Goal: Communication & Community: Answer question/provide support

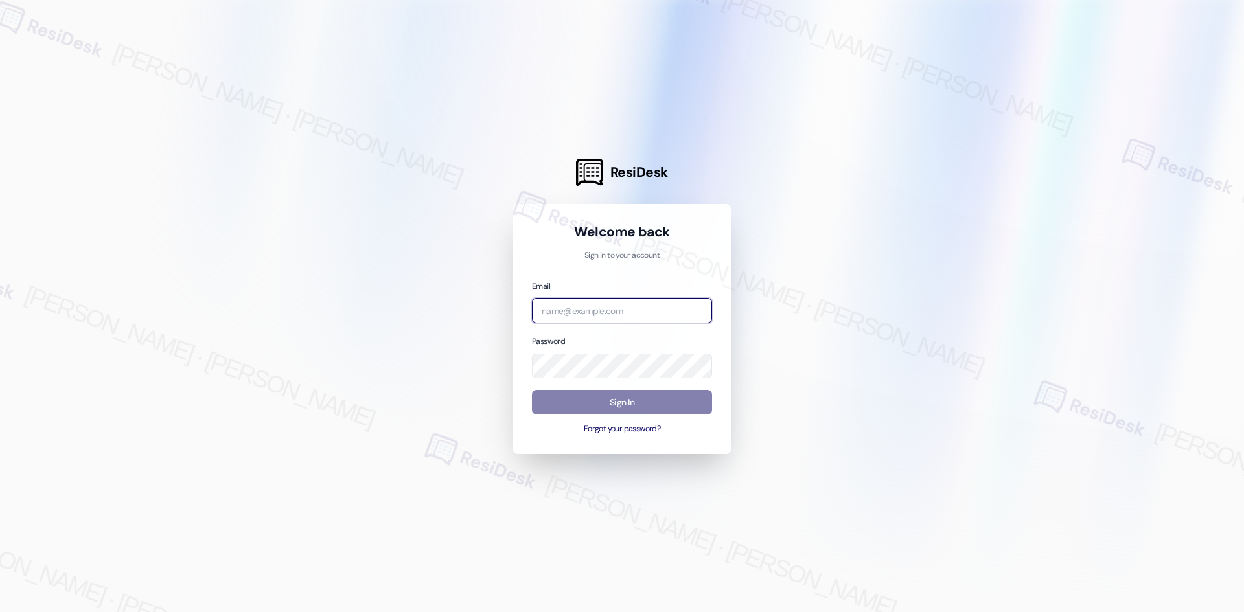
click at [661, 308] on input "email" at bounding box center [622, 310] width 180 height 25
type input "automated-surveys-asset_living-ron.david.dimapilis@asset_living.com"
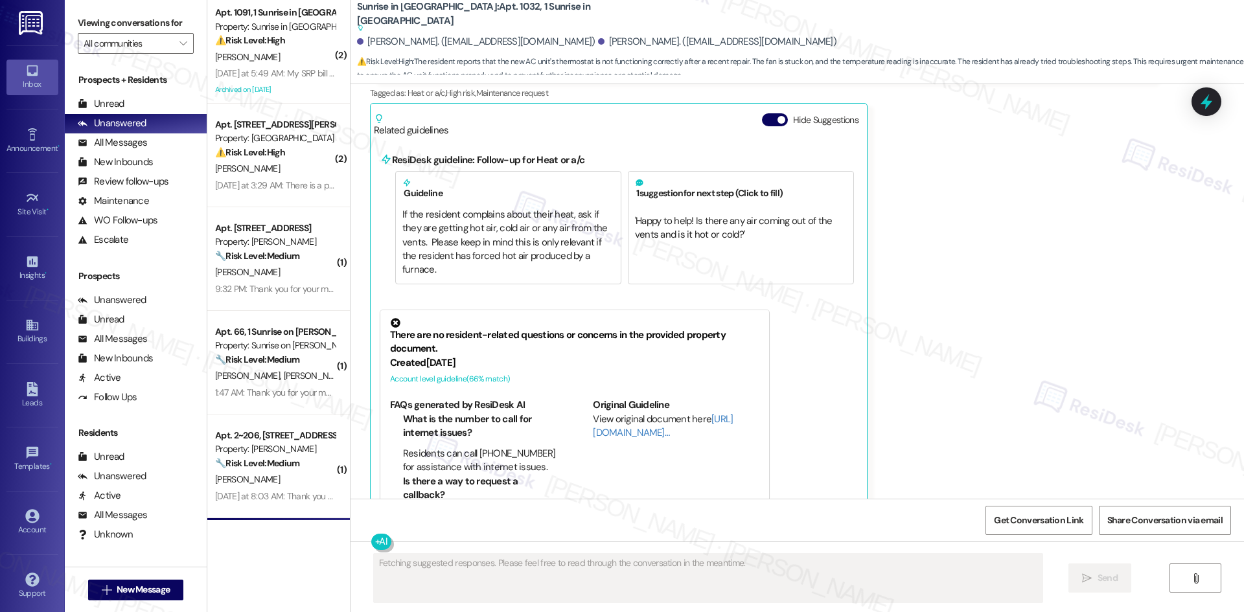
scroll to position [2906, 0]
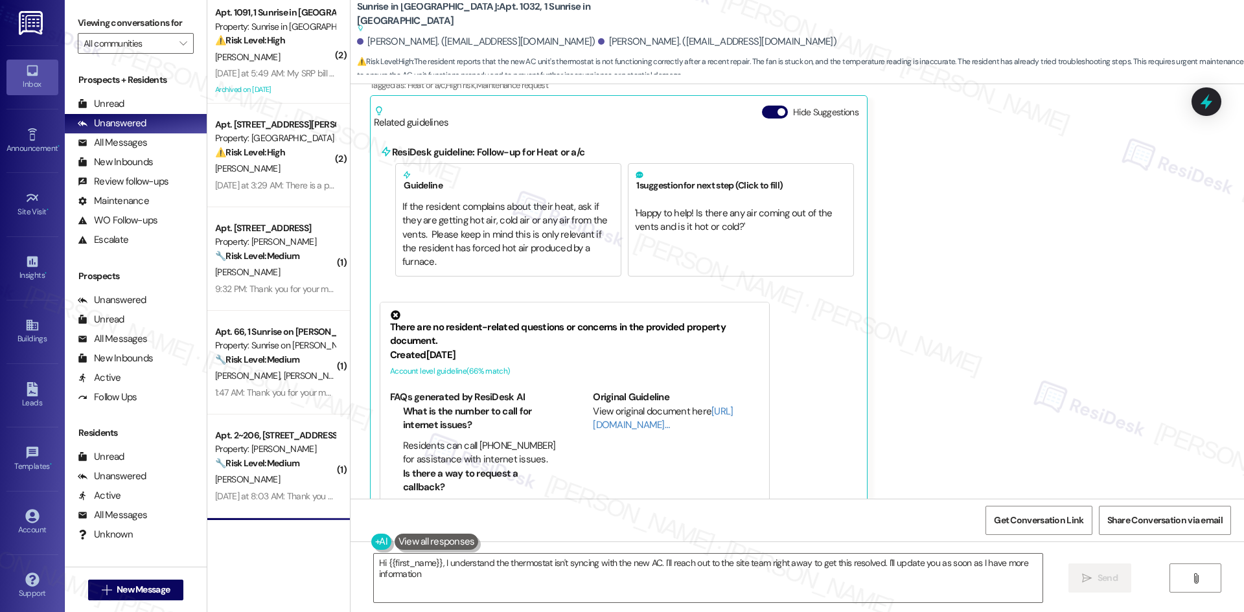
type textarea "Hi {{first_name}}, I understand the thermostat isn't syncing with the new AC. I…"
click at [1054, 161] on div "Rafael Rivera Neutral Yesterday at 2:44 AM Hello Tessa. I switched the thermost…" at bounding box center [762, 264] width 785 height 562
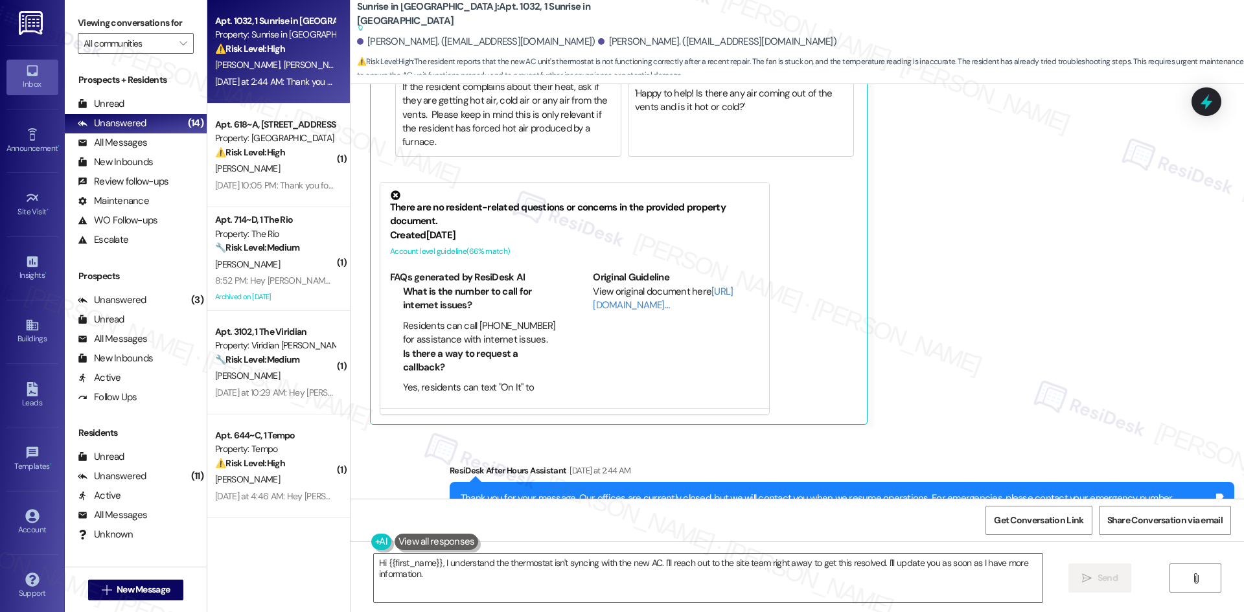
scroll to position [3030, 0]
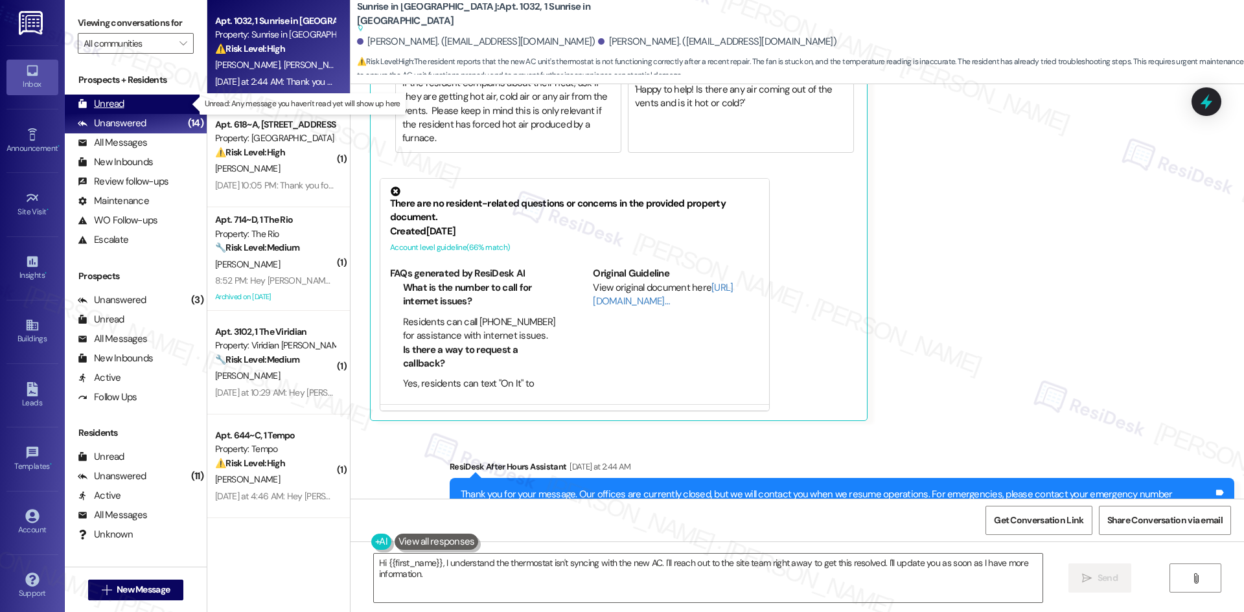
click at [124, 103] on div "Unread (0)" at bounding box center [136, 104] width 142 height 19
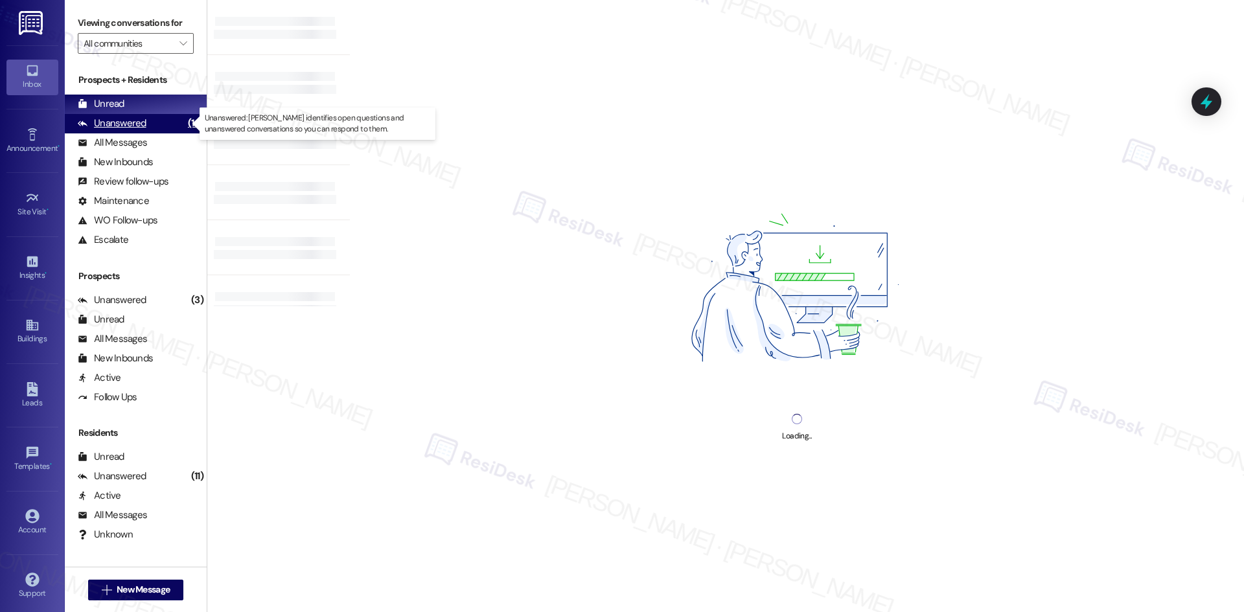
click at [147, 124] on div "Unanswered (14)" at bounding box center [136, 123] width 142 height 19
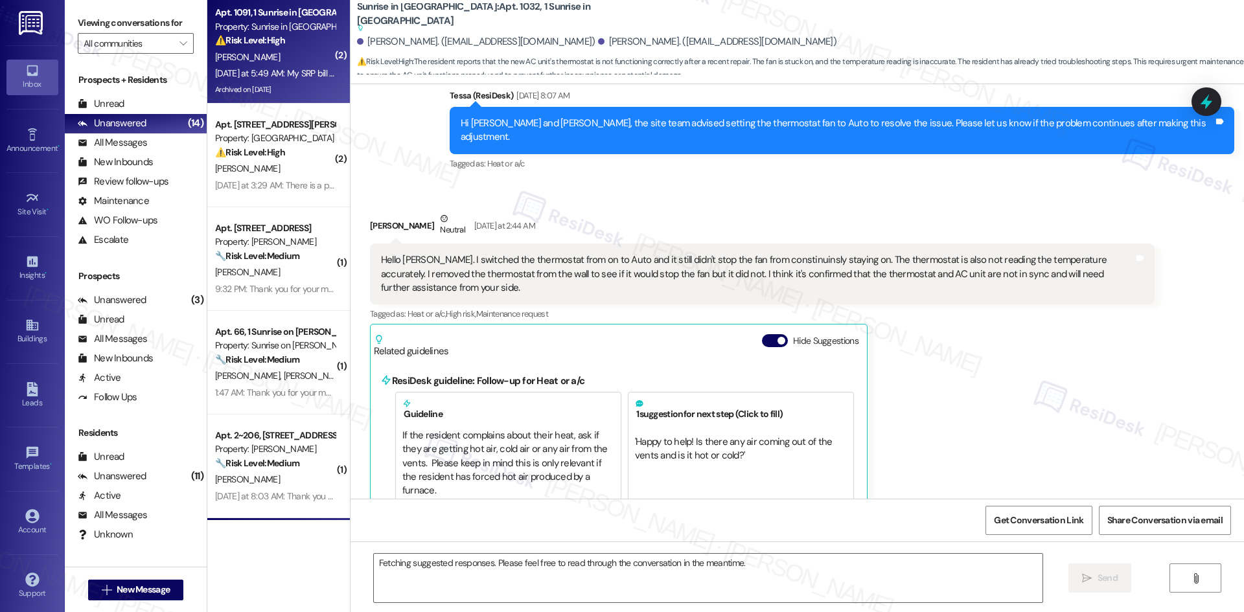
scroll to position [2906, 0]
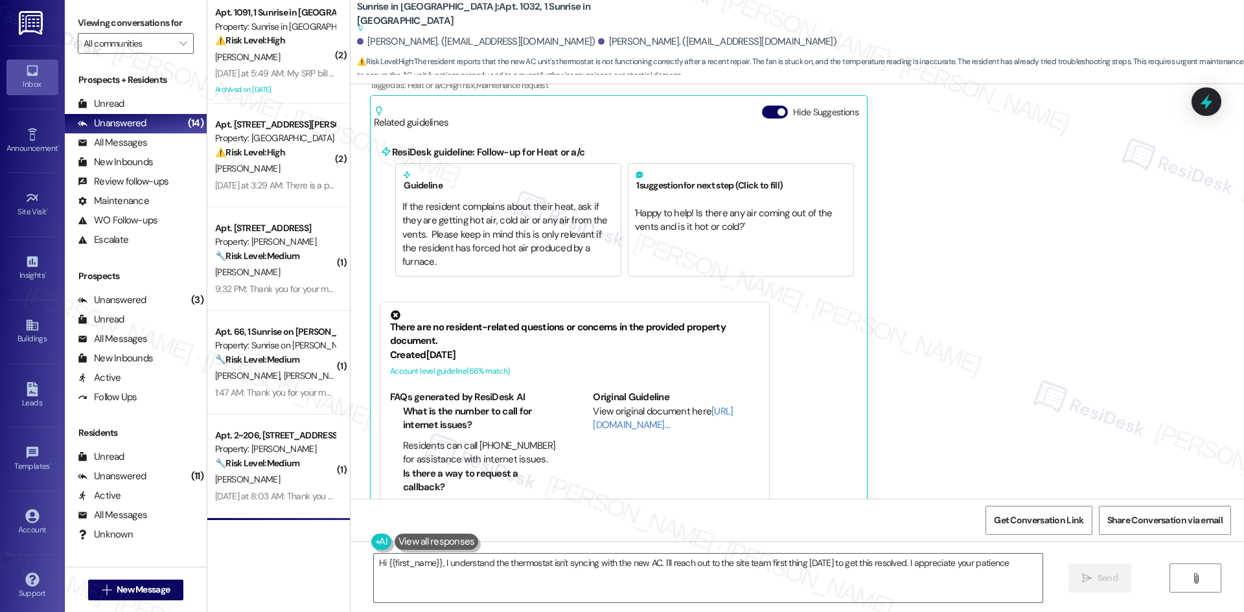
type textarea "Hi {{first_name}}, I understand the thermostat isn't syncing with the new AC. I…"
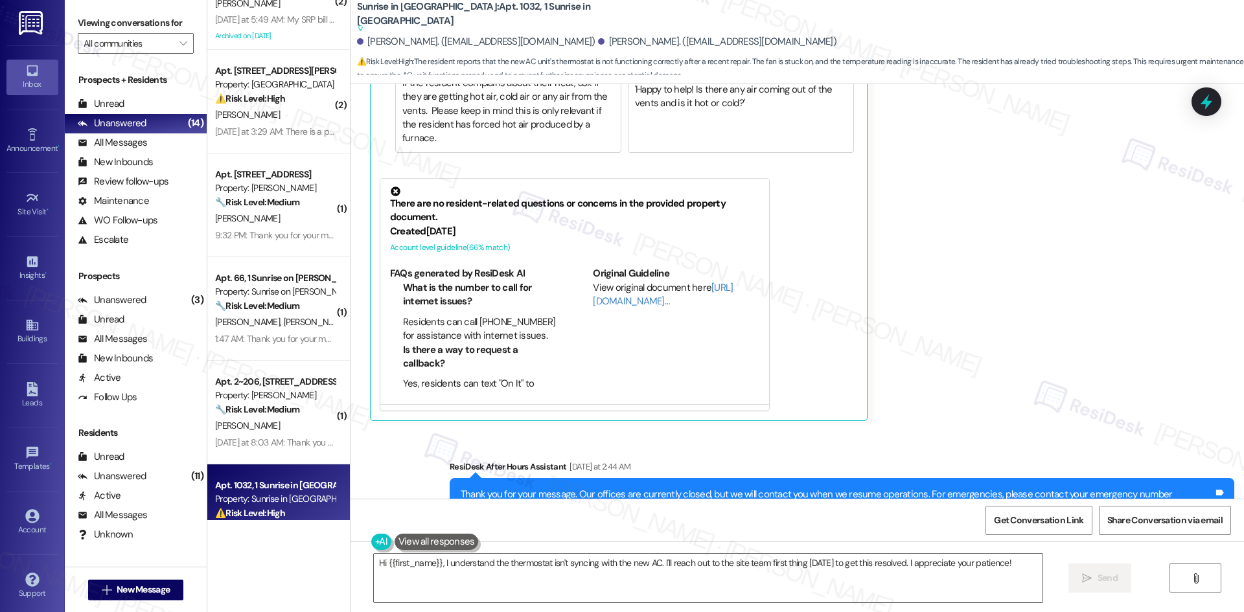
scroll to position [0, 0]
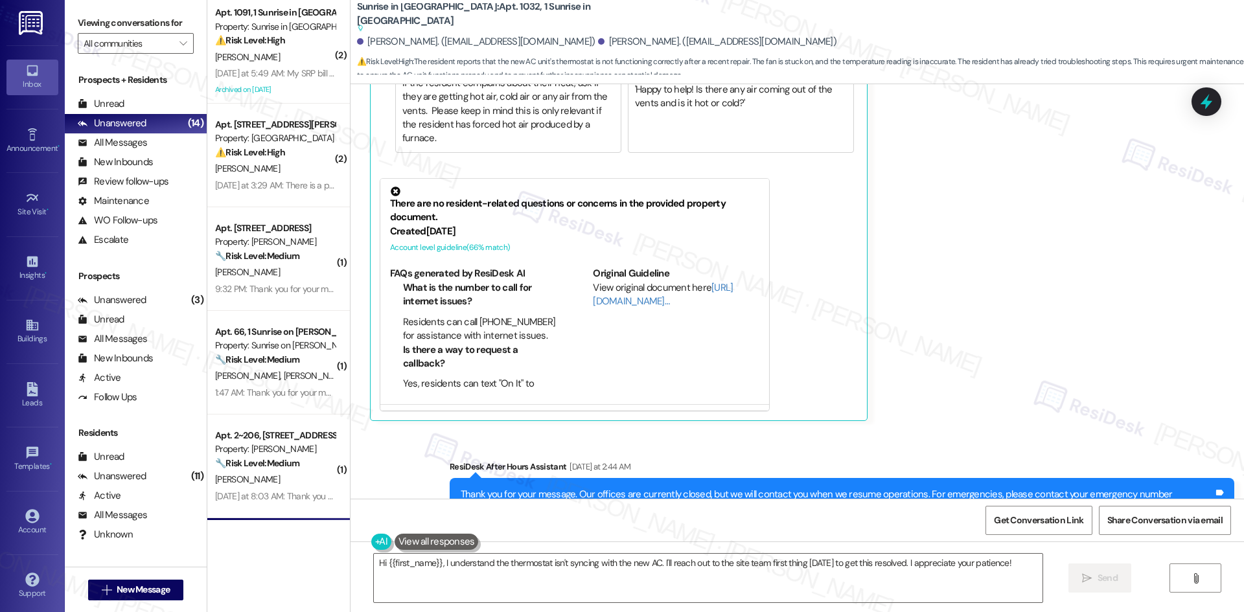
click at [1055, 246] on div "Rafael Rivera Neutral Yesterday at 2:44 AM Hello Tessa. I switched the thermost…" at bounding box center [762, 140] width 785 height 562
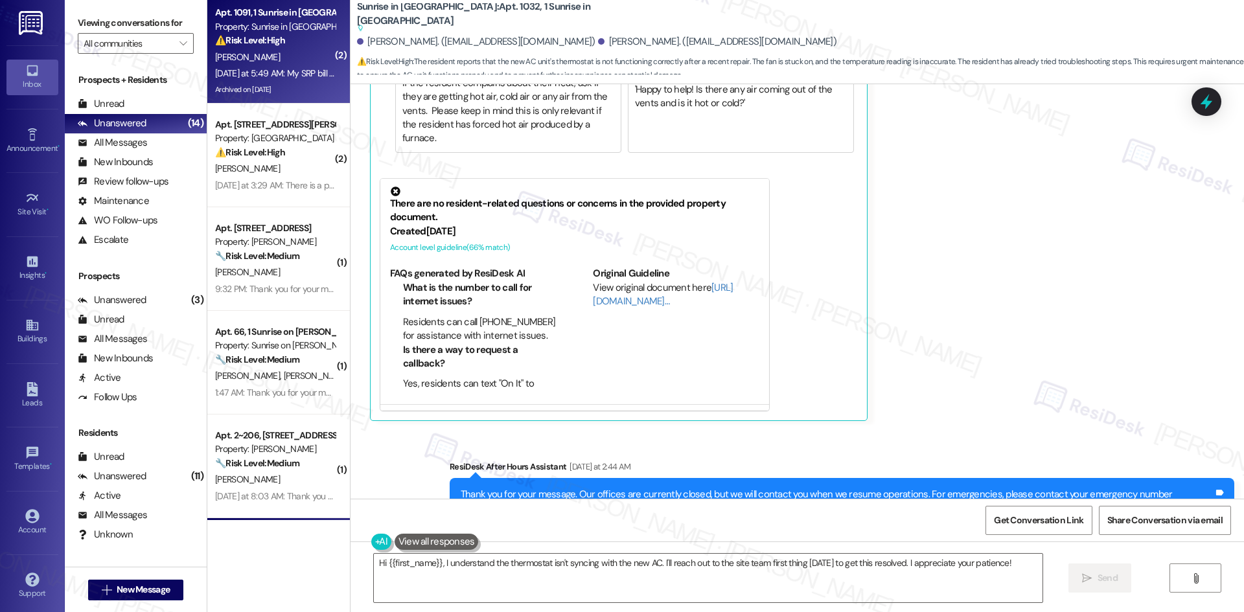
click at [285, 78] on div "Yesterday at 5:49 AM: My SRP bill is TWICE as much as it was last year. see att…" at bounding box center [1184, 73] width 1938 height 12
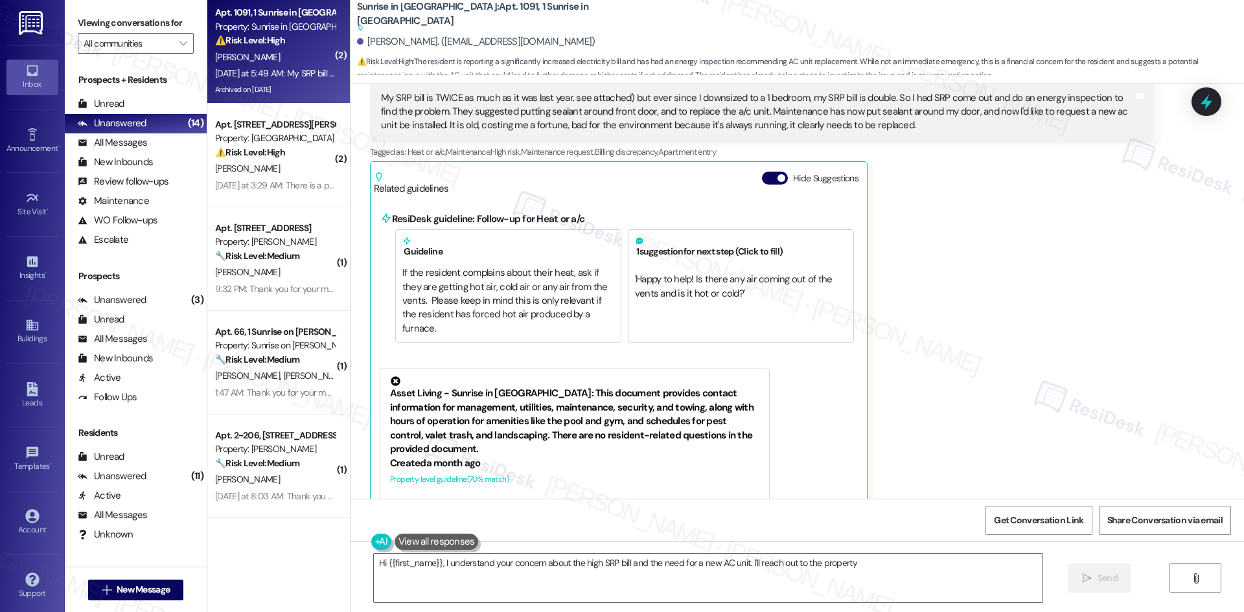
scroll to position [2167, 0]
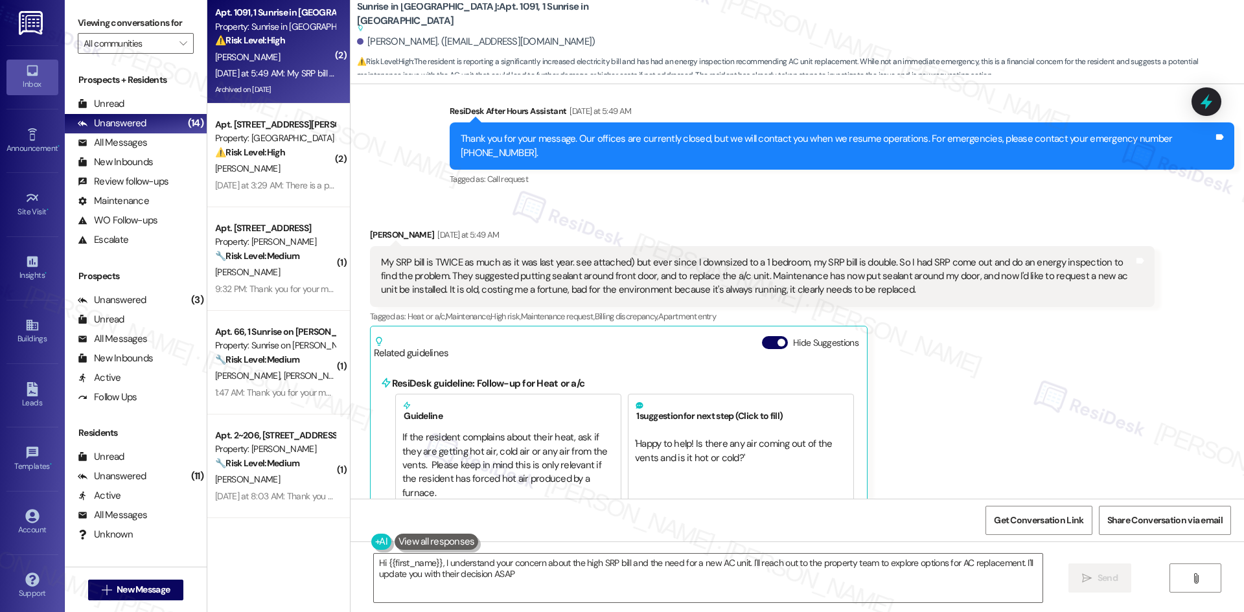
type textarea "Hi {{first_name}}, I understand your concern about the high SRP bill and the ne…"
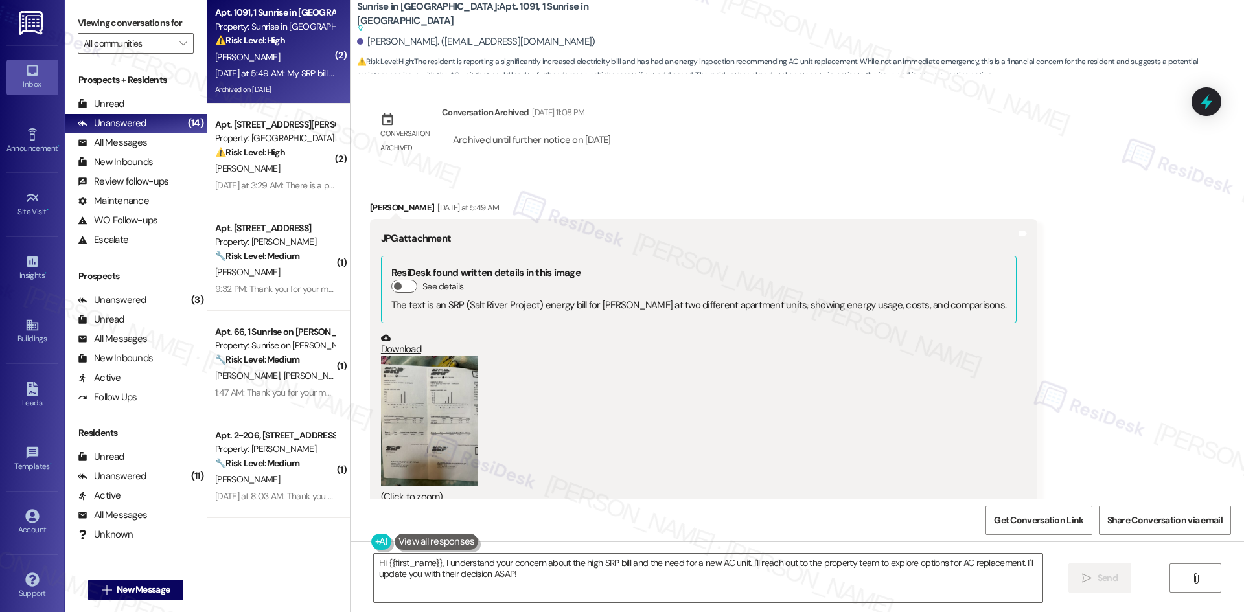
scroll to position [1714, 0]
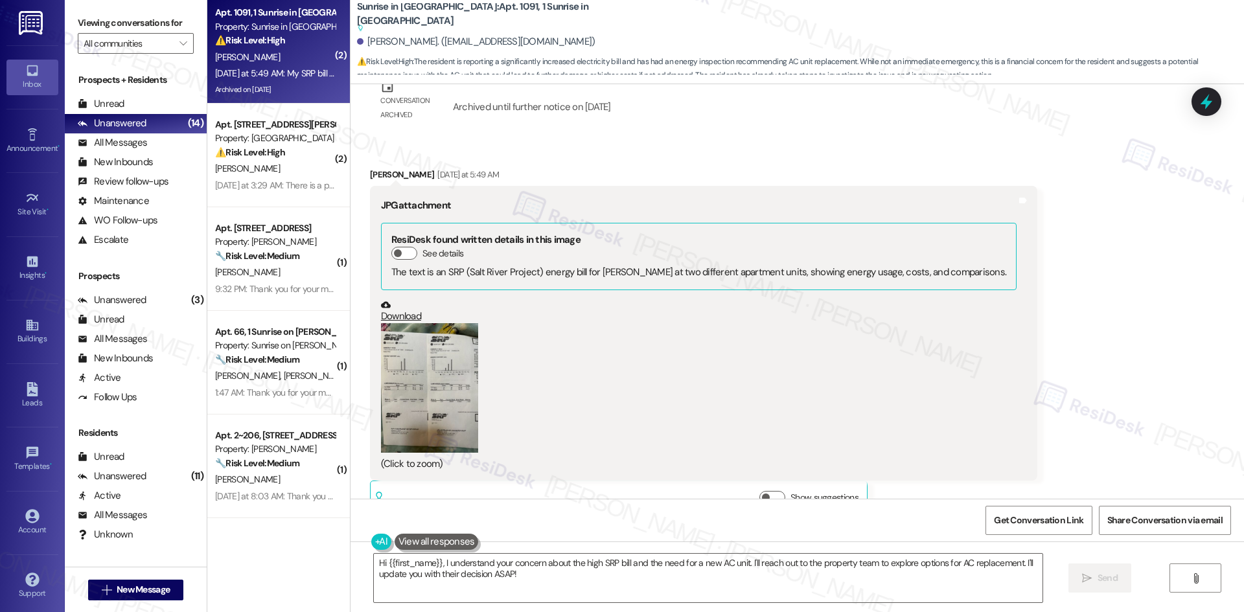
click at [406, 339] on button "Zoom image" at bounding box center [429, 388] width 97 height 130
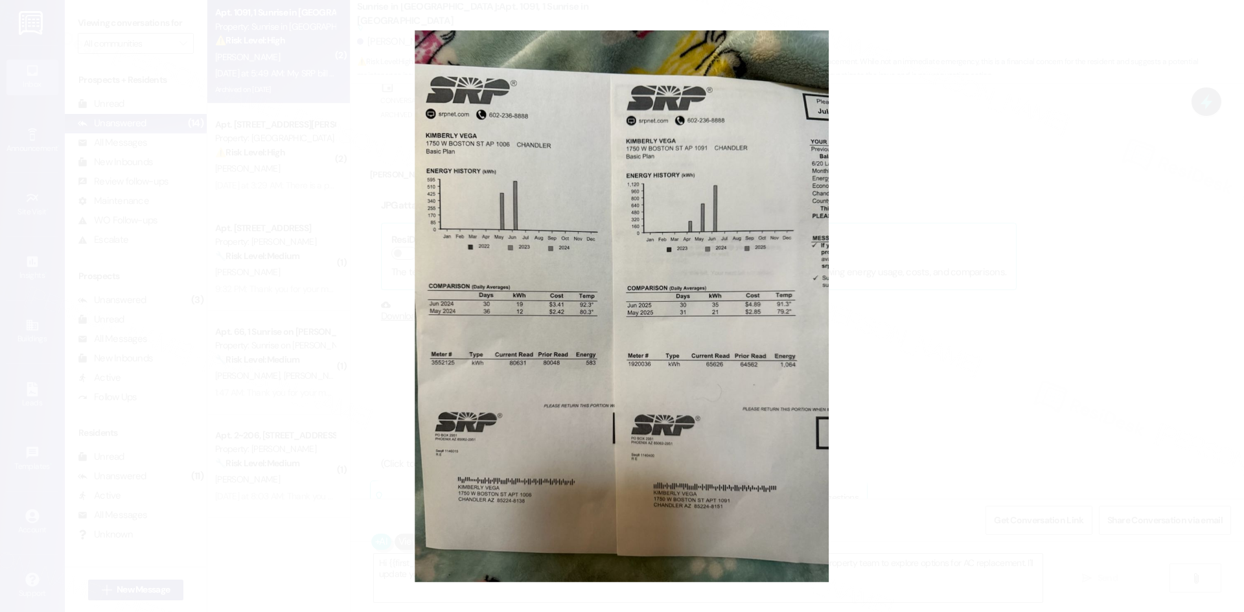
drag, startPoint x: 628, startPoint y: 208, endPoint x: 510, endPoint y: 237, distance: 122.1
click at [510, 237] on button "Unzoom image" at bounding box center [622, 306] width 1244 height 612
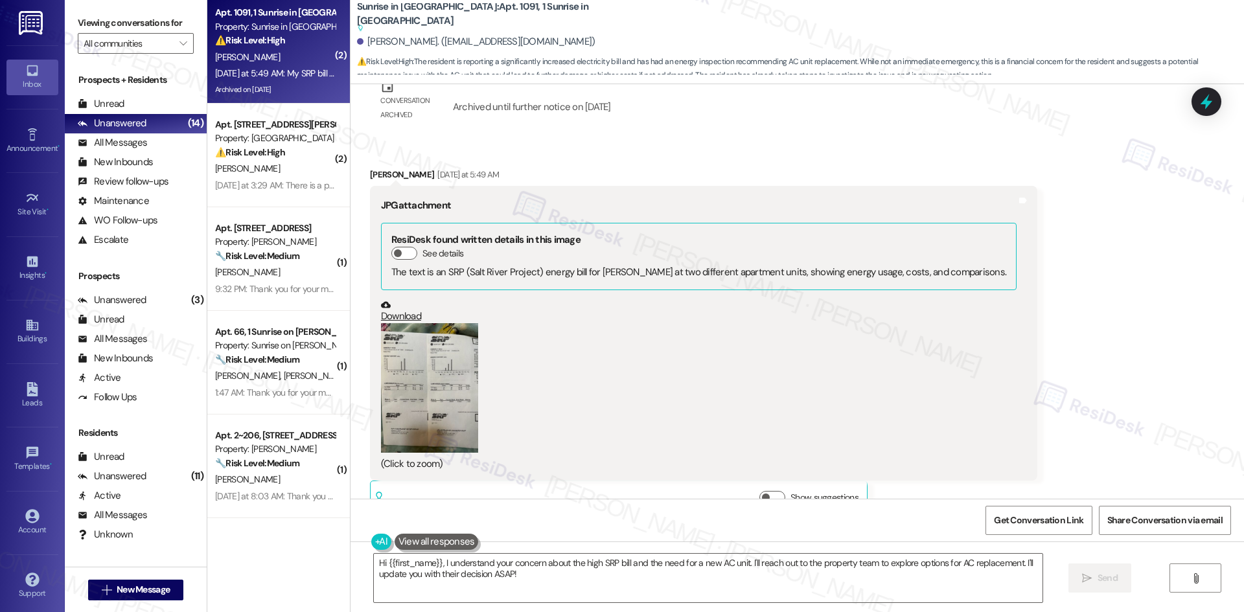
click at [452, 372] on button "Zoom image" at bounding box center [429, 388] width 97 height 130
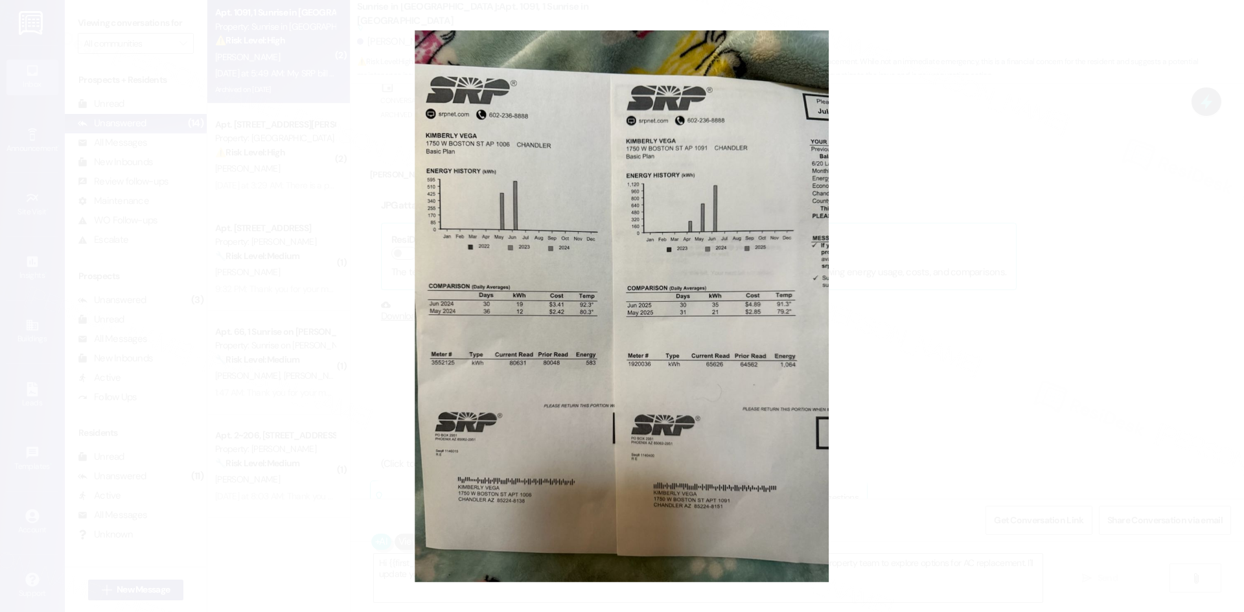
click at [1033, 137] on button "Unzoom image" at bounding box center [622, 306] width 1244 height 612
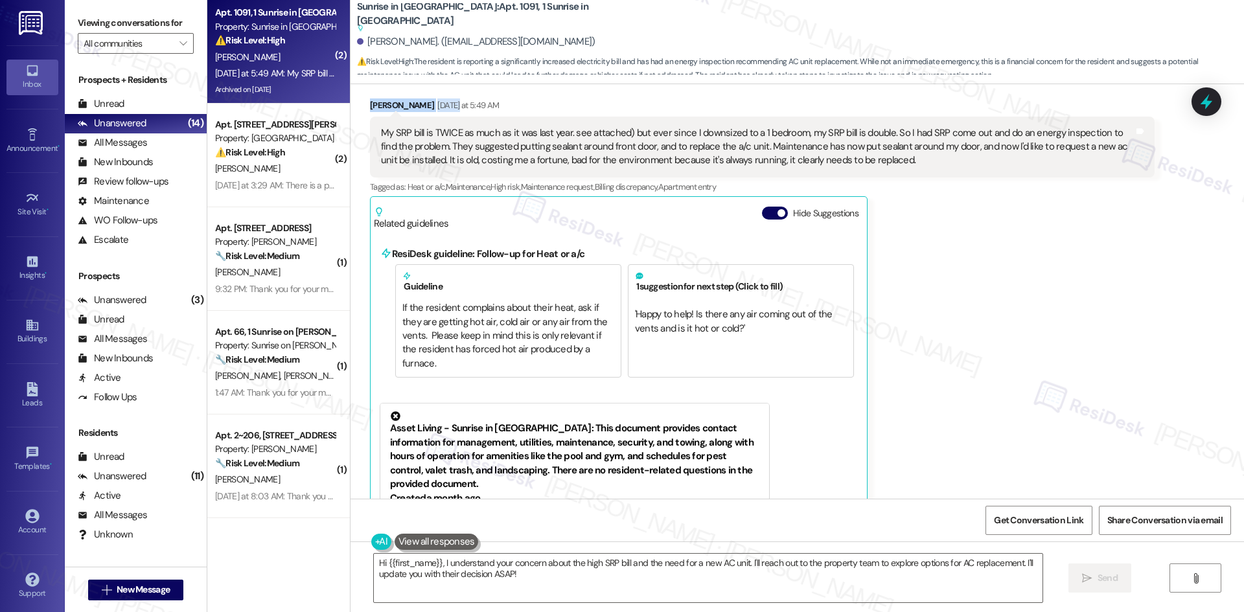
scroll to position [2288, 0]
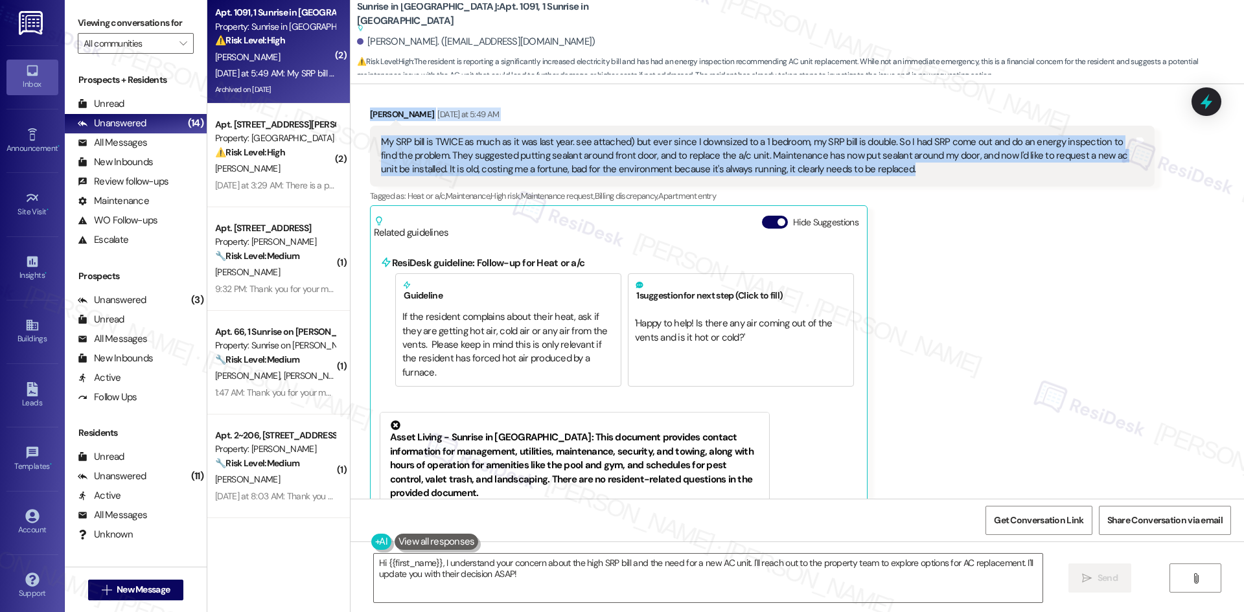
drag, startPoint x: 350, startPoint y: 86, endPoint x: 908, endPoint y: 140, distance: 561.1
click at [894, 152] on div "Received via SMS Kimberly Vega Yesterday at 5:49 AM My SRP bill is TWICE as muc…" at bounding box center [762, 382] width 804 height 568
copy div "Kimberly Vega Yesterday at 5:49 AM My SRP bill is TWICE as much as it was last …"
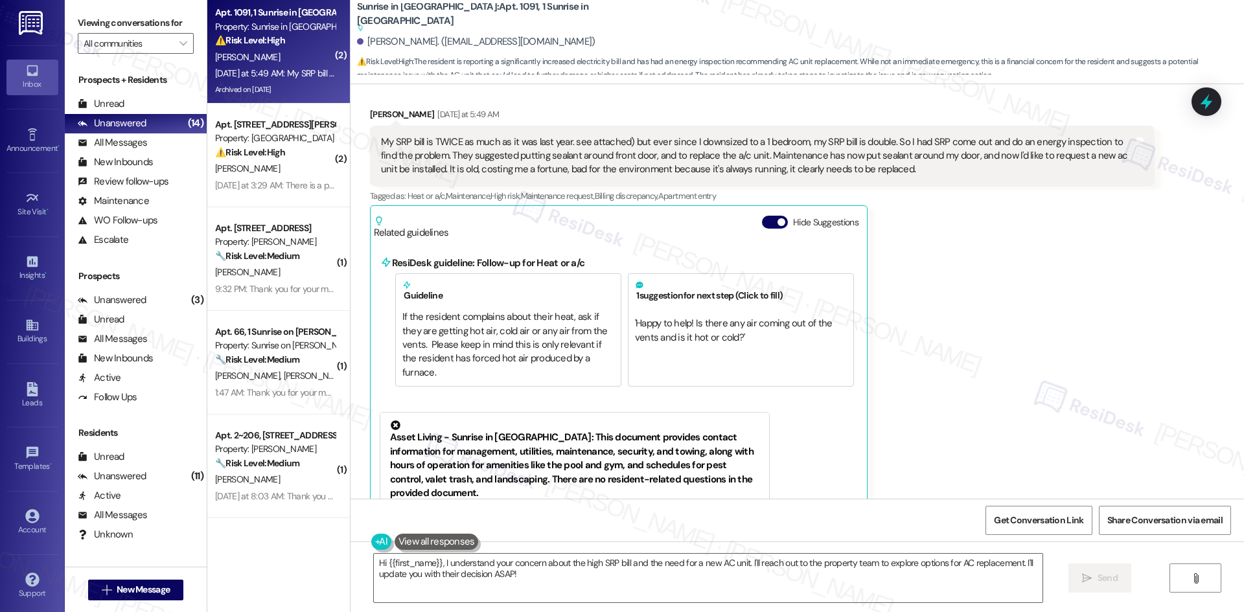
click at [969, 259] on div "Kimberly Vega Yesterday at 5:49 AM My SRP bill is TWICE as much as it was last …" at bounding box center [762, 382] width 785 height 548
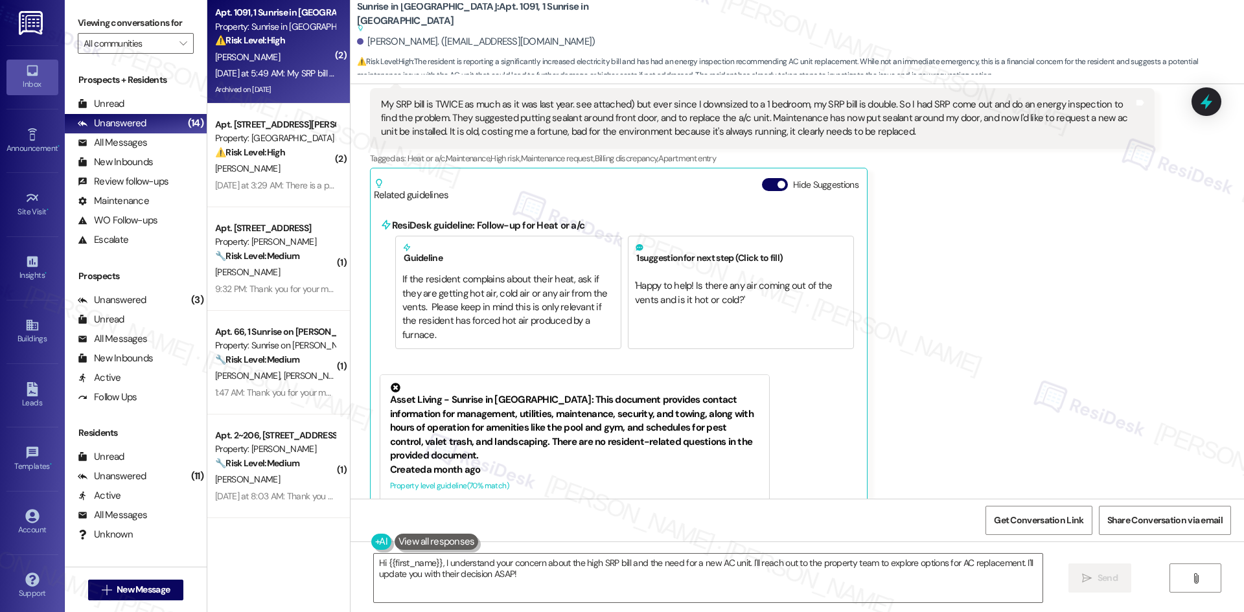
scroll to position [2426, 0]
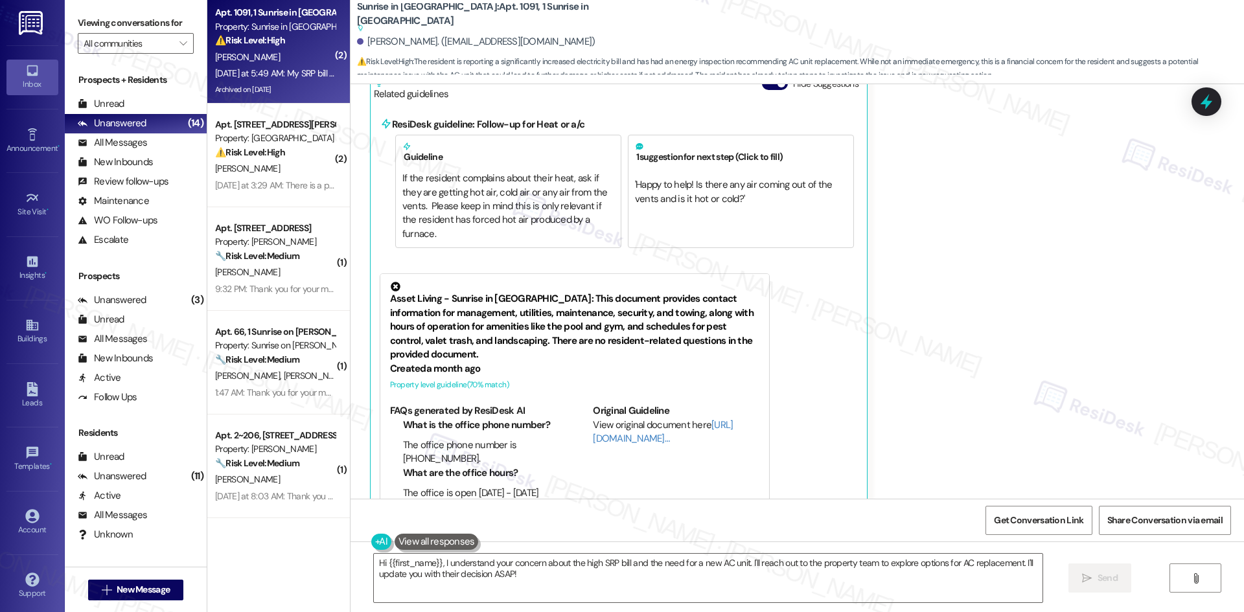
click at [956, 276] on div "Kimberly Vega Yesterday at 5:49 AM My SRP bill is TWICE as much as it was last …" at bounding box center [762, 243] width 785 height 548
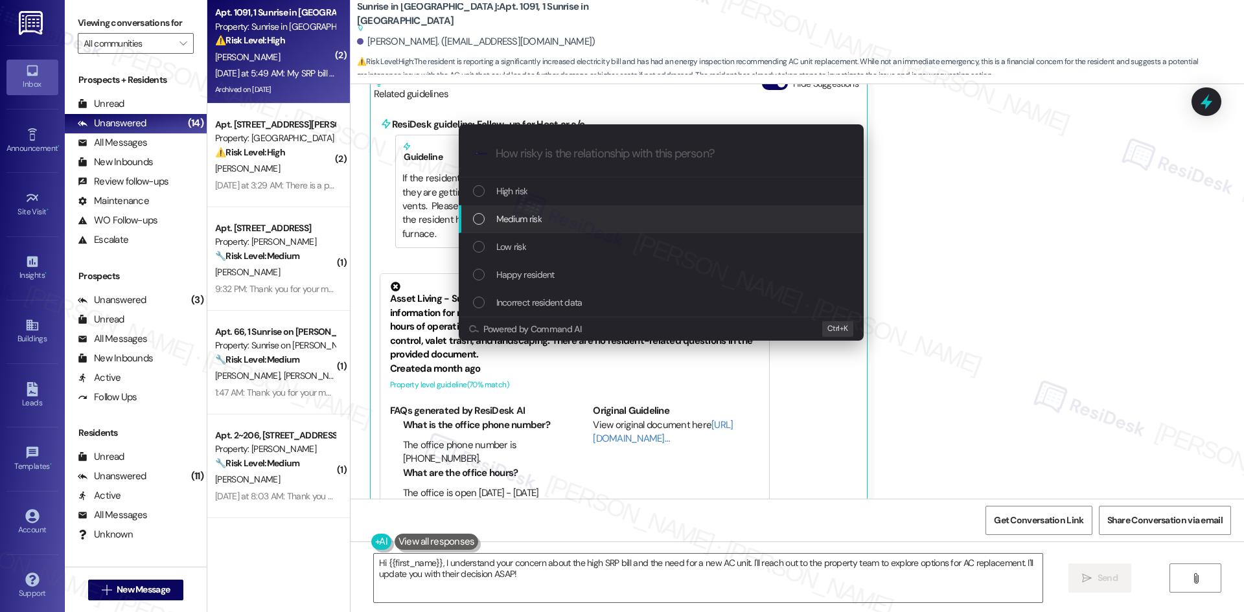
click at [556, 224] on div "Medium risk" at bounding box center [662, 219] width 379 height 14
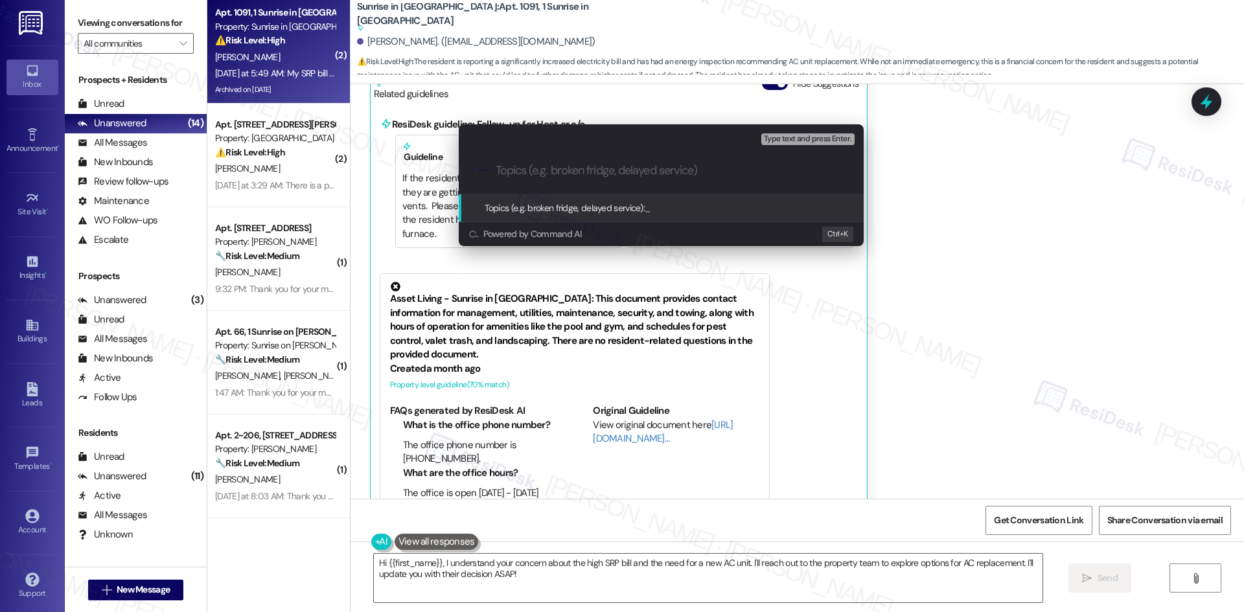
click at [611, 172] on input "Topics (e.g. broken fridge, delayed service)" at bounding box center [672, 171] width 352 height 14
paste input "I understand your concern. I’ll check with the site team about your request for…"
type input "I understand your concern. I’ll check with the site team about your request for…"
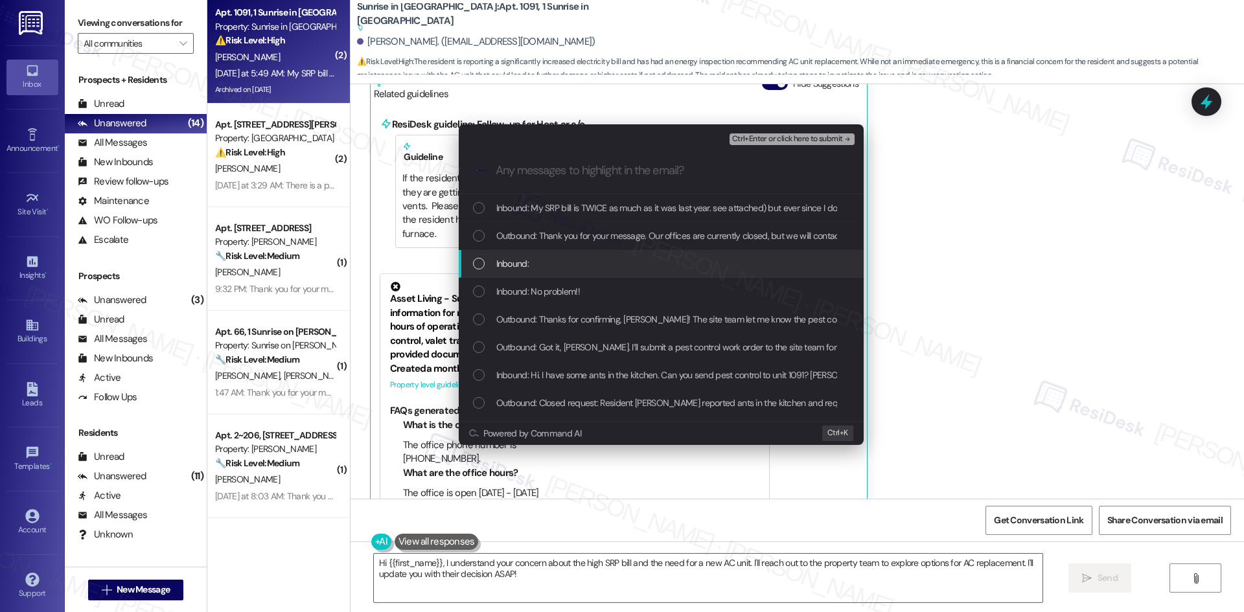
click at [1004, 314] on div "Escalate Conversation Medium risk I understand your concern. I’ll check with th…" at bounding box center [622, 306] width 1244 height 612
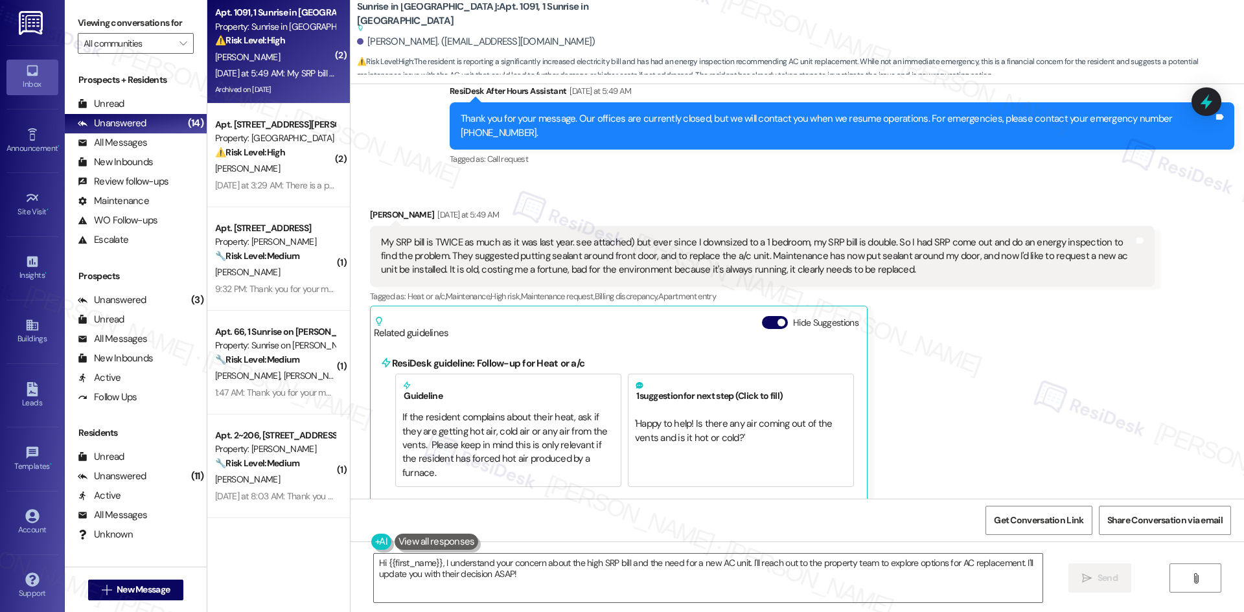
scroll to position [2167, 0]
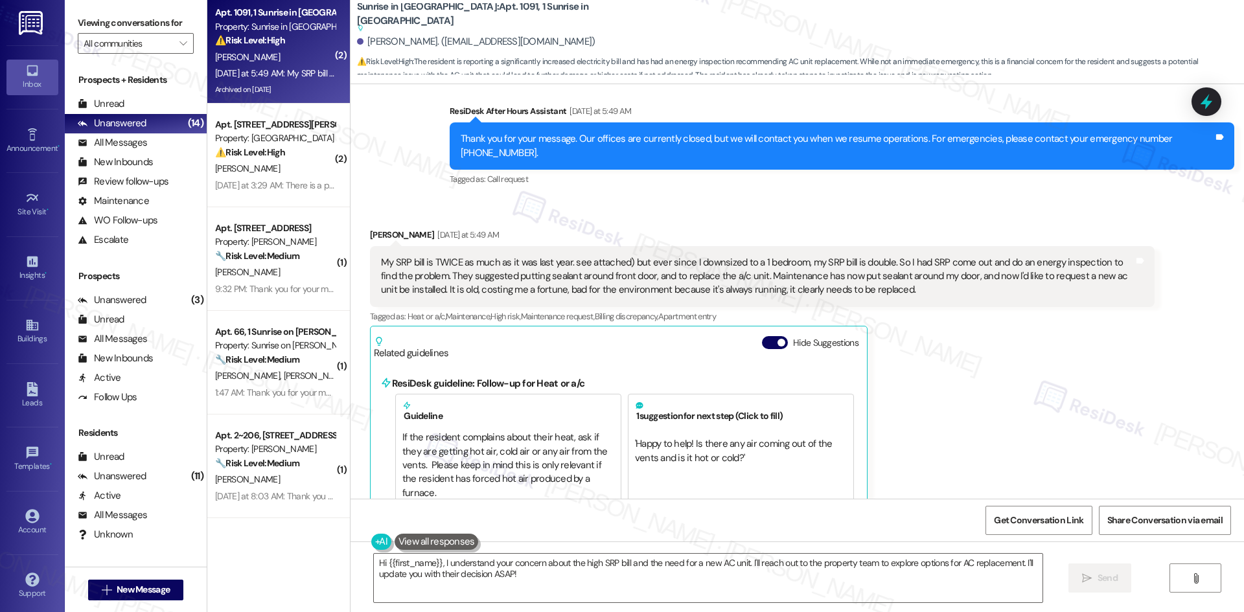
click at [967, 325] on div "Kimberly Vega Yesterday at 5:49 AM My SRP bill is TWICE as much as it was last …" at bounding box center [762, 502] width 785 height 548
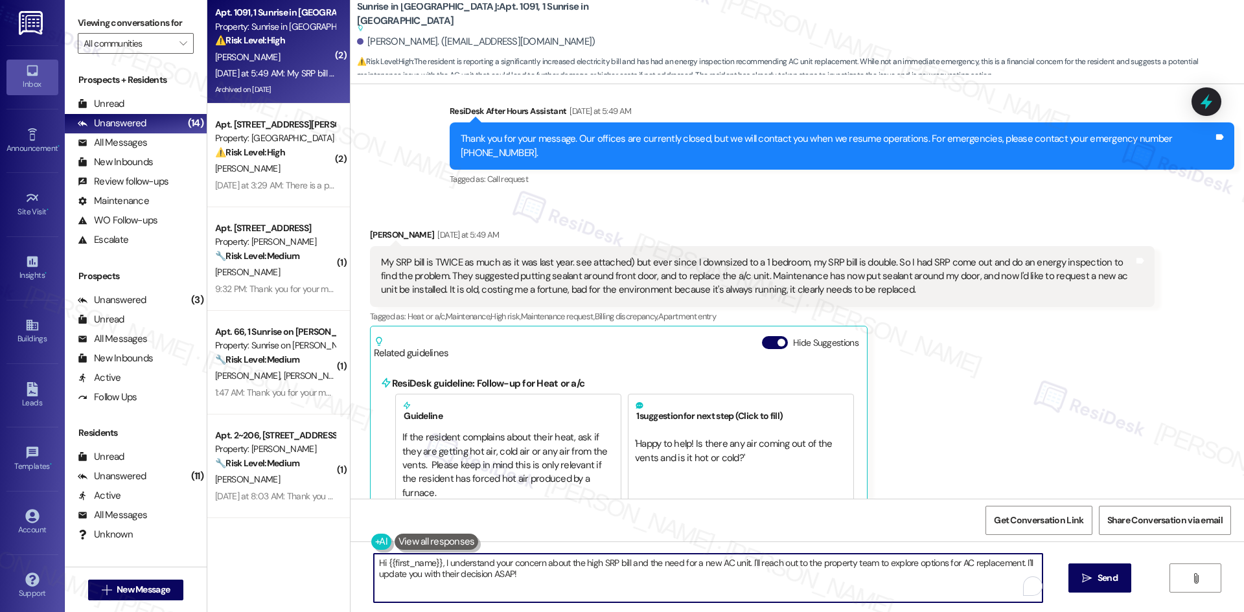
drag, startPoint x: 742, startPoint y: 564, endPoint x: 829, endPoint y: 583, distance: 89.0
click at [829, 583] on textarea "Hi {{first_name}}, I understand your concern about the high SRP bill and the ne…" at bounding box center [708, 578] width 669 height 49
paste textarea "’ll check with the site team about your request for a new A/C unit and get back…"
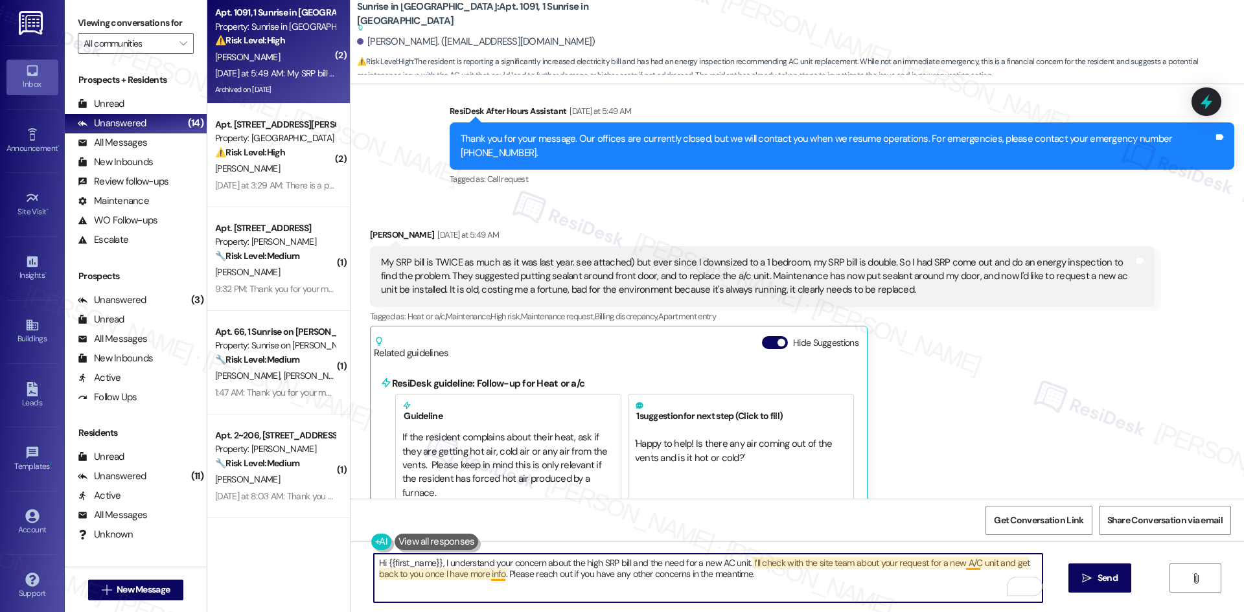
click at [487, 577] on textarea "Hi {{first_name}}, I understand your concern about the high SRP bill and the ne…" at bounding box center [708, 578] width 669 height 49
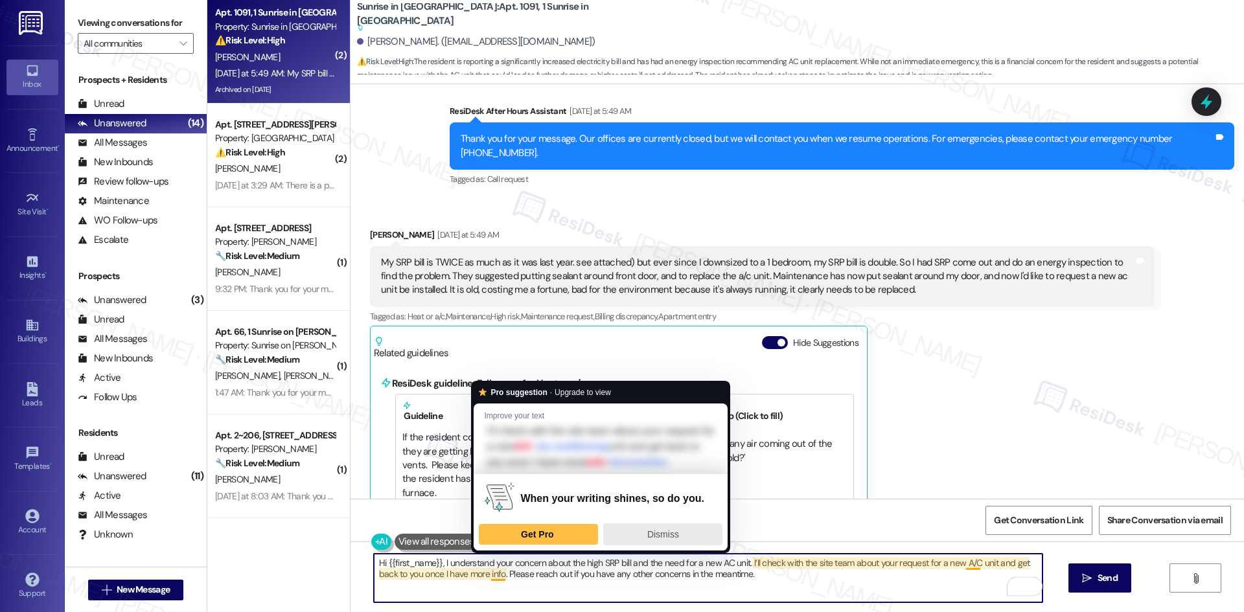
click at [670, 540] on span "Dismiss" at bounding box center [663, 534] width 32 height 10
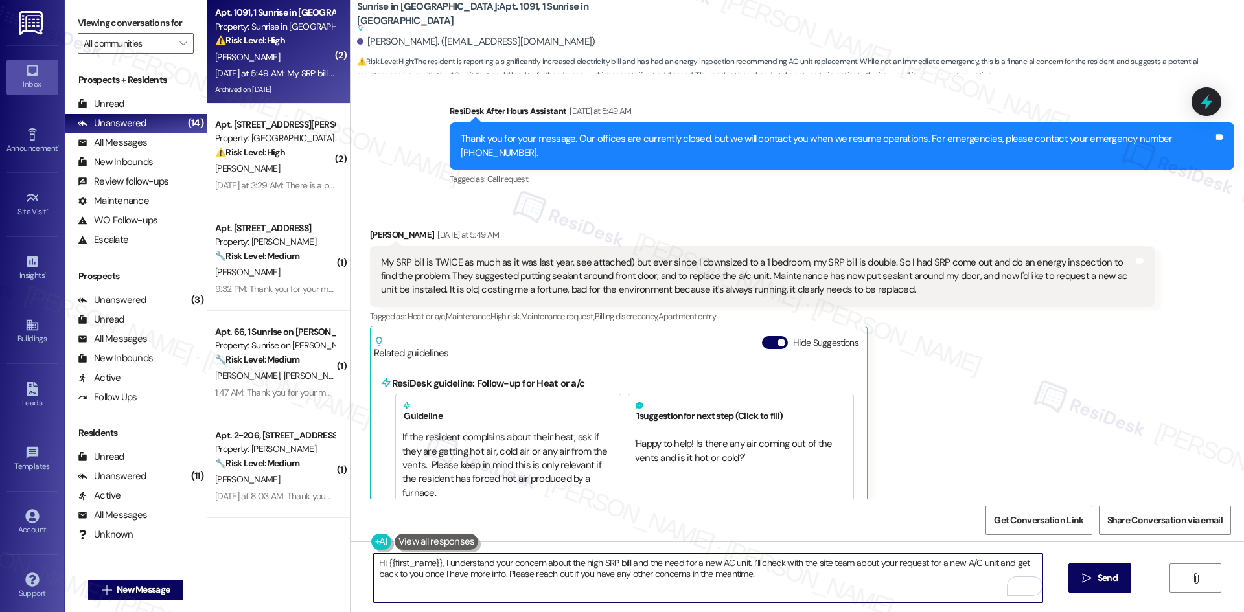
click at [869, 577] on textarea "Hi {{first_name}}, I understand your concern about the high SRP bill and the ne…" at bounding box center [708, 578] width 669 height 49
type textarea "Hi {{first_name}}, I understand your concern about the high SRP bill and the ne…"
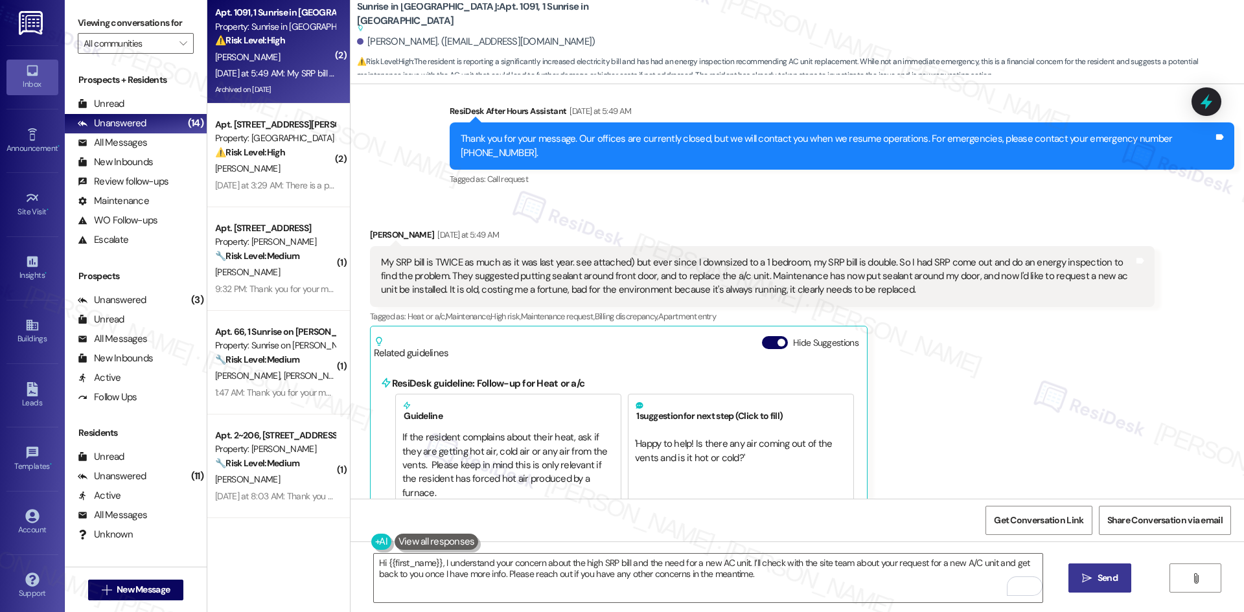
click at [1085, 582] on icon "" at bounding box center [1087, 578] width 10 height 10
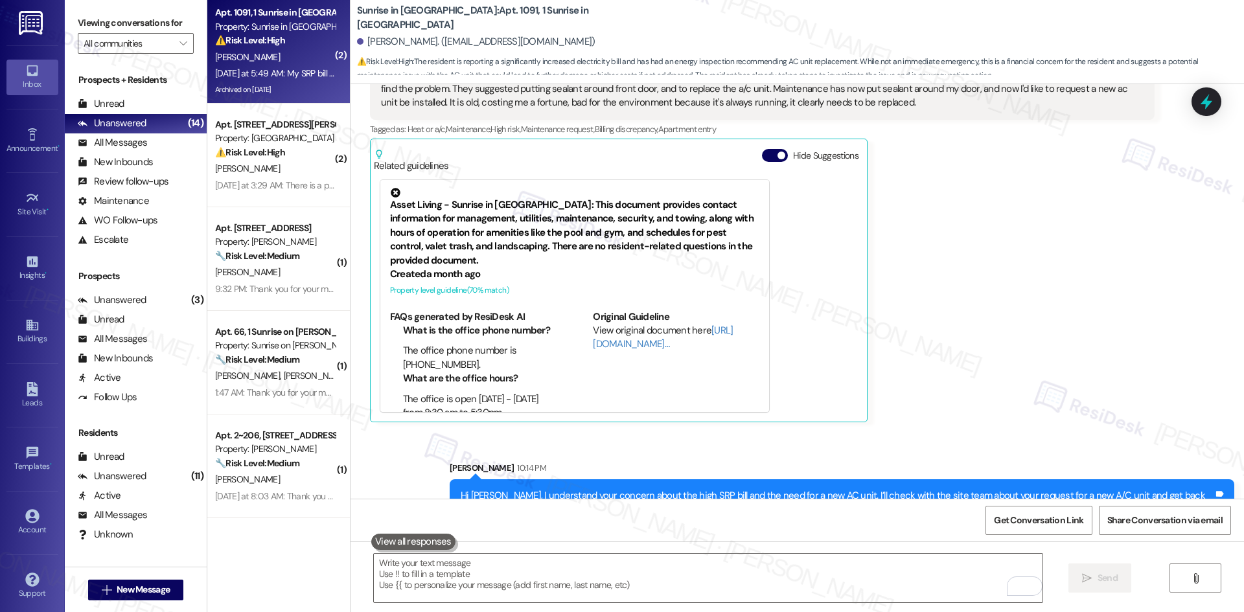
scroll to position [2378, 0]
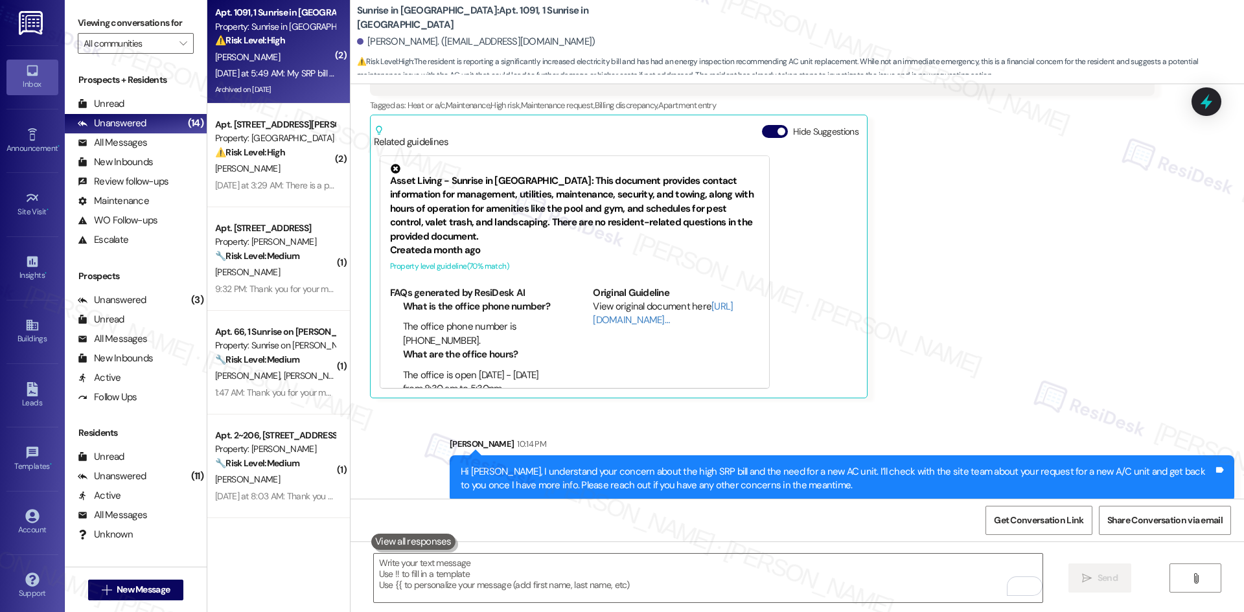
click at [928, 389] on div "Received via SMS Kimberly Vega Yesterday at 5:49 AM My SRP bill is TWICE as muc…" at bounding box center [762, 207] width 804 height 401
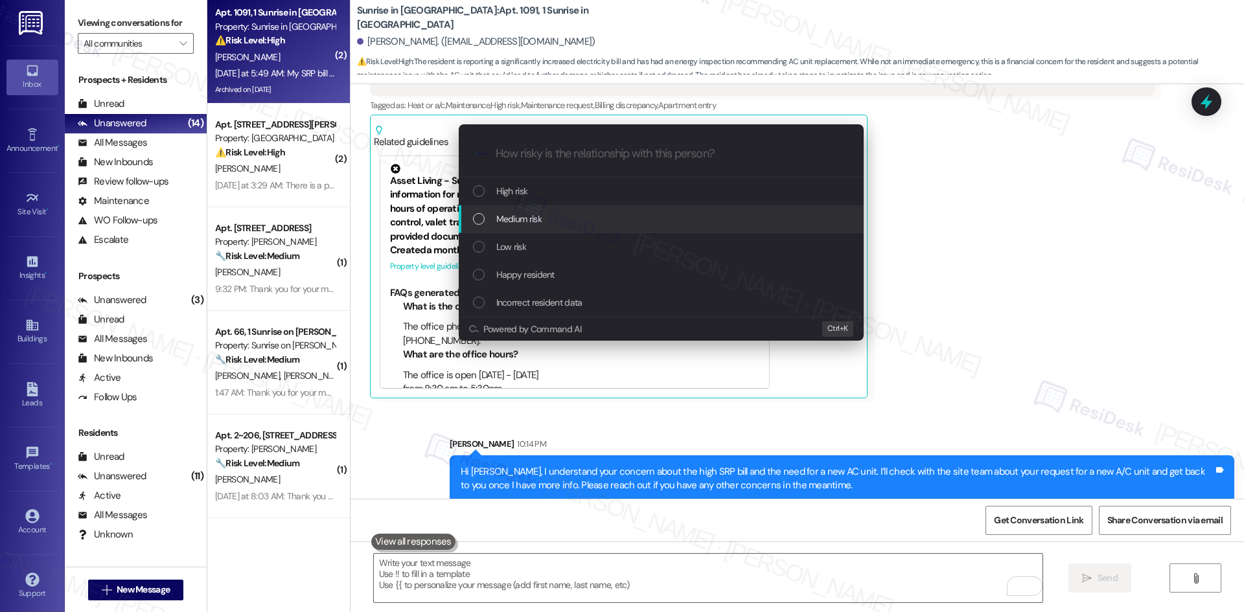
click at [559, 221] on div "Medium risk" at bounding box center [662, 219] width 379 height 14
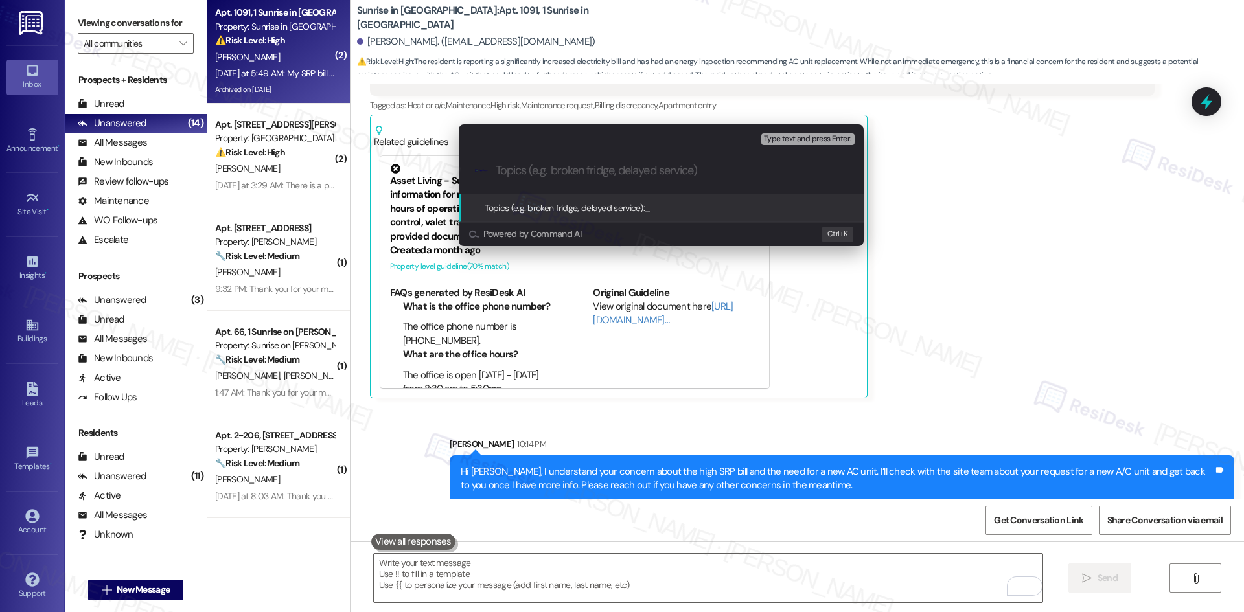
click at [608, 173] on input "Topics (e.g. broken fridge, delayed service)" at bounding box center [672, 171] width 352 height 14
paste input "Request for New A/C Unit – Follow Up"
type input "Request for New A/C Unit – Follow Up"
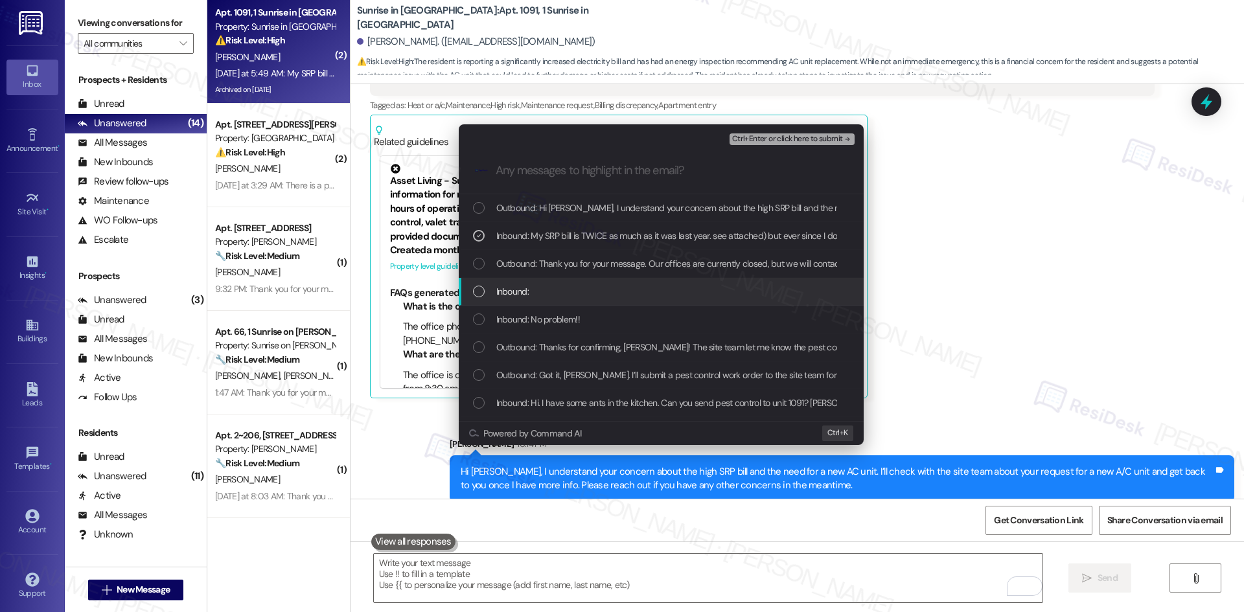
click at [622, 286] on div "Inbound:" at bounding box center [662, 291] width 379 height 14
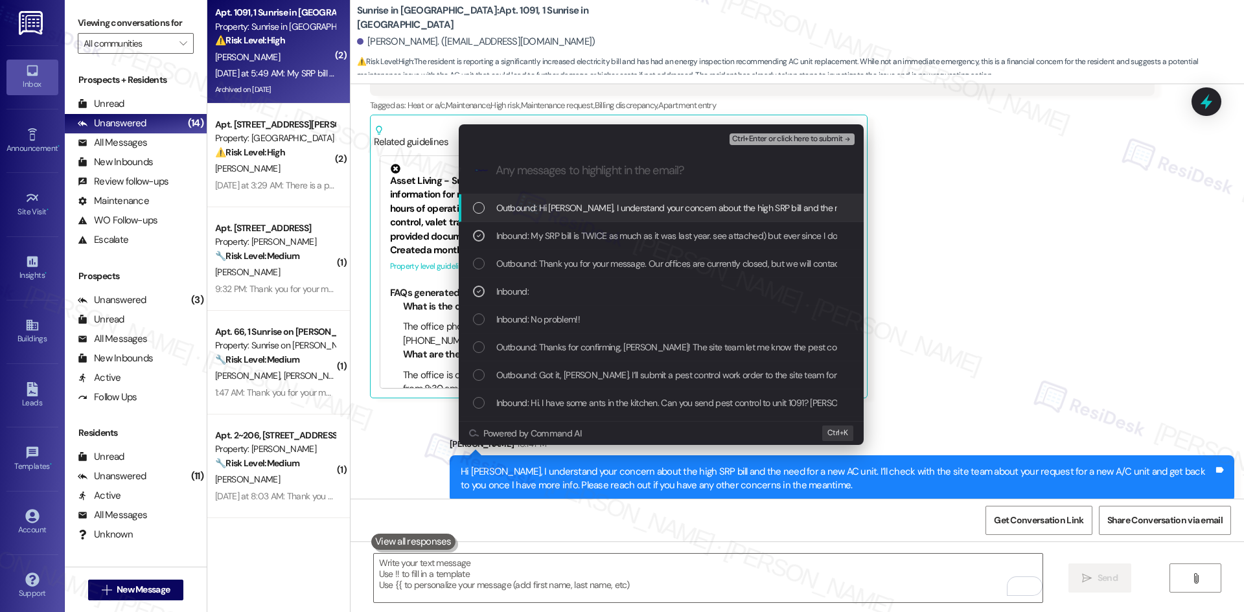
click at [847, 137] on icon "remove-block-ctrl+enter-or click here to submit" at bounding box center [847, 139] width 9 height 9
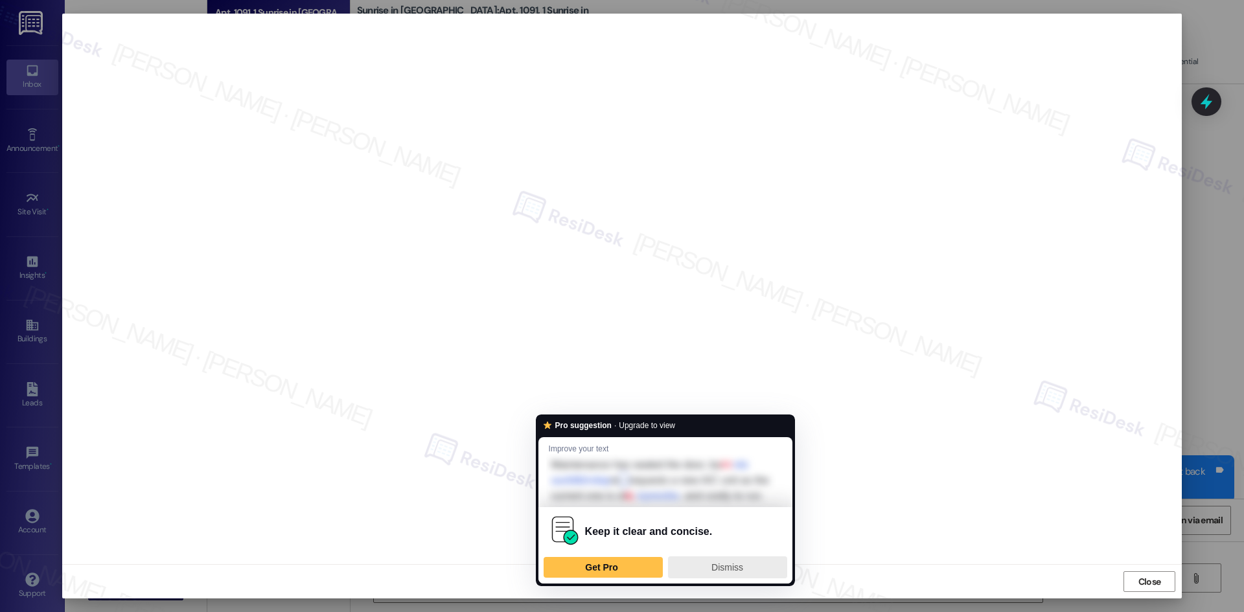
click at [715, 573] on span "Dismiss" at bounding box center [727, 567] width 32 height 10
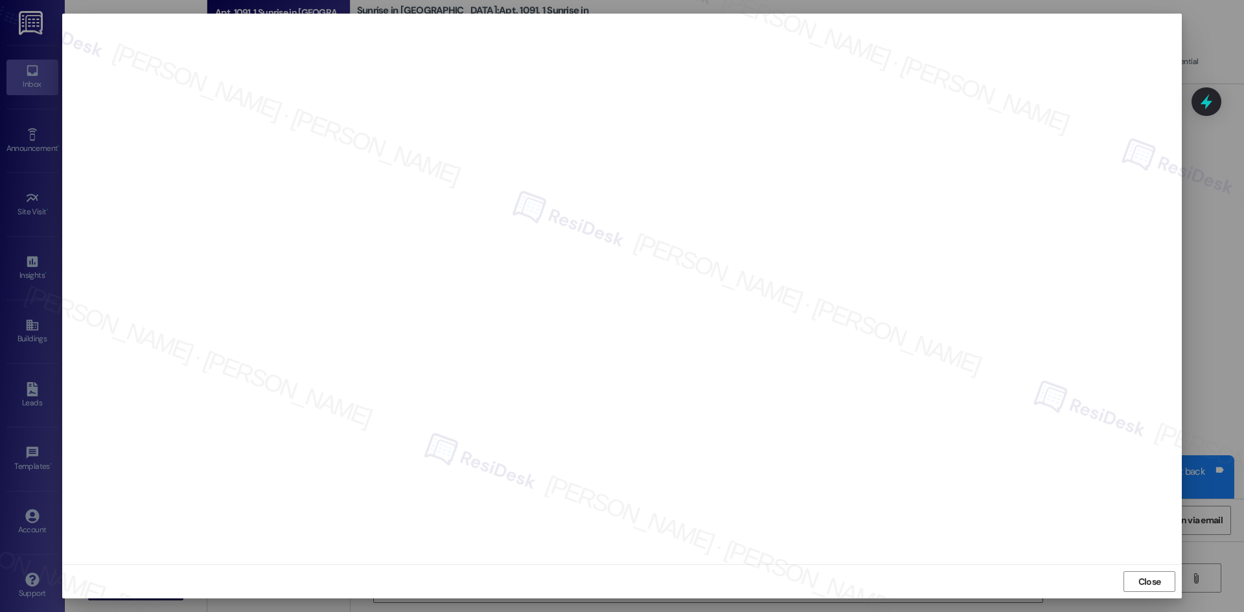
click at [1162, 582] on span "Close" at bounding box center [1150, 582] width 28 height 14
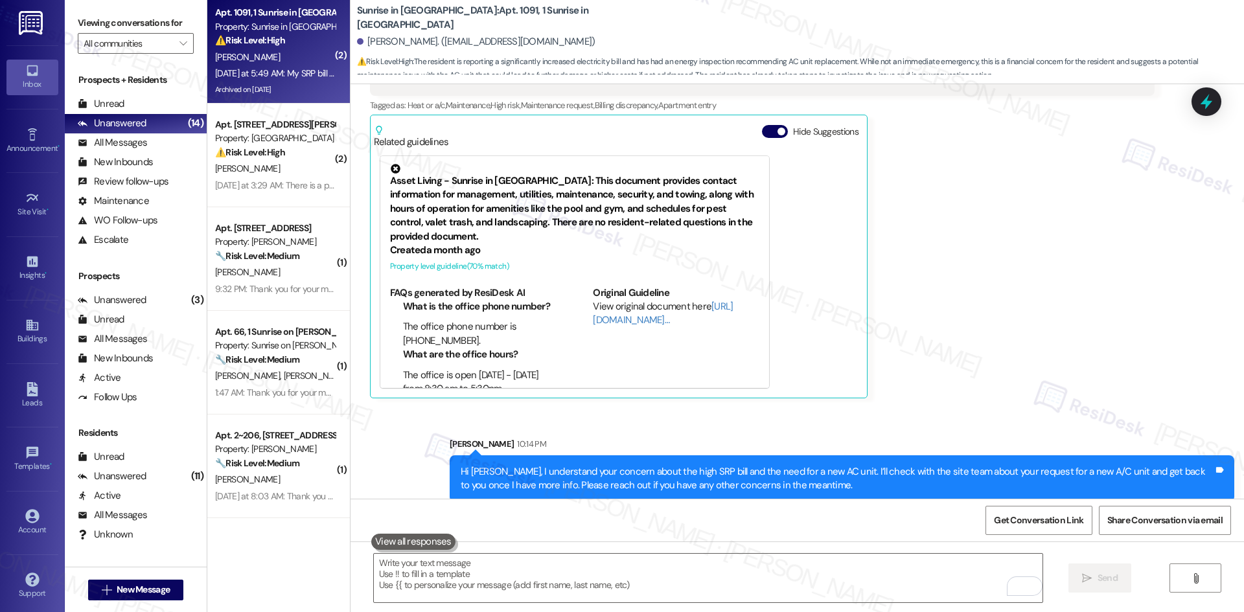
click at [1068, 409] on div "Sent via SMS Sarah 10:14 PM Hi Kimberly, I understand your concern about the hi…" at bounding box center [797, 460] width 893 height 104
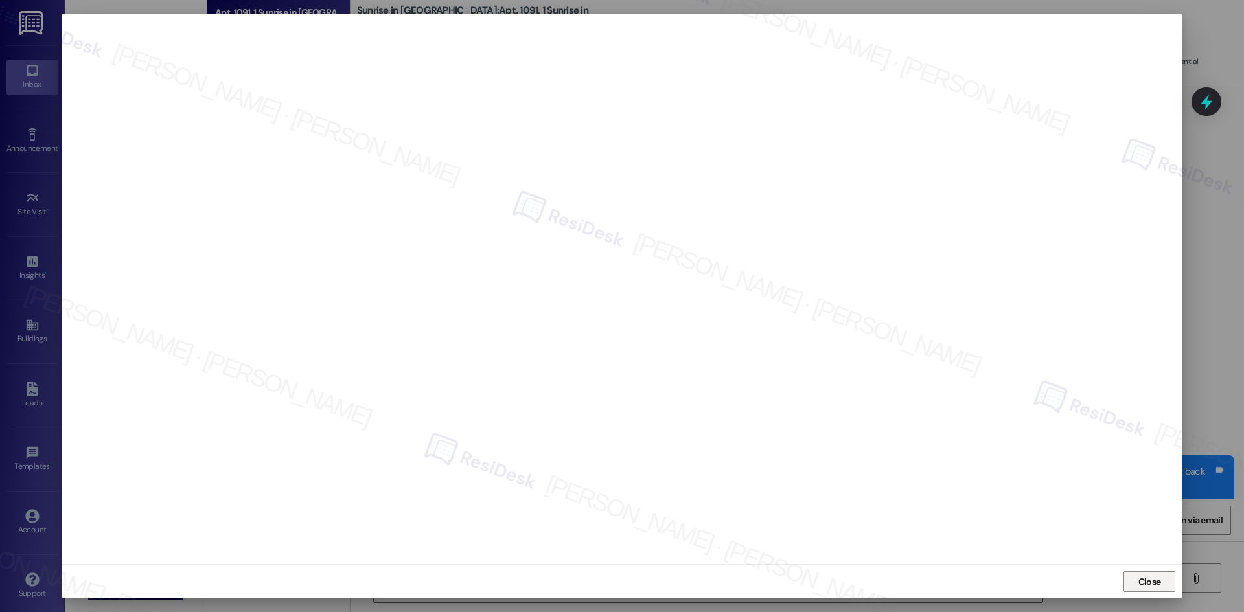
click at [1130, 587] on button "Close" at bounding box center [1149, 581] width 52 height 21
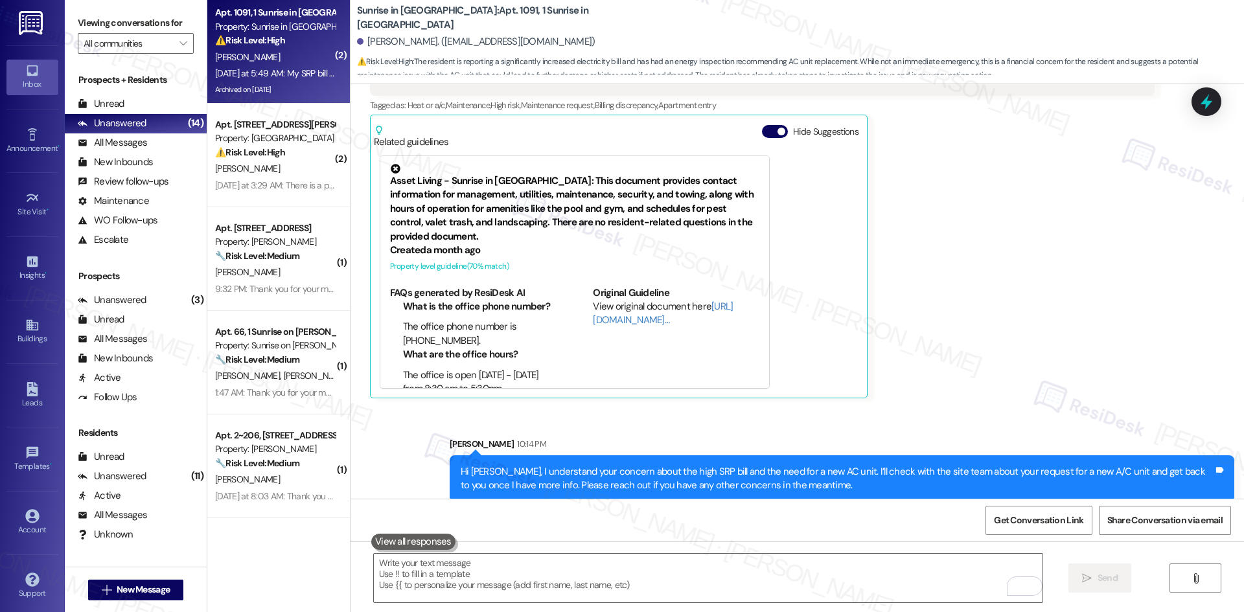
click at [966, 345] on div "Kimberly Vega Yesterday at 5:49 AM My SRP bill is TWICE as much as it was last …" at bounding box center [762, 208] width 785 height 382
click at [969, 347] on div "Kimberly Vega Yesterday at 5:49 AM My SRP bill is TWICE as much as it was last …" at bounding box center [762, 208] width 785 height 382
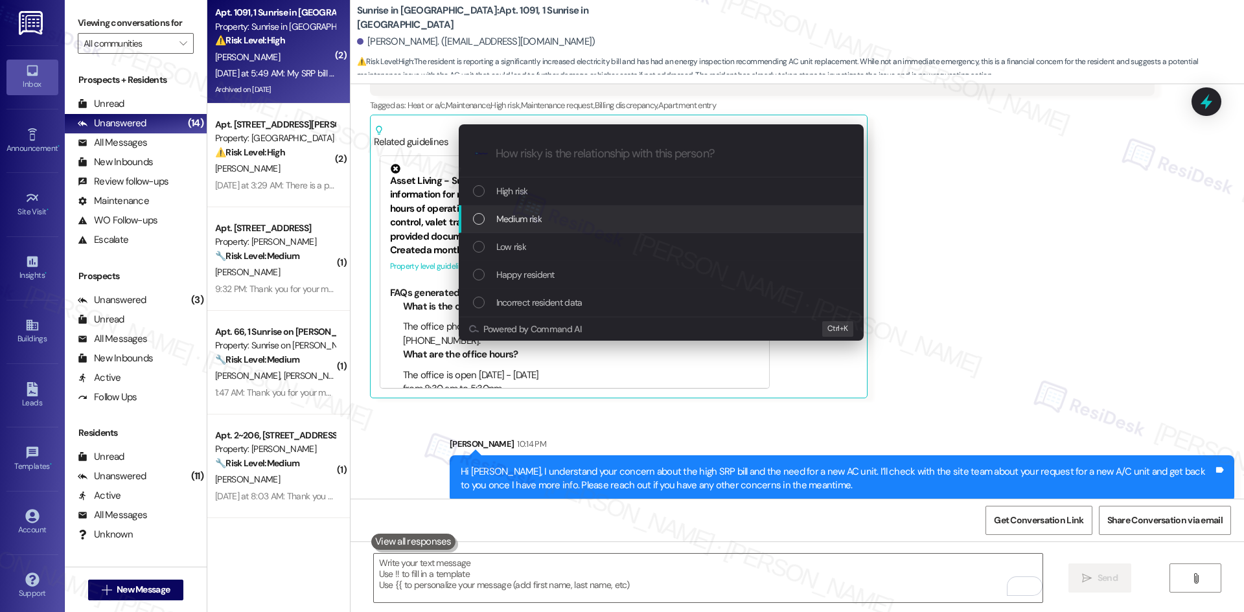
click at [568, 224] on div "Medium risk" at bounding box center [662, 219] width 379 height 14
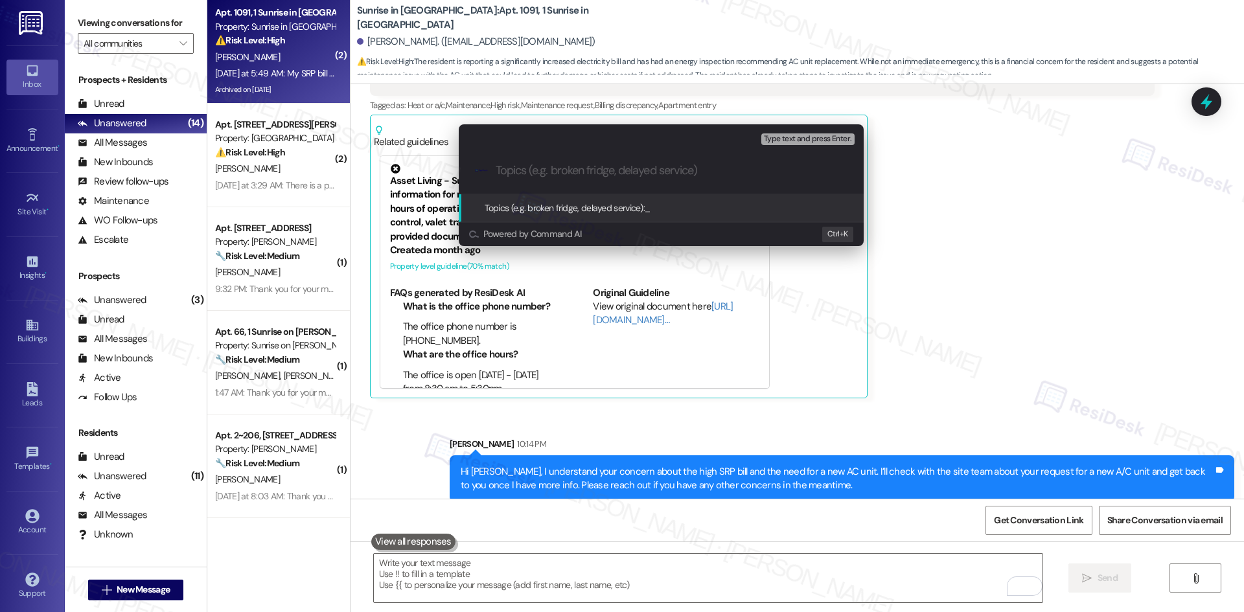
click at [609, 169] on input "Topics (e.g. broken fridge, delayed service)" at bounding box center [672, 171] width 352 height 14
paste input "Request for New A/C Unit"
type input "Request for New A/C Unit"
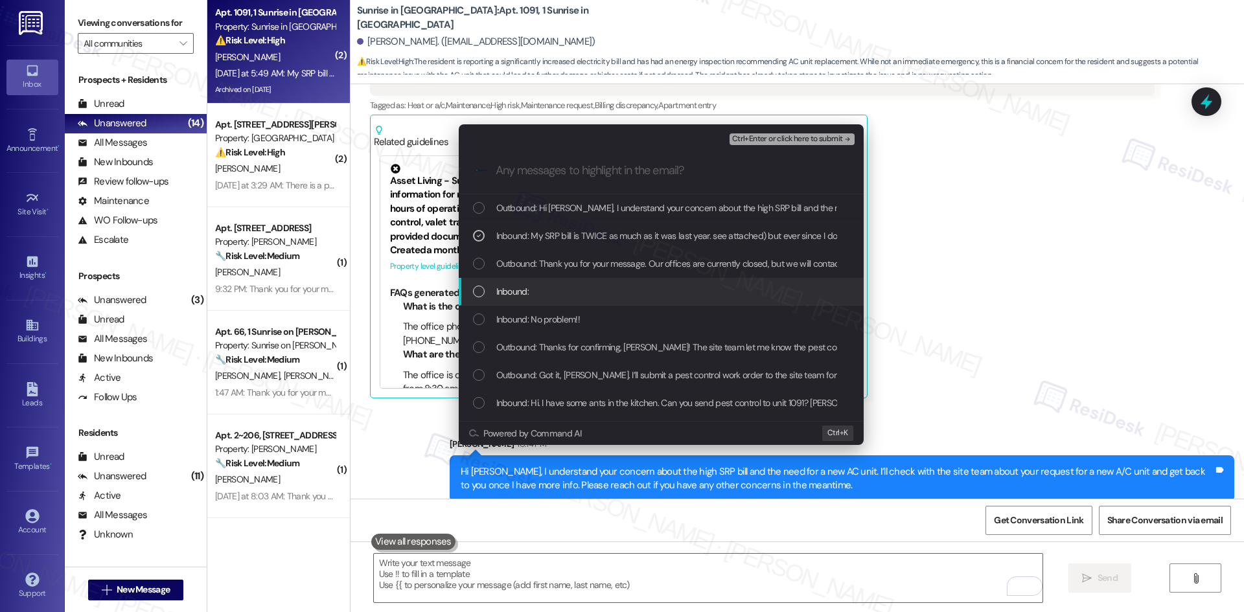
click at [616, 286] on div "Inbound:" at bounding box center [662, 291] width 379 height 14
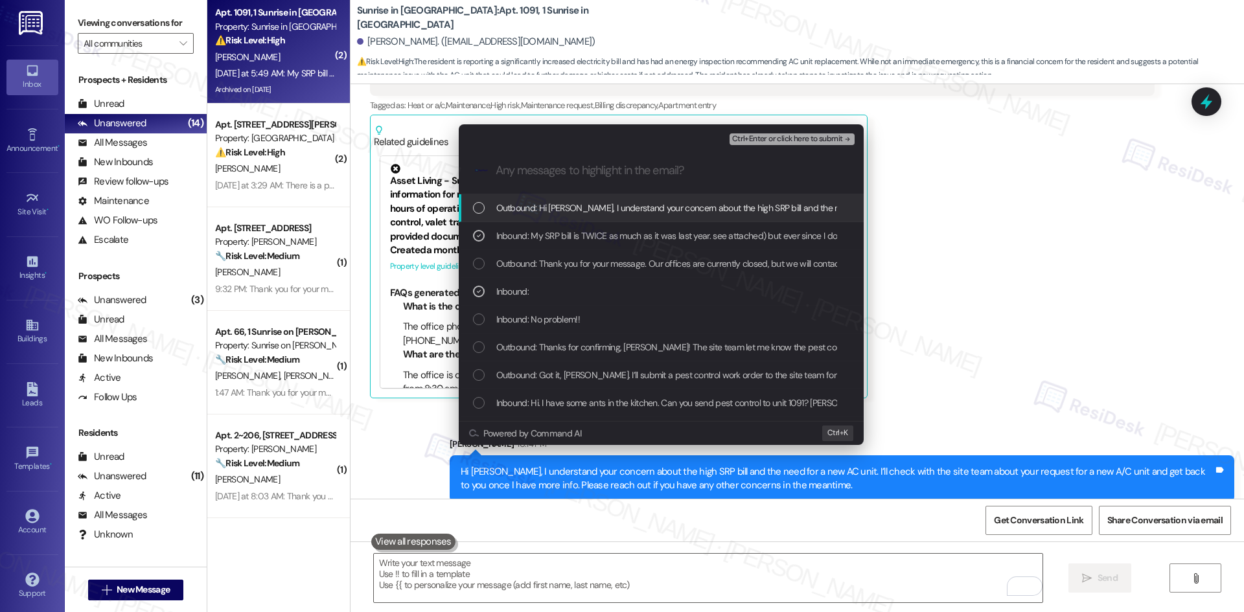
click at [819, 138] on span "Ctrl+Enter or click here to submit" at bounding box center [787, 139] width 111 height 9
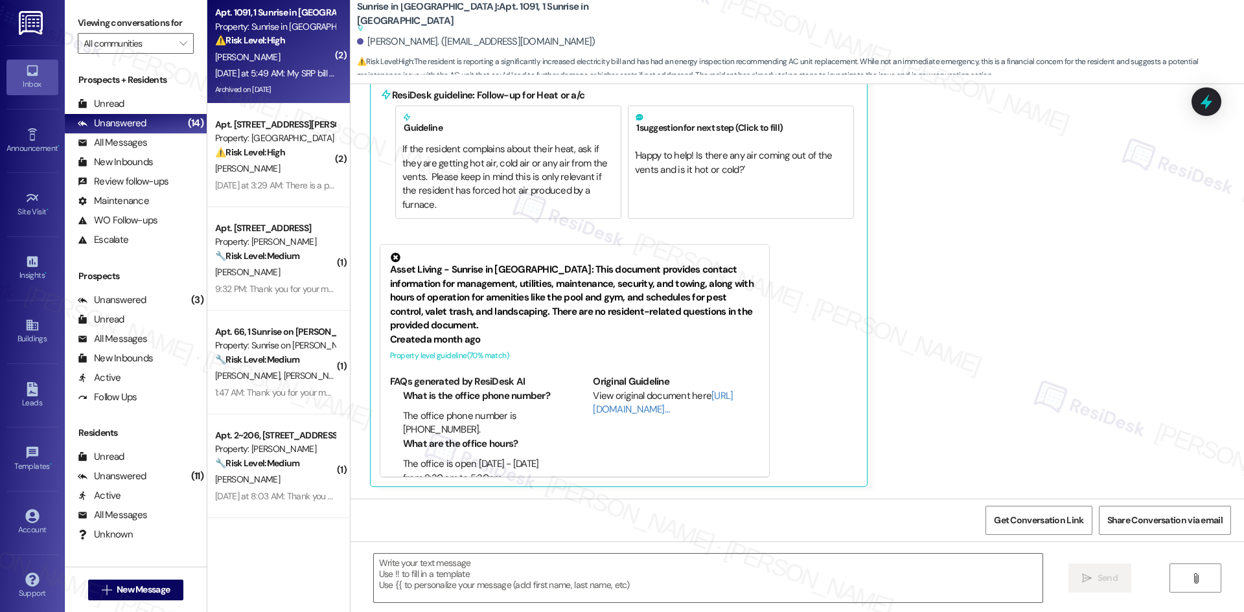
scroll to position [2426, 0]
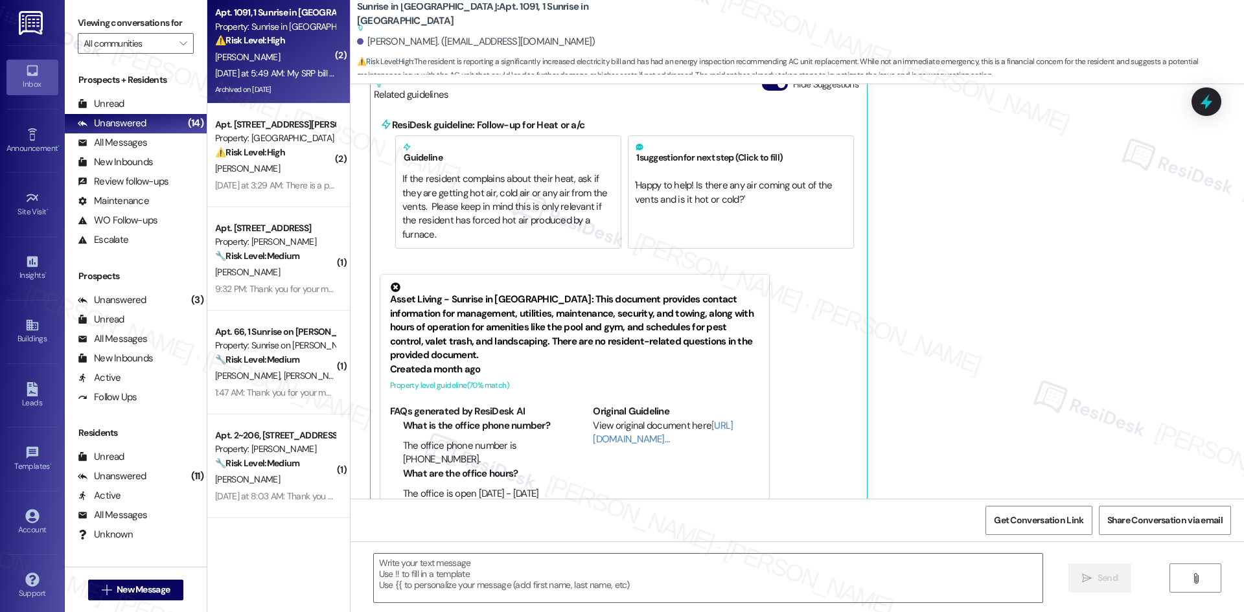
type textarea "Fetching suggested responses. Please feel free to read through the conversation…"
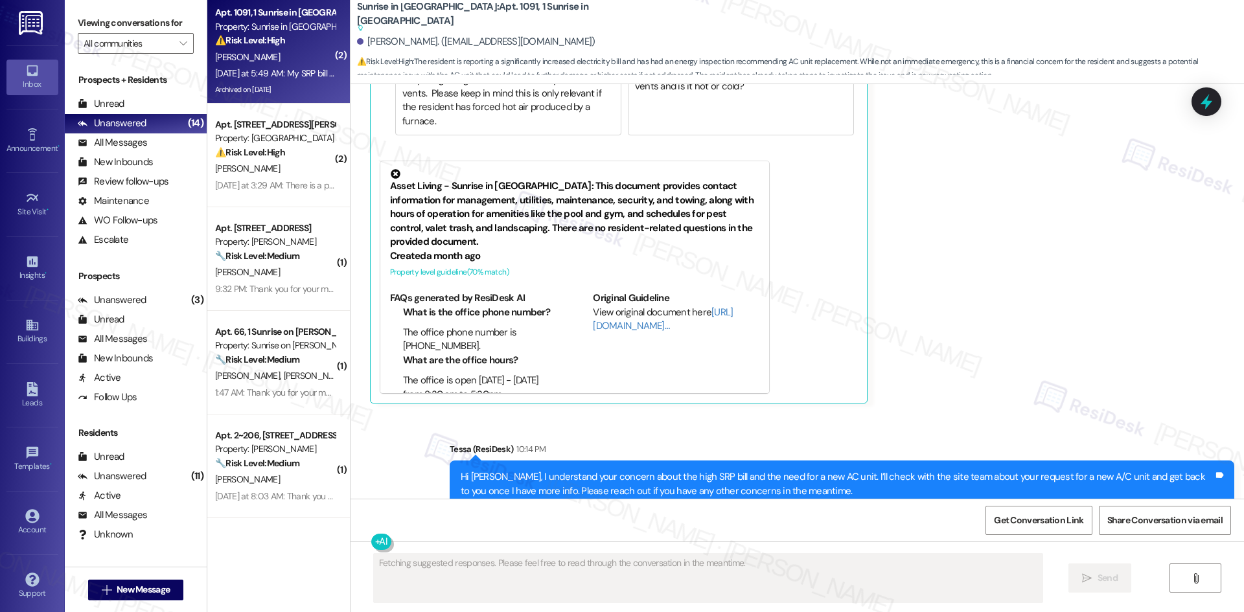
scroll to position [2550, 0]
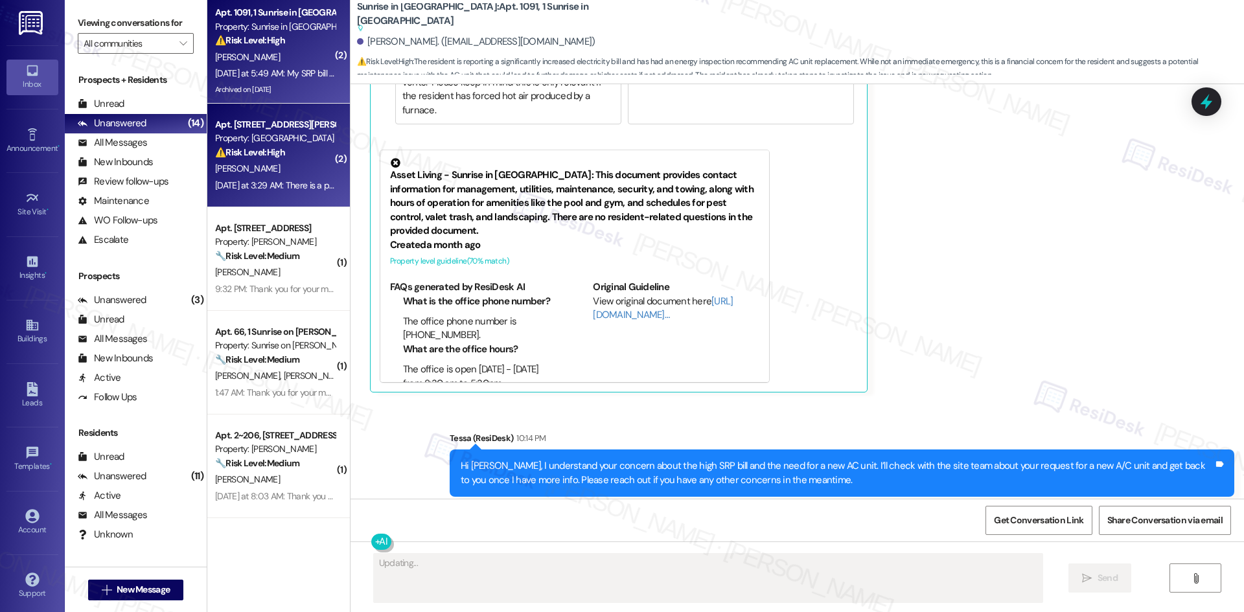
click at [293, 155] on div "⚠️ Risk Level: High The resident reports a 'steady leak,' which could cause pro…" at bounding box center [275, 153] width 120 height 14
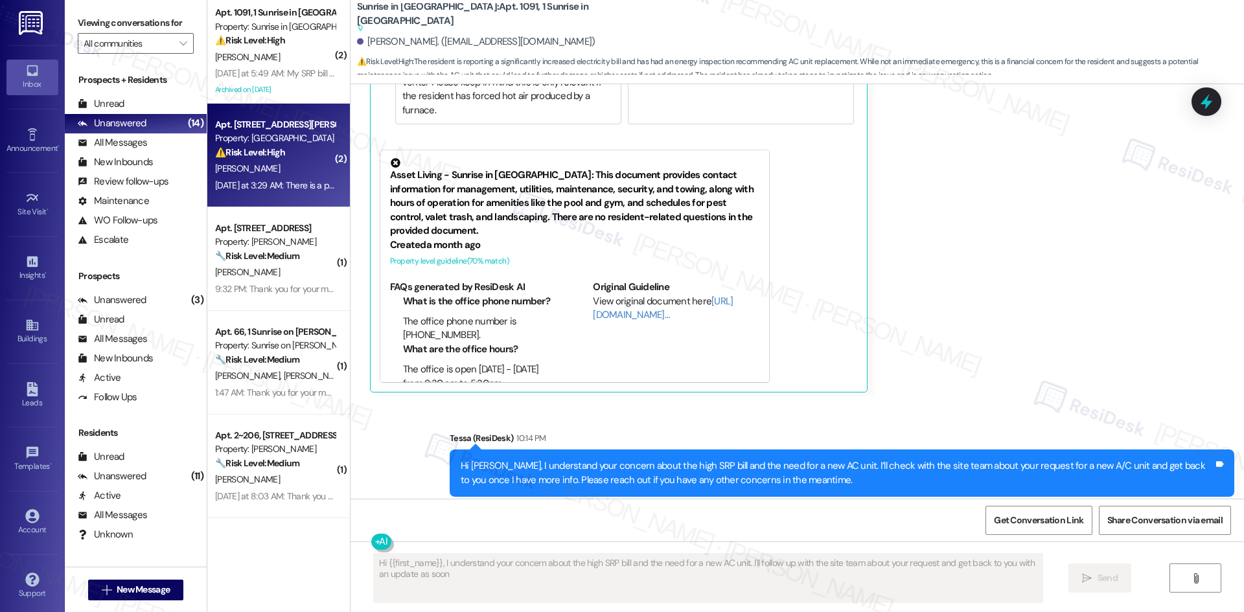
type textarea "Hi {{first_name}}, I understand your concern about the high SRP bill and the ne…"
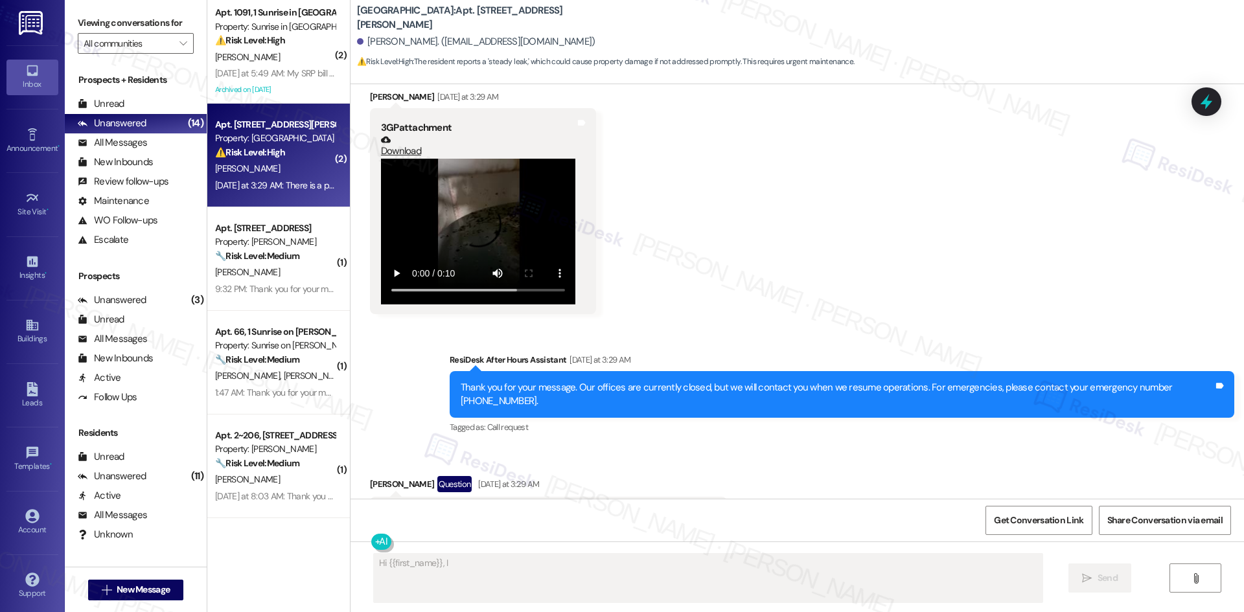
scroll to position [3059, 0]
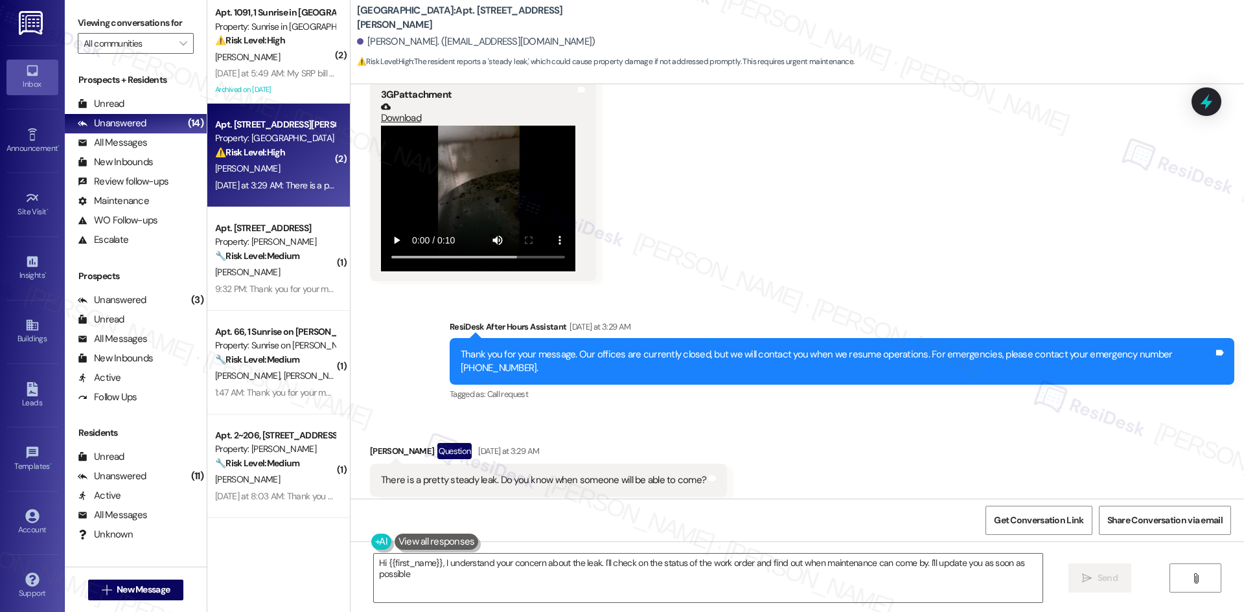
type textarea "Hi {{first_name}}, I understand your concern about the leak. I'll check on the …"
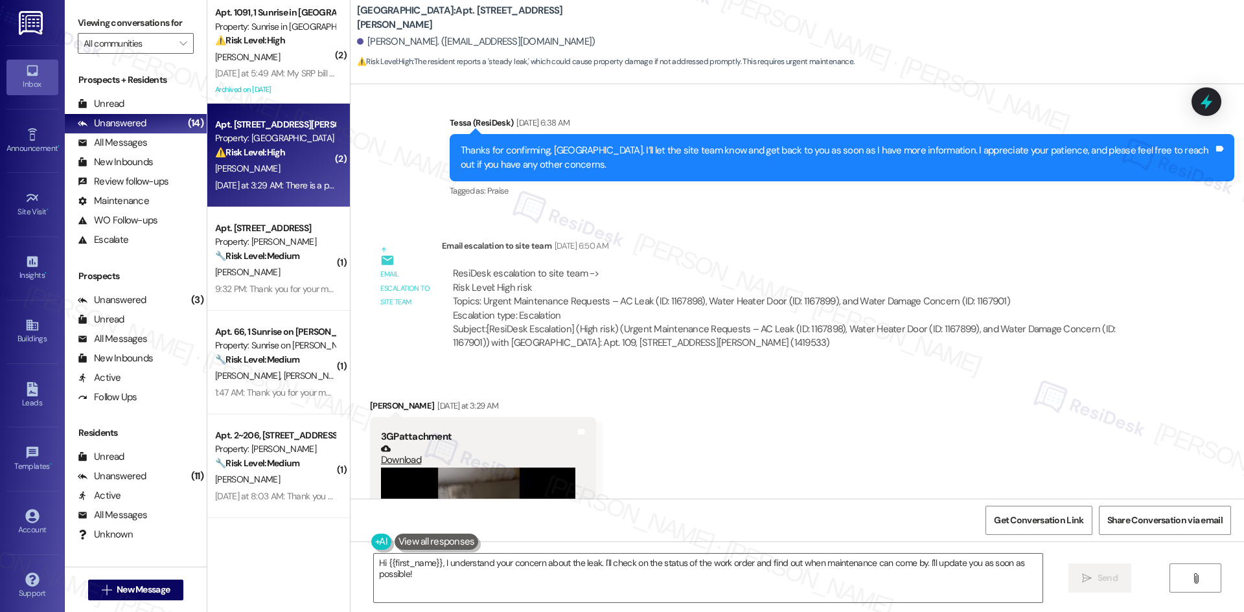
scroll to position [2721, 0]
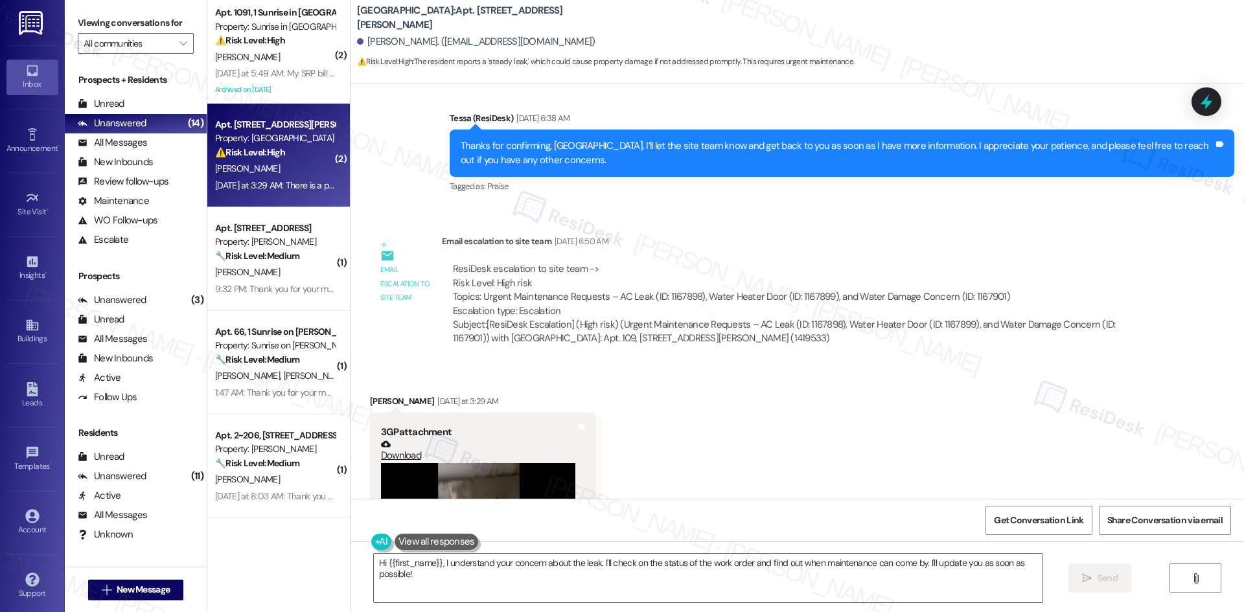
click at [840, 458] on div "Received via SMS Sydney Fox Yesterday at 3:29 AM 3GP attachment Download Tags a…" at bounding box center [797, 496] width 893 height 263
click at [282, 258] on strong "🔧 Risk Level: Medium" at bounding box center [257, 256] width 84 height 12
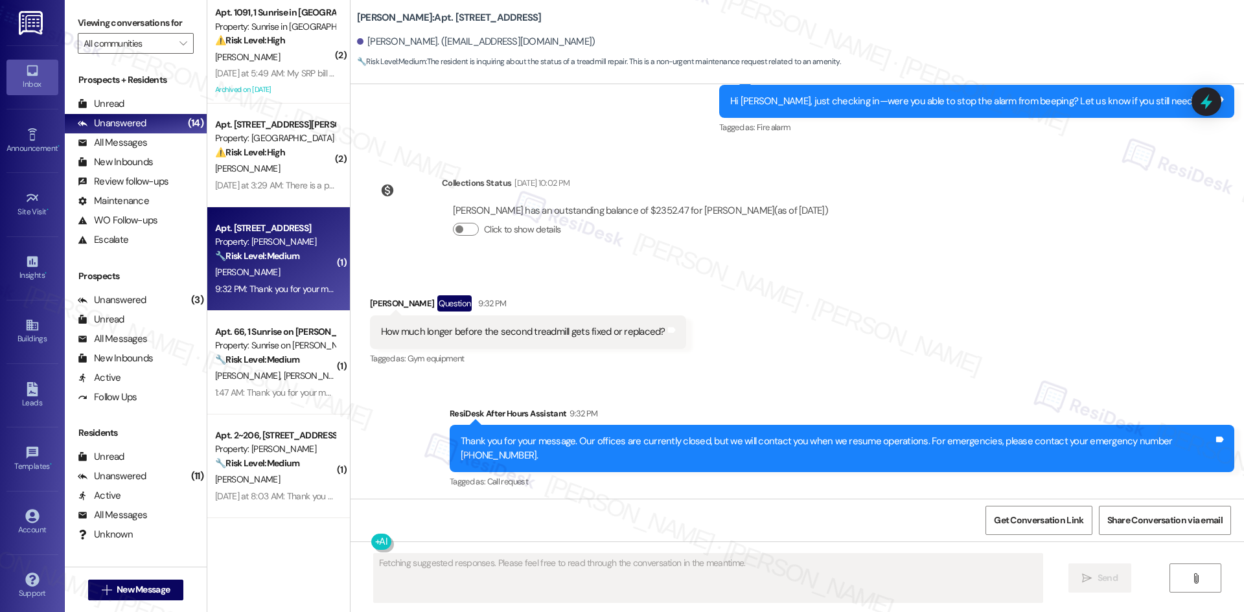
scroll to position [1009, 0]
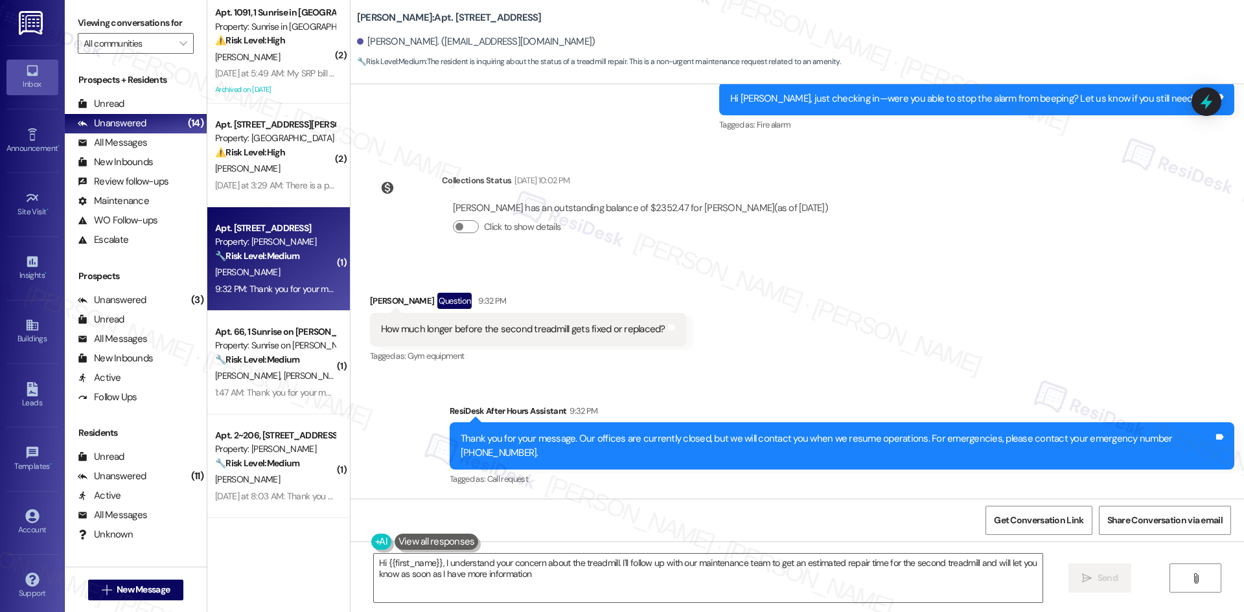
type textarea "Hi {{first_name}}, I understand your concern about the treadmill. I'll follow u…"
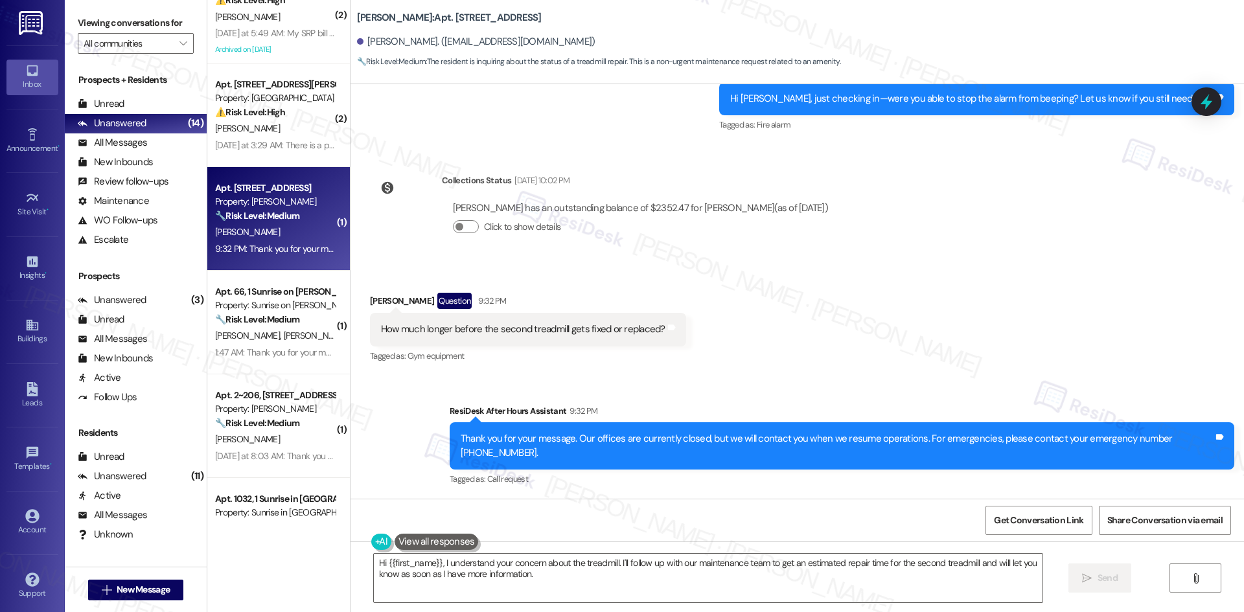
scroll to position [0, 0]
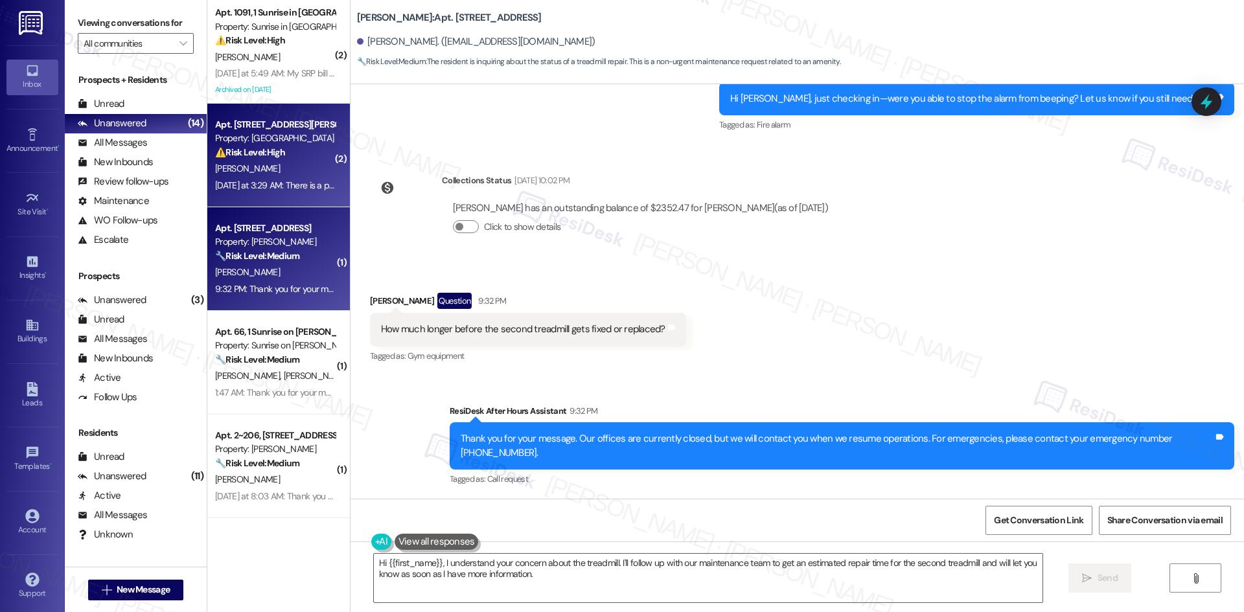
click at [276, 146] on strong "⚠️ Risk Level: High" at bounding box center [250, 152] width 70 height 12
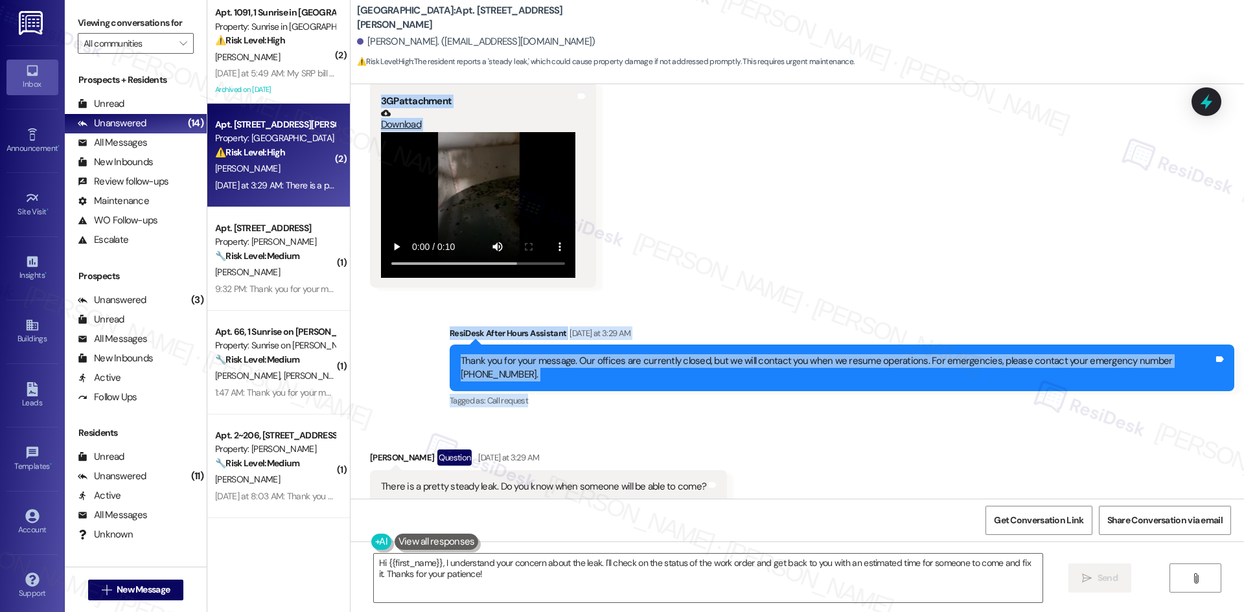
scroll to position [3059, 0]
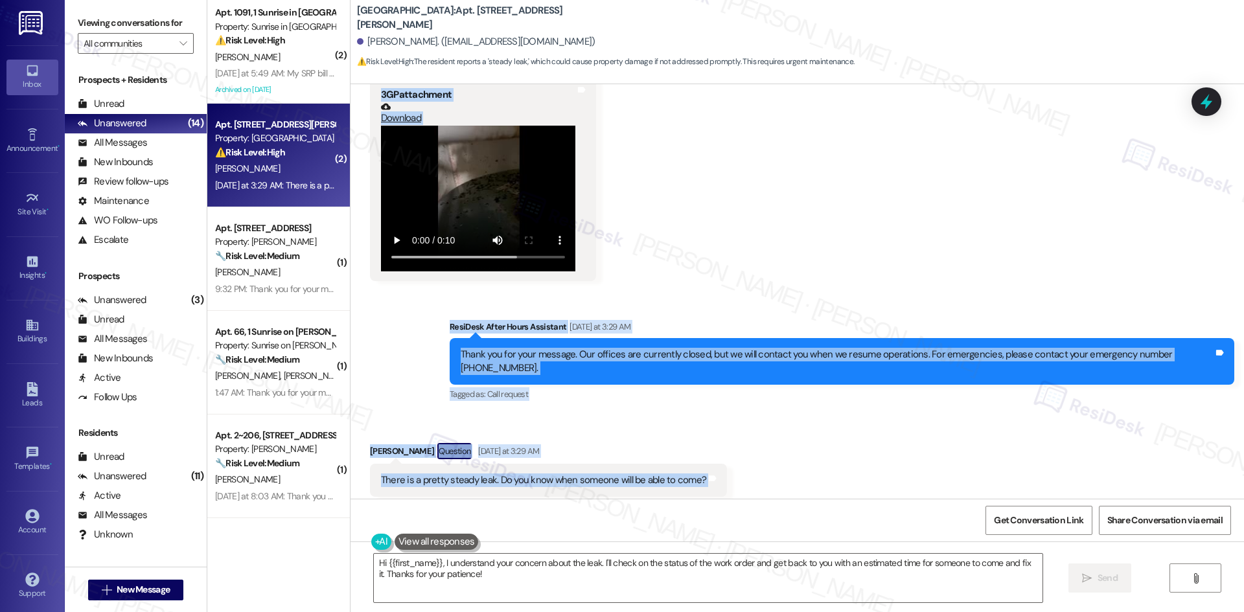
drag, startPoint x: 443, startPoint y: 223, endPoint x: 707, endPoint y: 454, distance: 350.8
click at [753, 455] on div "Lease started Apr 25, 2025 at 8:00 AM Announcement, sent via SMS Tessa (ResiDes…" at bounding box center [797, 291] width 893 height 415
copy div "Tessa (ResiDesk) Aug 15, 2025 at 6:38 AM Thanks for confirming, Sydney. I’ll le…"
click at [774, 213] on div "Received via SMS Sydney Fox Yesterday at 3:29 AM 3GP attachment Download Tags a…" at bounding box center [797, 159] width 893 height 263
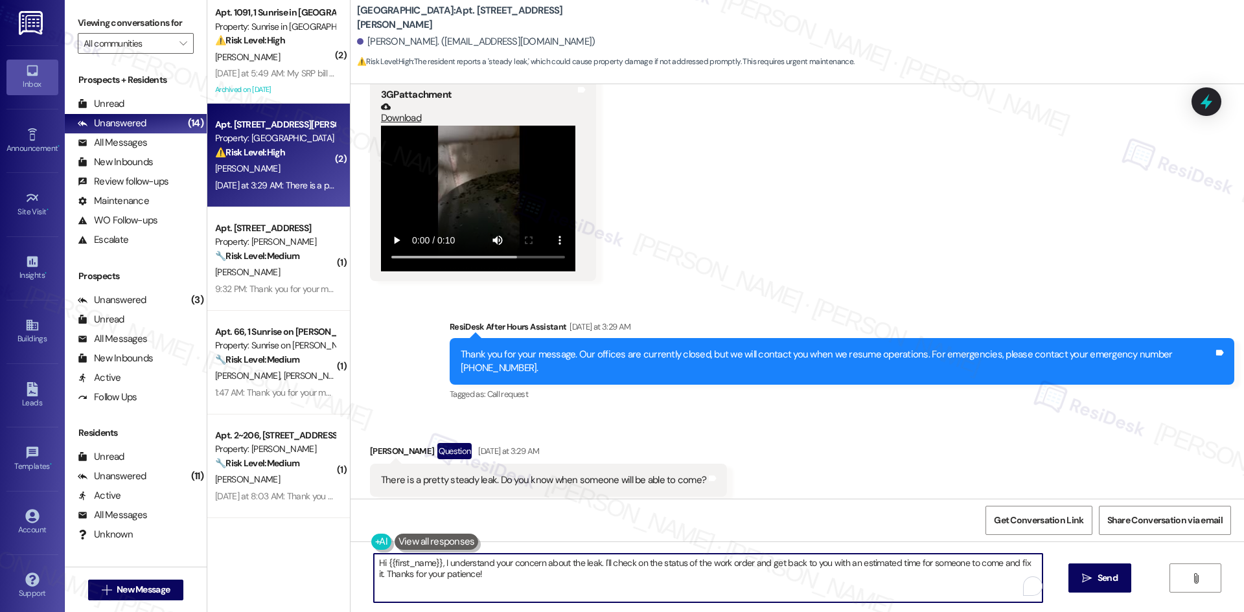
drag, startPoint x: 805, startPoint y: 586, endPoint x: 336, endPoint y: 549, distance: 470.6
click at [337, 549] on div "( 2 ) Apt. 1091, 1 Sunrise in Chandler Property: Sunrise in Chandler ⚠️ Risk Le…" at bounding box center [725, 306] width 1037 height 612
paste textarea "Thanks for letting us know, Sydney. I’ve shared your concern with the site team…"
type textarea "Thanks for letting us know, Sydney. I’ve shared your concern with the site team…"
click at [1103, 575] on span "Send" at bounding box center [1108, 578] width 20 height 14
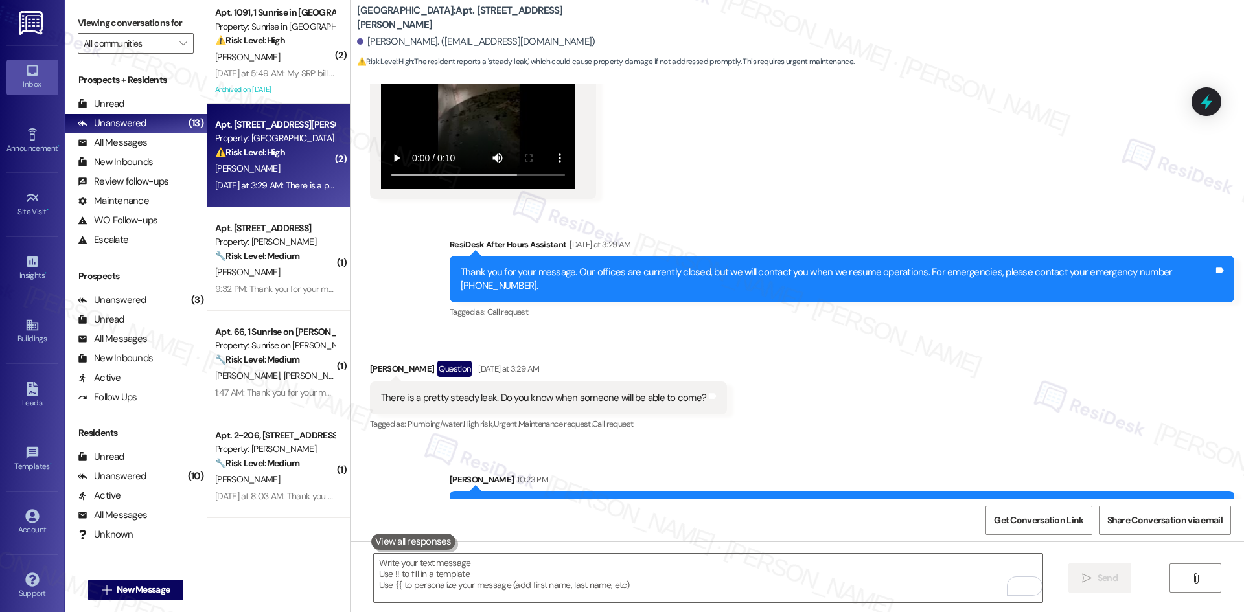
scroll to position [3149, 0]
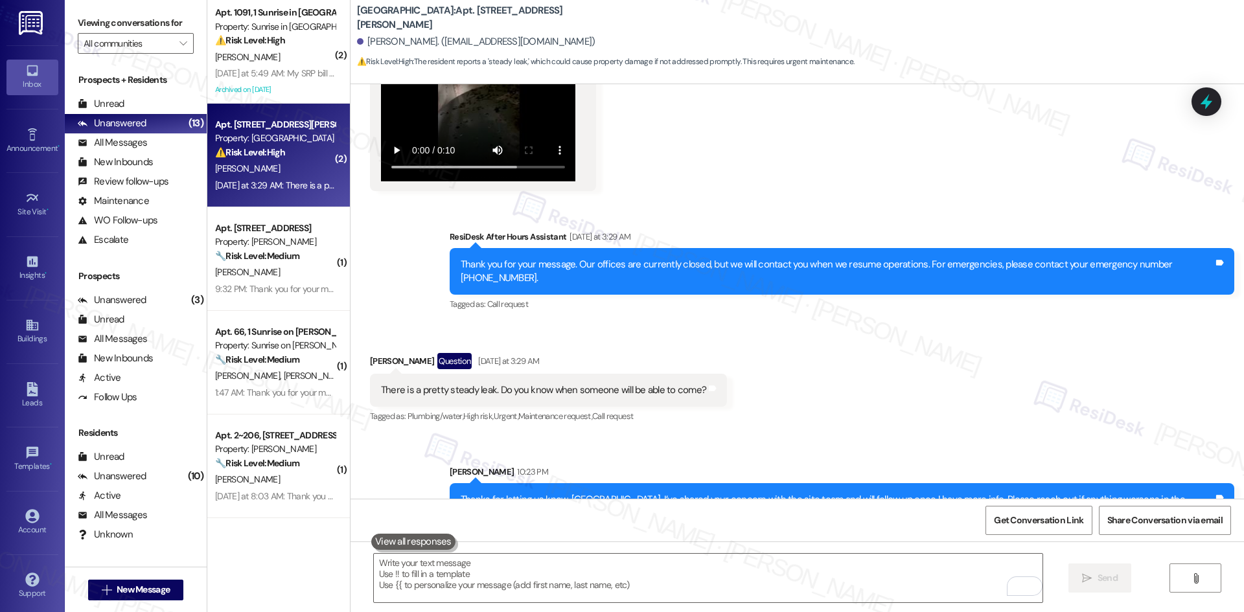
click at [965, 387] on div "Received via SMS Sydney Fox Question Yesterday at 3:29 AM There is a pretty ste…" at bounding box center [797, 380] width 893 height 112
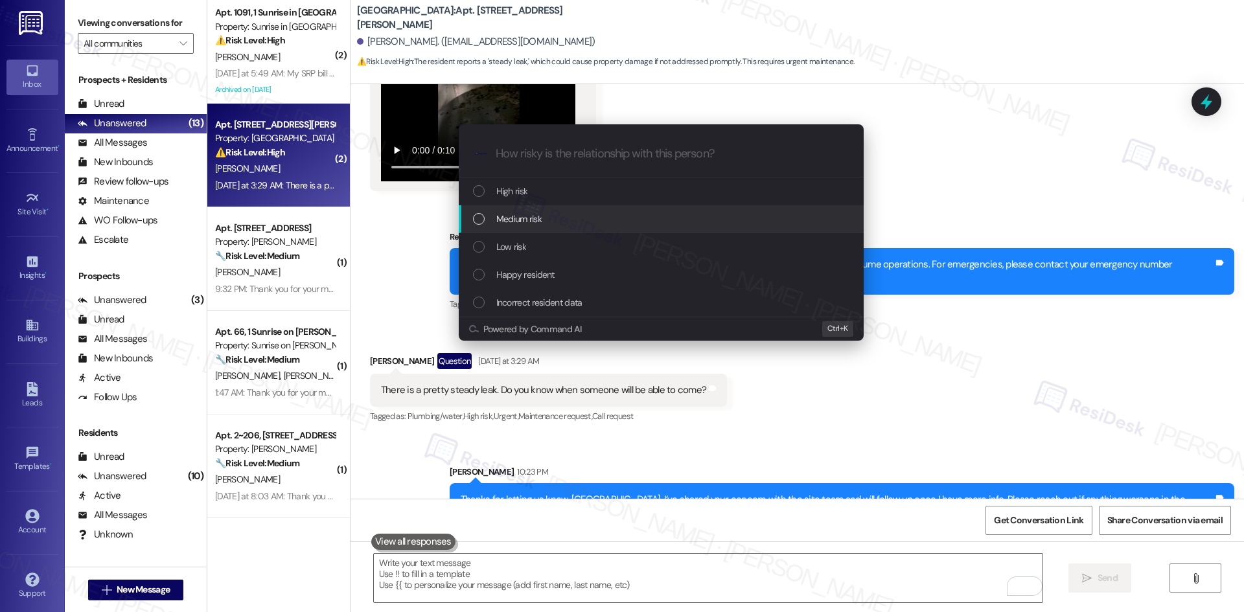
click at [566, 217] on div "Medium risk" at bounding box center [662, 219] width 379 height 14
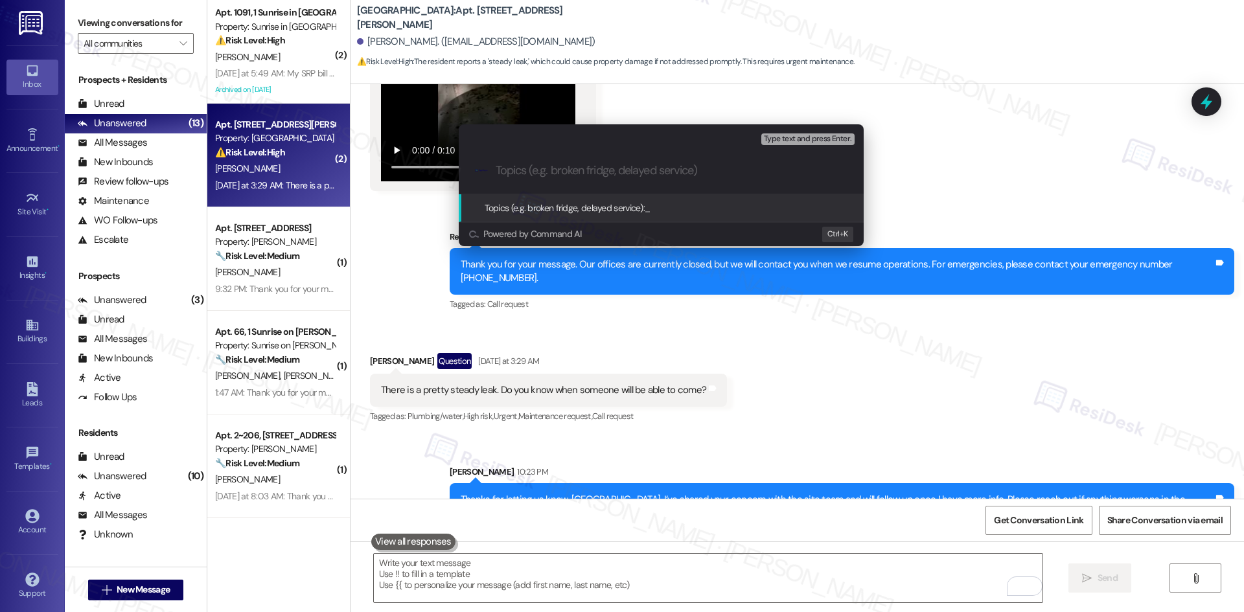
click at [539, 173] on input "Topics (e.g. broken fridge, delayed service)" at bounding box center [672, 171] width 352 height 14
paste input "Follow Up – AC Leak, Water Heater Door, Water Damage"
type input "Follow Up – AC Leak, Water Heater Door, Water Damage"
click at [811, 168] on input "Follow Up – AC Leak, Water Heater Door, Water Damage" at bounding box center [666, 171] width 341 height 14
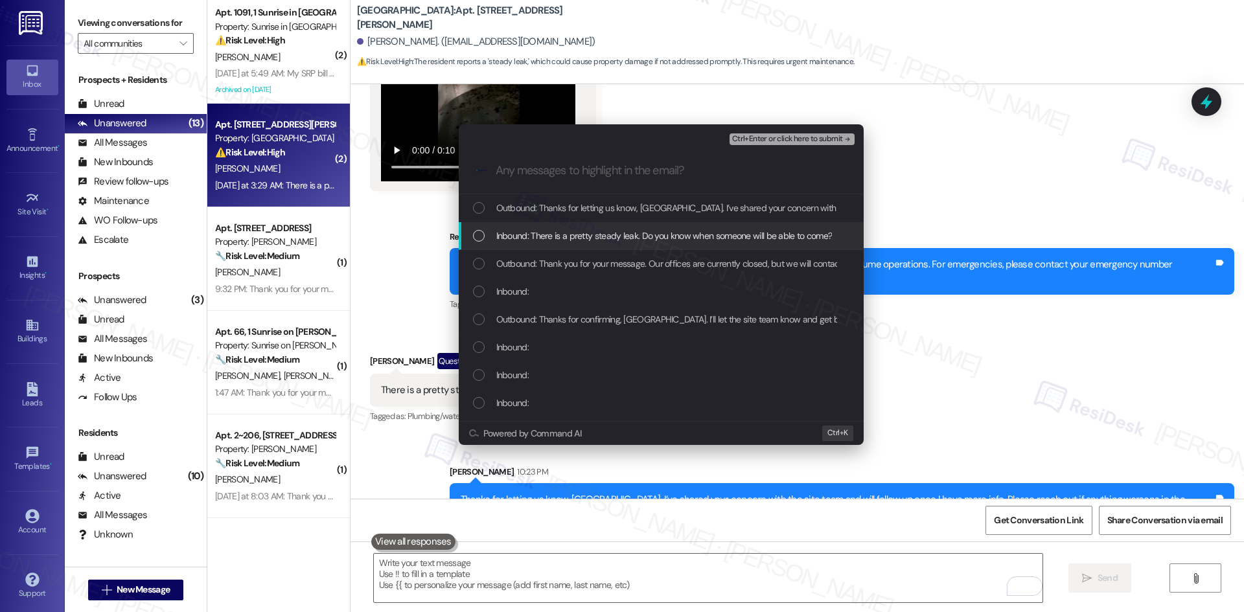
click at [652, 239] on span "Inbound: There is a pretty steady leak. Do you know when someone will be able t…" at bounding box center [664, 236] width 336 height 14
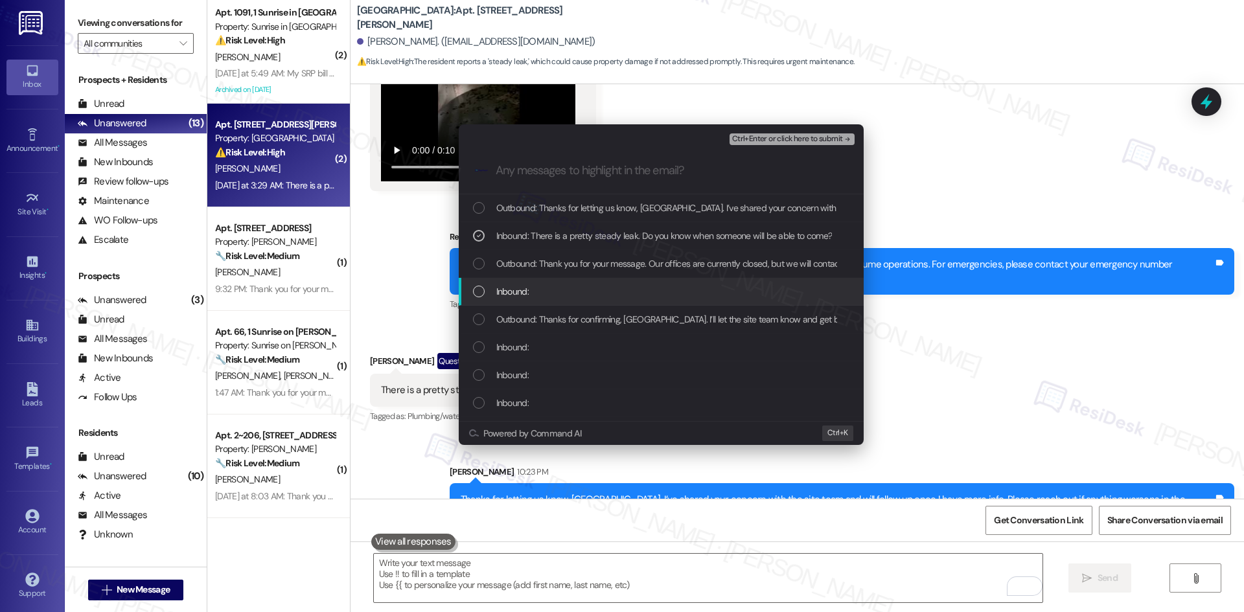
click at [636, 289] on div "Inbound:" at bounding box center [662, 291] width 379 height 14
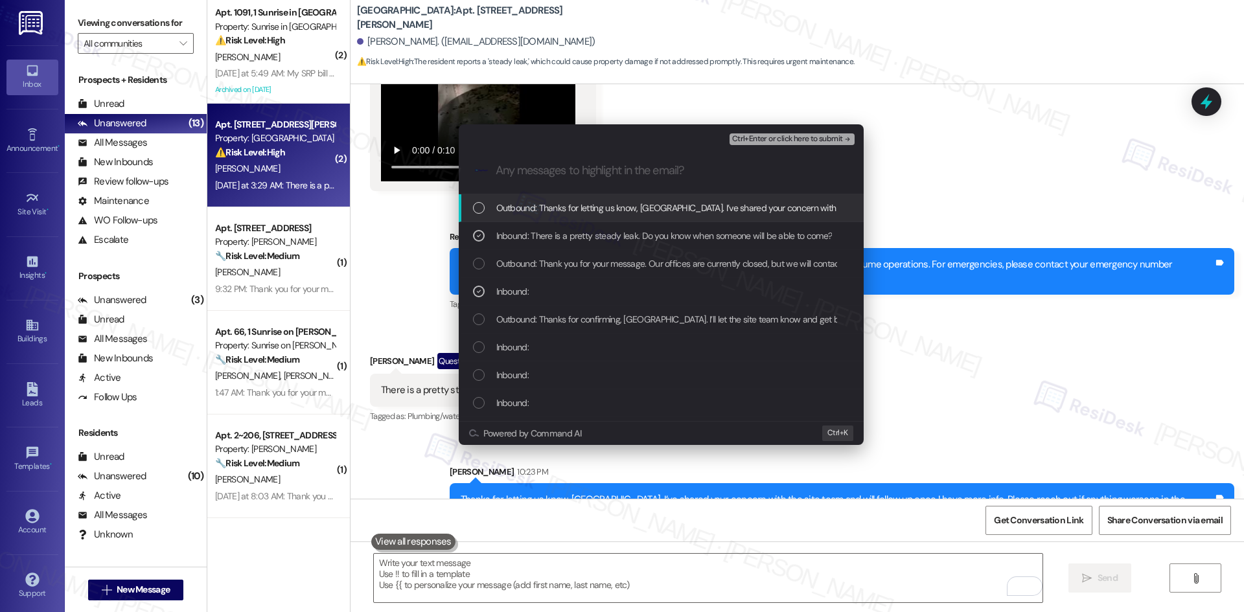
click at [820, 137] on span "Ctrl+Enter or click here to submit" at bounding box center [787, 139] width 111 height 9
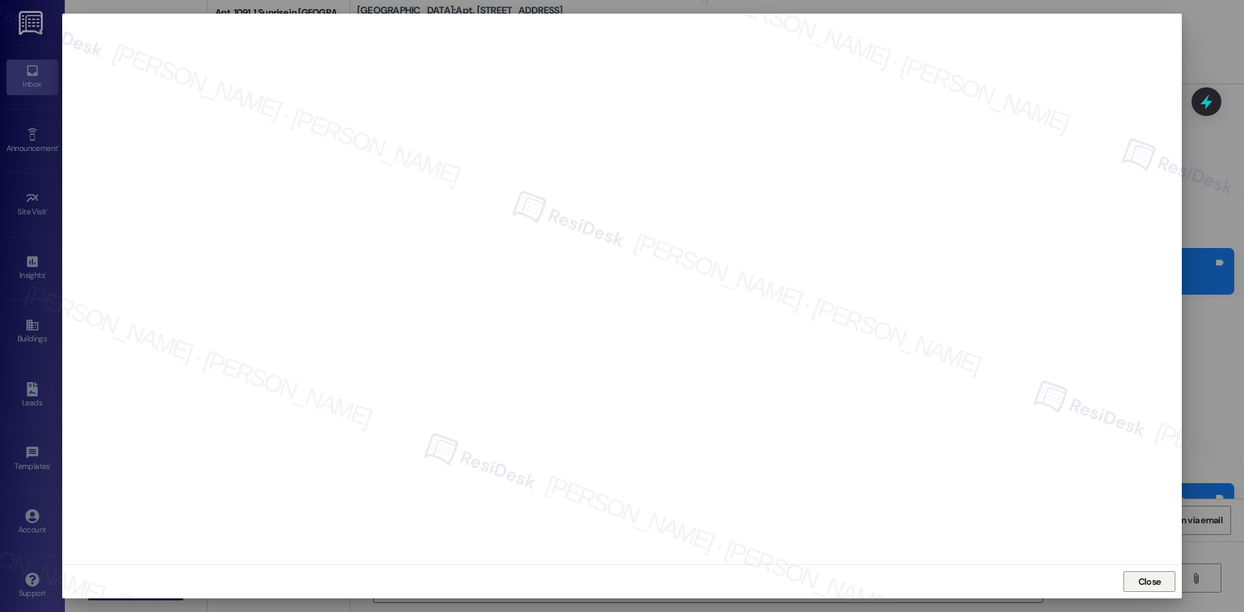
click at [1147, 578] on span "Close" at bounding box center [1149, 582] width 23 height 14
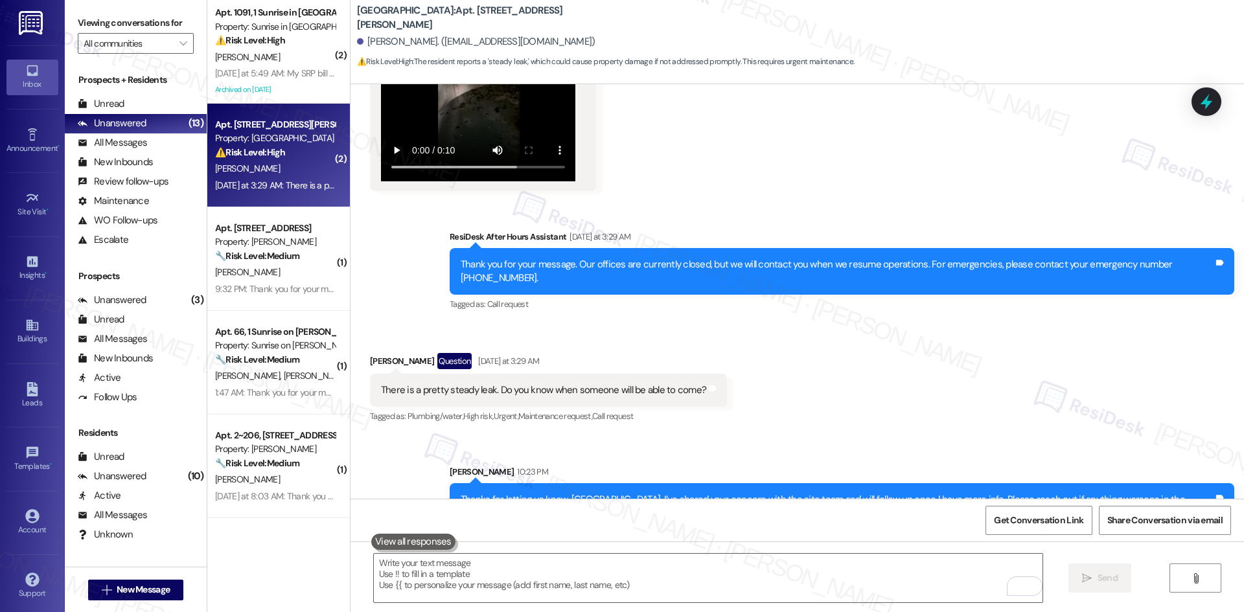
click at [1055, 397] on div "Received via SMS Sydney Fox Question Yesterday at 3:29 AM There is a pretty ste…" at bounding box center [797, 380] width 893 height 112
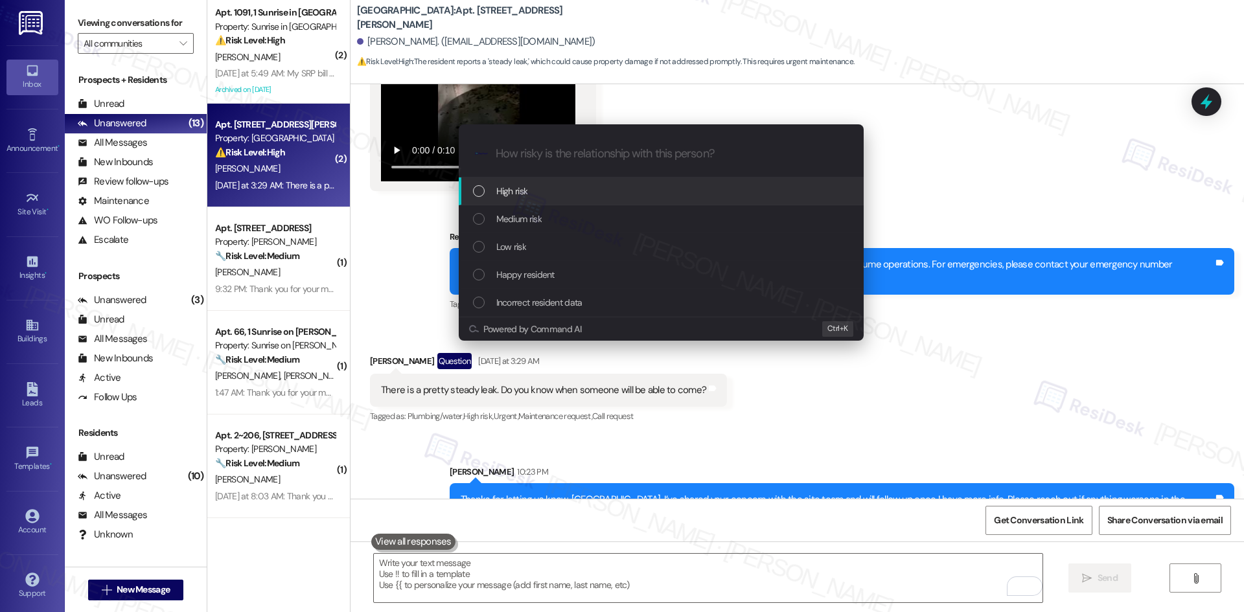
click at [568, 196] on div "High risk" at bounding box center [662, 191] width 379 height 14
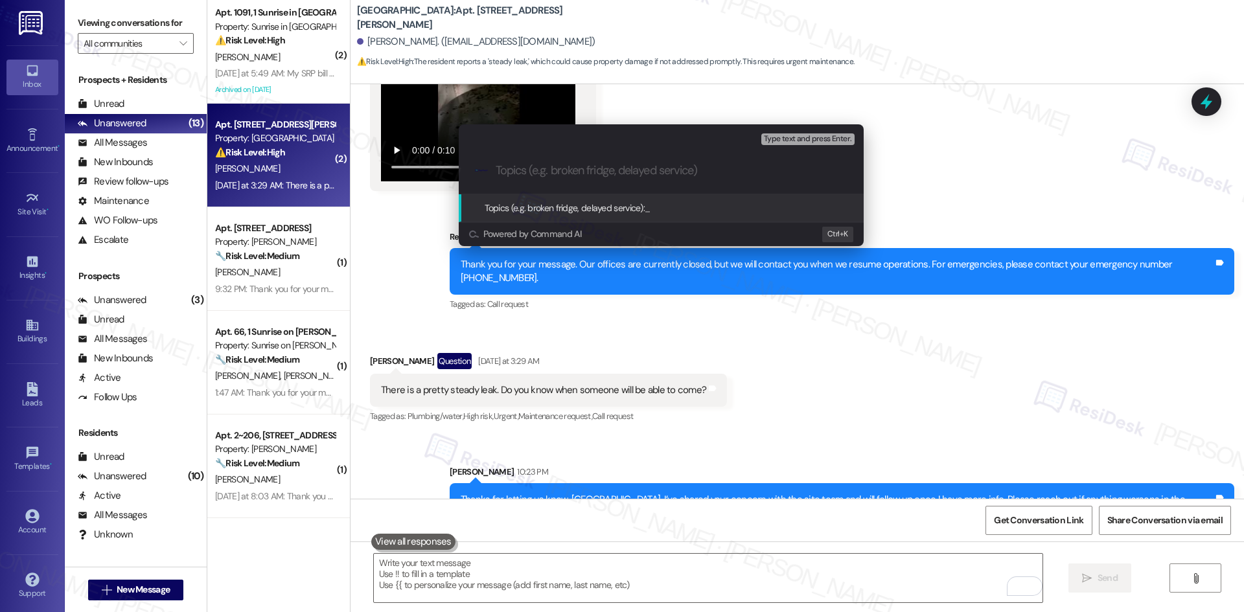
click at [566, 174] on input "Topics (e.g. broken fridge, delayed service)" at bounding box center [672, 171] width 352 height 14
paste input "Follow Up – AC Leak, Water Heater Door, Water Damage"
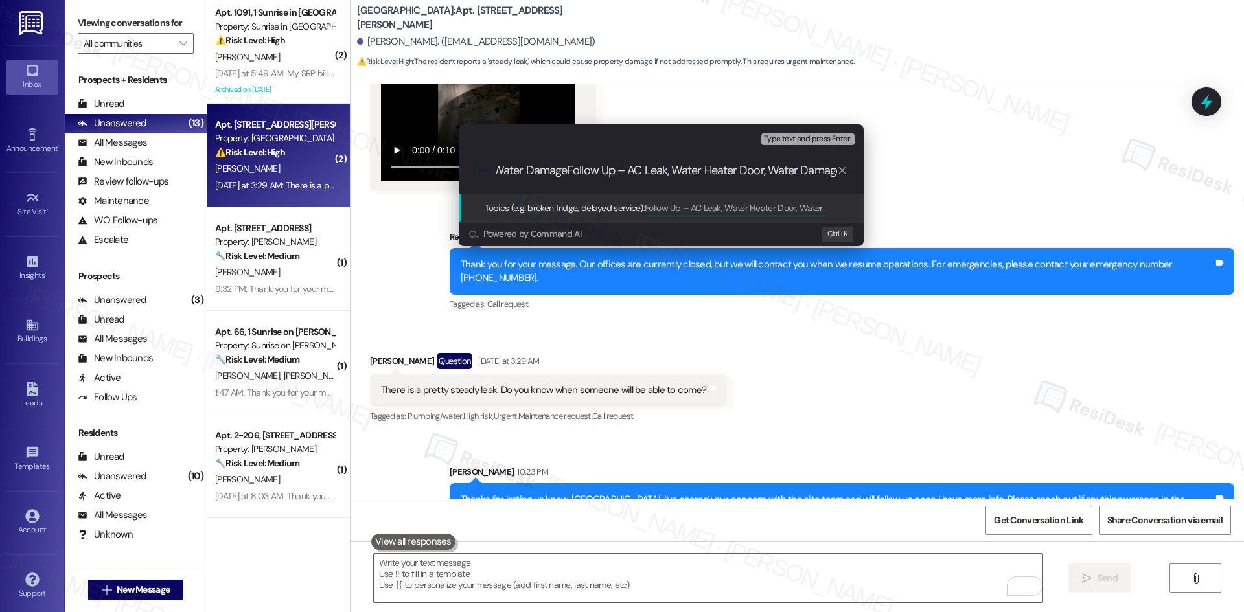
type input "Follow Up – AC Leak, Water Heater Door, Water Damage"
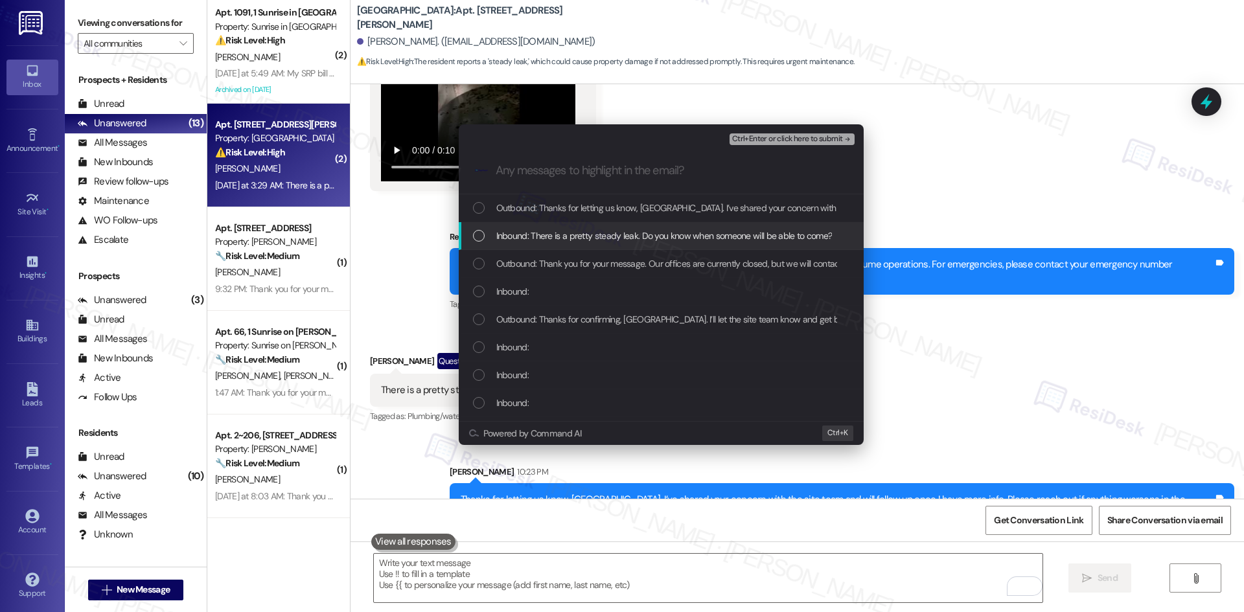
click at [584, 237] on span "Inbound: There is a pretty steady leak. Do you know when someone will be able t…" at bounding box center [664, 236] width 336 height 14
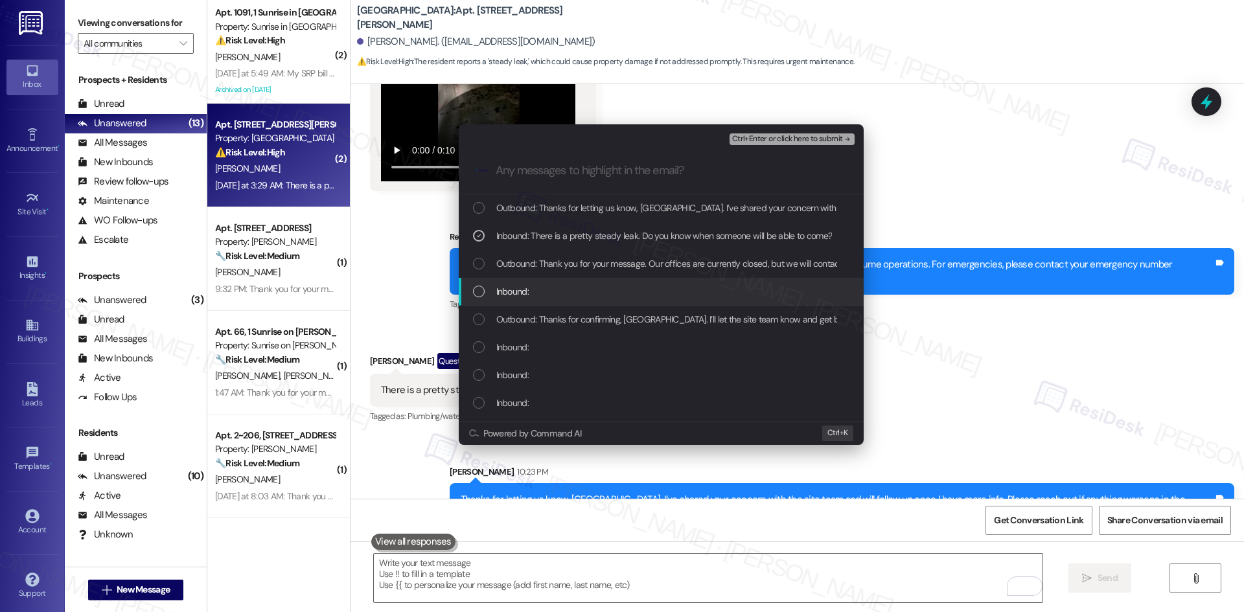
drag, startPoint x: 592, startPoint y: 281, endPoint x: 605, endPoint y: 277, distance: 13.4
click at [593, 281] on div "Inbound:" at bounding box center [661, 292] width 405 height 28
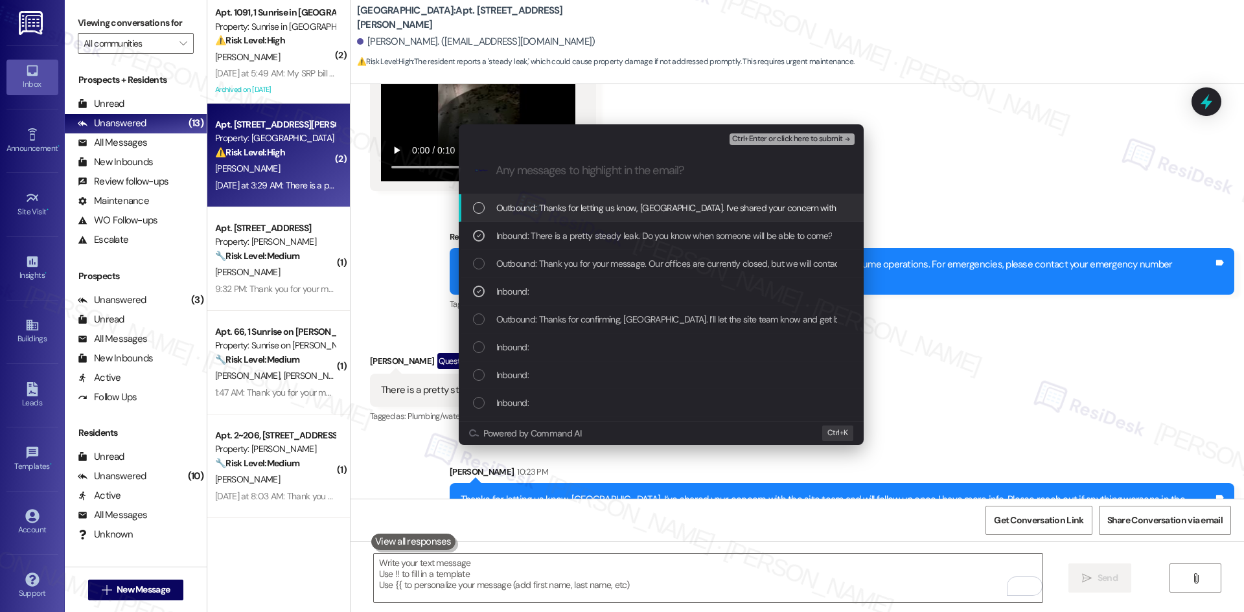
click at [833, 136] on span "Ctrl+Enter or click here to submit" at bounding box center [787, 139] width 111 height 9
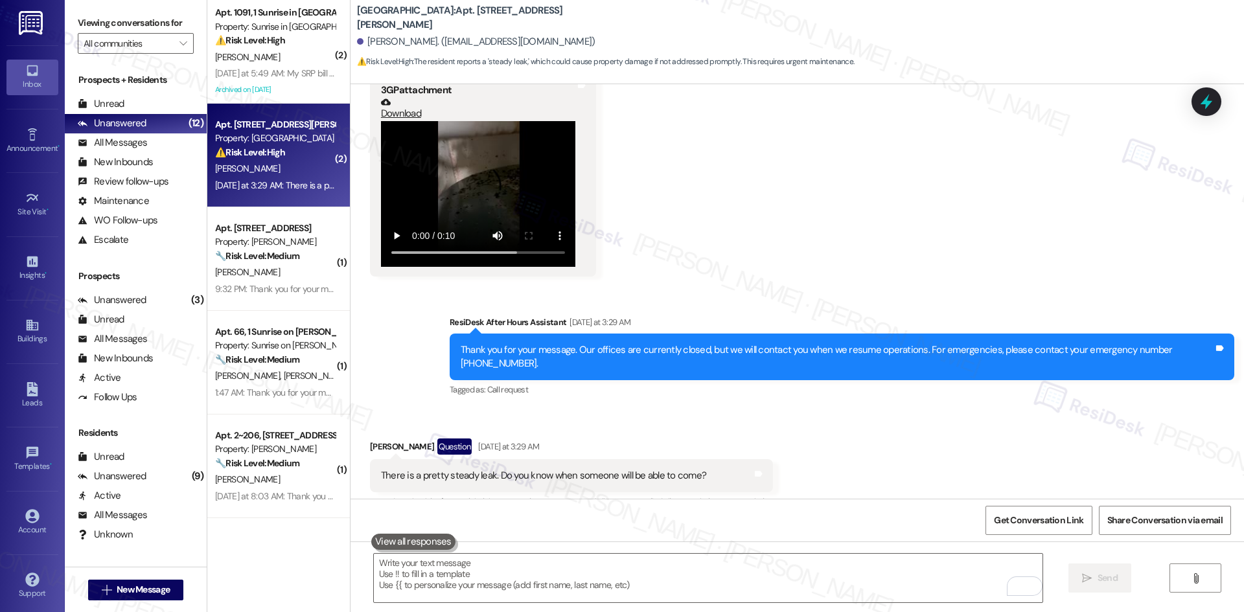
scroll to position [3168, 0]
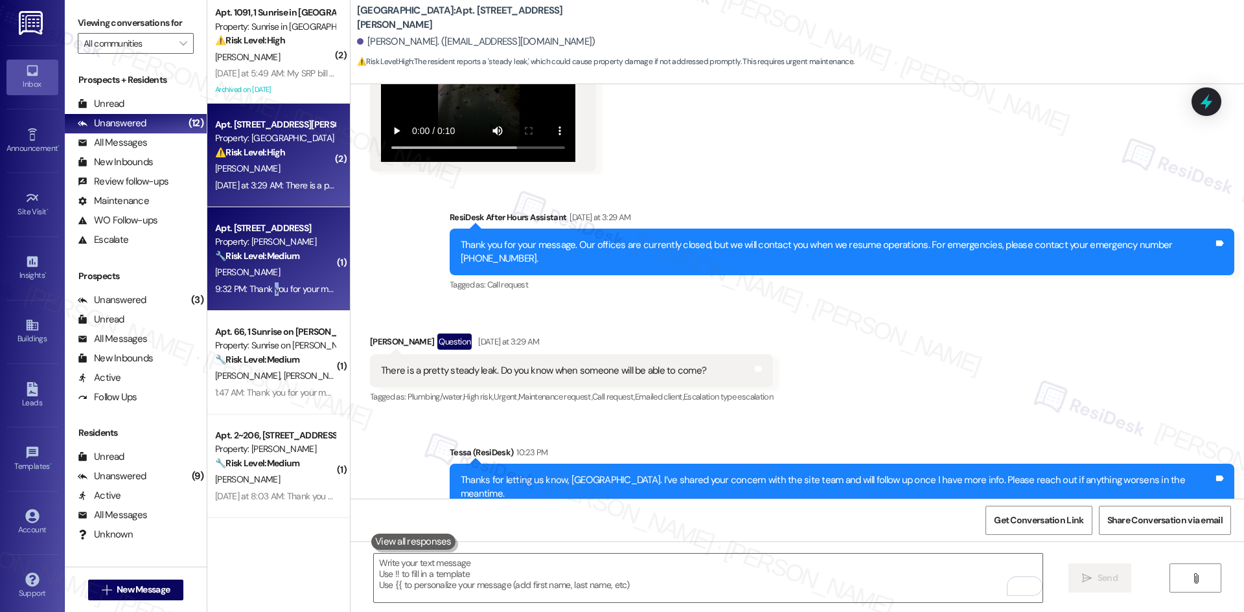
click at [266, 288] on div "9:32 PM: Thank you for your message. Our offices are currently closed, but we w…" at bounding box center [594, 289] width 759 height 12
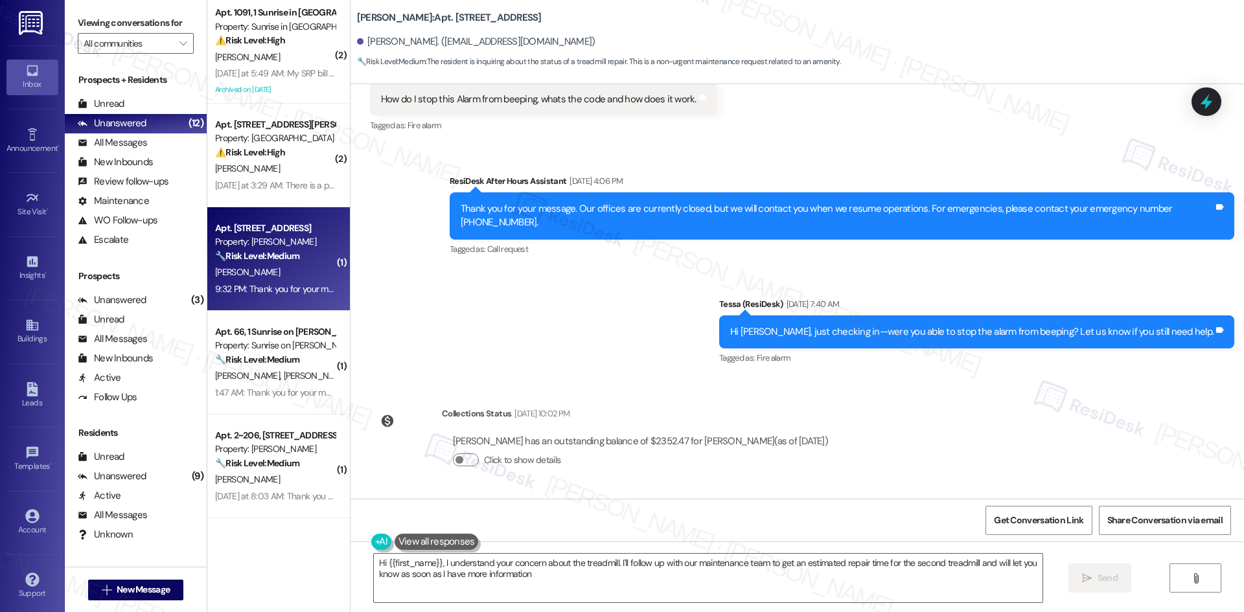
type textarea "Hi {{first_name}}, I understand your concern about the treadmill. I'll follow u…"
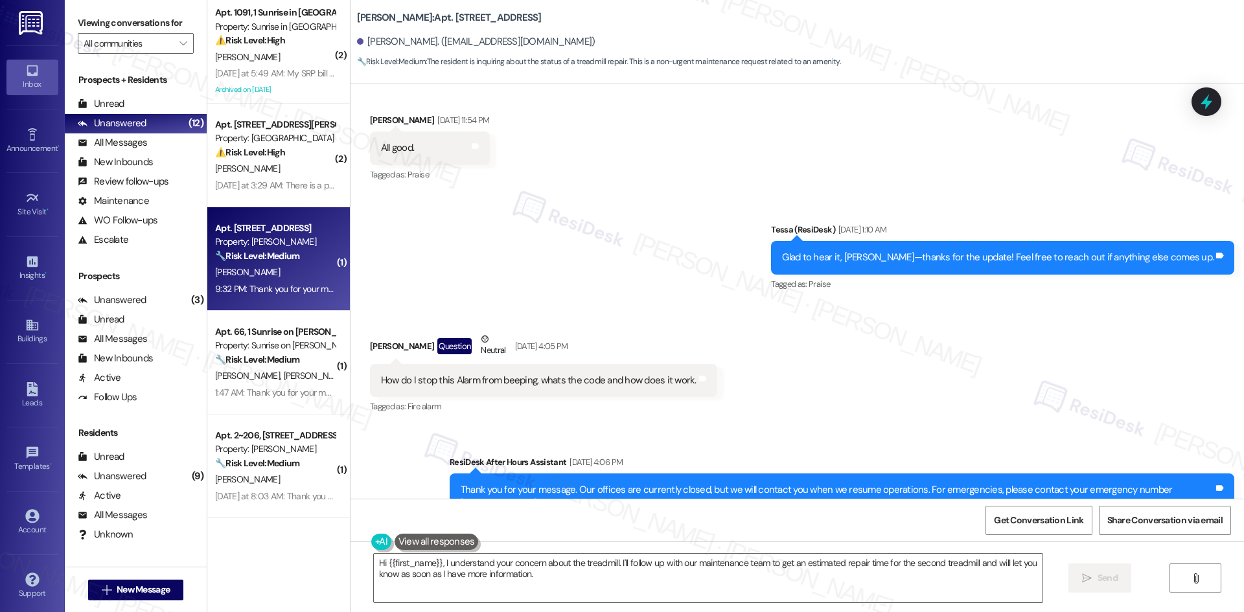
scroll to position [426, 0]
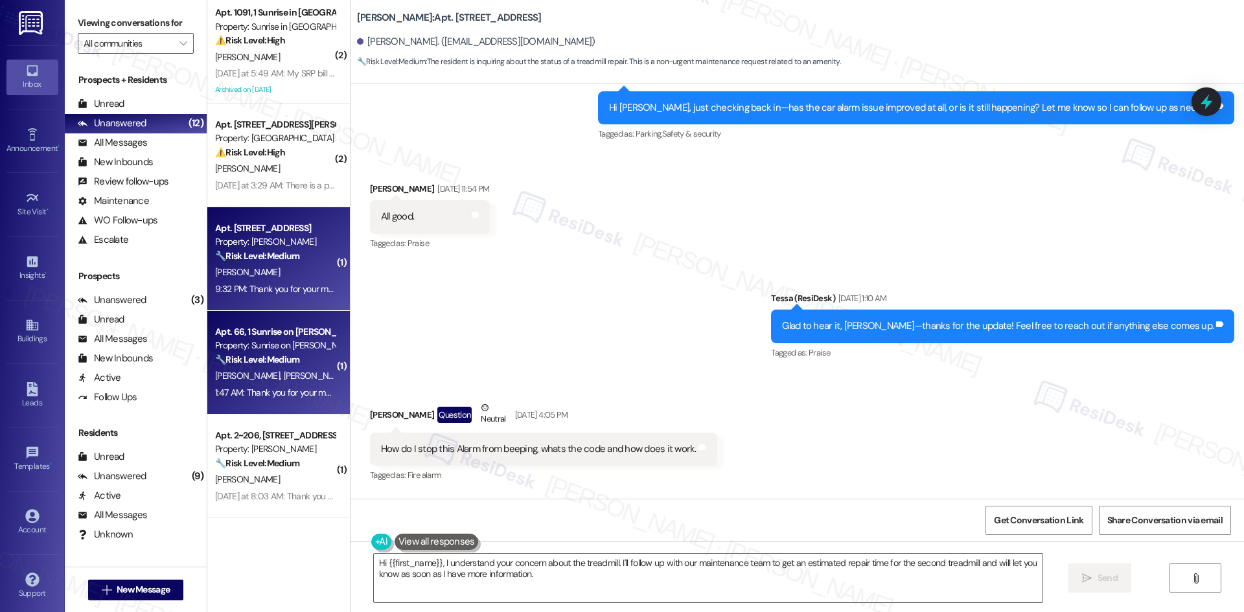
click at [274, 351] on div "Property: Sunrise on [PERSON_NAME]" at bounding box center [275, 346] width 120 height 14
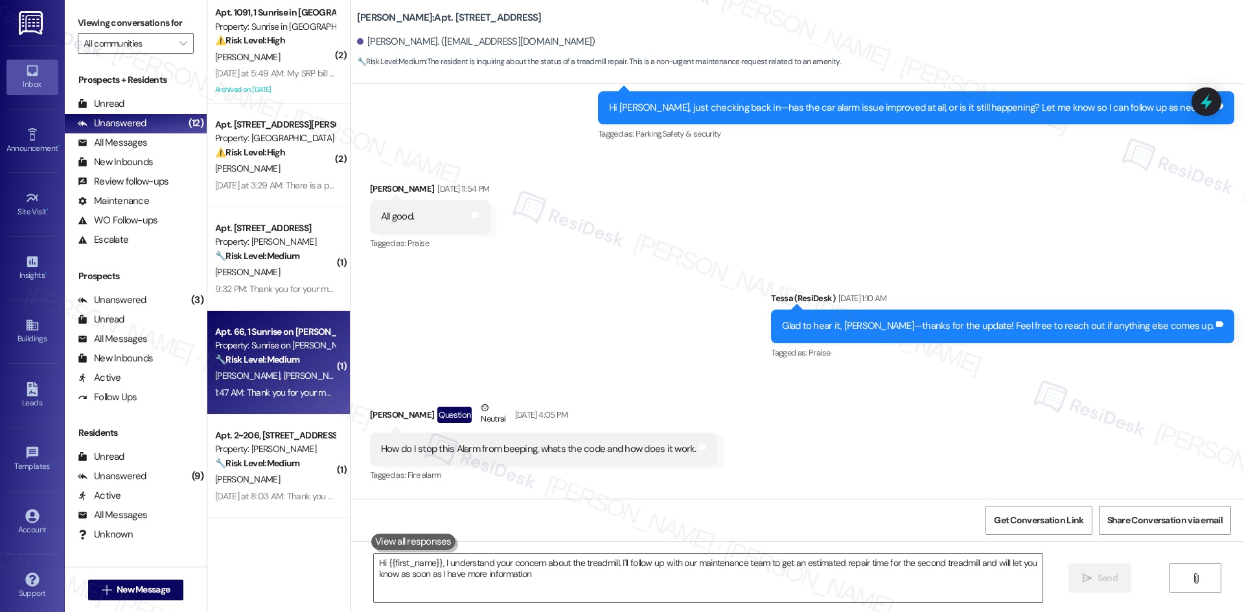
type textarea "Hi {{first_name}}, I understand your concern about the treadmill. I'll follow u…"
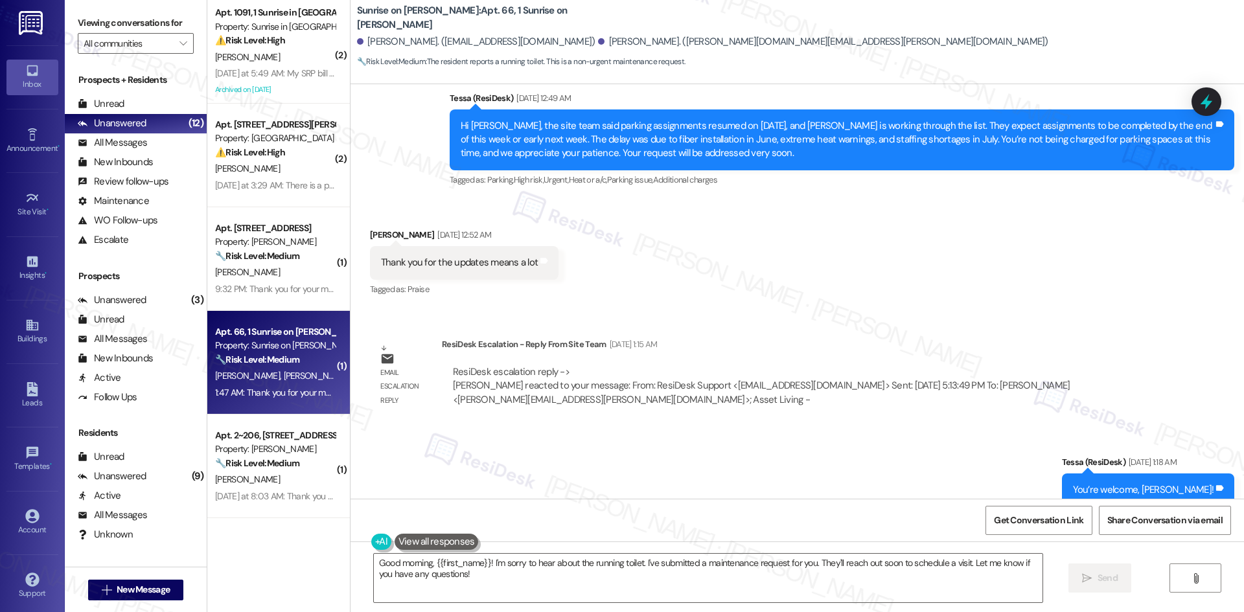
scroll to position [7236, 0]
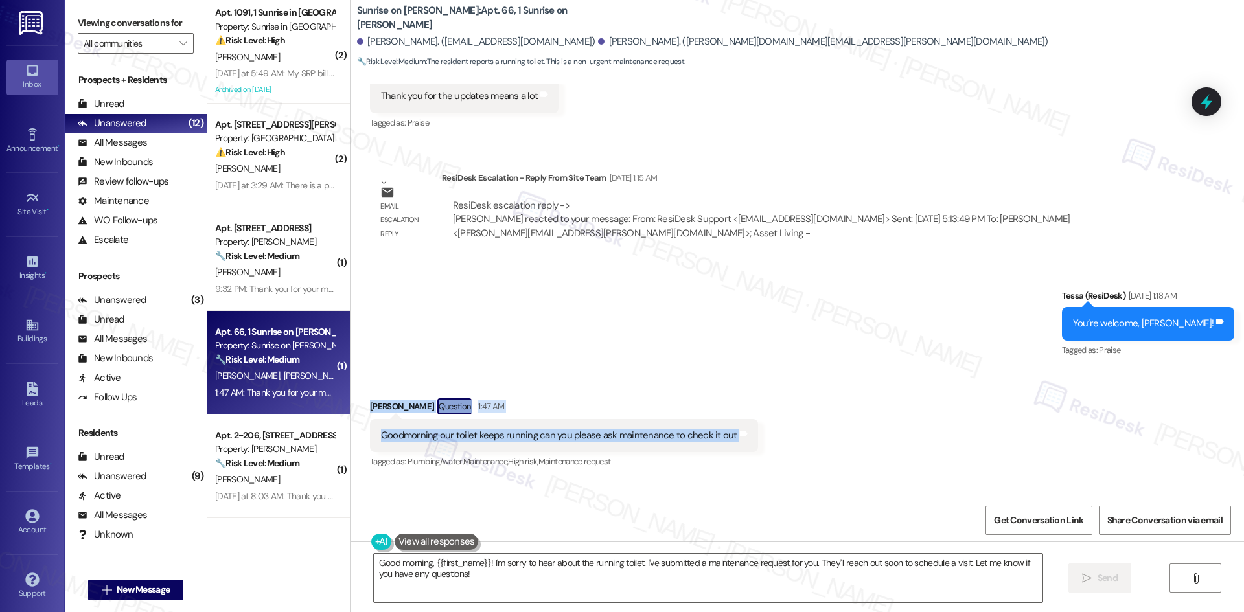
drag, startPoint x: 354, startPoint y: 354, endPoint x: 786, endPoint y: 387, distance: 433.4
click at [786, 387] on div "Received via SMS Bobbi Anaya Question 1:47 AM Goodmorning our toilet keeps runn…" at bounding box center [797, 425] width 893 height 112
copy div "Bobbi Anaya Question 1:47 AM Goodmorning our toilet keeps running can you pleas…"
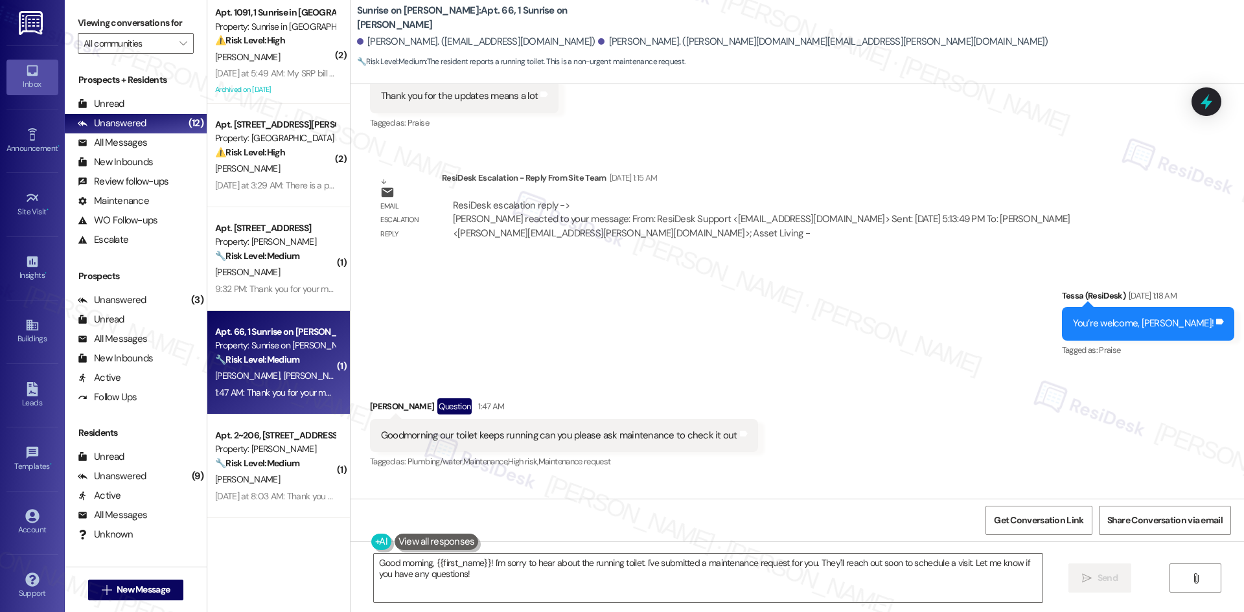
drag, startPoint x: 851, startPoint y: 266, endPoint x: 858, endPoint y: 266, distance: 6.5
click at [853, 266] on div "Sent via SMS Tessa (ResiDesk) Aug 14, 2025 at 1:18 AM You’re welcome, Daniel! T…" at bounding box center [797, 314] width 893 height 109
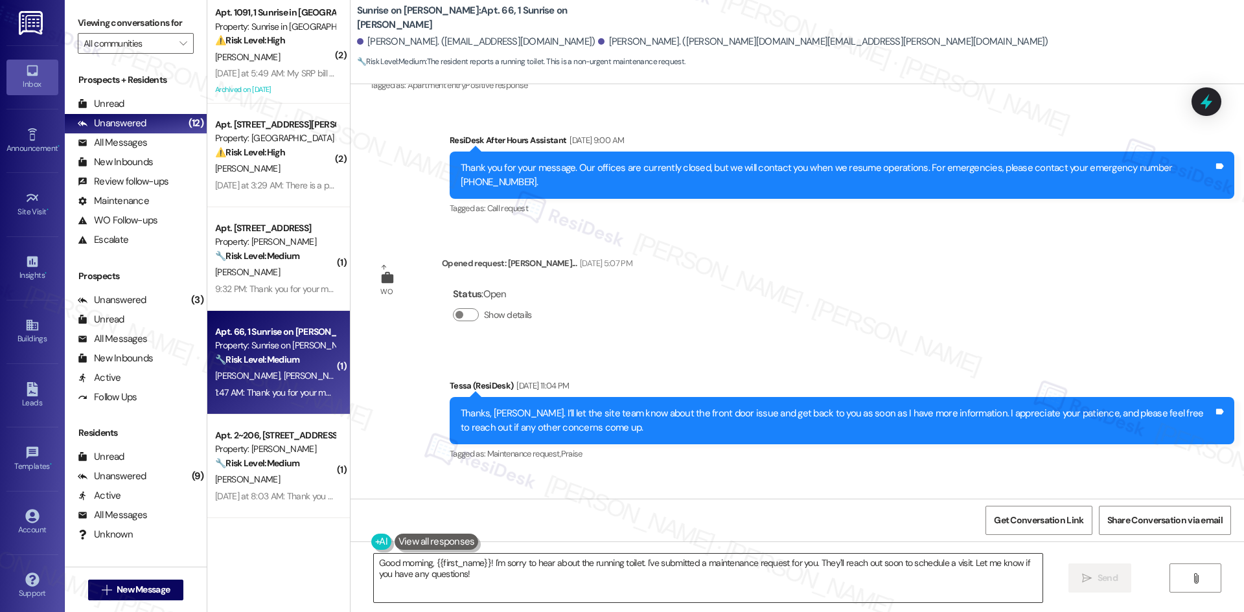
scroll to position [5292, 0]
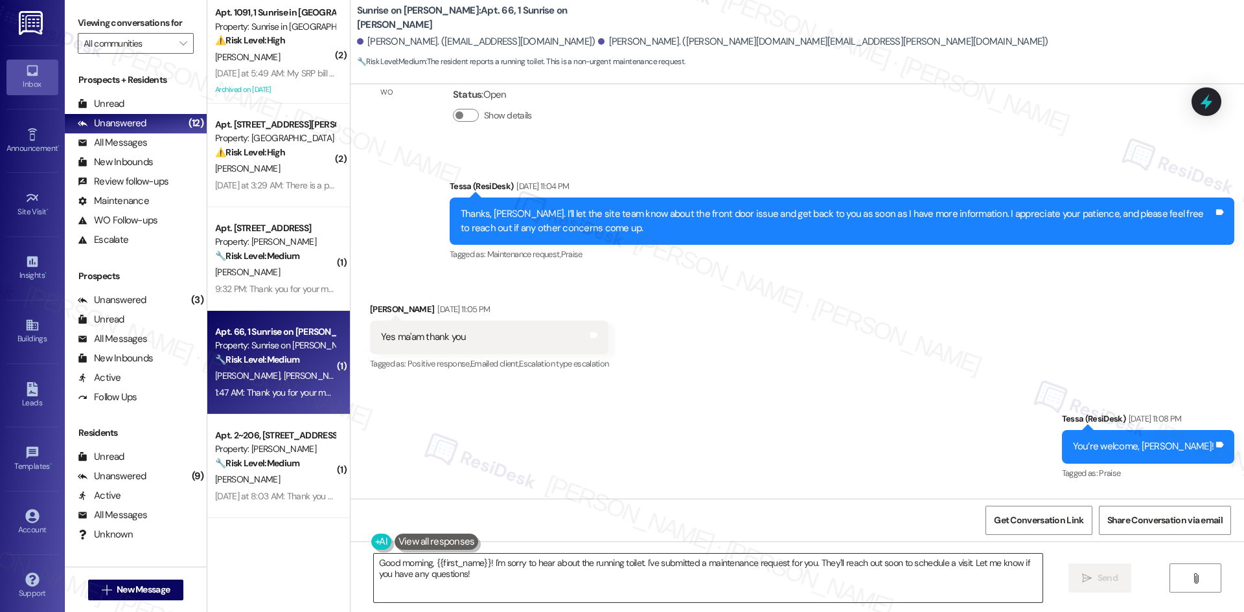
click at [777, 590] on textarea "Good morning, {{first_name}}! I'm sorry to hear about the running toilet. I've …" at bounding box center [708, 578] width 669 height 49
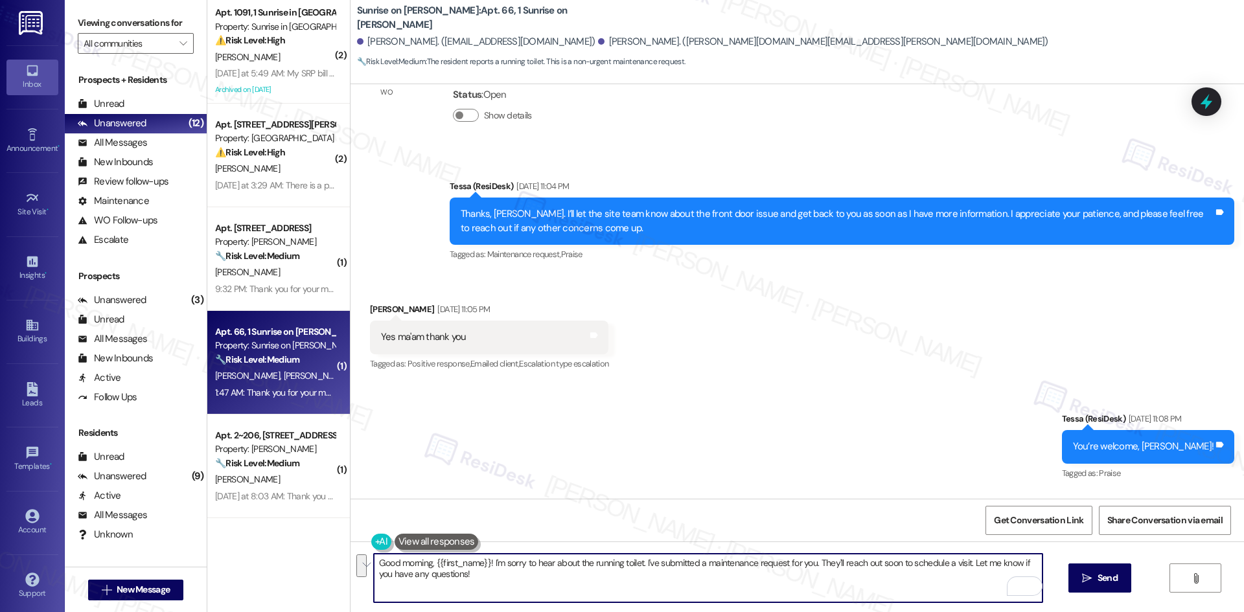
drag, startPoint x: 812, startPoint y: 560, endPoint x: 841, endPoint y: 591, distance: 41.7
click at [841, 591] on textarea "Good morning, {{first_name}}! I'm sorry to hear about the running toilet. I've …" at bounding box center [708, 578] width 669 height 49
drag, startPoint x: 638, startPoint y: 564, endPoint x: 989, endPoint y: 577, distance: 352.0
click at [989, 577] on textarea "Good morning, {{first_name}}! I'm sorry to hear about the running toilet. I've …" at bounding box center [708, 578] width 669 height 49
paste textarea "I’ll go ahead and submit a work order to the site team on your behalf so they c…"
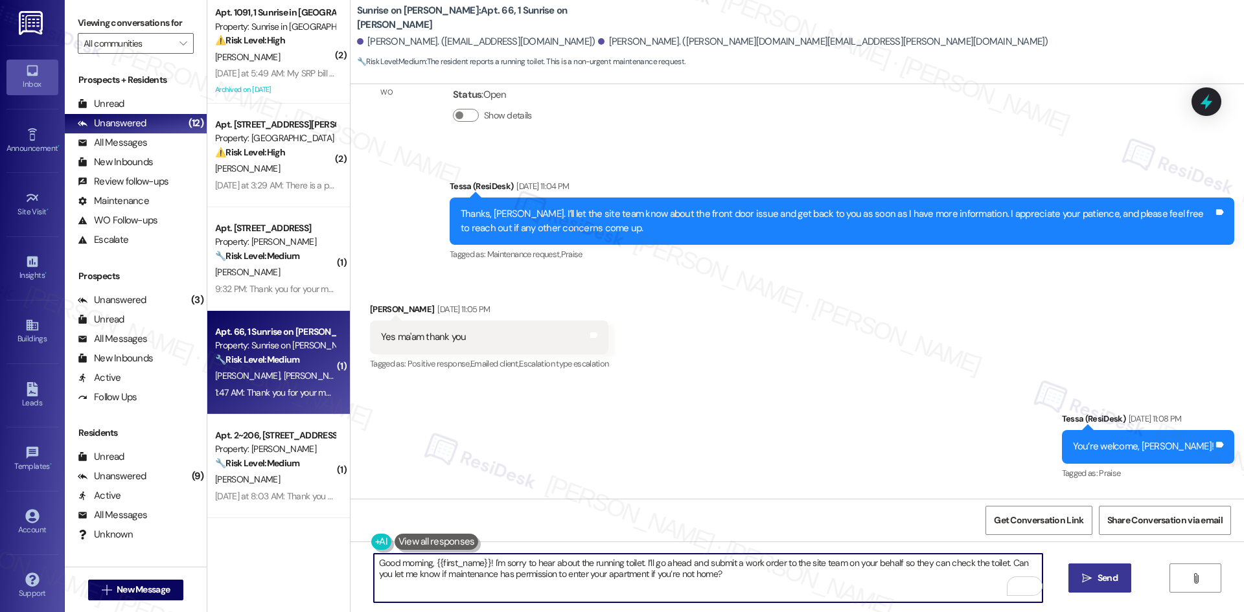
type textarea "Good morning, {{first_name}}! I'm sorry to hear about the running toilet. I’ll …"
click at [1096, 584] on span "Send" at bounding box center [1107, 578] width 25 height 14
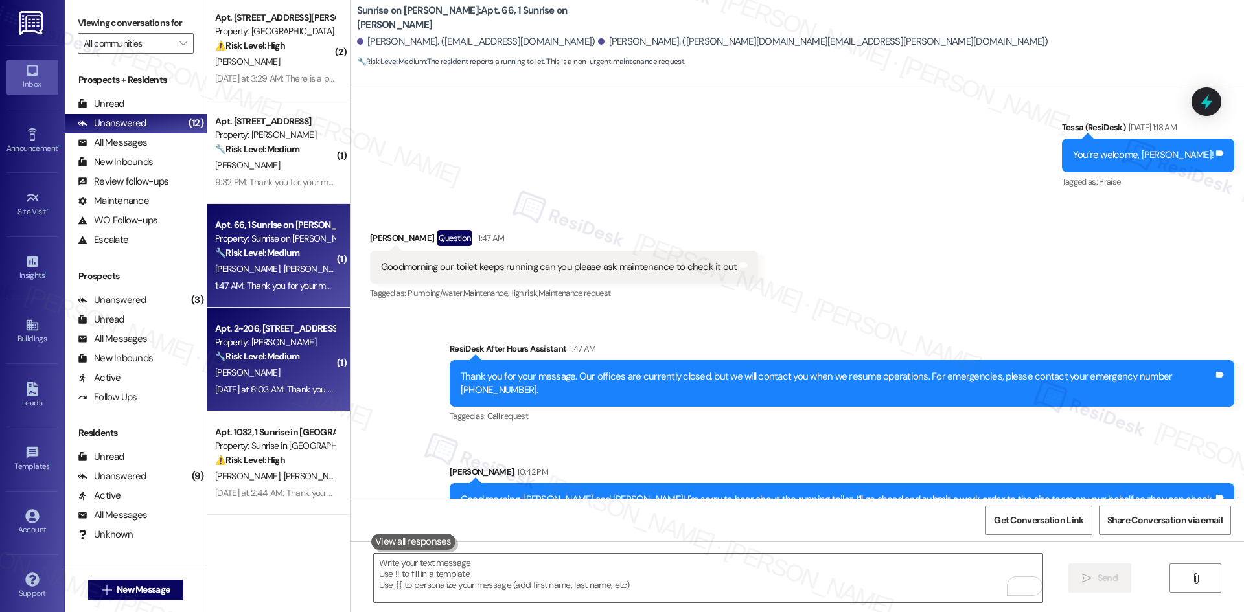
scroll to position [130, 0]
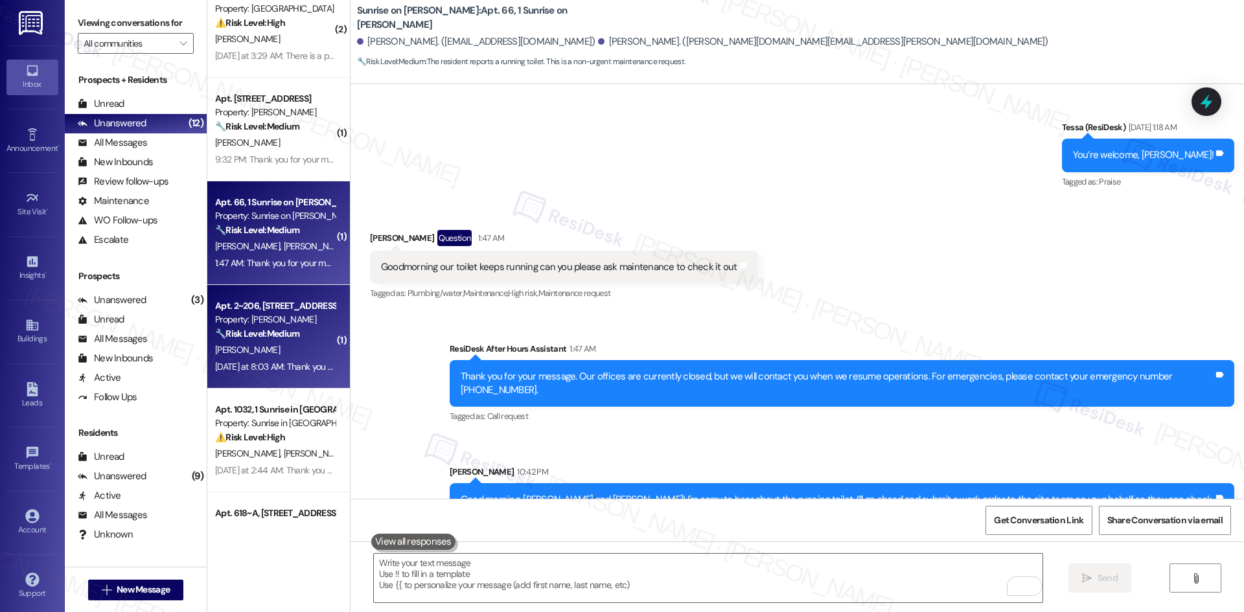
click at [274, 332] on strong "🔧 Risk Level: Medium" at bounding box center [257, 334] width 84 height 12
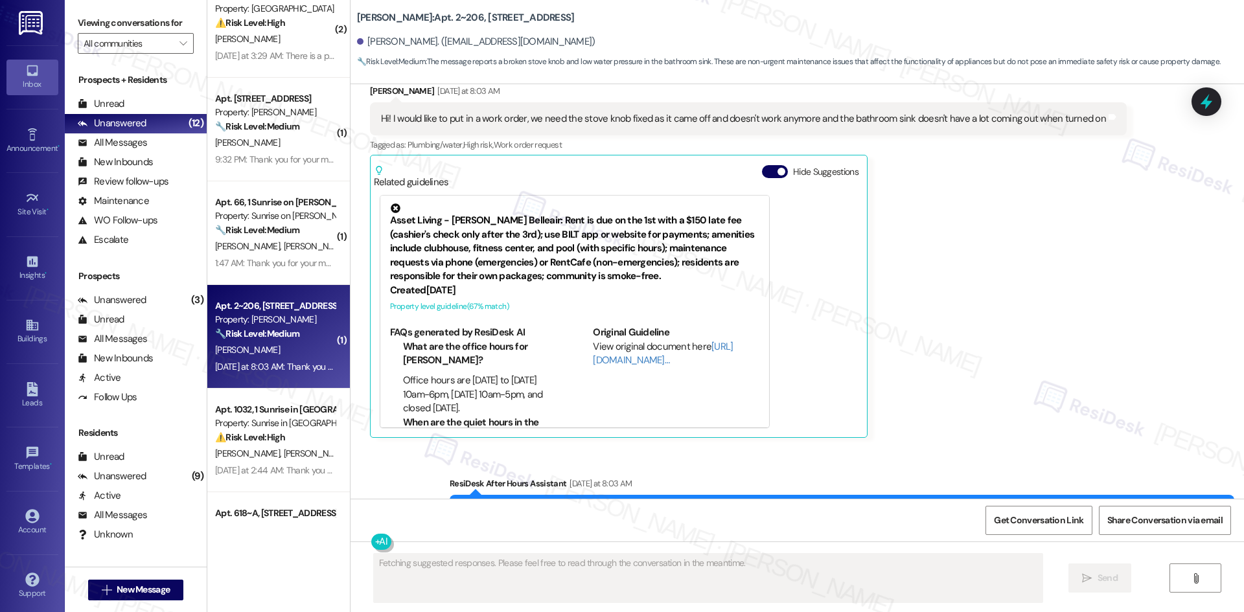
scroll to position [1073, 0]
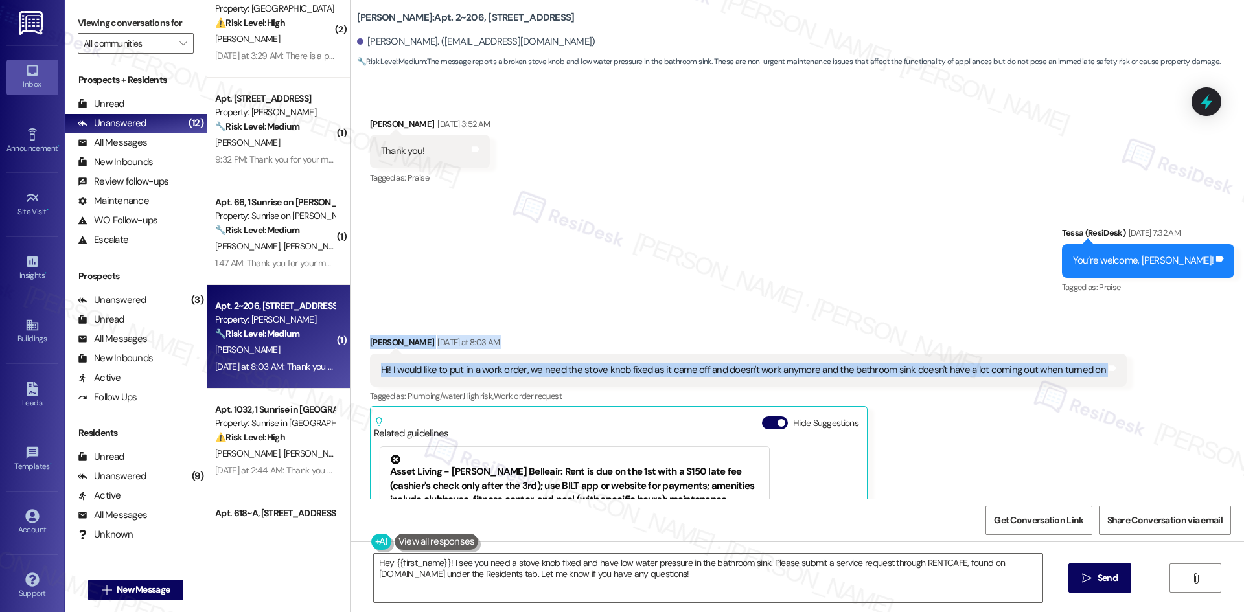
drag, startPoint x: 358, startPoint y: 332, endPoint x: 1146, endPoint y: 376, distance: 789.1
click at [1146, 376] on div "Received via SMS Sophia Digirolamo Yesterday at 8:03 AM Hi! I would like to put…" at bounding box center [797, 502] width 893 height 393
copy div "Sophia Digirolamo Yesterday at 8:03 AM Hi! I would like to put in a work order,…"
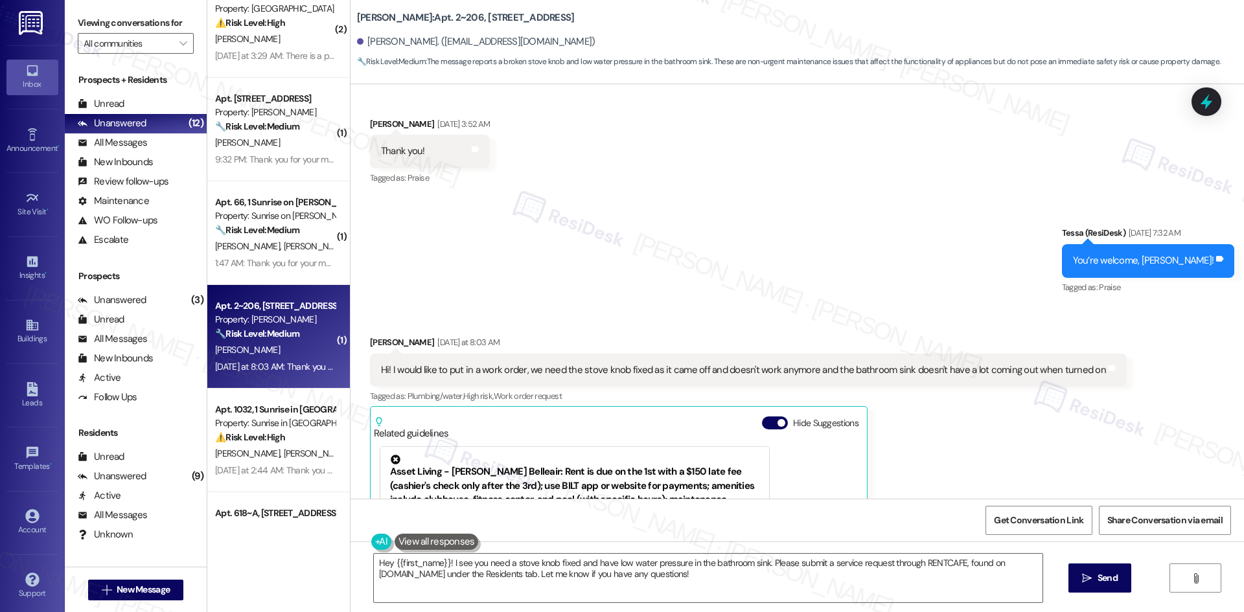
click at [629, 235] on div "Sent via SMS Tessa (ResiDesk) Jun 04, 2025 at 7:32 AM You’re welcome, Sophia! T…" at bounding box center [797, 251] width 893 height 109
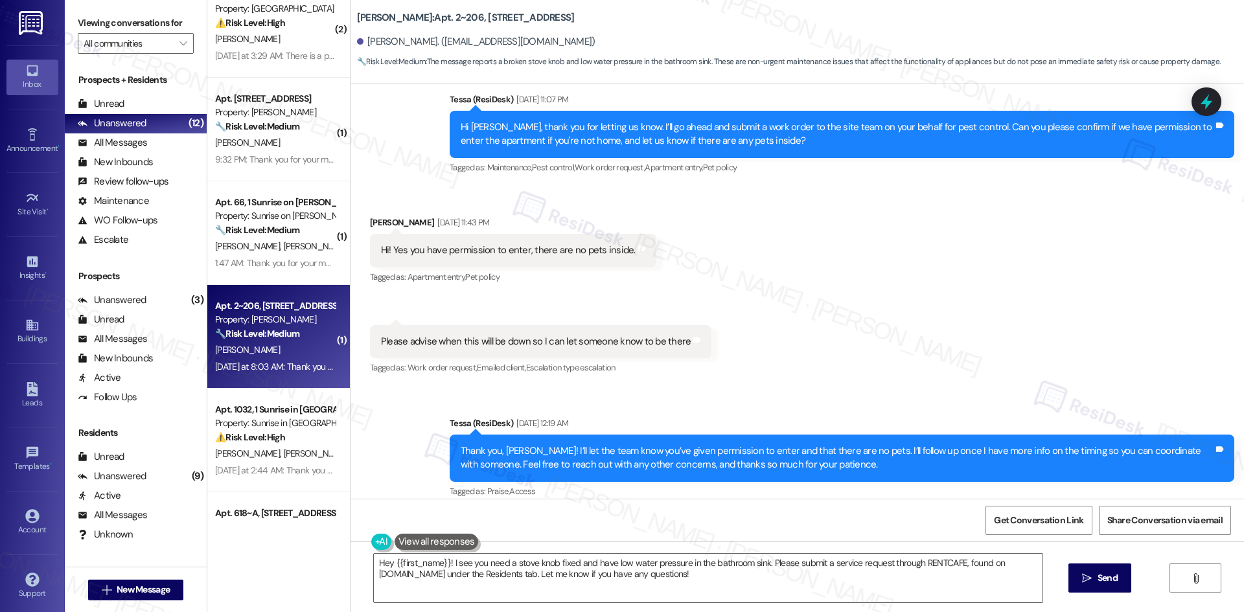
scroll to position [490, 0]
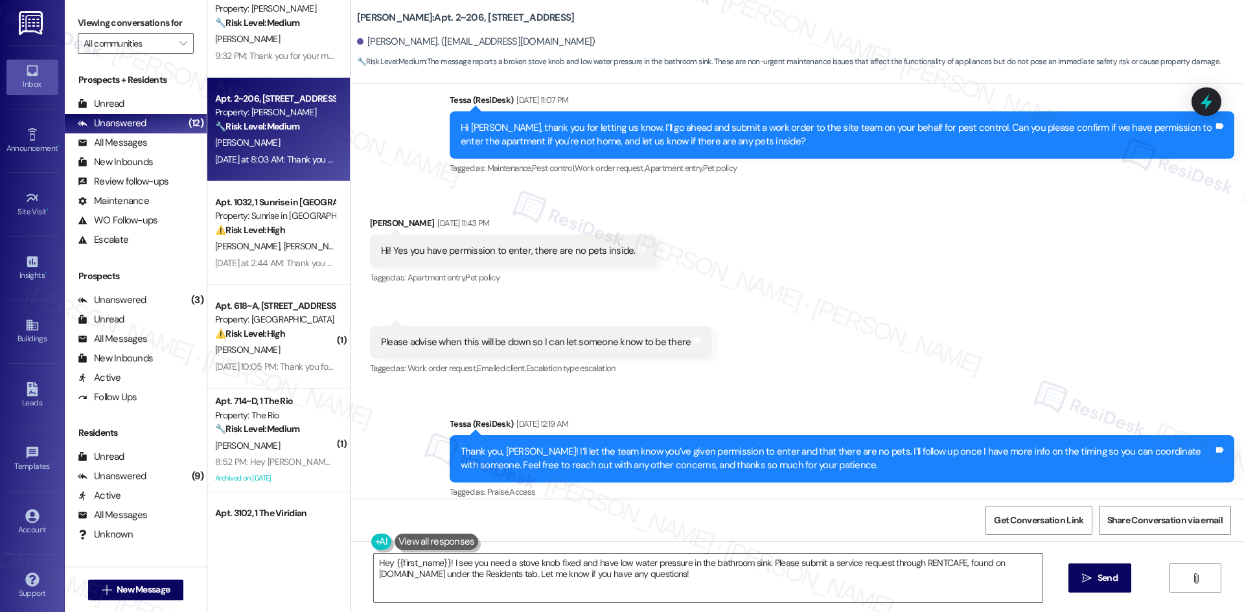
click at [801, 270] on div "Received via SMS Sophia Digirolamo Jun 02, 2025 at 11:43 PM Hi! Yes you have pe…" at bounding box center [797, 287] width 893 height 201
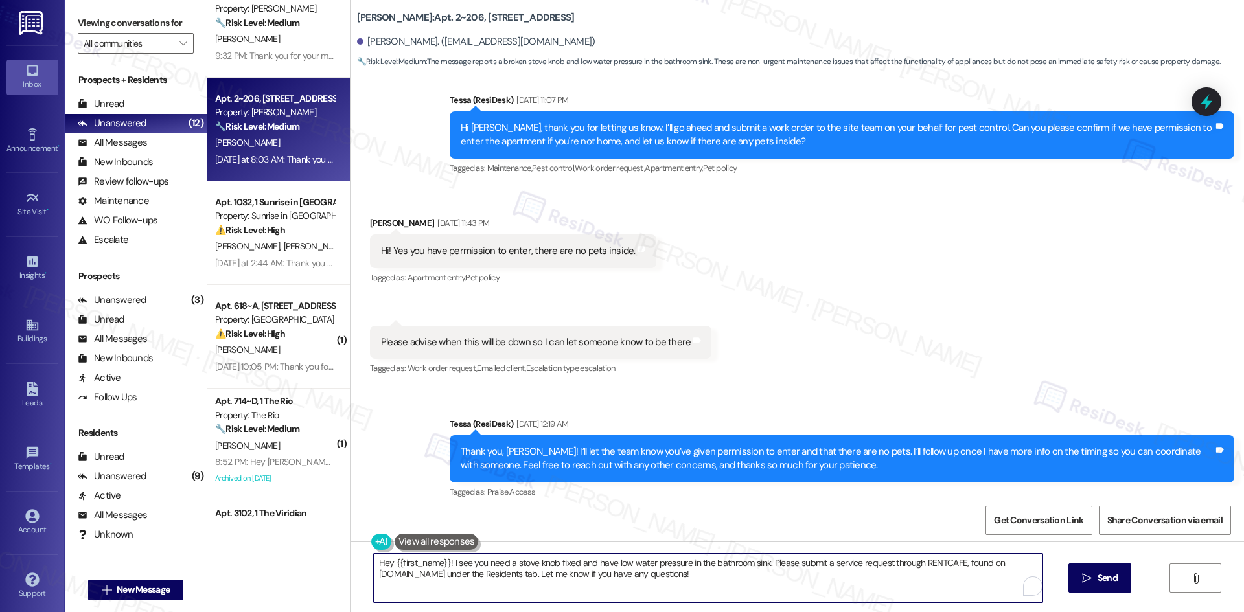
click at [559, 577] on textarea "Hey {{first_name}}! I see you need a stove knob fixed and have low water pressu…" at bounding box center [708, 578] width 669 height 49
paste textarea "i Sophia, I’m sorry to hear about the issues with your stove knob and bathroom …"
type textarea "Hi Sophia, I’m sorry to hear about the issues with your stove knob and bathroom…"
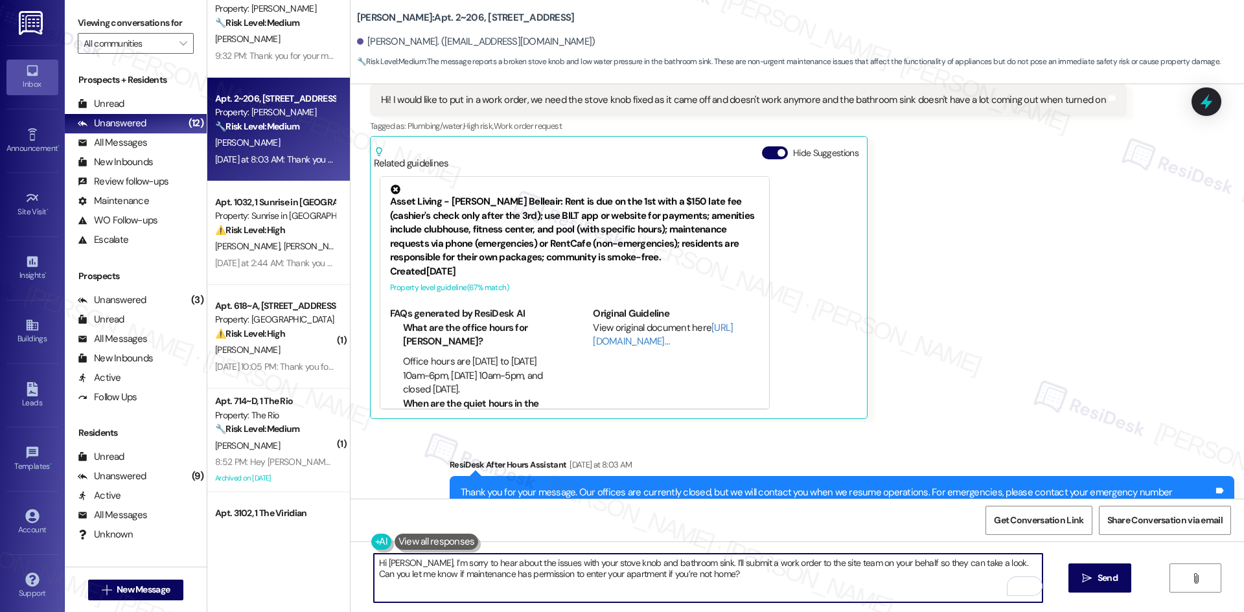
scroll to position [1138, 0]
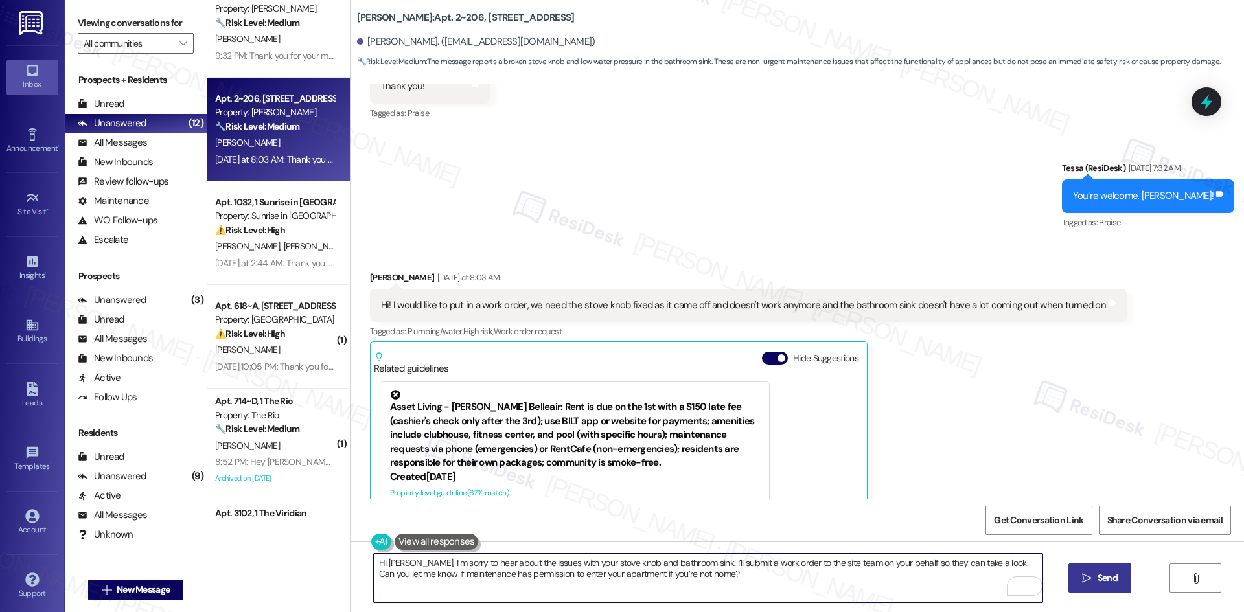
type textarea "Hi [PERSON_NAME], I’m sorry to hear about the issues with your stove knob and b…"
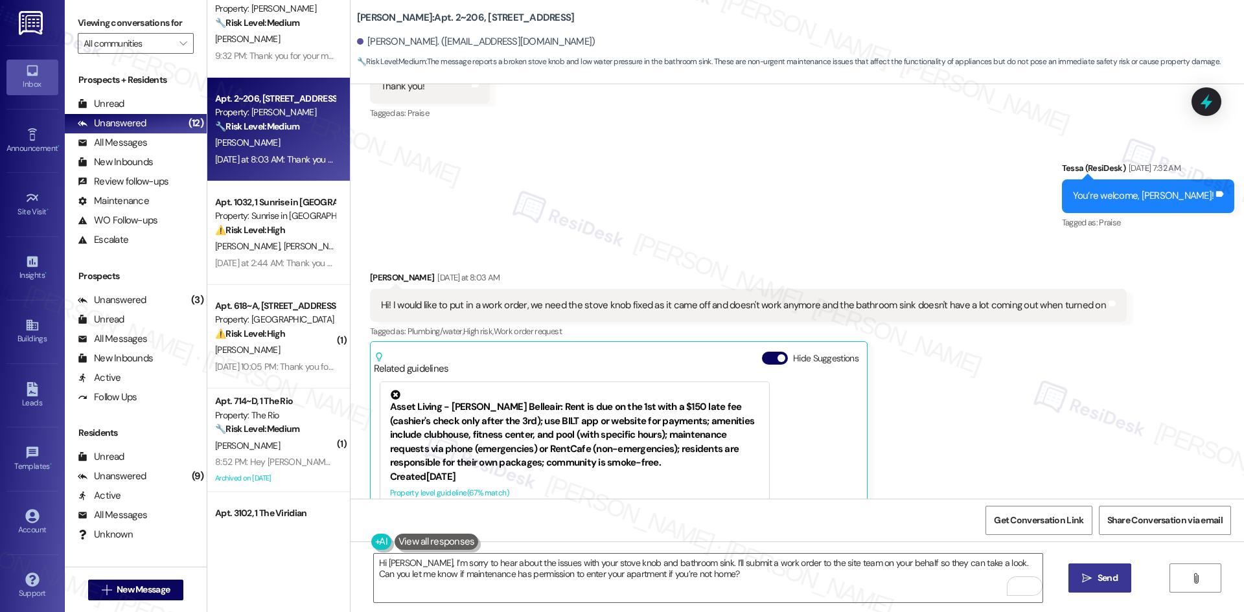
click at [1095, 584] on span "Send" at bounding box center [1107, 578] width 25 height 14
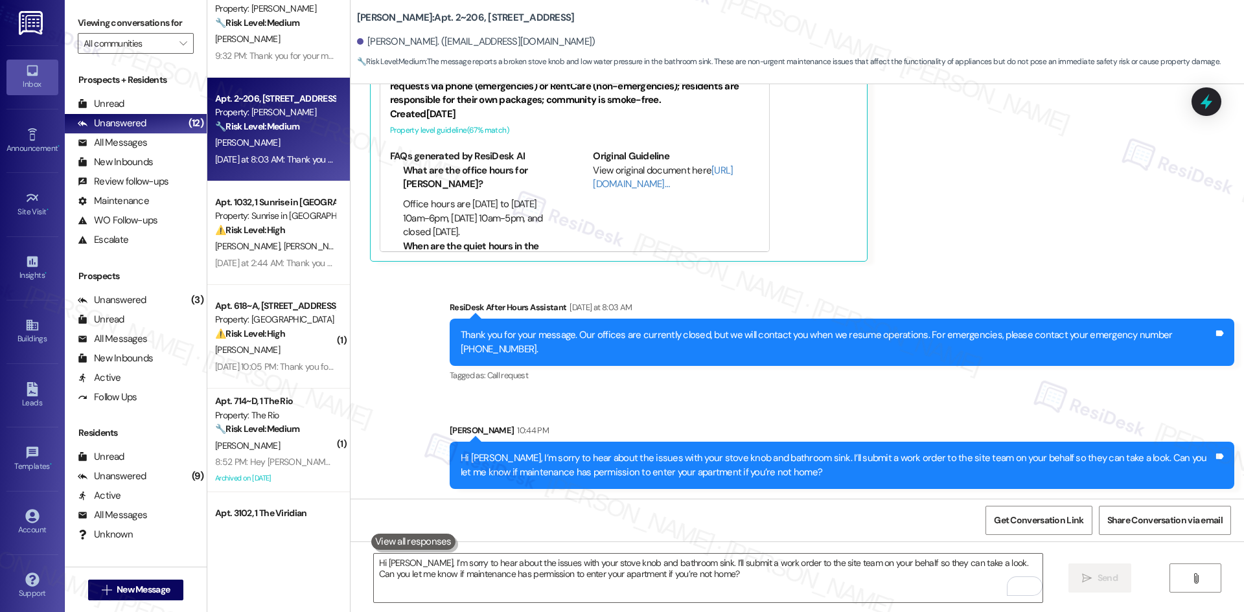
scroll to position [1501, 0]
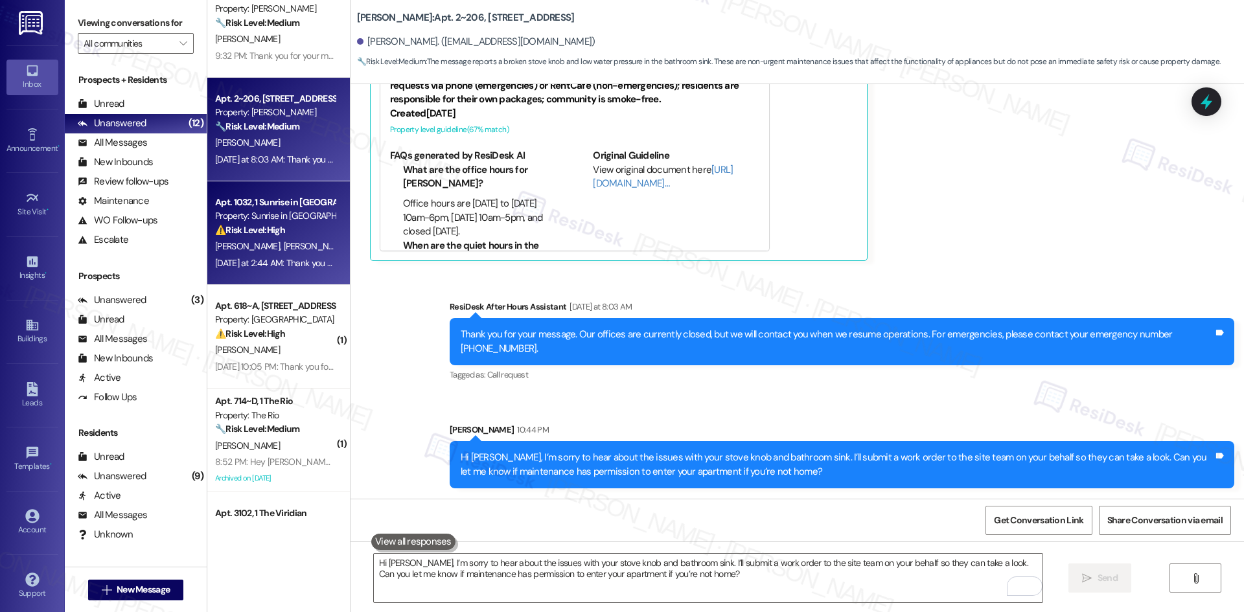
click at [281, 231] on div "⚠️ Risk Level: High The resident reports that the new AC unit's thermostat is n…" at bounding box center [275, 231] width 120 height 14
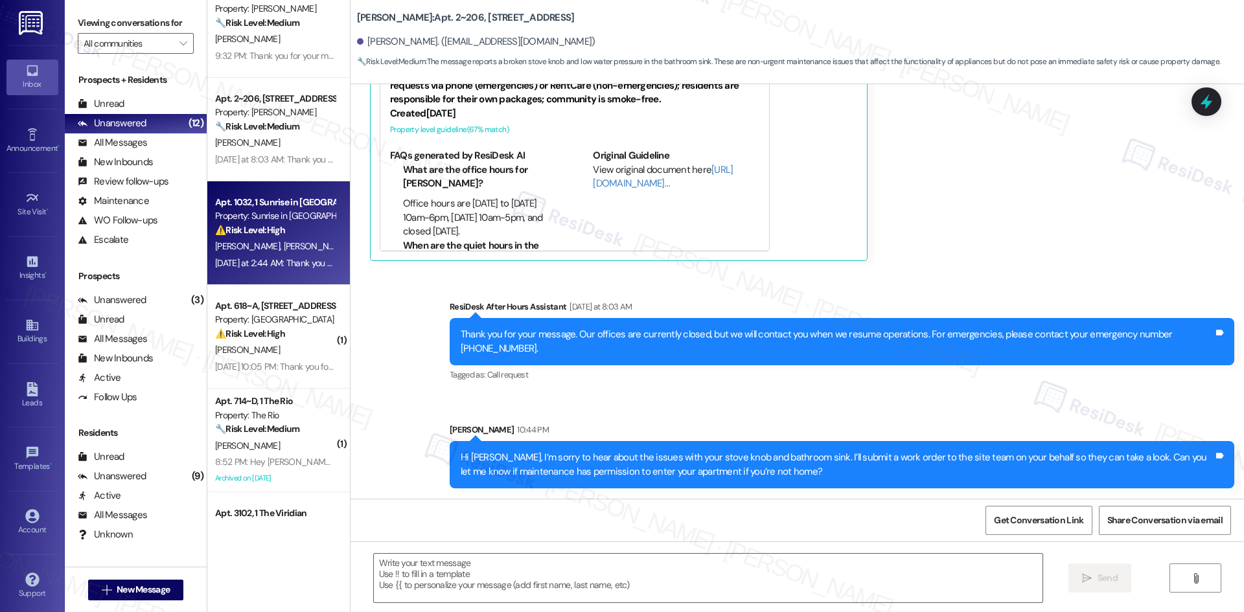
type textarea "Fetching suggested responses. Please feel free to read through the conversation…"
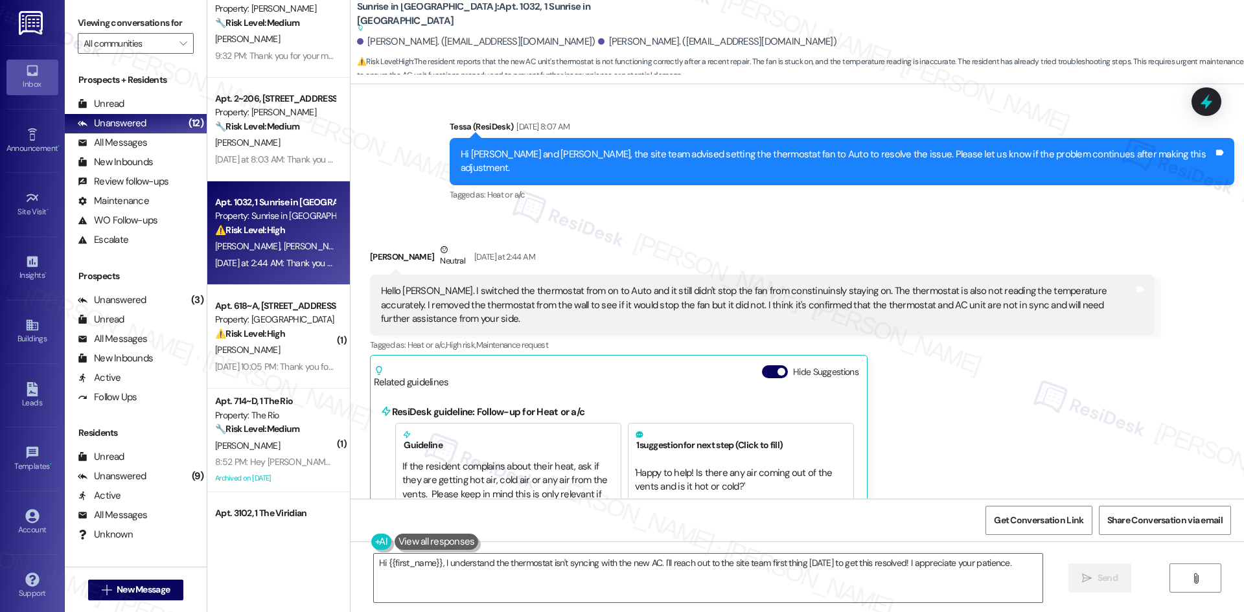
scroll to position [2641, 0]
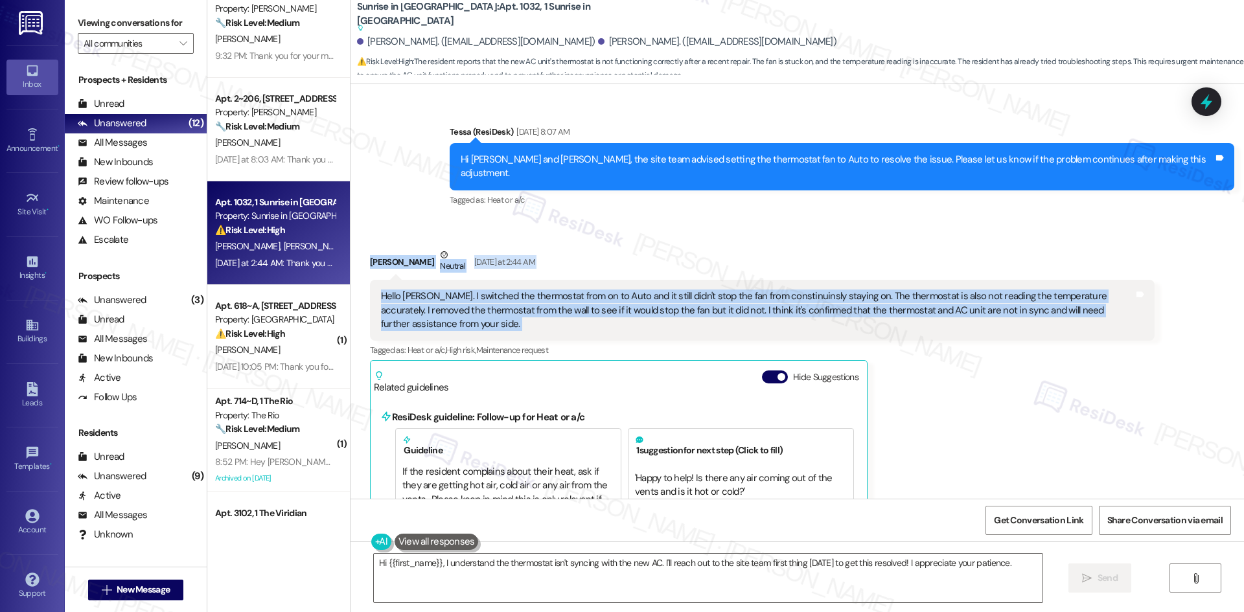
drag, startPoint x: 349, startPoint y: 225, endPoint x: 1207, endPoint y: 283, distance: 860.4
click at [1207, 283] on div "Received via SMS Rafael Rivera Neutral Yesterday at 2:44 AM Hello Tessa. I swit…" at bounding box center [797, 519] width 893 height 601
copy div "Rafael Rivera Neutral Yesterday at 2:44 AM Hello Tessa. I switched the thermost…"
click at [860, 248] on div "Rafael Rivera Neutral Yesterday at 2:44 AM" at bounding box center [762, 264] width 785 height 32
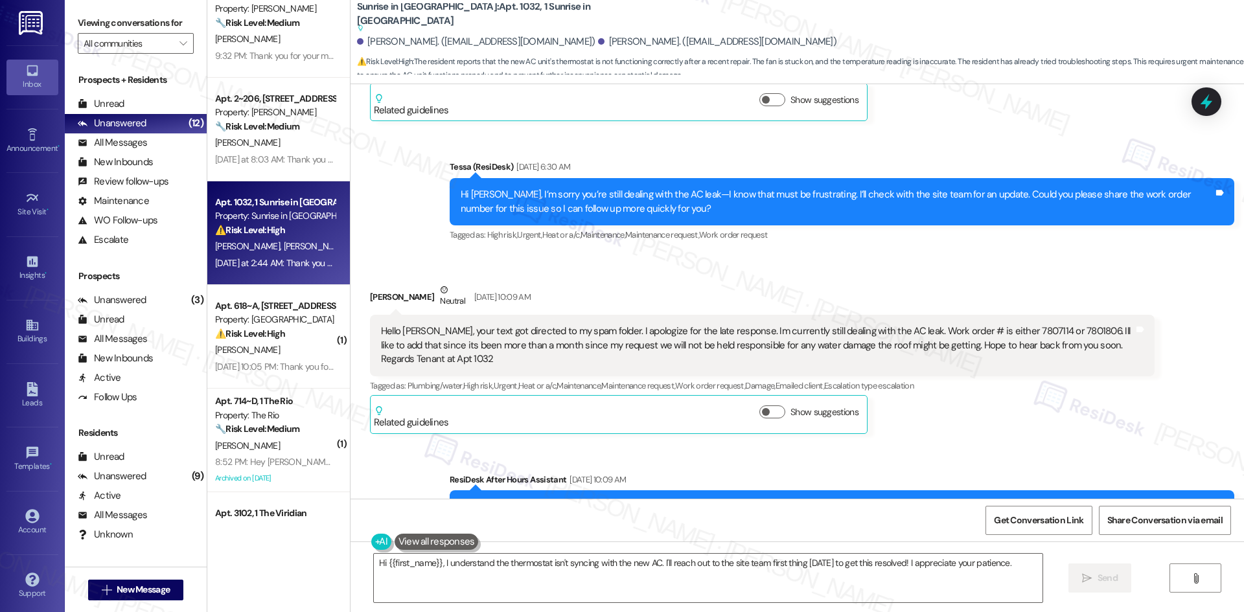
scroll to position [308, 0]
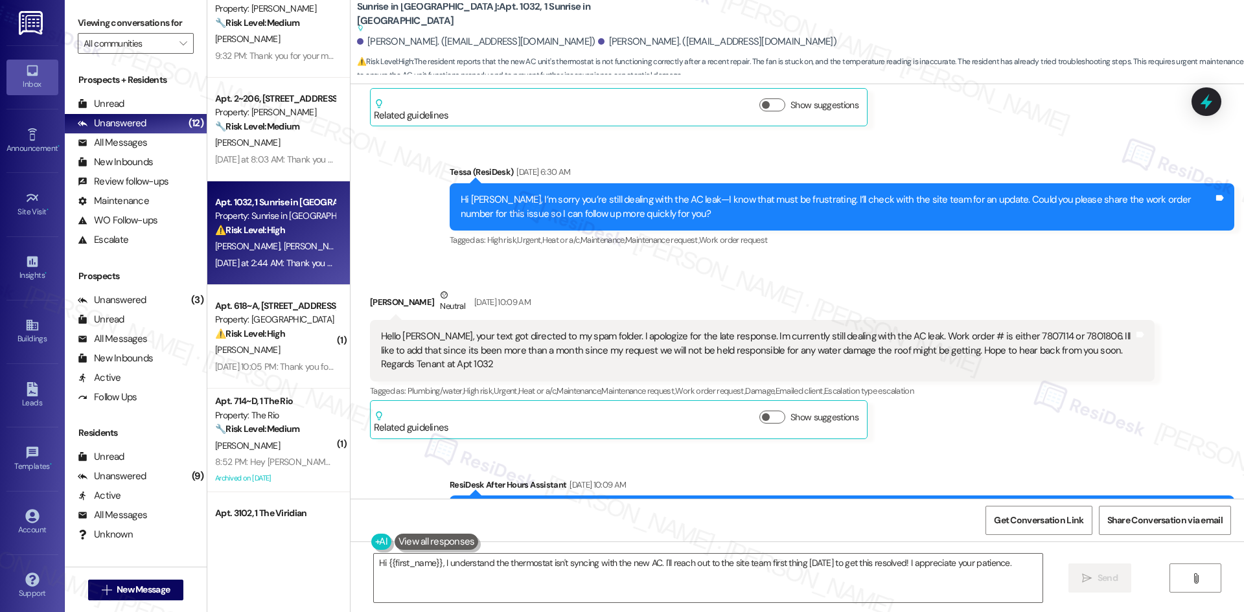
click at [712, 256] on div "Sent via SMS Tessa (ResiDesk) Jul 31, 2025 at 6:30 AM Hi Rafael, I’m sorry you’…" at bounding box center [842, 207] width 804 height 104
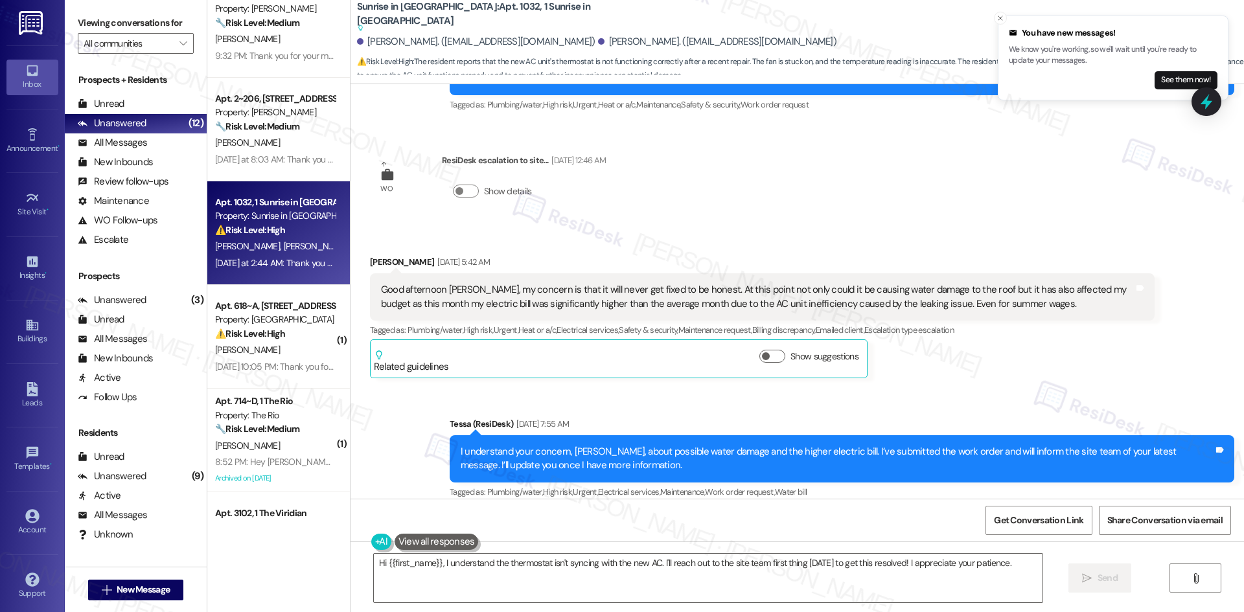
scroll to position [1166, 0]
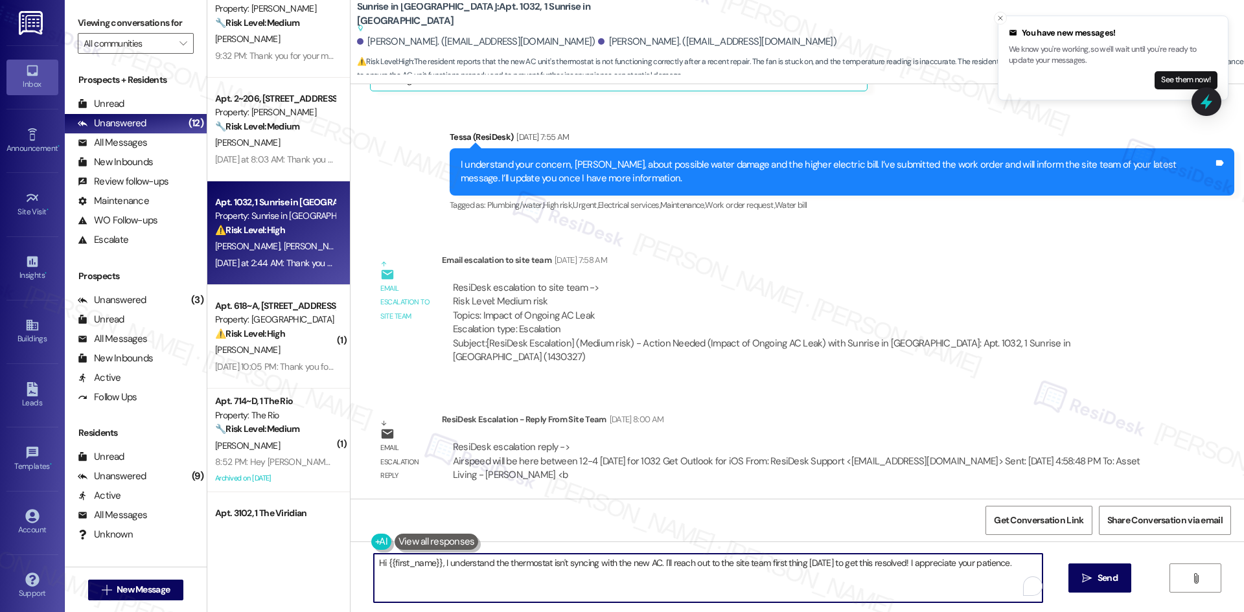
drag, startPoint x: 1033, startPoint y: 559, endPoint x: 313, endPoint y: 561, distance: 720.5
click at [289, 558] on div "( 1 ) Apt. 66, 1 Sunrise on Bethany Property: Sunrise on Bethany 🔧 Risk Level: …" at bounding box center [725, 306] width 1037 height 612
paste textarea "Thanks for letting me know, Rafael. I’ll submit a work order to the site team o…"
type textarea "Thanks for letting me know, [PERSON_NAME]. I’ll submit a work order to the site…"
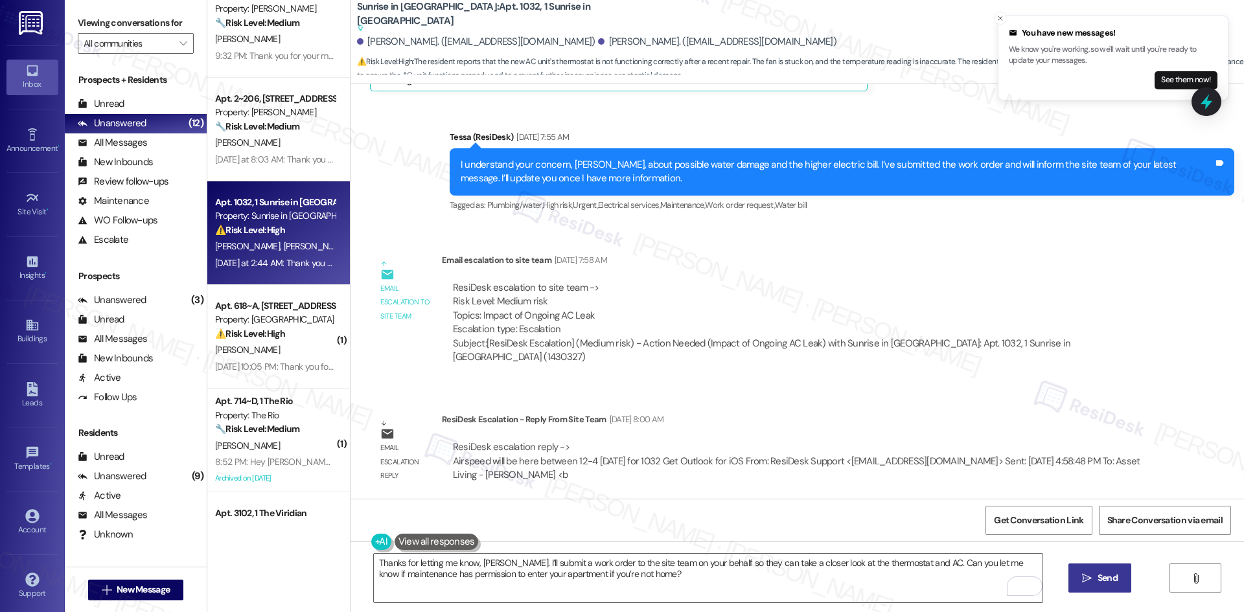
click at [1089, 588] on button " Send" at bounding box center [1099, 578] width 63 height 29
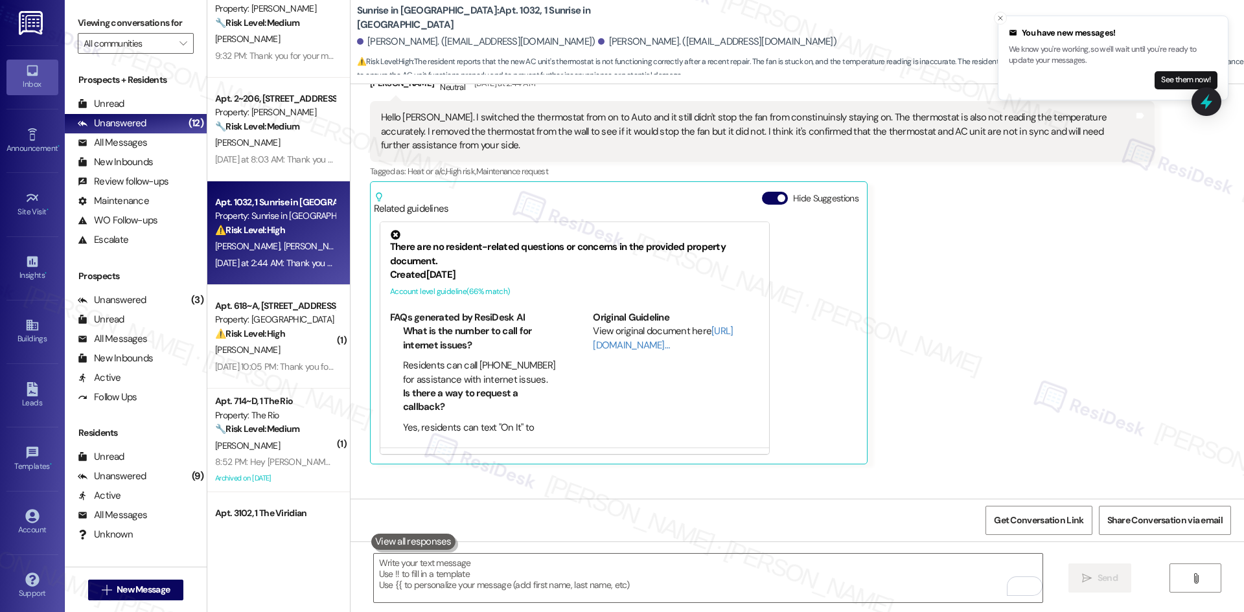
scroll to position [2982, 0]
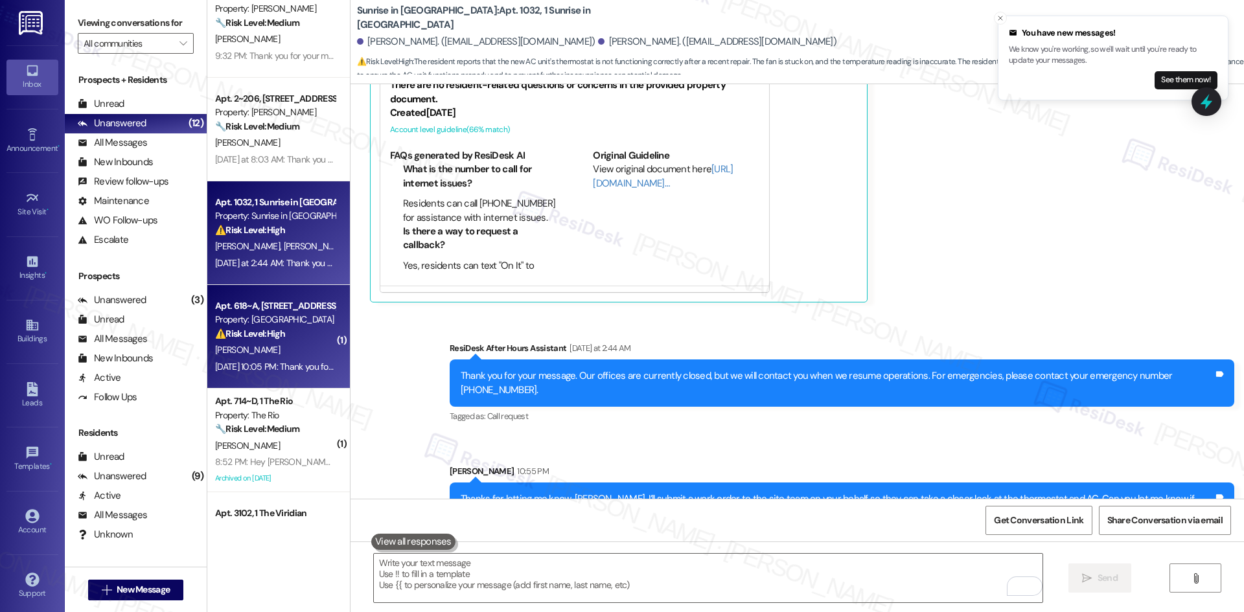
click at [225, 355] on span "[PERSON_NAME]" at bounding box center [247, 350] width 65 height 12
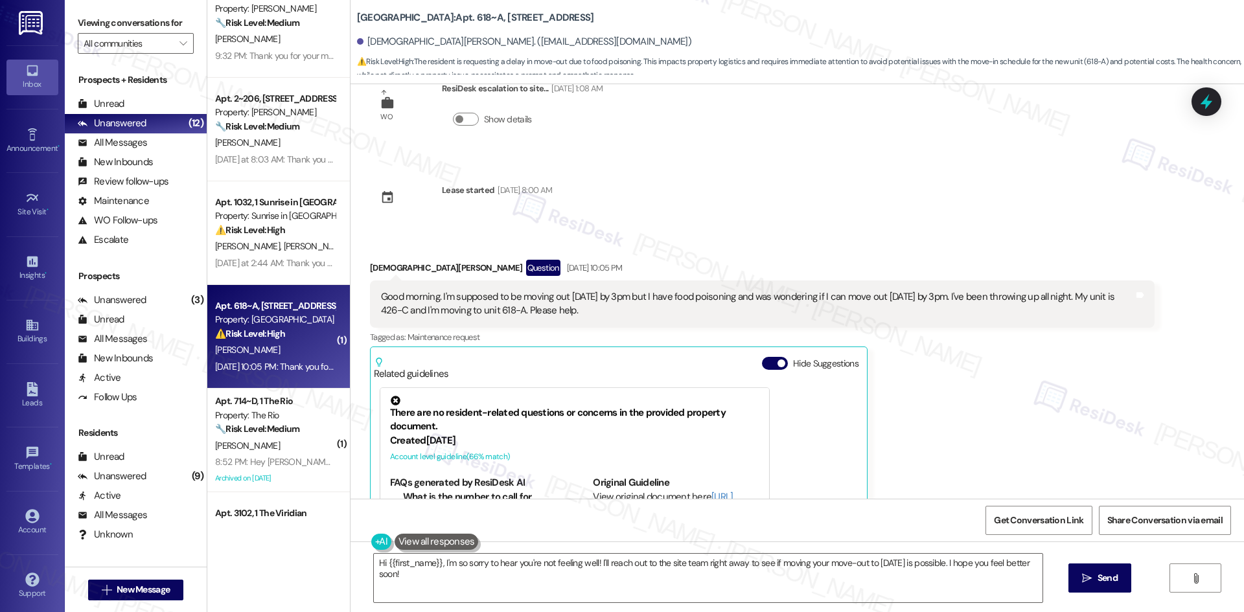
scroll to position [4236, 0]
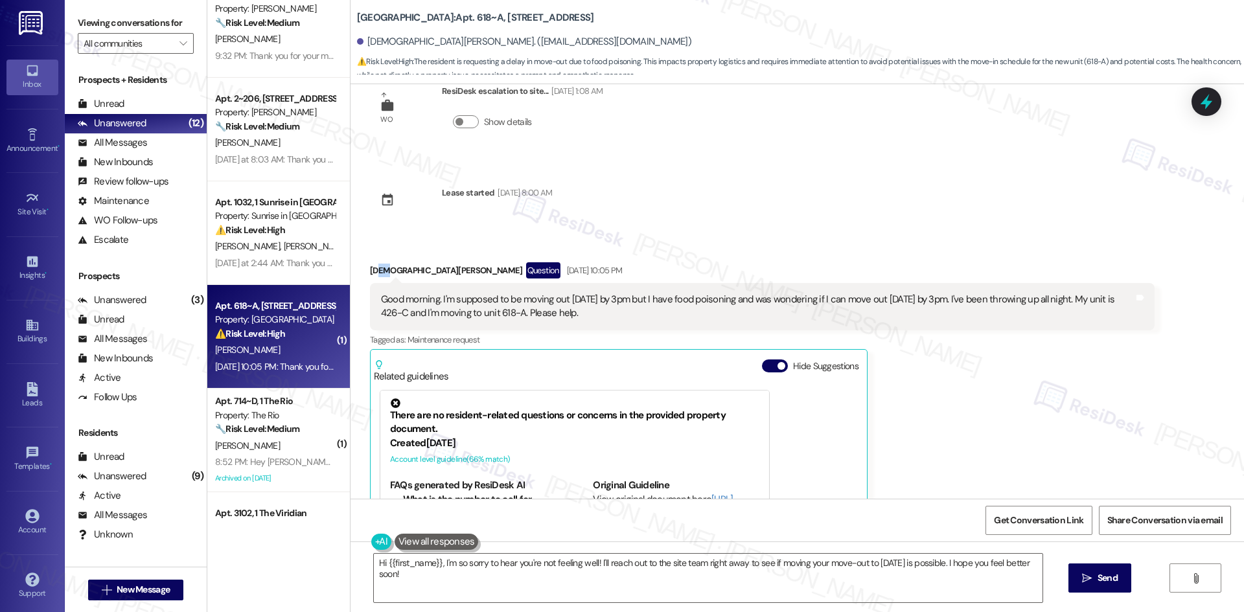
drag, startPoint x: 368, startPoint y: 245, endPoint x: 374, endPoint y: 251, distance: 8.7
click at [376, 253] on div "Received via SMS Jesus Serrano Question Aug 16, 2025 at 10:05 PM Good morning. …" at bounding box center [762, 448] width 804 height 390
drag, startPoint x: 384, startPoint y: 264, endPoint x: 569, endPoint y: 304, distance: 188.8
click at [585, 314] on div "Received via SMS Jesus Serrano Question Aug 16, 2025 at 10:05 PM Good morning. …" at bounding box center [797, 437] width 893 height 409
copy div "Jesus Serrano Question Aug 16, 2025 at 10:05 PM Good morning. I'm supposed to b…"
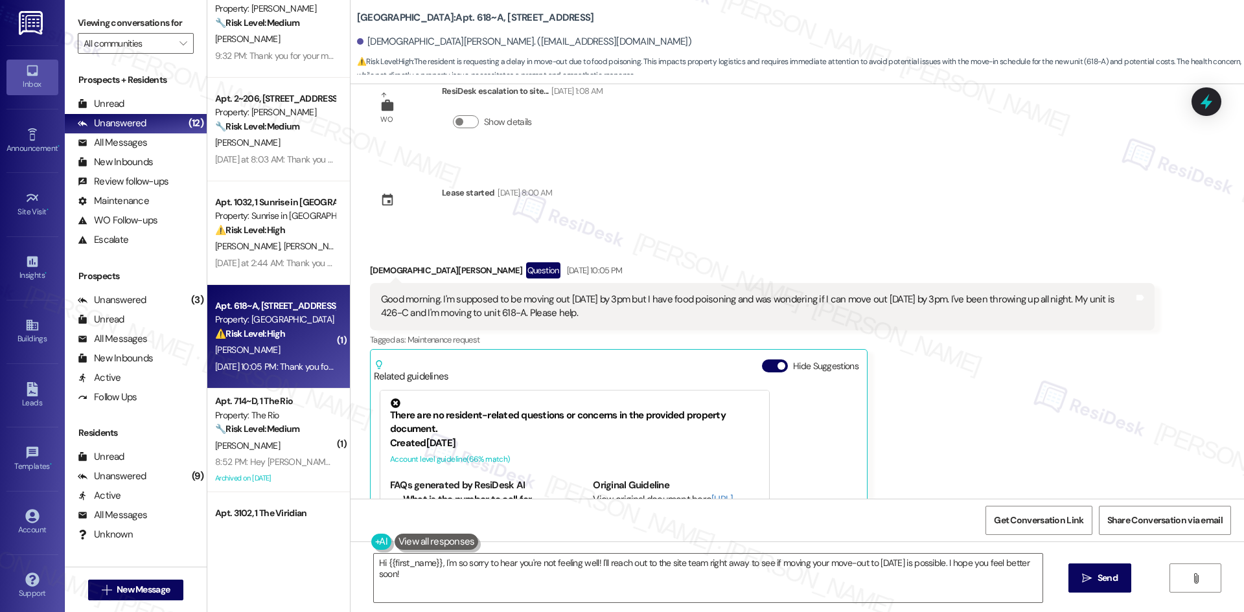
click at [652, 193] on div "WO Opened request: AC not cool... Sep 26, 2024 at 8:50 PM Status : Completed Sh…" at bounding box center [797, 291] width 893 height 415
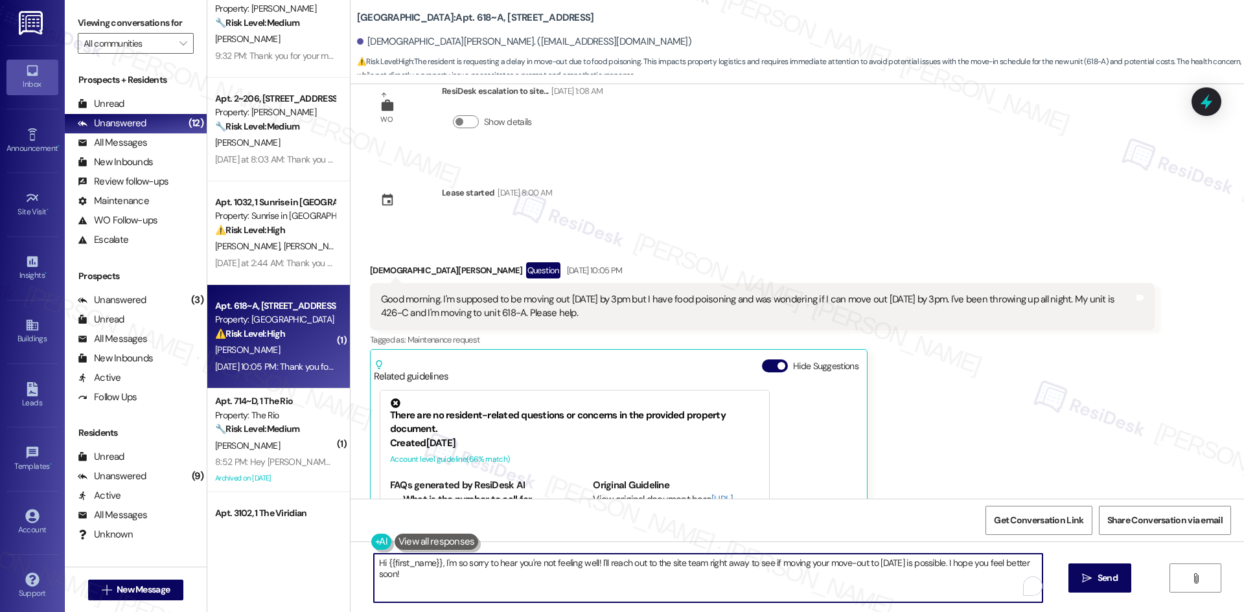
drag, startPoint x: 409, startPoint y: 582, endPoint x: 321, endPoint y: 558, distance: 90.5
click at [321, 558] on div "( 1 ) Apt. 66, 1 Sunrise on Bethany Property: Sunrise on Bethany 🔧 Risk Level: …" at bounding box center [725, 306] width 1037 height 612
paste textarea "Jesus, I just wanted to check back in to see how you’re feeling and confirm if …"
drag, startPoint x: 422, startPoint y: 576, endPoint x: 385, endPoint y: 582, distance: 38.1
click at [385, 582] on textarea "Hi Jesus, I just wanted to check back in to see how you’re feeling and confirm …" at bounding box center [708, 578] width 669 height 49
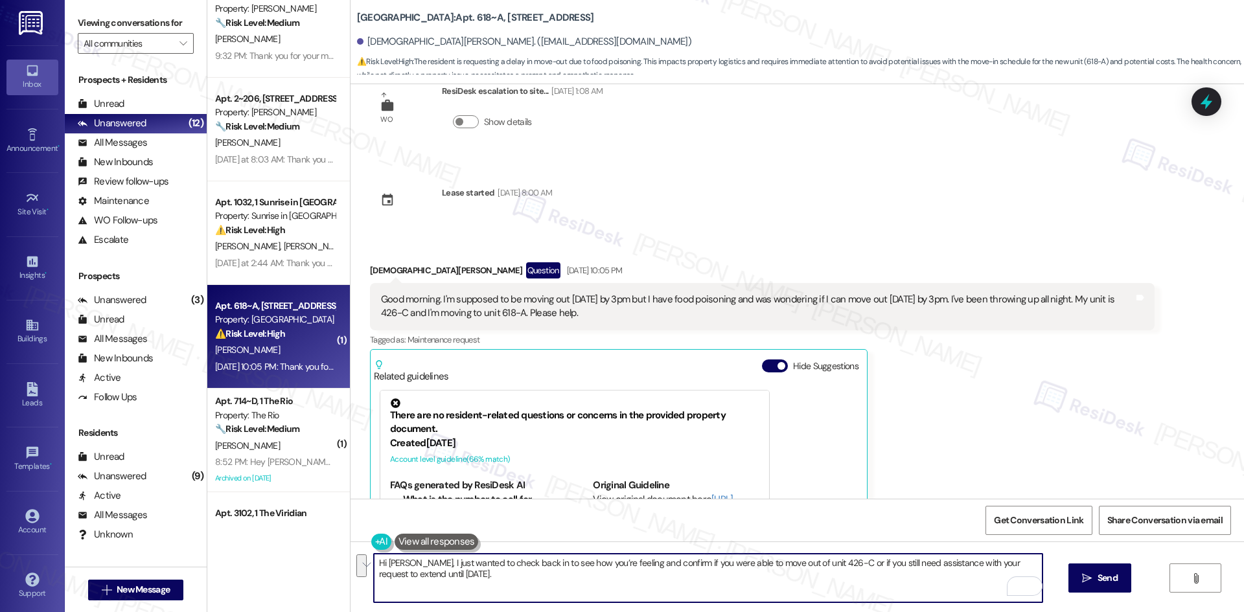
drag, startPoint x: 433, startPoint y: 577, endPoint x: 1032, endPoint y: 568, distance: 598.7
click at [1032, 568] on textarea "Hi Jesus, I just wanted to check back in to see how you’re feeling and confirm …" at bounding box center [708, 578] width 669 height 49
type textarea "Hi [PERSON_NAME], I just wanted to check back in to see how you’re feeling and …"
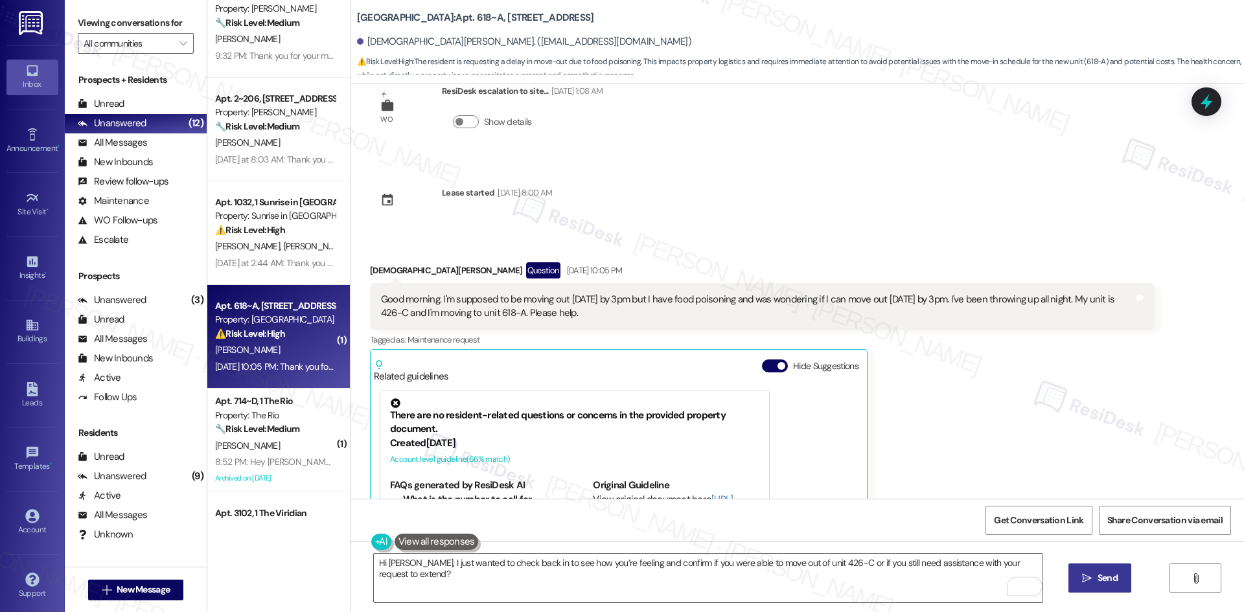
click at [1114, 580] on span "Send" at bounding box center [1108, 578] width 20 height 14
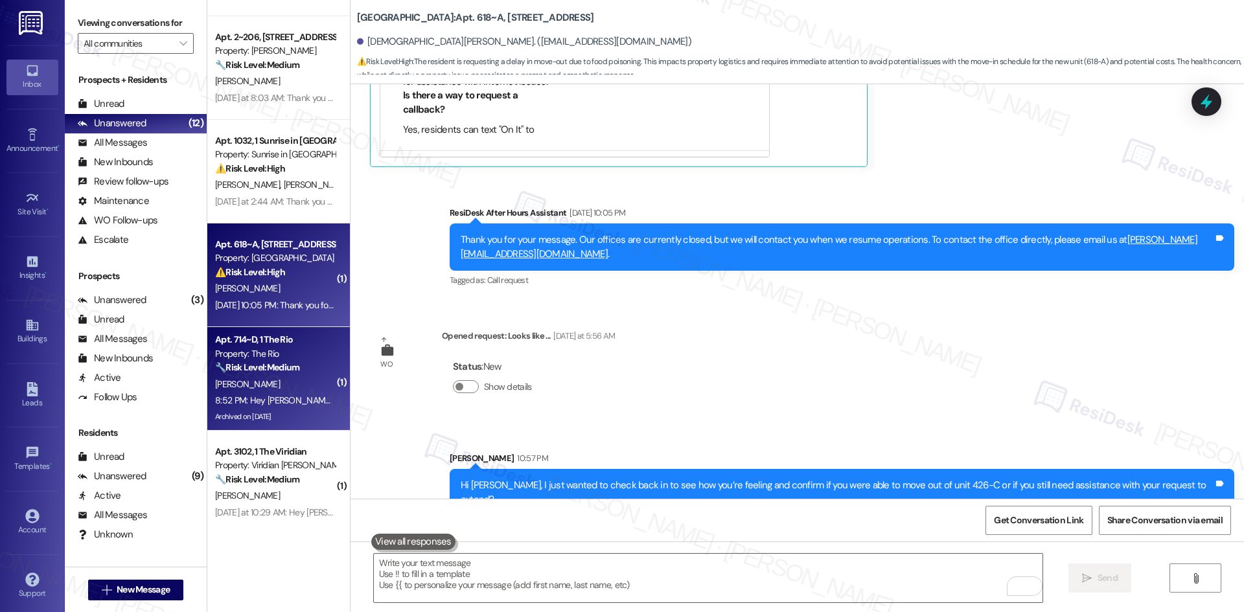
scroll to position [194, 0]
click at [236, 373] on div "[PERSON_NAME]" at bounding box center [275, 381] width 122 height 16
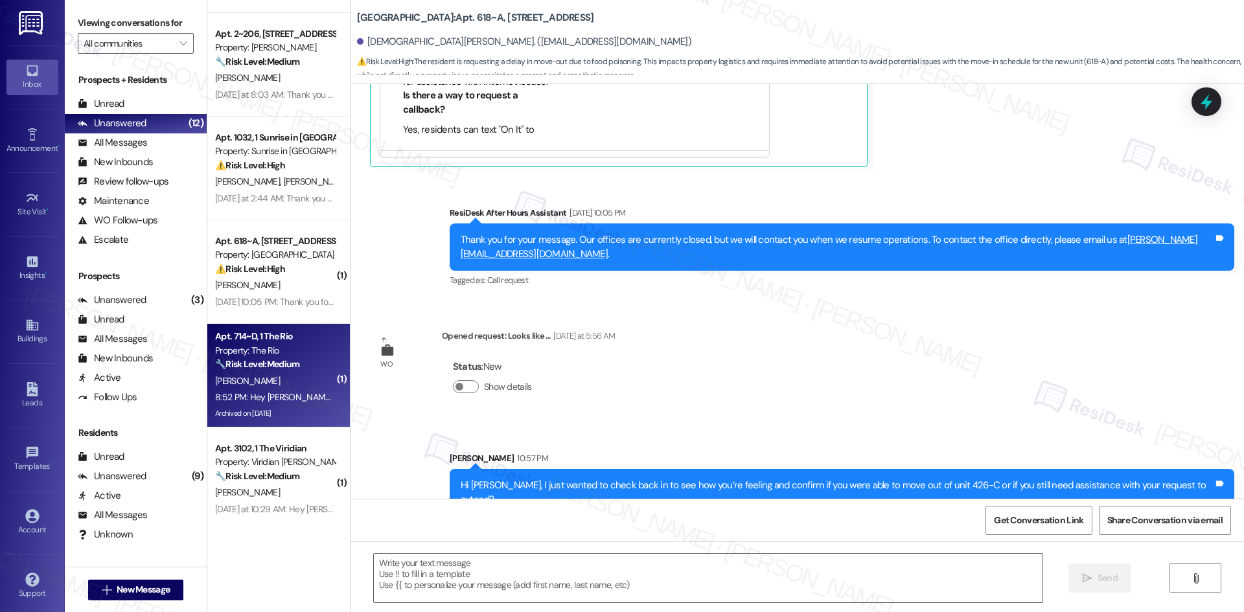
type textarea "Fetching suggested responses. Please feel free to read through the conversation…"
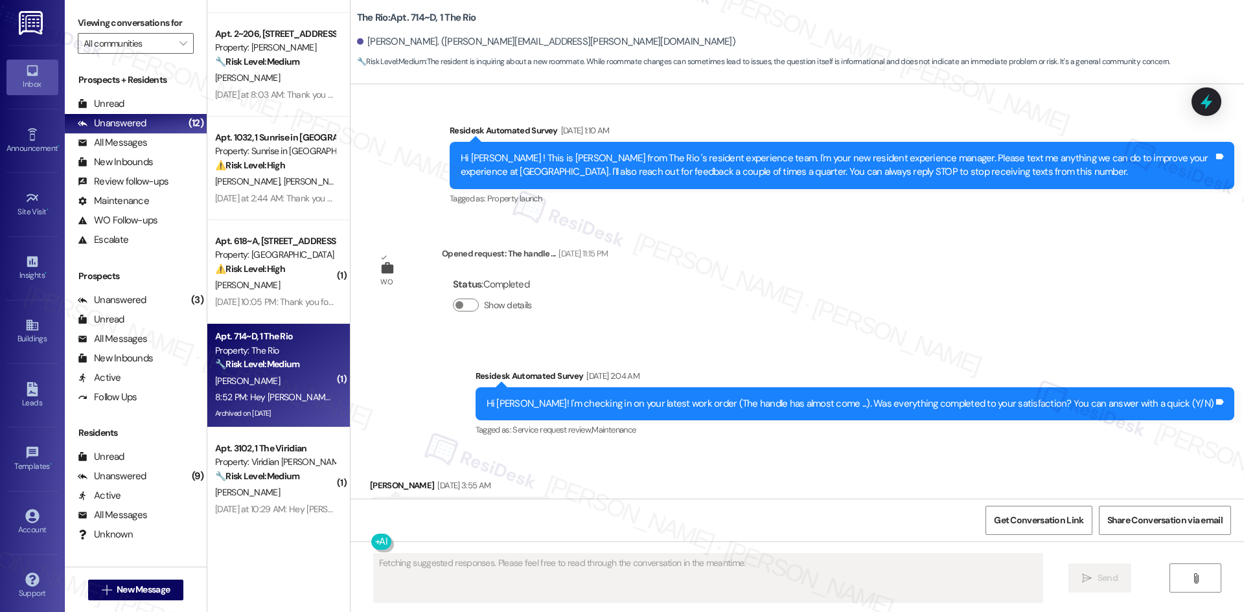
scroll to position [47414, 0]
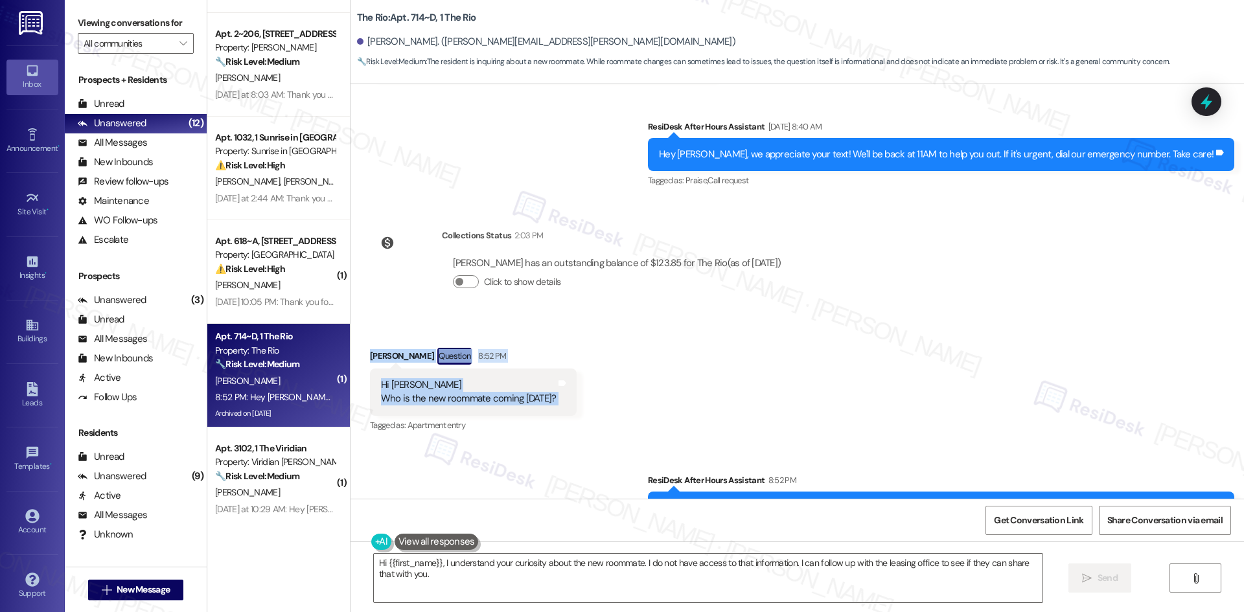
drag, startPoint x: 351, startPoint y: 290, endPoint x: 591, endPoint y: 341, distance: 245.6
click at [591, 341] on div "Received via SMS Chaitali Bonke Question 8:52 PM Hi Sarah Who is the new roomma…" at bounding box center [797, 382] width 893 height 126
copy div "Chaitali Bonke Question 8:52 PM Hi Sarah Who is the new roommate coming tomorro…"
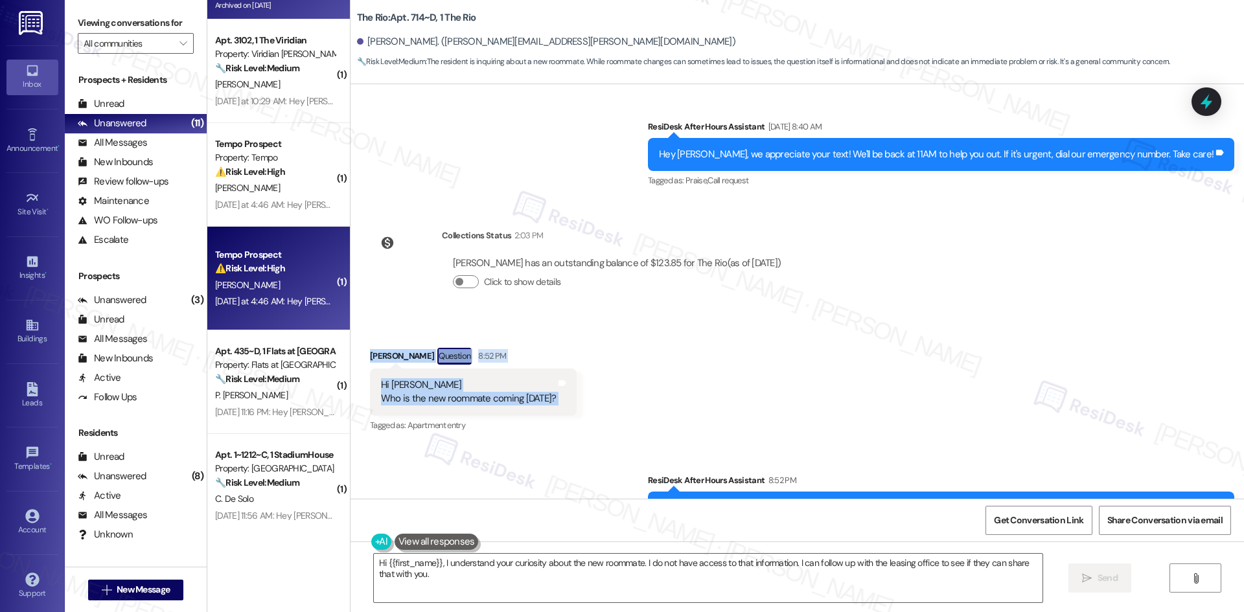
scroll to position [827, 0]
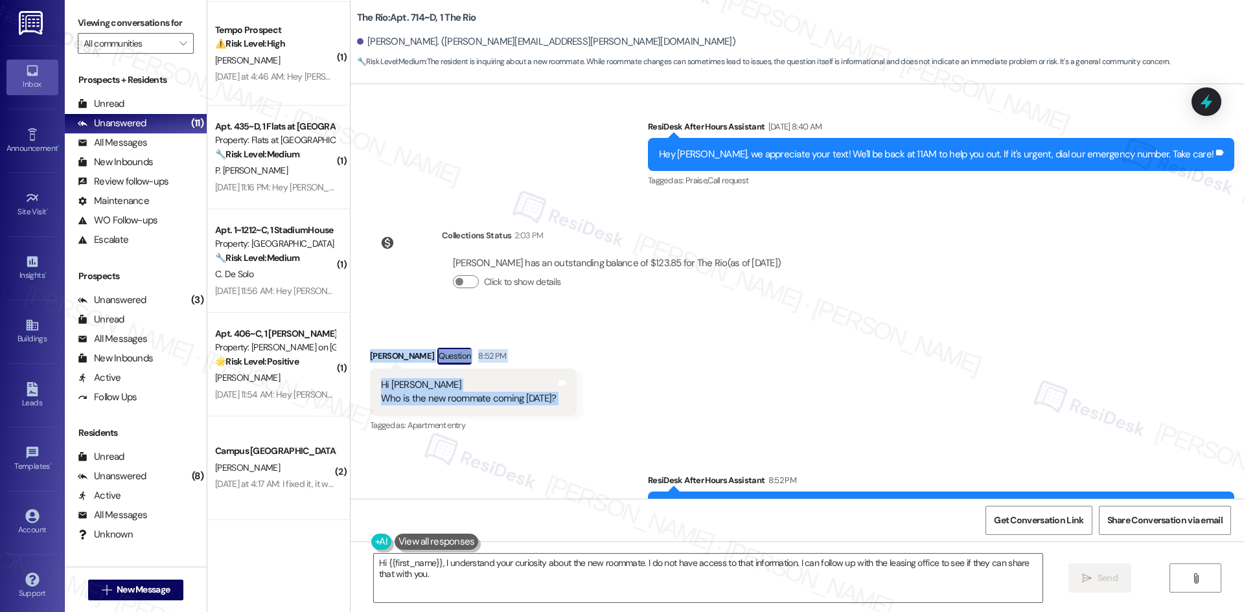
copy div "Chaitali Bonke Question 8:52 PM Hi Sarah Who is the new roommate coming tomorro…"
drag, startPoint x: 673, startPoint y: 342, endPoint x: 669, endPoint y: 351, distance: 9.0
click at [673, 343] on div "Received via SMS Chaitali Bonke Question 8:52 PM Hi Sarah Who is the new roomma…" at bounding box center [797, 382] width 893 height 126
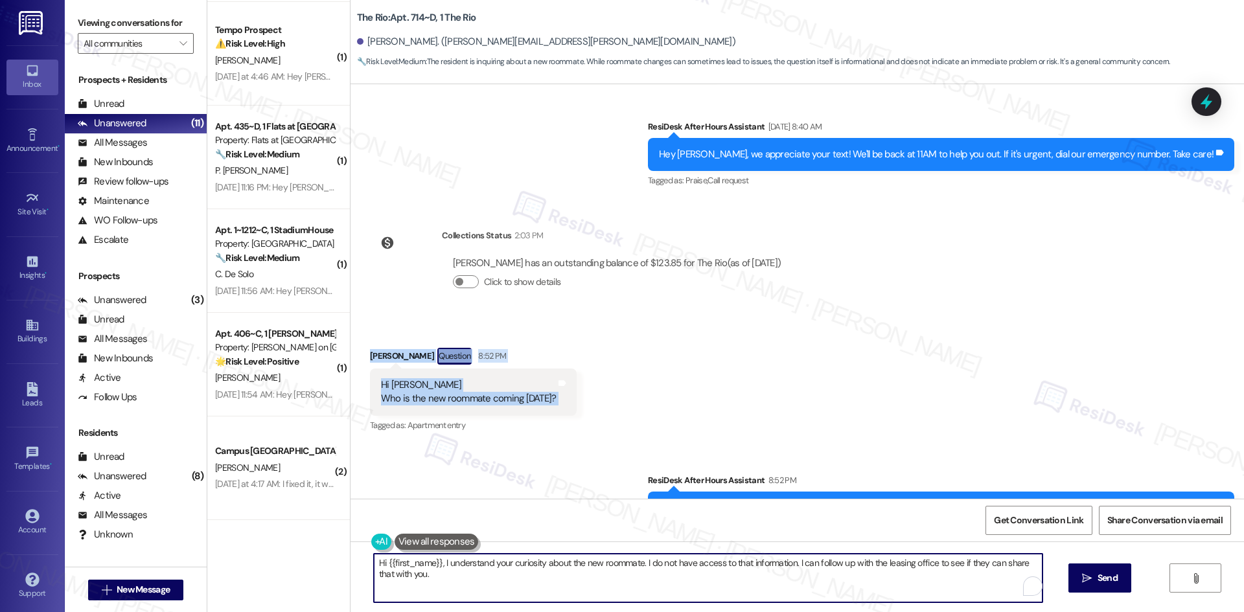
drag, startPoint x: 593, startPoint y: 575, endPoint x: 614, endPoint y: 566, distance: 22.6
click at [593, 576] on textarea "Hi {{first_name}}, I understand your curiosity about the new roommate. I do not…" at bounding box center [708, 578] width 669 height 49
paste textarea "Chaitali, I’ll check with the site team regarding your new roommate and get bac…"
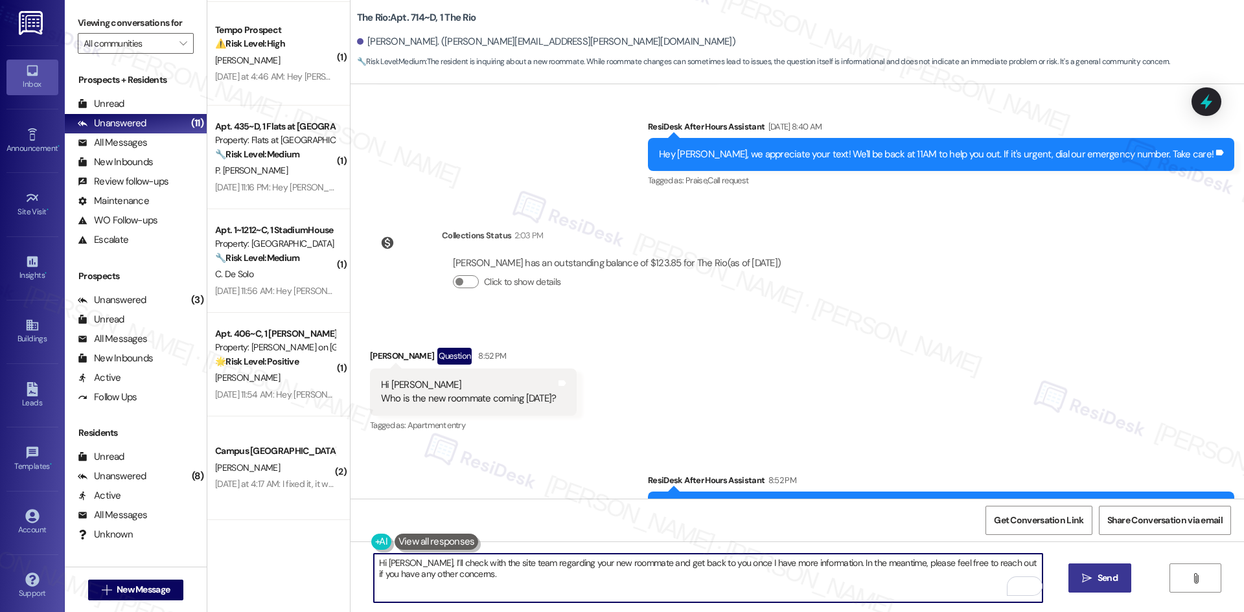
type textarea "Hi [PERSON_NAME], I’ll check with the site team regarding your new roommate and…"
click at [1104, 583] on span "Send" at bounding box center [1108, 578] width 20 height 14
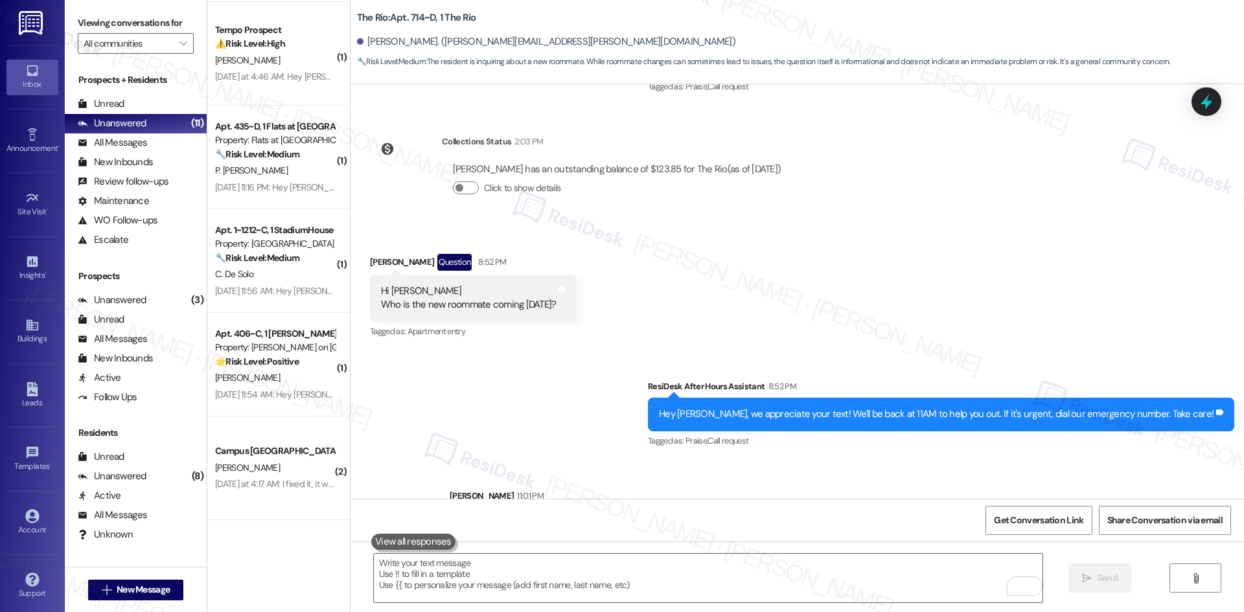
scroll to position [47518, 0]
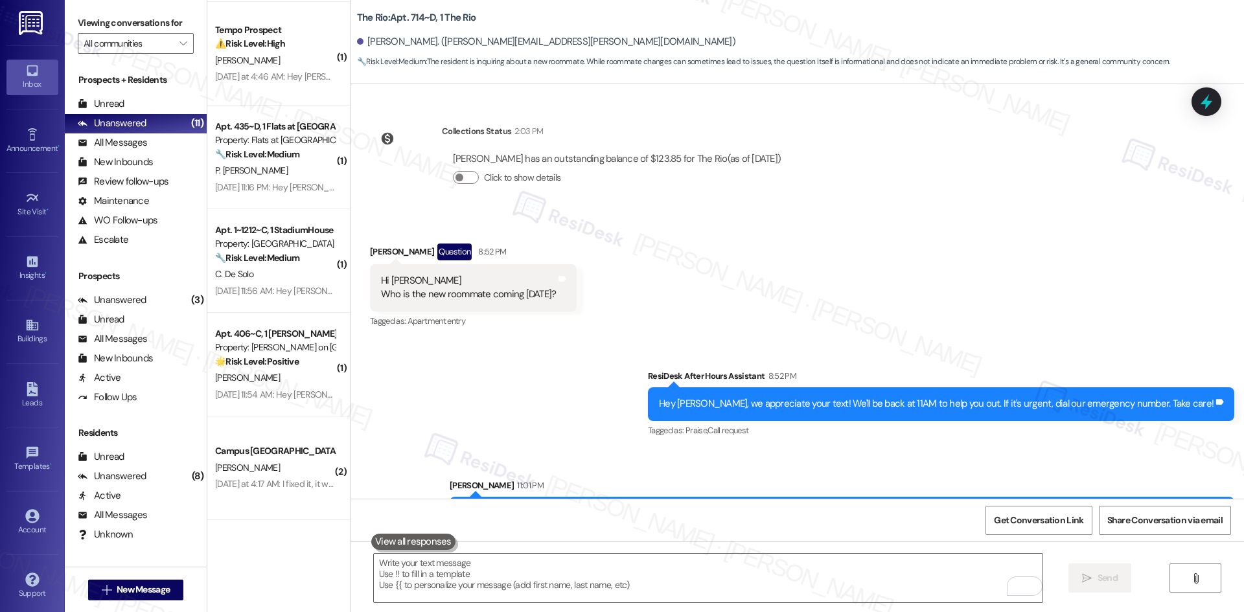
click at [669, 348] on div "Sent via SMS ResiDesk After Hours Assistant 8:52 PM Hey Chaitali, we appreciate…" at bounding box center [797, 447] width 893 height 214
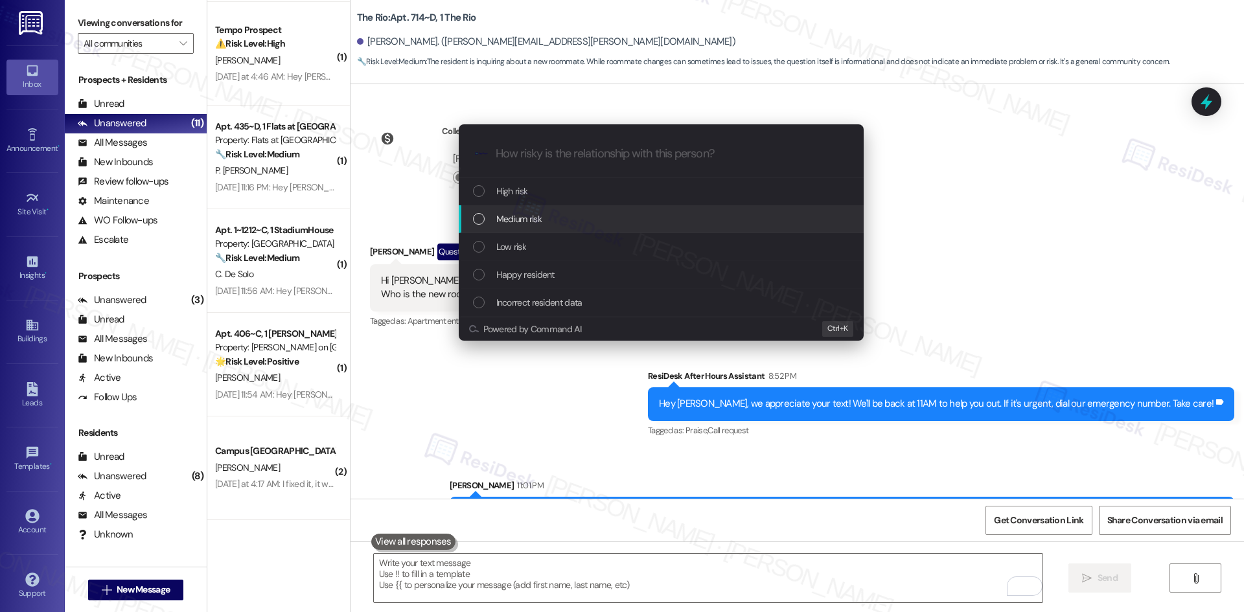
click at [572, 218] on div "Medium risk" at bounding box center [662, 219] width 379 height 14
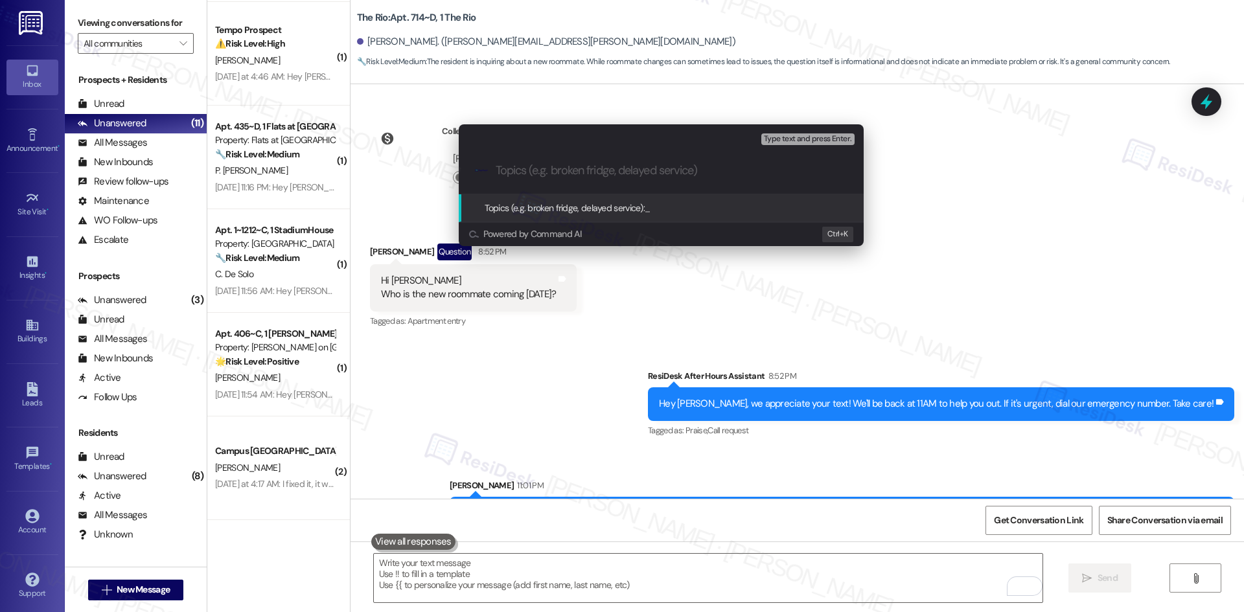
click at [606, 170] on input "Topics (e.g. broken fridge, delayed service)" at bounding box center [672, 171] width 352 height 14
paste input "Inquiry About New Roommate"
type input "Inquiry About New Roommate"
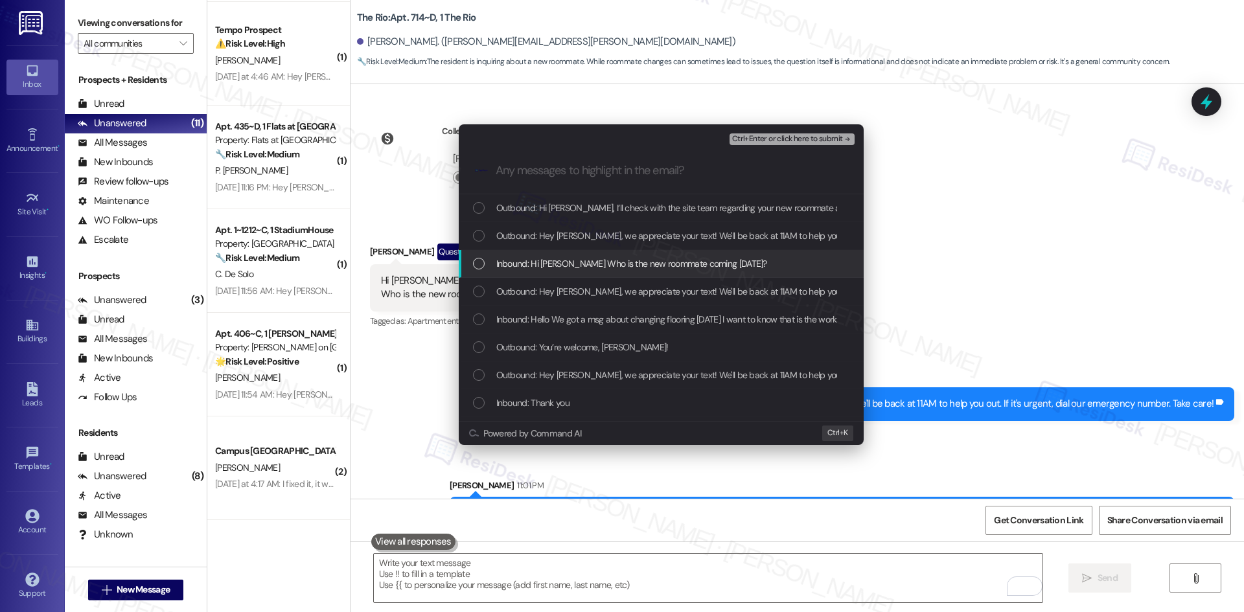
drag, startPoint x: 607, startPoint y: 266, endPoint x: 618, endPoint y: 260, distance: 12.2
click at [608, 266] on span "Inbound: Hi Sarah Who is the new roommate coming tomorrow?" at bounding box center [631, 264] width 271 height 14
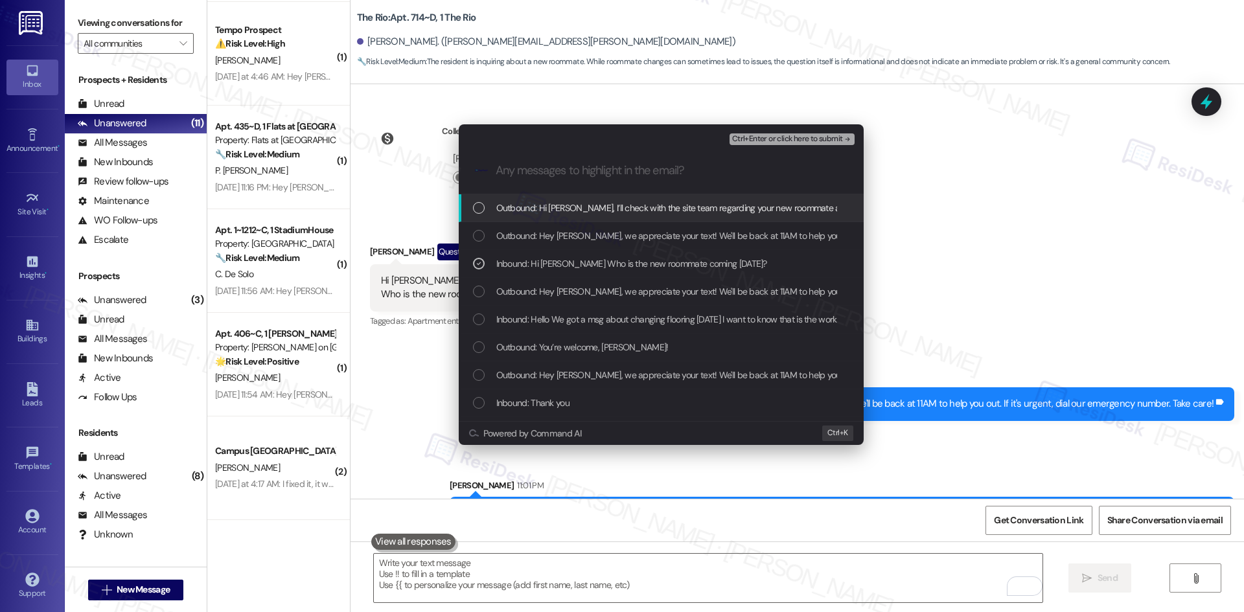
click at [809, 143] on span "Ctrl+Enter or click here to submit" at bounding box center [787, 139] width 111 height 9
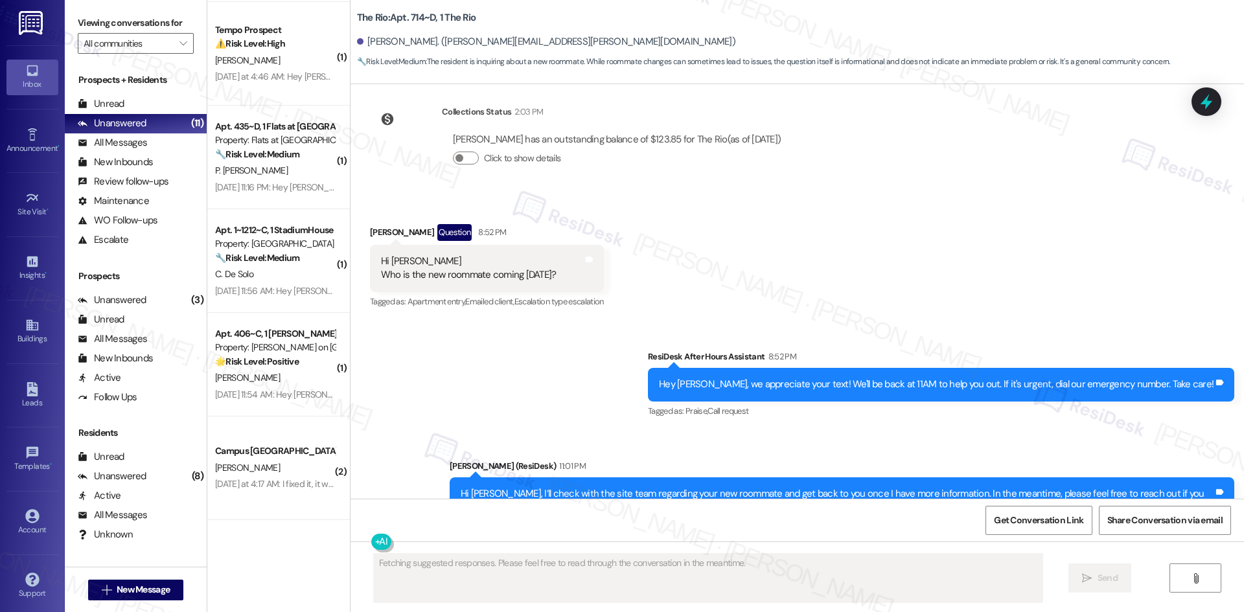
scroll to position [47305, 0]
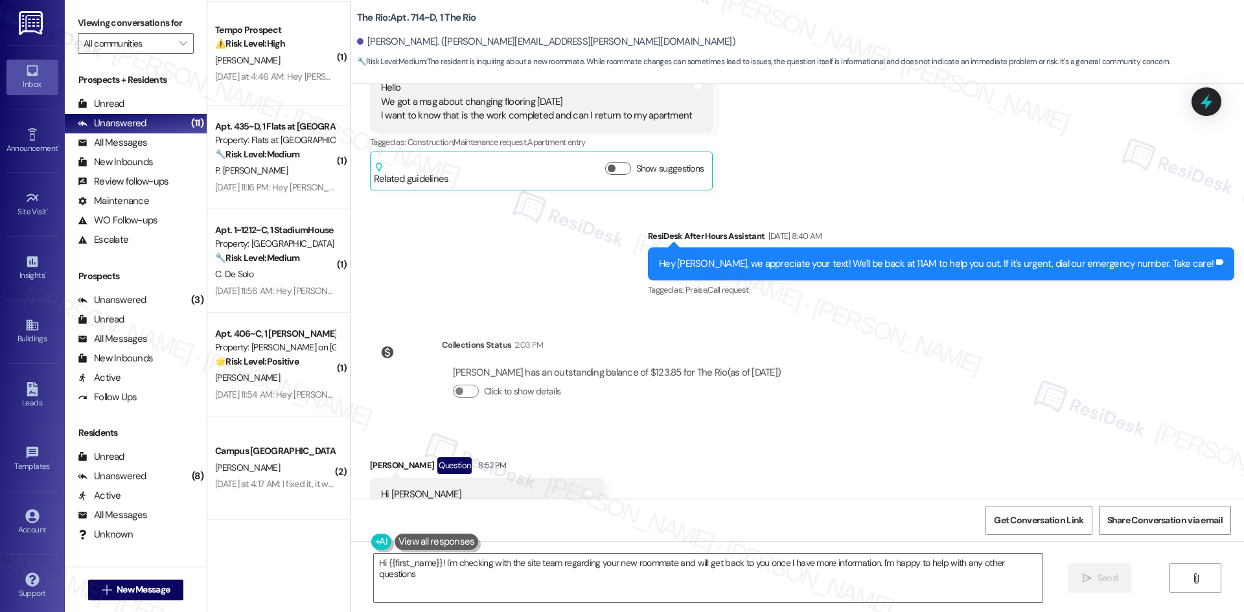
type textarea "Hi {{first_name}}! I'm checking with the site team regarding your new roommate …"
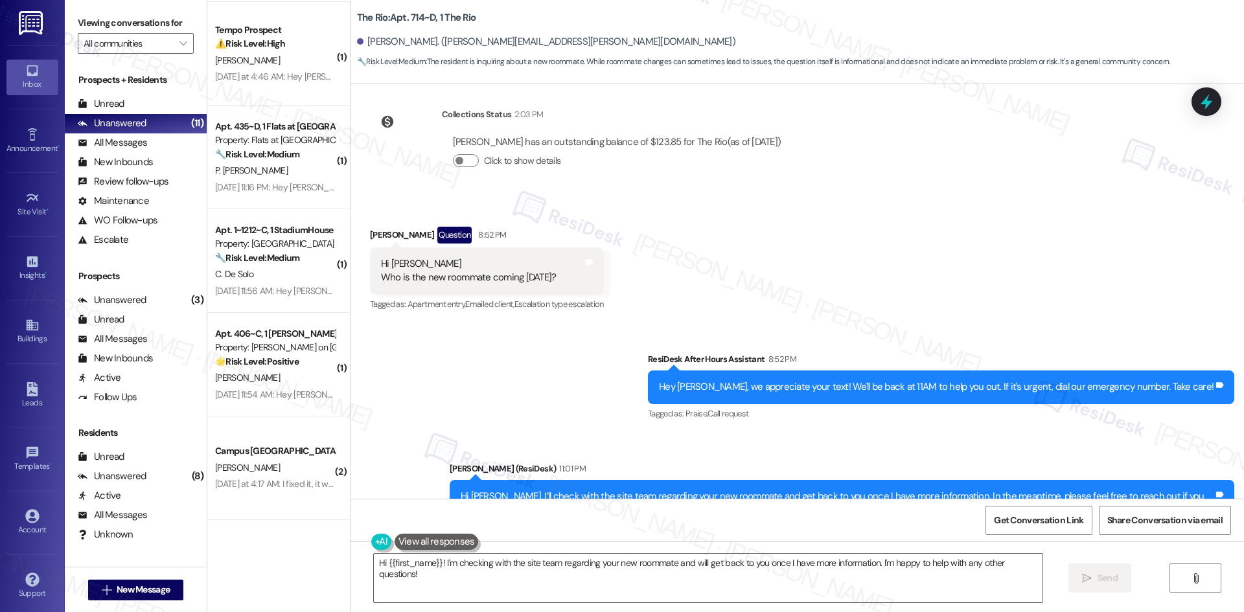
scroll to position [47538, 0]
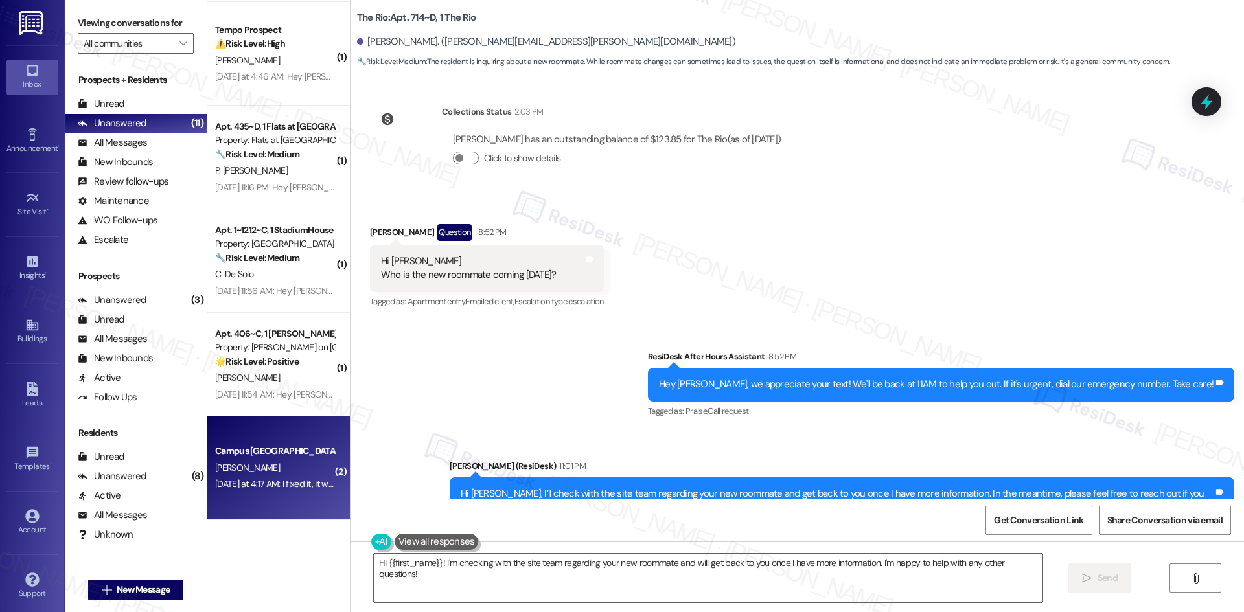
click at [285, 468] on div "[PERSON_NAME]" at bounding box center [275, 468] width 122 height 16
type textarea "Fetching suggested responses. Please feel free to read through the conversation…"
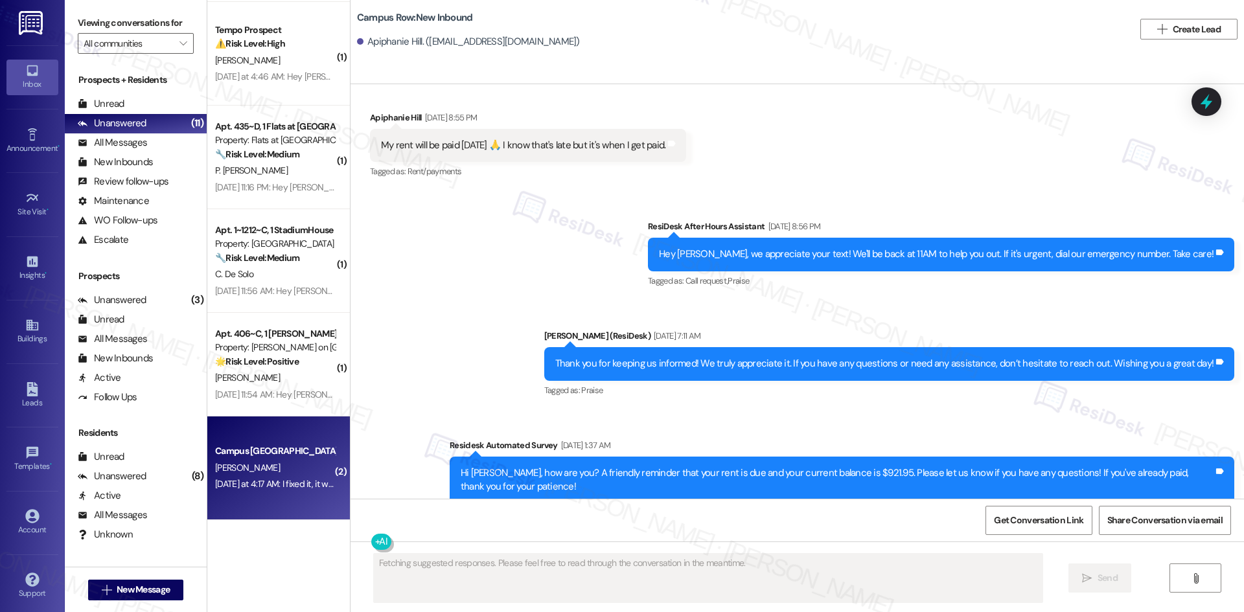
scroll to position [7288, 0]
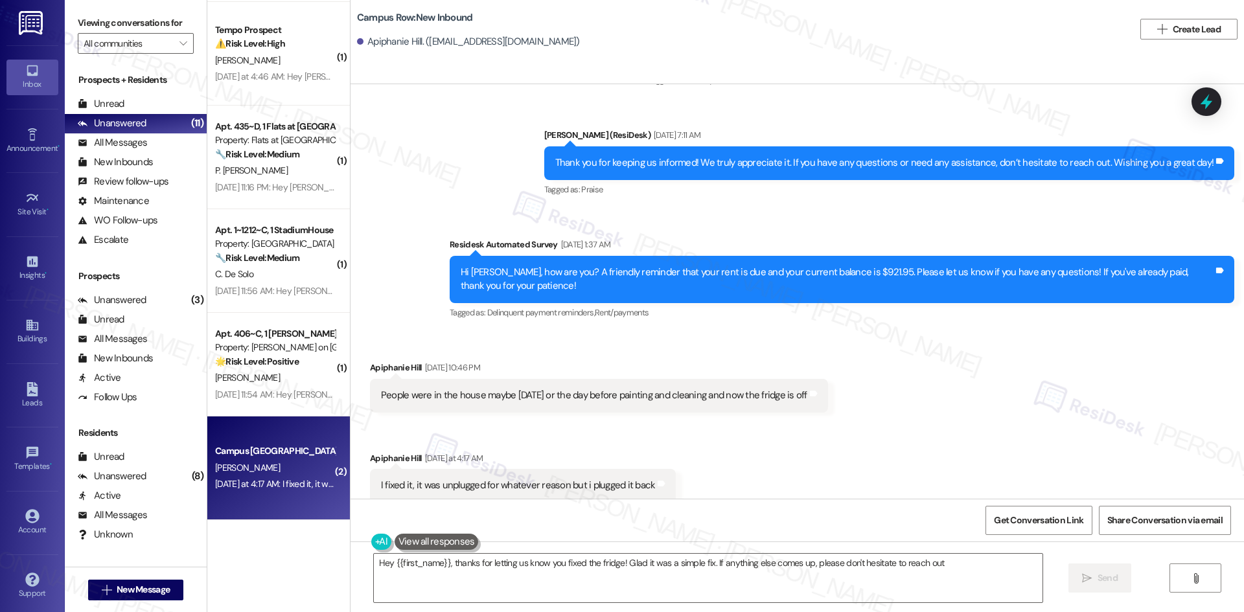
type textarea "Hey {{first_name}}, thanks for letting us know you fixed the fridge! Glad it wa…"
click at [883, 584] on textarea "Hey {{first_name}}, thanks for letting us know you fixed the fridge! Glad it wa…" at bounding box center [708, 578] width 669 height 49
click at [1116, 579] on span "Send" at bounding box center [1108, 578] width 20 height 14
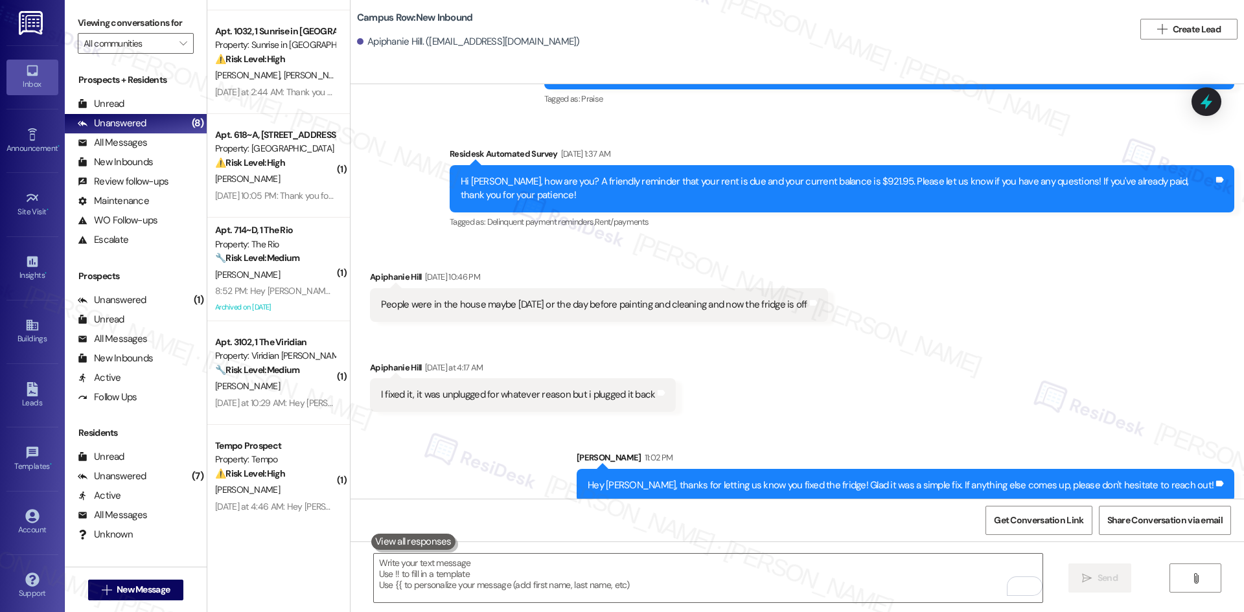
scroll to position [389, 0]
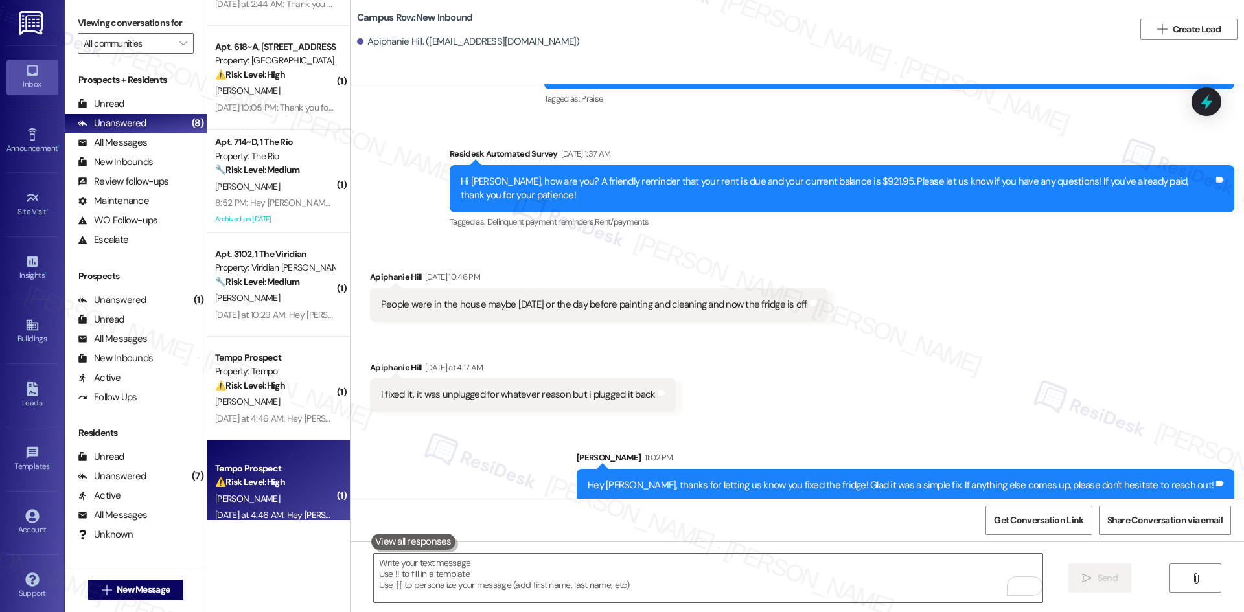
click at [251, 463] on div "Tempo Prospect" at bounding box center [275, 469] width 120 height 14
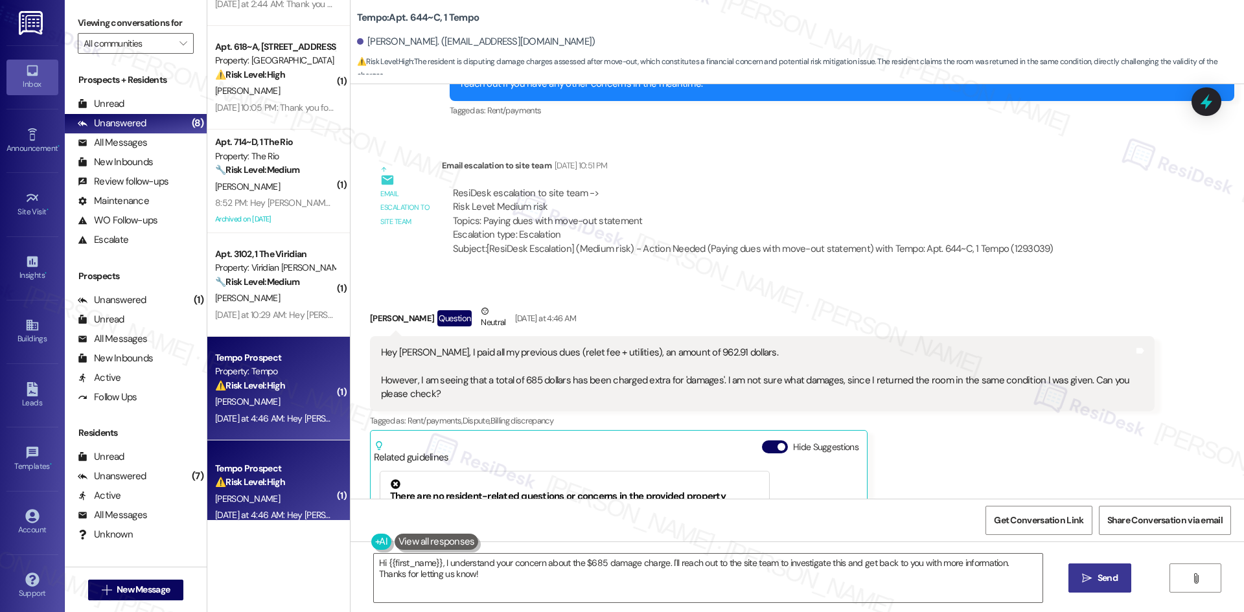
scroll to position [3574, 0]
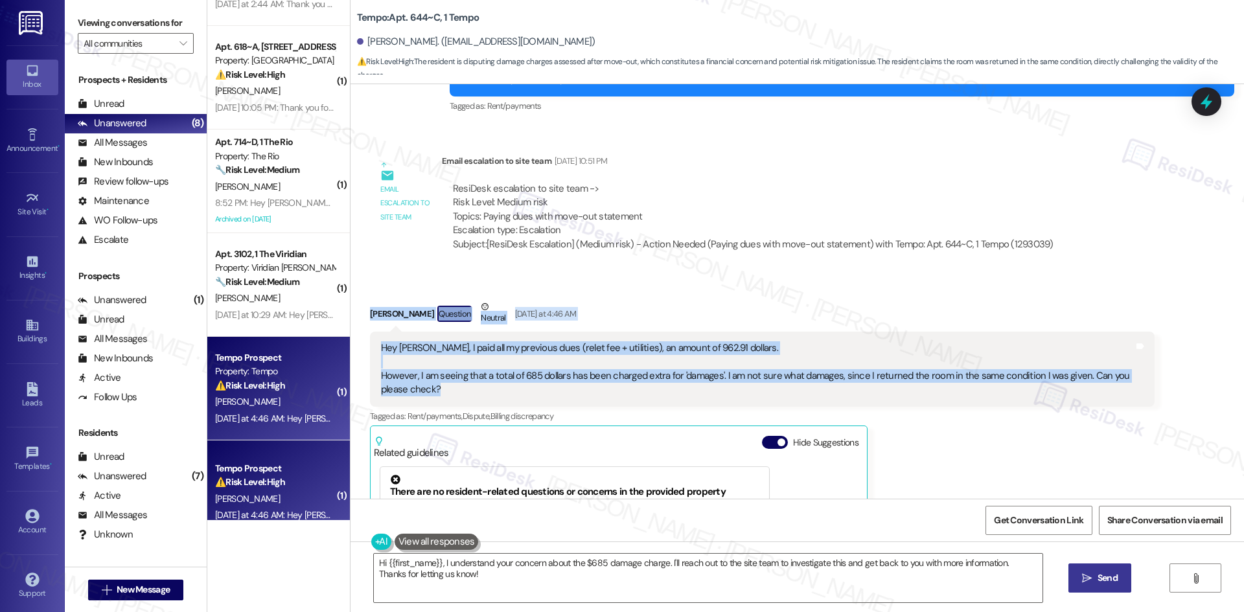
drag, startPoint x: 348, startPoint y: 296, endPoint x: 465, endPoint y: 392, distance: 151.0
click at [465, 392] on div "Received via SMS Shrey Patel Question Neutral Yesterday at 4:46 AM Hey Sarah, I…" at bounding box center [797, 492] width 893 height 442
copy div "Shrey Patel Question Neutral Yesterday at 4:46 AM Hey Sarah, I paid all my prev…"
click at [663, 301] on div "Shrey Patel Question Neutral Yesterday at 4:46 AM" at bounding box center [762, 316] width 785 height 32
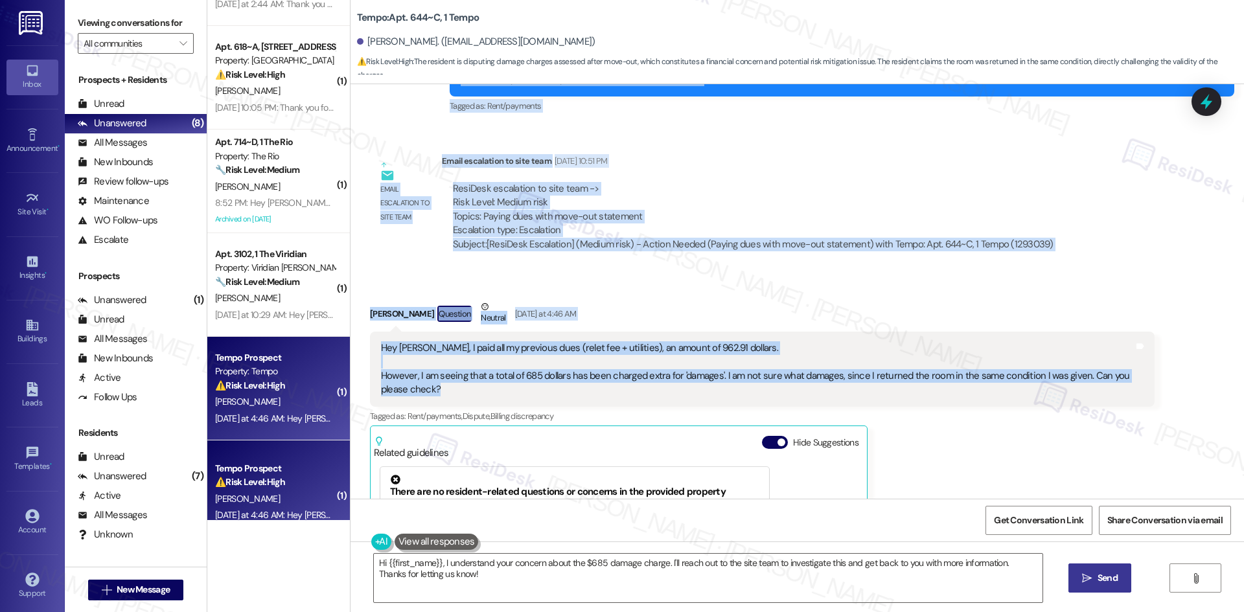
drag, startPoint x: 396, startPoint y: 209, endPoint x: 687, endPoint y: 389, distance: 341.8
click at [687, 389] on div "Survey, sent via SMS Residesk Automated Survey Nov 09, 2024 at 1:50 AM Hi Shrey…" at bounding box center [797, 291] width 893 height 415
copy div "Shrey Patel Question Neutral Aug 13, 2025 at 10:15 PM I am also expecting a mov…"
click at [689, 302] on div "Shrey Patel Question Neutral Yesterday at 4:46 AM" at bounding box center [762, 316] width 785 height 32
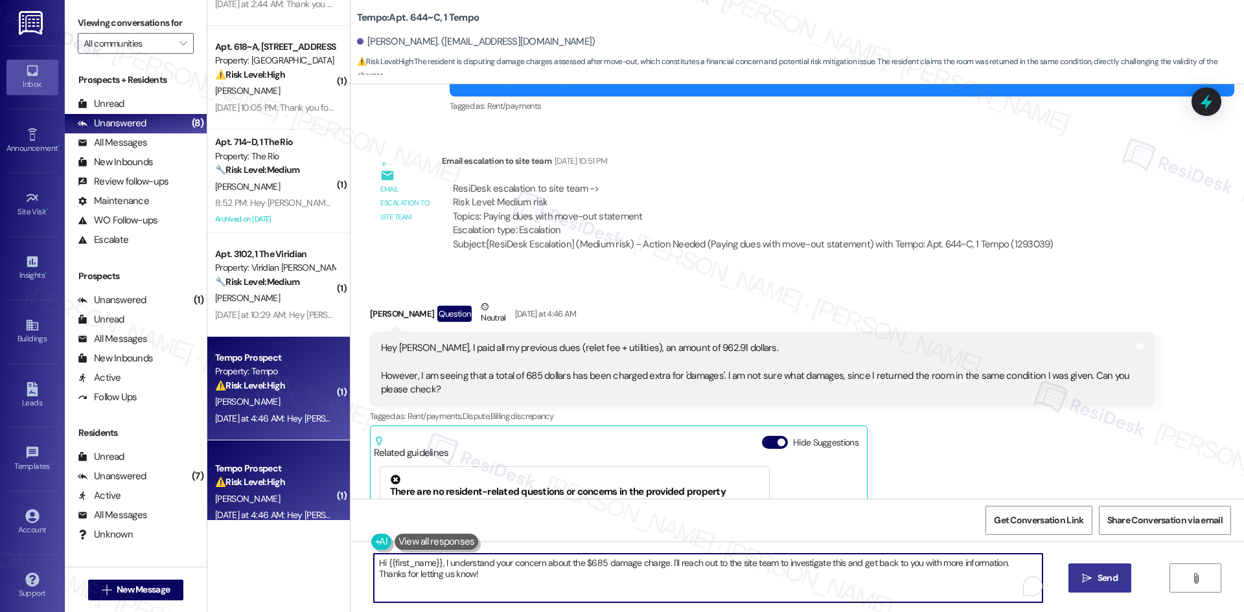
click at [773, 574] on textarea "Hi {{first_name}}, I understand your concern about the $685 damage charge. I'll…" at bounding box center [708, 578] width 669 height 49
paste textarea "I understand your concern, [PERSON_NAME]. I’ll check with the site team regardi…"
type textarea "I understand your concern, [PERSON_NAME]. I’ll check with the site team regardi…"
click at [1098, 584] on span "Send" at bounding box center [1108, 578] width 20 height 14
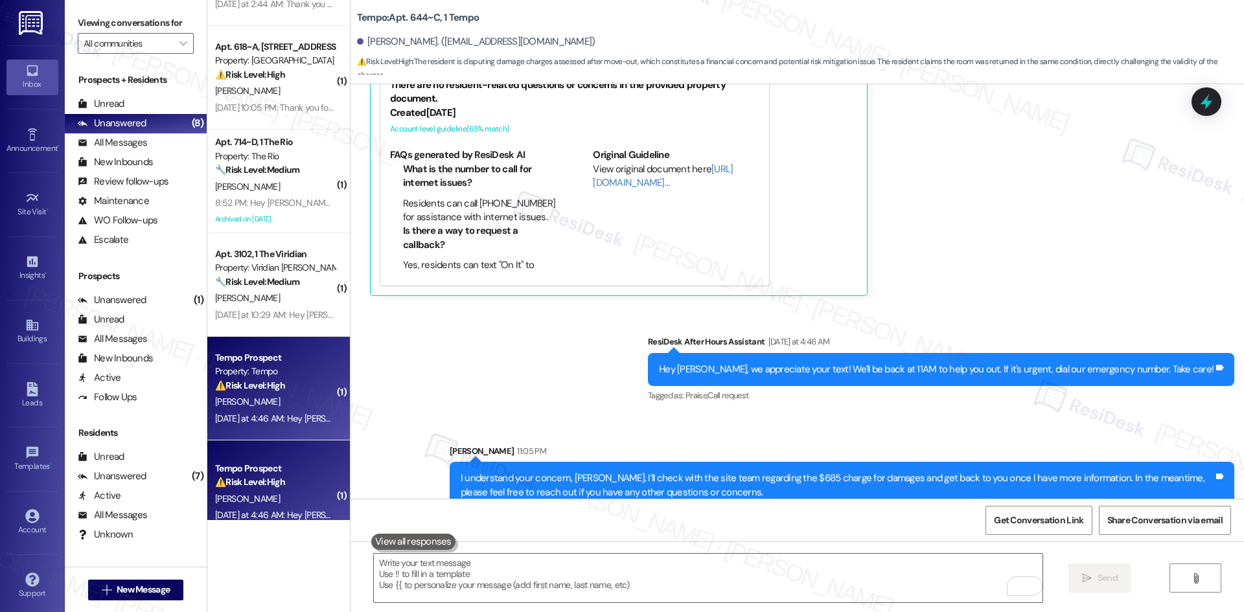
scroll to position [4002, 0]
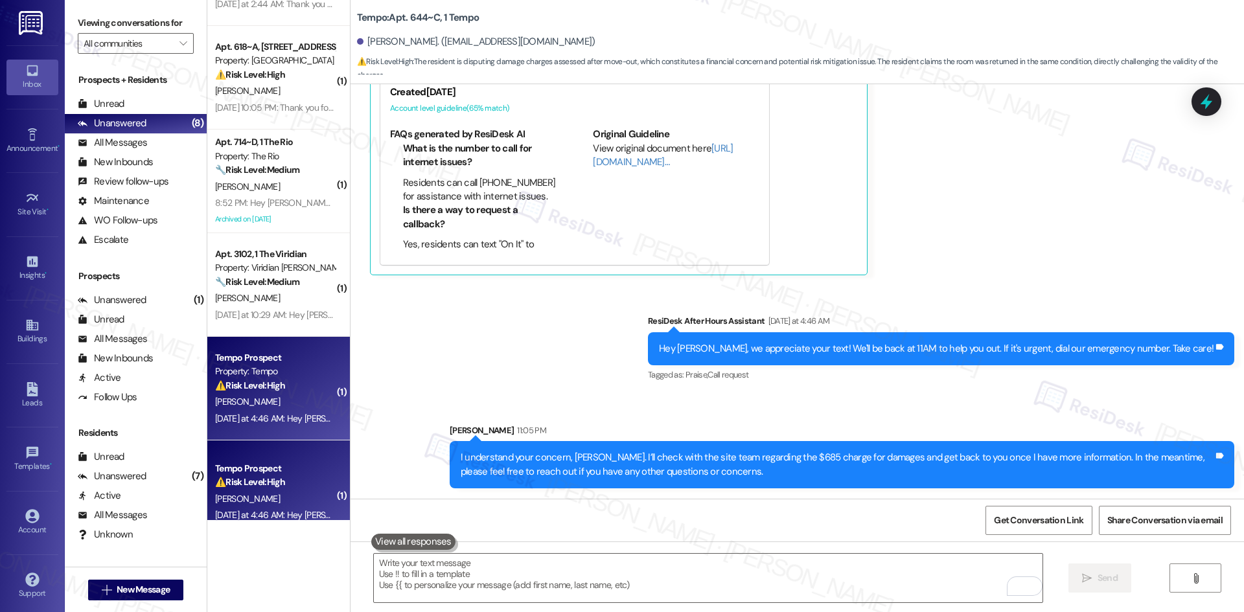
click at [938, 397] on div "Sent via SMS ResiDesk After Hours Assistant Yesterday at 4:46 AM Hey Shrey, we …" at bounding box center [797, 392] width 893 height 214
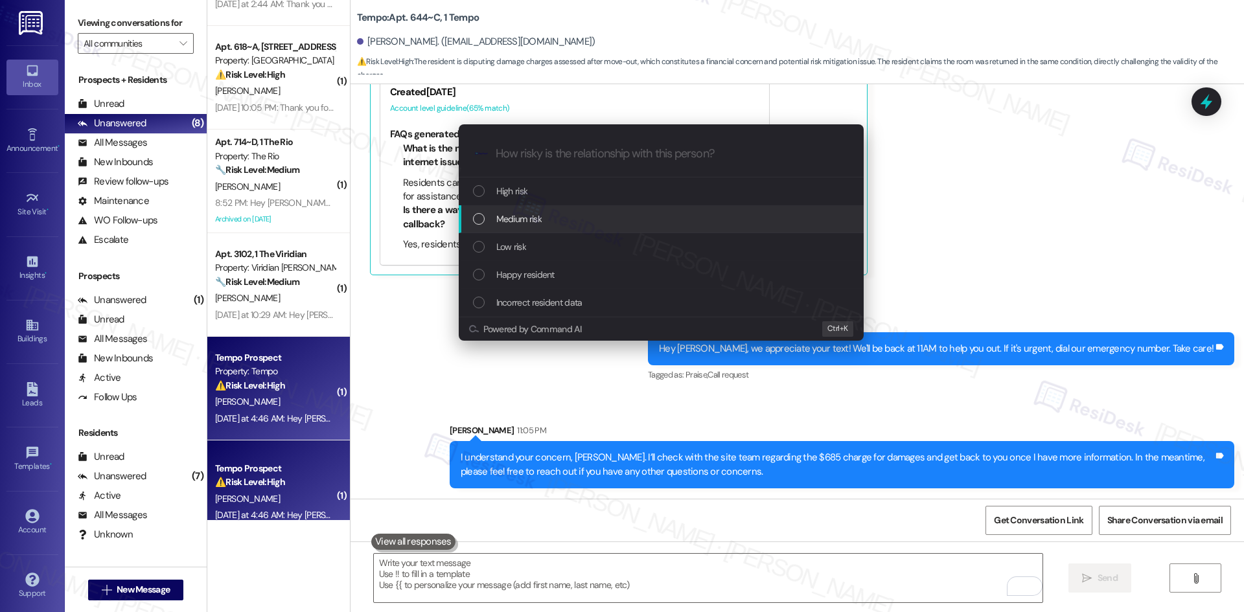
click at [586, 221] on div "Medium risk" at bounding box center [662, 219] width 379 height 14
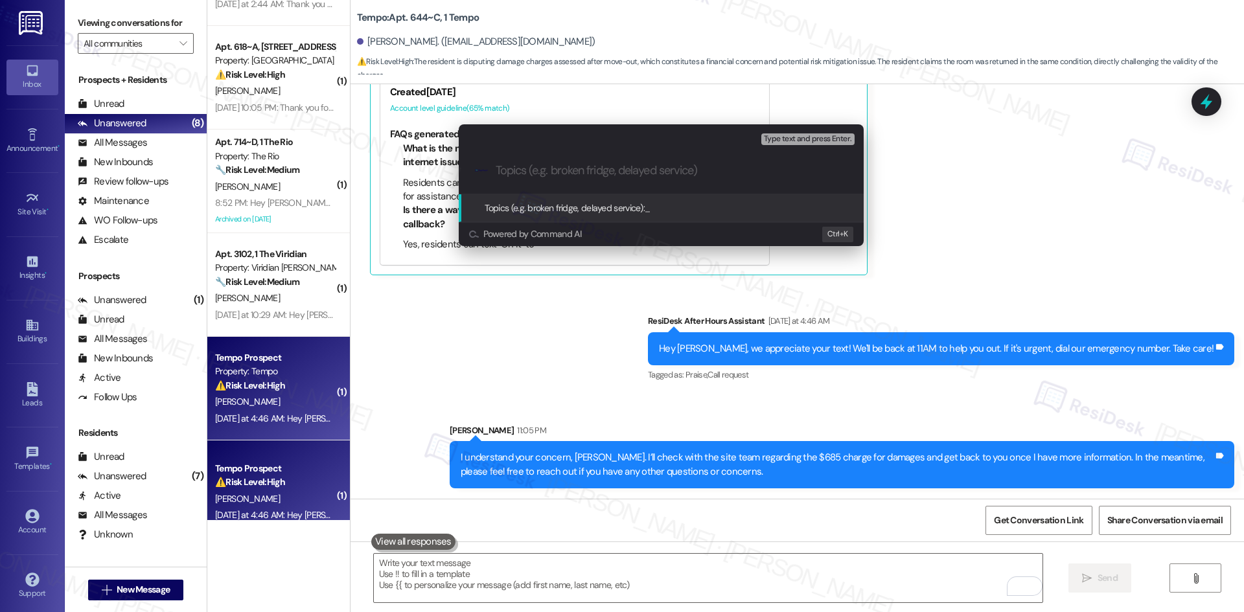
click at [601, 174] on input "Topics (e.g. broken fridge, delayed service)" at bounding box center [672, 171] width 352 height 14
paste input "Dispute Over Damage Charges"
type input "Dispute Over Damage Charges."
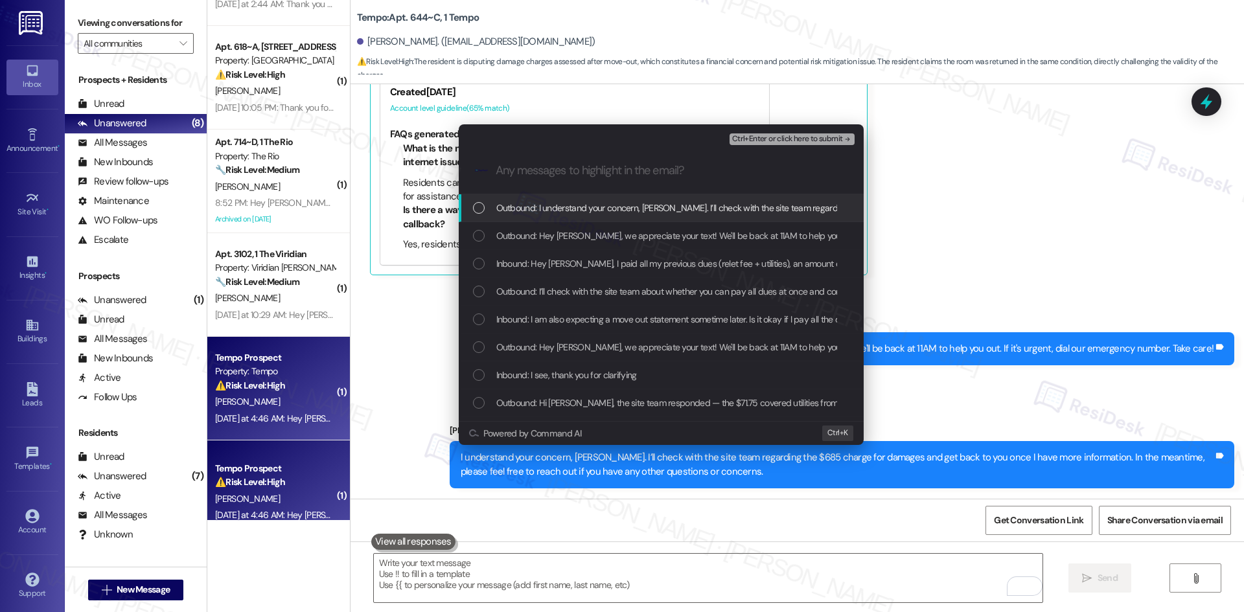
click at [923, 216] on div "Escalate Conversation Medium risk Dispute Over Damage Charges. Any messages to …" at bounding box center [622, 306] width 1244 height 612
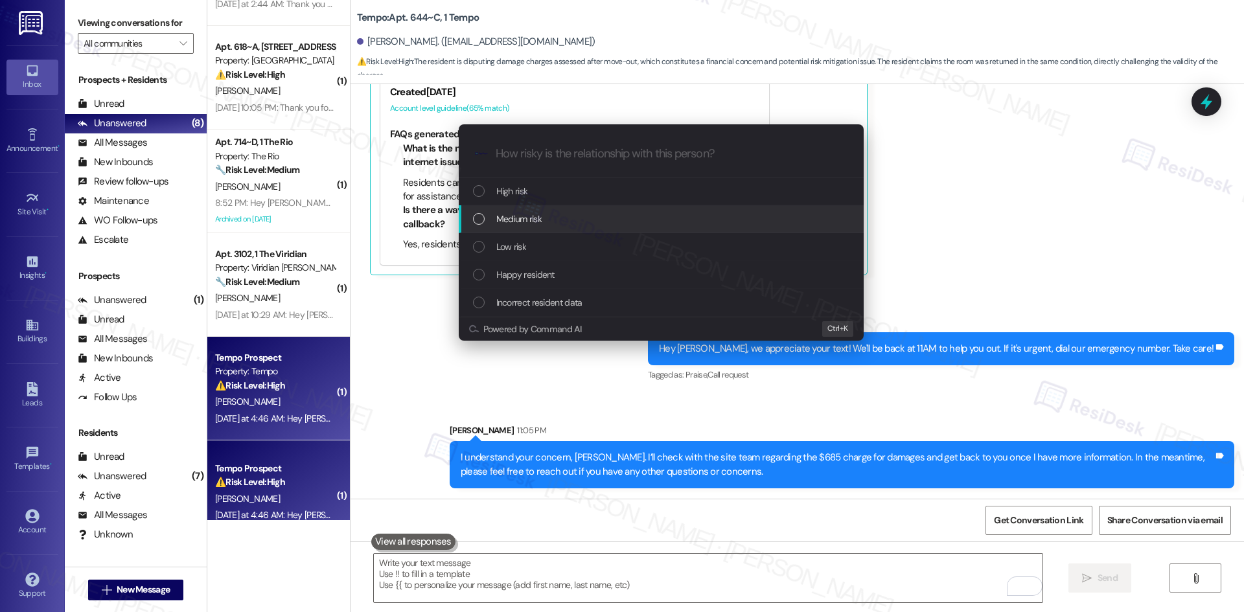
click at [531, 220] on span "Medium risk" at bounding box center [518, 219] width 45 height 14
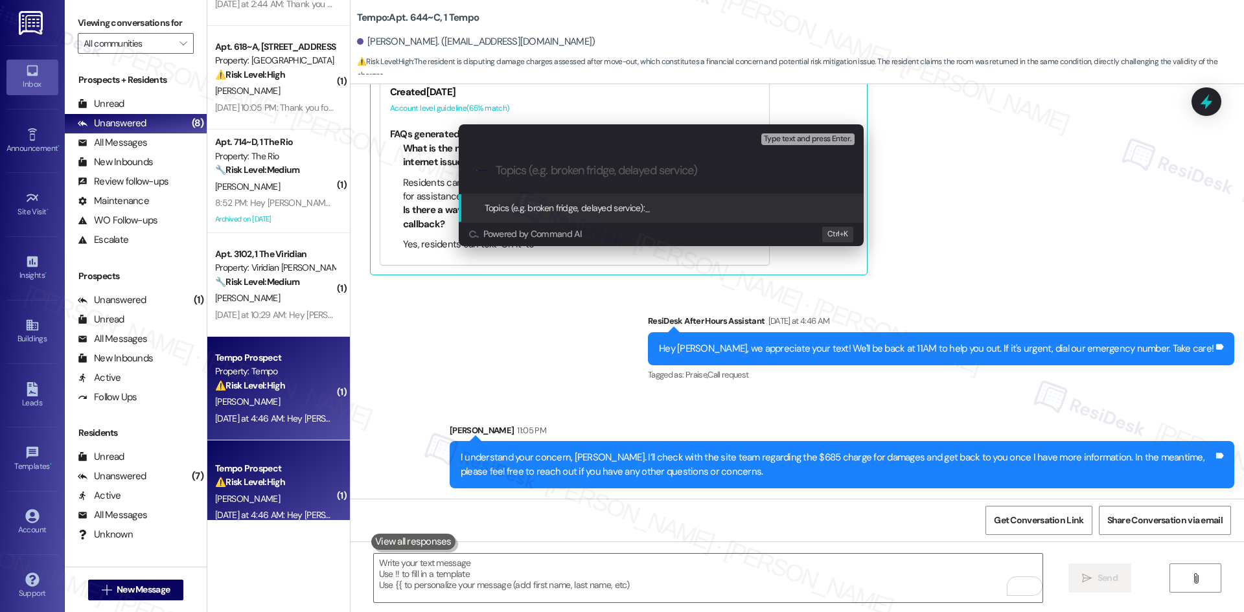
paste input "Dispute Over Damage Charges"
type input "Dispute Over Damage Charges"
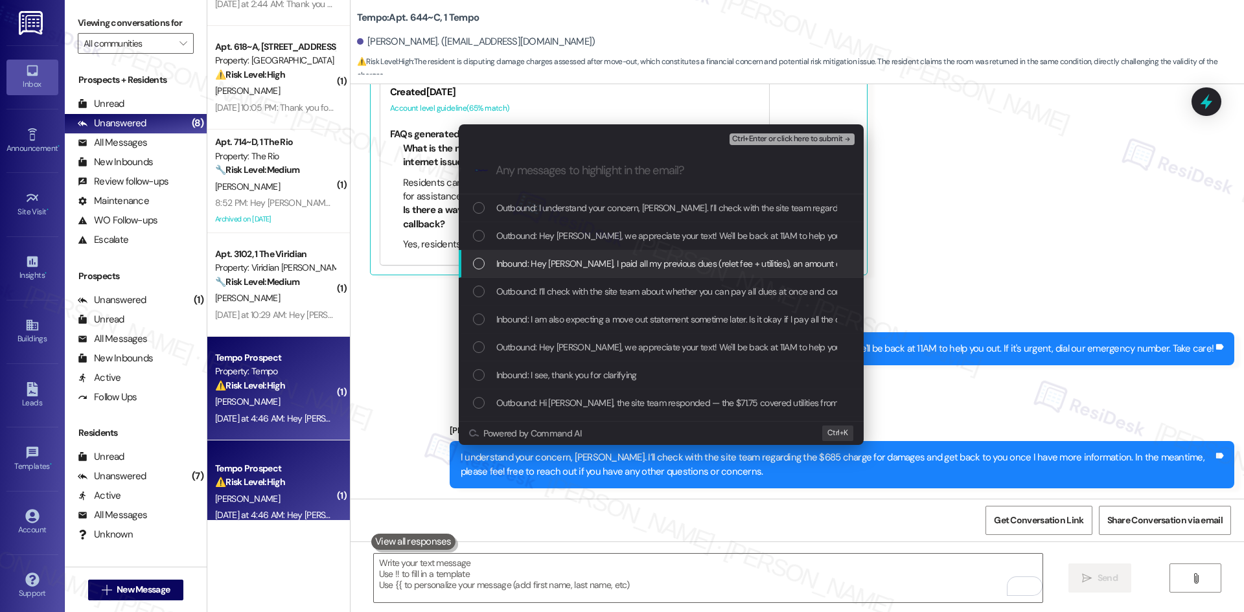
click at [669, 262] on span "Inbound: Hey Sarah, I paid all my previous dues (relet fee + utilities), an amo…" at bounding box center [1071, 264] width 1151 height 14
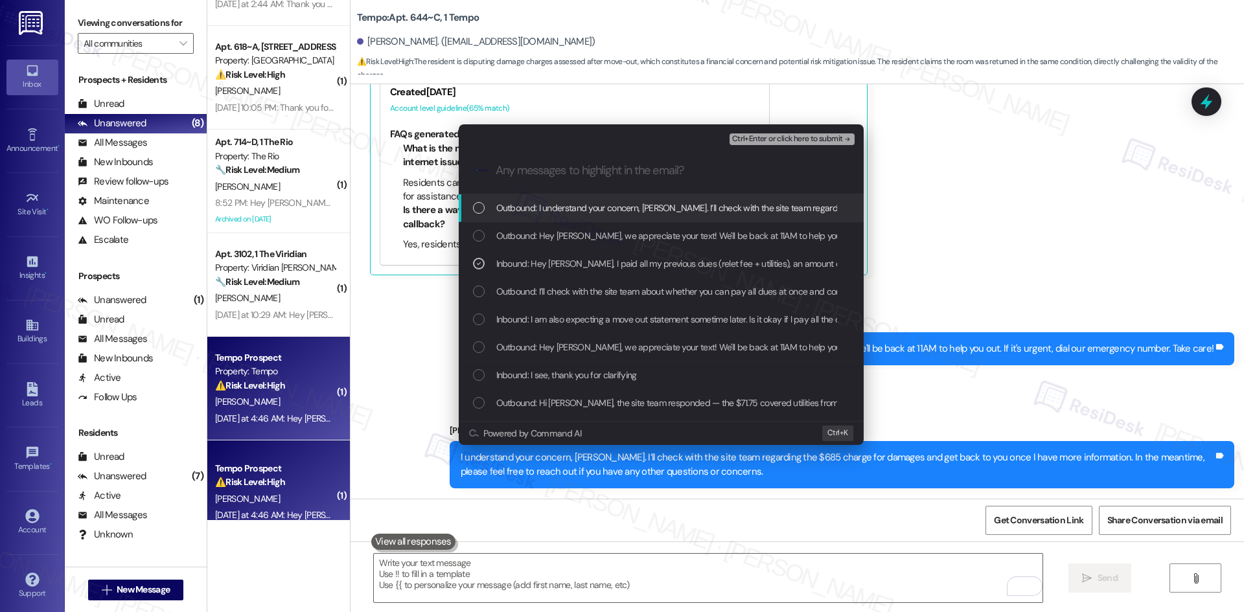
click at [818, 137] on span "Ctrl+Enter or click here to submit" at bounding box center [787, 139] width 111 height 9
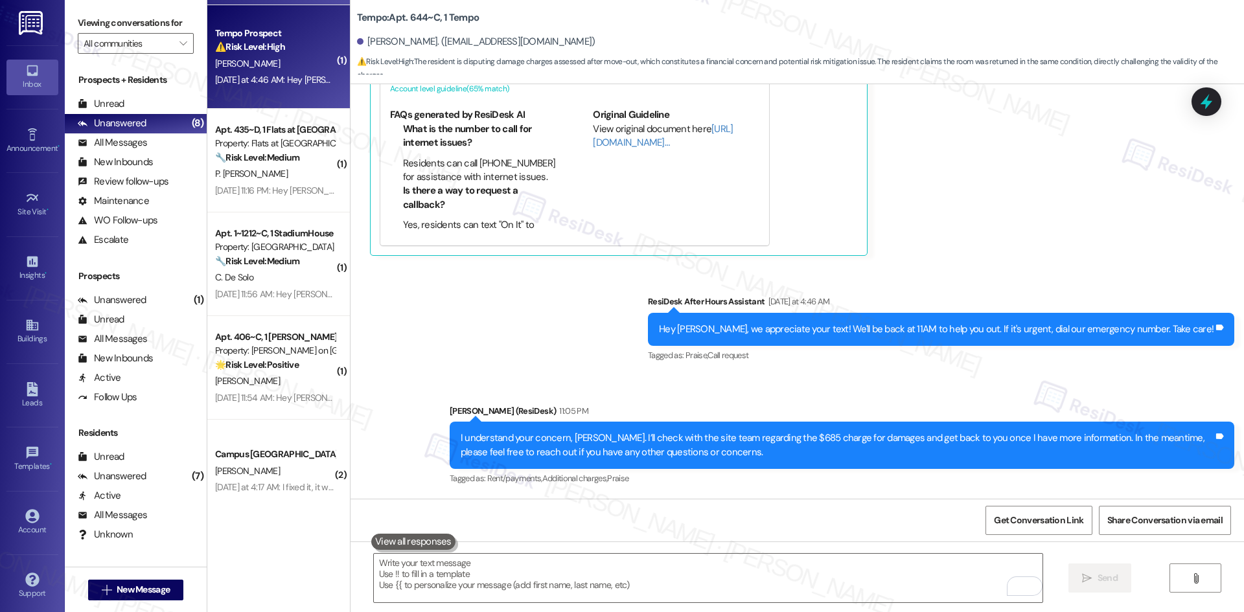
scroll to position [827, 0]
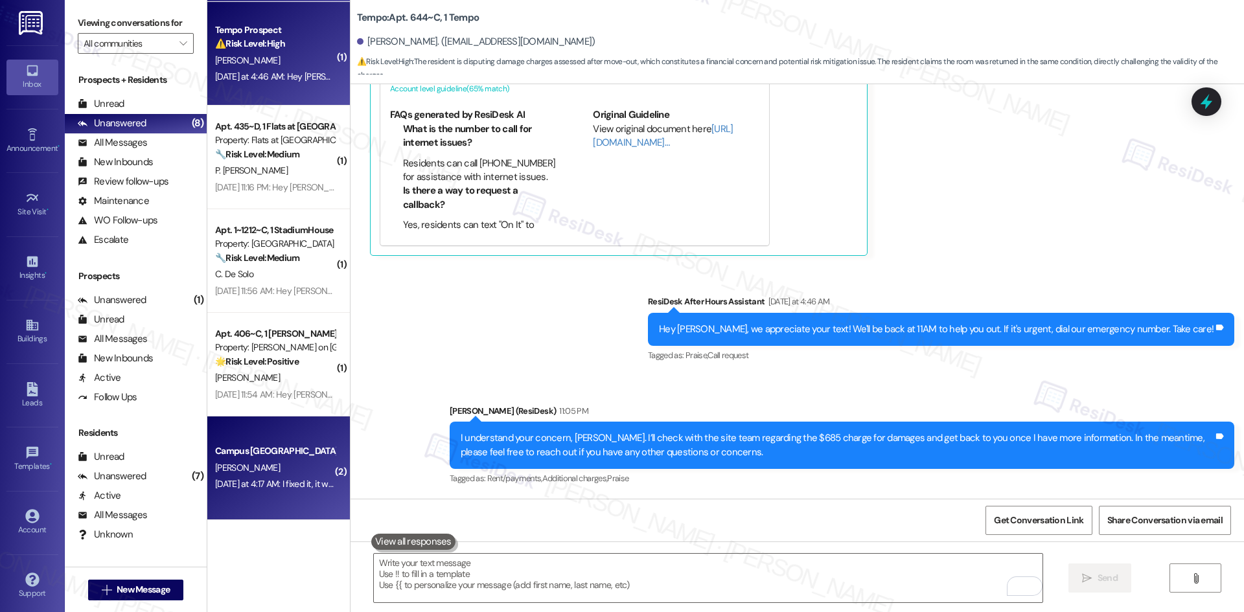
click at [270, 470] on div "[PERSON_NAME]" at bounding box center [275, 468] width 122 height 16
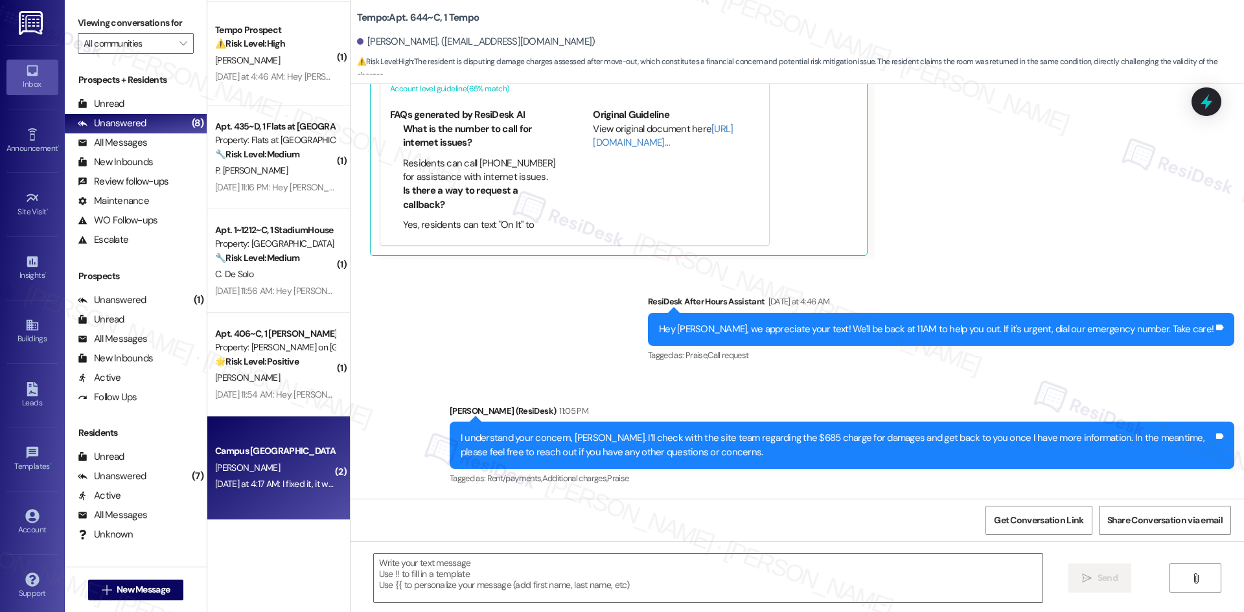
type textarea "Fetching suggested responses. Please feel free to read through the conversation…"
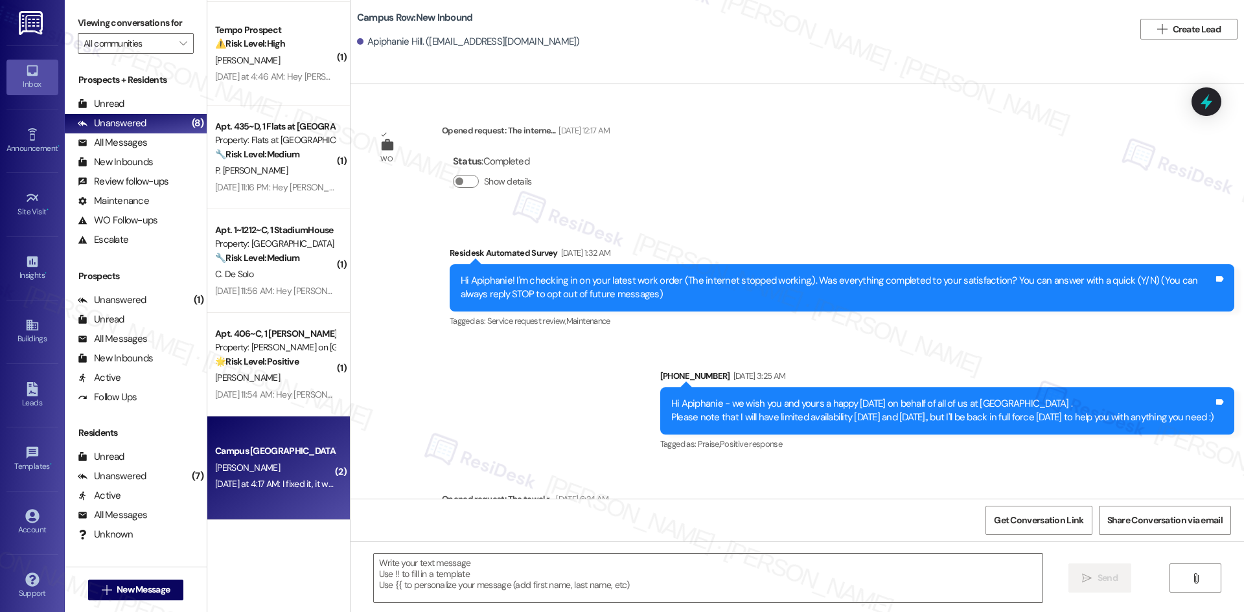
type textarea "Fetching suggested responses. Please feel free to read through the conversation…"
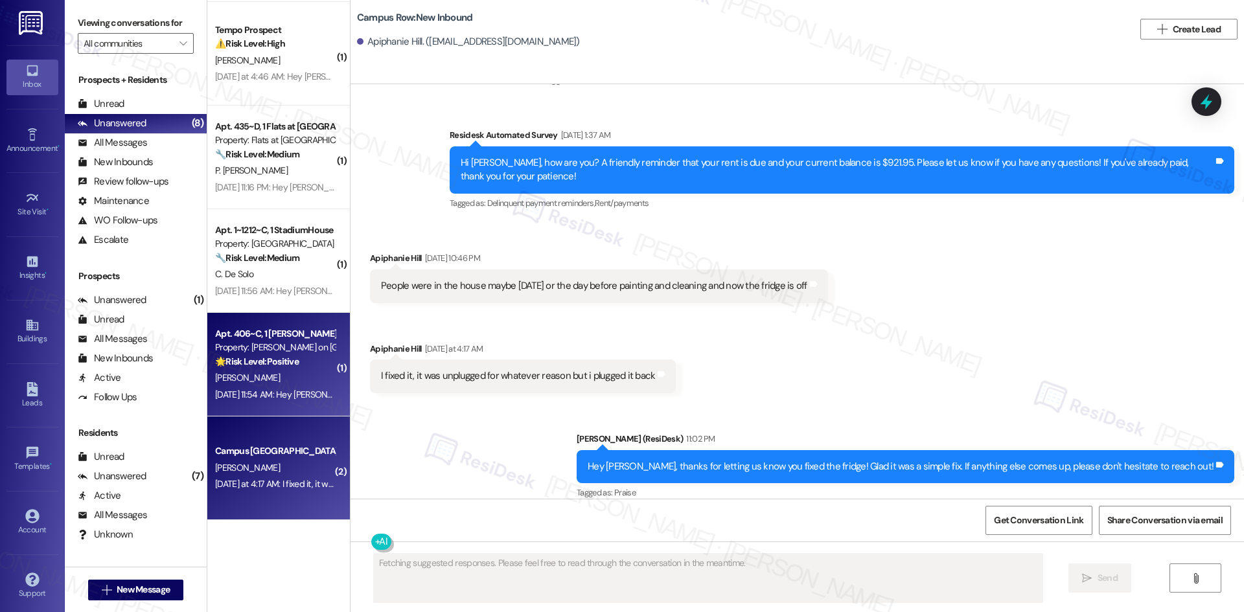
click at [299, 369] on div "🌟 Risk Level: Positive The resident responded positively to a check-in message,…" at bounding box center [275, 362] width 120 height 14
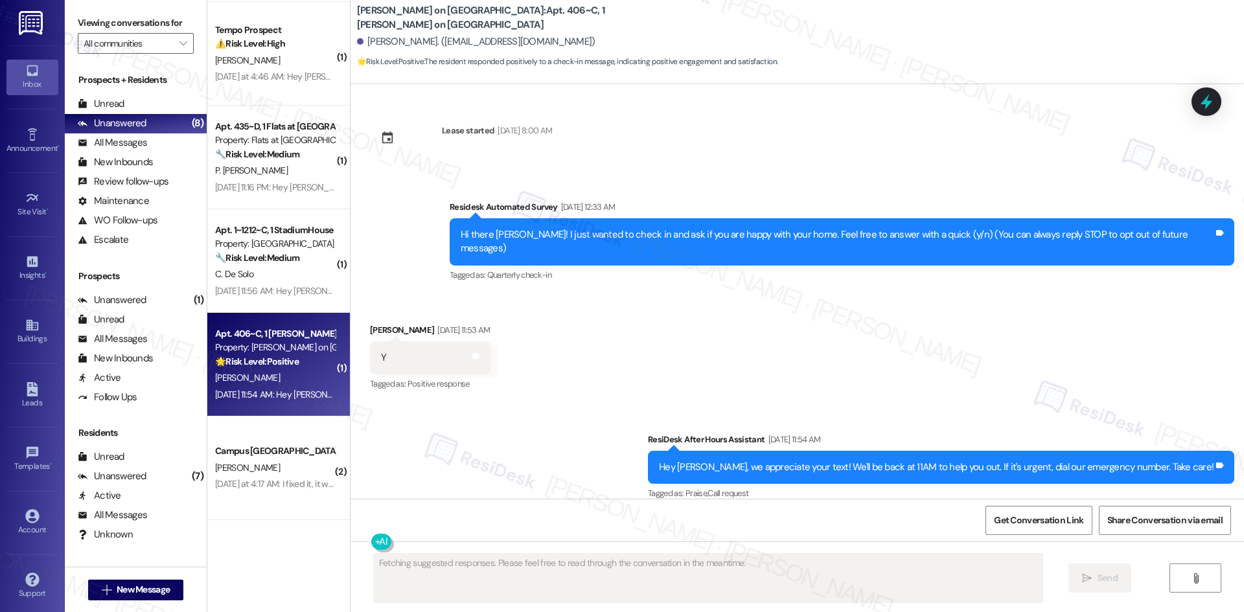
scroll to position [1, 0]
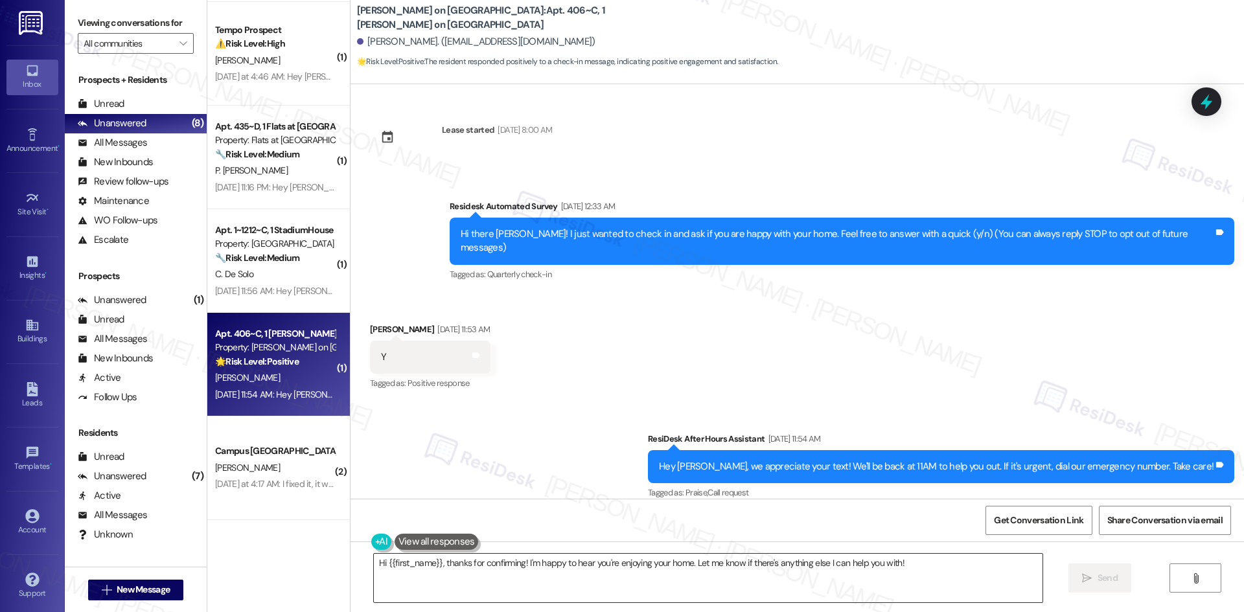
drag, startPoint x: 603, startPoint y: 578, endPoint x: 618, endPoint y: 576, distance: 15.7
click at [604, 579] on textarea "Hi {{first_name}}, thanks for confirming! I'm happy to hear you're enjoying you…" at bounding box center [708, 578] width 669 height 49
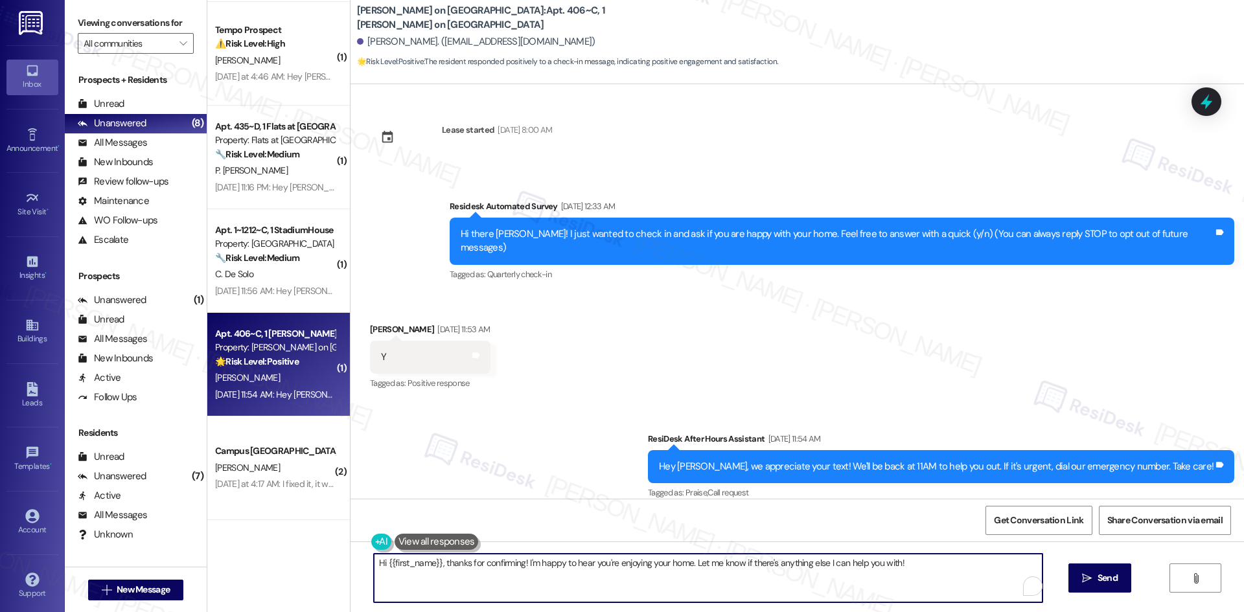
paste textarea "I'm glad you are satisfied with your home. Have you written a review for us bef…"
click at [374, 591] on textarea "I'm glad you are satisfied with your home. Have you written a review for us bef…" at bounding box center [708, 578] width 669 height 49
click at [541, 590] on textarea "I'm glad you are satisfied with your home. Have you written a review for us bef…" at bounding box center [708, 578] width 669 height 49
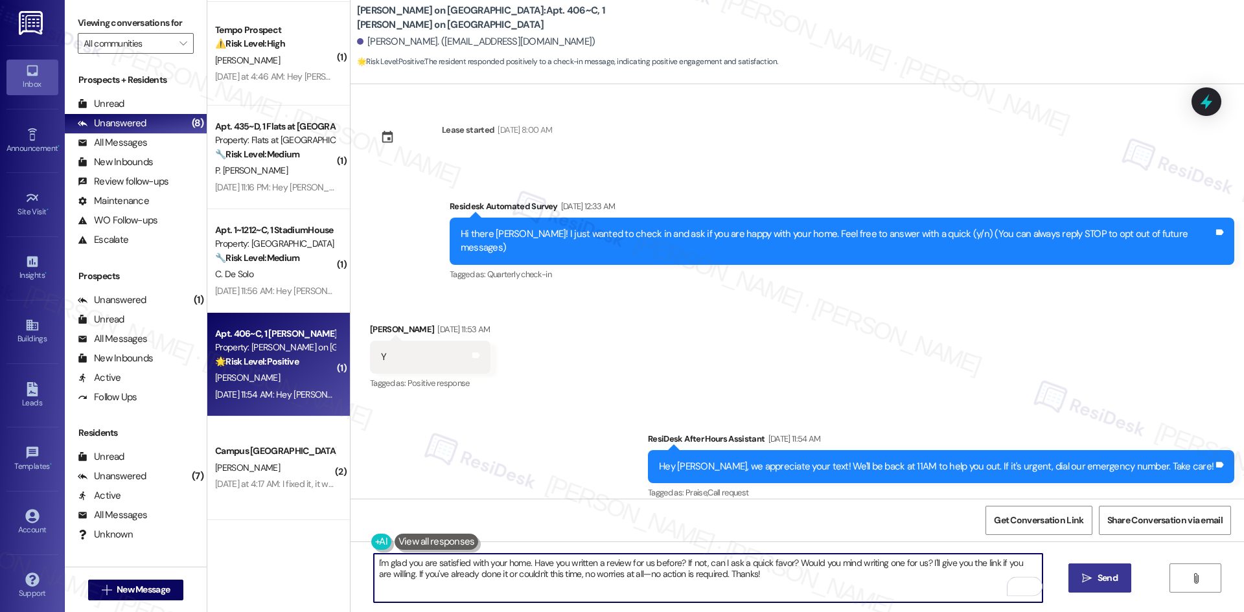
type textarea "I'm glad you are satisfied with your home. Have you written a review for us bef…"
click at [1087, 582] on icon "" at bounding box center [1087, 578] width 10 height 10
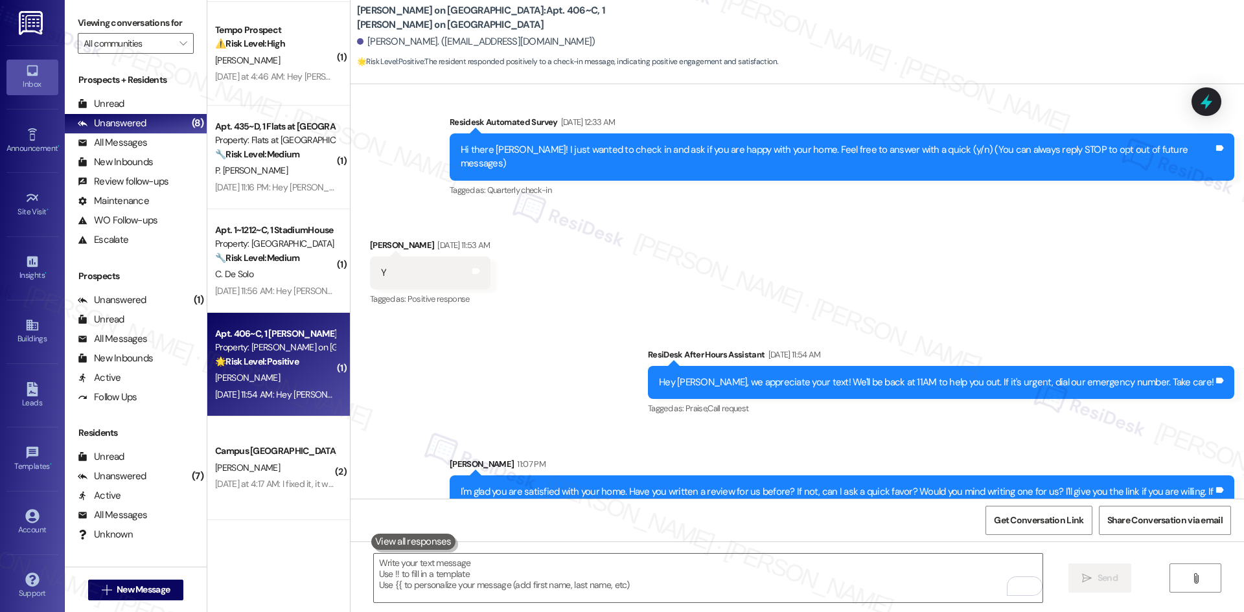
scroll to position [105, 0]
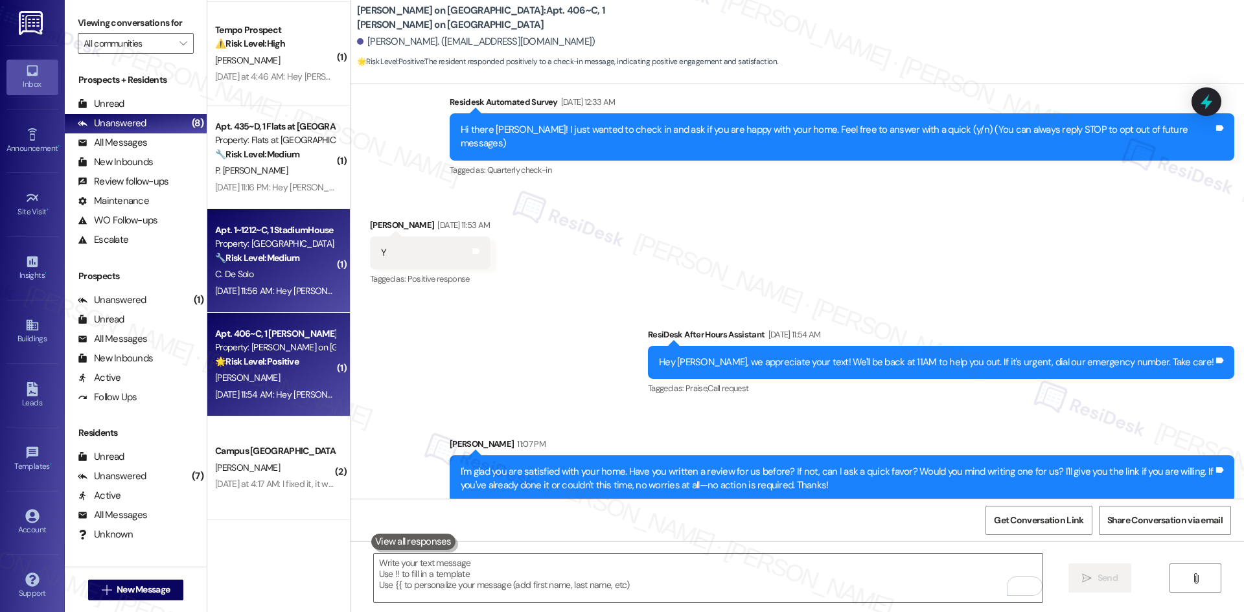
click at [257, 292] on div "Aug 16, 2025 at 11:56 AM: Hey Cecilia, we appreciate your text! We'll be back a…" at bounding box center [501, 291] width 573 height 12
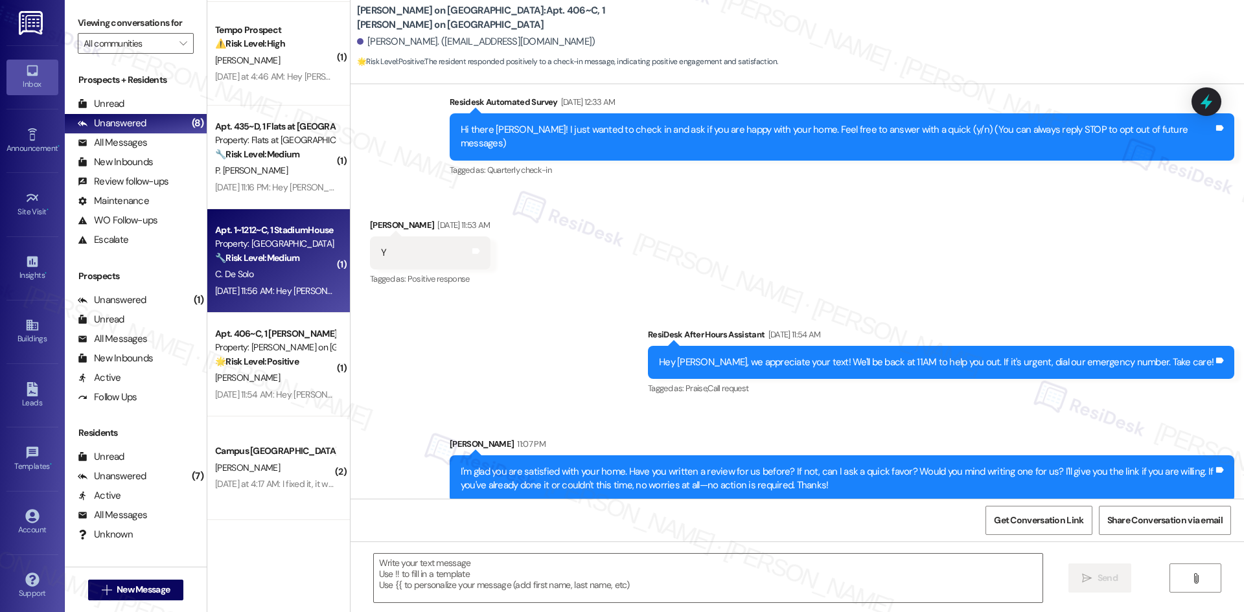
type textarea "Fetching suggested responses. Please feel free to read through the conversation…"
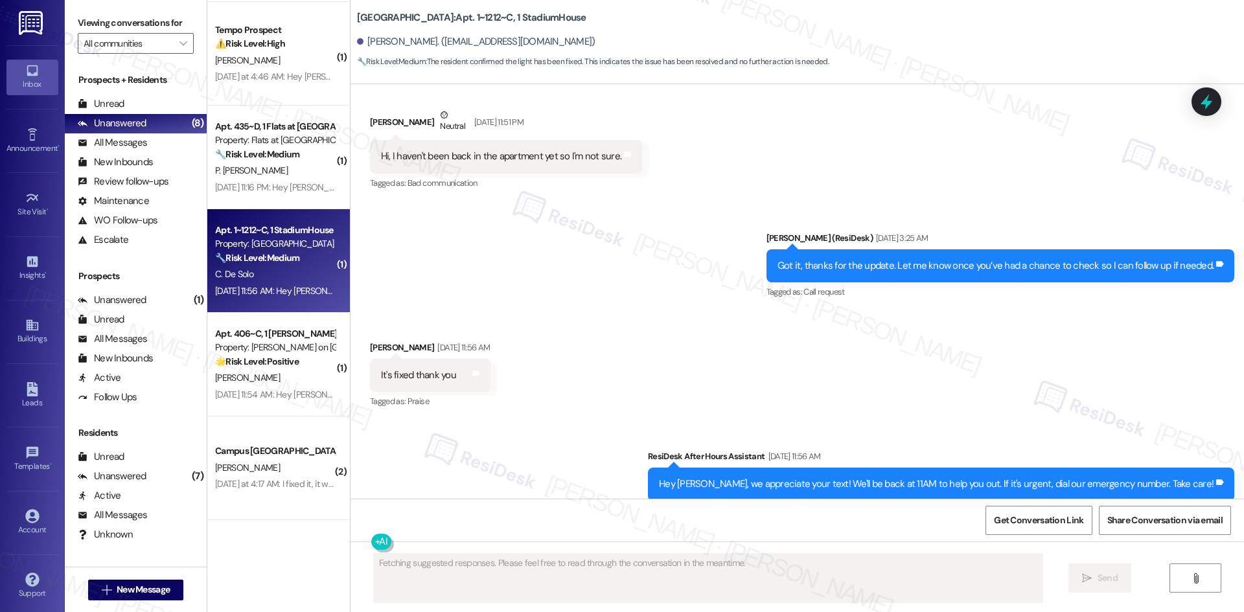
scroll to position [807, 0]
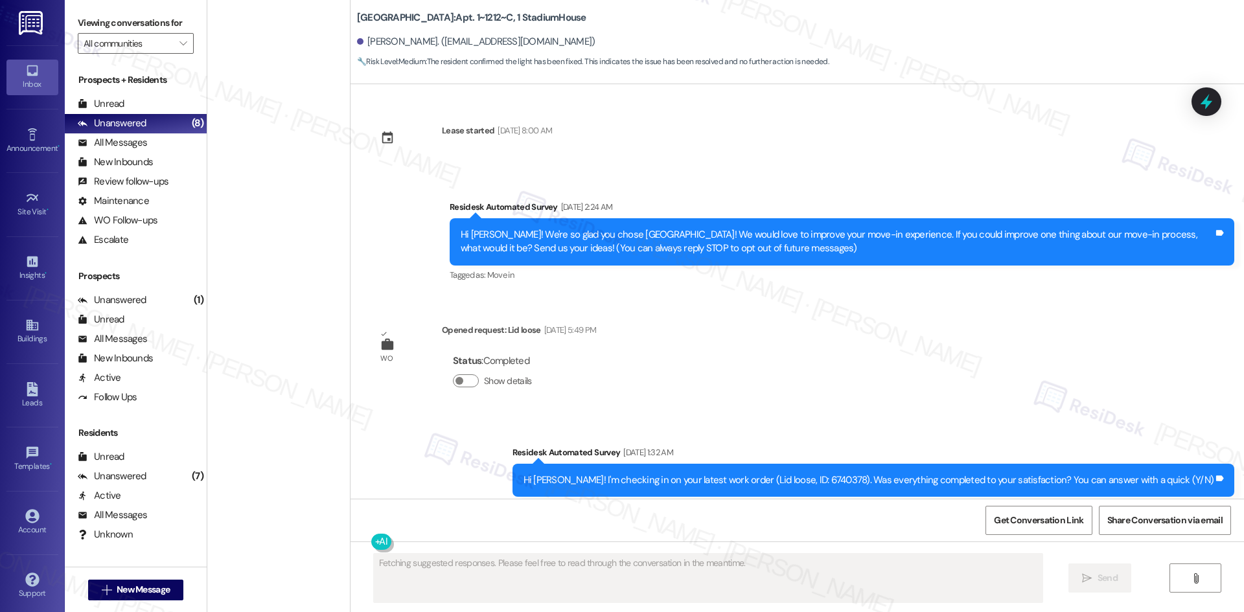
scroll to position [816, 0]
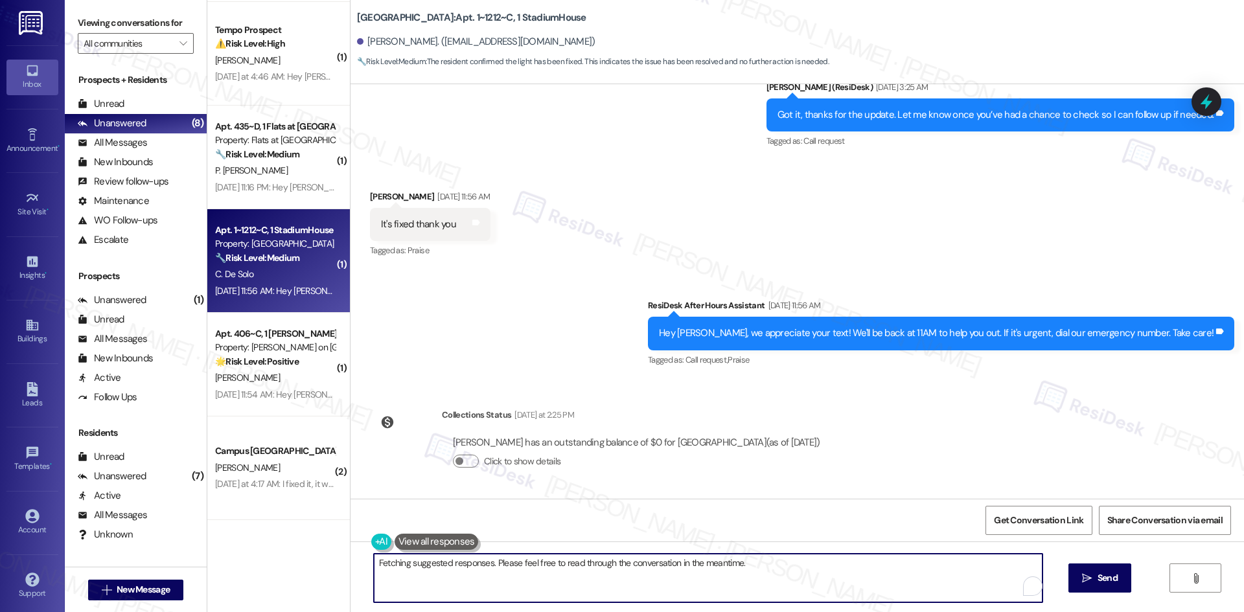
click at [564, 590] on textarea "Hi {{first_name}}, I'm happy to hear that the light has been fixed! If you need…" at bounding box center [708, 578] width 669 height 49
click at [1118, 578] on span "Send" at bounding box center [1107, 578] width 25 height 14
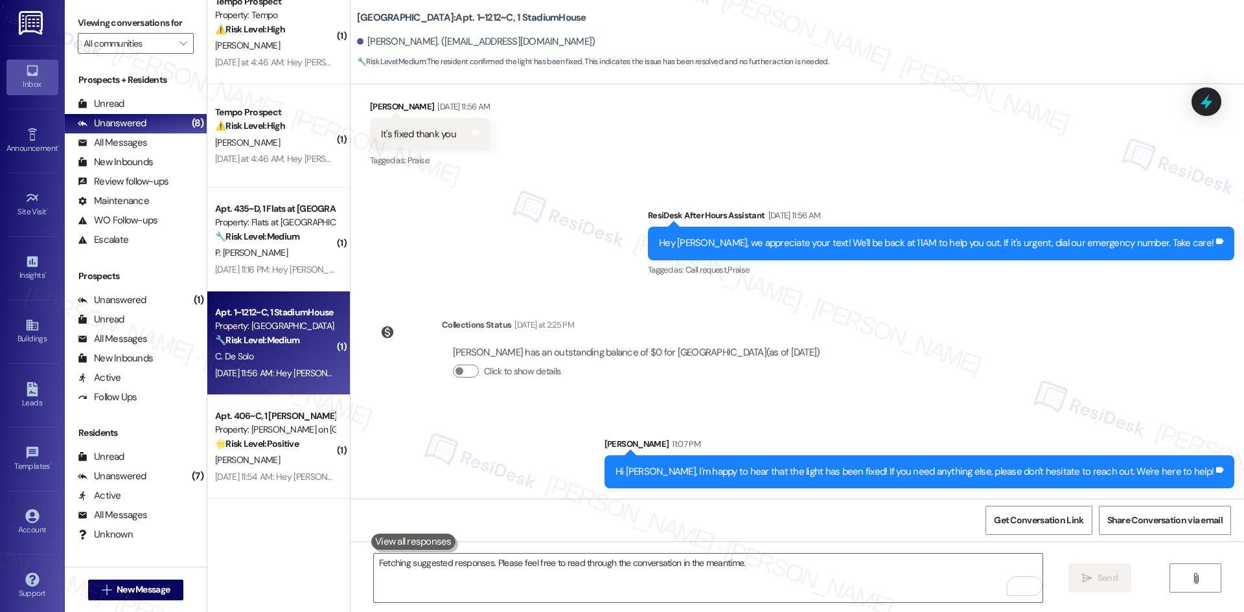
scroll to position [763, 0]
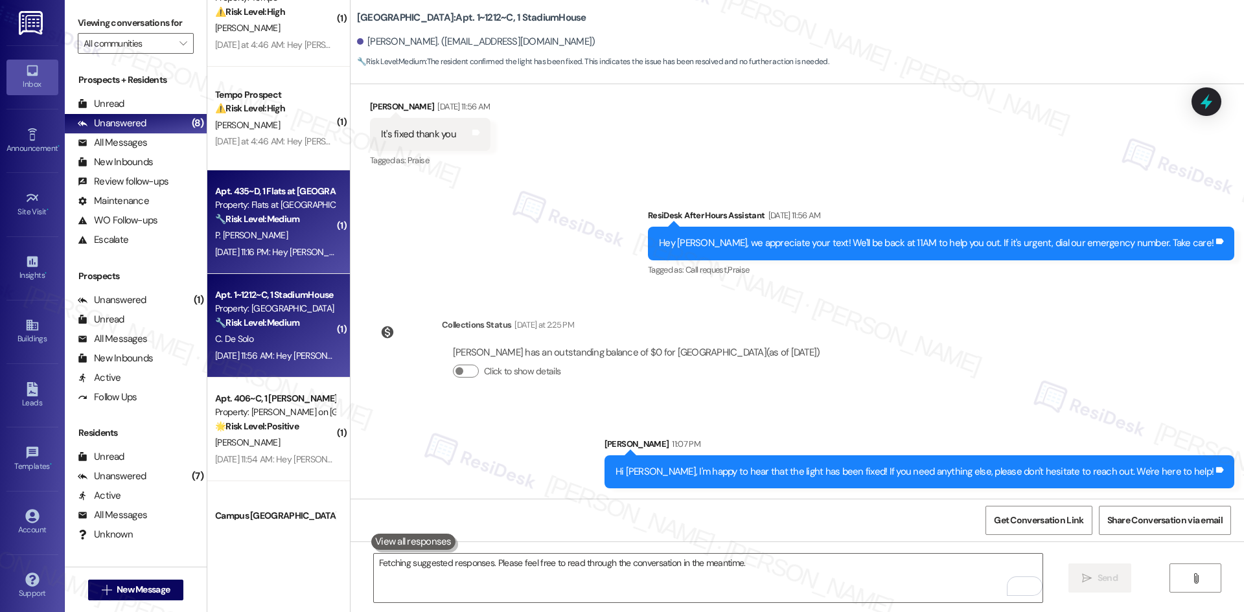
click at [299, 234] on div "P. [PERSON_NAME]" at bounding box center [275, 235] width 122 height 16
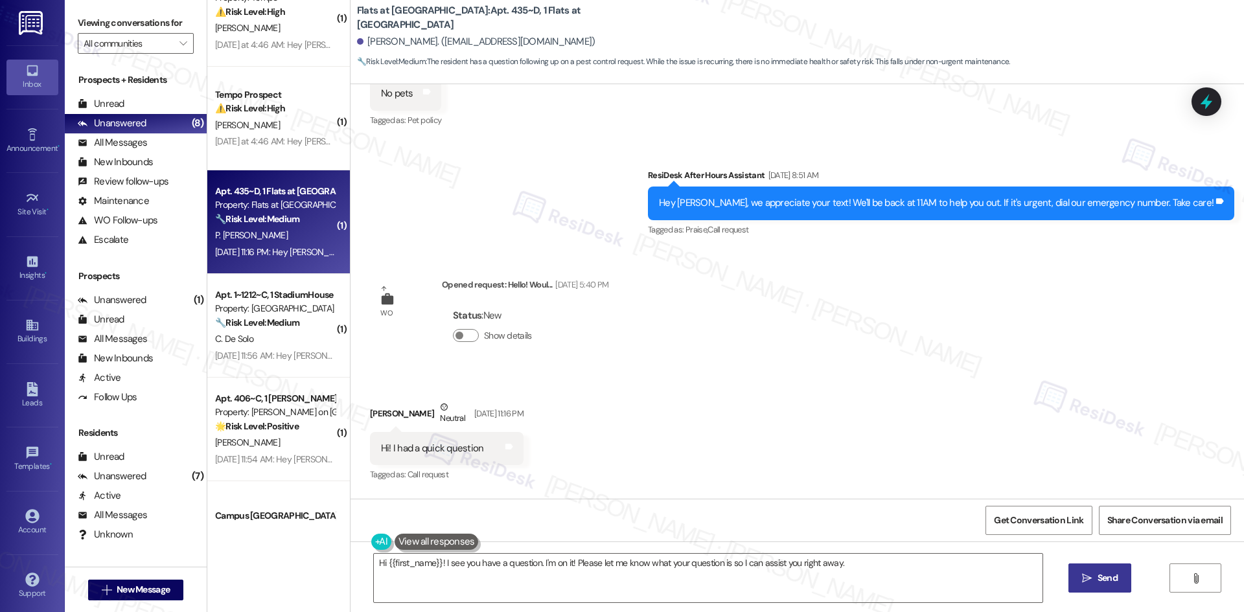
scroll to position [3473, 0]
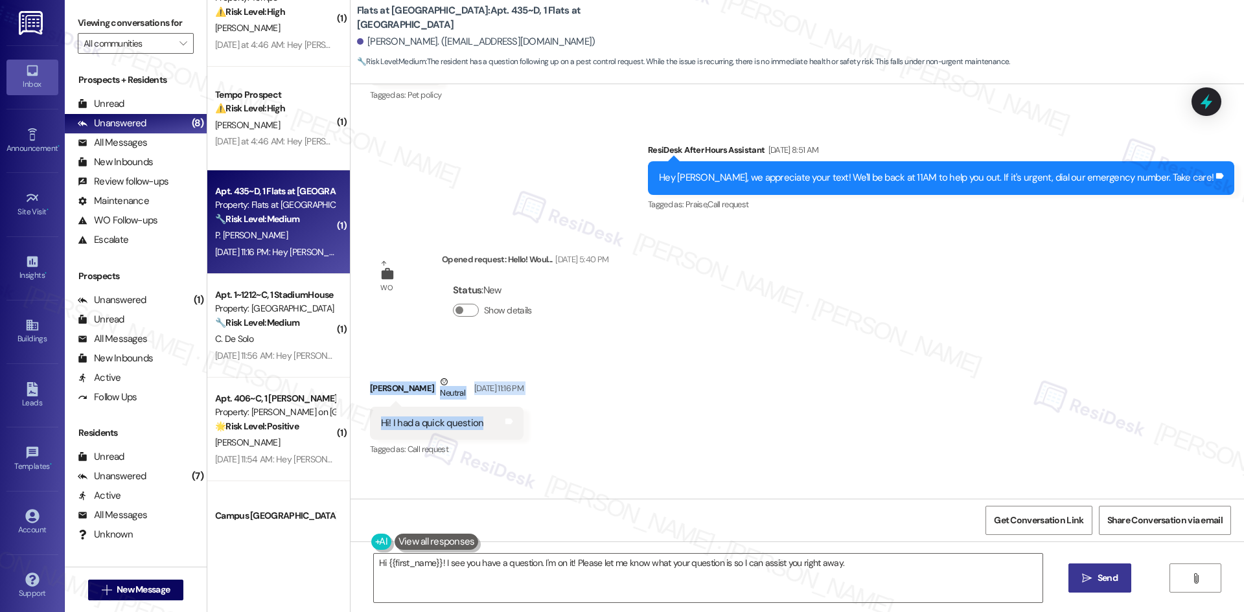
drag, startPoint x: 376, startPoint y: 326, endPoint x: 476, endPoint y: 362, distance: 106.6
click at [476, 362] on div "Received via SMS Pooja Viswesh Neutral Aug 16, 2025 at 11:16 PM Hi! I had a qui…" at bounding box center [797, 407] width 893 height 123
copy div "Pooja Viswesh Neutral Aug 16, 2025 at 11:16 PM Hi! I had a quick question"
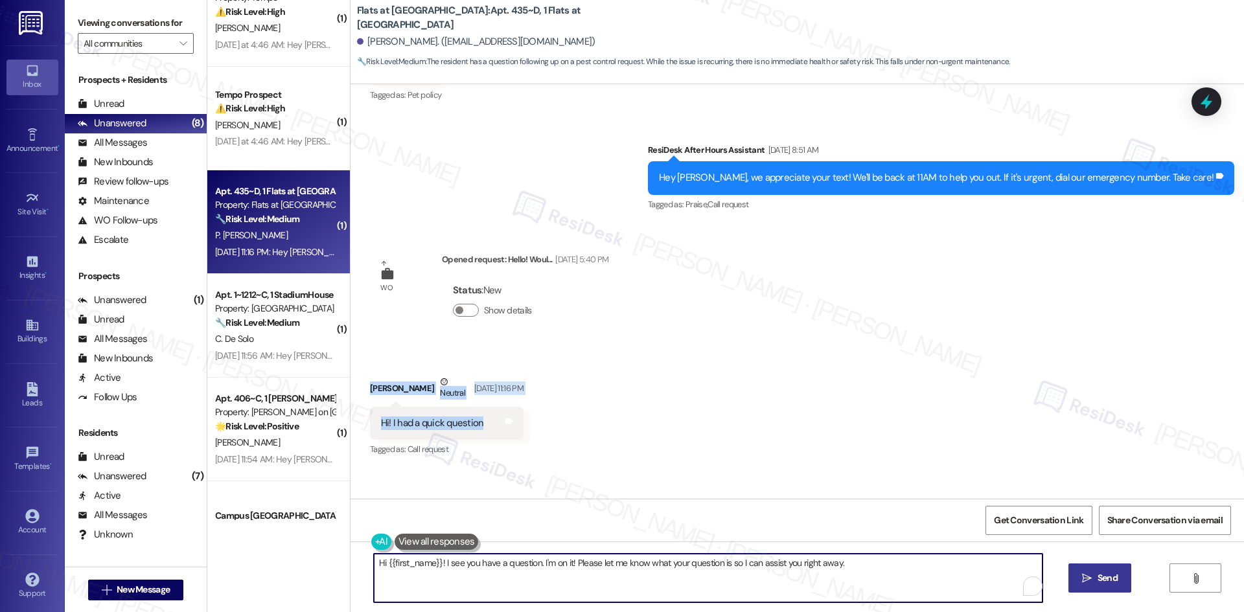
click at [719, 588] on textarea "Hi {{first_name}}! I see you have a question. I'm on it! Please let me know wha…" at bounding box center [708, 578] width 669 height 49
paste textarea "Pooja! Sure, what’s your question?"
type textarea "Hi [PERSON_NAME]! Sure, what’s your question?"
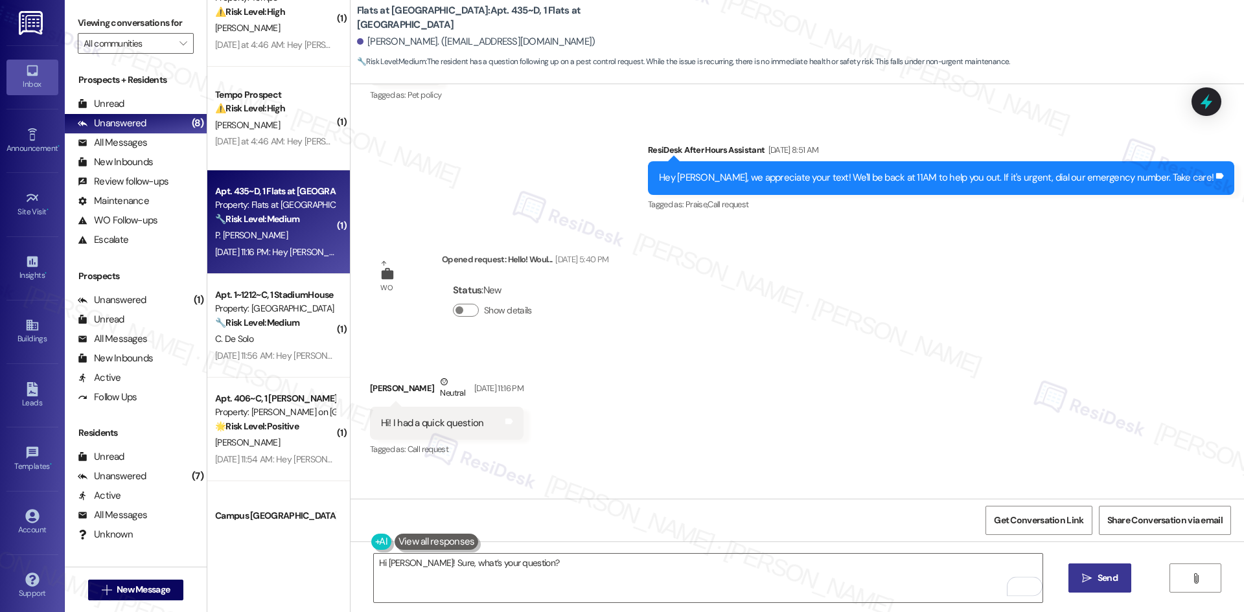
click at [1091, 581] on span " Send" at bounding box center [1099, 578] width 41 height 14
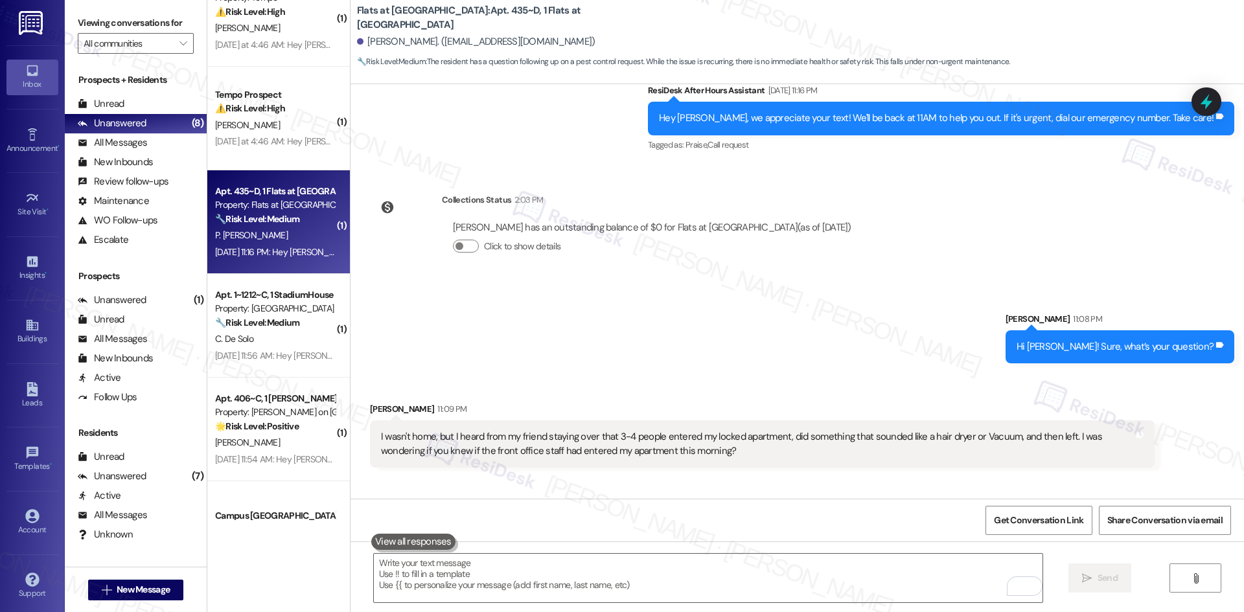
scroll to position [764, 0]
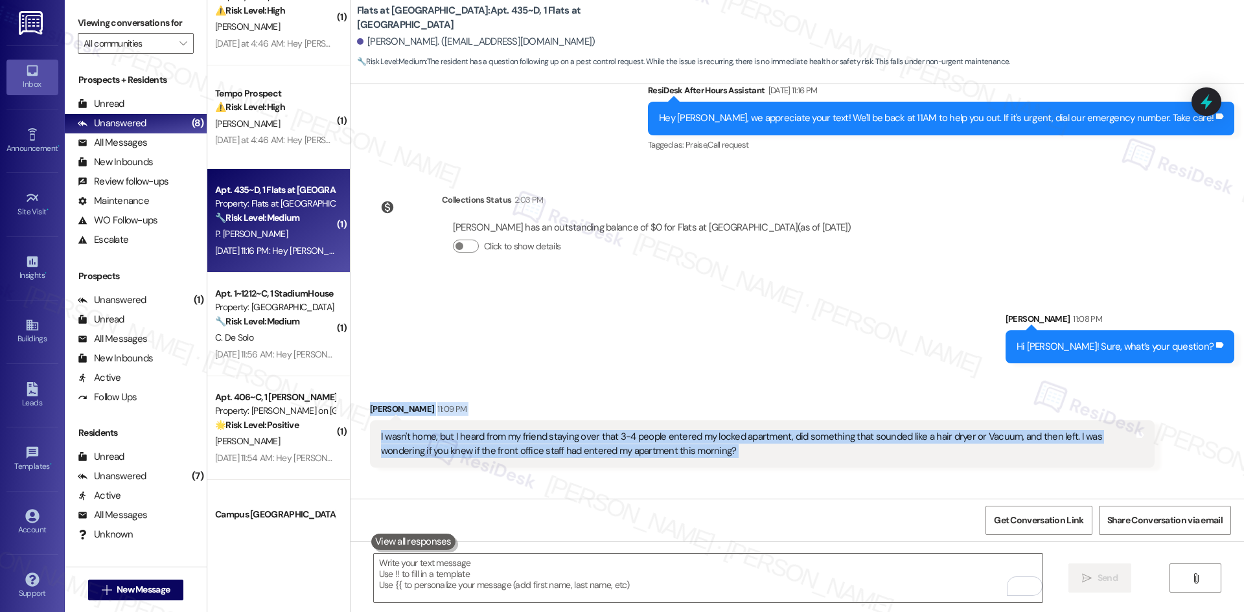
drag, startPoint x: 348, startPoint y: 332, endPoint x: 720, endPoint y: 480, distance: 400.4
click at [720, 480] on div "Received via SMS Pooja Viswesh 11:09 PM I wasn't home, but I heard from my frie…" at bounding box center [797, 470] width 893 height 194
copy div "Pooja Viswesh 11:09 PM I wasn't home, but I heard from my friend staying over t…"
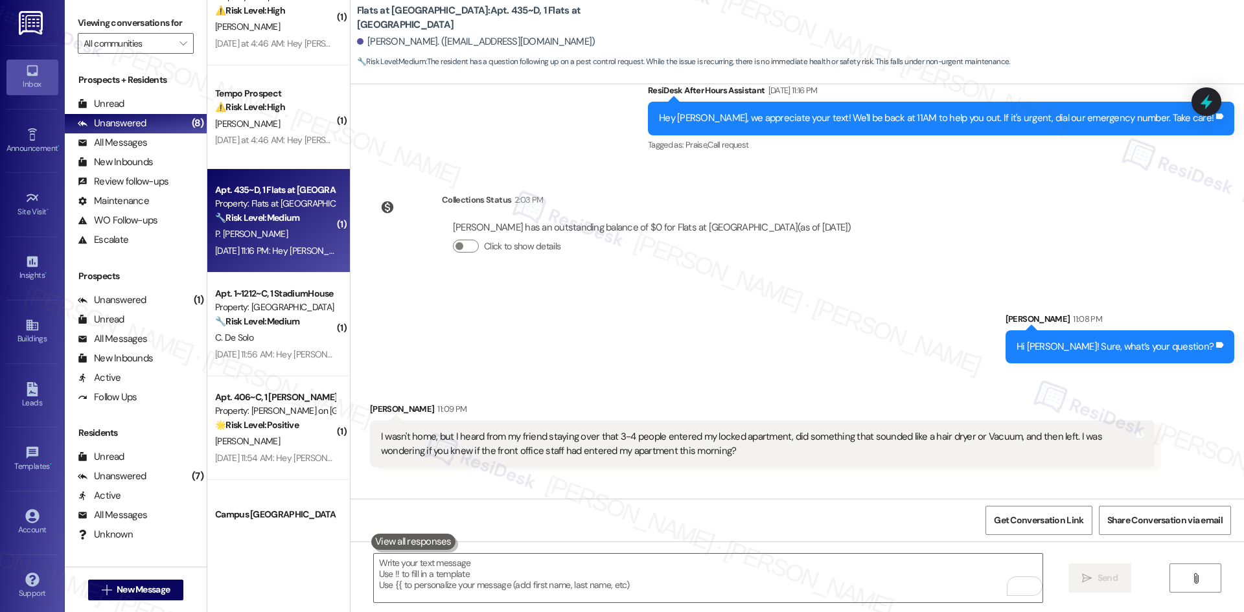
click at [475, 283] on div "Sent via SMS Sarah 11:08 PM Hi Pooja! Sure, what’s your question? Tags and notes" at bounding box center [797, 328] width 893 height 90
click at [592, 575] on textarea "To enrich screen reader interactions, please activate Accessibility in Grammarl…" at bounding box center [708, 578] width 669 height 49
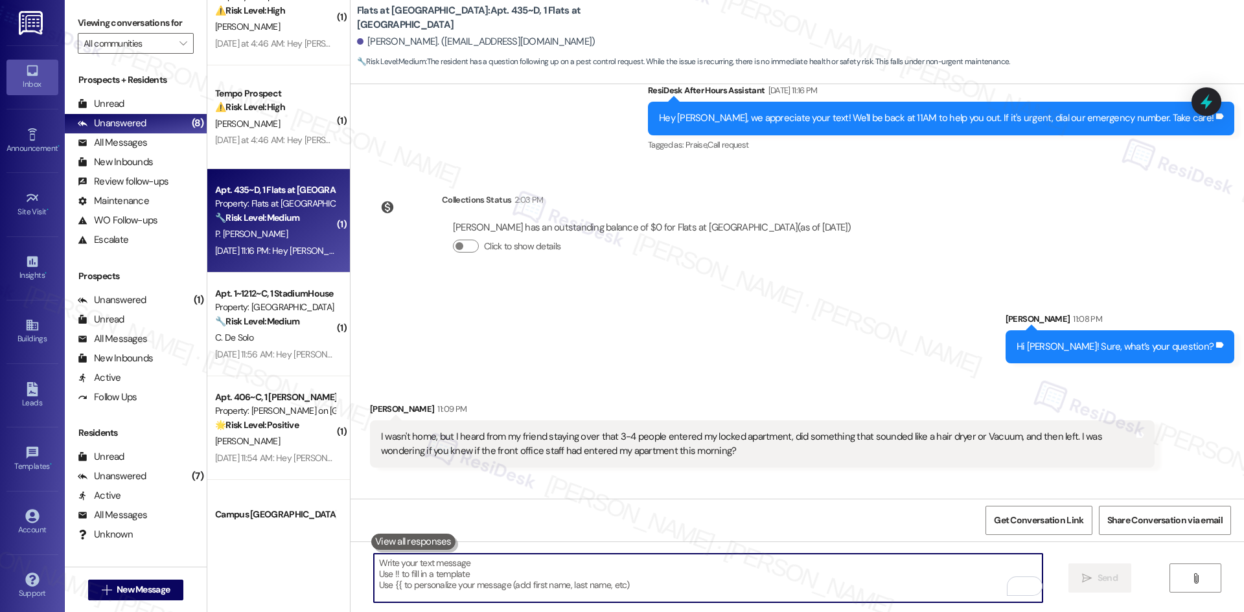
paste textarea "I understand your concern, Pooja. I’ll check with the site team regarding wheth…"
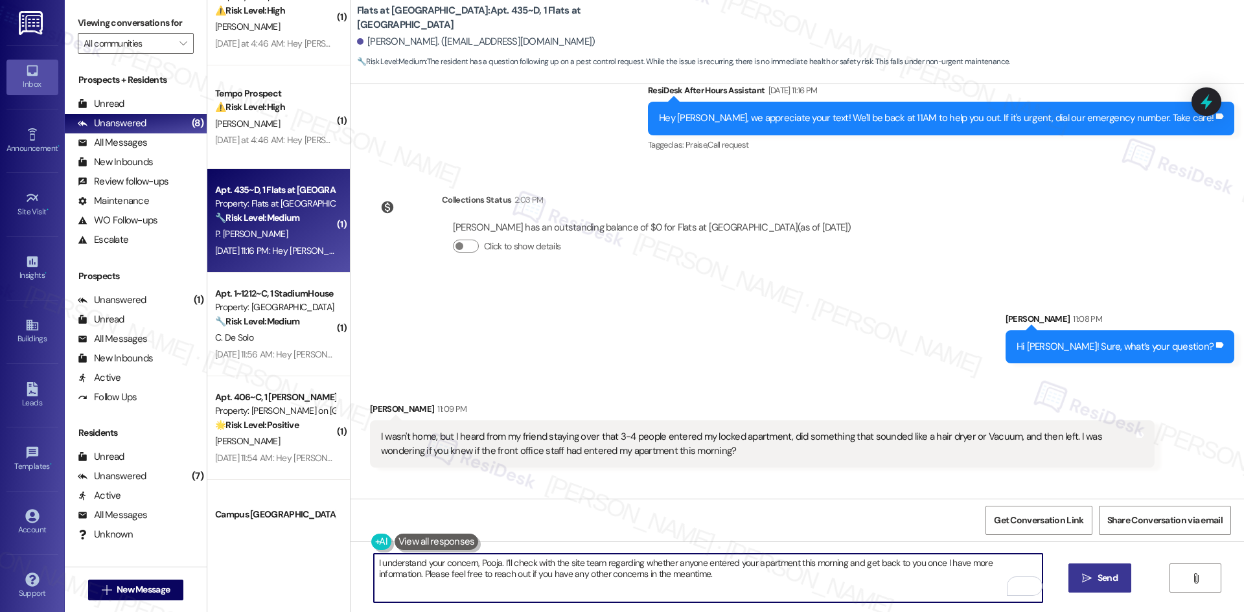
type textarea "I understand your concern, Pooja. I’ll check with the site team regarding wheth…"
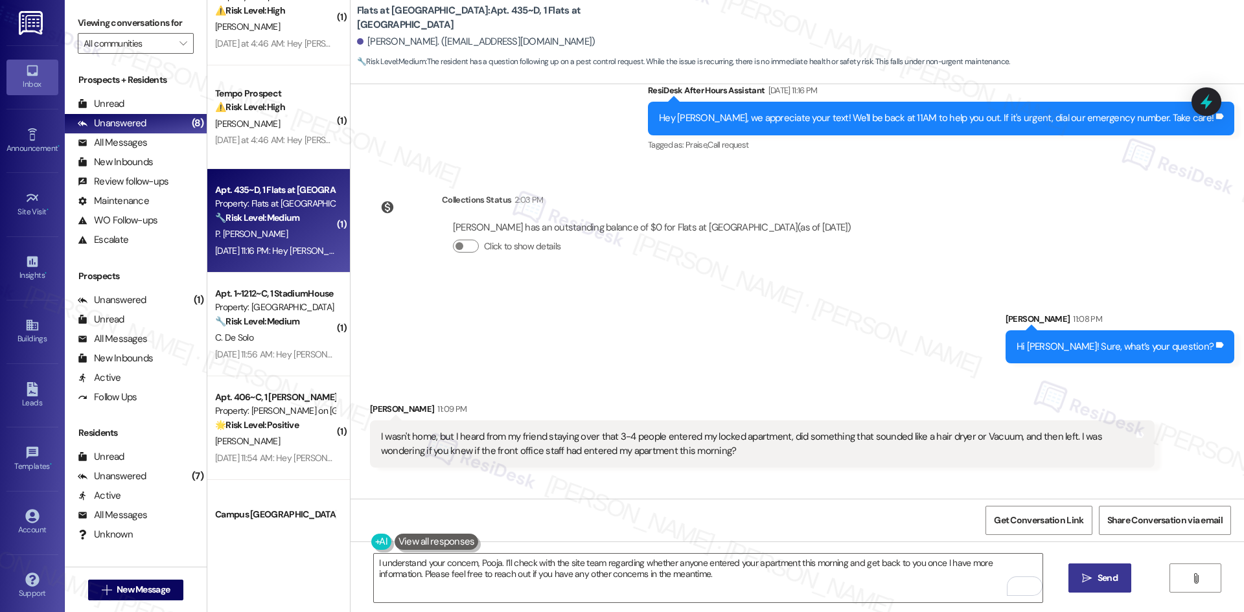
click at [1090, 582] on icon "" at bounding box center [1087, 578] width 10 height 10
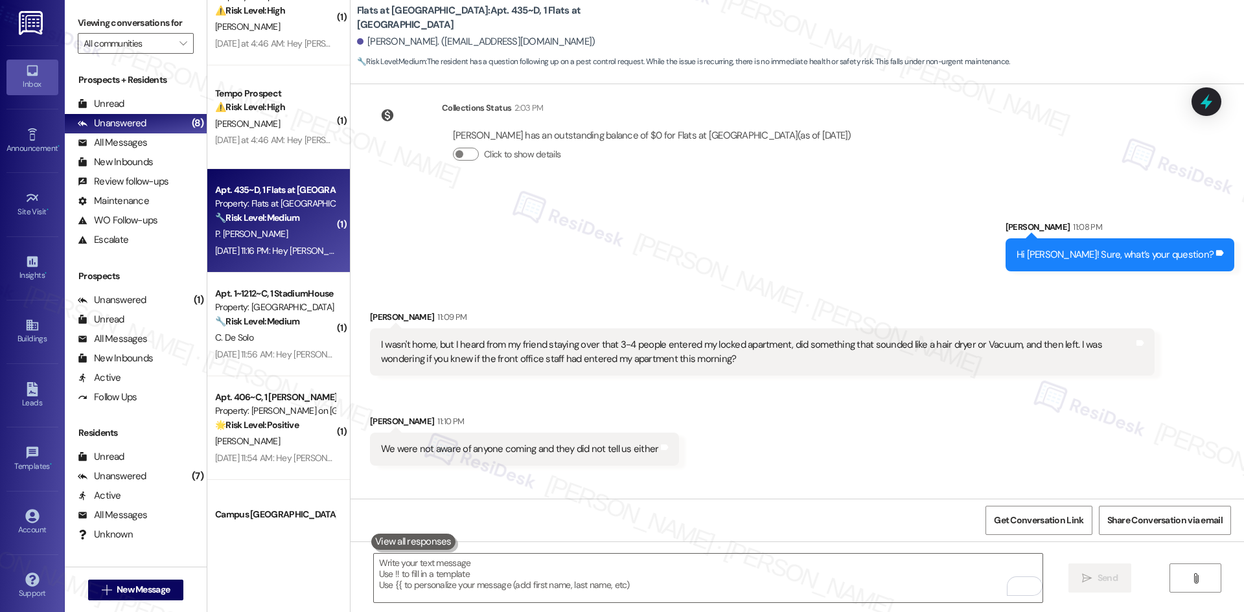
scroll to position [3991, 0]
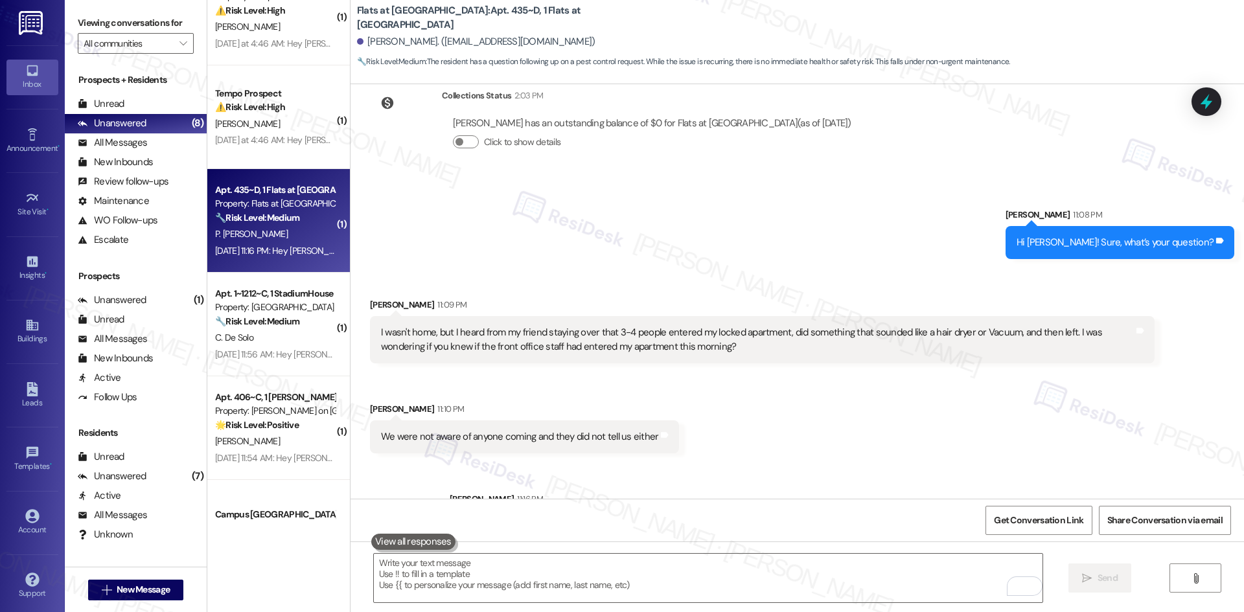
click at [907, 336] on div "Received via SMS Pooja Viswesh 11:09 PM I wasn't home, but I heard from my frie…" at bounding box center [797, 366] width 893 height 194
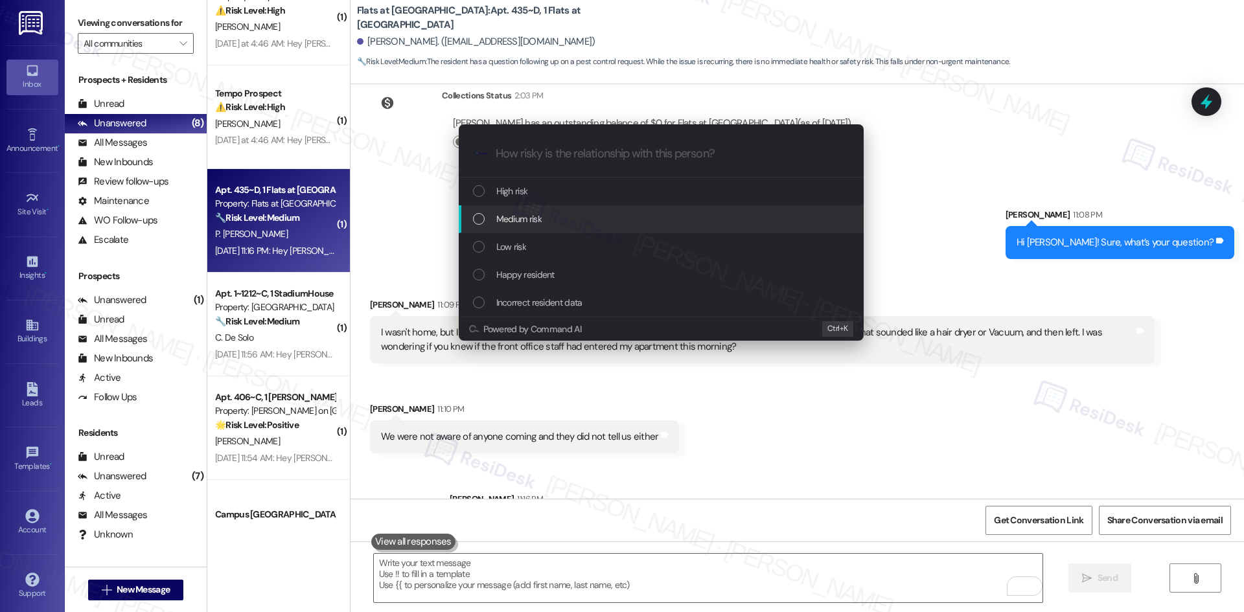
click at [582, 212] on div "Medium risk" at bounding box center [662, 219] width 379 height 14
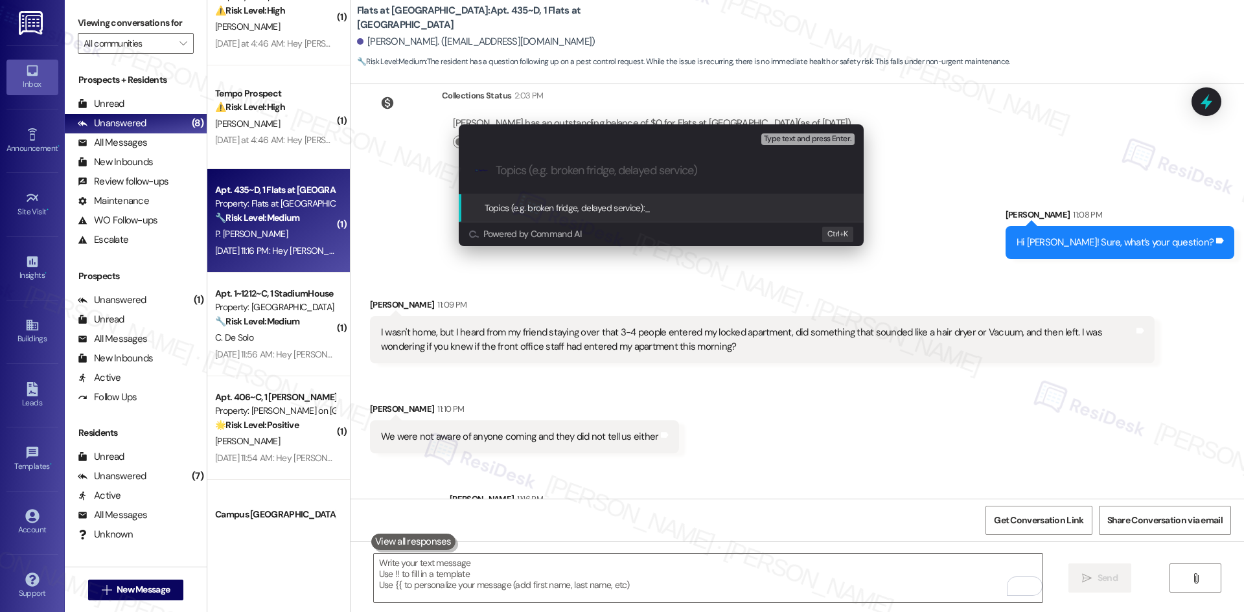
drag, startPoint x: 566, startPoint y: 171, endPoint x: 566, endPoint y: 178, distance: 7.1
click at [566, 178] on div ".cls-1{fill:#0a055f;}.cls-2{fill:#0cc4c4;} resideskLogoBlueOrange" at bounding box center [661, 171] width 405 height 46
paste input "Concern About Unauthorized Entry"
type input "Concern About Unauthorized Entry"
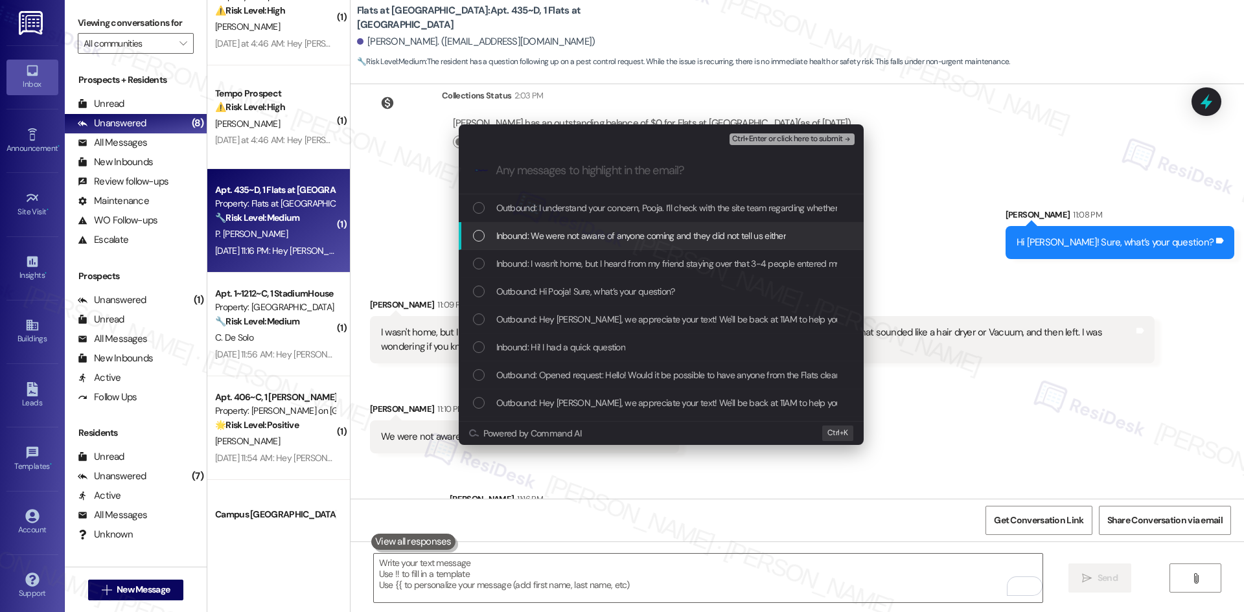
click at [600, 237] on span "Inbound: We were not aware of anyone coming and they did not tell us either" at bounding box center [641, 236] width 290 height 14
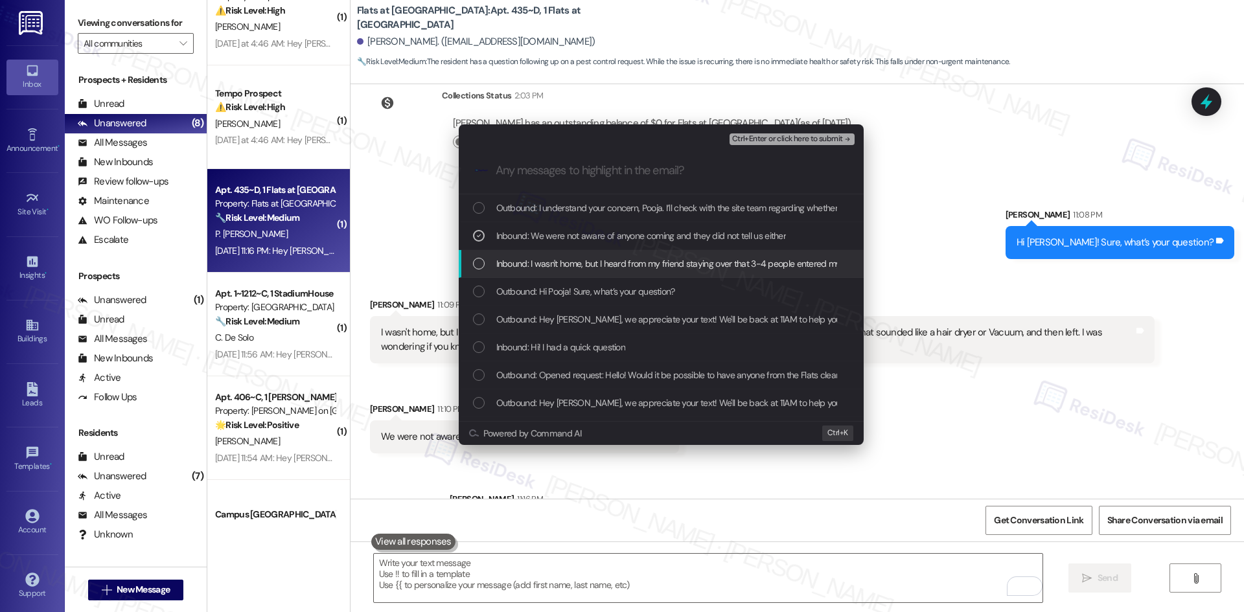
click at [608, 259] on span "Inbound: I wasn't home, but I heard from my friend staying over that 3-4 people…" at bounding box center [1009, 264] width 1027 height 14
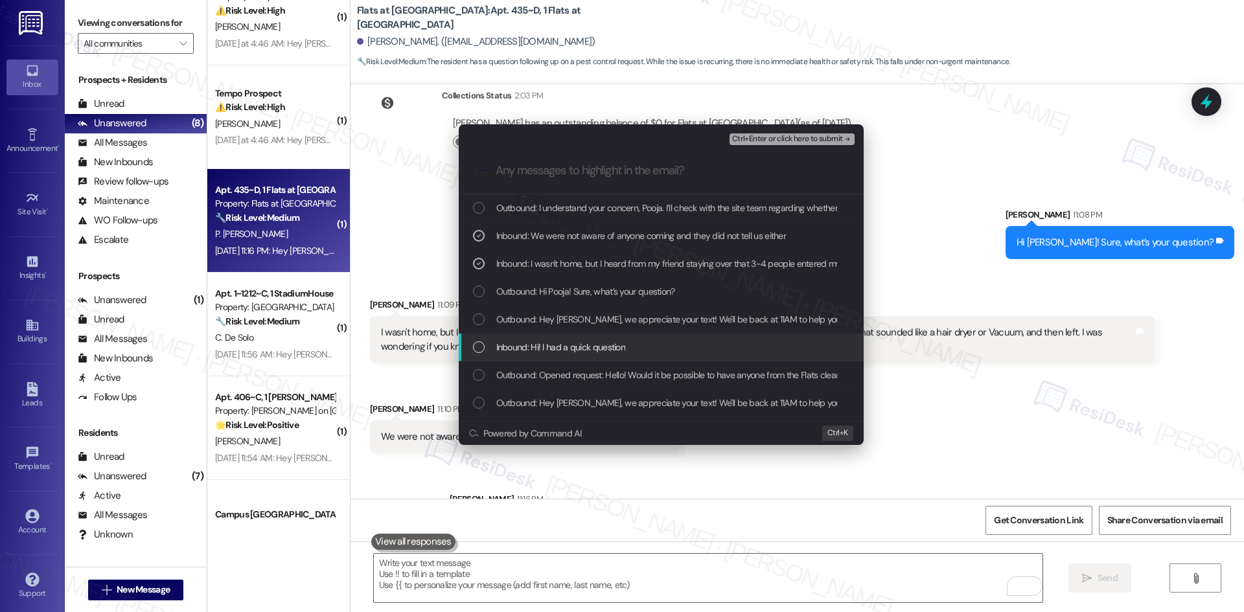
click at [630, 341] on div "Inbound: Hi! I had a quick question" at bounding box center [662, 347] width 379 height 14
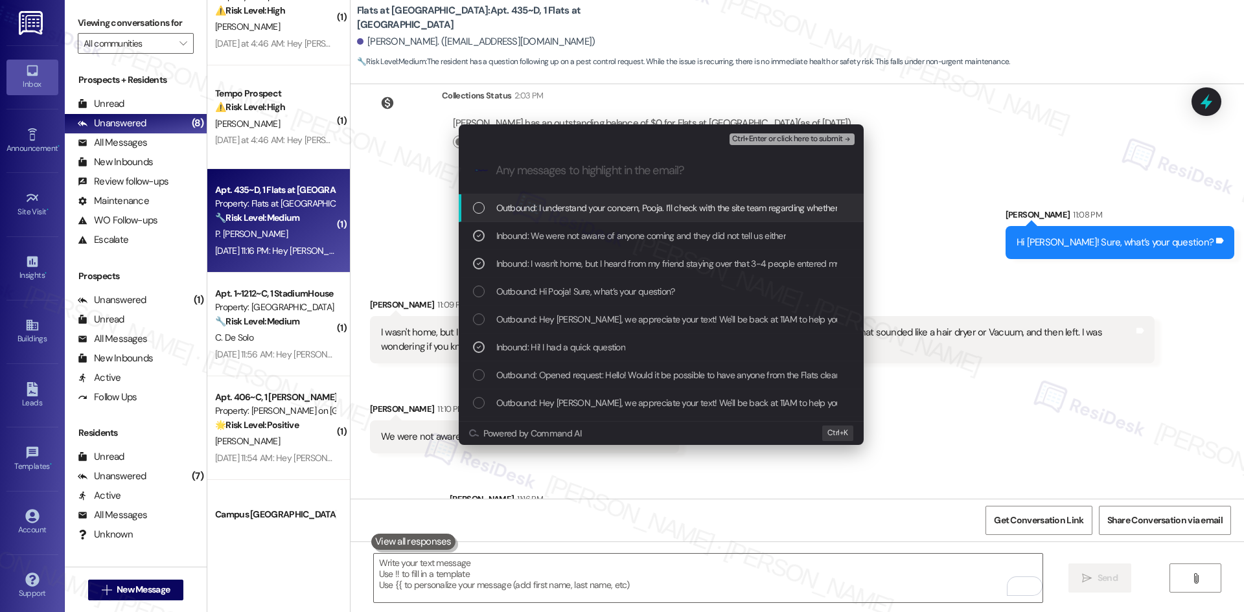
click at [789, 143] on span "Ctrl+Enter or click here to submit" at bounding box center [787, 139] width 111 height 9
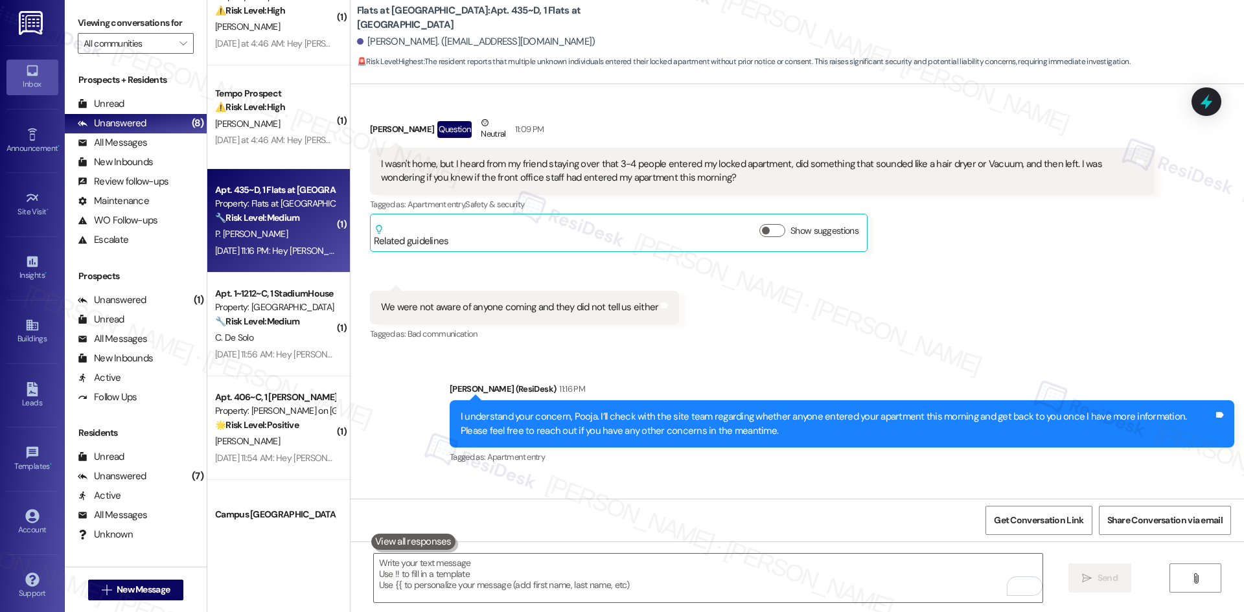
scroll to position [4211, 0]
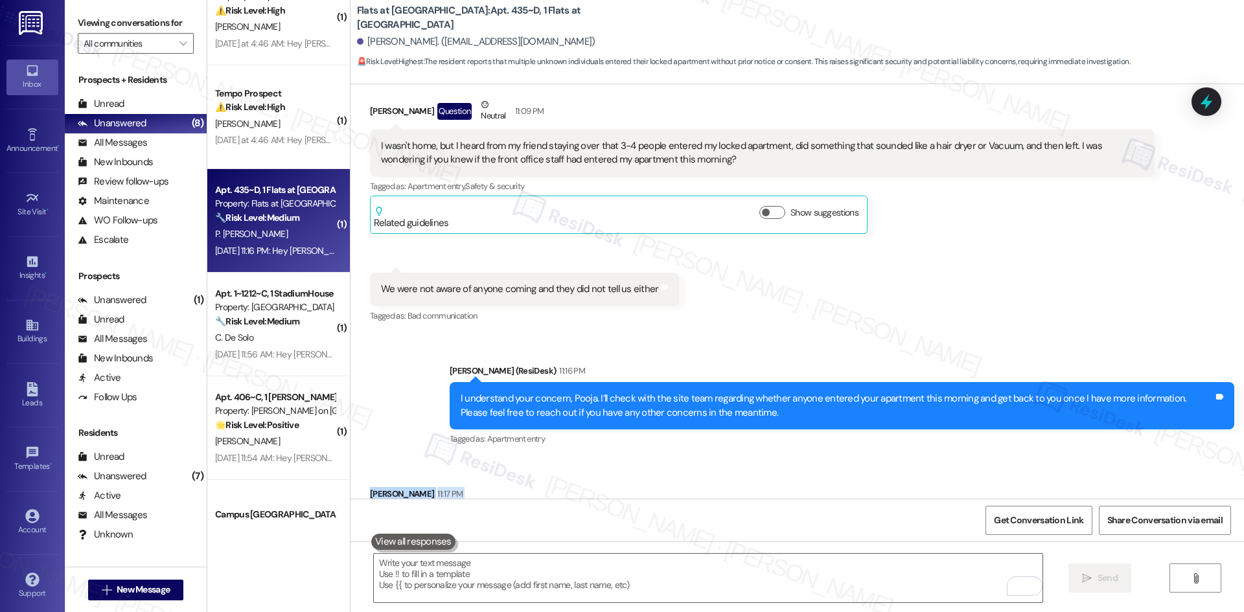
drag, startPoint x: 349, startPoint y: 411, endPoint x: 445, endPoint y: 452, distance: 104.8
click at [445, 458] on div "Received via SMS Pooja Viswesh 11:17 PM Thank you! Tags and notes Tagged as: Pr…" at bounding box center [797, 512] width 893 height 109
copy div "Pooja Viswesh 11:17 PM Thank you!"
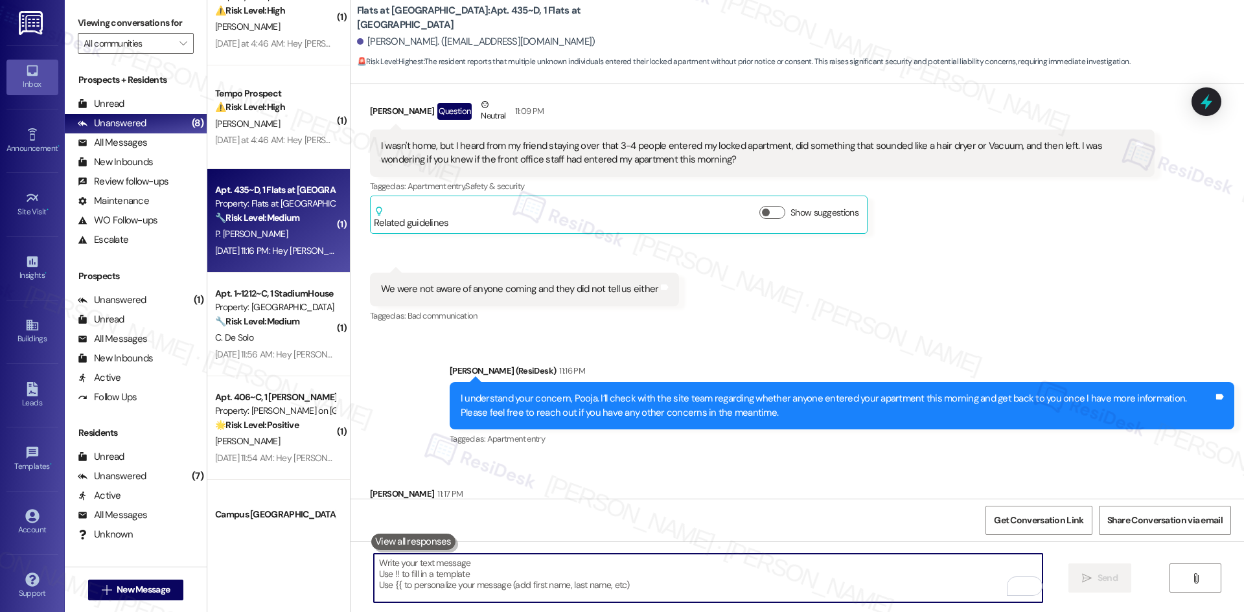
click at [720, 590] on textarea "To enrich screen reader interactions, please activate Accessibility in Grammarl…" at bounding box center [708, 578] width 669 height 49
paste textarea "You’re welcome, [PERSON_NAME]!"
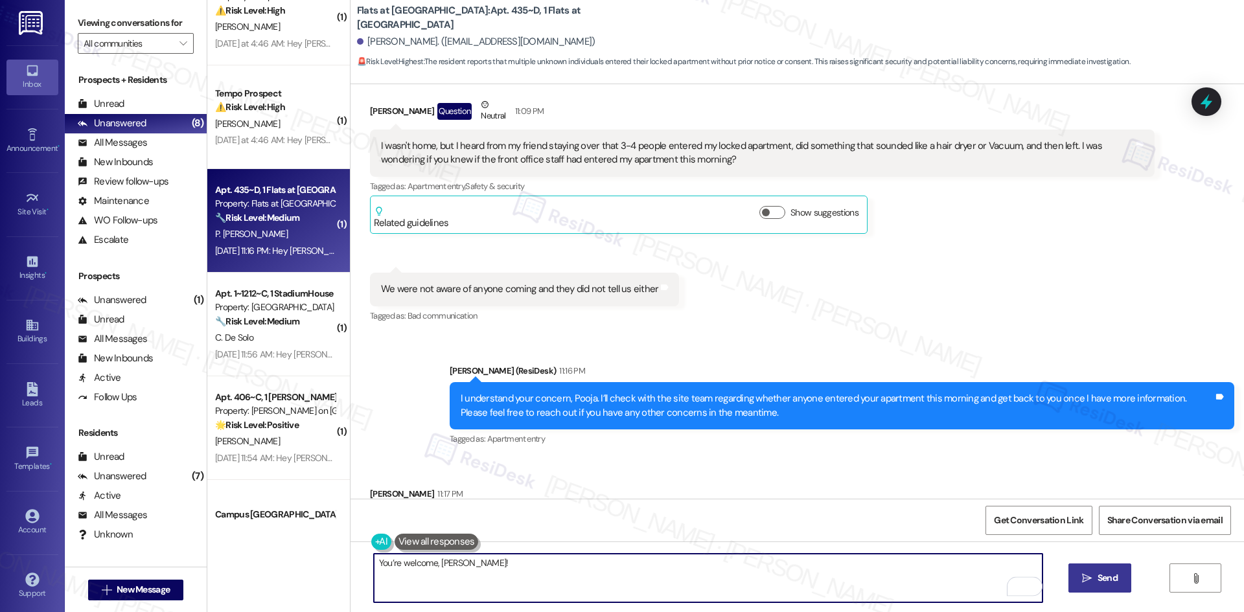
type textarea "You’re welcome, [PERSON_NAME]!"
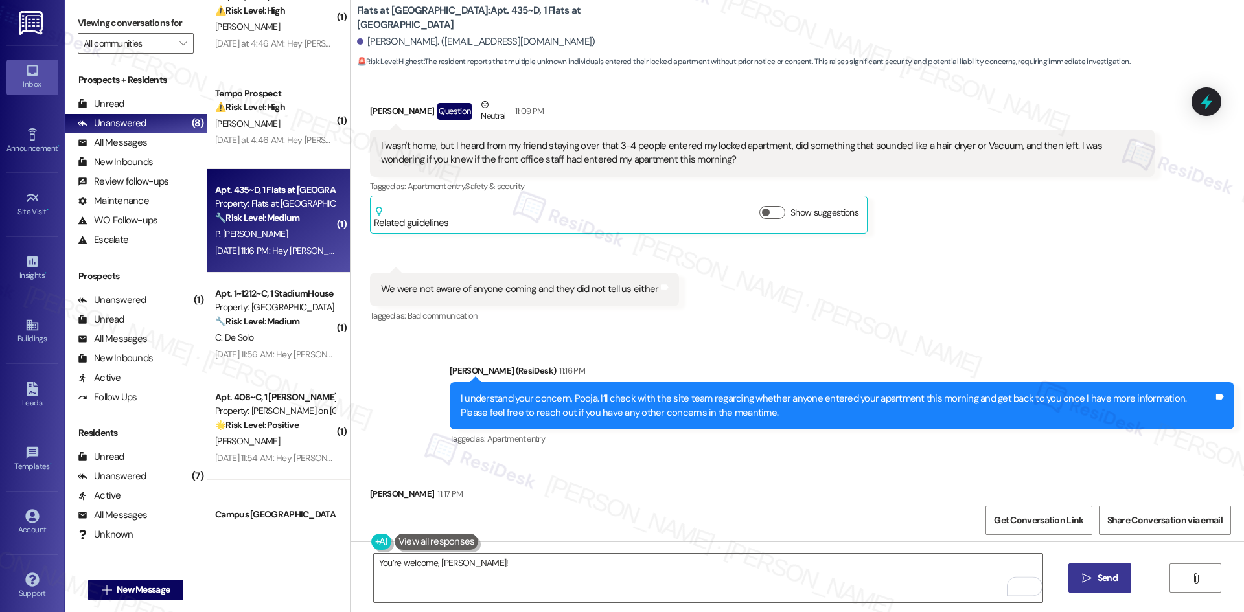
click at [1098, 574] on span "Send" at bounding box center [1108, 578] width 20 height 14
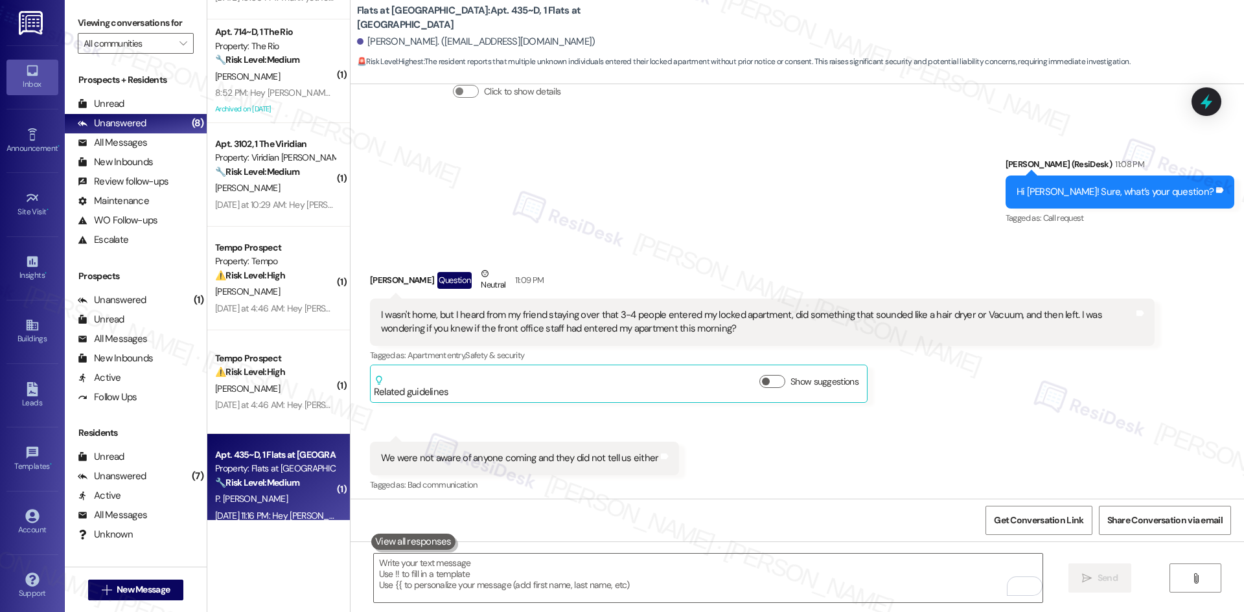
scroll to position [440, 0]
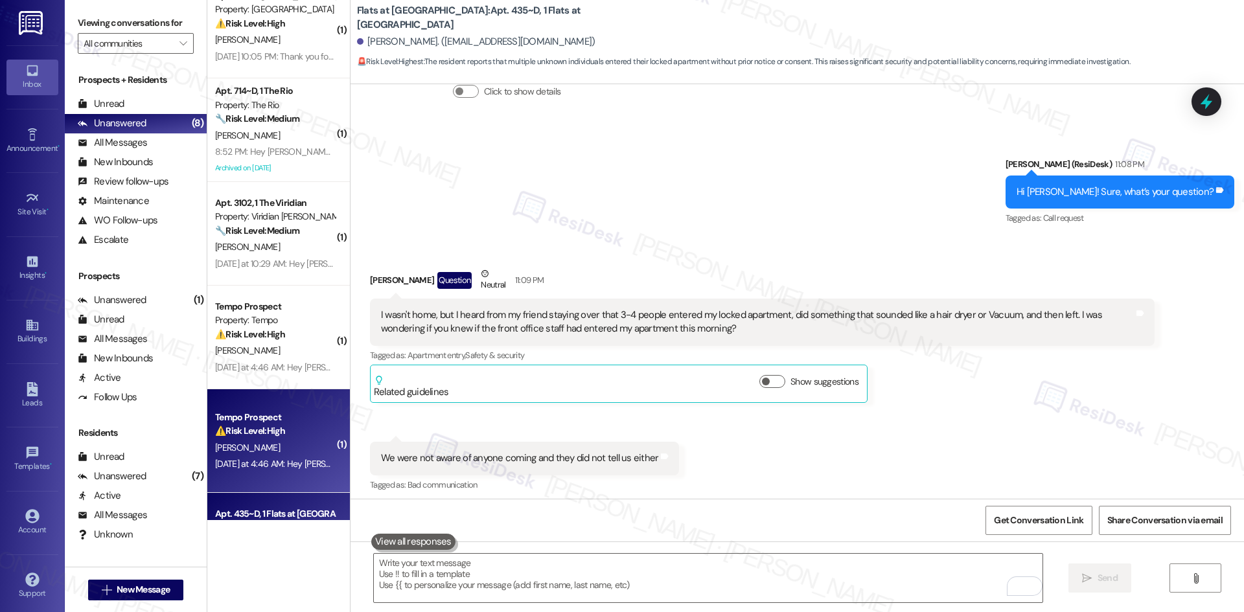
click at [260, 444] on div "[PERSON_NAME]" at bounding box center [275, 448] width 122 height 16
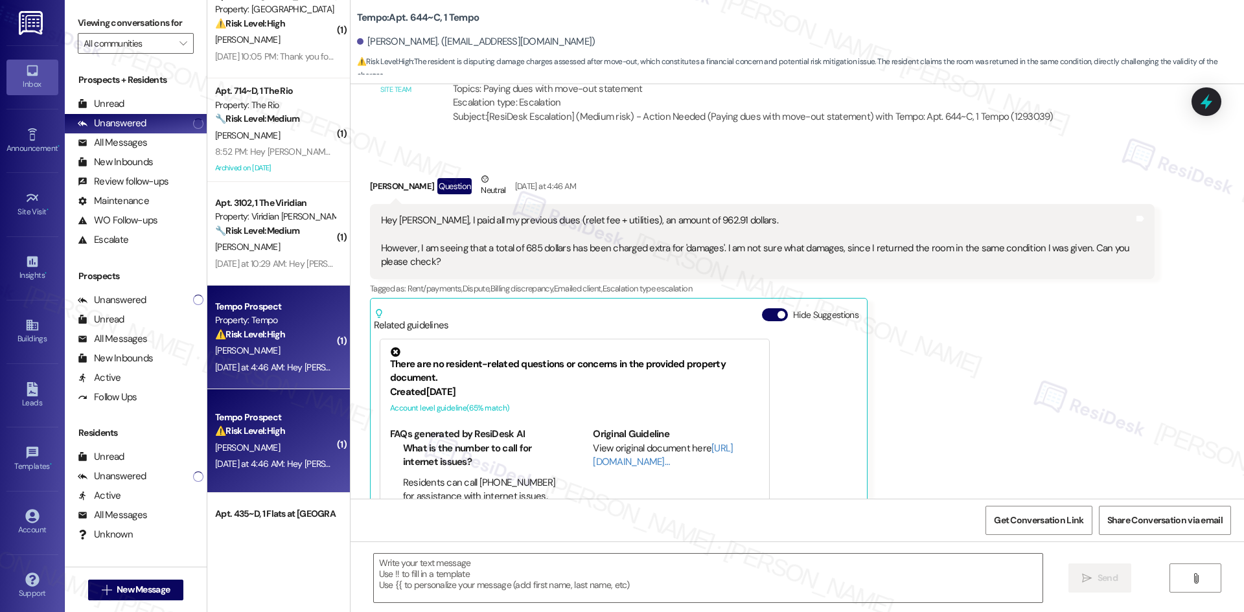
scroll to position [3788, 0]
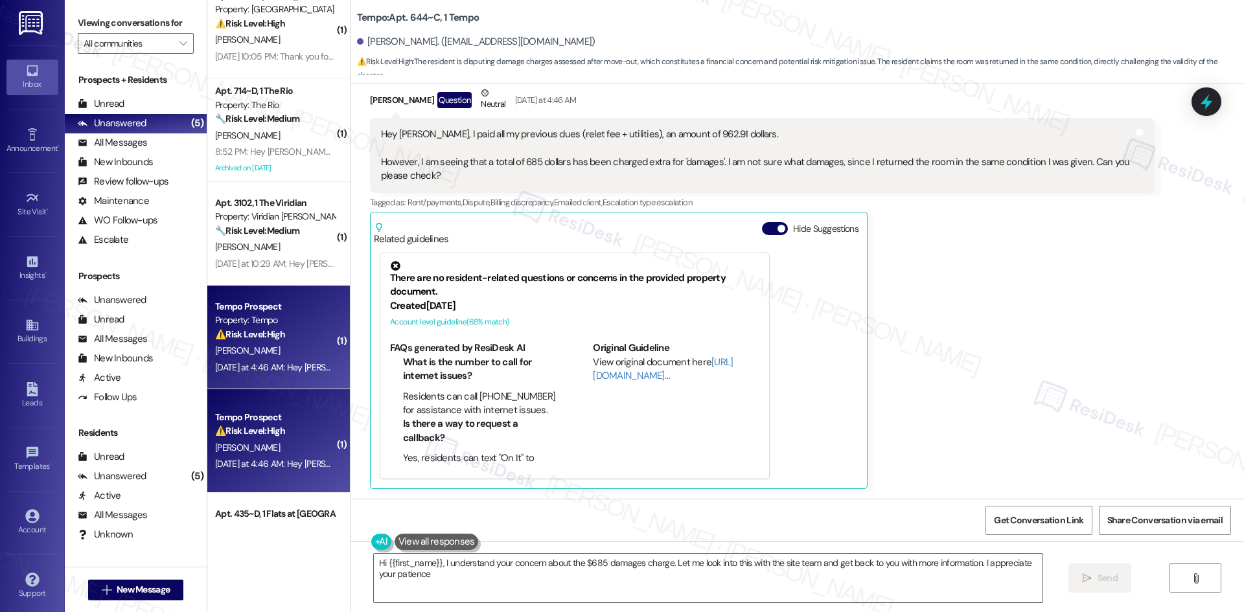
type textarea "Hi {{first_name}}, I understand your concern about the $685 damages charge. Let…"
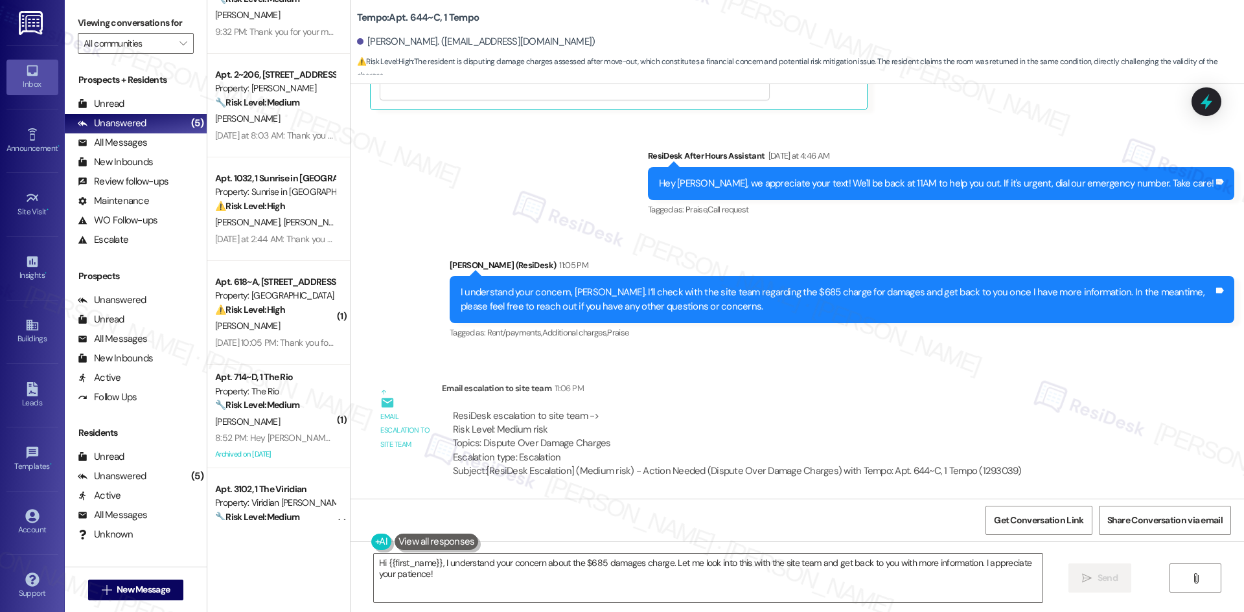
scroll to position [0, 0]
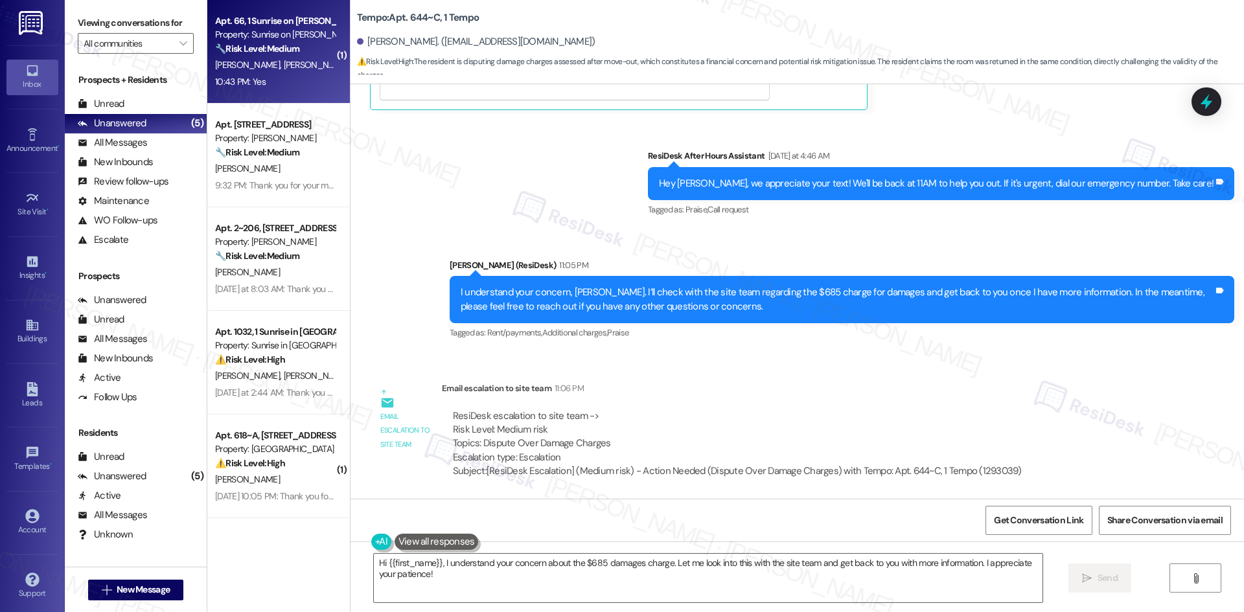
click at [275, 52] on strong "🔧 Risk Level: Medium" at bounding box center [257, 49] width 84 height 12
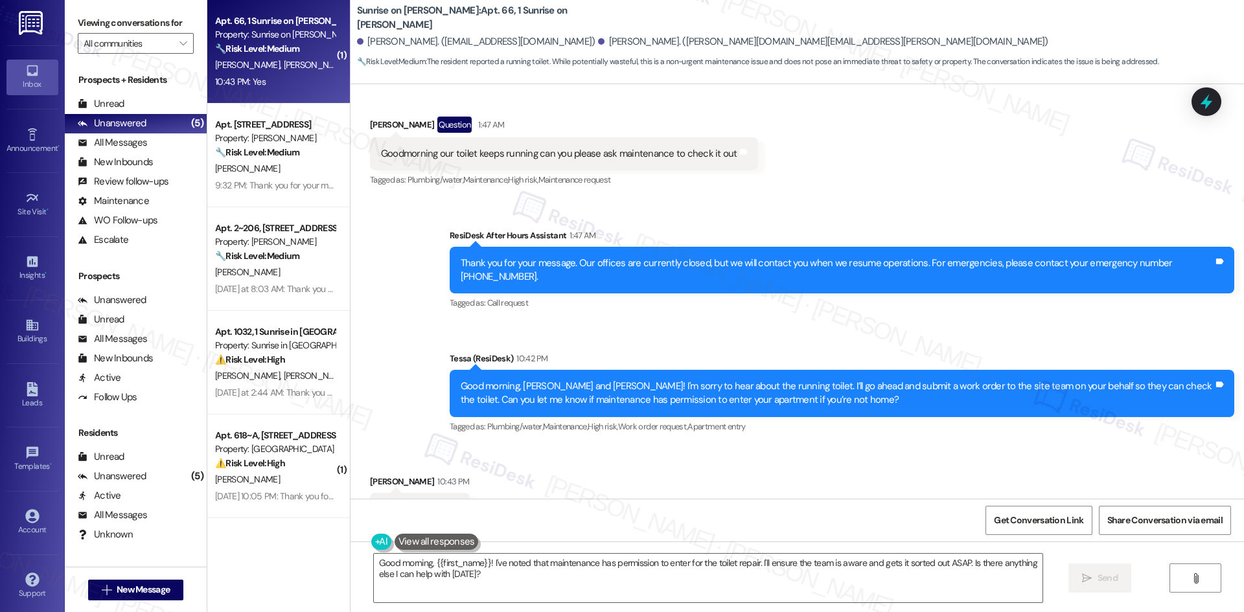
scroll to position [7533, 0]
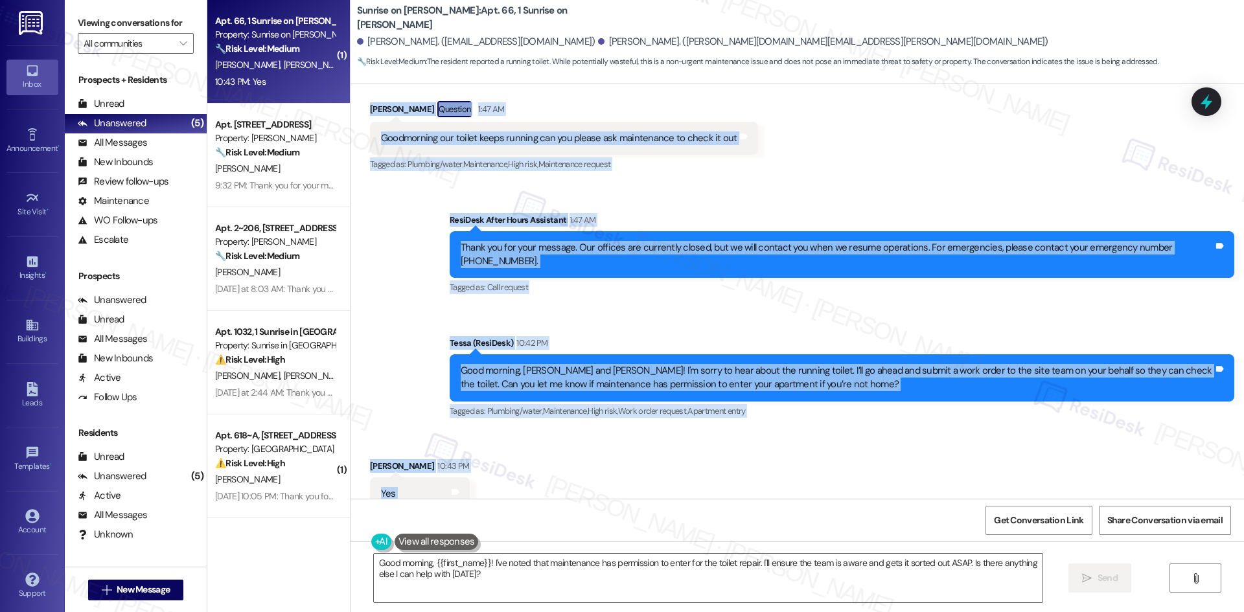
drag, startPoint x: 358, startPoint y: 189, endPoint x: 525, endPoint y: 446, distance: 306.4
click at [525, 446] on div "Lease started Mar 11, 2025 at 8:00 AM Survey, sent via SMS Residesk Automated S…" at bounding box center [797, 291] width 893 height 415
copy div "Bobbi Anaya Question 1:47 AM Goodmorning our toilet keeps running can you pleas…"
click at [938, 184] on div "Sent via SMS ResiDesk After Hours Assistant 1:47 AM Thank you for your message.…" at bounding box center [797, 307] width 893 height 246
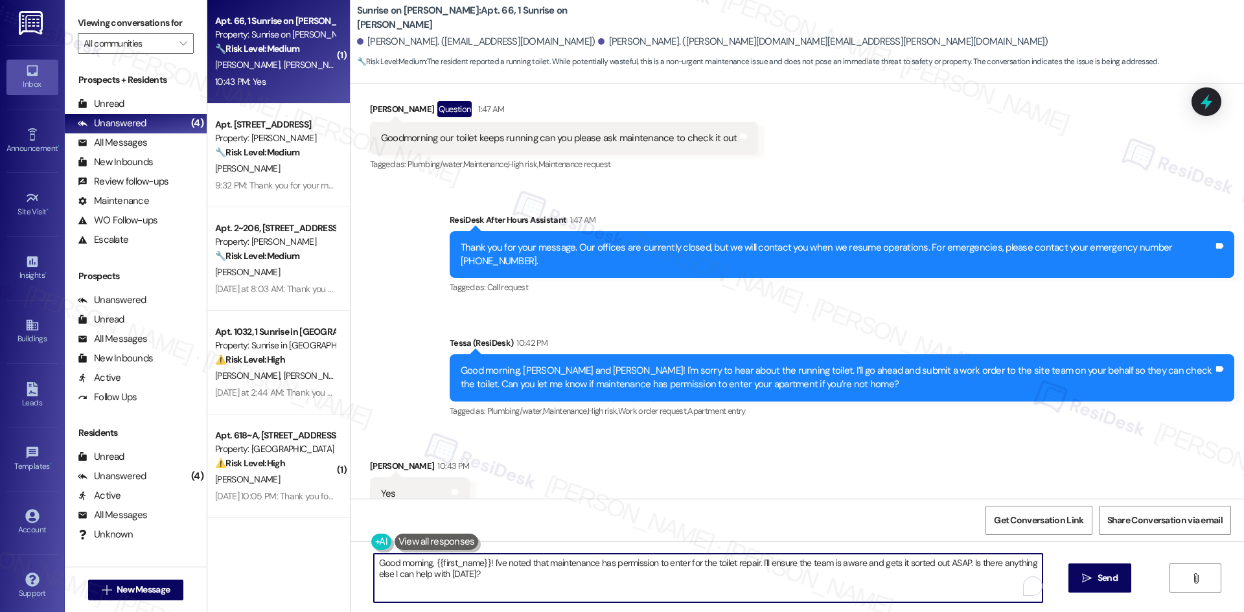
click at [754, 562] on textarea "Good morning, {{first_name}}! I've noted that maintenance has permission to ent…" at bounding box center [708, 578] width 669 height 49
paste textarea "Thank you, Daniel. I’ll let the site team know that maintenance has permission …"
type textarea "Thank you, Daniel. I’ll let the site team know that maintenance has permission …"
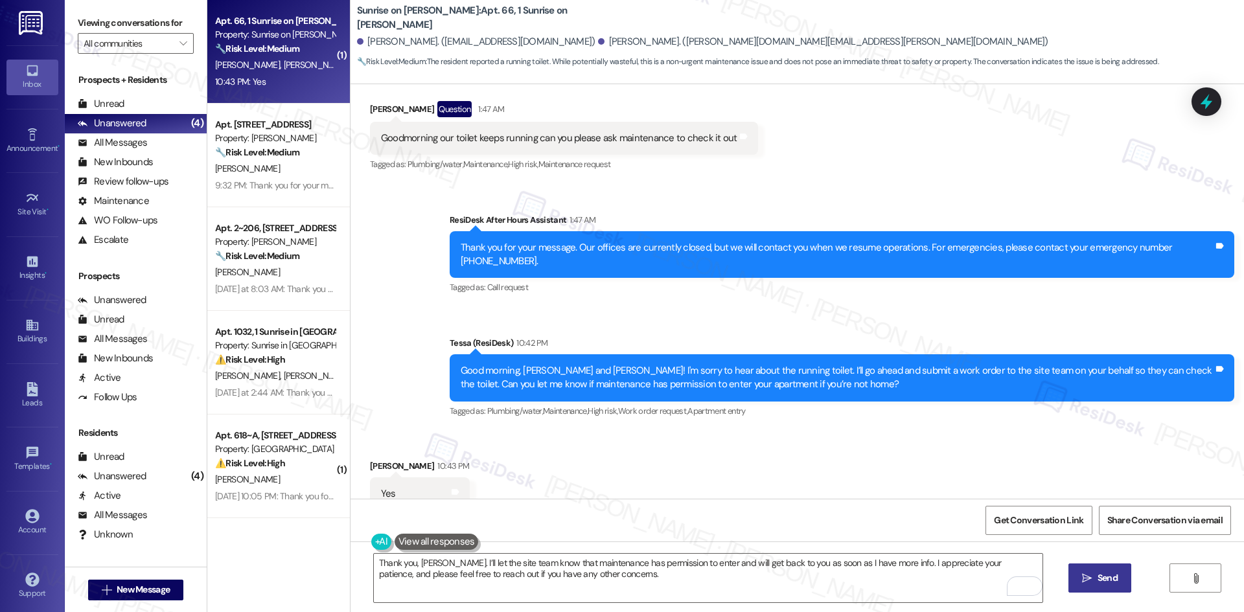
click at [1099, 578] on span "Send" at bounding box center [1108, 578] width 20 height 14
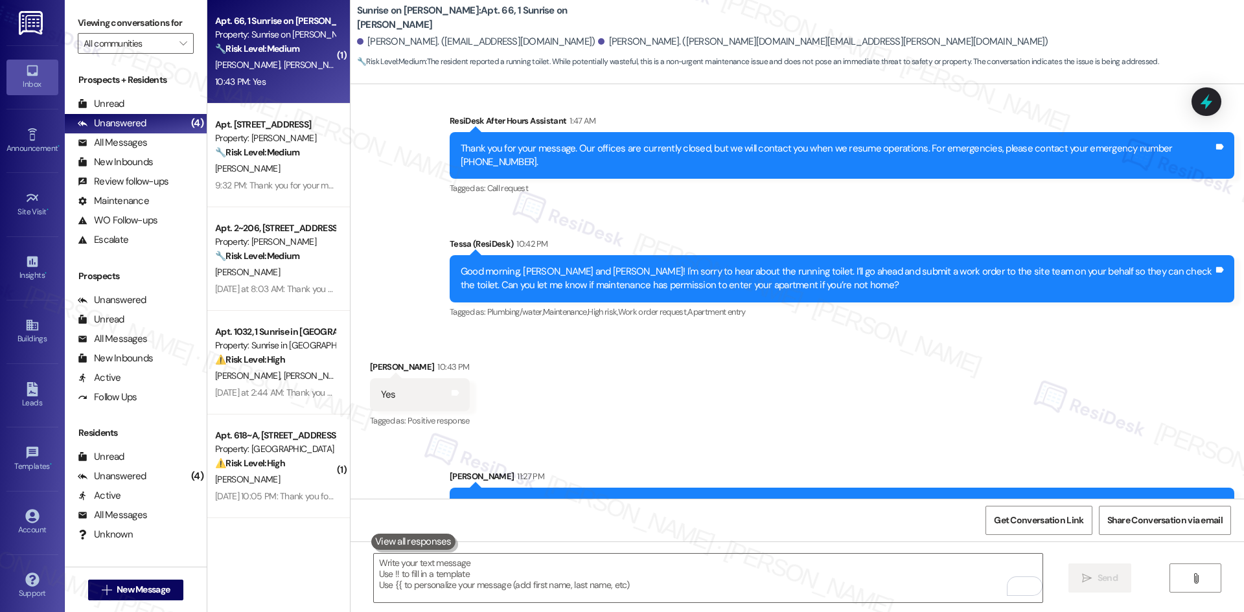
scroll to position [7637, 0]
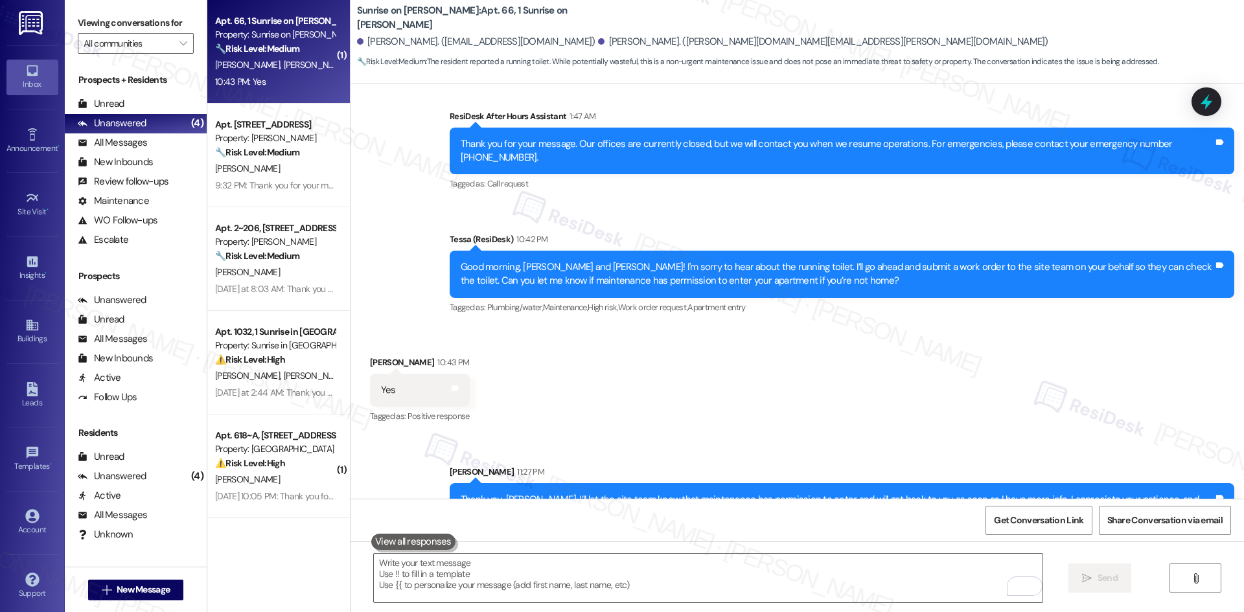
click at [866, 375] on div "Received via SMS Daniel Hernandez 10:43 PM Yes Tags and notes Tagged as: Positi…" at bounding box center [797, 381] width 893 height 109
click at [864, 382] on div "Received via SMS Daniel Hernandez 10:43 PM Yes Tags and notes Tagged as: Positi…" at bounding box center [797, 381] width 893 height 109
click at [888, 436] on div "Sent via SMS Sarah 11:27 PM Thank you, Daniel. I’ll let the site team know that…" at bounding box center [797, 488] width 893 height 104
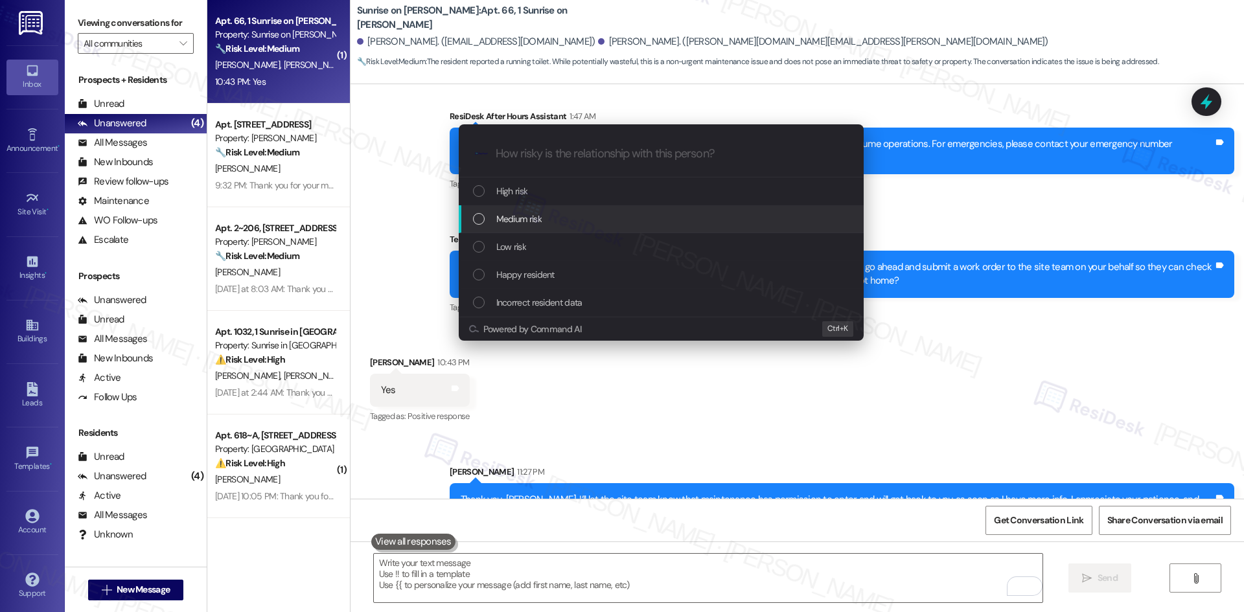
click at [617, 217] on div "Medium risk" at bounding box center [662, 219] width 379 height 14
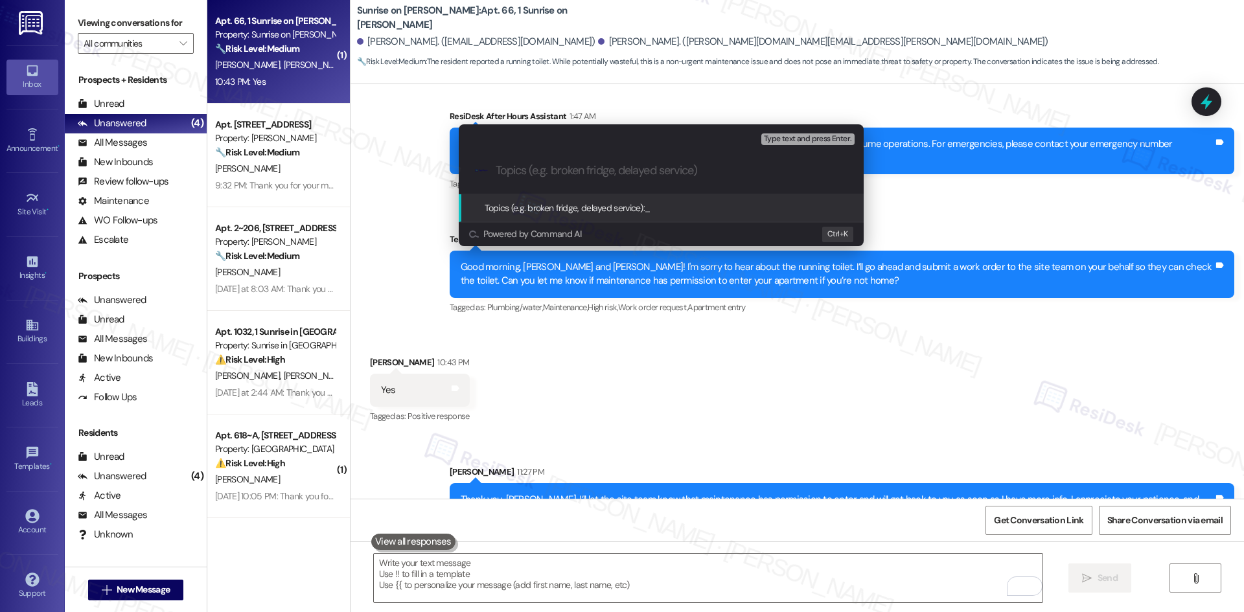
click at [767, 362] on div "Escalate Conversation Medium risk Topics (e.g. broken fridge, delayed service) …" at bounding box center [622, 306] width 1244 height 612
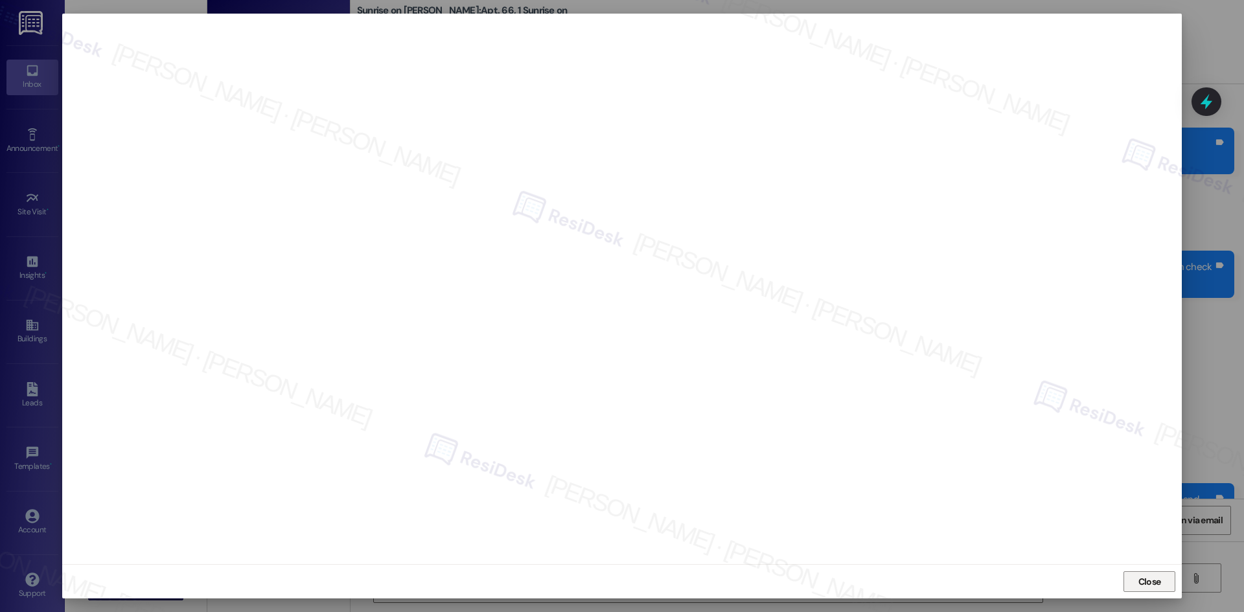
click at [1164, 580] on button "Close" at bounding box center [1149, 581] width 52 height 21
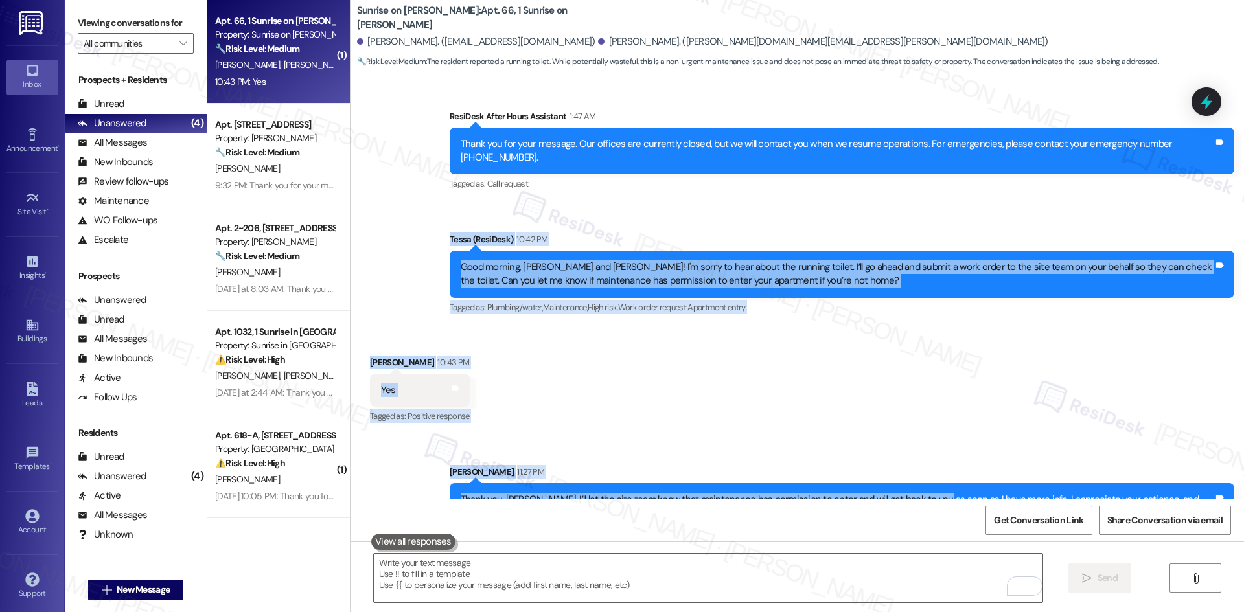
drag, startPoint x: 369, startPoint y: 192, endPoint x: 918, endPoint y: 453, distance: 608.0
click at [918, 453] on div "Lease started Mar 11, 2025 at 8:00 AM Survey, sent via SMS Residesk Automated S…" at bounding box center [797, 291] width 893 height 415
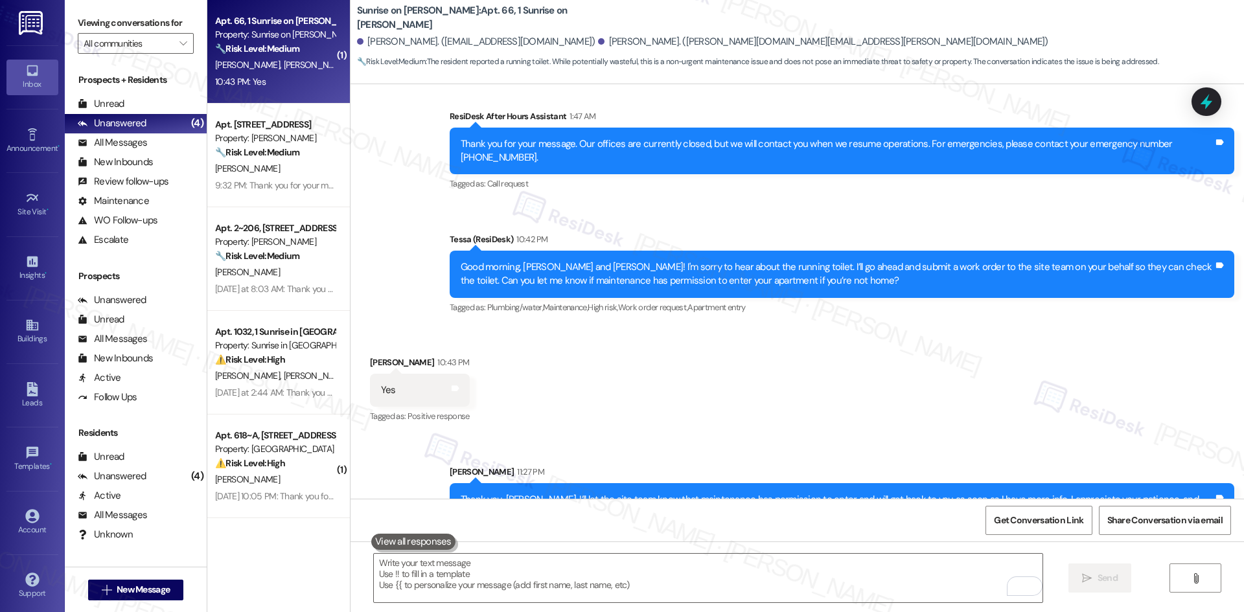
click at [777, 485] on div "Thank you, Daniel. I’ll let the site team know that maintenance has permission …" at bounding box center [842, 506] width 785 height 47
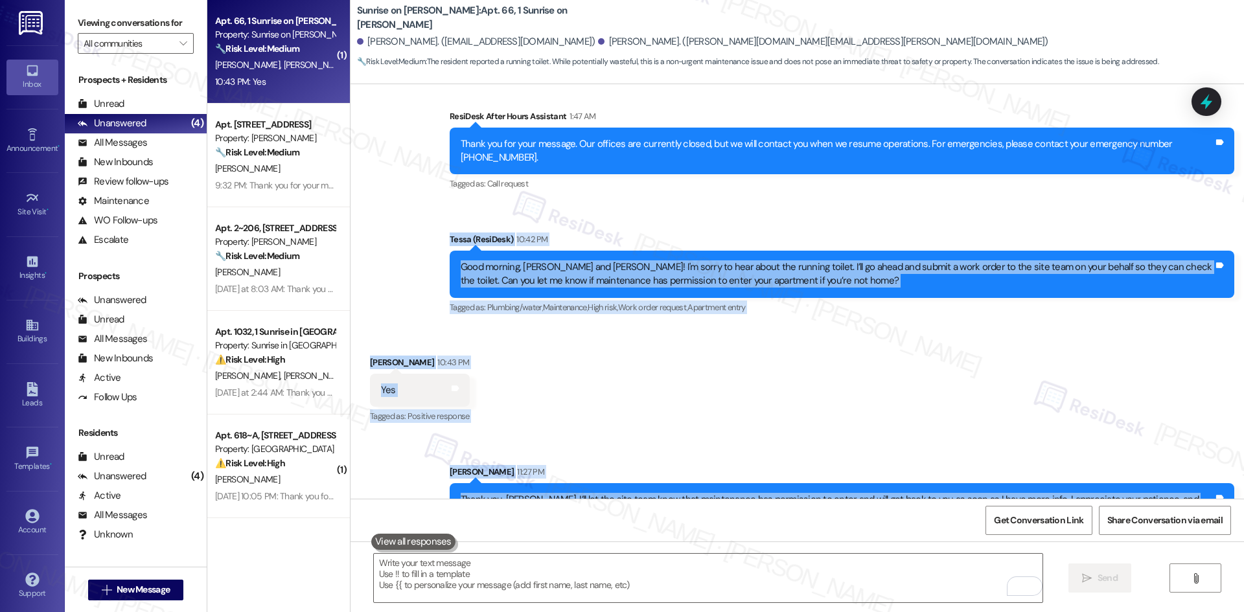
drag, startPoint x: 742, startPoint y: 474, endPoint x: 424, endPoint y: 190, distance: 426.3
click at [424, 190] on div "Lease started Mar 11, 2025 at 8:00 AM Survey, sent via SMS Residesk Automated S…" at bounding box center [797, 291] width 893 height 415
copy div "Tessa (ResiDesk) 10:42 PM Good morning, Daniel and Bobbi! I'm sorry to hear abo…"
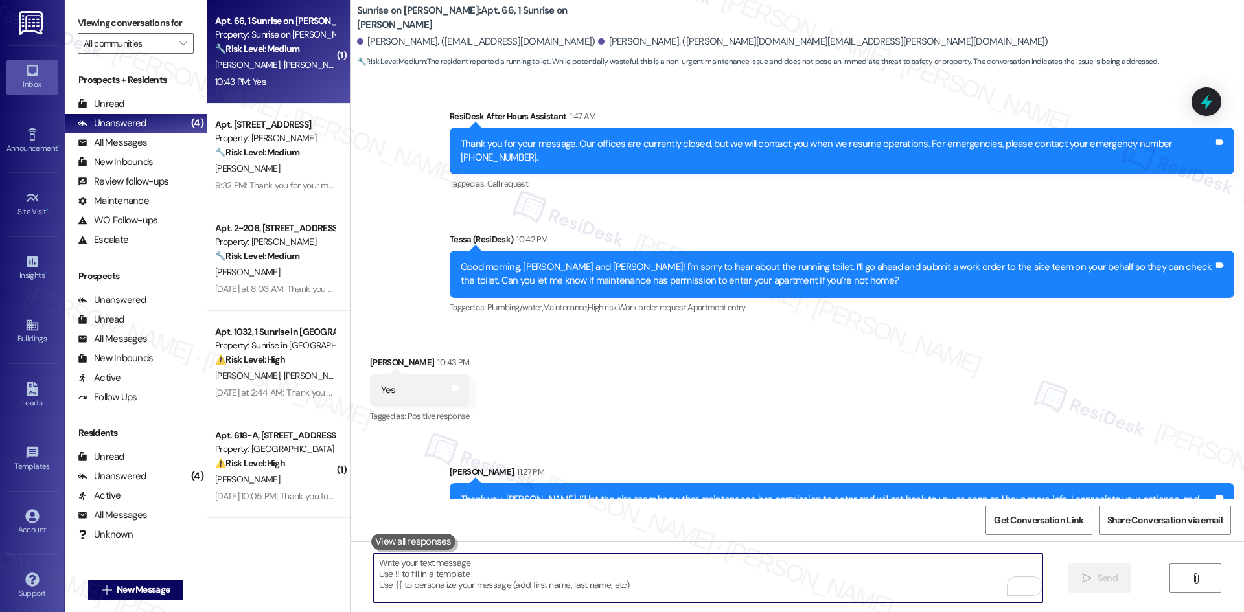
click at [673, 593] on textarea "To enrich screen reader interactions, please activate Accessibility in Grammarl…" at bounding box center [708, 578] width 669 height 49
paste textarea "Thanks, Daniel. Can you let me know which bathroom the toilet is in so I can sh…"
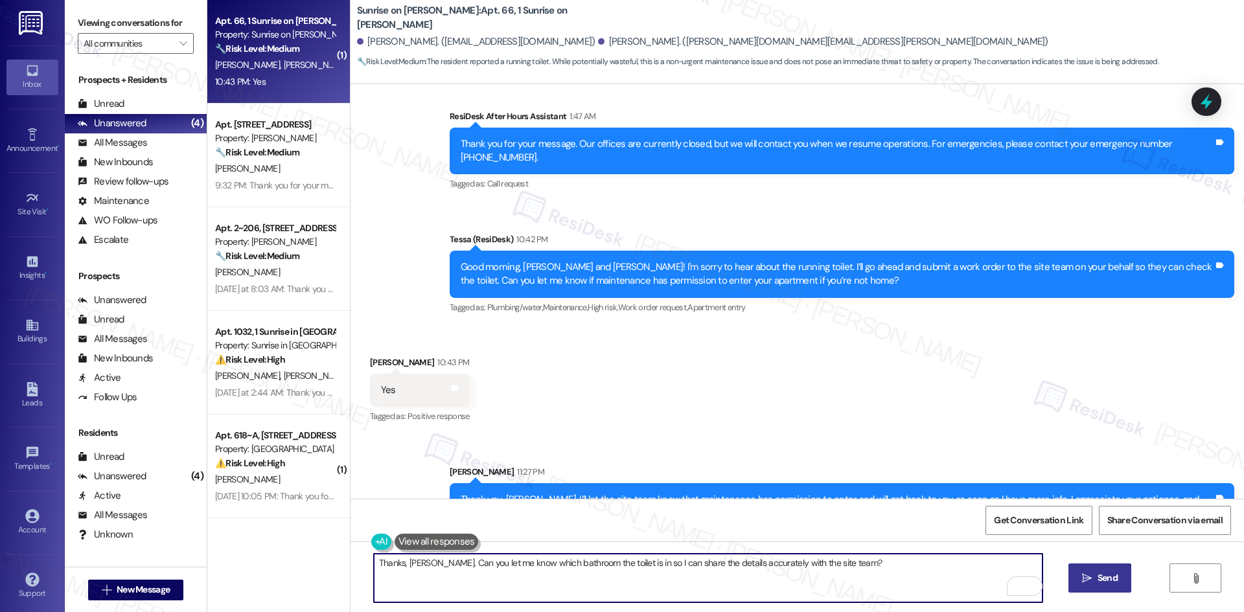
type textarea "Thanks, Daniel. Can you let me know which bathroom the toilet is in so I can sh…"
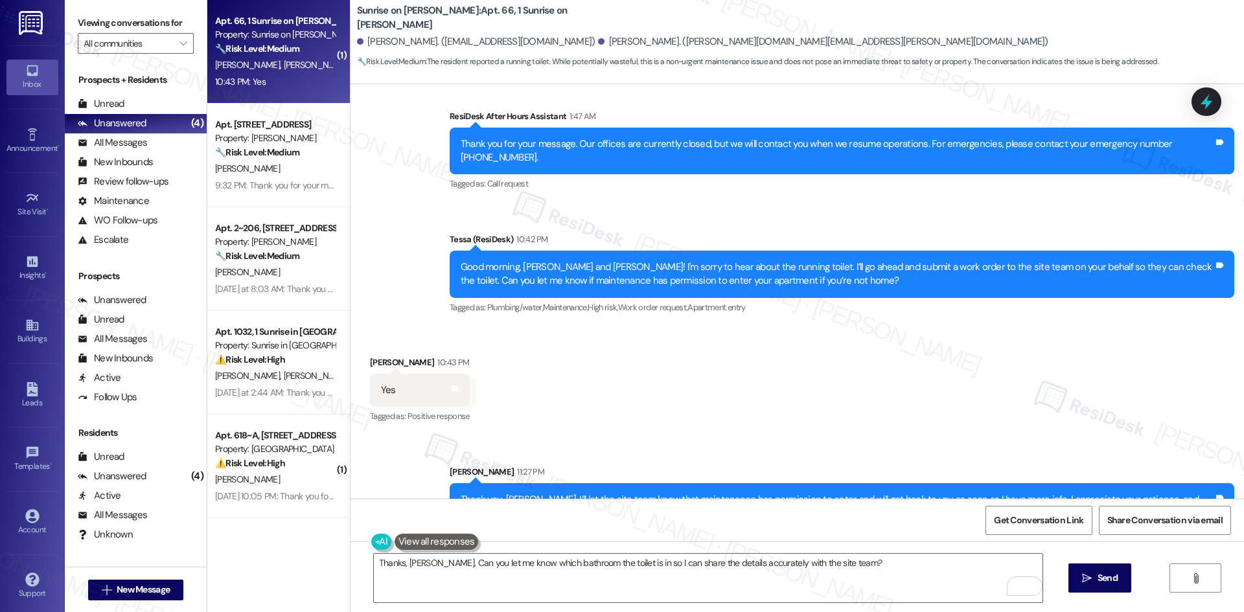
drag, startPoint x: 1105, startPoint y: 576, endPoint x: 1047, endPoint y: 581, distance: 57.8
click at [1104, 576] on span "Send" at bounding box center [1108, 578] width 20 height 14
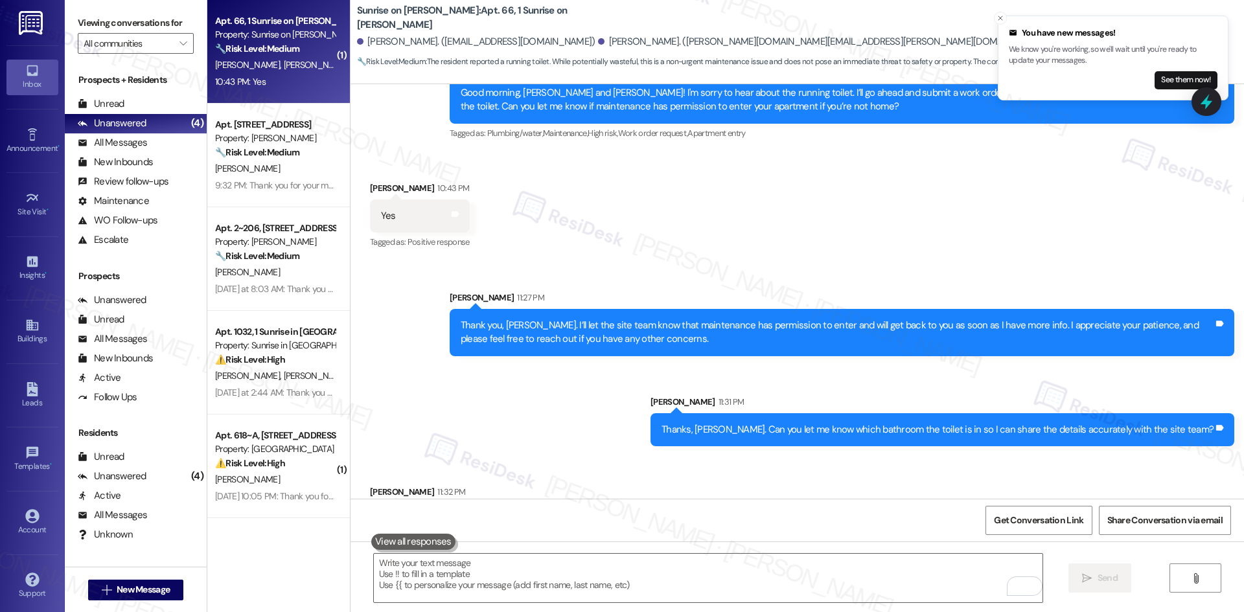
scroll to position [7817, 0]
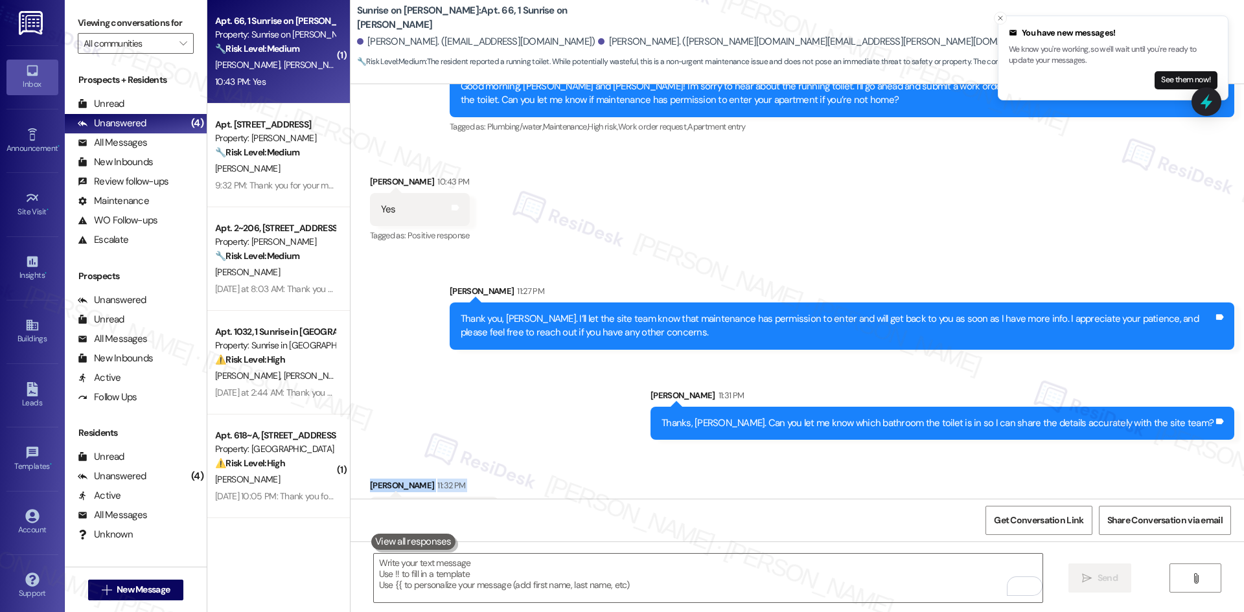
drag, startPoint x: 360, startPoint y: 445, endPoint x: 500, endPoint y: 474, distance: 142.9
click at [500, 474] on div "Received via SMS Bobbi Anaya 11:32 PM We only have one toilet Tags and notes" at bounding box center [797, 495] width 893 height 90
copy div "Bobbi Anaya 11:32 PM We only have one toilet Tags and notes"
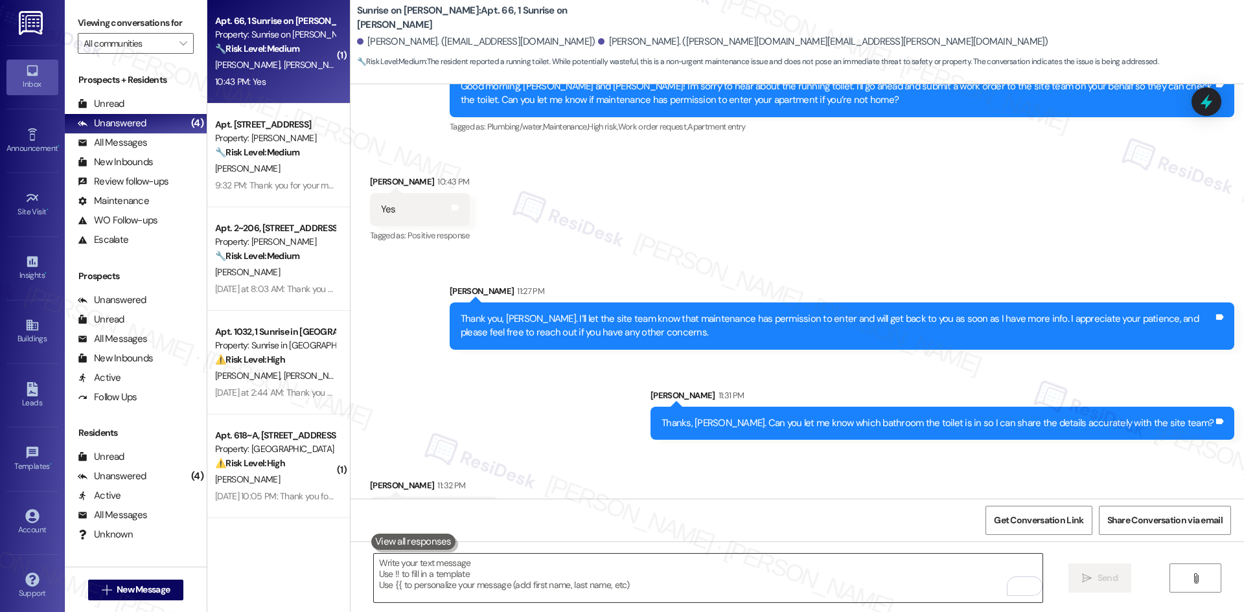
drag, startPoint x: 472, startPoint y: 583, endPoint x: 491, endPoint y: 580, distance: 19.7
click at [473, 583] on textarea "To enrich screen reader interactions, please activate Accessibility in Grammarl…" at bounding box center [708, 578] width 669 height 49
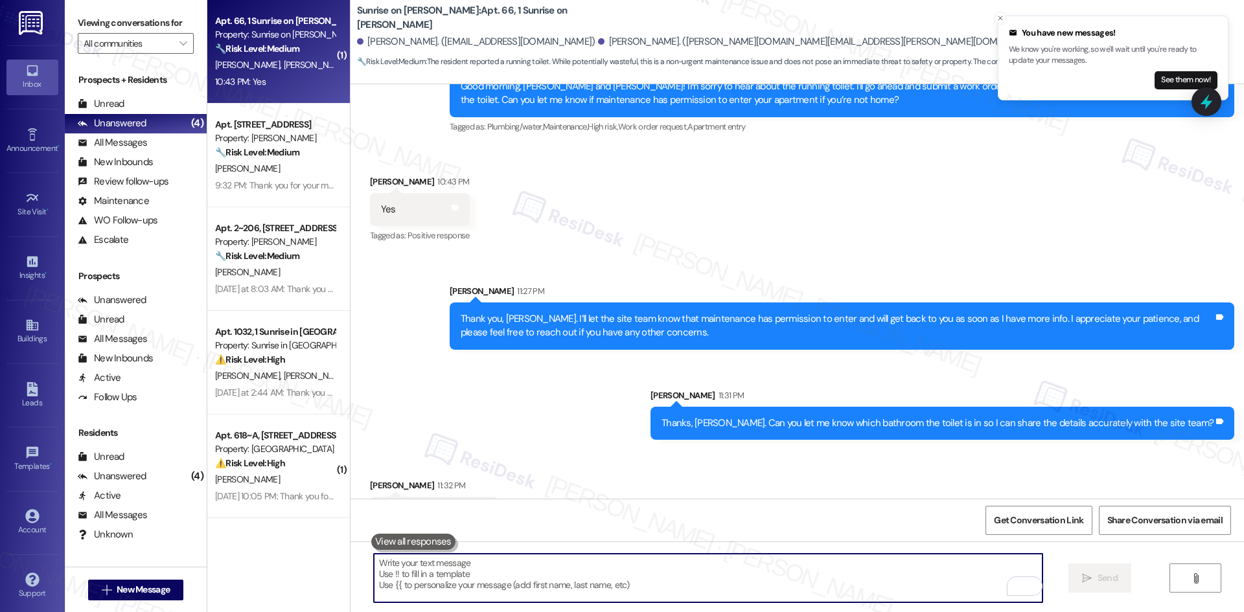
paste textarea "Got it, thank you for clarifying, Bobbi"
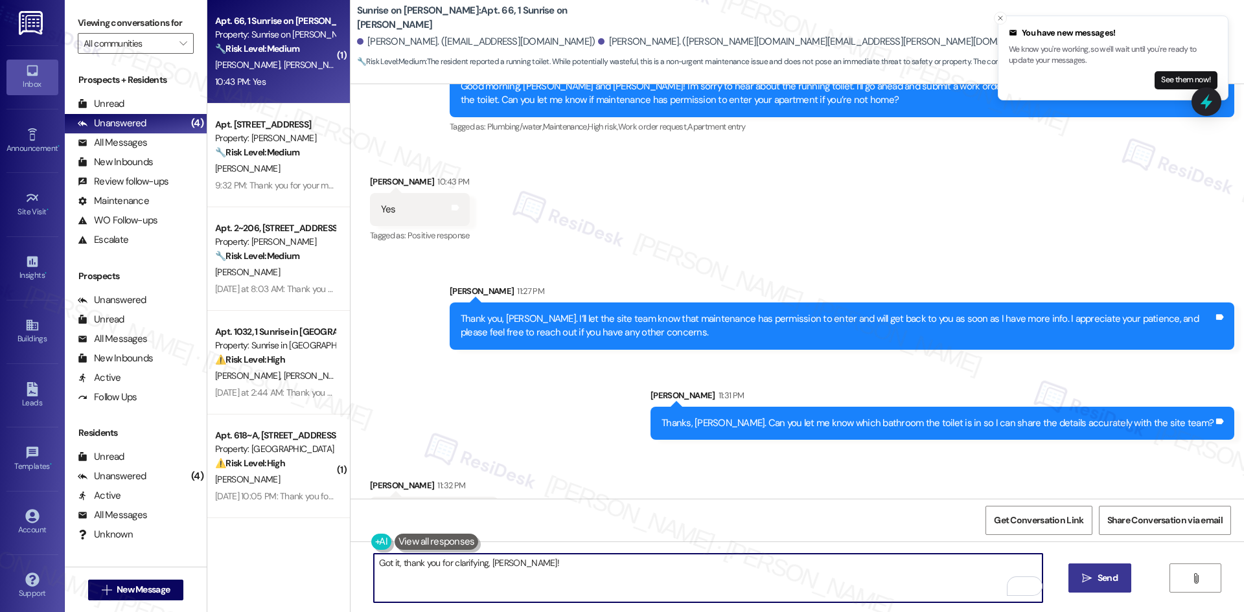
type textarea "Got it, thank you for clarifying, Bobbi!"
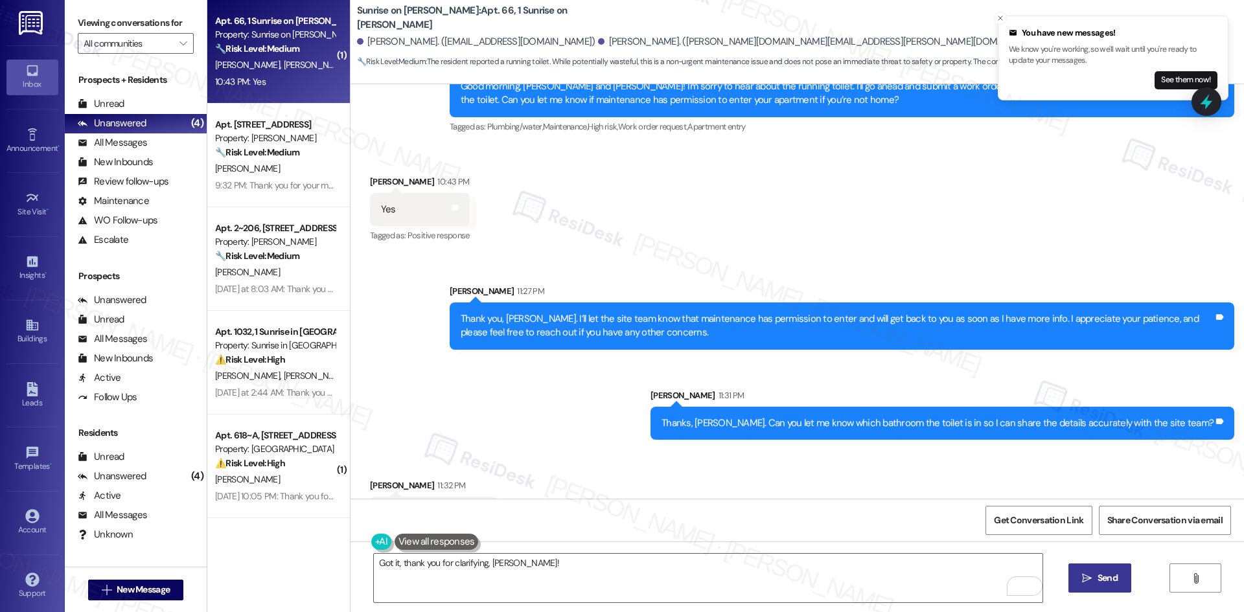
click at [1095, 577] on span "Send" at bounding box center [1107, 578] width 25 height 14
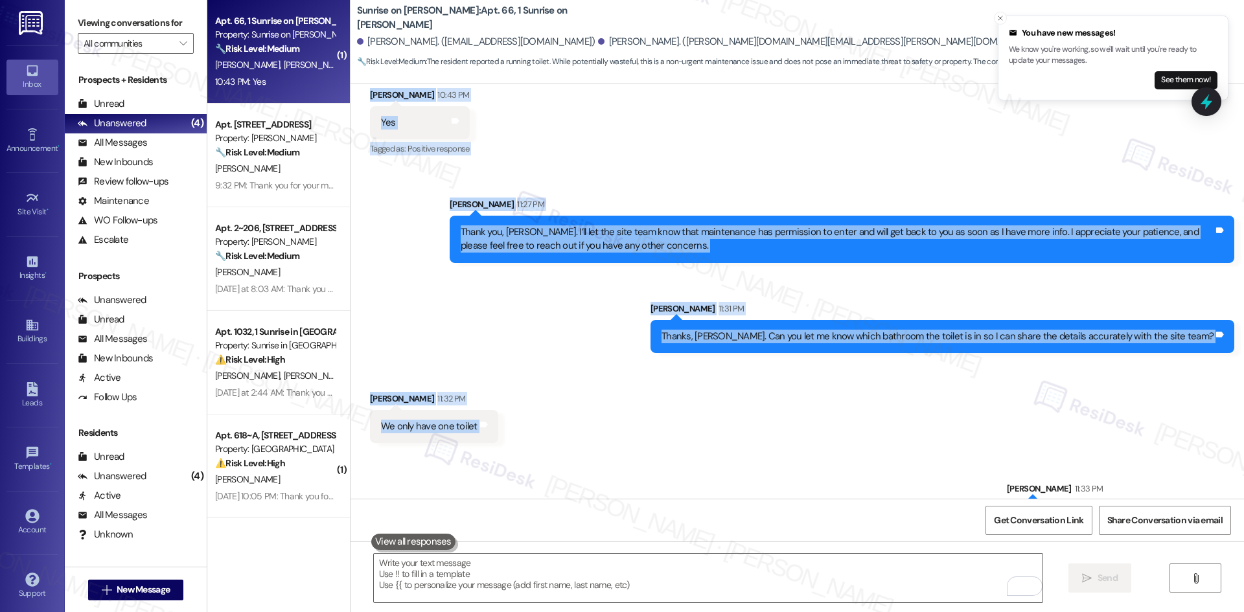
scroll to position [7908, 0]
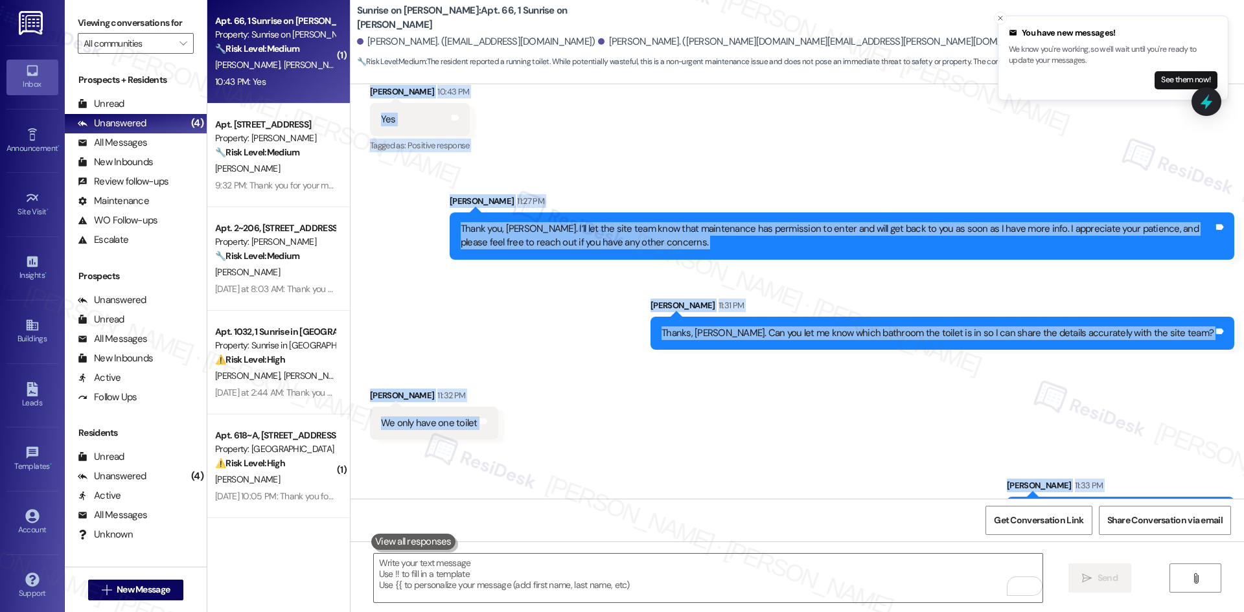
drag, startPoint x: 348, startPoint y: 203, endPoint x: 1236, endPoint y: 487, distance: 931.9
click at [1236, 487] on div "Lease started Mar 11, 2025 at 8:00 AM Survey, sent via SMS Residesk Automated S…" at bounding box center [797, 291] width 893 height 415
copy div "Bobbi Anaya Question 1:47 AM Goodmorning our toilet keeps running can you pleas…"
click at [660, 305] on div "Sent via SMS Sarah 11:27 PM Thank you, Daniel. I’ll let the site team know that…" at bounding box center [797, 262] width 893 height 194
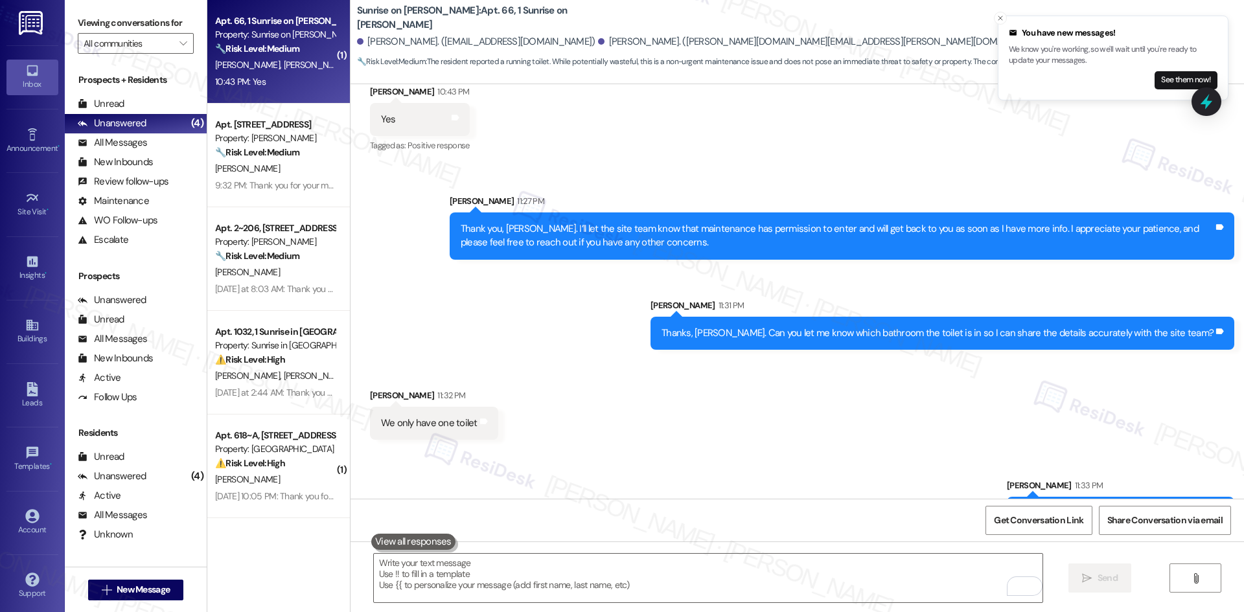
click at [827, 360] on div "Received via SMS Bobbi Anaya 11:32 PM We only have one toilet Tags and notes" at bounding box center [797, 405] width 893 height 90
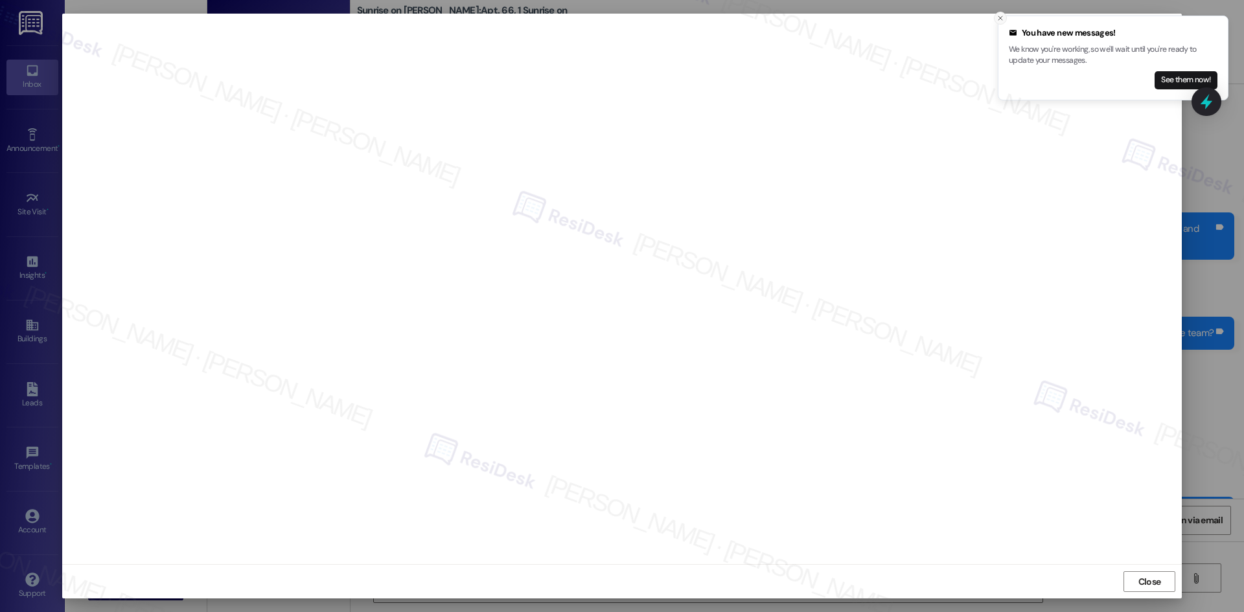
click at [1000, 16] on icon "Close toast" at bounding box center [1000, 18] width 8 height 8
click at [1146, 586] on span "Close" at bounding box center [1149, 582] width 23 height 14
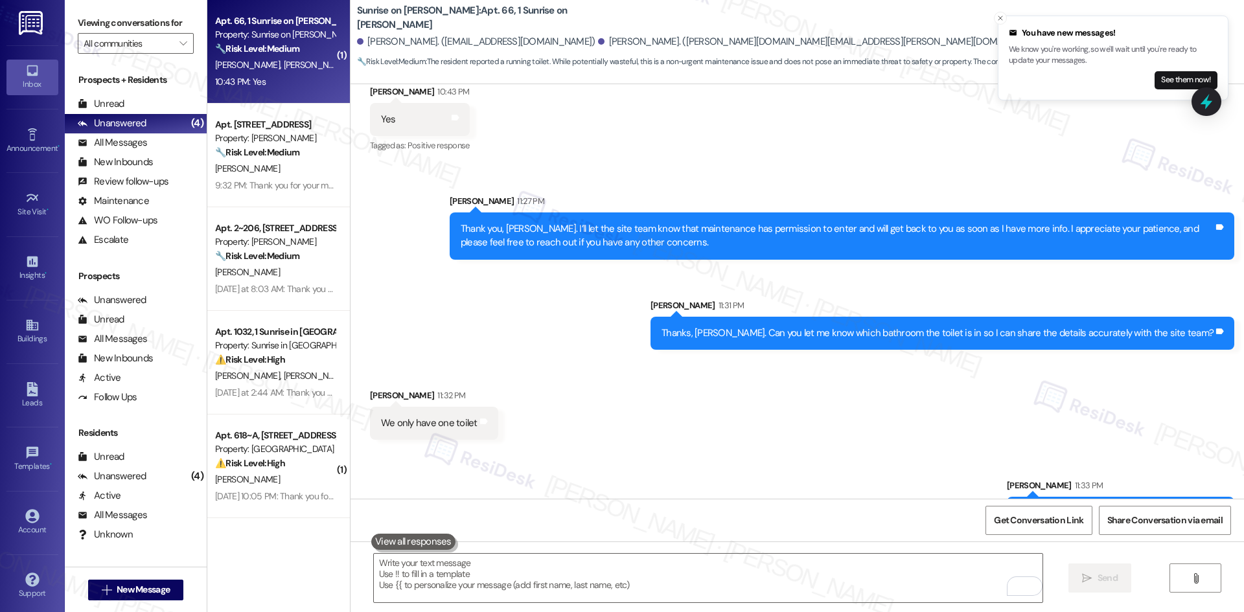
click at [963, 450] on div "Sent via SMS Sarah 11:33 PM Got it, thank you for clarifying, Bobbi! Tags and n…" at bounding box center [797, 495] width 893 height 90
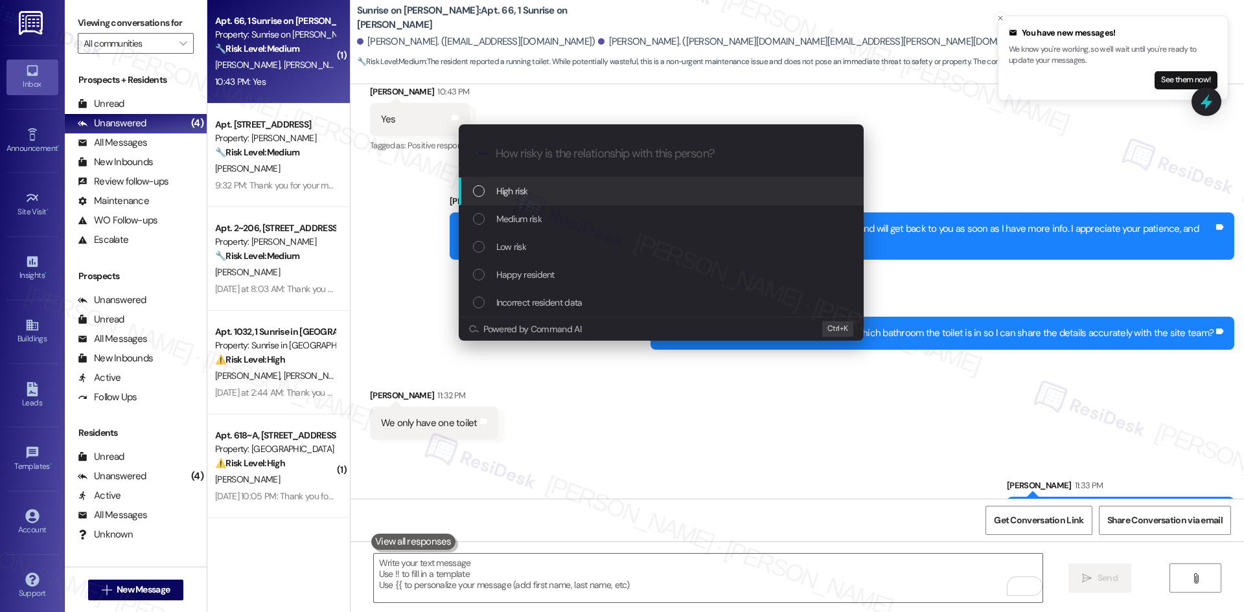
click at [549, 197] on div "High risk" at bounding box center [662, 191] width 379 height 14
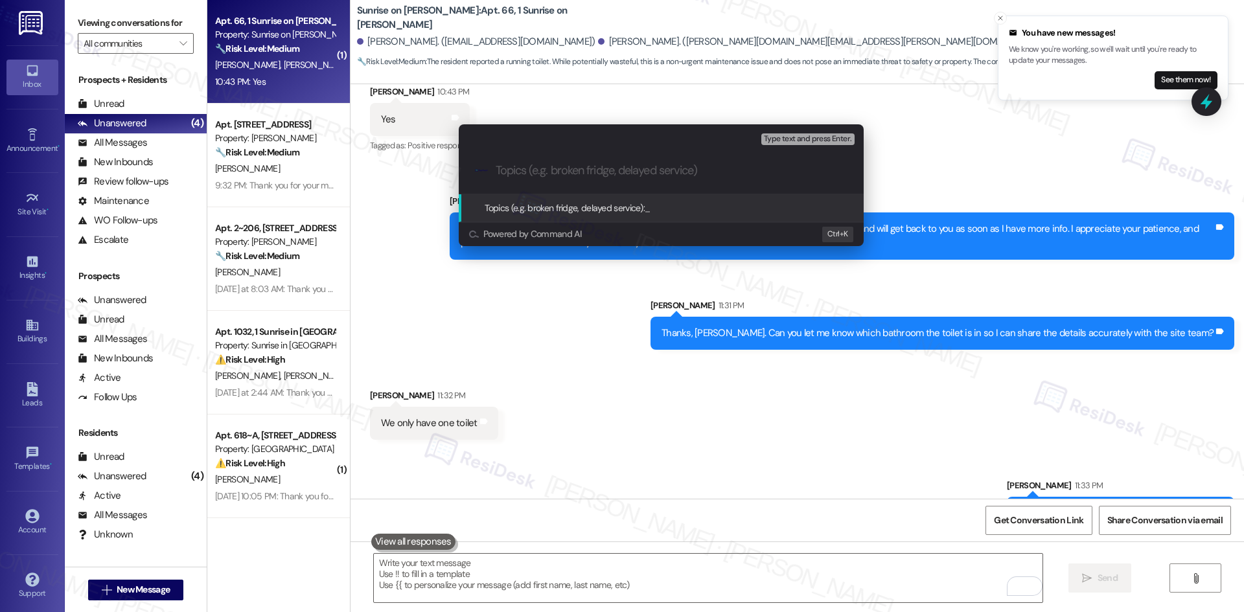
click at [568, 174] on input "Topics (e.g. broken fridge, delayed service)" at bounding box center [672, 171] width 352 height 14
paste input "Work Order – Running Toilet (ID: 7829977)"
type input "Work Order – Running Toilet (ID: 7829977)"
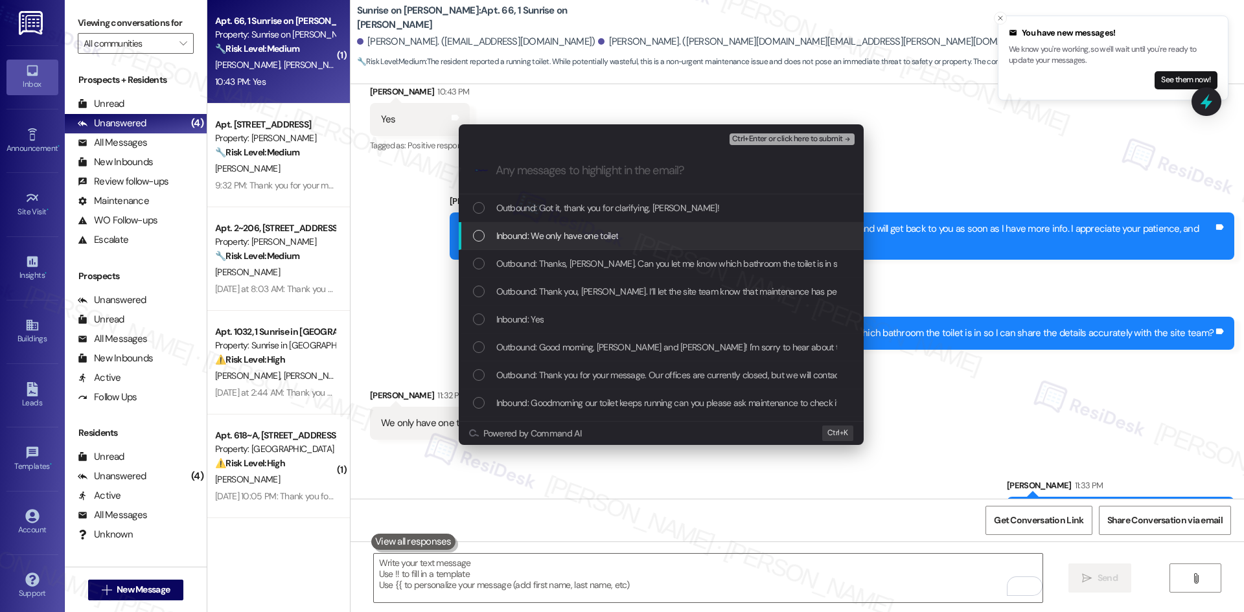
click at [614, 243] on span "Inbound: We only have one toilet" at bounding box center [557, 236] width 122 height 14
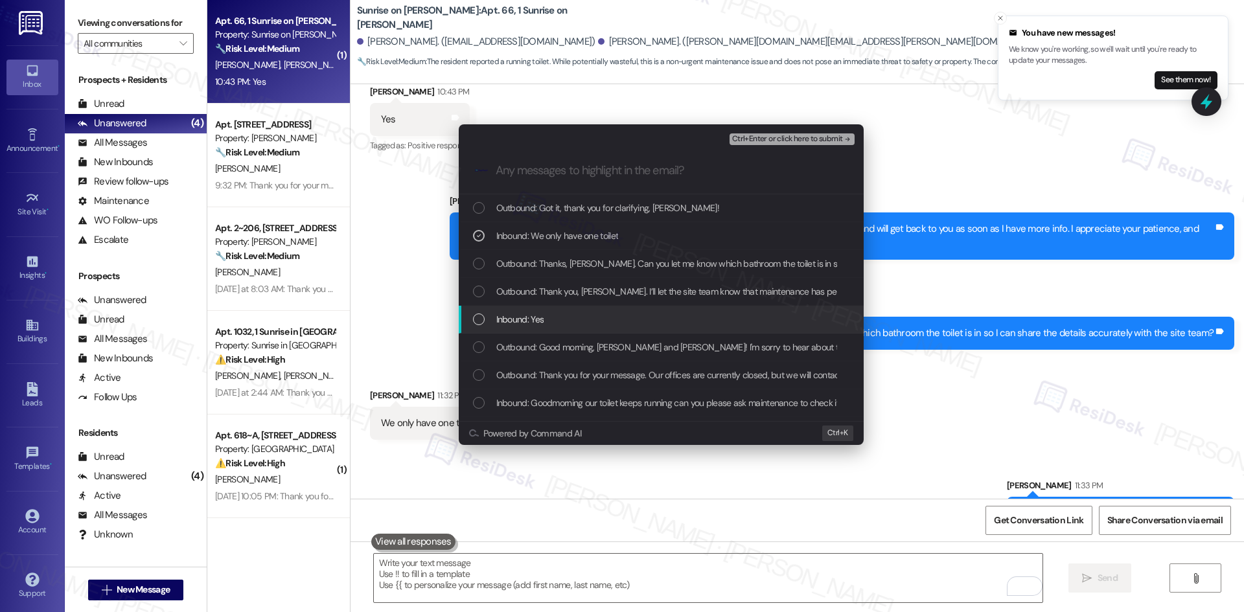
click at [652, 308] on div "Inbound: Yes" at bounding box center [661, 320] width 405 height 28
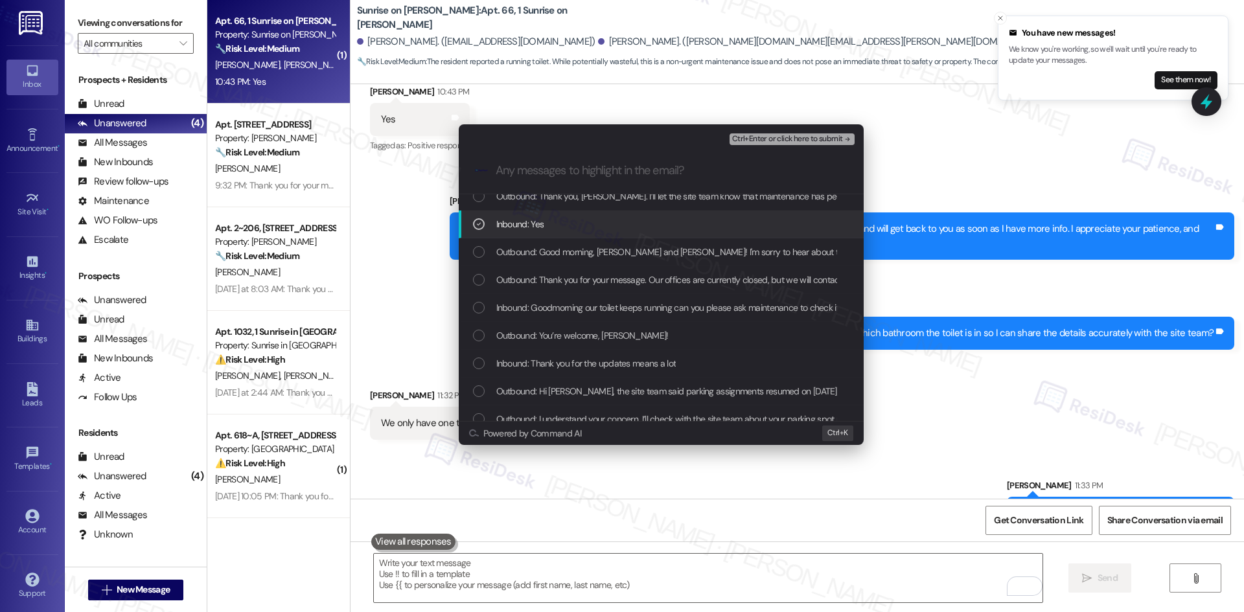
scroll to position [130, 0]
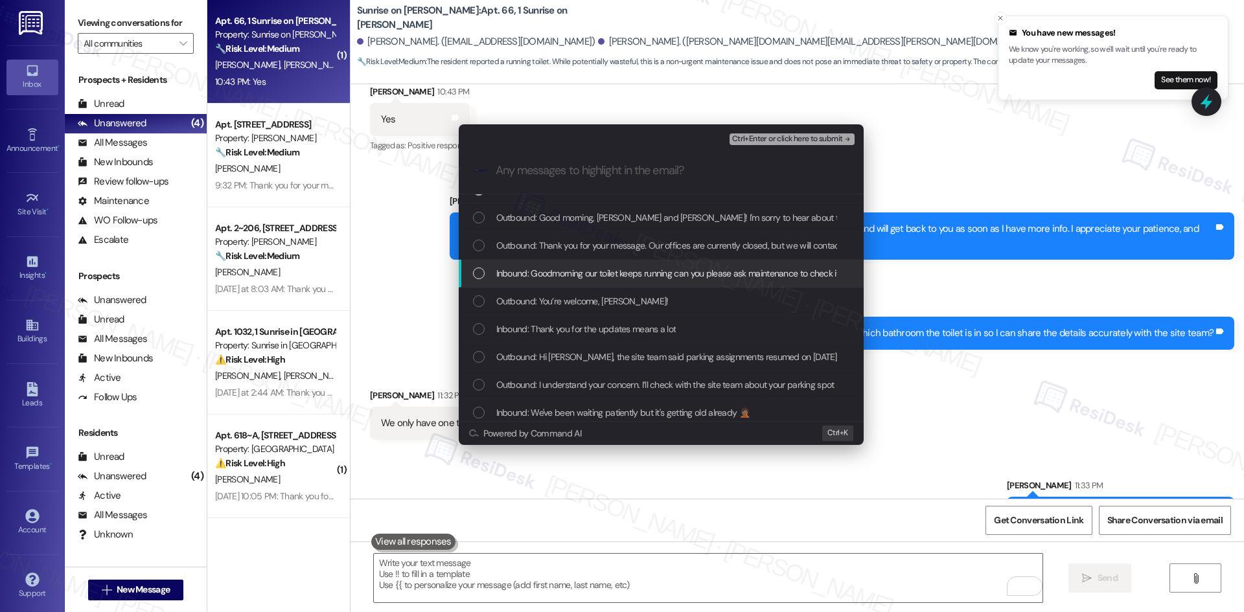
click at [660, 275] on span "Inbound: Goodmorning our toilet keeps running can you please ask maintenance to…" at bounding box center [675, 273] width 358 height 14
click at [792, 148] on div ".cls-1{fill:#0a055f;}.cls-2{fill:#0cc4c4;} resideskLogoBlueOrange" at bounding box center [661, 171] width 405 height 46
click at [794, 143] on span "Ctrl+Enter or click here to submit" at bounding box center [787, 139] width 111 height 9
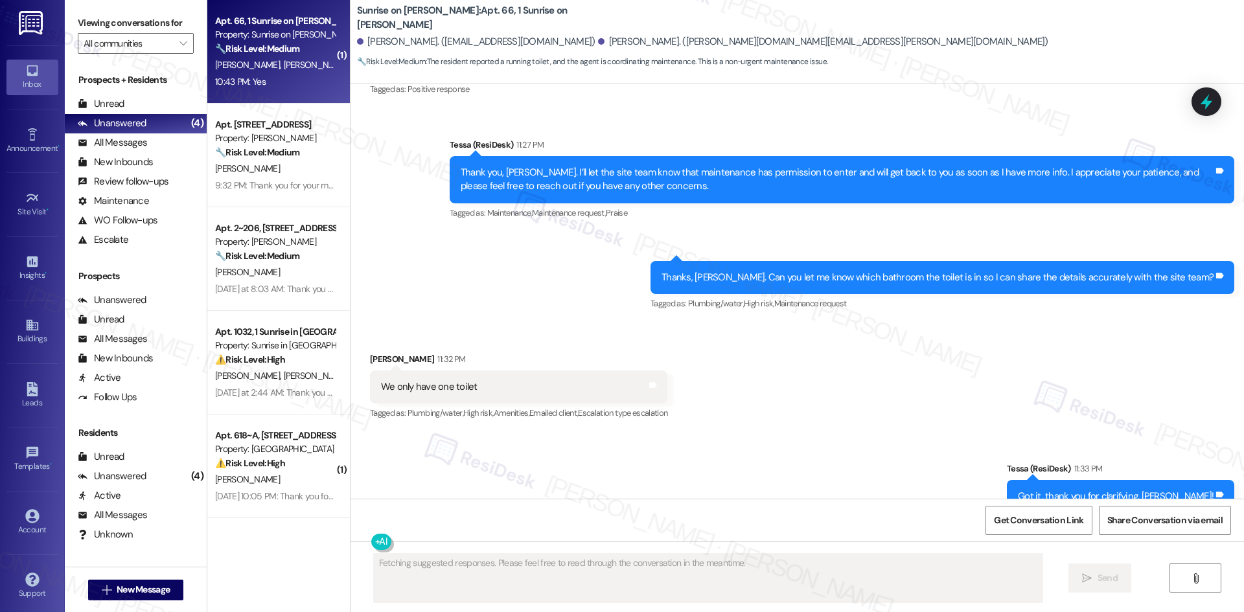
scroll to position [7966, 0]
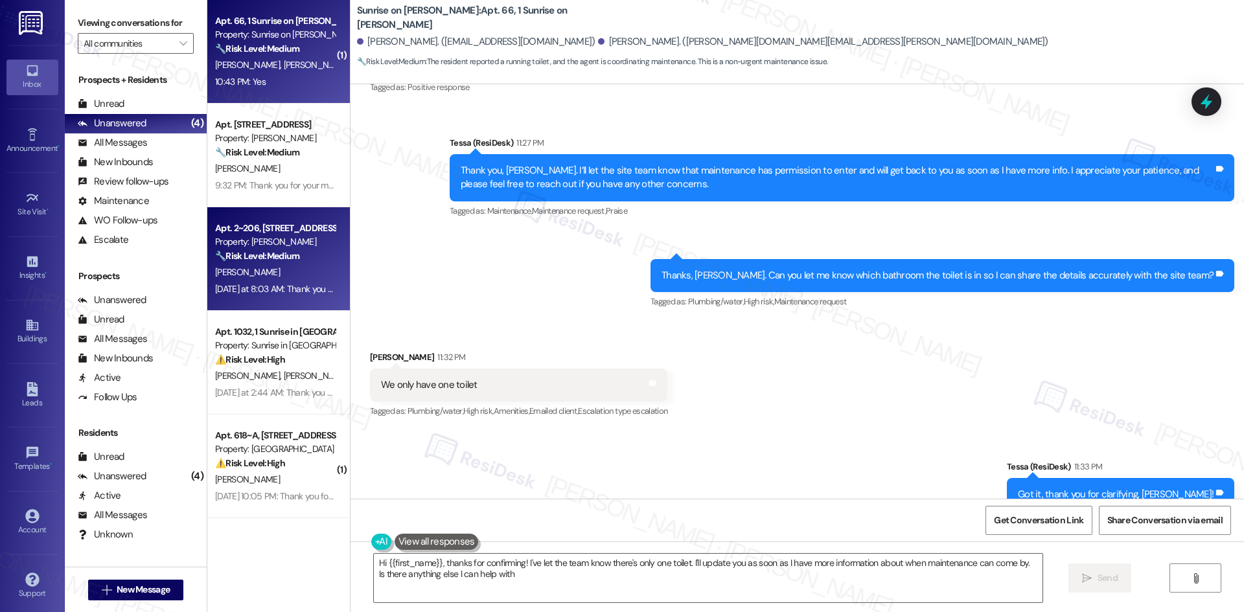
type textarea "Hi {{first_name}}, thanks for confirming! I've let the team know there's only o…"
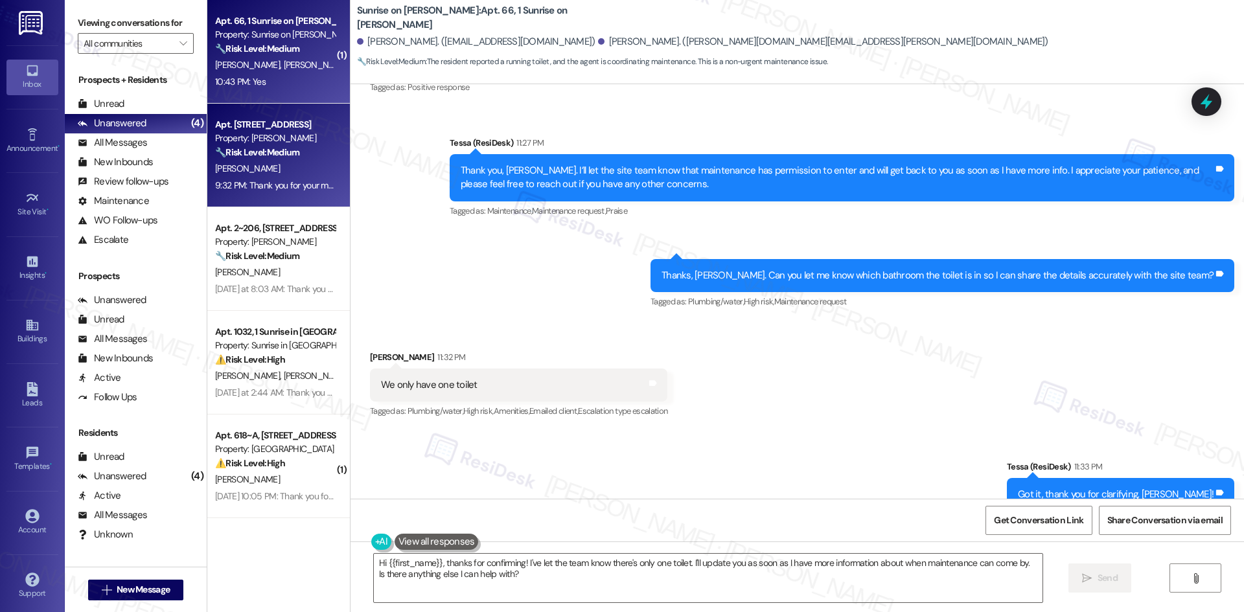
click at [284, 187] on div "9:32 PM: Thank you for your message. Our offices are currently closed, but we w…" at bounding box center [594, 185] width 759 height 12
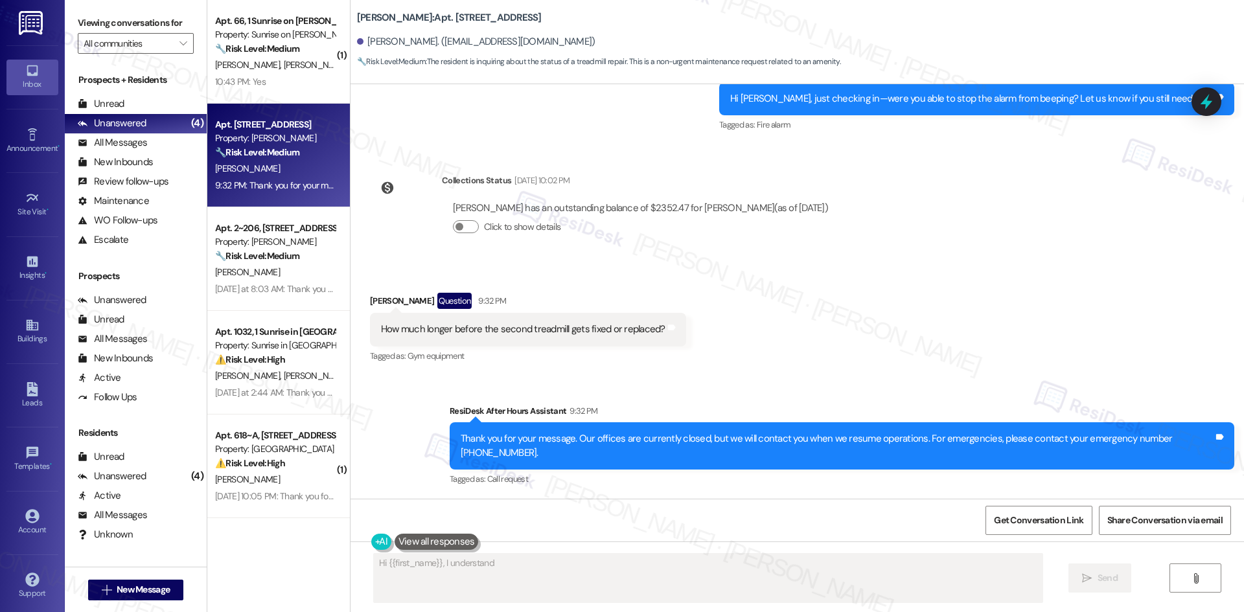
scroll to position [1009, 0]
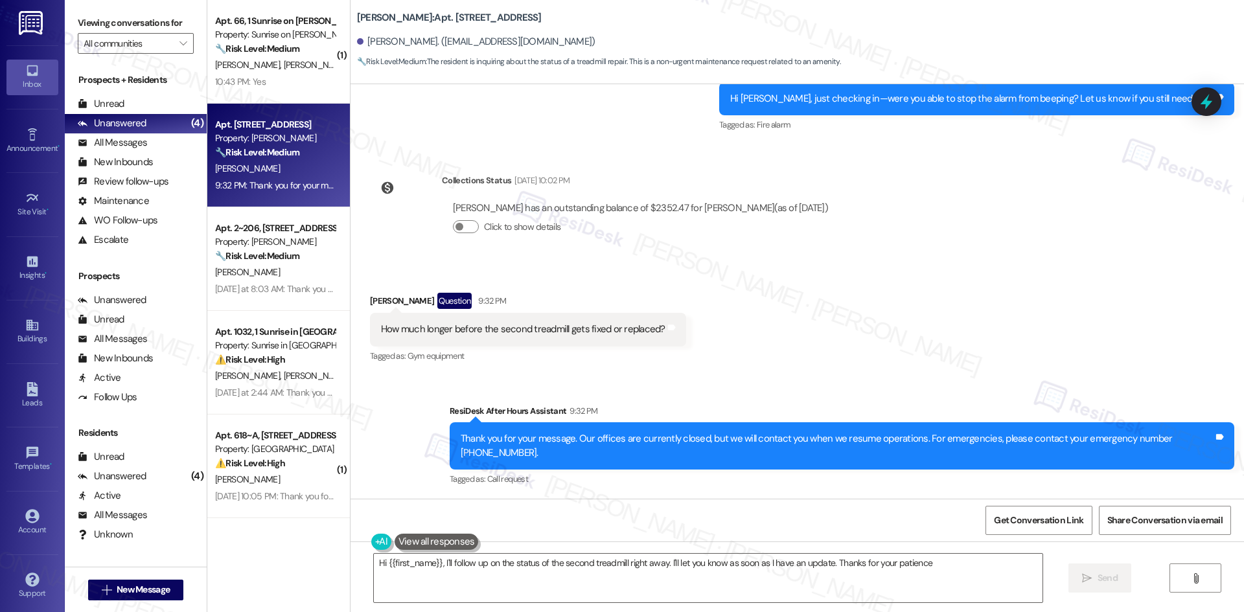
type textarea "Hi {{first_name}}, I'll follow up on the status of the second treadmill right a…"
drag, startPoint x: 349, startPoint y: 292, endPoint x: 691, endPoint y: 315, distance: 342.8
click at [691, 315] on div "Received via SMS Tony Lockett Question 9:32 PM How much longer before the secon…" at bounding box center [797, 320] width 893 height 112
copy div "Tony Lockett Question 9:32 PM How much longer before the second treadmill gets …"
click at [742, 308] on div "Received via SMS Tony Lockett Question 9:32 PM How much longer before the secon…" at bounding box center [797, 320] width 893 height 112
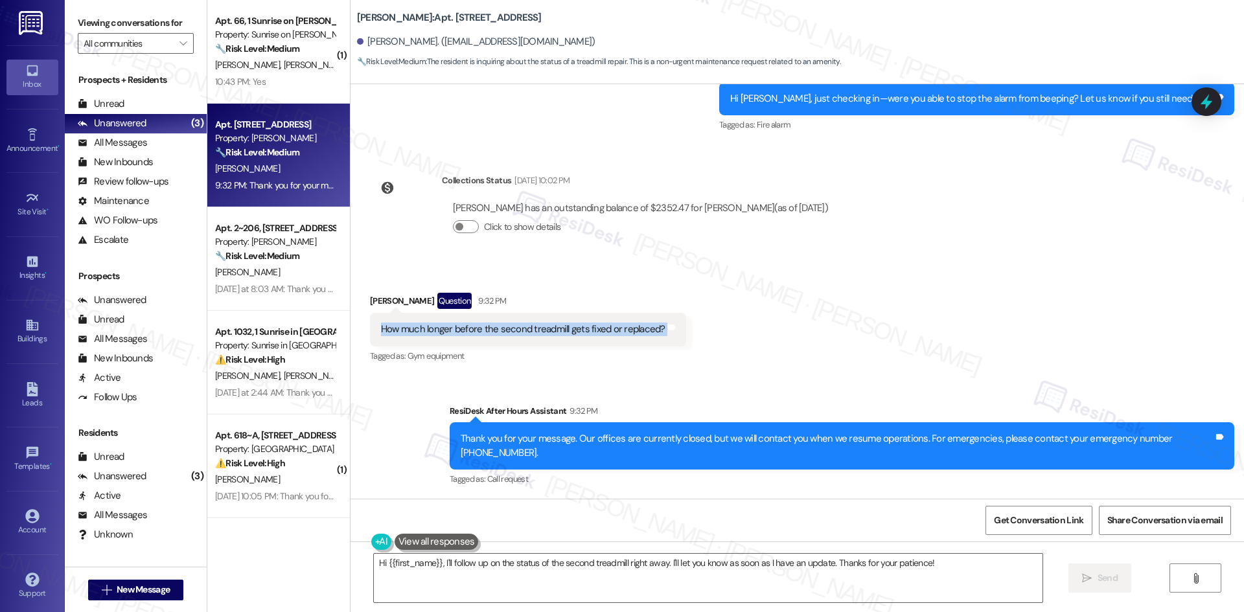
drag, startPoint x: 371, startPoint y: 332, endPoint x: 721, endPoint y: 325, distance: 350.6
click at [721, 325] on div "Received via SMS Tony Lockett Question 9:32 PM How much longer before the secon…" at bounding box center [797, 320] width 893 height 112
copy div "How much longer before the second treadmill gets fixed or replaced? Tags and no…"
click at [721, 325] on div "Received via SMS Tony Lockett Question 9:32 PM How much longer before the secon…" at bounding box center [797, 320] width 893 height 112
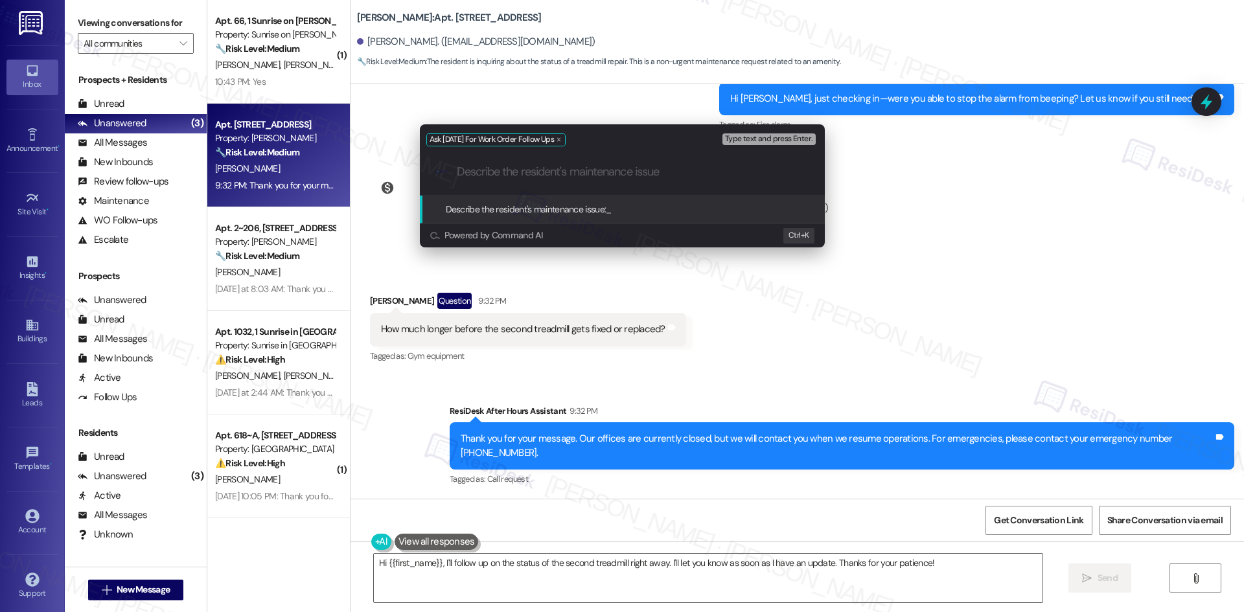
paste input "How much longer before the second treadmill gets fixed or replaced?"
type input "How much longer before the second treadmill gets fixed or replaced?"
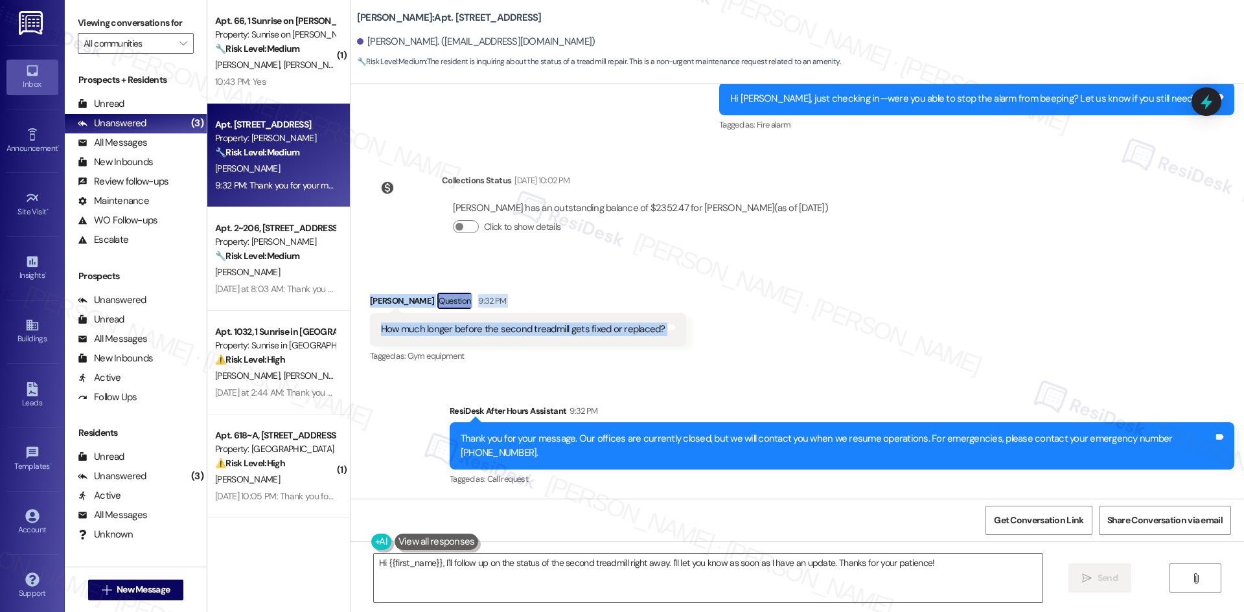
drag, startPoint x: 348, startPoint y: 284, endPoint x: 732, endPoint y: 342, distance: 388.6
click at [732, 342] on div "Received via SMS Tony Lockett Question 9:32 PM How much longer before the secon…" at bounding box center [797, 320] width 893 height 112
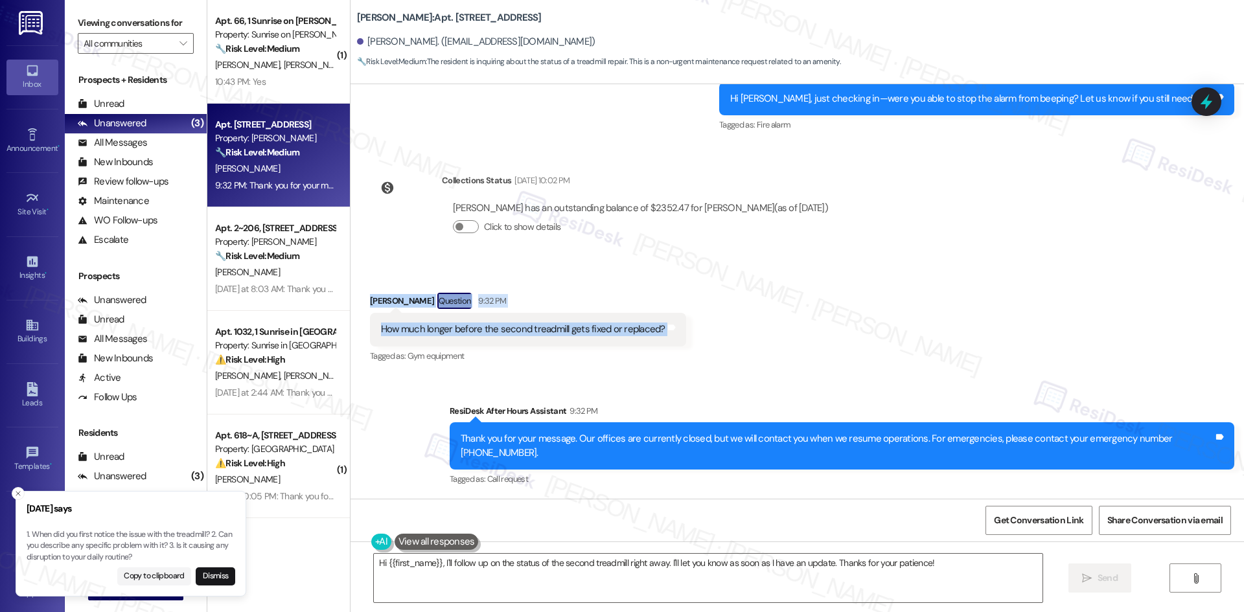
copy div "Tony Lockett Question 9:32 PM How much longer before the second treadmill gets …"
click at [782, 322] on div "Received via SMS Tony Lockett Question 9:32 PM How much longer before the secon…" at bounding box center [797, 320] width 893 height 112
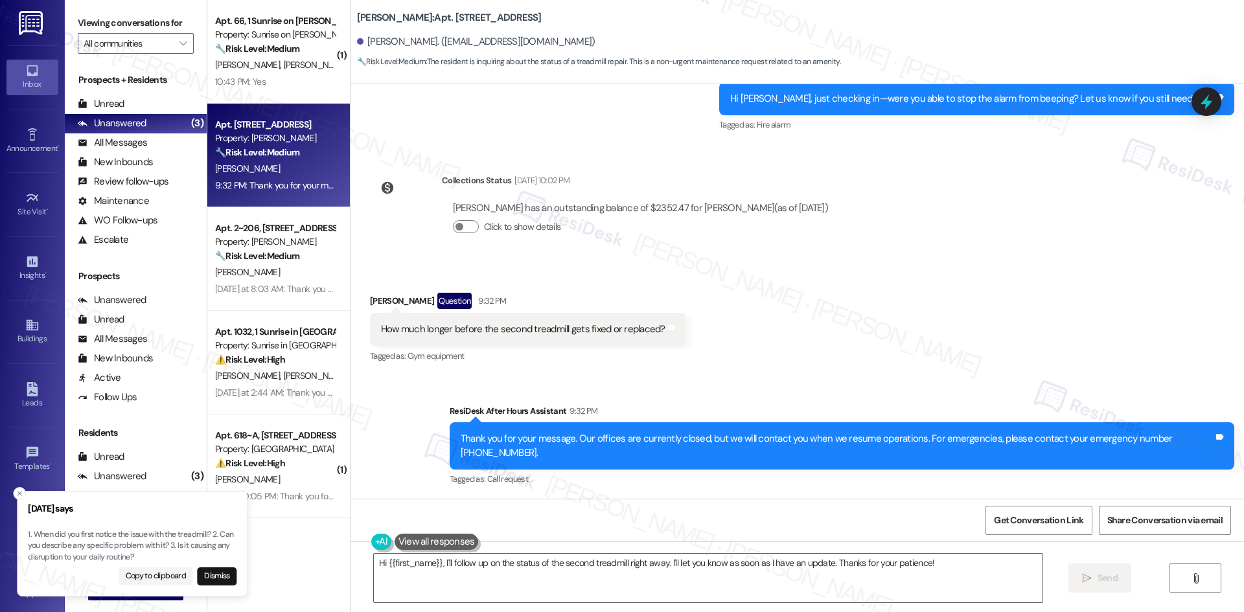
click at [223, 537] on p "1. When did you first notice the issue with the treadmill? 2. Can you describe …" at bounding box center [132, 546] width 209 height 34
click at [221, 534] on p "1. When did you first notice the issue with the treadmill? 2. Can you describe …" at bounding box center [131, 546] width 209 height 34
click at [223, 536] on p "1. When did you first notice the issue with the treadmill? 2. Can you describe …" at bounding box center [131, 546] width 209 height 34
drag, startPoint x: 169, startPoint y: 545, endPoint x: 161, endPoint y: 544, distance: 8.5
click at [161, 544] on p "1. When did you first notice the issue with the treadmill? 2. Can you describe …" at bounding box center [131, 545] width 209 height 34
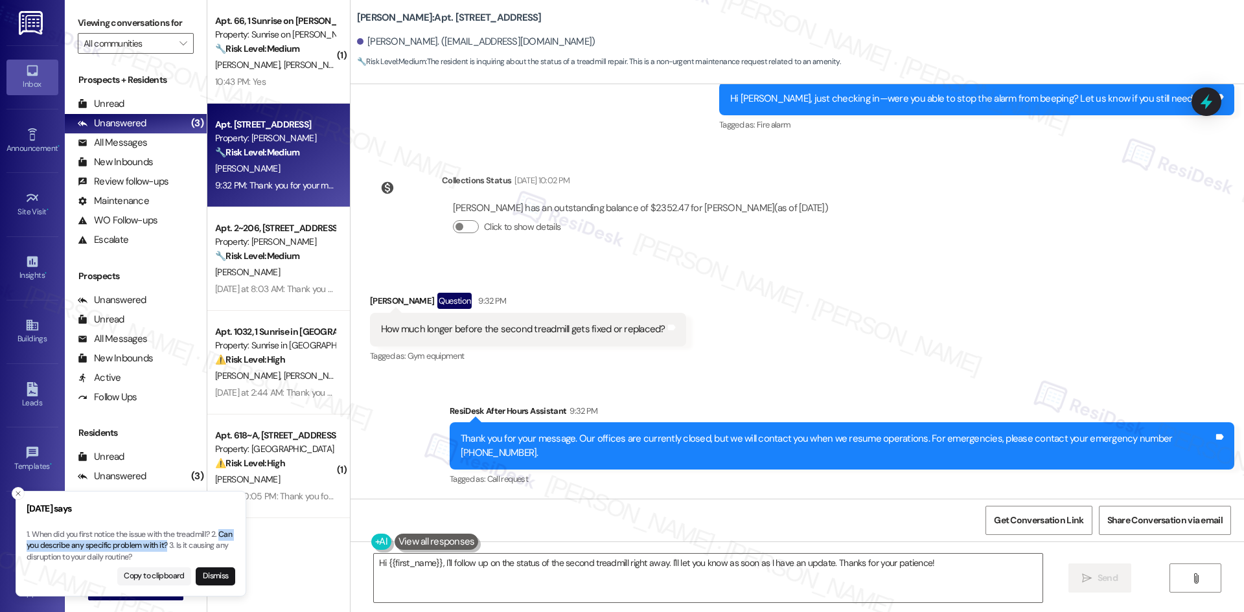
drag, startPoint x: 167, startPoint y: 545, endPoint x: 222, endPoint y: 536, distance: 55.2
click at [222, 536] on p "1. When did you first notice the issue with the treadmill? 2. Can you describe …" at bounding box center [131, 546] width 209 height 34
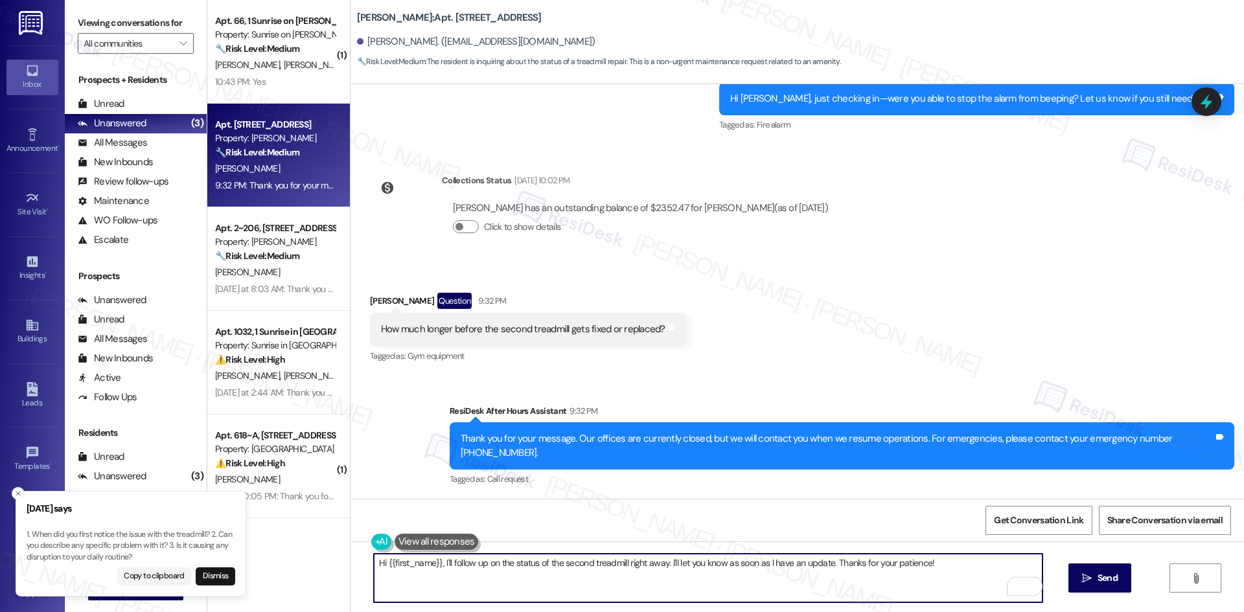
drag, startPoint x: 950, startPoint y: 566, endPoint x: 245, endPoint y: 564, distance: 705.6
click at [245, 564] on div "Friday says 1. When did you first notice the issue with the treadmill? 2. Can y…" at bounding box center [622, 306] width 1244 height 612
paste textarea "Thank you for reaching out, Tony. Can you describe the specific problem you’ve …"
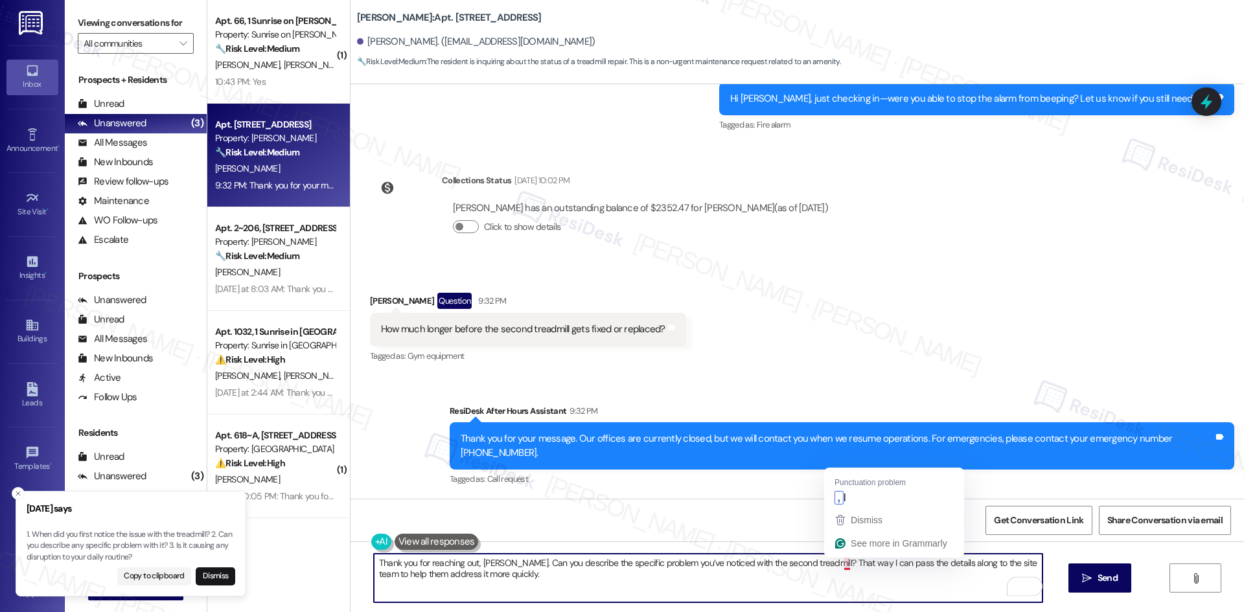
click at [836, 565] on textarea "Thank you for reaching out, Tony. Can you describe the specific problem you’ve …" at bounding box center [708, 578] width 669 height 49
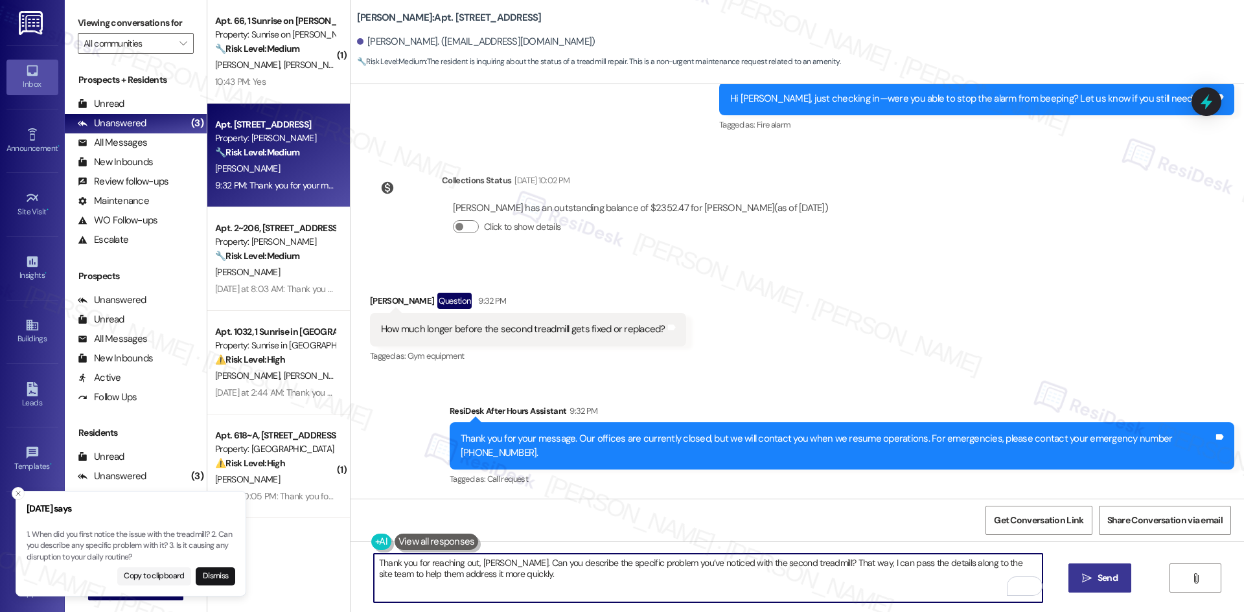
type textarea "Thank you for reaching out, Tony. Can you describe the specific problem you’ve …"
click at [1117, 582] on span "Send" at bounding box center [1107, 578] width 25 height 14
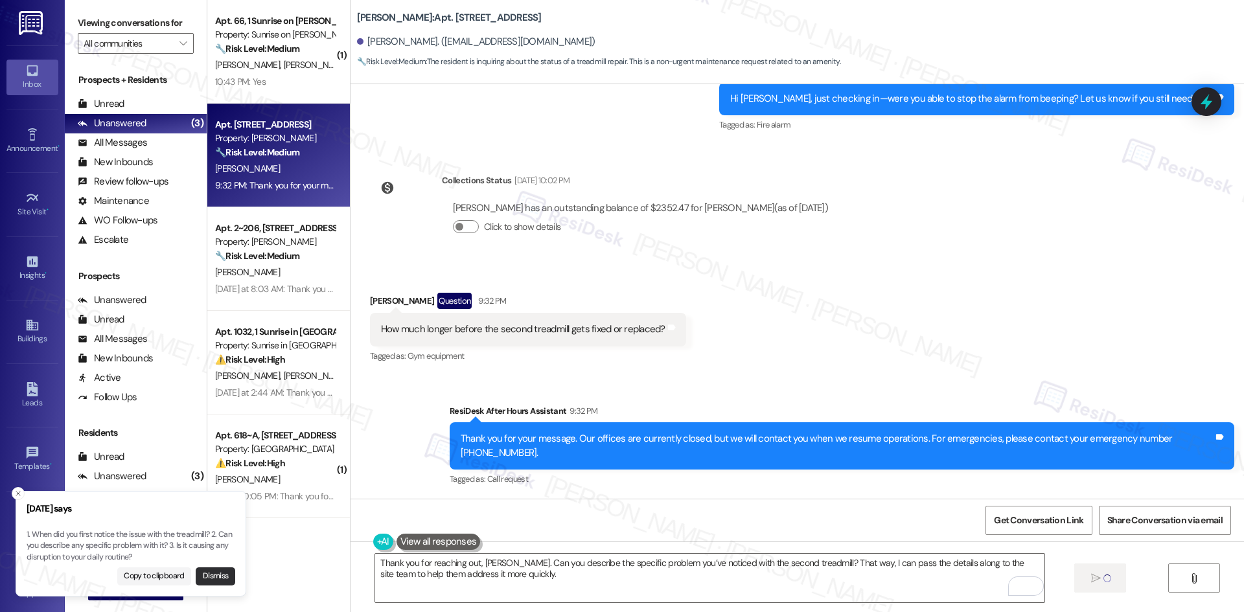
click at [201, 578] on button "Dismiss" at bounding box center [216, 577] width 40 height 18
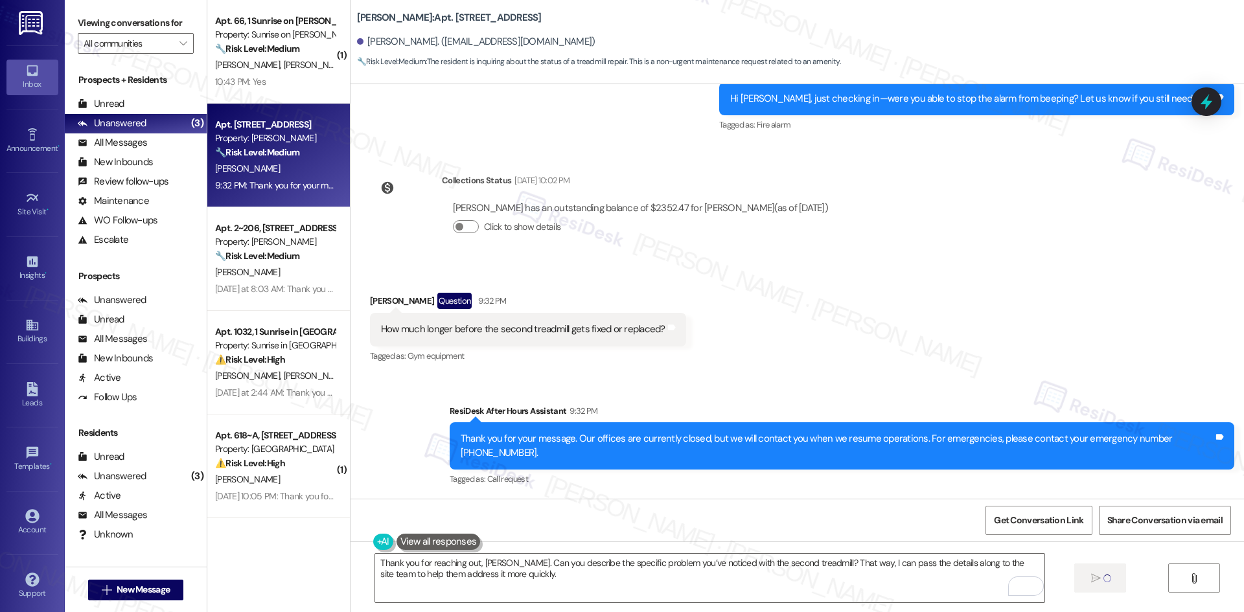
click at [884, 373] on div "Received via SMS Tony Lockett Question 9:32 PM How much longer before the secon…" at bounding box center [797, 320] width 893 height 112
type textarea "Hi {{first_name}}, I'll follow up on the status of the second treadmill right a…"
click at [875, 379] on div "Sent via SMS ResiDesk After Hours Assistant 9:32 PM Thank you for your message.…" at bounding box center [797, 488] width 893 height 227
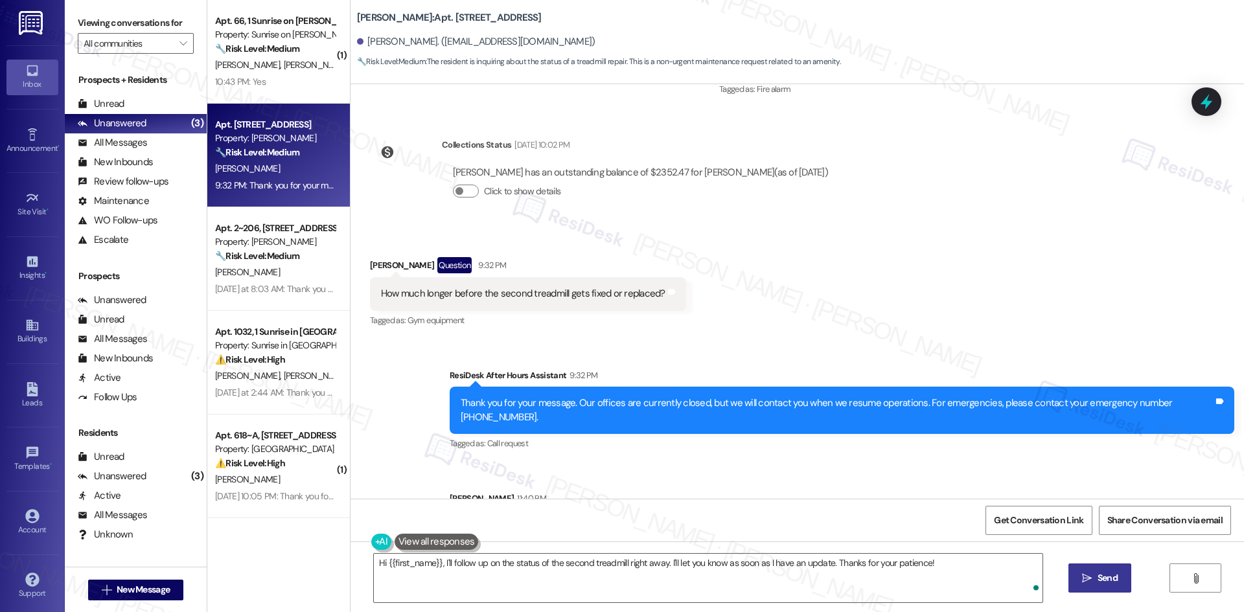
scroll to position [1113, 0]
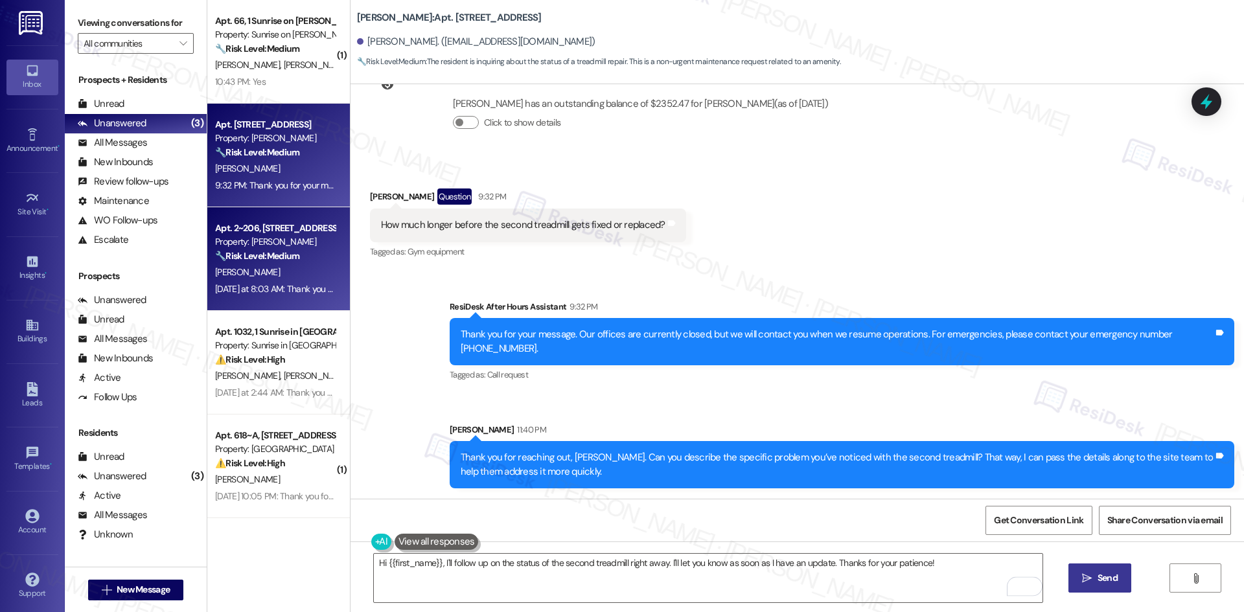
click at [299, 288] on div "Yesterday at 8:03 AM: Thank you for your message. Our offices are currently clo…" at bounding box center [613, 289] width 796 height 12
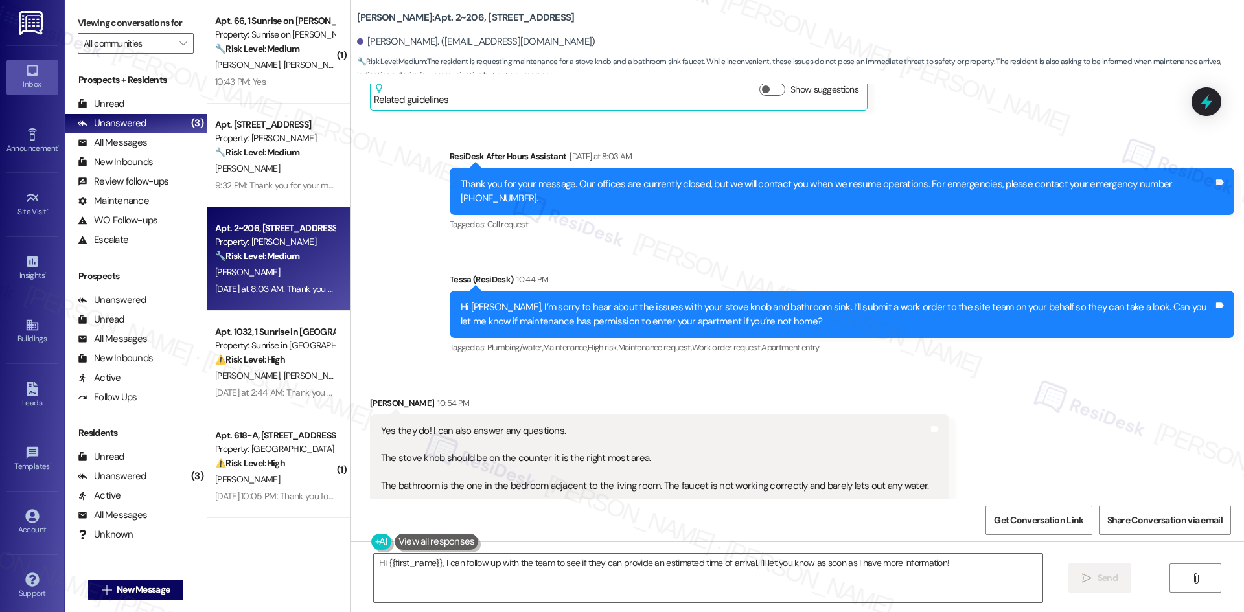
scroll to position [1491, 0]
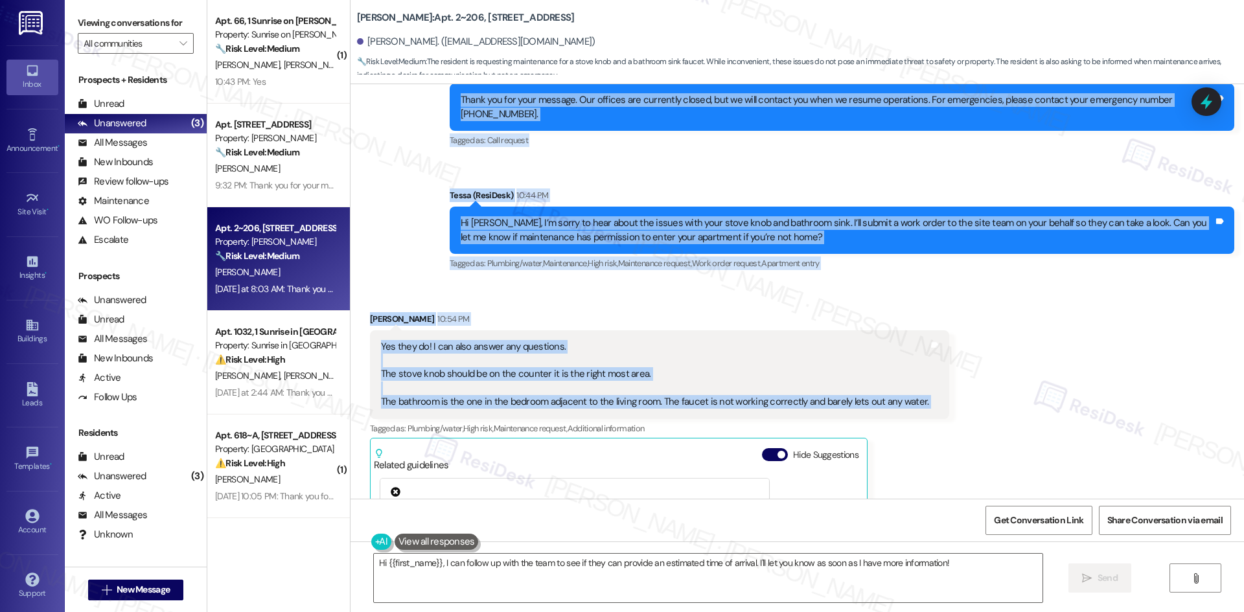
drag, startPoint x: 352, startPoint y: 164, endPoint x: 941, endPoint y: 406, distance: 636.8
click at [939, 408] on div "Lease started Mar 25, 2025 at 8:00 AM Received via SMS Sophia Digirolamo Questi…" at bounding box center [797, 291] width 893 height 415
click at [941, 406] on div "Received [STREET_ADDRESS][PERSON_NAME]:54 PM Yes they do! I can also answer any…" at bounding box center [797, 553] width 893 height 540
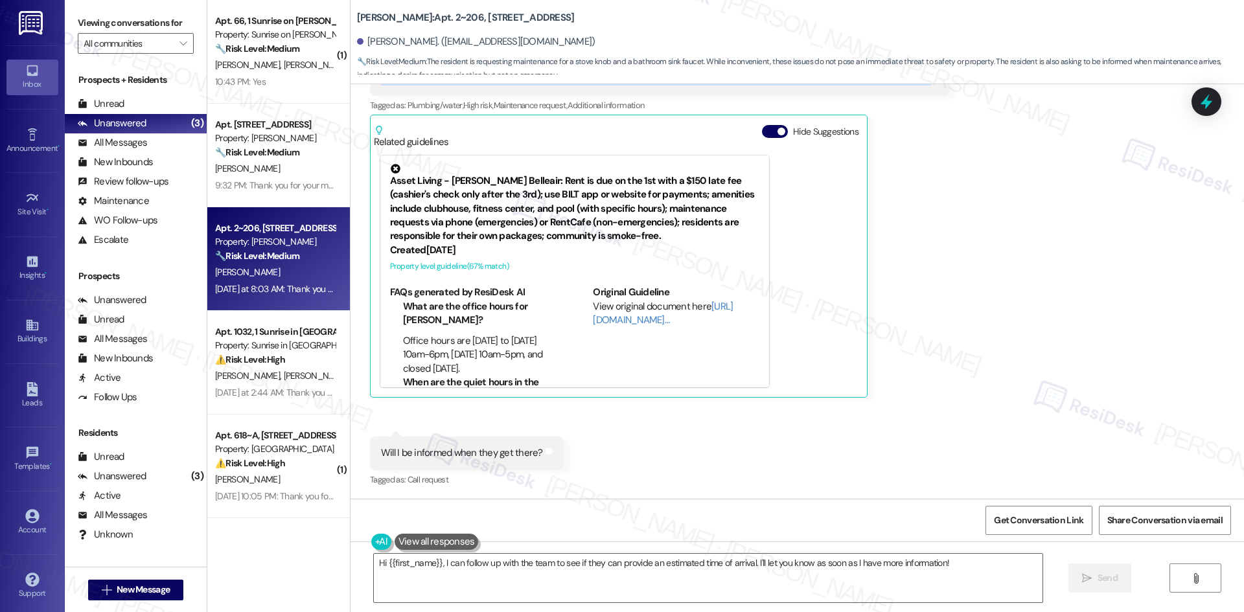
scroll to position [1815, 0]
click at [397, 450] on div "Will I be informed when they get there?" at bounding box center [462, 453] width 162 height 14
drag, startPoint x: 370, startPoint y: 454, endPoint x: 560, endPoint y: 455, distance: 189.8
click at [560, 455] on div "Received [STREET_ADDRESS][PERSON_NAME]:54 PM Yes they do! I can also answer any…" at bounding box center [797, 229] width 893 height 540
click at [910, 334] on div "Sophia Digirolamo 10:54 PM Yes they do! I can also answer any questions. The st…" at bounding box center [660, 192] width 580 height 409
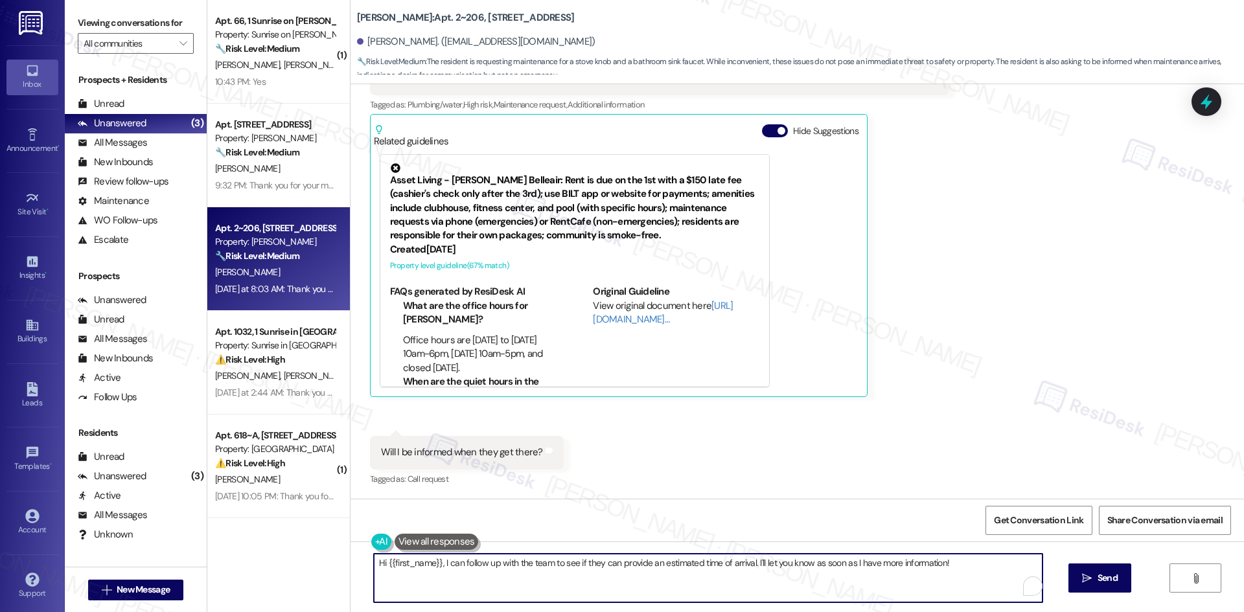
click at [691, 584] on textarea "Hi {{first_name}}, I can follow up with the team to see if they can provide an …" at bounding box center [708, 578] width 669 height 49
paste textarea "Thank you for clarifying, [PERSON_NAME]. I’ll make sure to pass these details a…"
click at [937, 592] on textarea "Thank you for clarifying, [PERSON_NAME]. I’ll make sure to pass these details a…" at bounding box center [708, 578] width 669 height 49
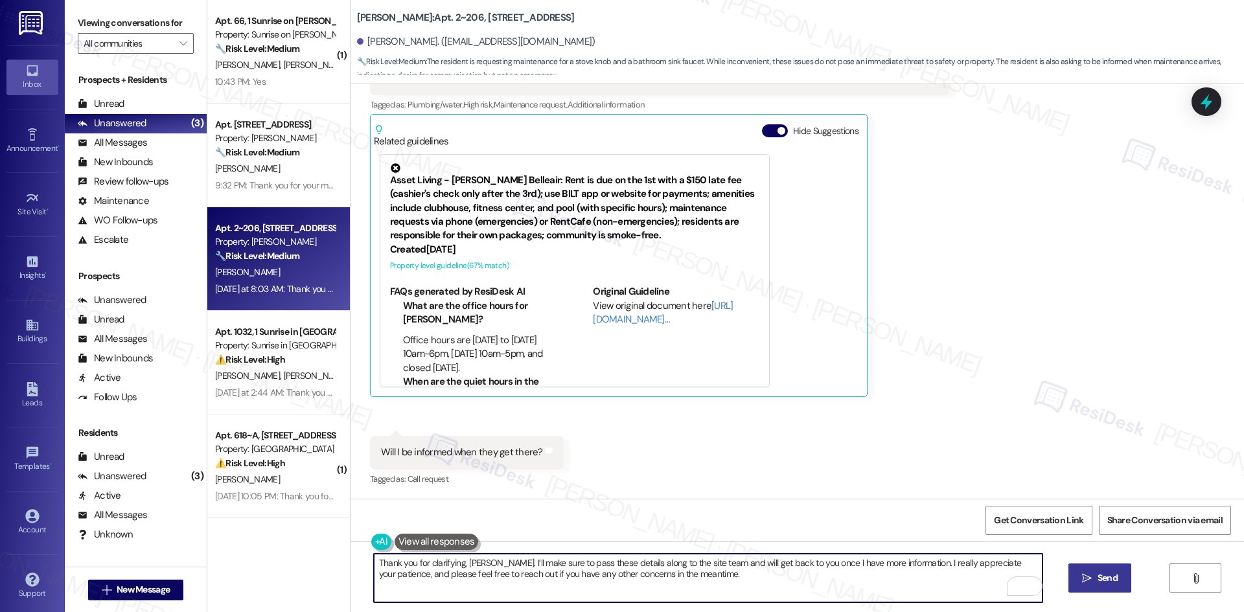
type textarea "Thank you for clarifying, [PERSON_NAME]. I’ll make sure to pass these details a…"
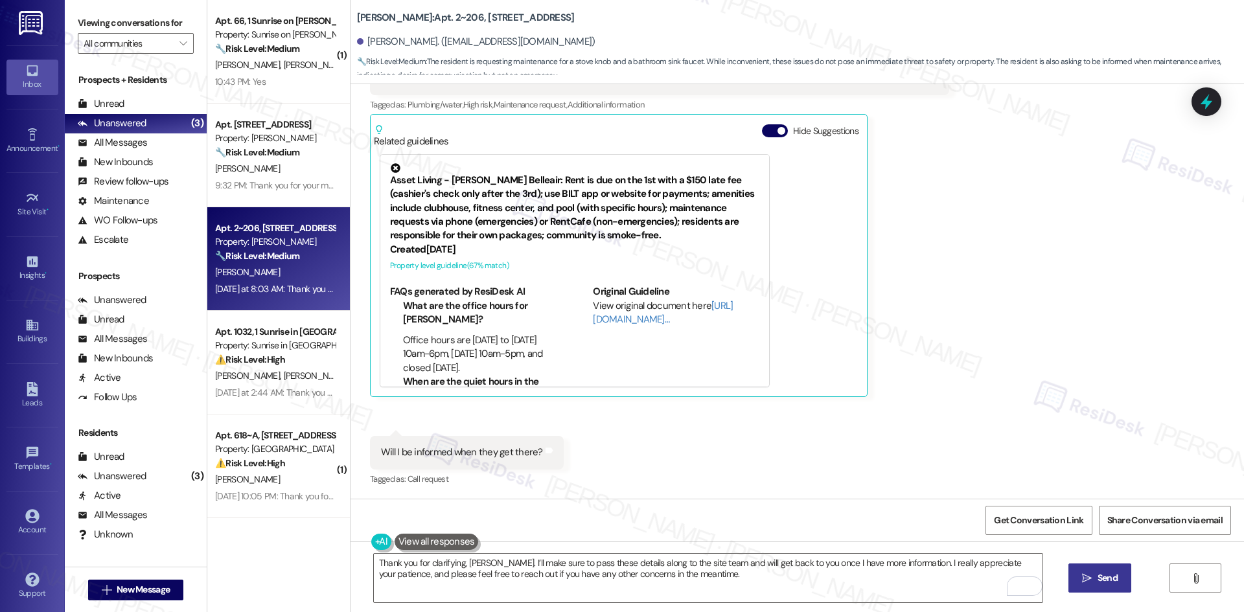
click at [1083, 576] on icon "" at bounding box center [1087, 578] width 10 height 10
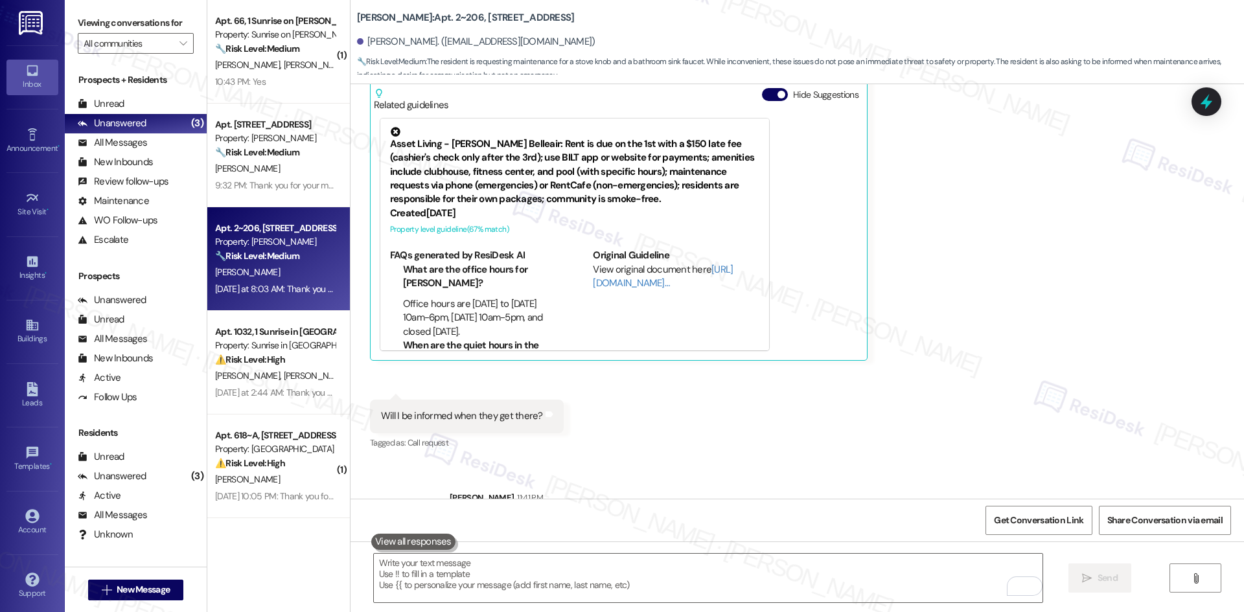
scroll to position [1919, 0]
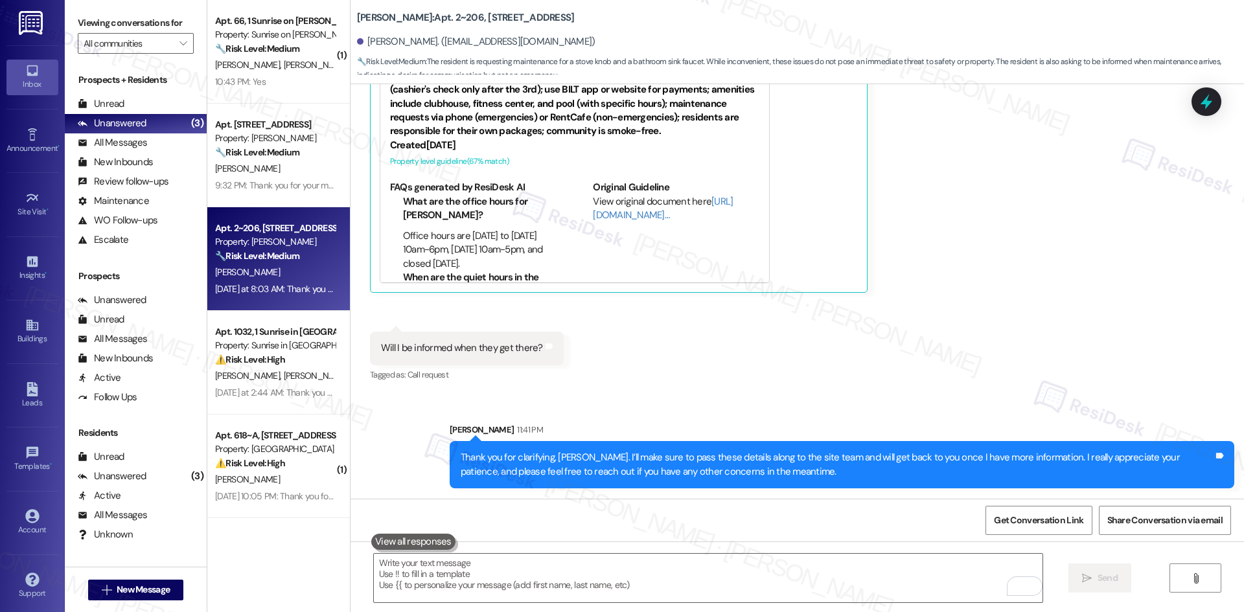
click at [908, 358] on div "Received [STREET_ADDRESS][PERSON_NAME]:54 PM Yes they do! I can also answer any…" at bounding box center [797, 125] width 893 height 540
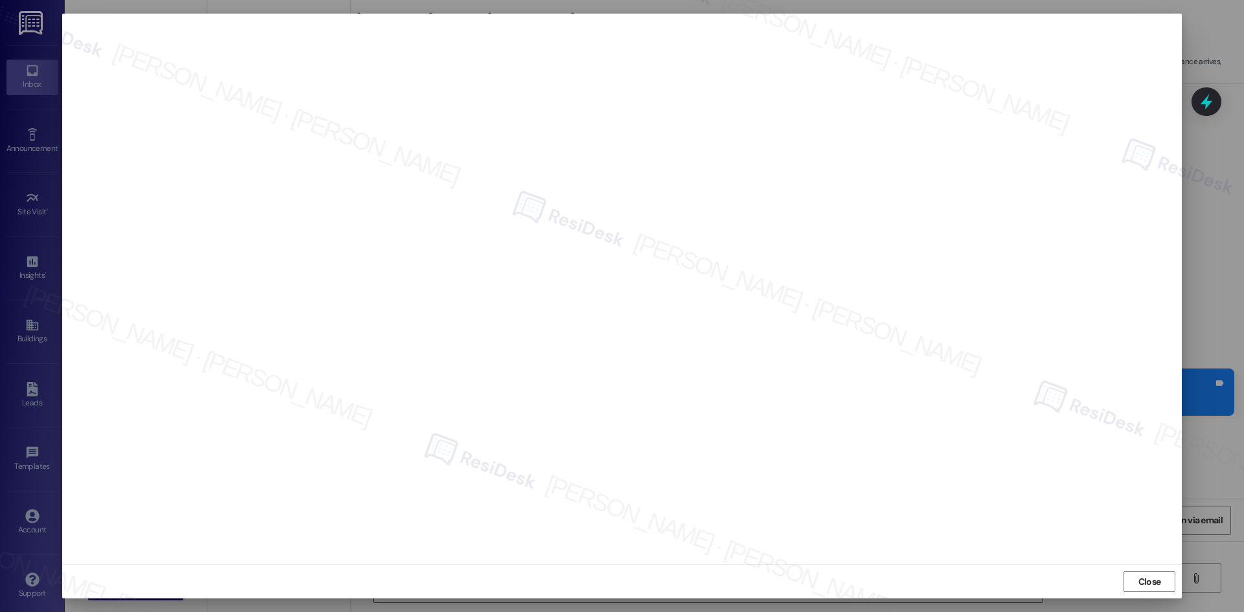
scroll to position [1919, 0]
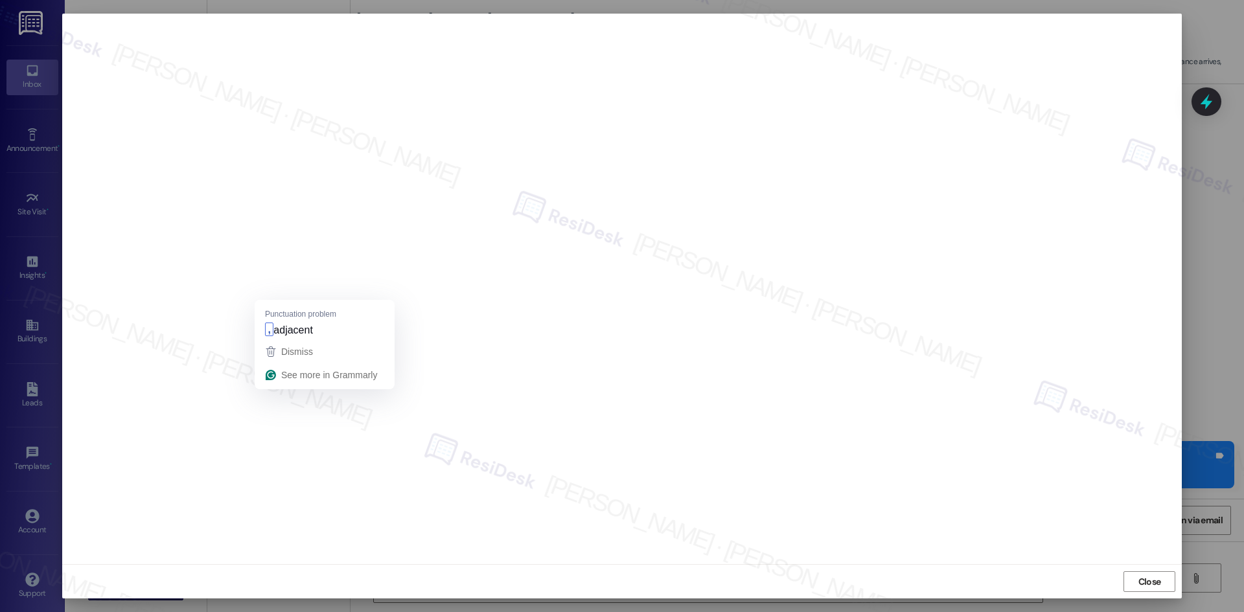
click at [279, 301] on div "Punctuation problem , adjacent" at bounding box center [325, 320] width 140 height 40
click at [1153, 588] on span "Close" at bounding box center [1149, 582] width 23 height 14
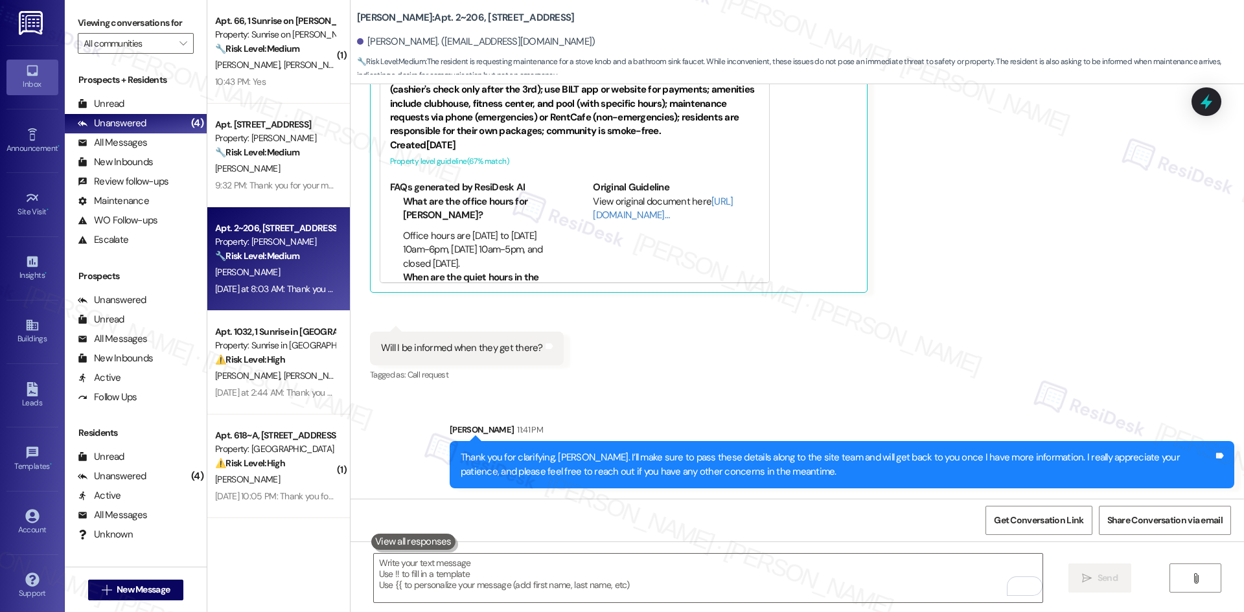
click at [1076, 373] on div "Received [STREET_ADDRESS][PERSON_NAME]:54 PM Yes they do! I can also answer any…" at bounding box center [797, 125] width 893 height 540
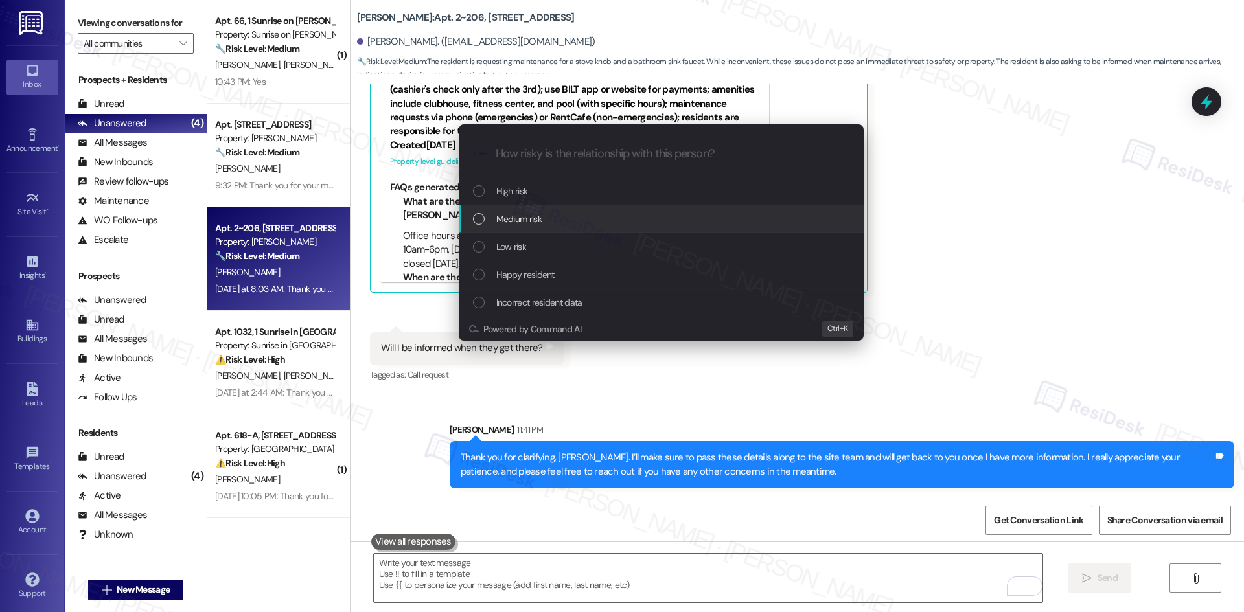
click at [571, 209] on div "Medium risk" at bounding box center [661, 219] width 405 height 28
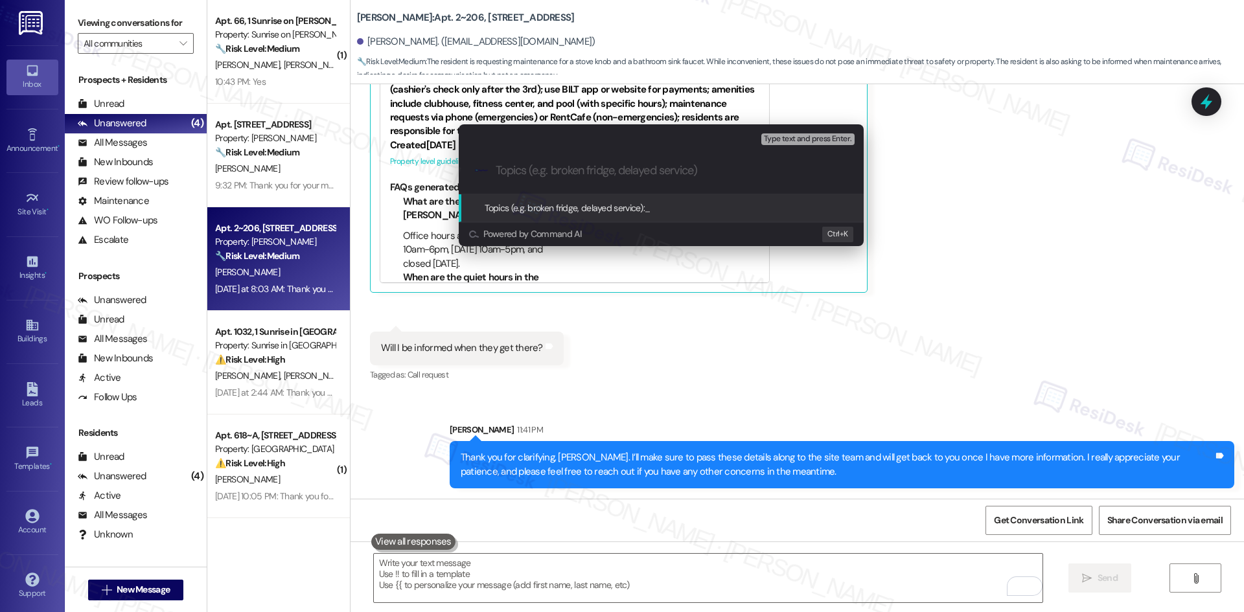
click at [581, 177] on input "Topics (e.g. broken fridge, delayed service)" at bounding box center [672, 171] width 352 height 14
paste input "Work Orders – Stove Knob (ID: 4637461) and Bathroom Sink (ID: 4637469)"
type input "Work Orders – Stove Knob (ID: 4637461) and Bathroom Sink (ID: 4637469)"
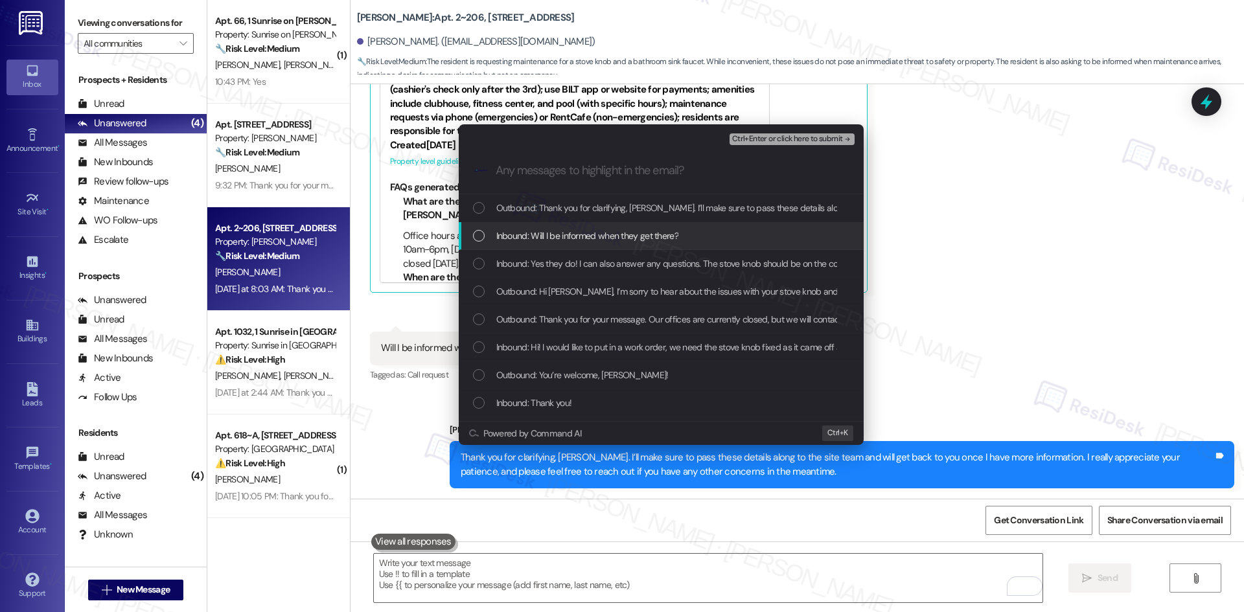
click at [603, 235] on span "Inbound: Will I be informed when they get there?" at bounding box center [587, 236] width 182 height 14
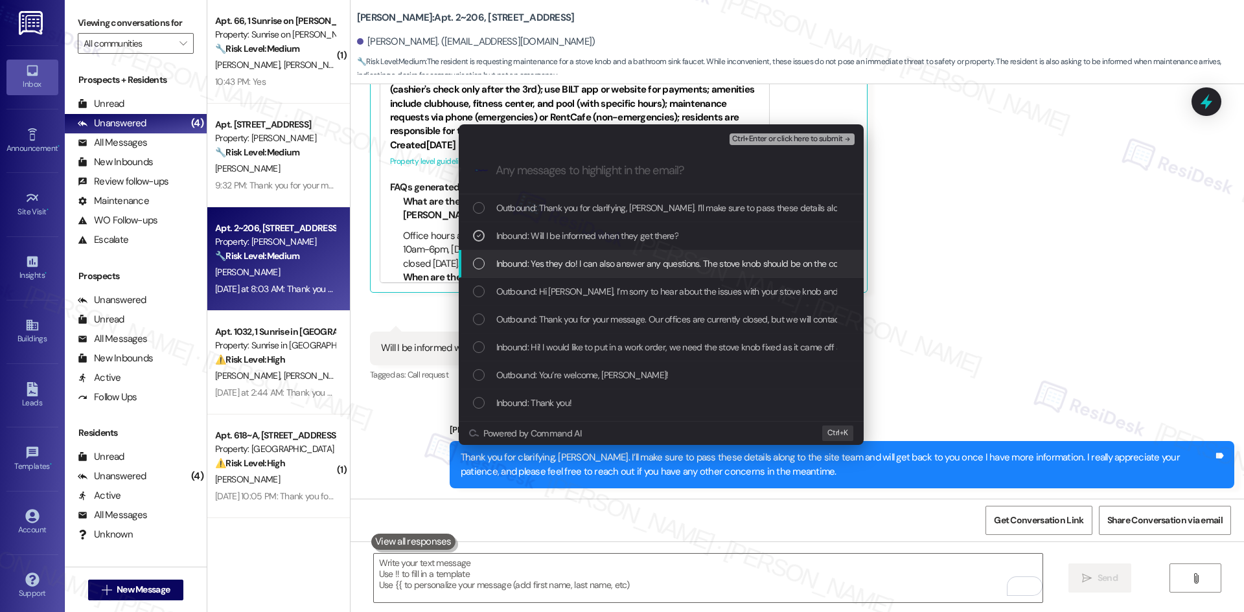
click at [613, 260] on span "Inbound: Yes they do! I can also answer any questions. The stove knob should be…" at bounding box center [972, 264] width 953 height 14
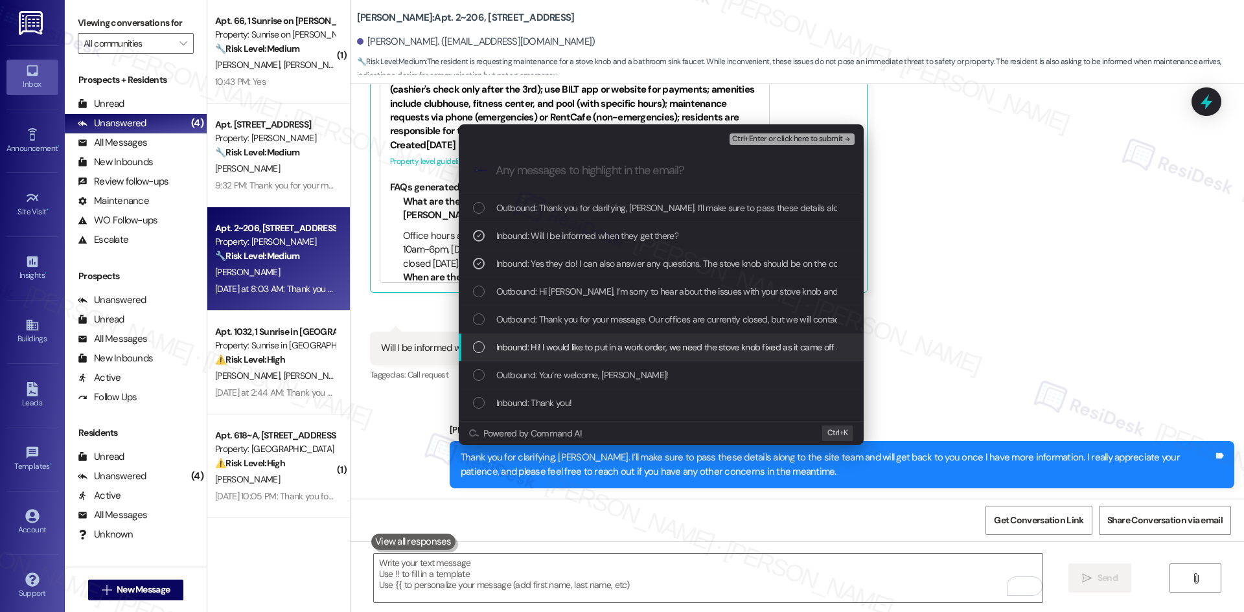
click at [693, 349] on span "Inbound: Hi! I would like to put in a work order, we need the stove knob fixed …" at bounding box center [846, 347] width 701 height 14
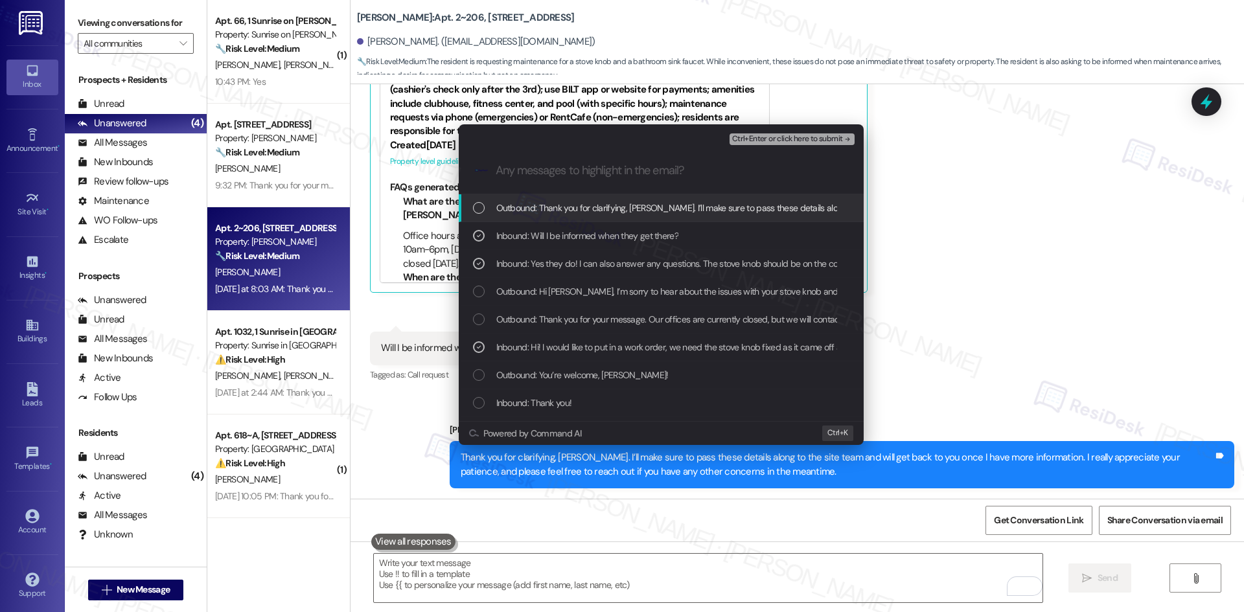
click at [820, 137] on span "Ctrl+Enter or click here to submit" at bounding box center [787, 139] width 111 height 9
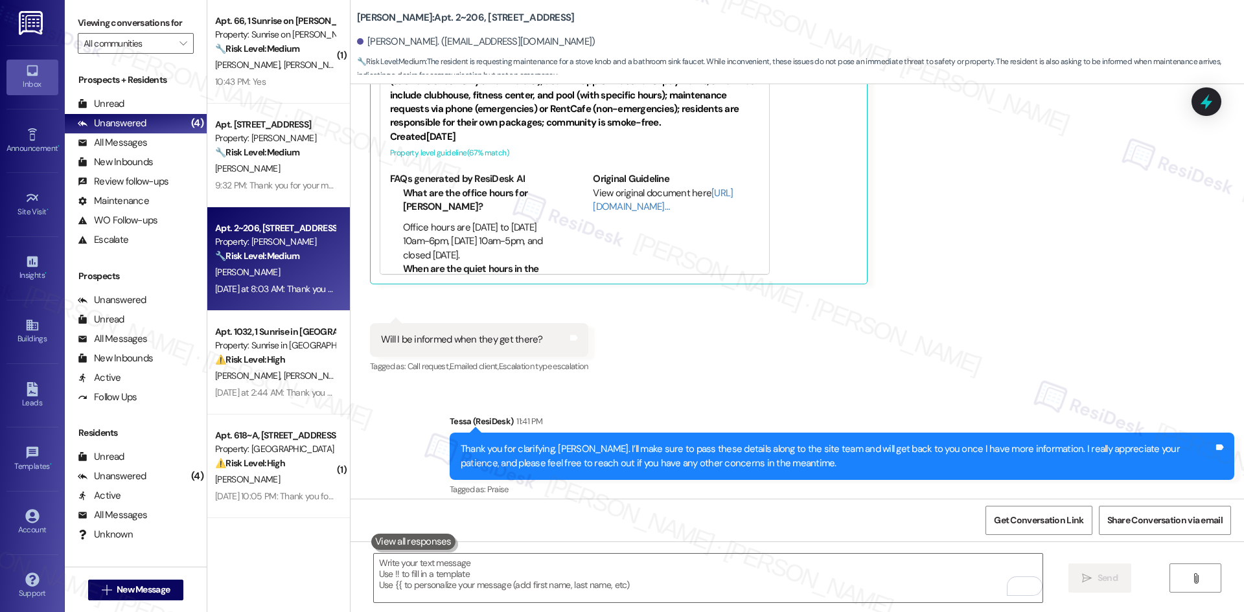
scroll to position [1938, 0]
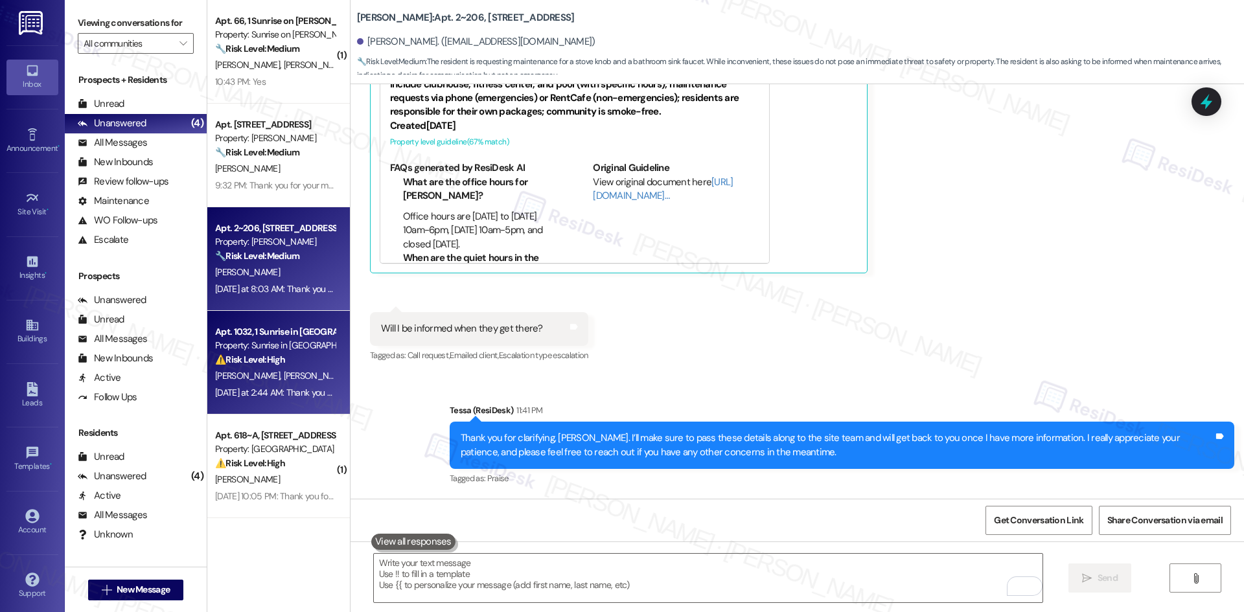
click at [263, 393] on div "[DATE] at 2:44 AM: Thank you for your message. Our offices are currently closed…" at bounding box center [613, 393] width 796 height 12
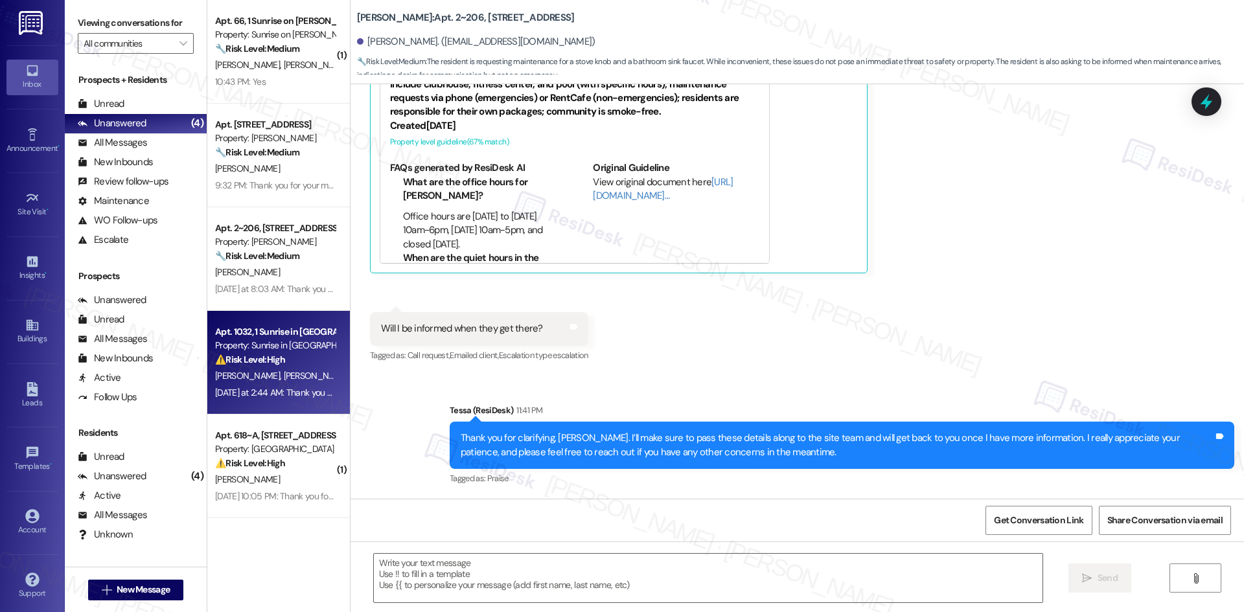
type textarea "Fetching suggested responses. Please feel free to read through the conversation…"
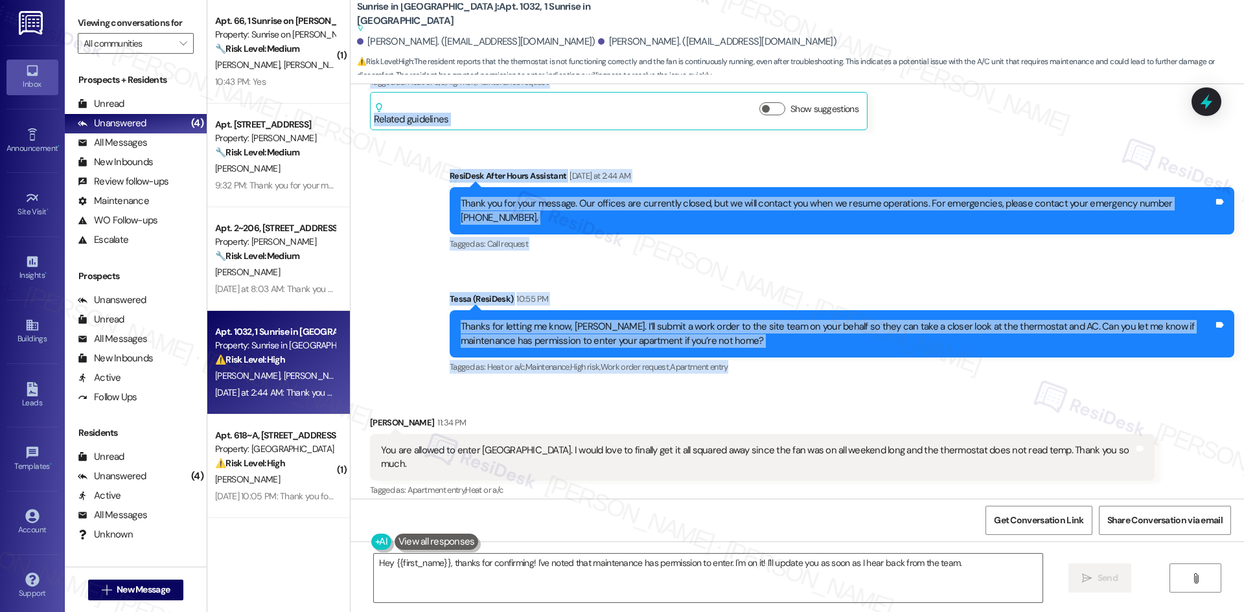
scroll to position [2912, 0]
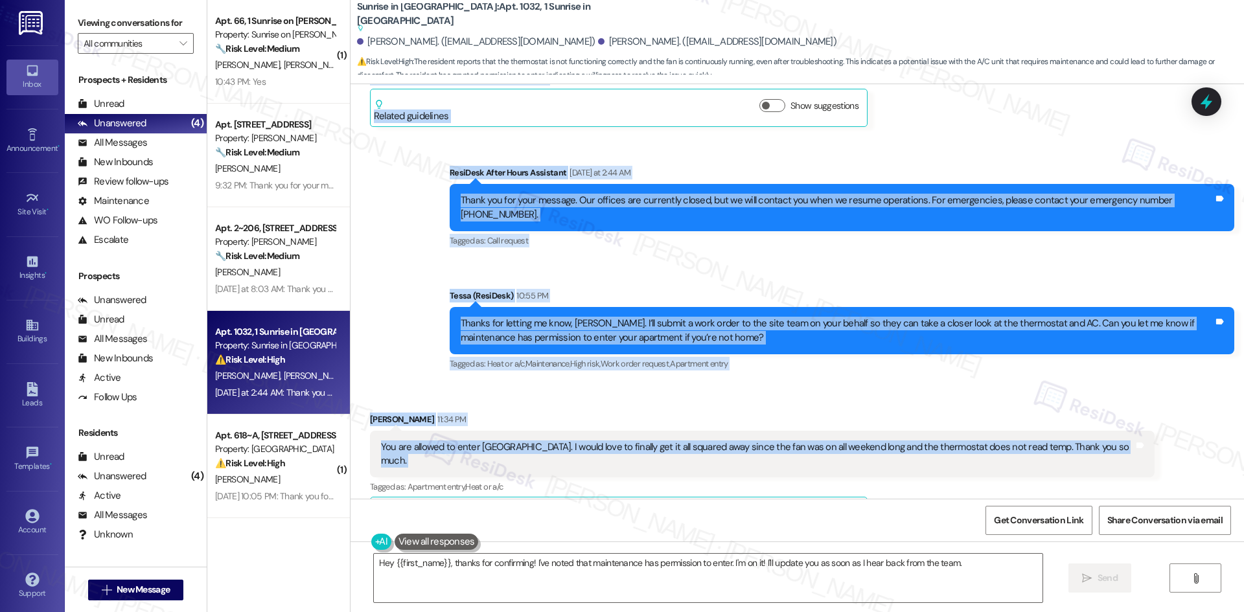
drag, startPoint x: 352, startPoint y: 211, endPoint x: 1109, endPoint y: 406, distance: 781.6
click at [1109, 406] on div "Lease started [DATE] 8:00 AM Announcement, sent via SMS Tessa (ResiDesk) [DATE]…" at bounding box center [797, 291] width 893 height 415
copy div "[PERSON_NAME] Neutral [DATE] at 2:44 AM Hello [PERSON_NAME]. I switched the the…"
click at [700, 279] on div "Sent via SMS Tessa (ResiDesk) 10:55 PM Thanks for letting me know, [PERSON_NAME…" at bounding box center [842, 331] width 804 height 104
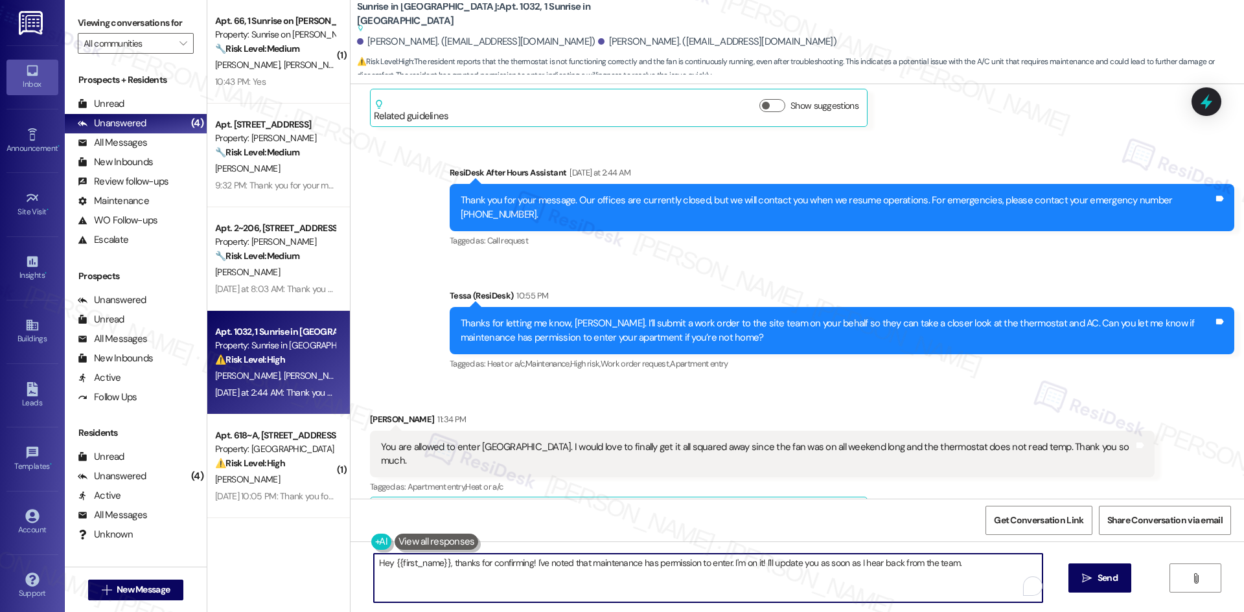
click at [741, 573] on textarea "Hey {{first_name}}, thanks for confirming! I've noted that maintenance has perm…" at bounding box center [708, 578] width 669 height 49
paste textarea "Thank you, [PERSON_NAME]. I’ll let the site team know that maintenance has perm…"
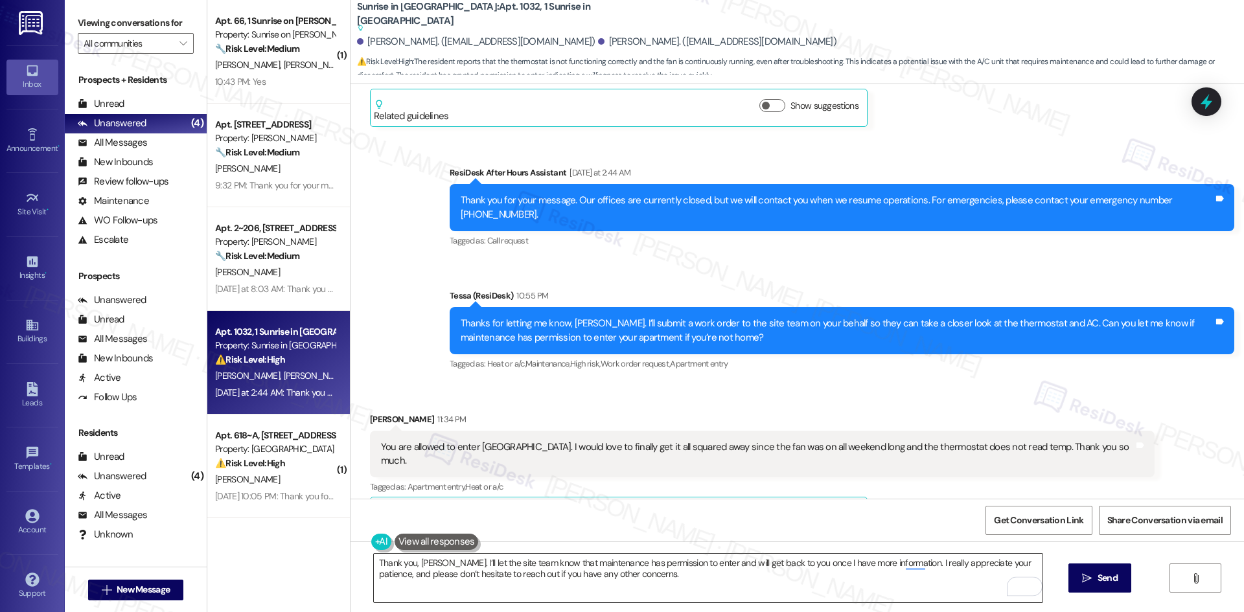
drag, startPoint x: 1089, startPoint y: 585, endPoint x: 912, endPoint y: 571, distance: 178.1
click at [912, 571] on div "Thank you, [PERSON_NAME]. I’ll let the site team know that maintenance has perm…" at bounding box center [797, 590] width 893 height 97
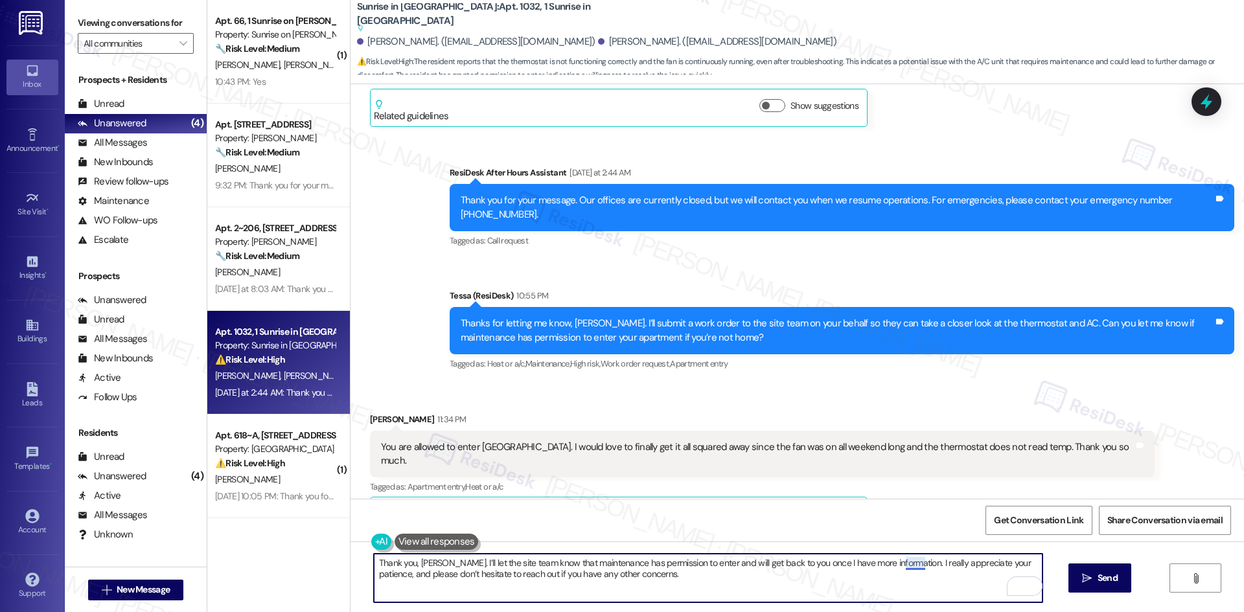
click at [908, 569] on textarea "Thank you, [PERSON_NAME]. I’ll let the site team know that maintenance has perm…" at bounding box center [708, 578] width 669 height 49
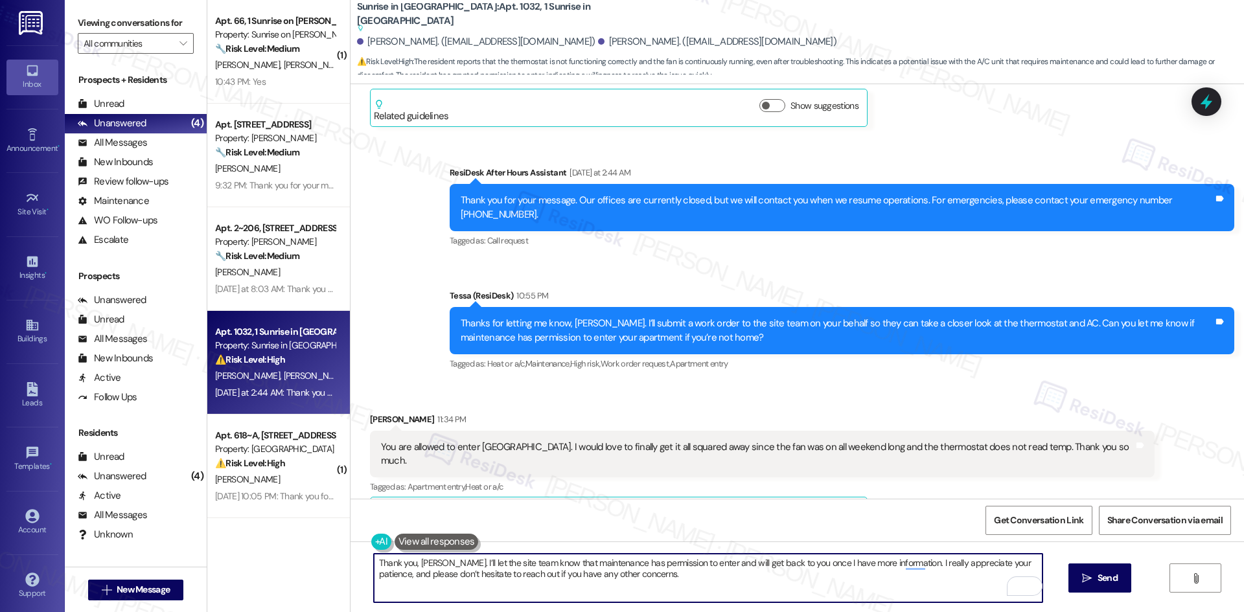
click at [909, 557] on textarea "Thank you, [PERSON_NAME]. I’ll let the site team know that maintenance has perm…" at bounding box center [708, 578] width 669 height 49
click at [911, 562] on textarea "Thank you, [PERSON_NAME]. I’ll let the site team know that maintenance has perm…" at bounding box center [708, 578] width 669 height 49
click at [934, 584] on textarea "Thank you, [PERSON_NAME]. I’ll let the site team know that maintenance has perm…" at bounding box center [708, 578] width 669 height 49
type textarea "Thank you, [PERSON_NAME]. I’ll let the site team know that maintenance has perm…"
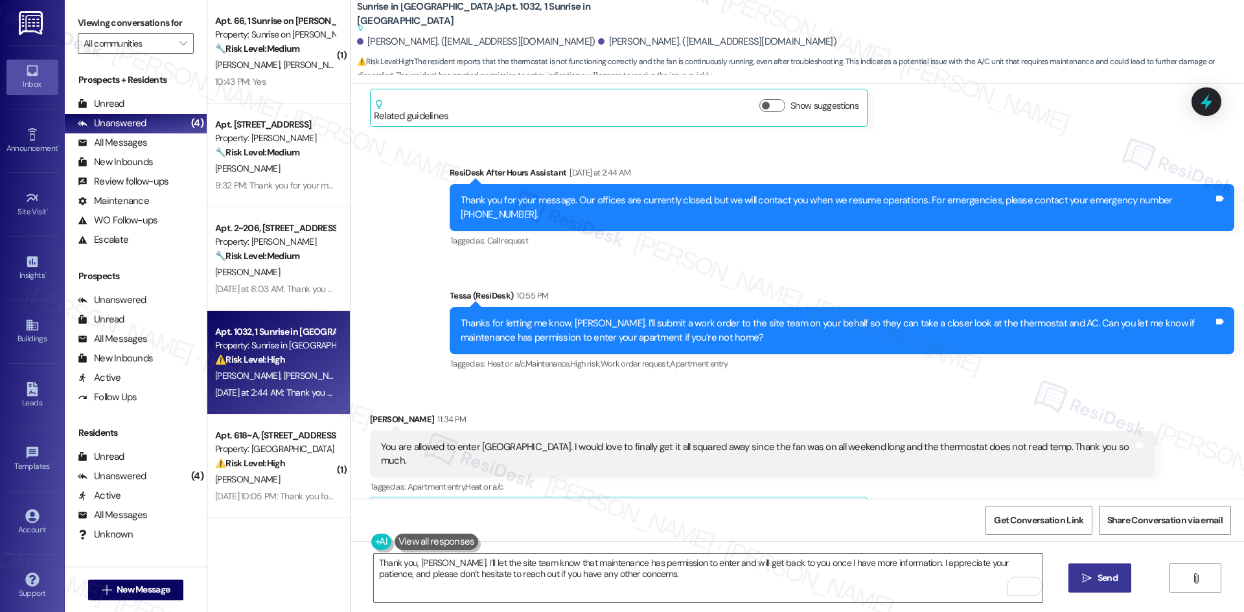
click at [1105, 579] on span "Send" at bounding box center [1108, 578] width 20 height 14
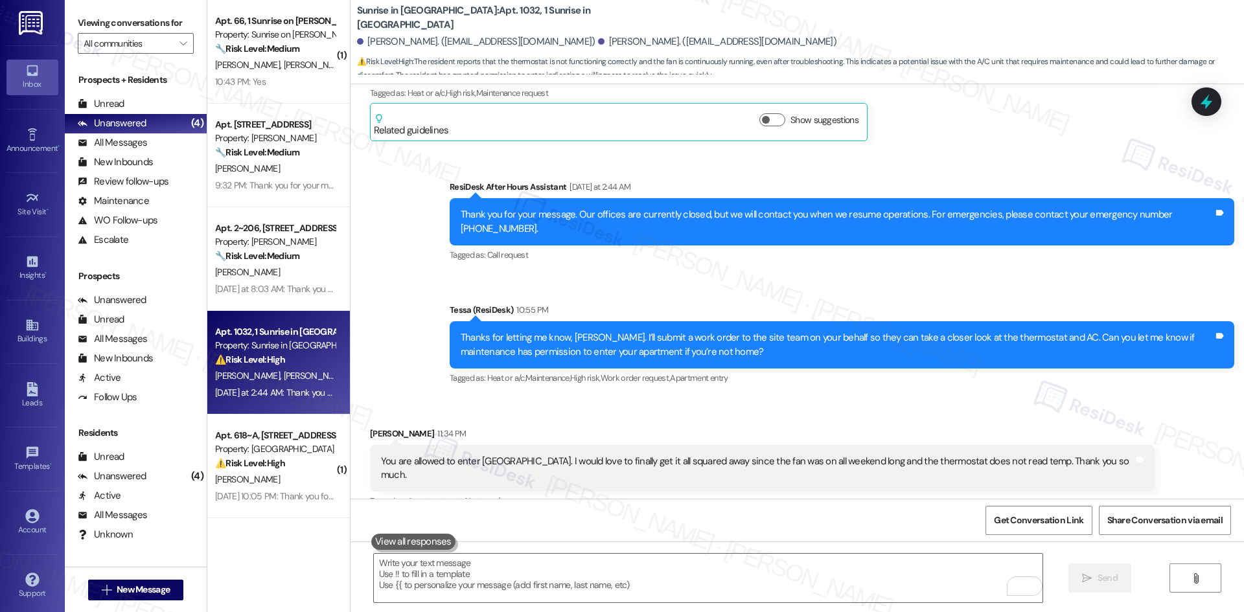
scroll to position [2824, 0]
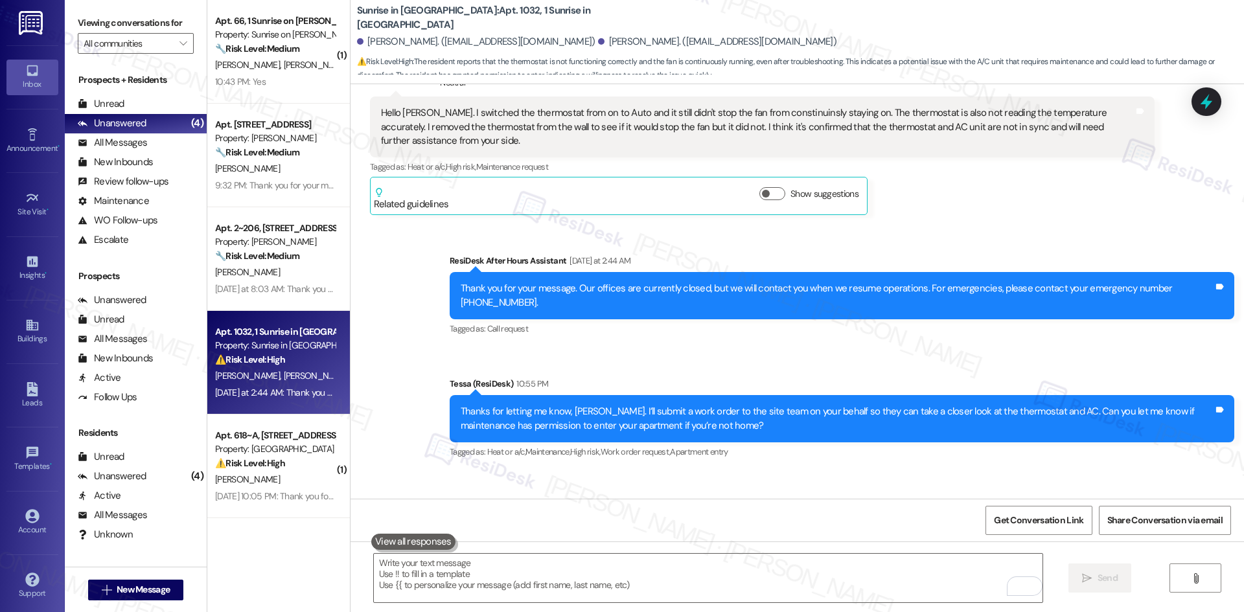
click at [963, 397] on div "Thanks for letting me know, Rafael. I’ll submit a work order to the site team o…" at bounding box center [842, 418] width 785 height 47
click at [951, 422] on div "Sent via SMS Tessa (ResiDesk) 10:55 PM Thanks for letting me know, Rafael. I’ll…" at bounding box center [842, 419] width 804 height 104
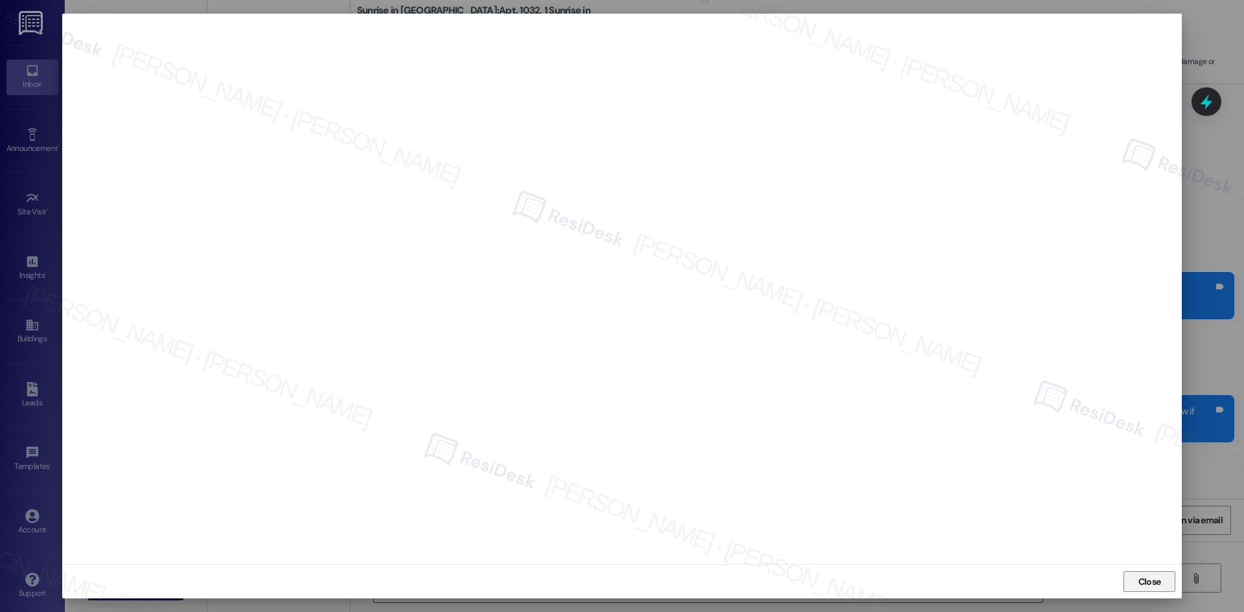
click at [1143, 584] on span "Close" at bounding box center [1149, 582] width 23 height 14
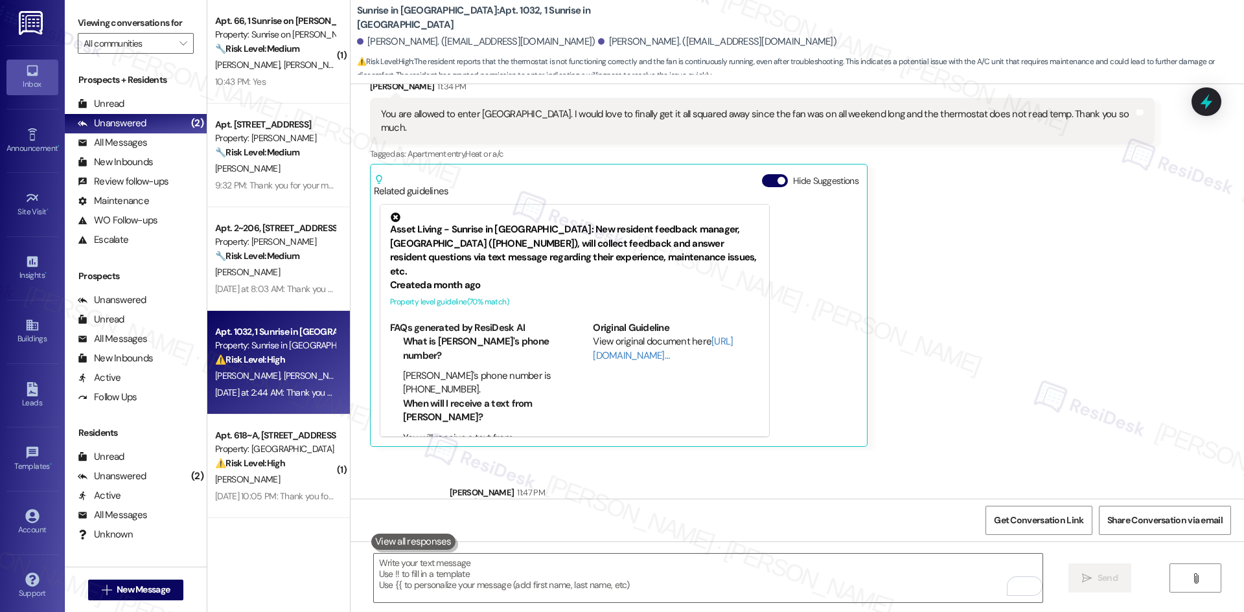
scroll to position [3252, 0]
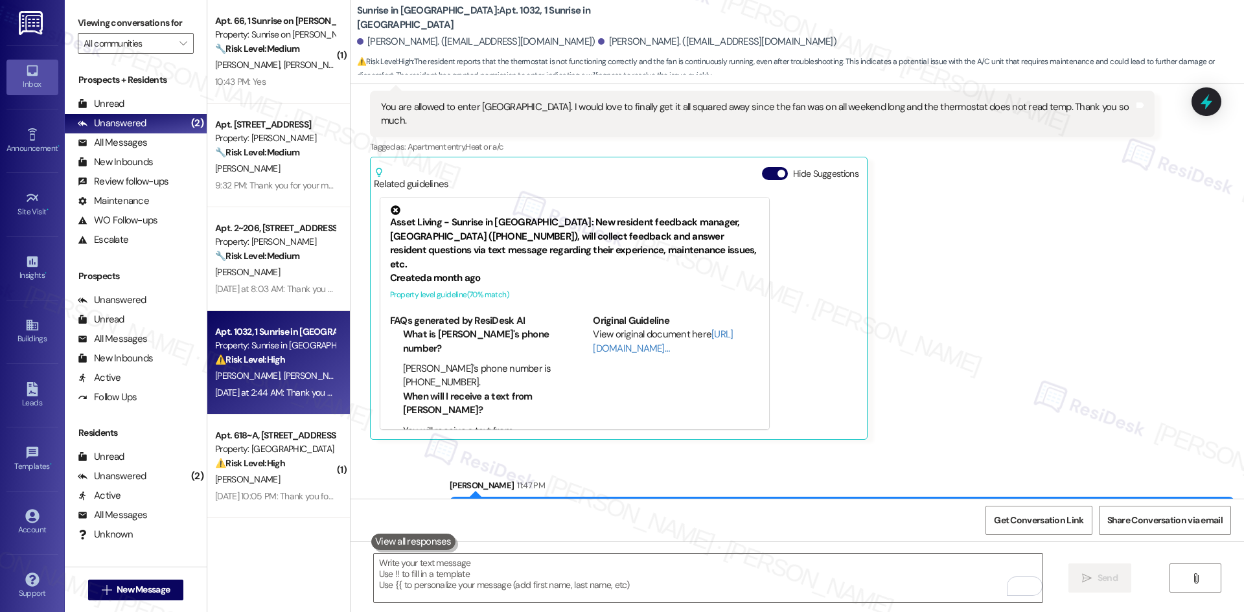
click at [1033, 450] on div "Sent via SMS Sarah 11:47 PM Thank you, Rafael. I’ll let the site team know that…" at bounding box center [797, 502] width 893 height 104
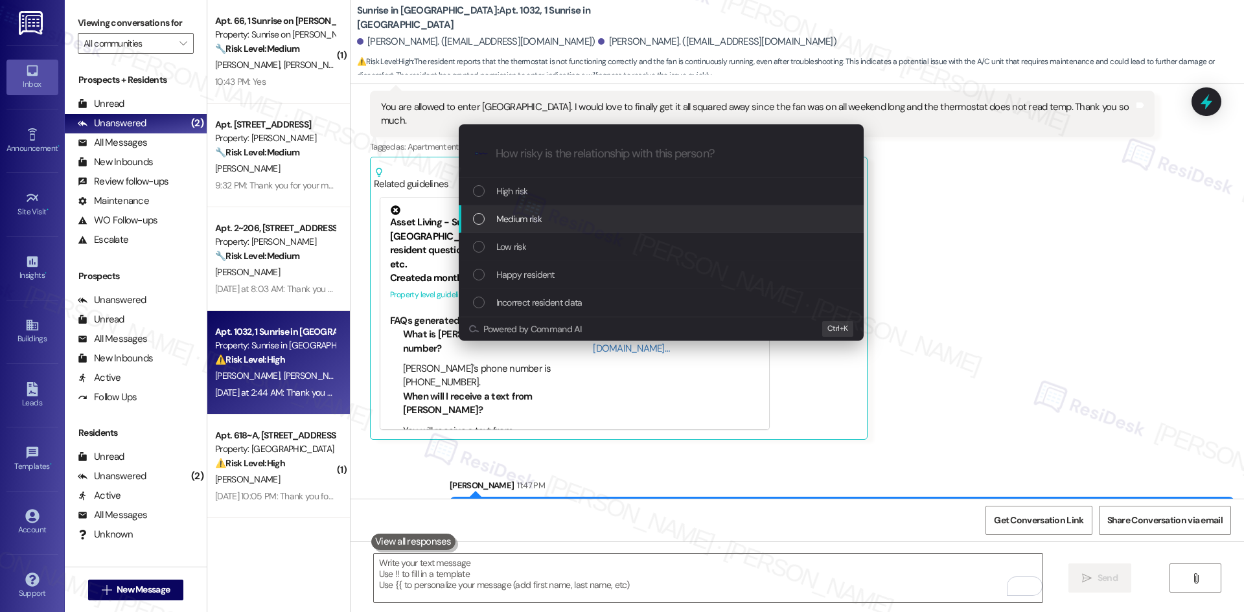
click at [581, 211] on div "Medium risk" at bounding box center [661, 219] width 405 height 28
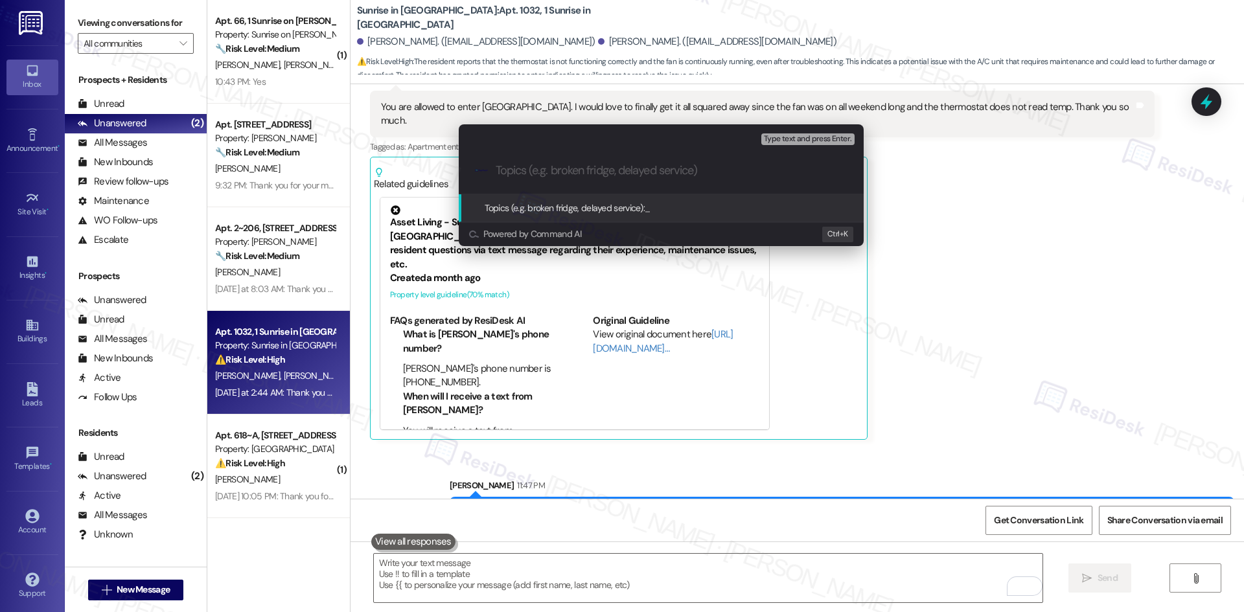
click at [654, 170] on input "Topics (e.g. broken fridge, delayed service)" at bounding box center [672, 171] width 352 height 14
paste input "Work Order – Thermostat and AC Issue (ID: 7830012)"
type input "Work Order – Thermostat and AC Issue (ID: 7830012)"
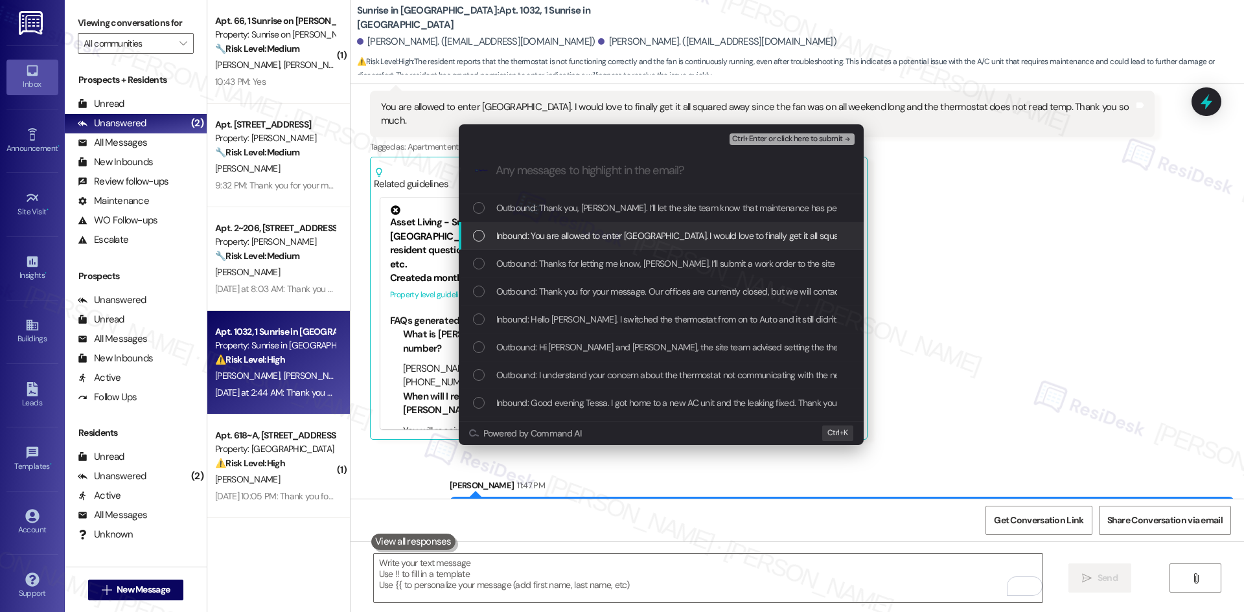
click at [608, 236] on span "Inbound: You are allowed to enter Tessa. I would love to finally get it all squ…" at bounding box center [872, 236] width 753 height 14
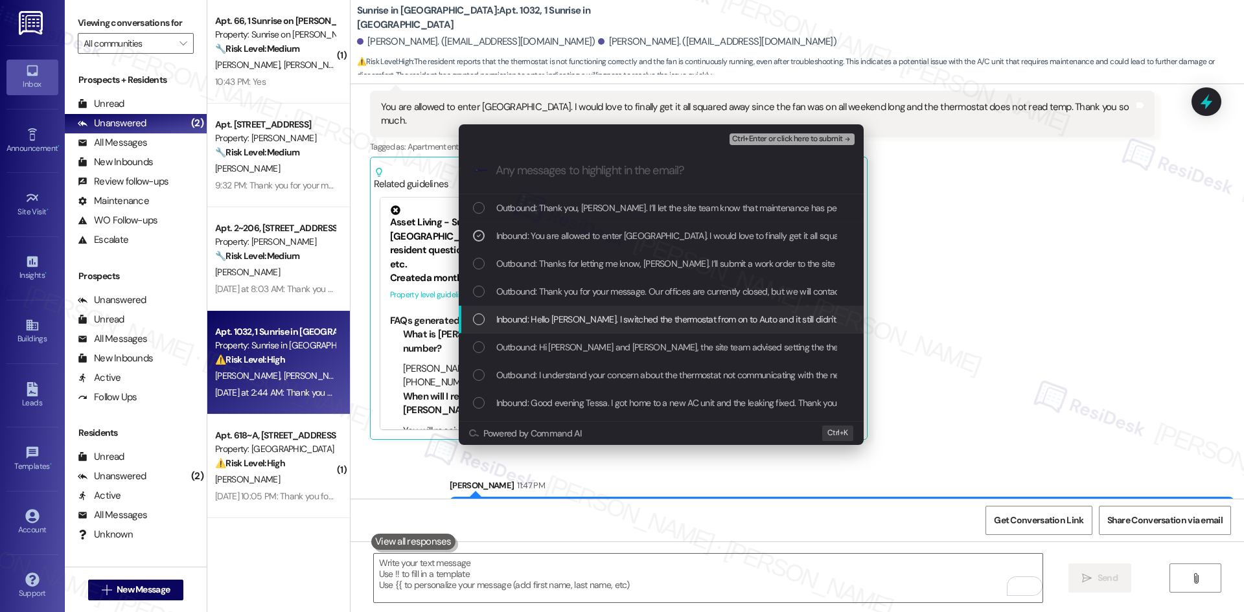
click at [711, 319] on span "Inbound: Hello Tessa. I switched the thermostat from on to Auto and it still di…" at bounding box center [1237, 319] width 1482 height 14
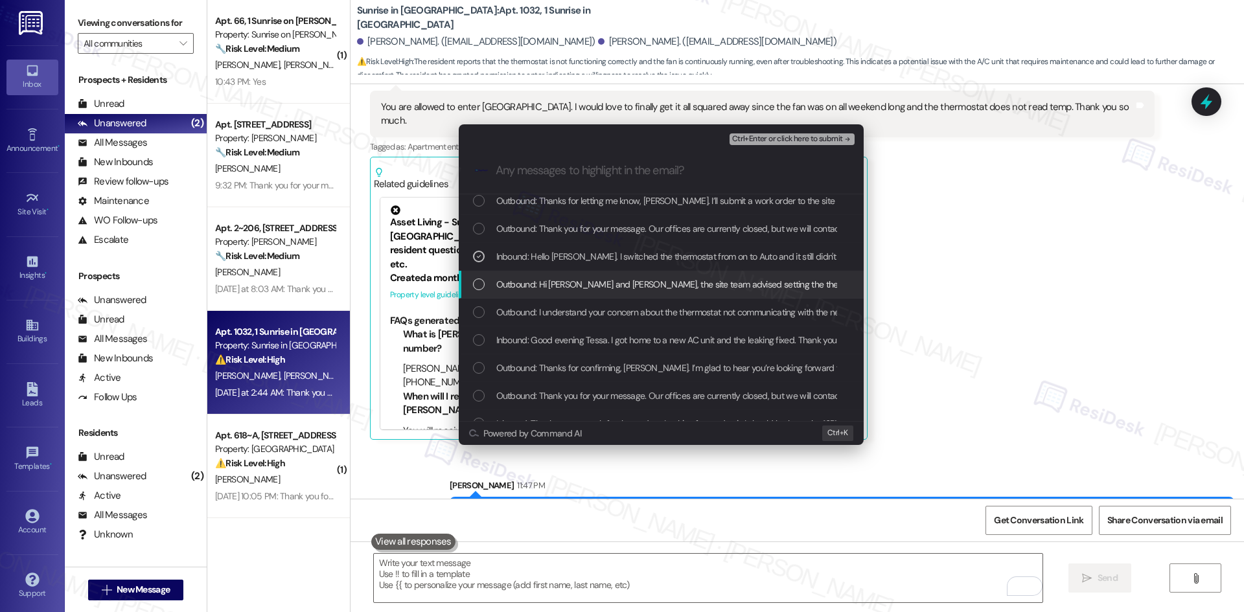
scroll to position [65, 0]
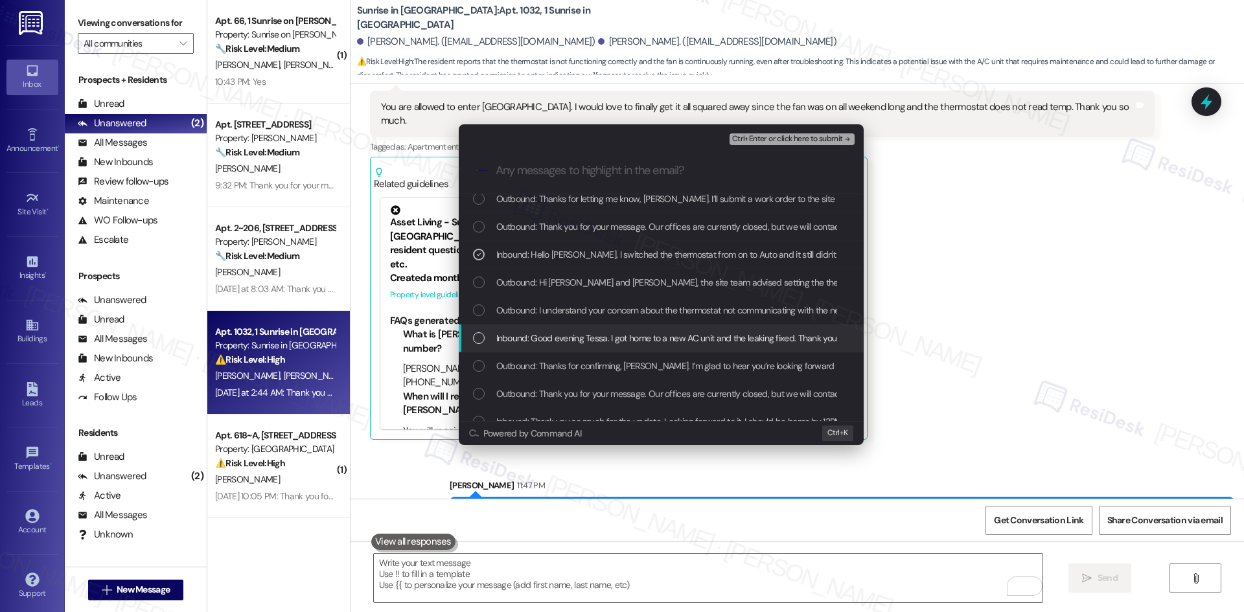
click at [781, 343] on span "Inbound: Good evening Tessa. I got home to a new AC unit and the leaking fixed.…" at bounding box center [1071, 338] width 1151 height 14
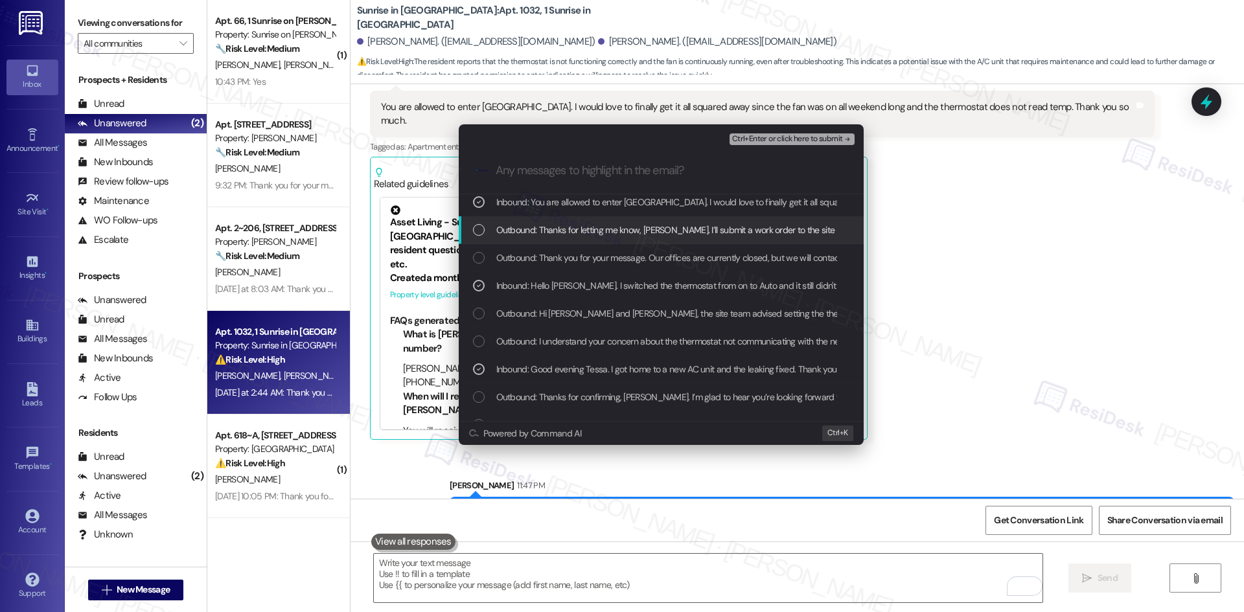
scroll to position [0, 0]
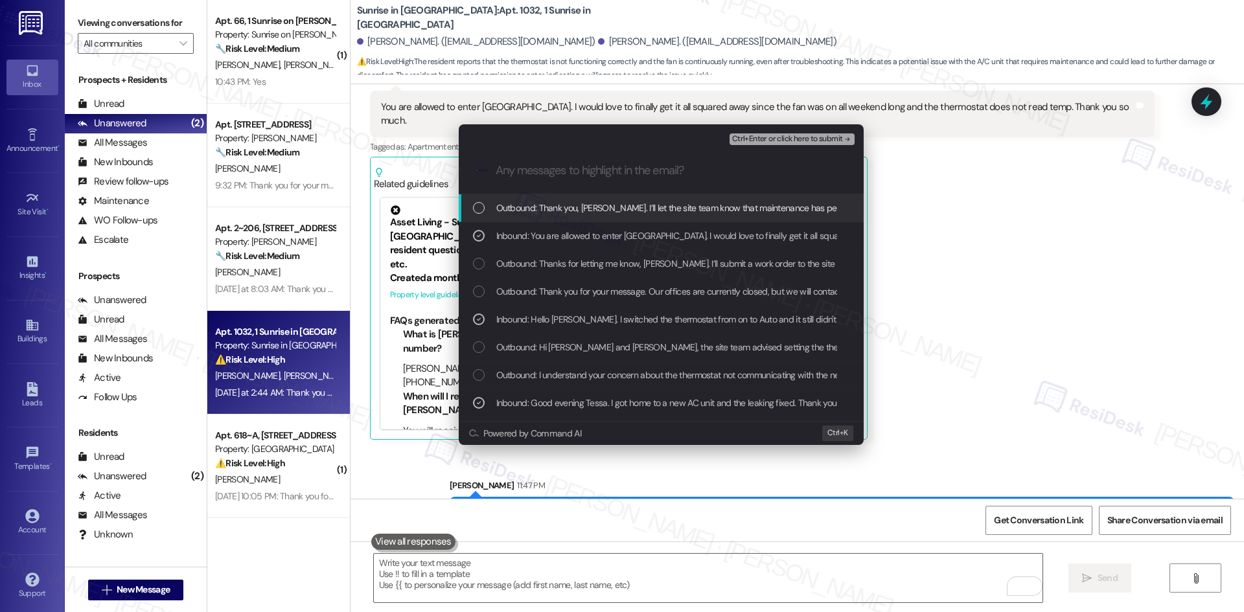
click at [833, 135] on span "Ctrl+Enter or click here to submit" at bounding box center [787, 139] width 111 height 9
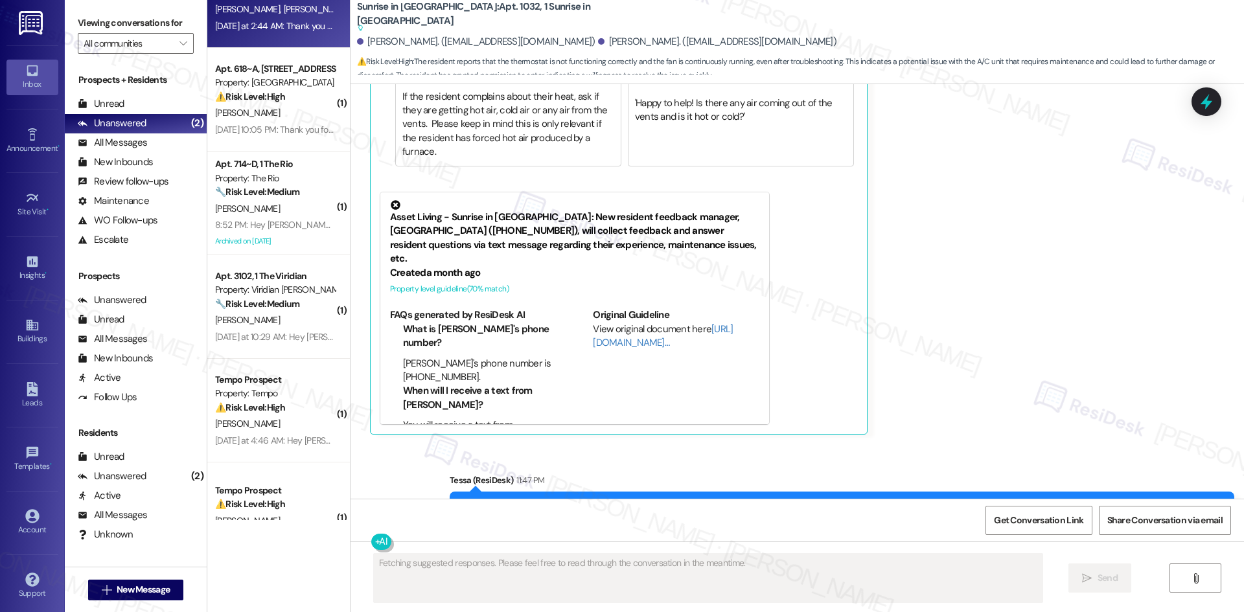
scroll to position [389, 0]
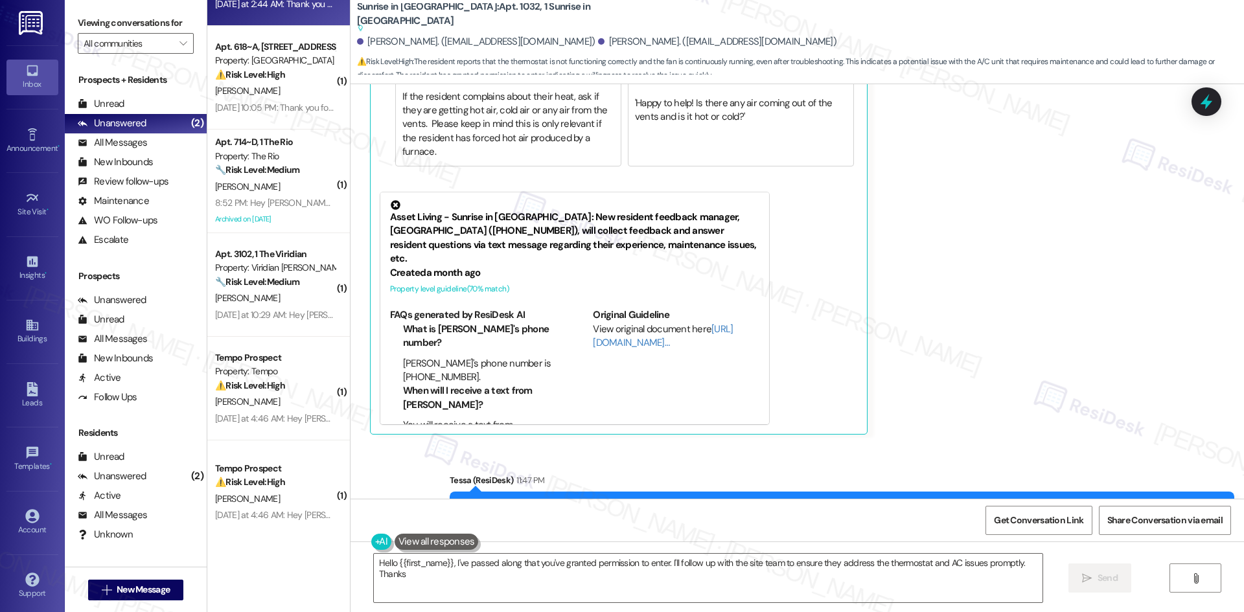
type textarea "Hello {{first_name}}, I've passed along that you've granted permission to enter…"
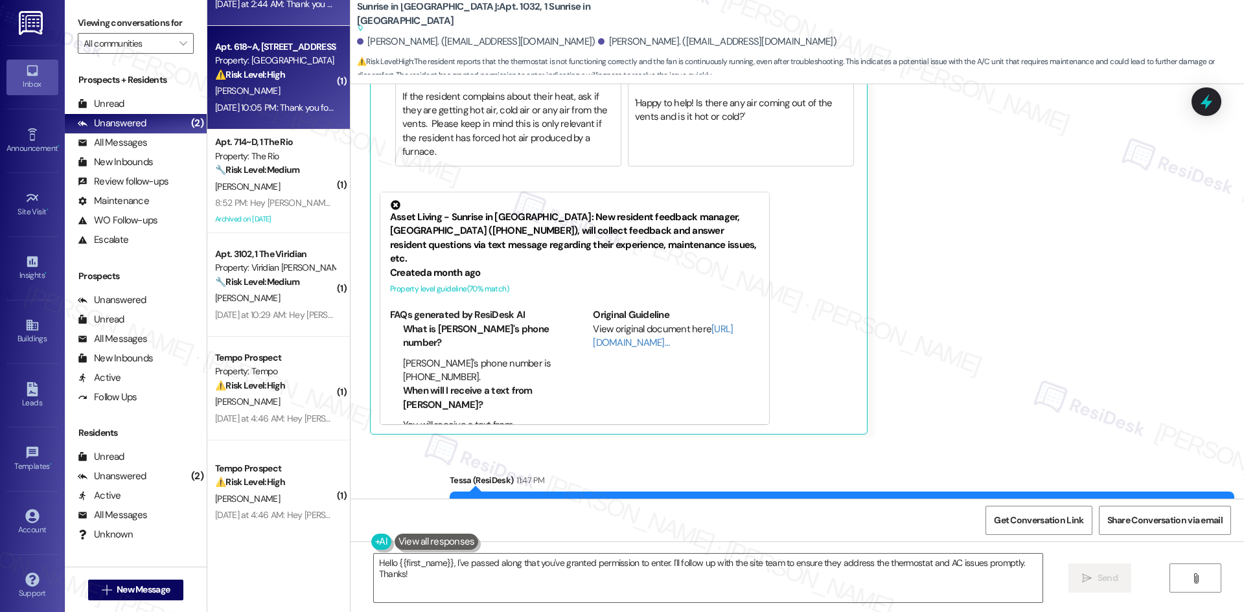
click at [287, 93] on div "[PERSON_NAME]" at bounding box center [275, 91] width 122 height 16
type textarea "Fetching suggested responses. Please feel free to read through the conversation…"
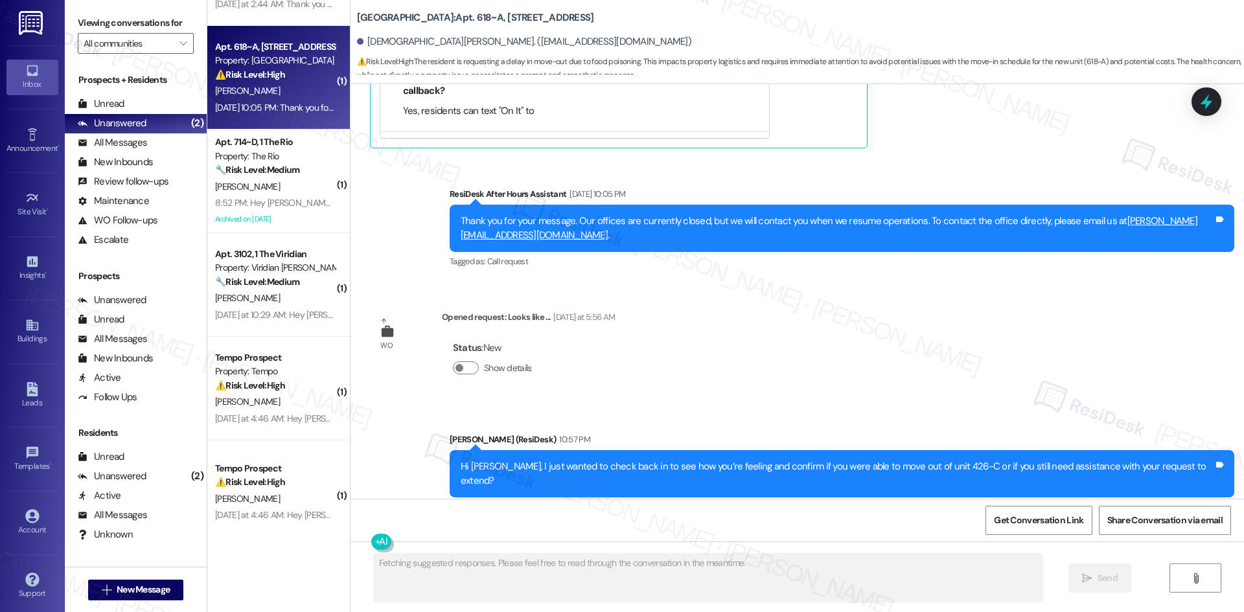
scroll to position [4721, 0]
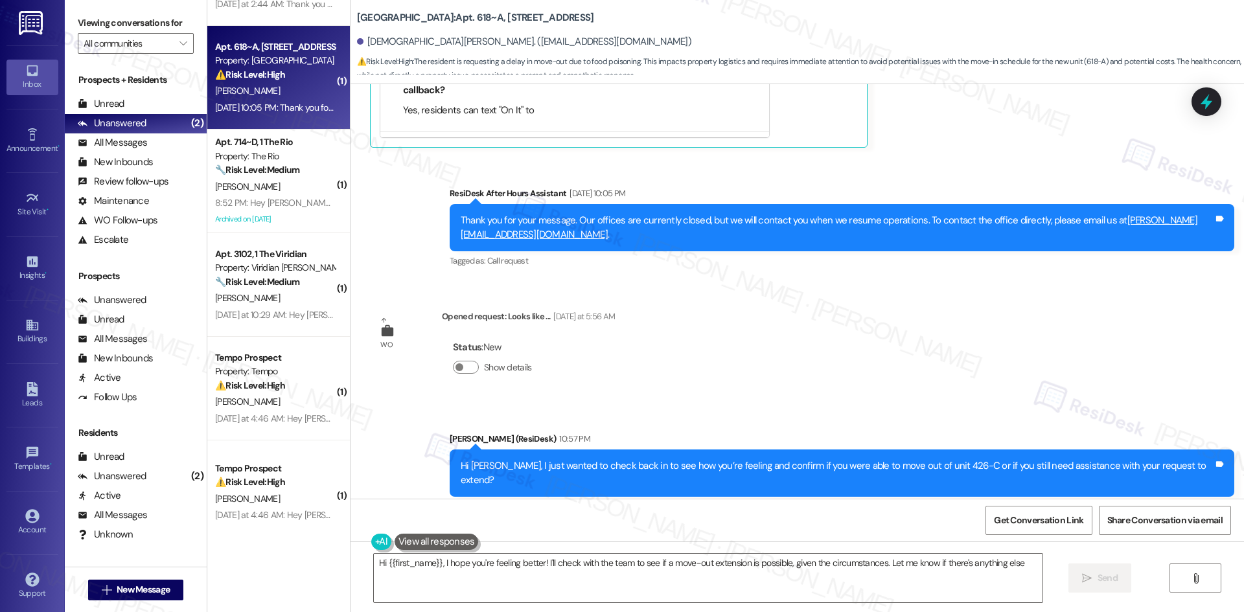
type textarea "Hi {{first_name}}, I hope you're feeling better! I'll check with the team to se…"
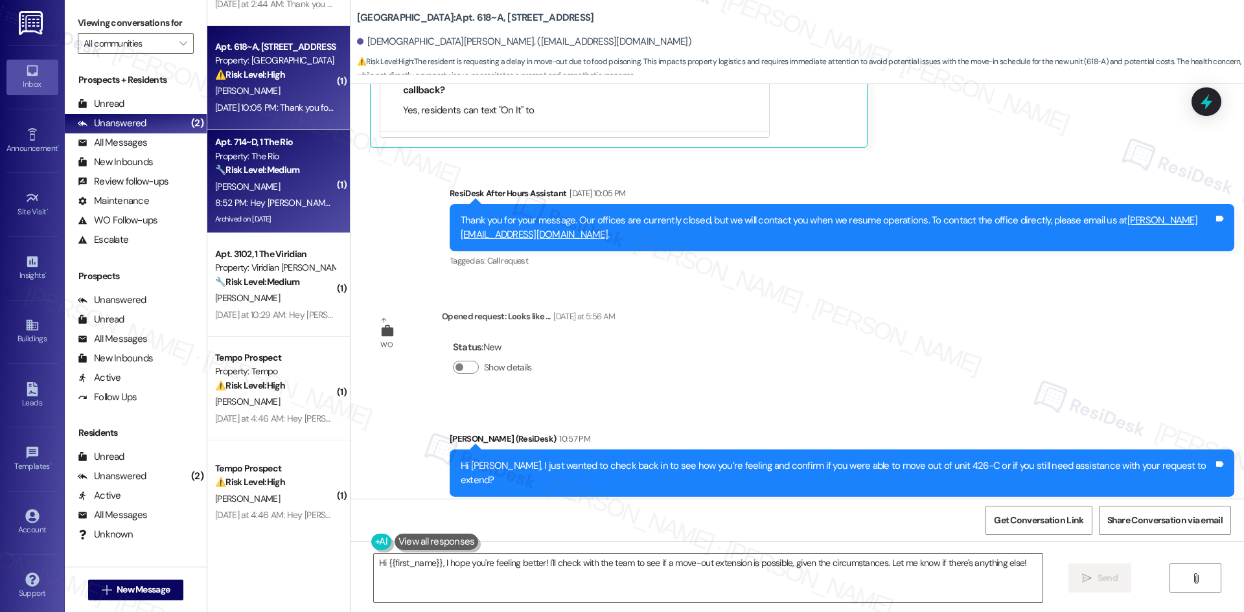
click at [259, 157] on div "Property: The Rio" at bounding box center [275, 157] width 120 height 14
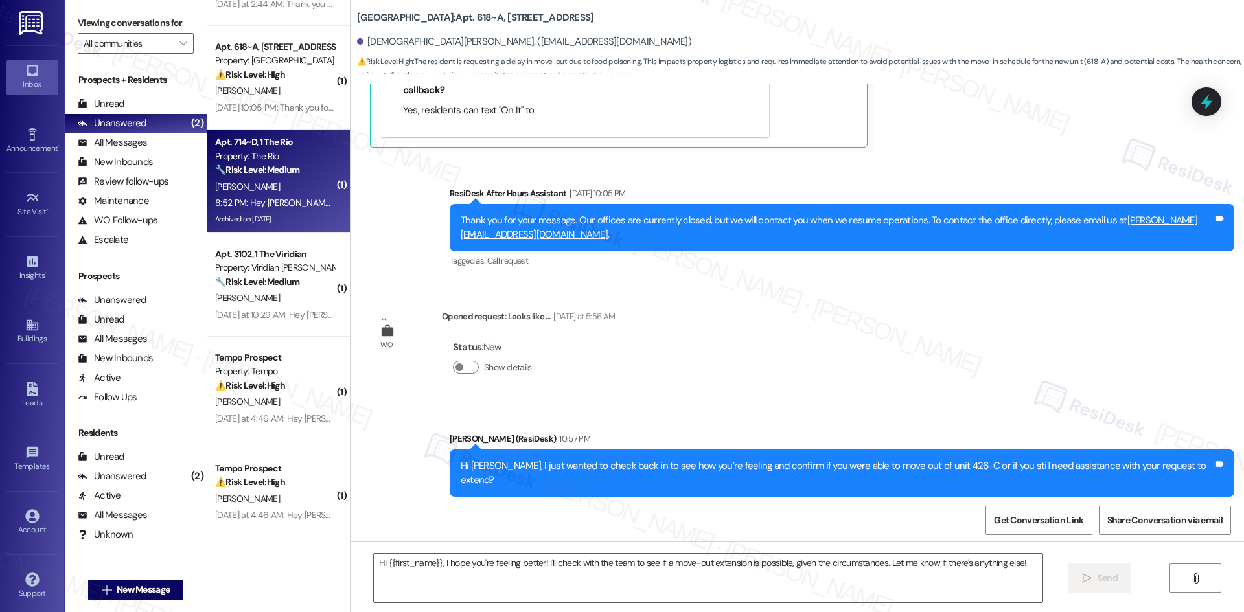
type textarea "Fetching suggested responses. Please feel free to read through the conversation…"
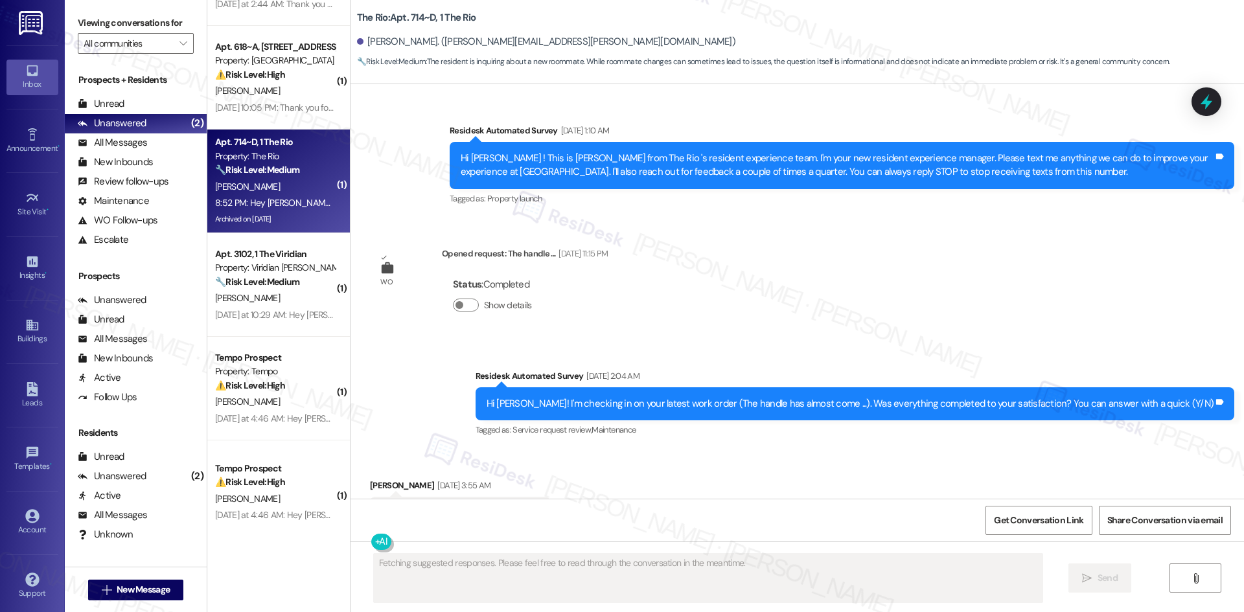
type textarea "Fetching suggested responses. Please feel free to read through the conversation…"
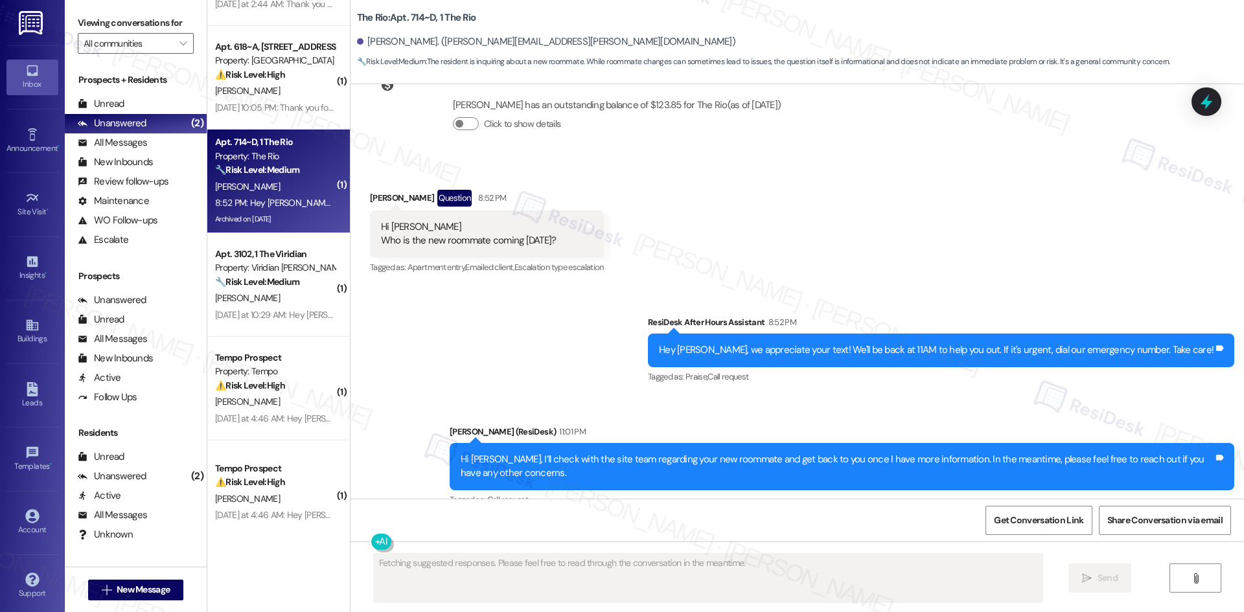
scroll to position [47684, 0]
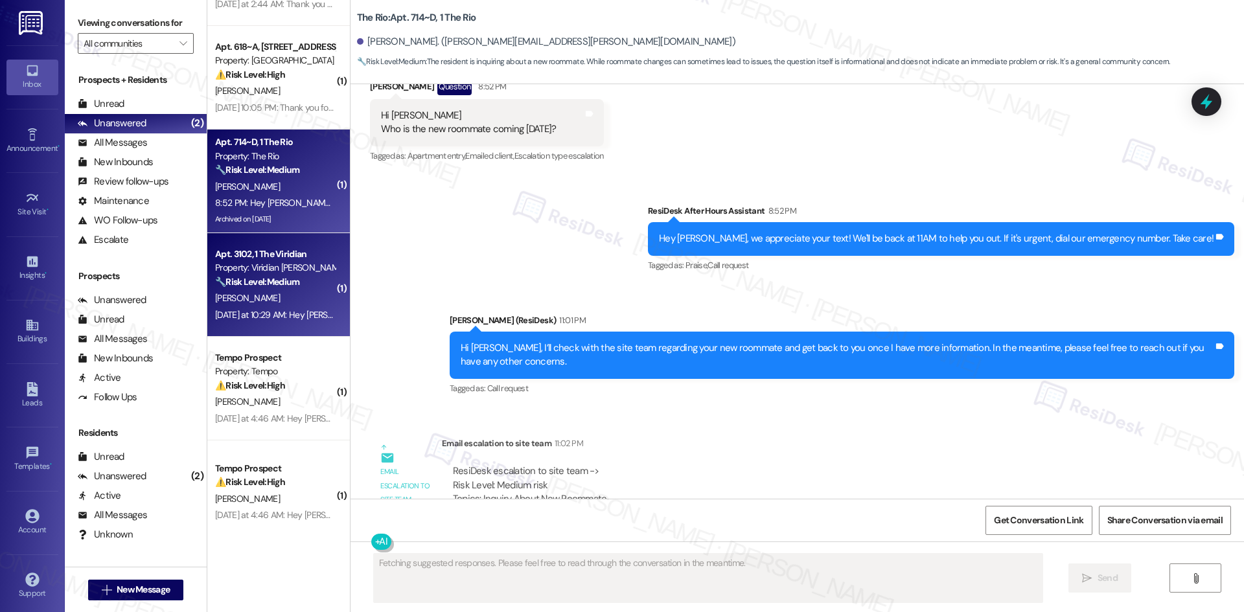
click at [259, 276] on strong "🔧 Risk Level: Medium" at bounding box center [257, 282] width 84 height 12
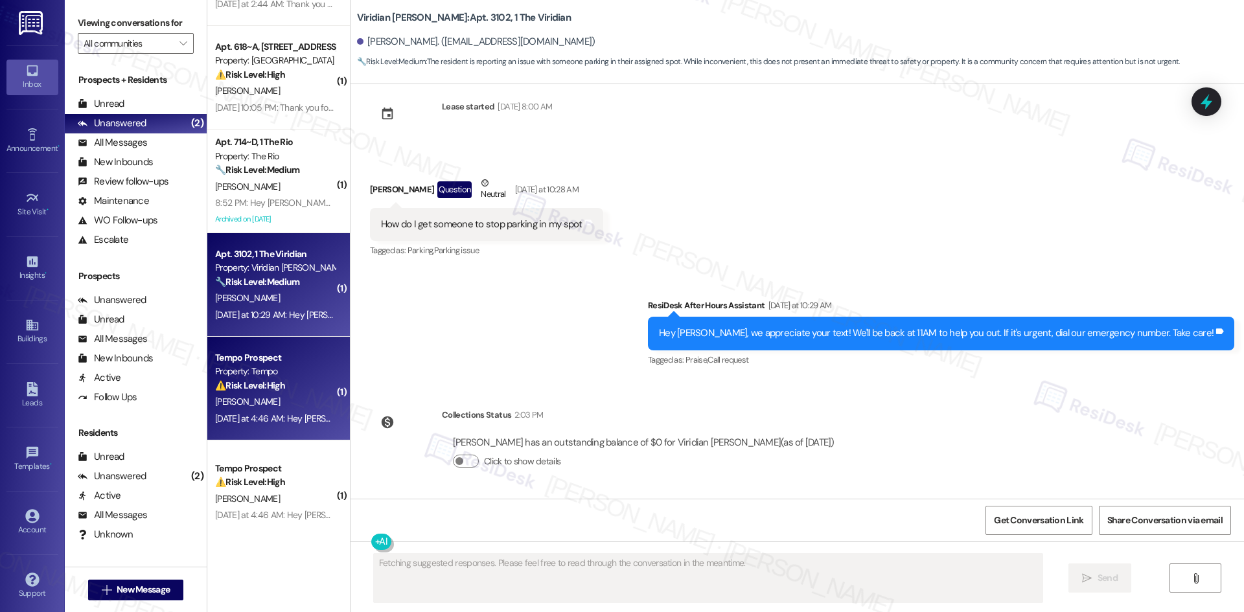
scroll to position [146, 0]
click at [286, 375] on div "Property: Tempo" at bounding box center [275, 372] width 120 height 14
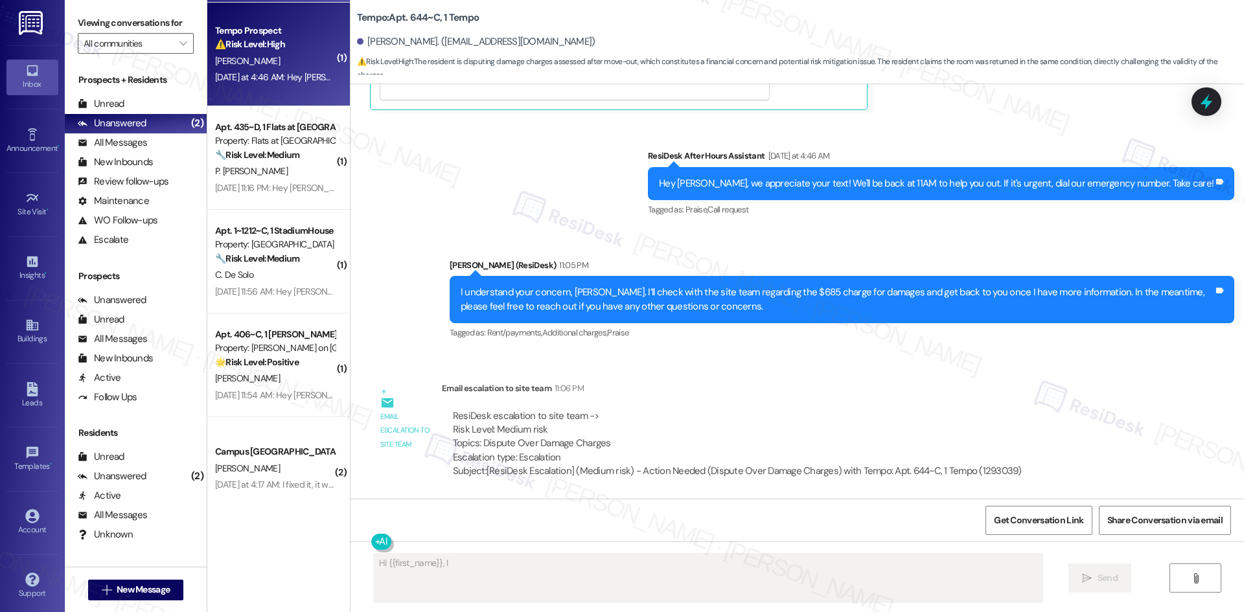
scroll to position [827, 0]
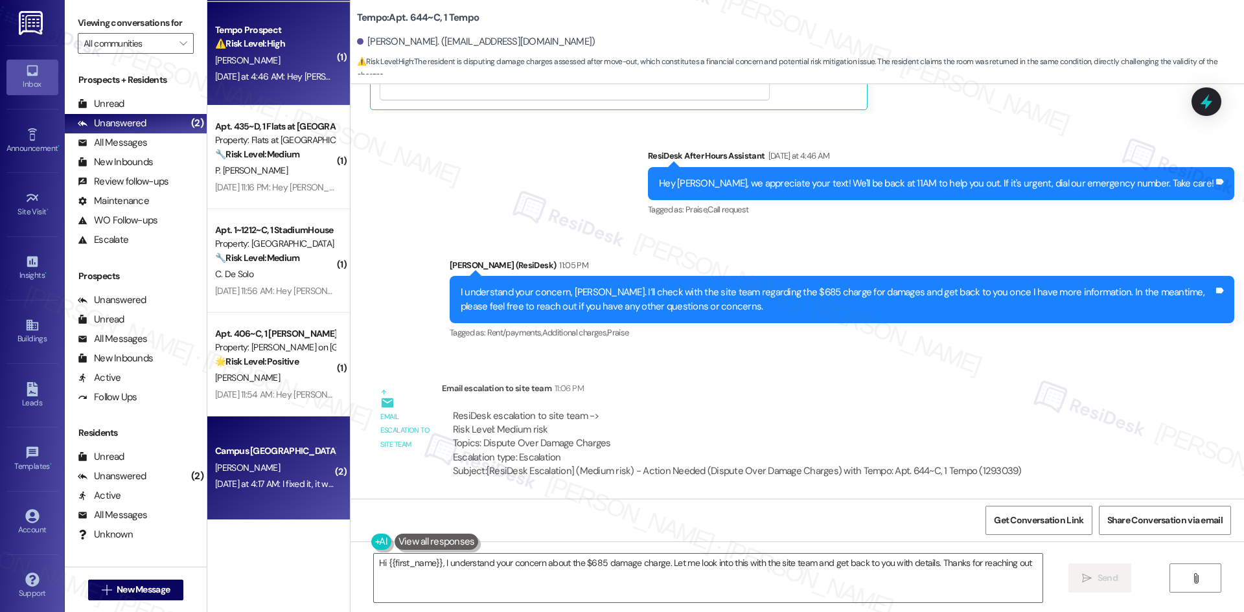
type textarea "Hi {{first_name}}, I understand your concern about the $685 damage charge. Let …"
click at [295, 470] on div "[PERSON_NAME]" at bounding box center [275, 468] width 122 height 16
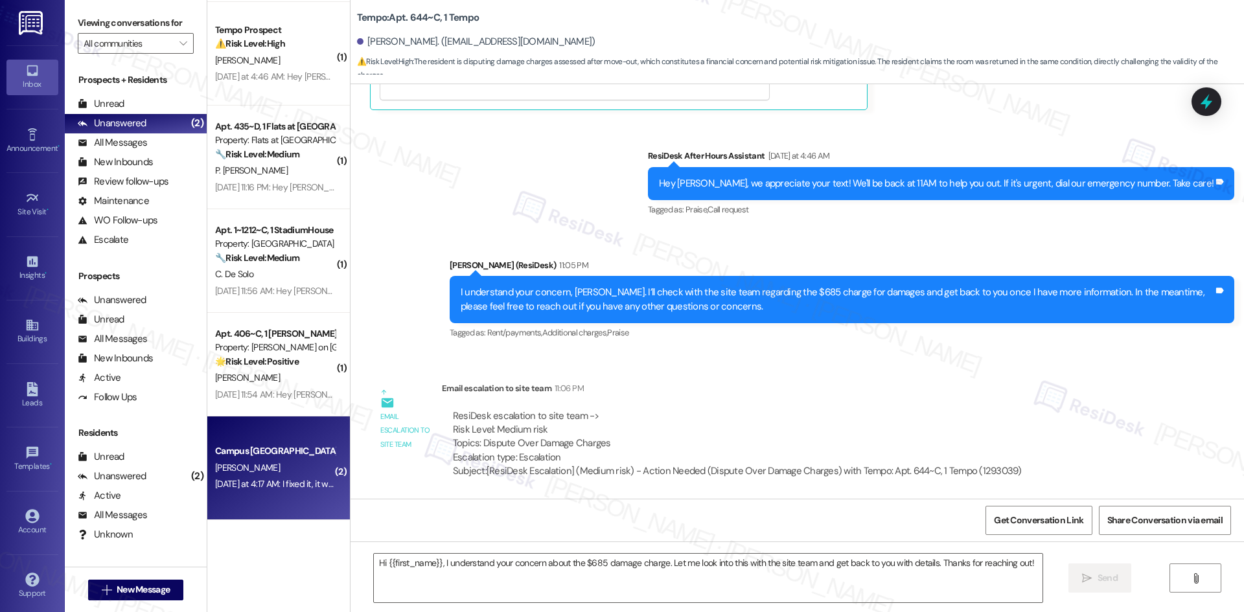
type textarea "Fetching suggested responses. Please feel free to read through the conversation…"
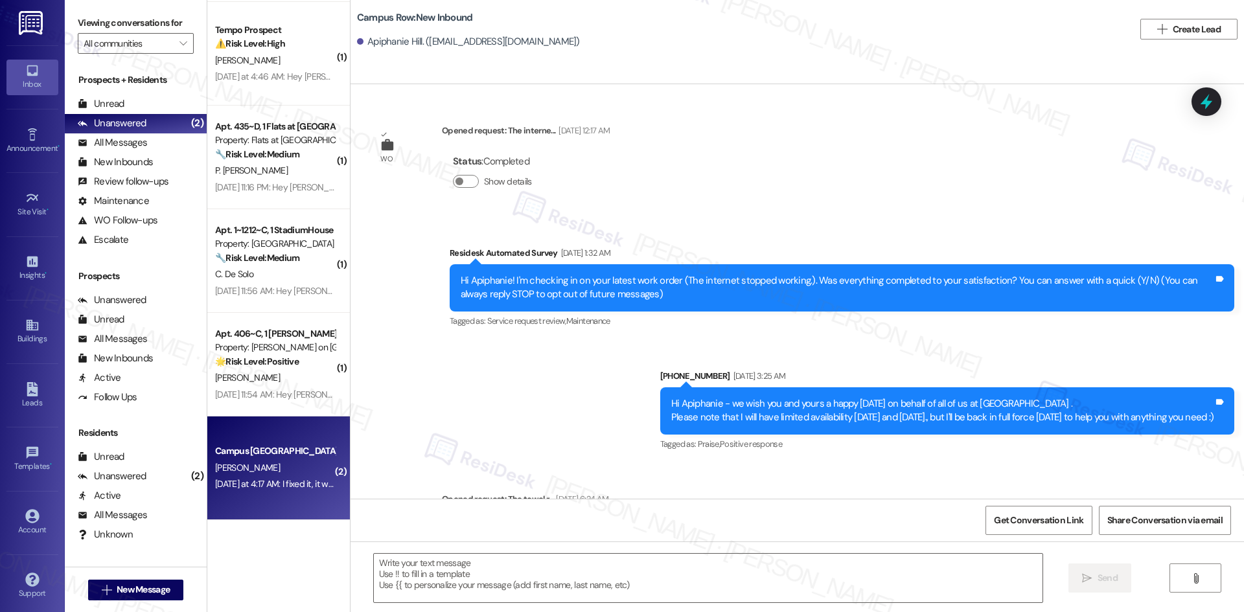
scroll to position [7397, 0]
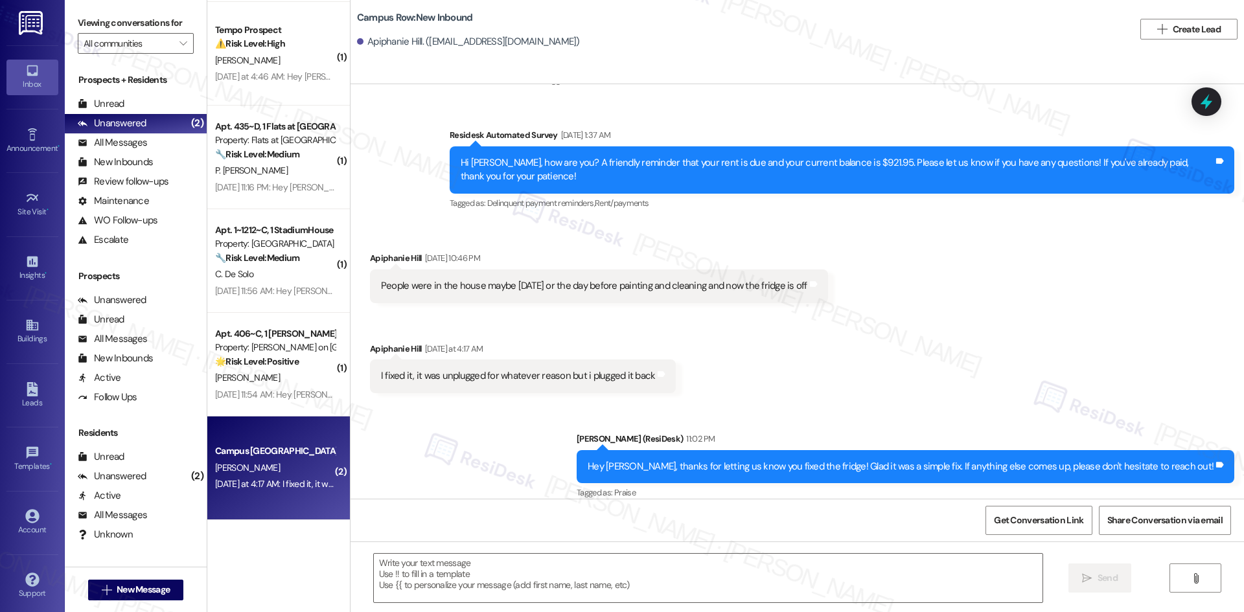
type textarea "Fetching suggested responses. Please feel free to read through the conversation…"
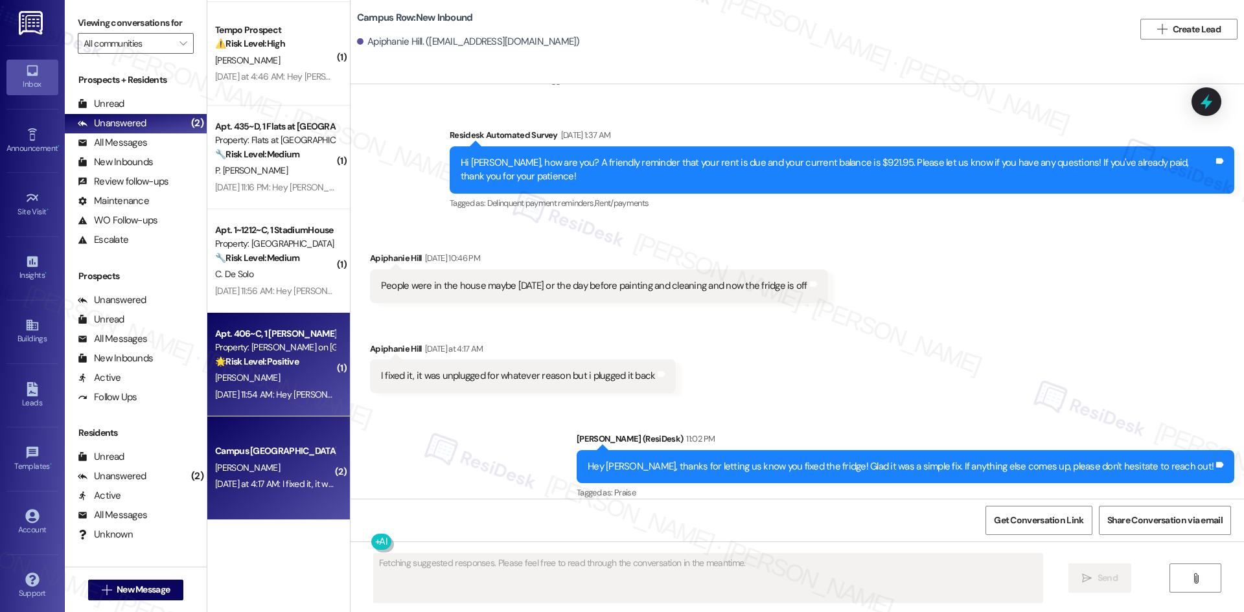
click at [280, 398] on div "Aug 16, 2025 at 11:54 AM: Hey Lauren, we appreciate your text! We'll be back at…" at bounding box center [501, 395] width 573 height 12
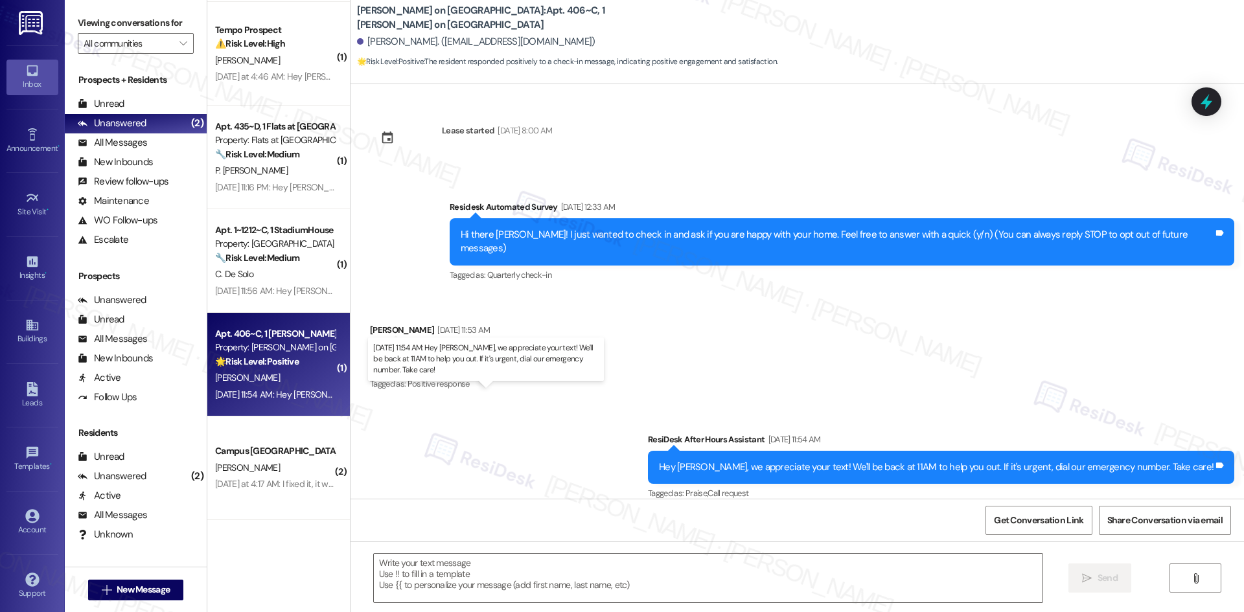
type textarea "Fetching suggested responses. Please feel free to read through the conversation…"
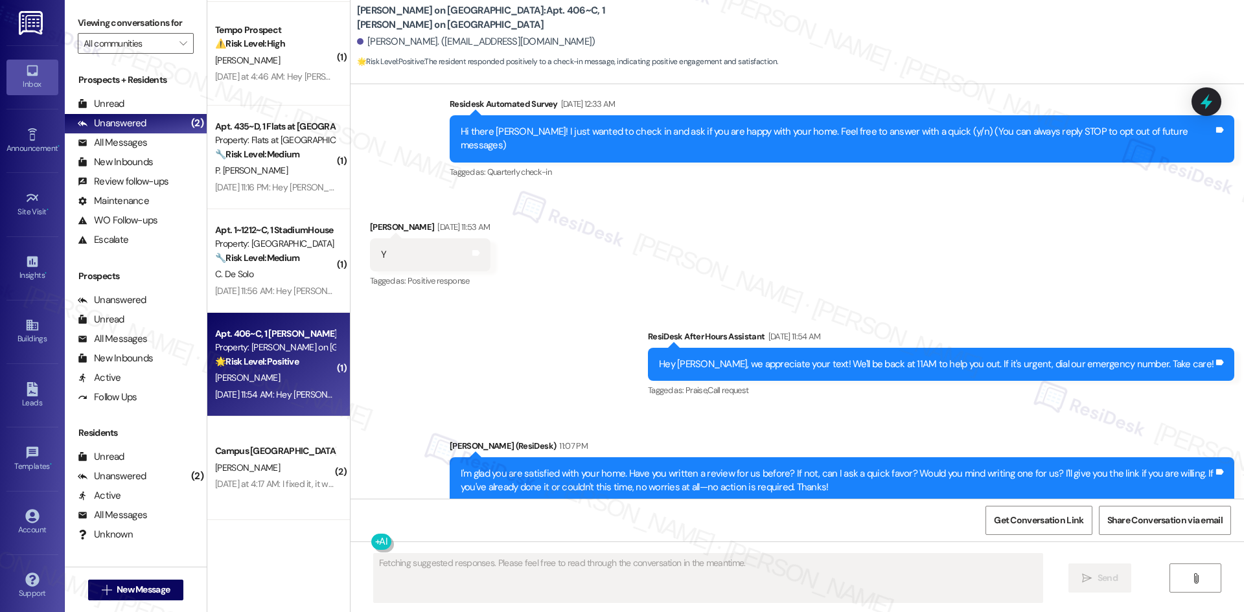
scroll to position [124, 0]
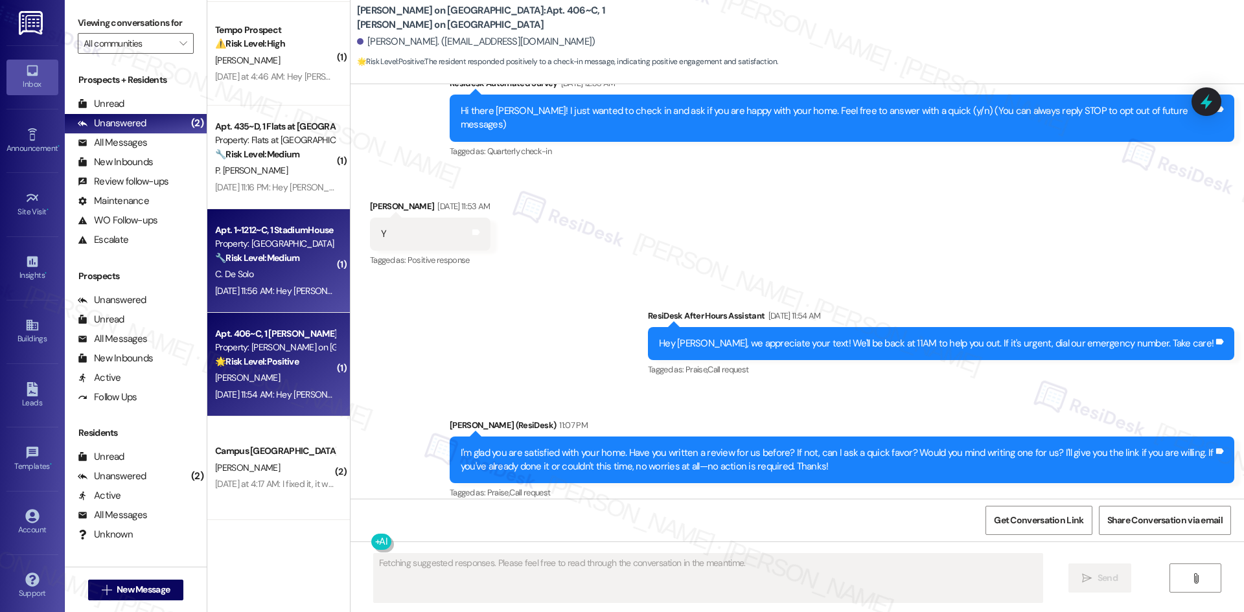
click at [277, 288] on div "Aug 16, 2025 at 11:56 AM: Hey Cecilia, we appreciate your text! We'll be back a…" at bounding box center [501, 291] width 573 height 12
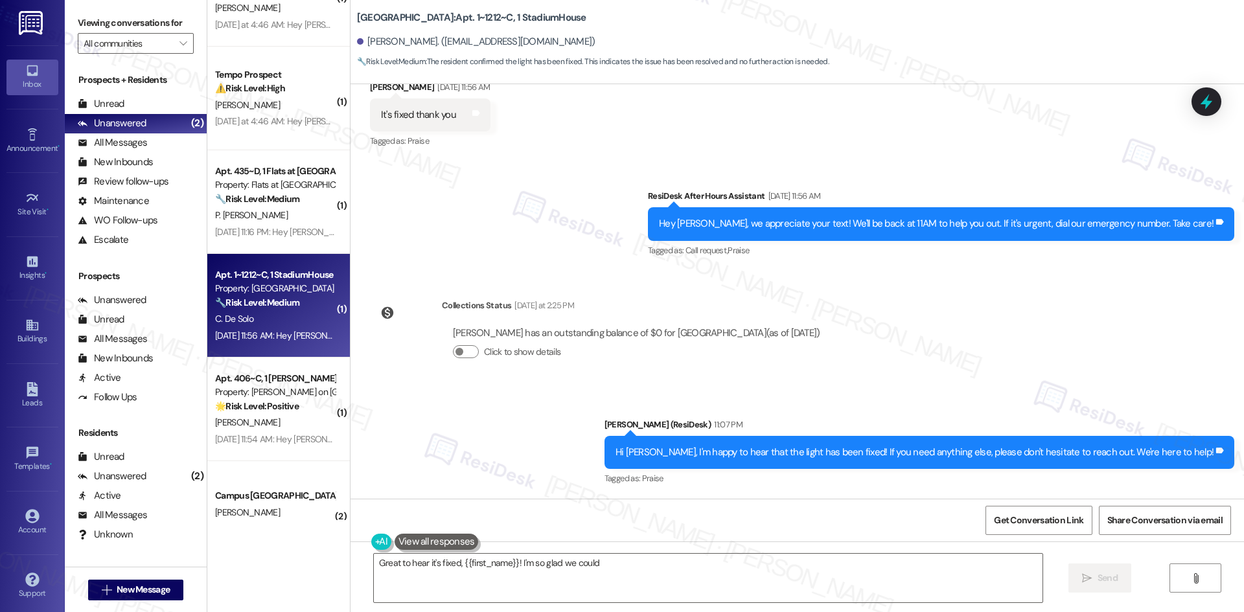
scroll to position [698, 0]
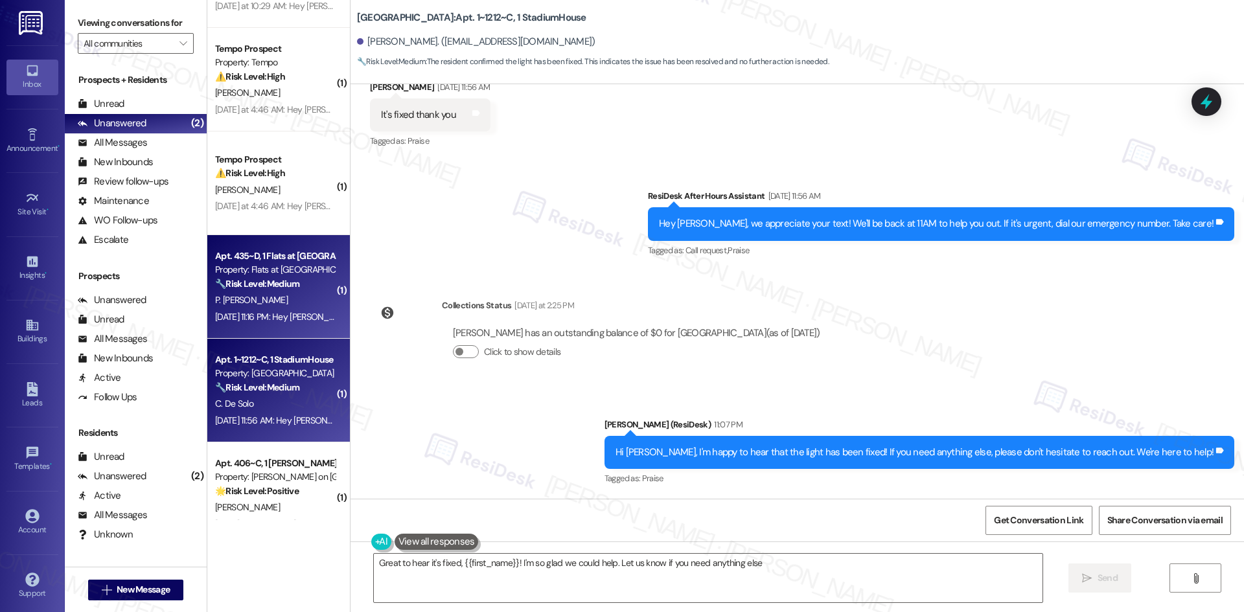
type textarea "Great to hear it's fixed, {{first_name}}! I'm so glad we could help. Let us kno…"
click at [242, 284] on strong "🔧 Risk Level: Medium" at bounding box center [257, 284] width 84 height 12
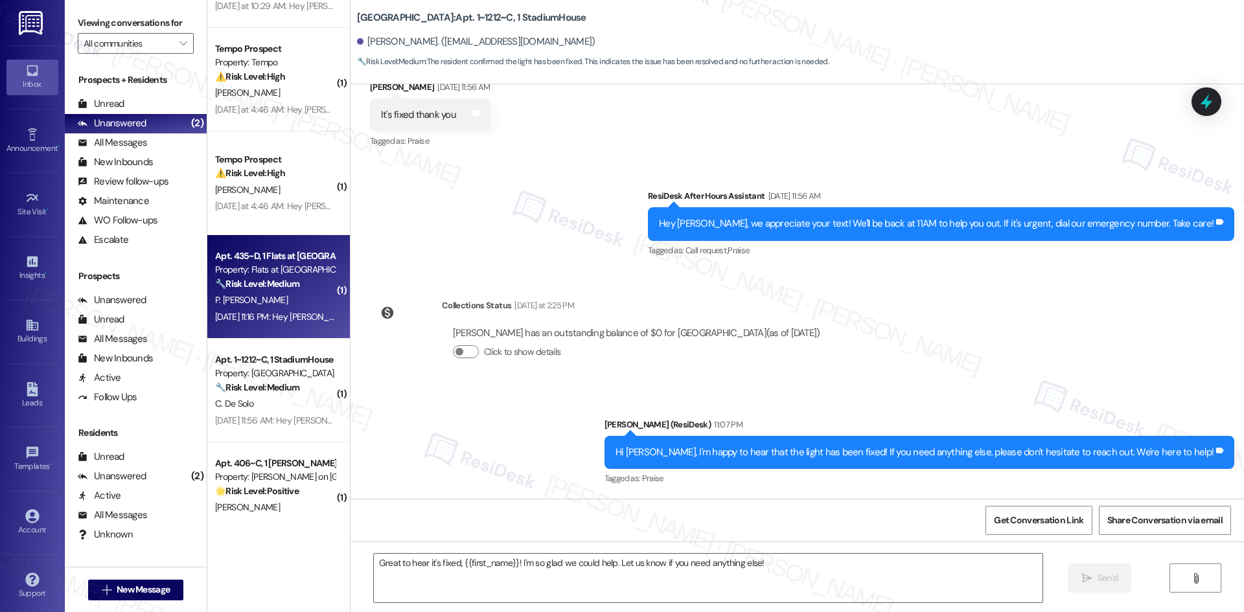
type textarea "Fetching suggested responses. Please feel free to read through the conversation…"
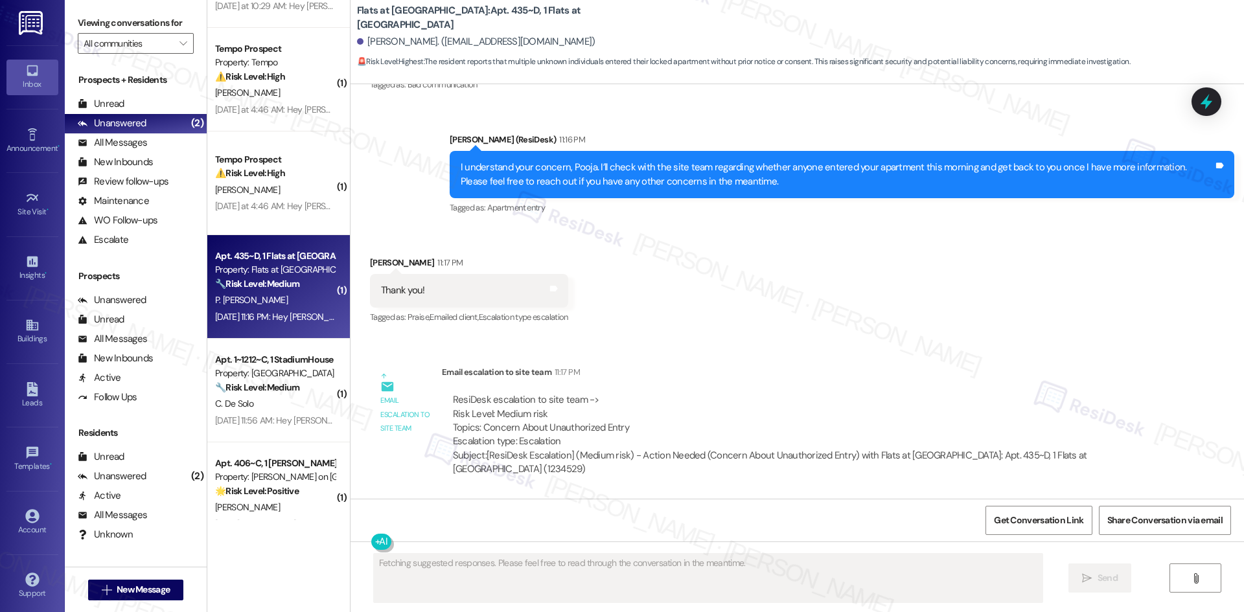
scroll to position [4466, 0]
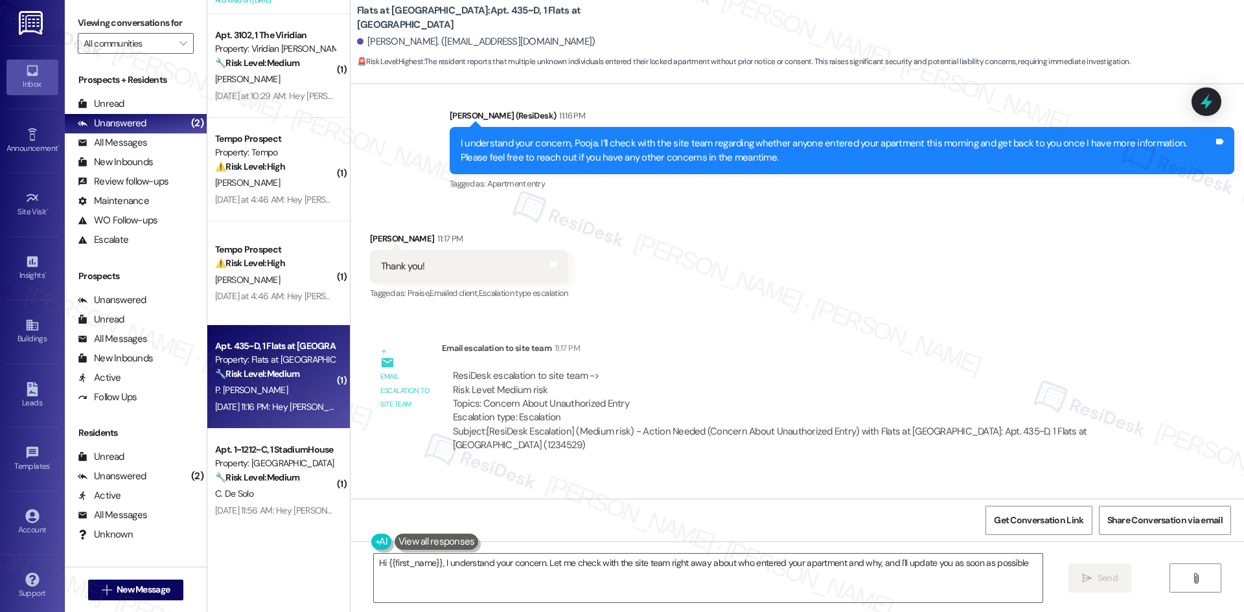
type textarea "Hi {{first_name}}, I understand your concern. Let me check with the site team r…"
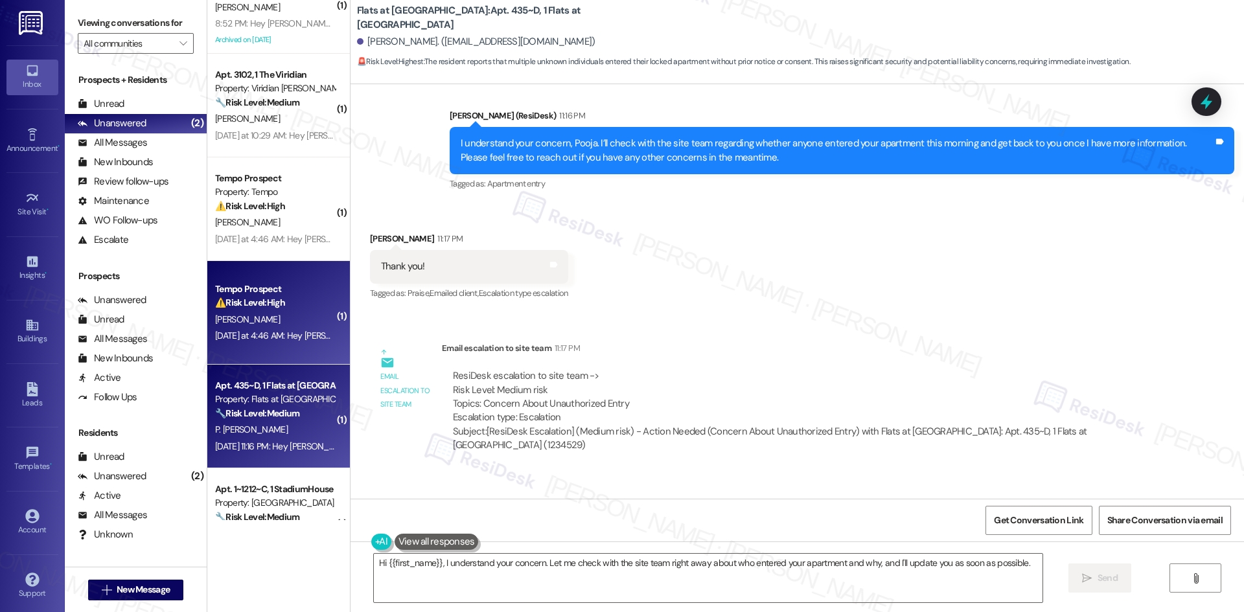
click at [308, 306] on div "⚠️ Risk Level: High The resident is disputing damage charges assessed after mov…" at bounding box center [275, 303] width 120 height 14
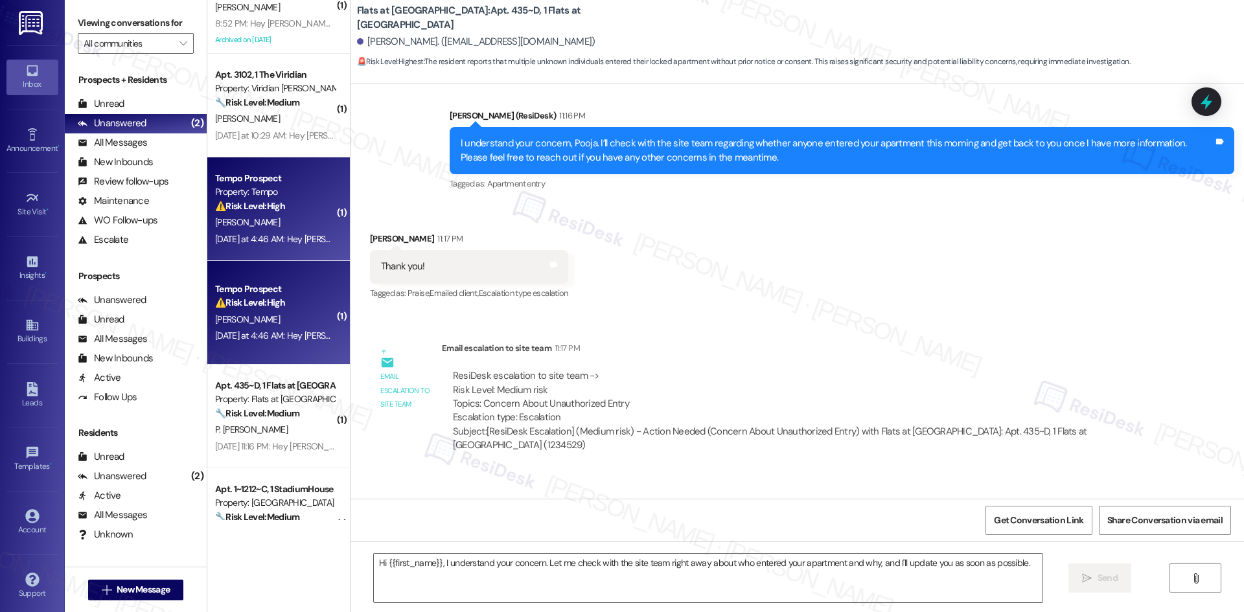
type textarea "Fetching suggested responses. Please feel free to read through the conversation…"
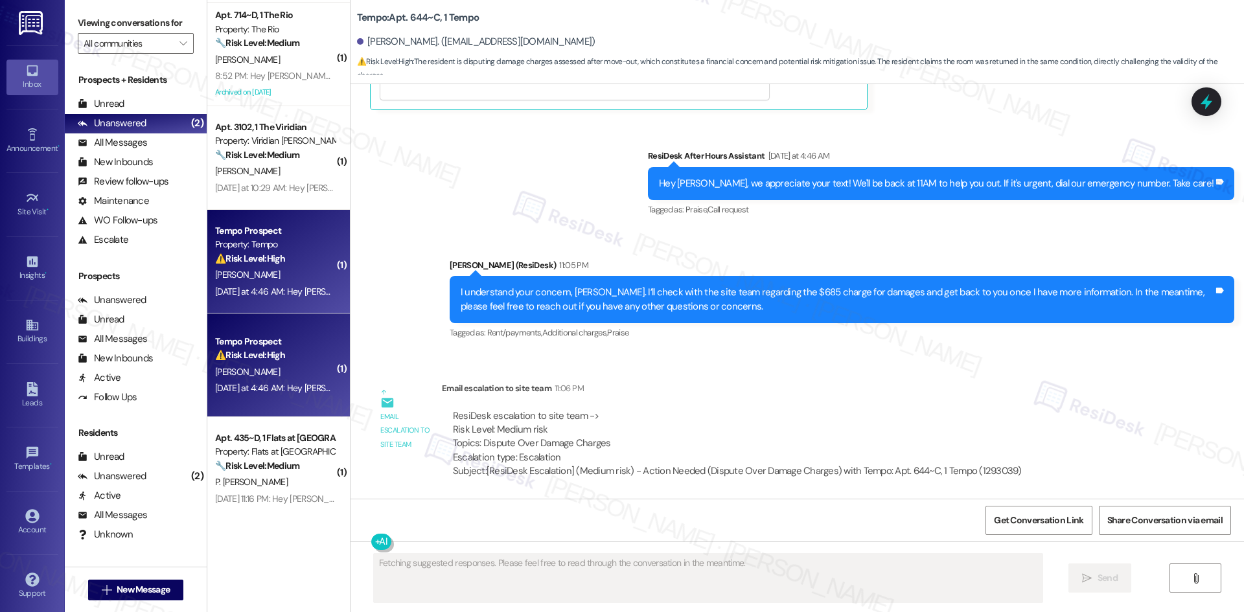
scroll to position [374, 0]
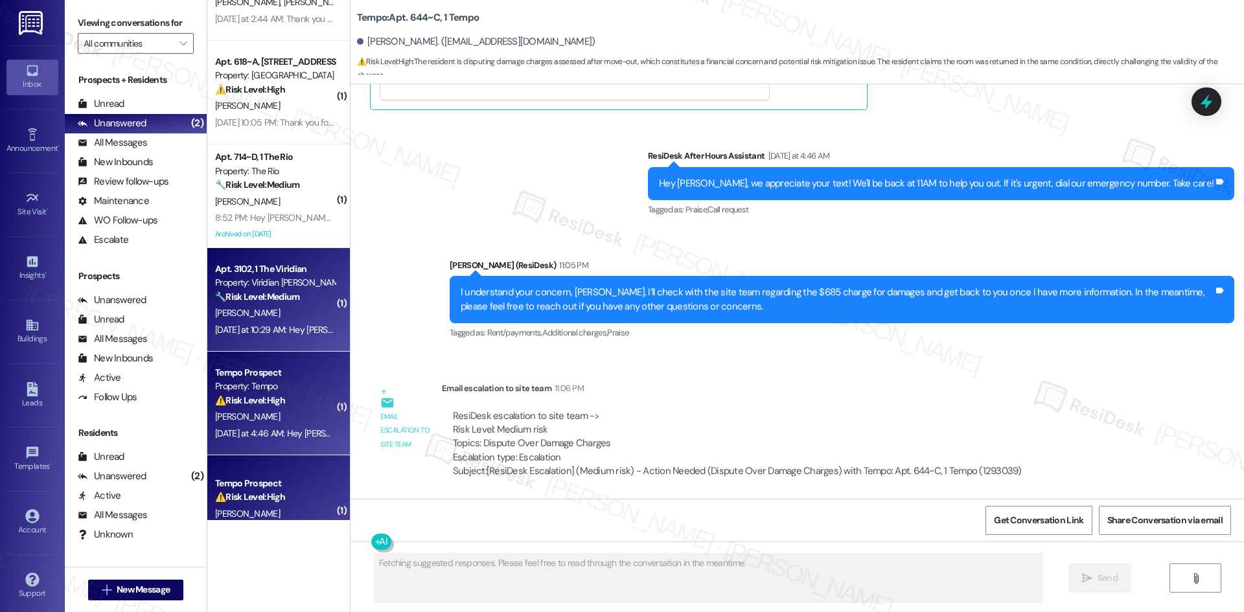
click at [273, 299] on strong "🔧 Risk Level: Medium" at bounding box center [257, 297] width 84 height 12
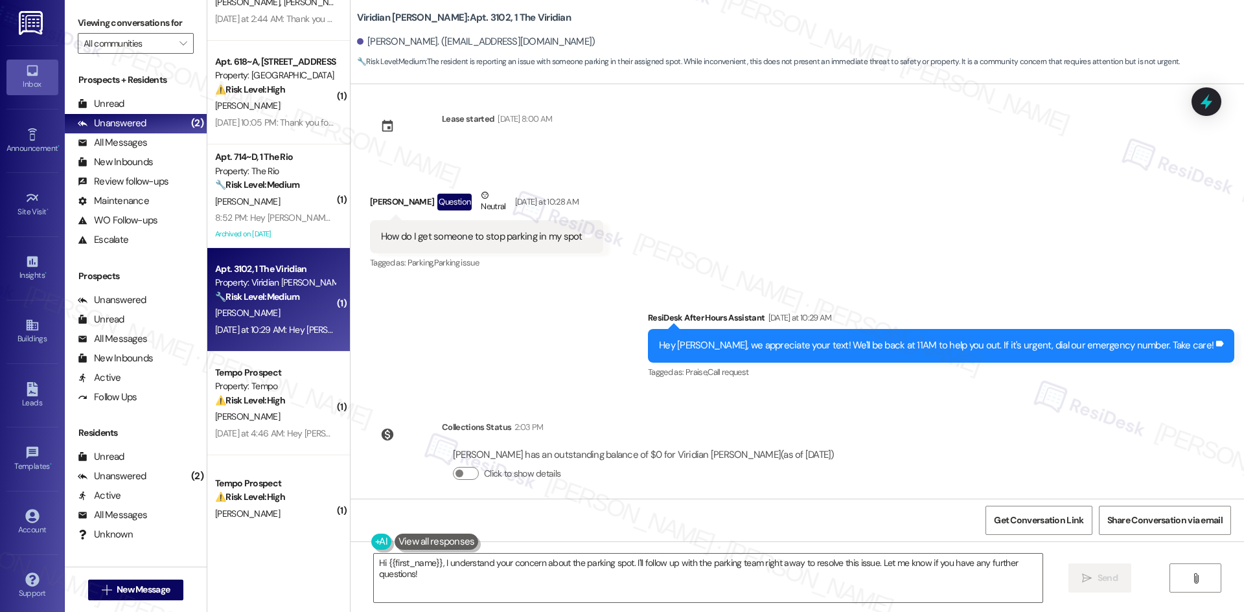
scroll to position [146, 0]
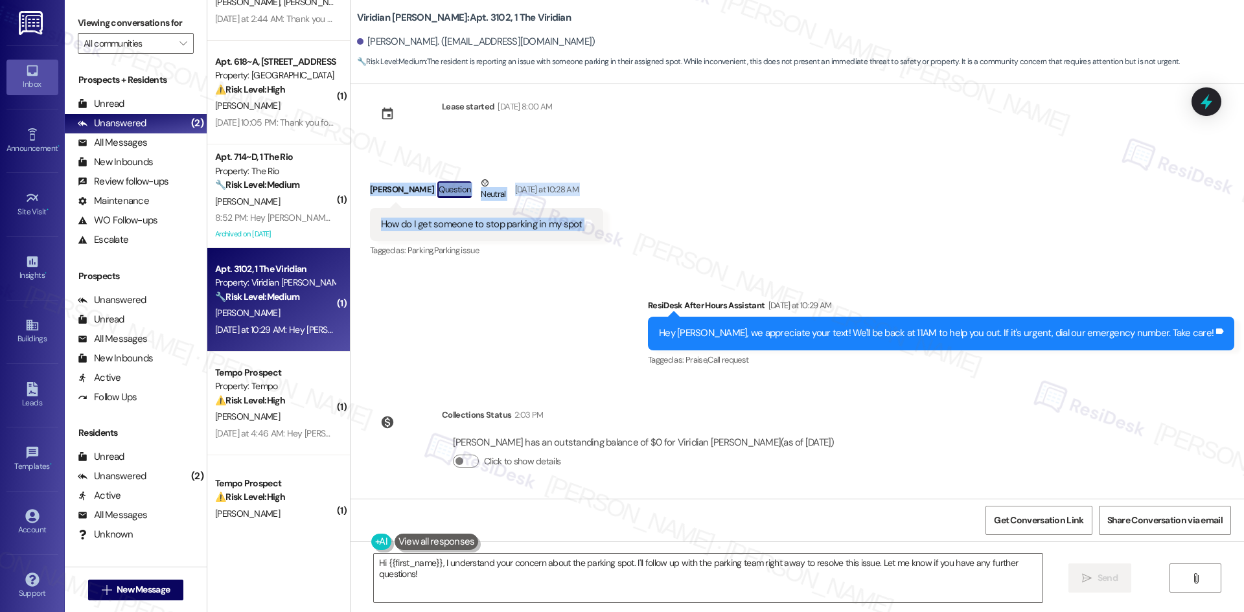
drag, startPoint x: 349, startPoint y: 176, endPoint x: 603, endPoint y: 233, distance: 260.3
click at [603, 233] on div "Received via SMS David Fisher Question Neutral Yesterday at 10:28 AM How do I g…" at bounding box center [797, 208] width 893 height 123
copy div "David Fisher Question Neutral Yesterday at 10:28 AM How do I get someone to sto…"
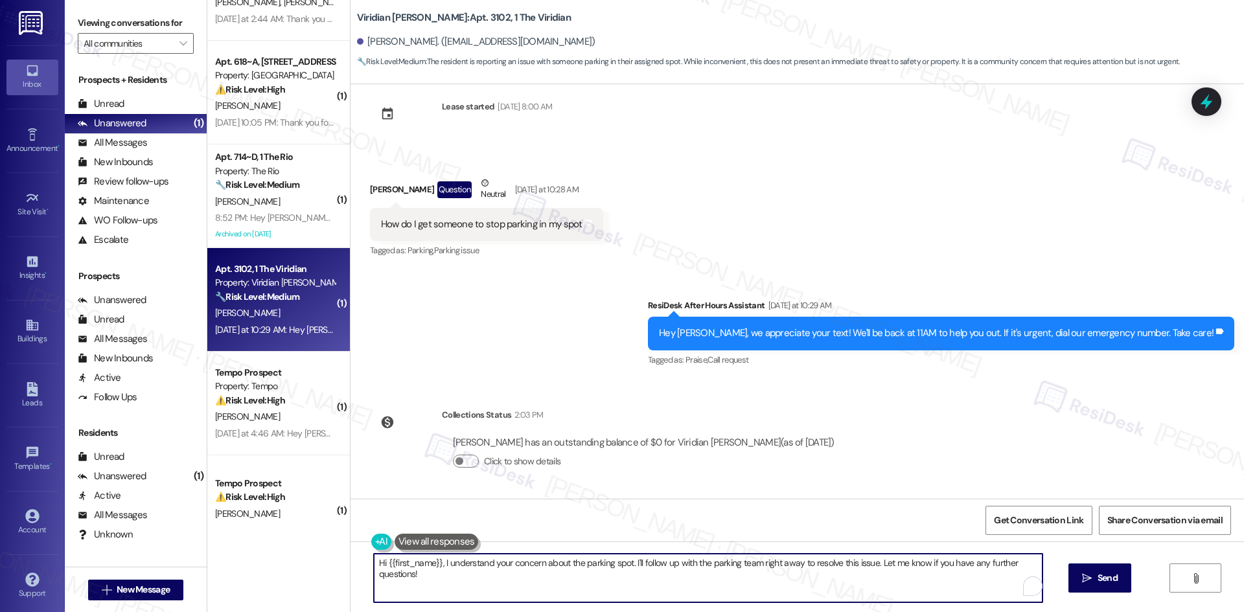
drag, startPoint x: 433, startPoint y: 585, endPoint x: 301, endPoint y: 555, distance: 136.1
click at [301, 555] on div "Apt. 13201, 12330 Research Road Property: Brea Frisco 🔧 Risk Level: Medium The …" at bounding box center [725, 306] width 1037 height 612
paste textarea "I’m sorry to hear about the trouble, [PERSON_NAME]. Can you let me know if it’s…"
type textarea "I’m sorry to hear about the trouble, [PERSON_NAME]. Can you let me know if it’s…"
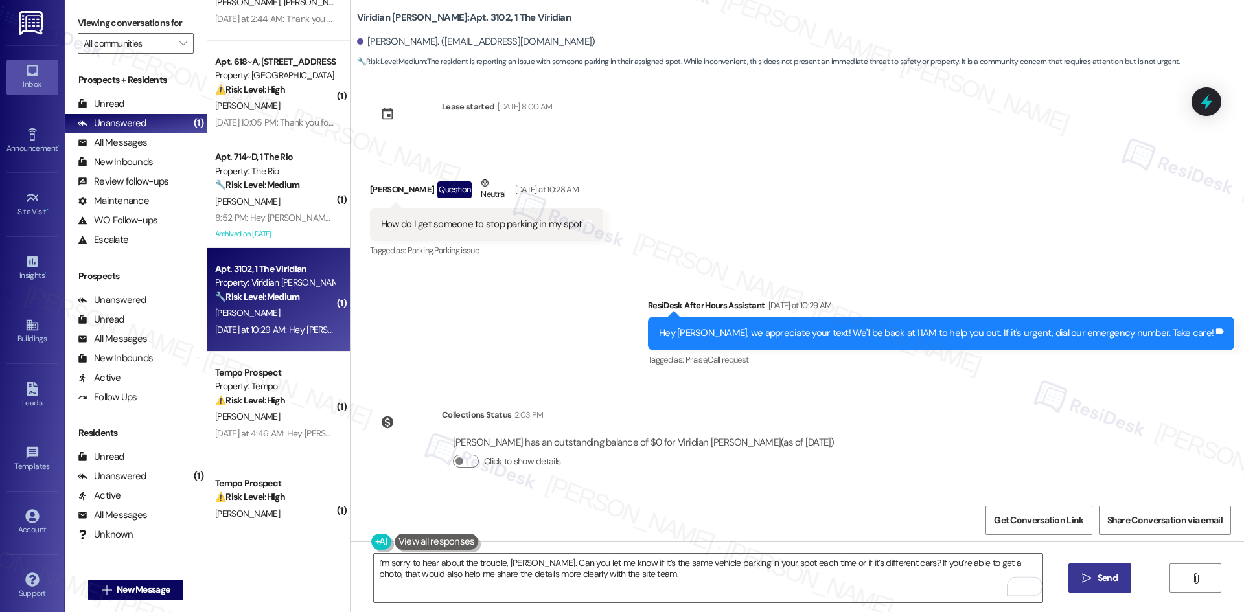
drag, startPoint x: 1129, startPoint y: 582, endPoint x: 1122, endPoint y: 585, distance: 7.2
click at [1128, 582] on button " Send" at bounding box center [1099, 578] width 63 height 29
type textarea "Hi {{first_name}}, I understand your concern about the parking spot. I'll follo…"
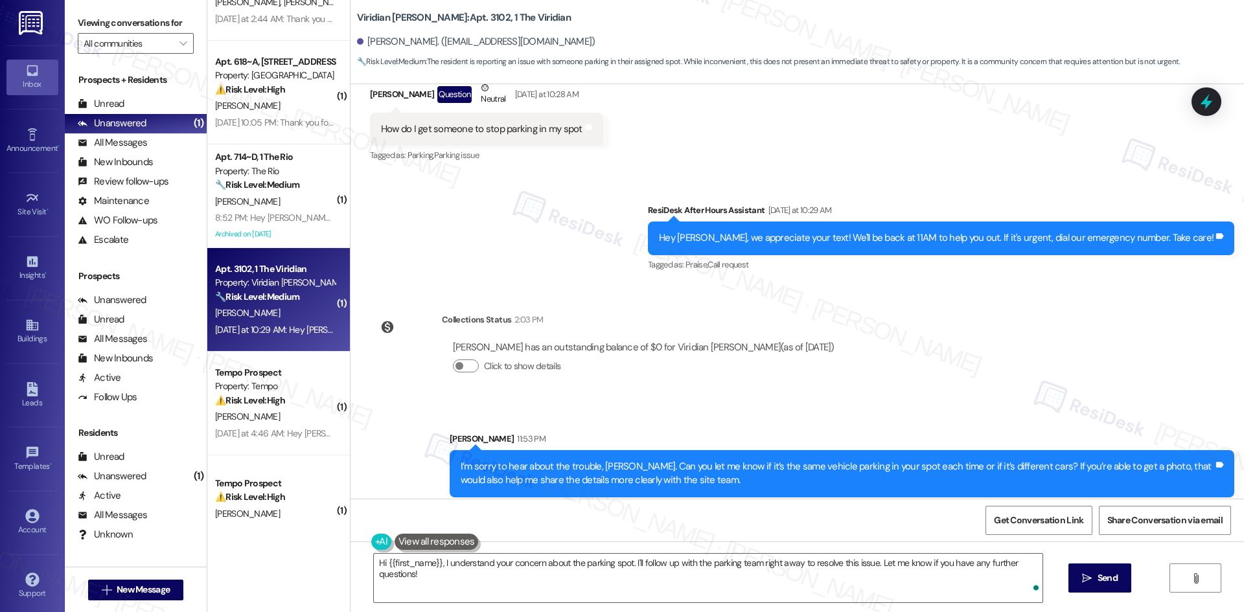
scroll to position [251, 0]
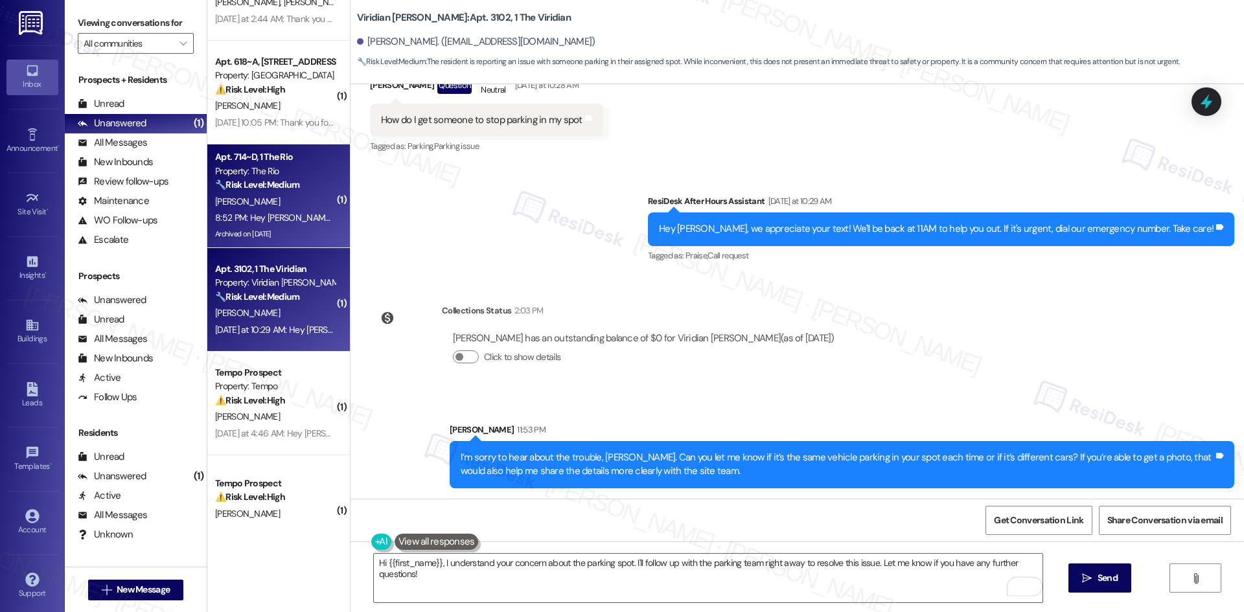
click at [274, 229] on div "Archived on [DATE]" at bounding box center [275, 234] width 122 height 16
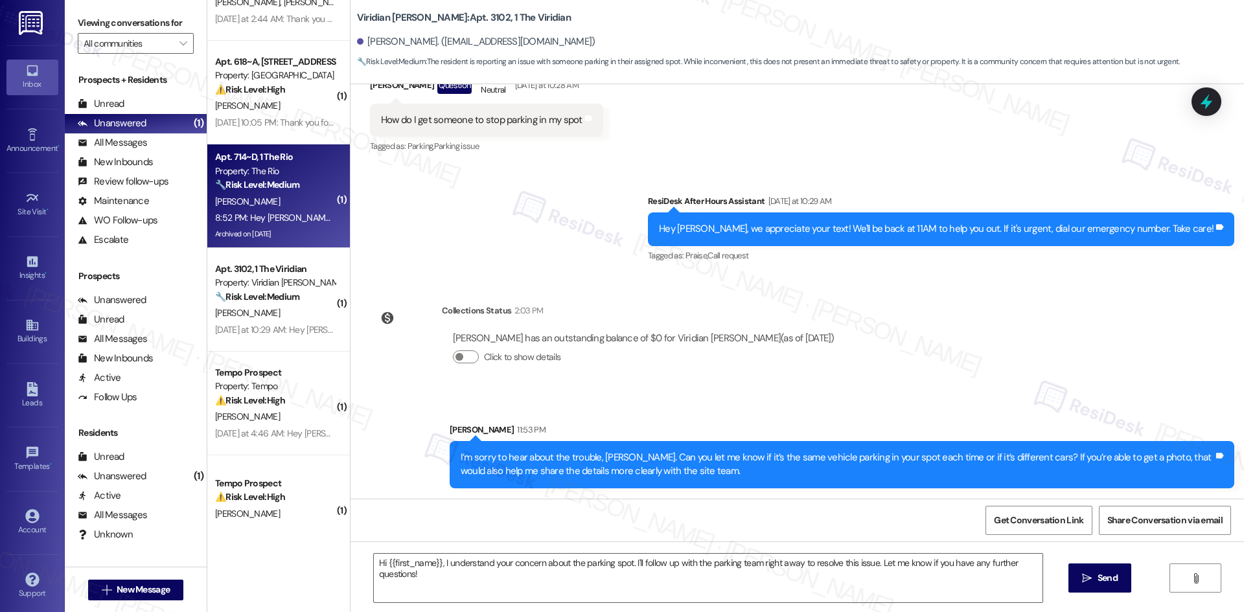
type textarea "Fetching suggested responses. Please feel free to read through the conversation…"
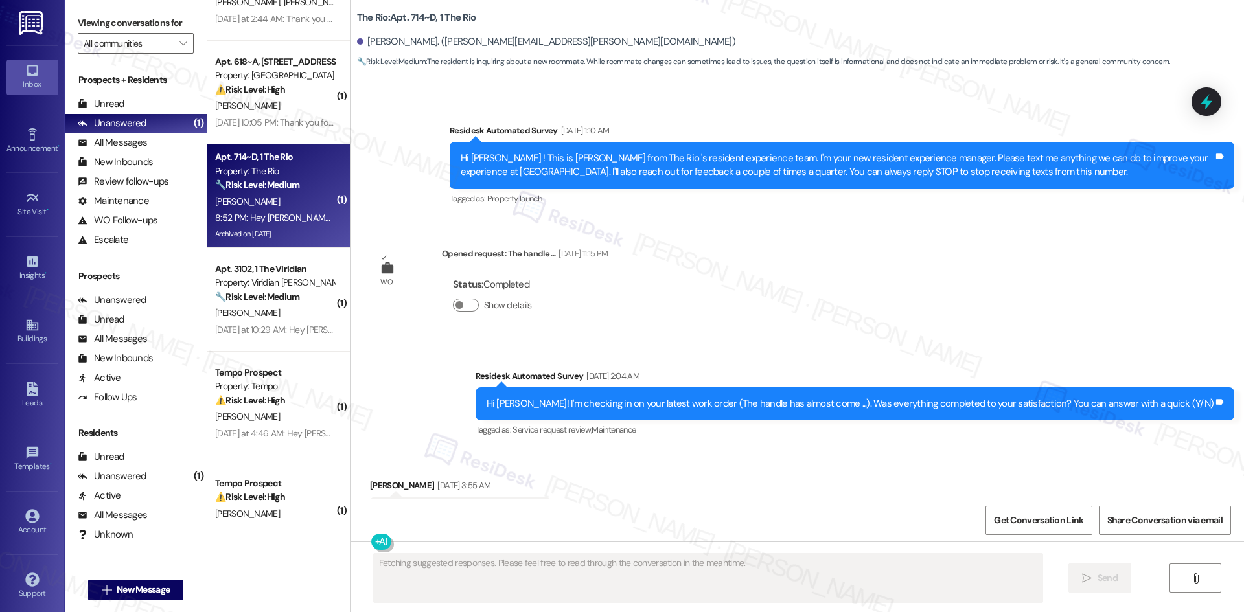
type textarea "Fetching suggested responses. Please feel free to read through the conversation…"
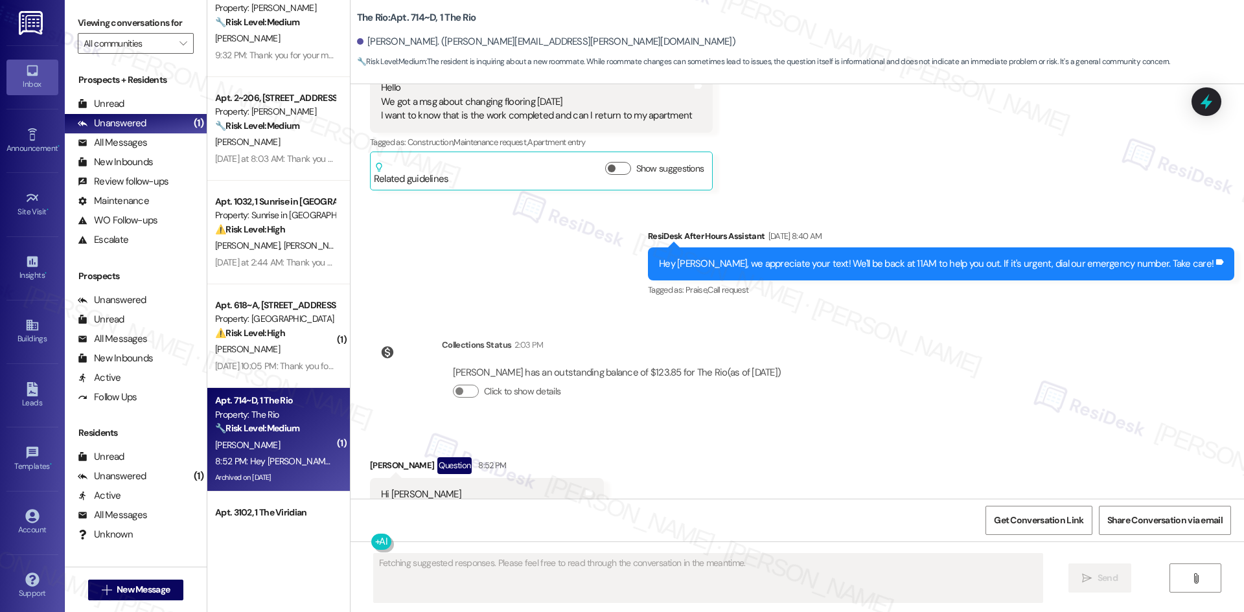
scroll to position [115, 0]
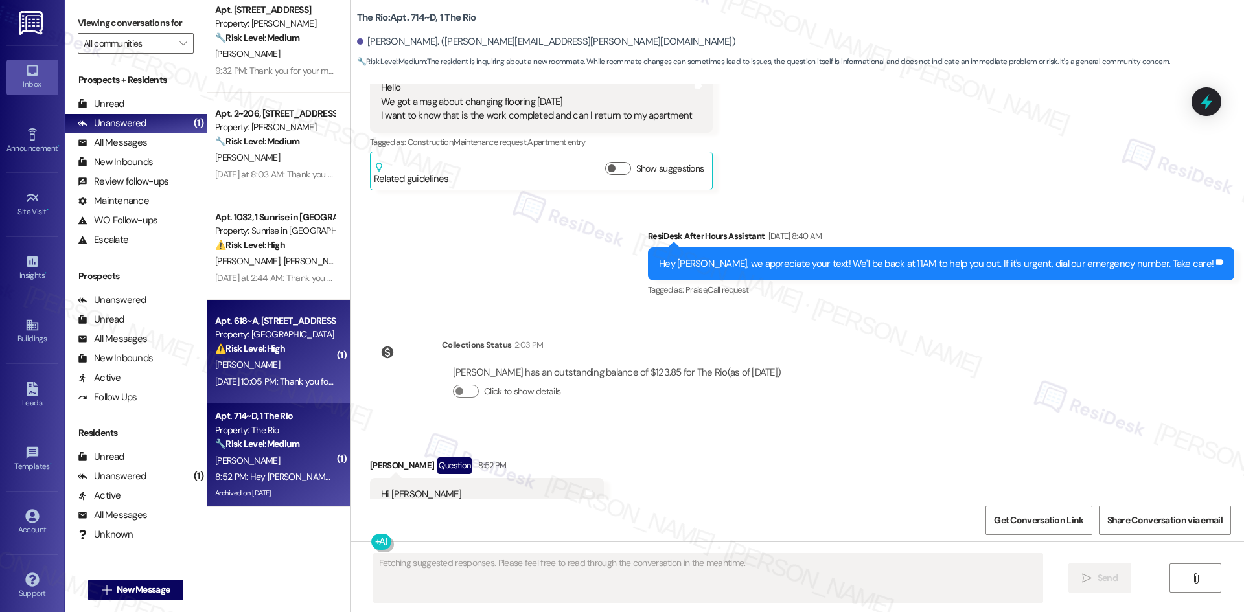
click at [292, 345] on div "⚠️ Risk Level: High The resident is requesting a delay in move-out due to food …" at bounding box center [275, 349] width 120 height 14
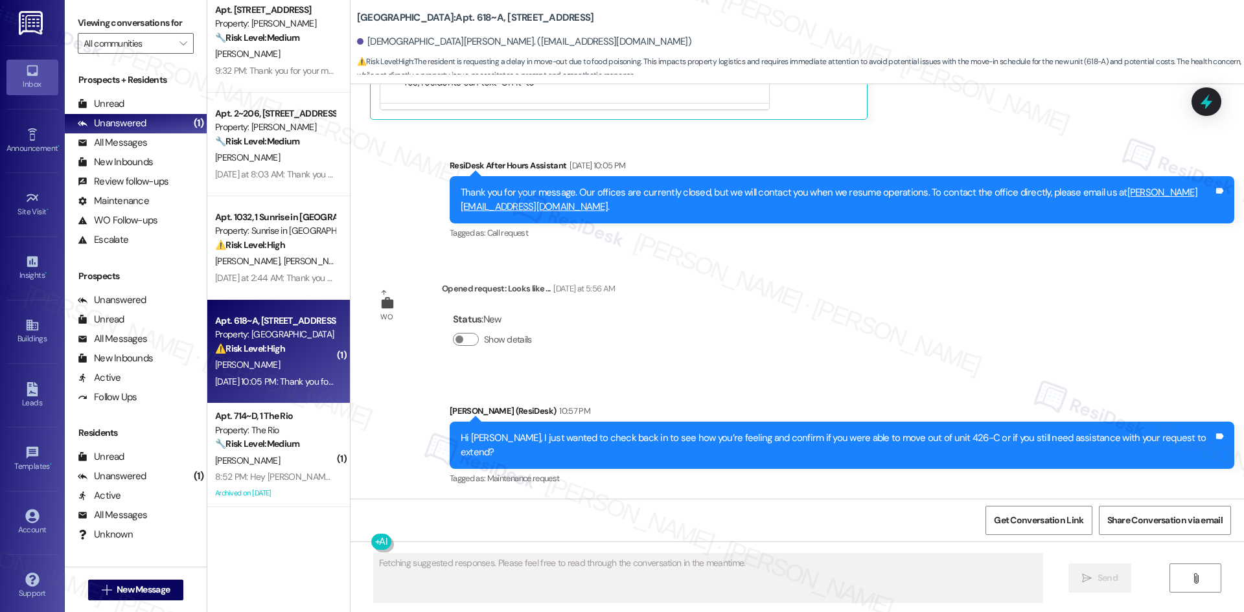
scroll to position [4721, 0]
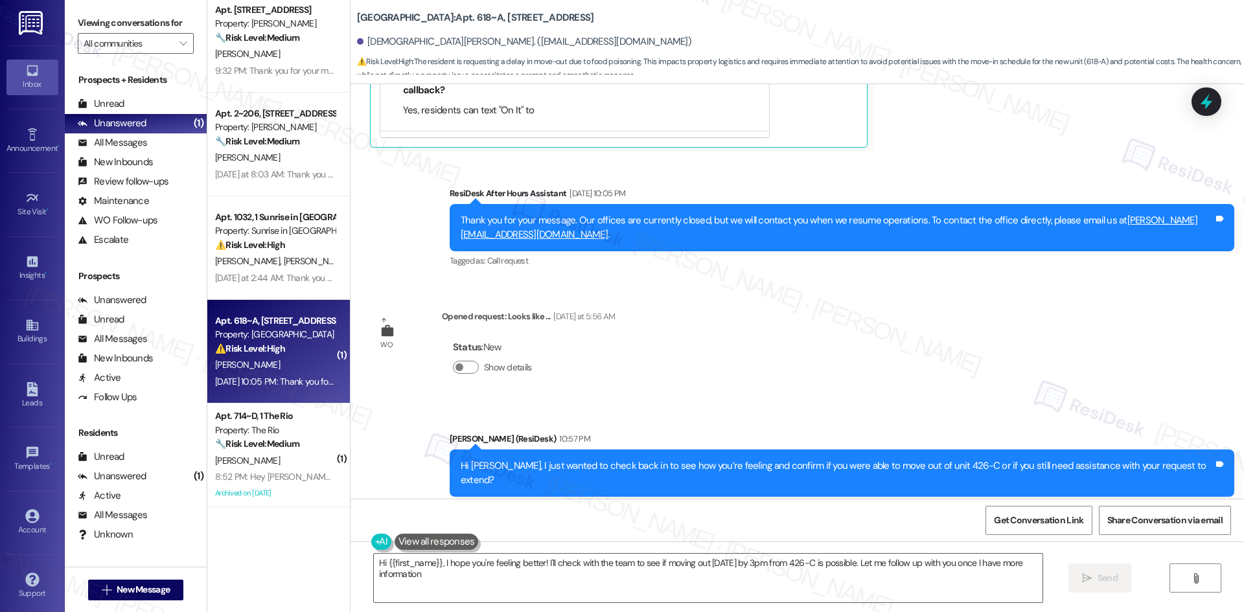
type textarea "Hi {{first_name}}, I hope you're feeling better! I'll check with the team to se…"
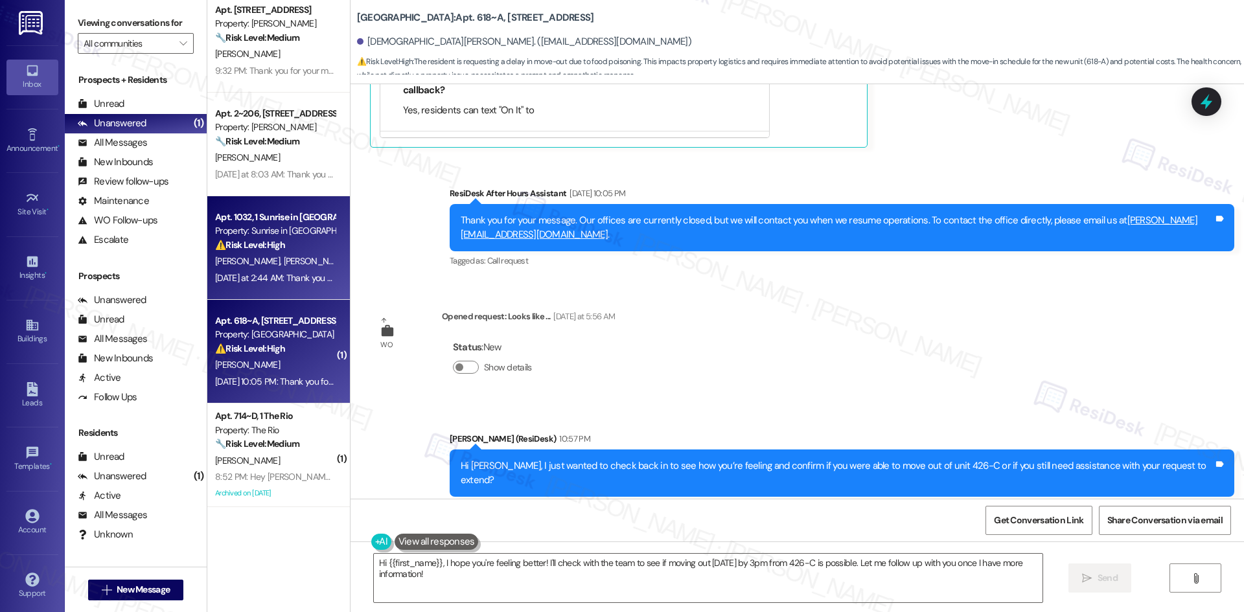
click at [283, 269] on div "F. Rivera R. Rivera" at bounding box center [275, 261] width 122 height 16
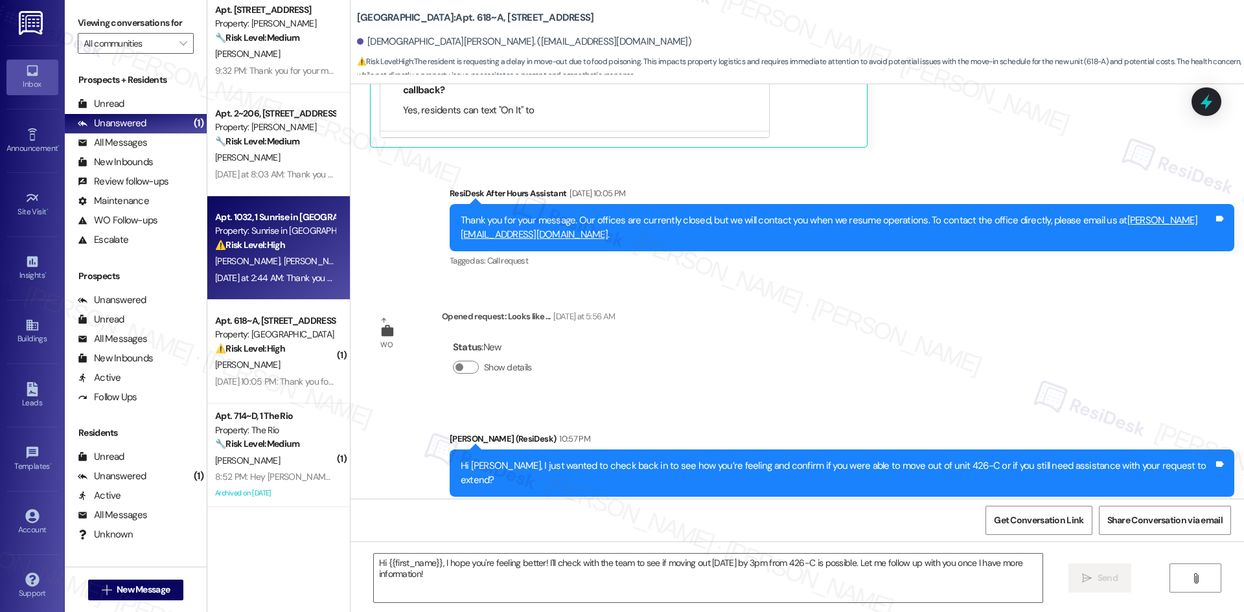
type textarea "Fetching suggested responses. Please feel free to read through the conversation…"
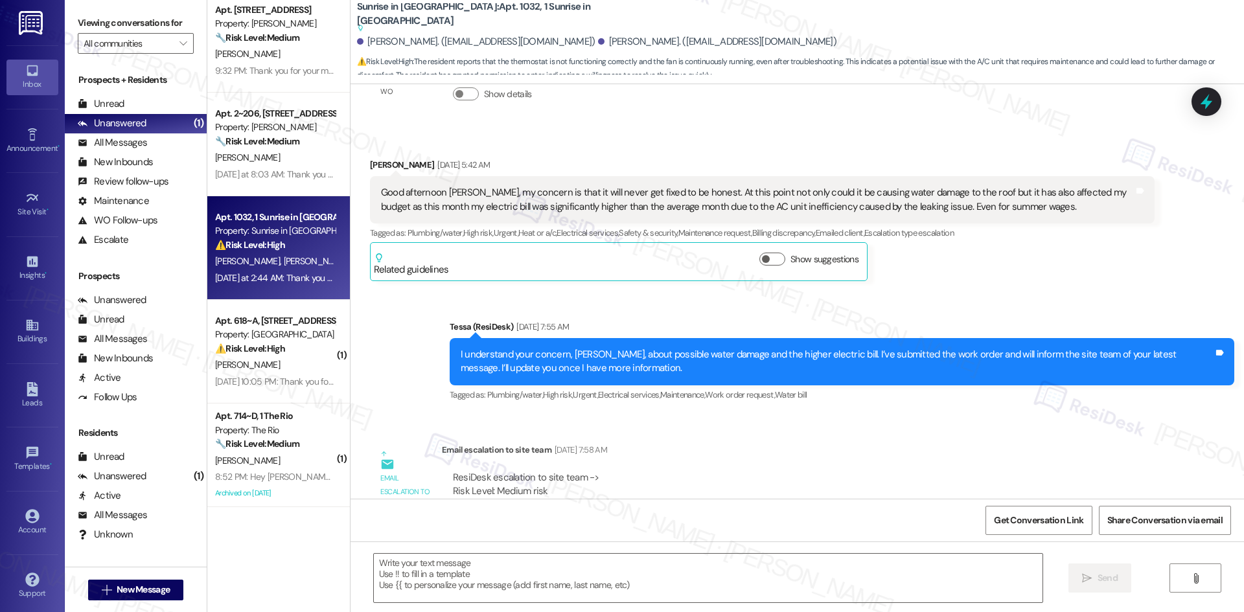
type textarea "Fetching suggested responses. Please feel free to read through the conversation…"
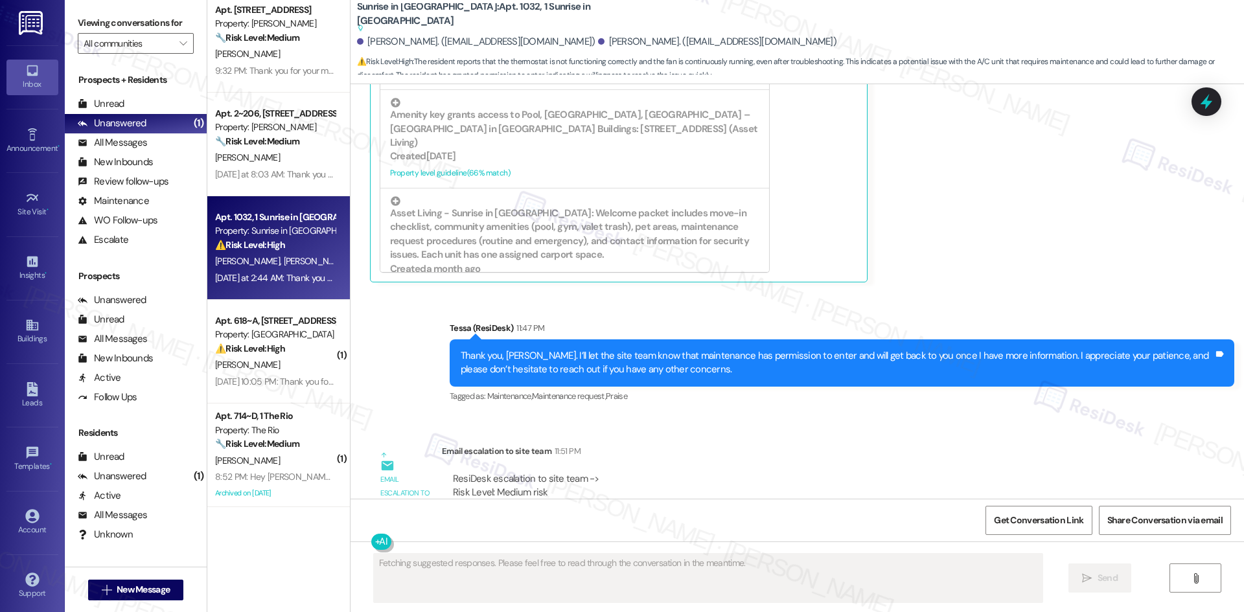
scroll to position [3583, 0]
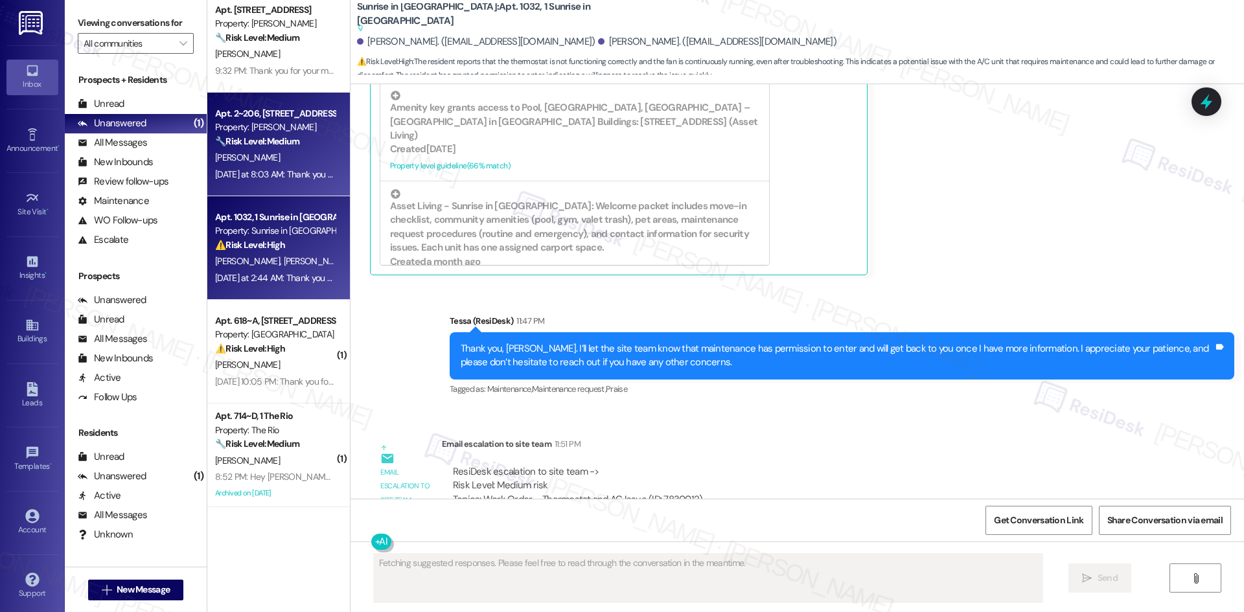
click at [293, 137] on strong "🔧 Risk Level: Medium" at bounding box center [257, 141] width 84 height 12
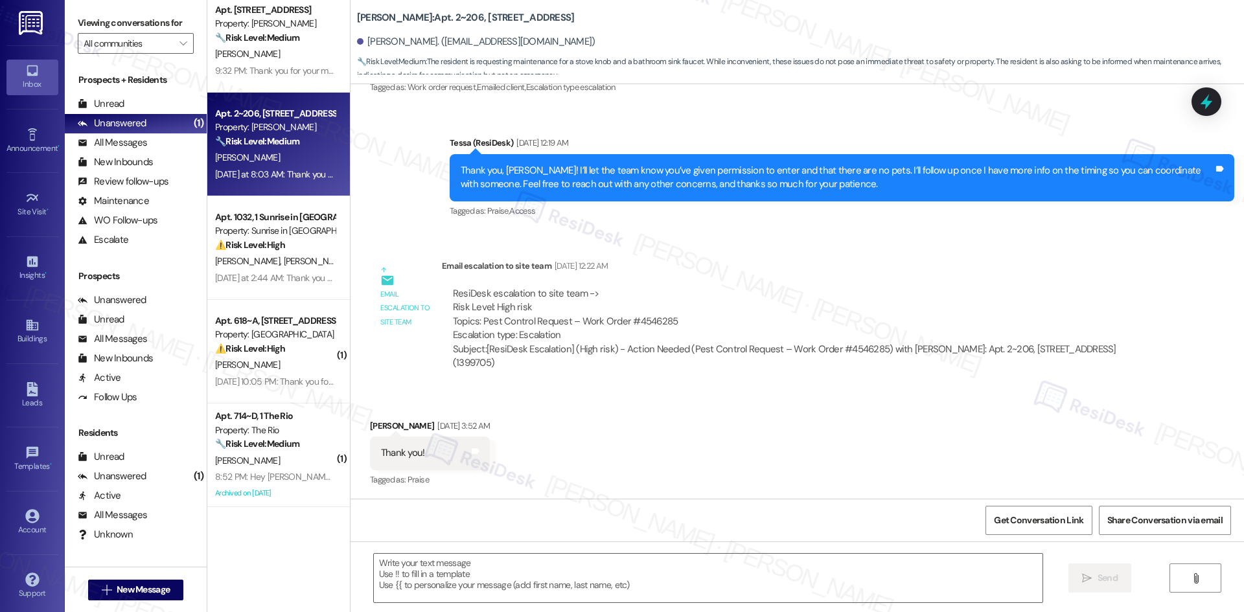
type textarea "Fetching suggested responses. Please feel free to read through the conversation…"
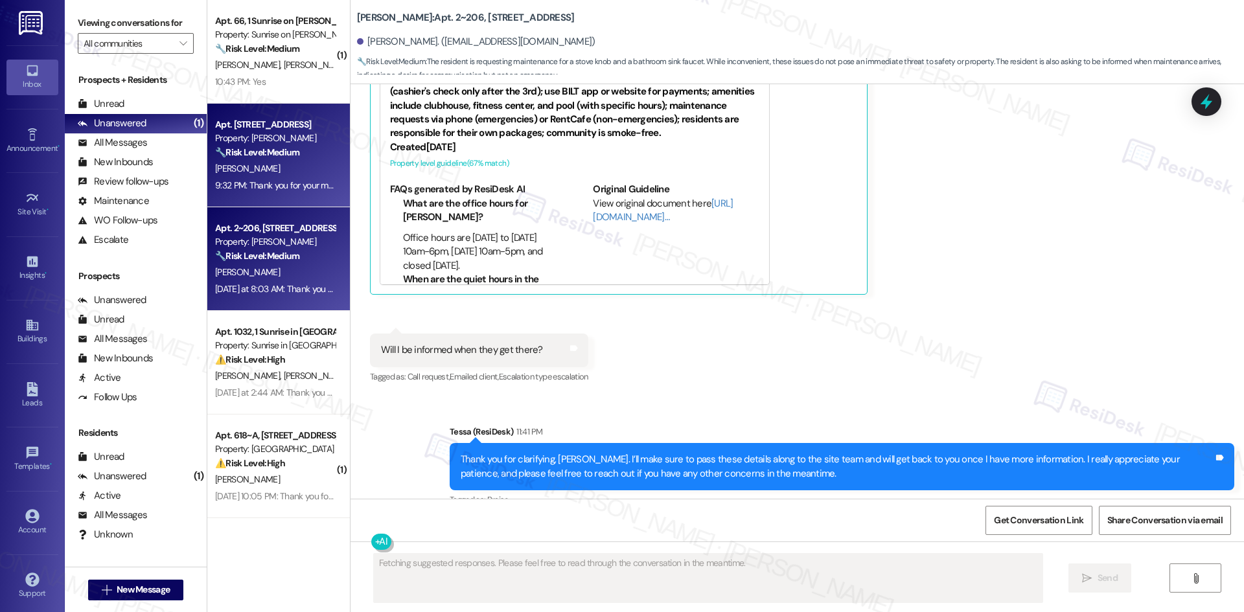
scroll to position [1904, 0]
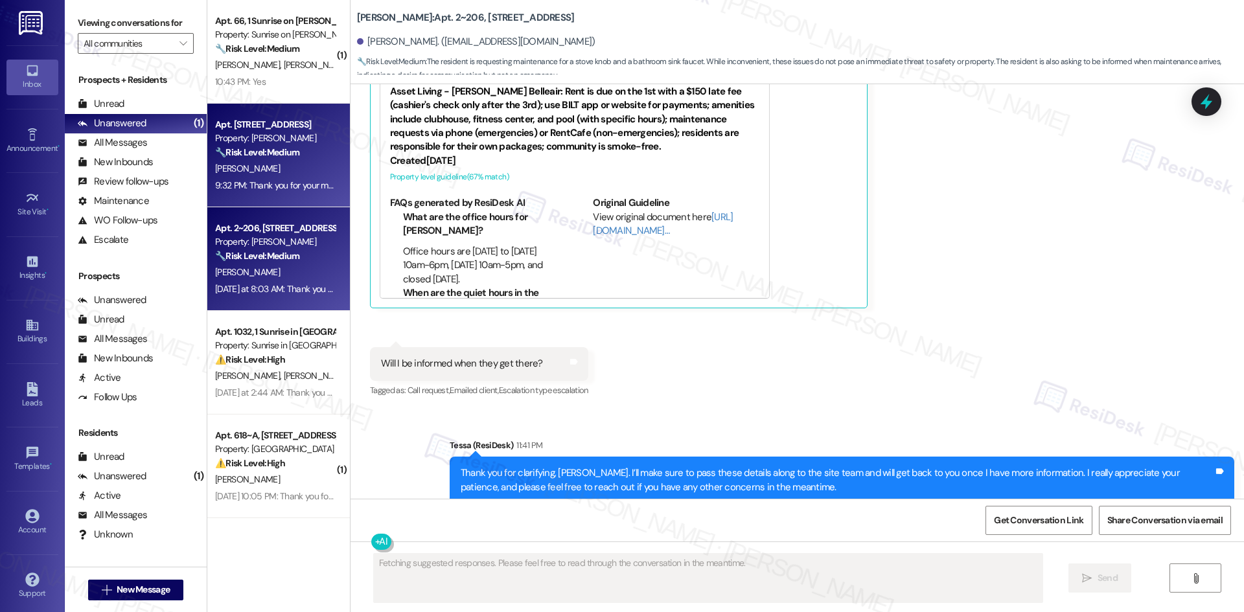
click at [253, 174] on div "[PERSON_NAME]" at bounding box center [275, 169] width 122 height 16
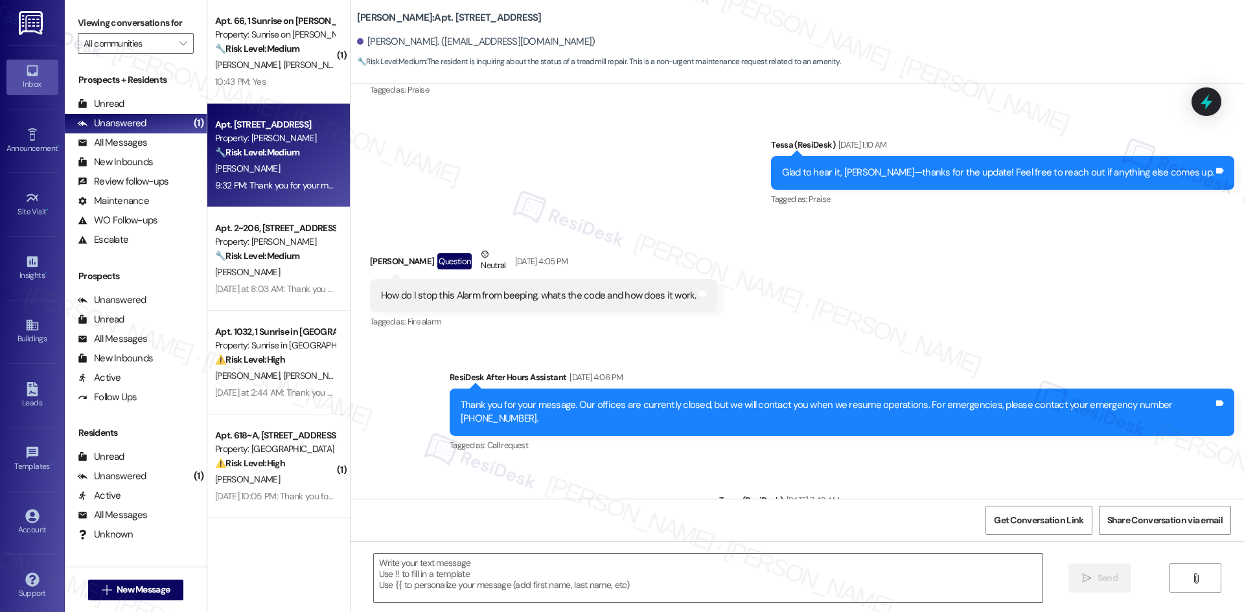
type textarea "Fetching suggested responses. Please feel free to read through the conversation…"
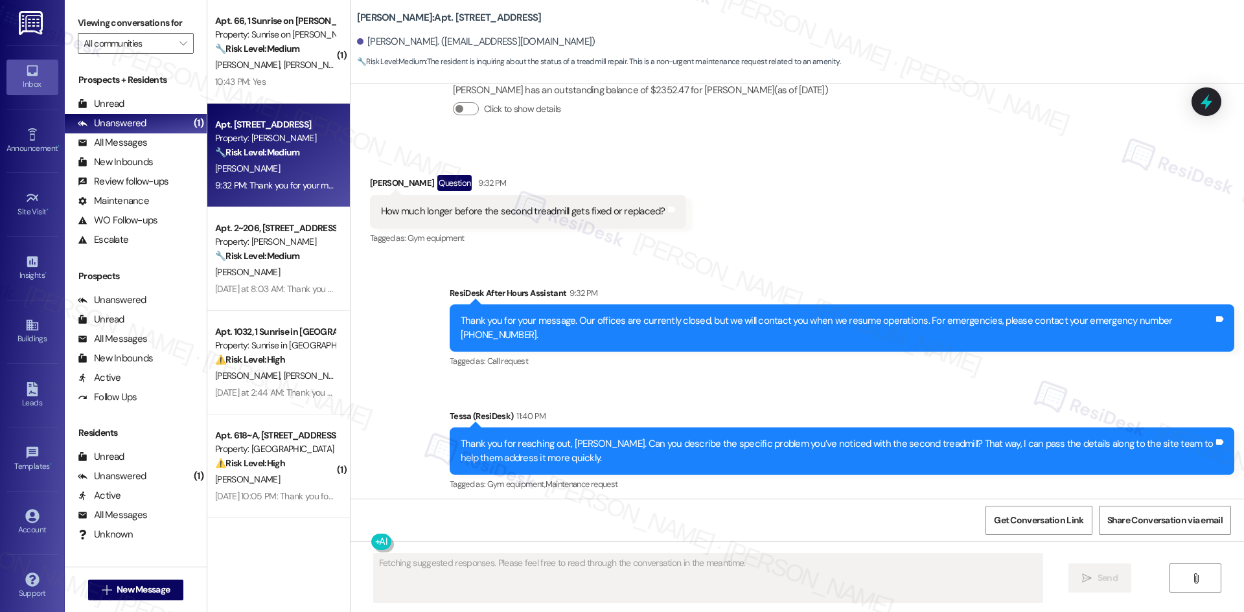
scroll to position [1133, 0]
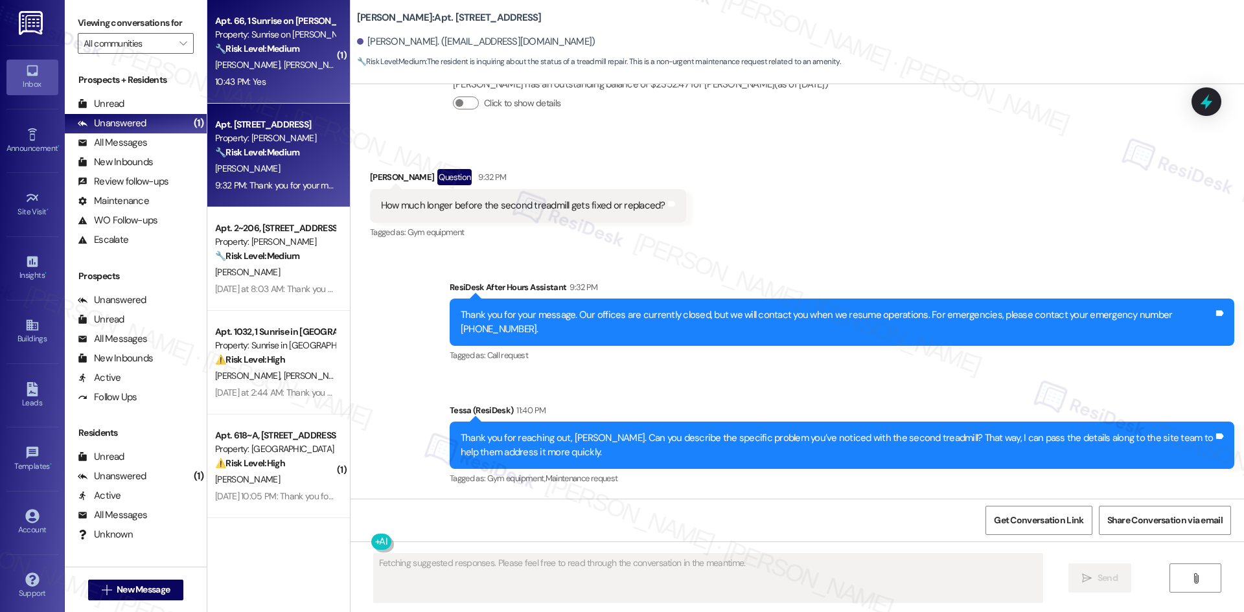
click at [256, 80] on div "10:43 PM: Yes 10:43 PM: Yes" at bounding box center [275, 82] width 122 height 16
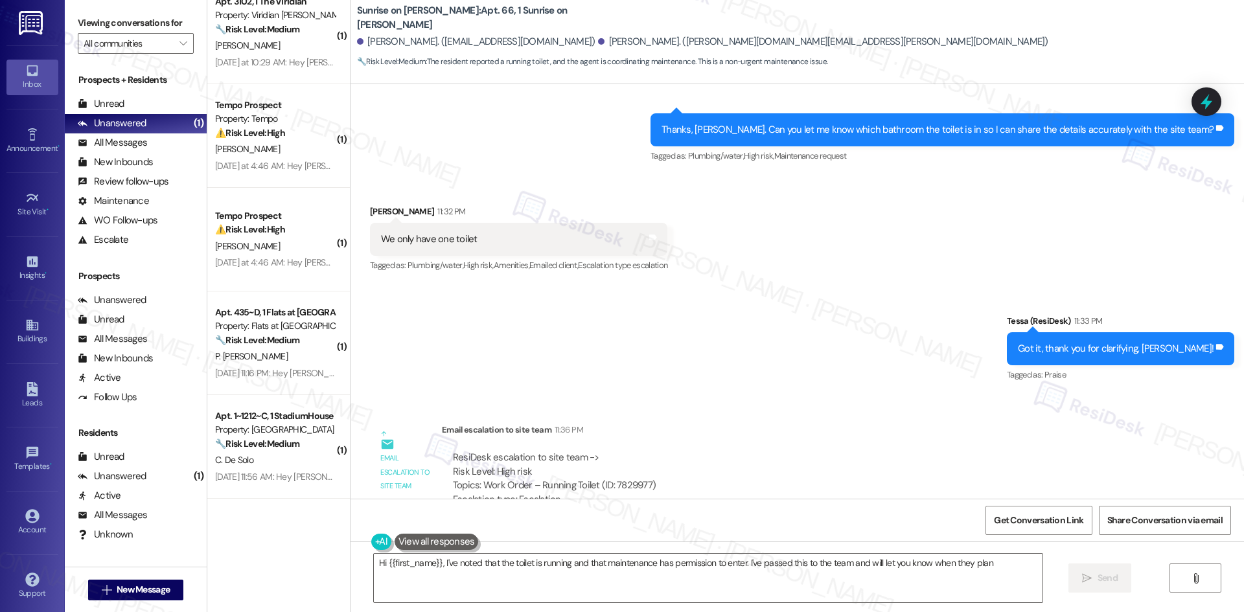
scroll to position [648, 0]
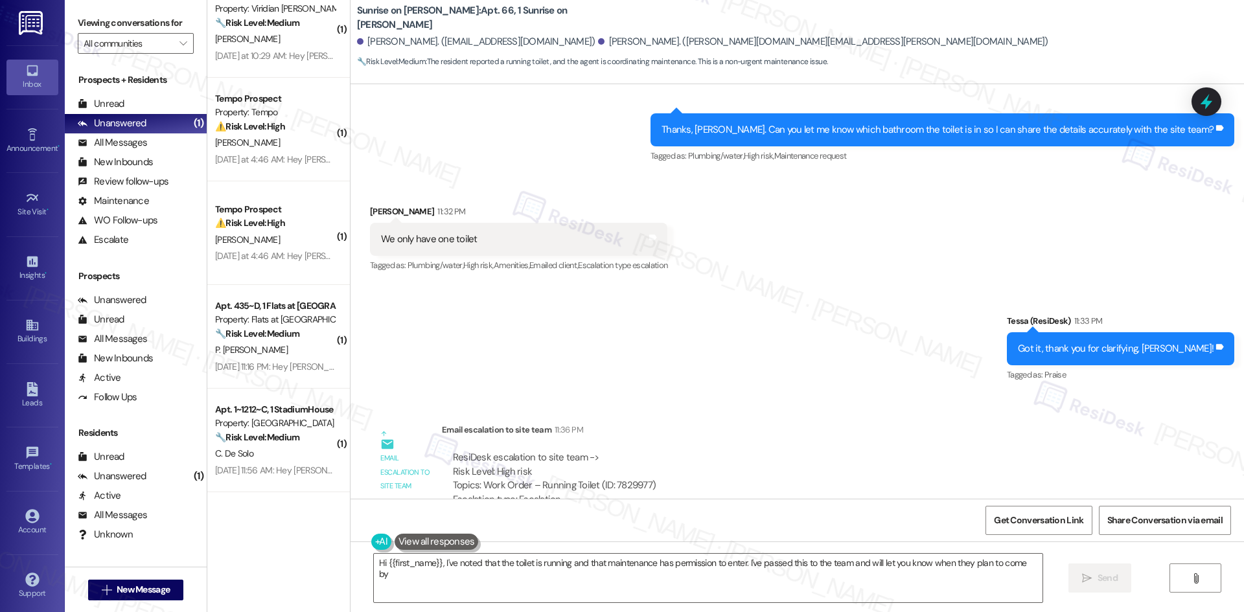
type textarea "Hi {{first_name}}, I've noted that the toilet is running and that maintenance h…"
click at [301, 386] on div "Apt. 435~D, 1 Flats at [GEOGRAPHIC_DATA] Property: Flats at [GEOGRAPHIC_DATA] 🔧…" at bounding box center [278, 337] width 143 height 104
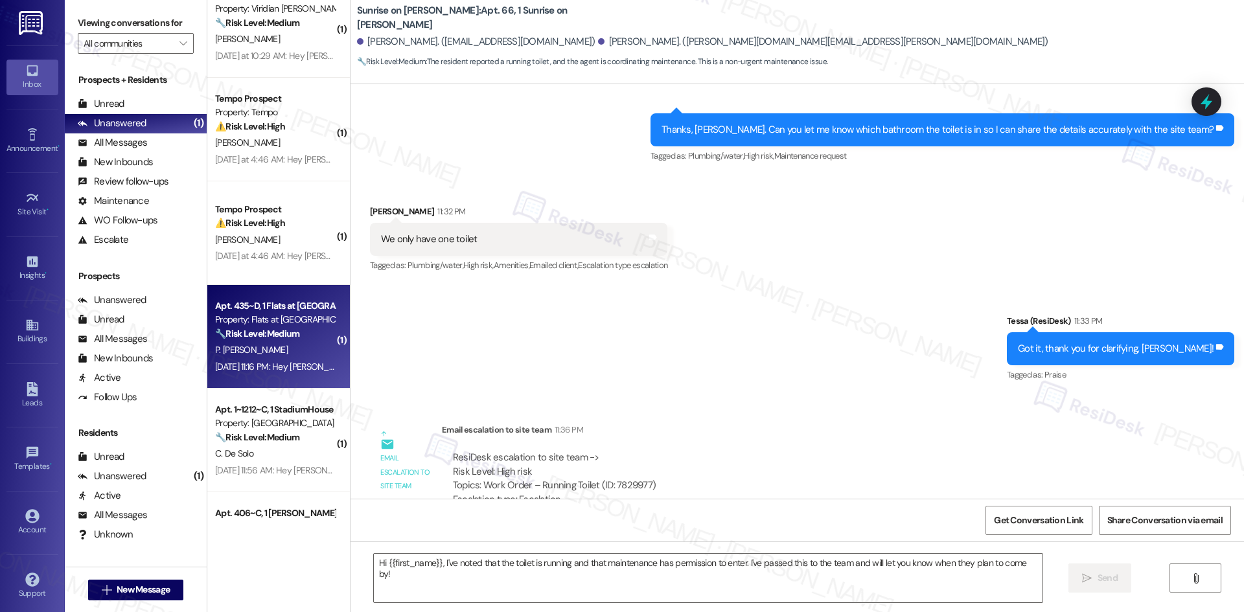
type textarea "Fetching suggested responses. Please feel free to read through the conversation…"
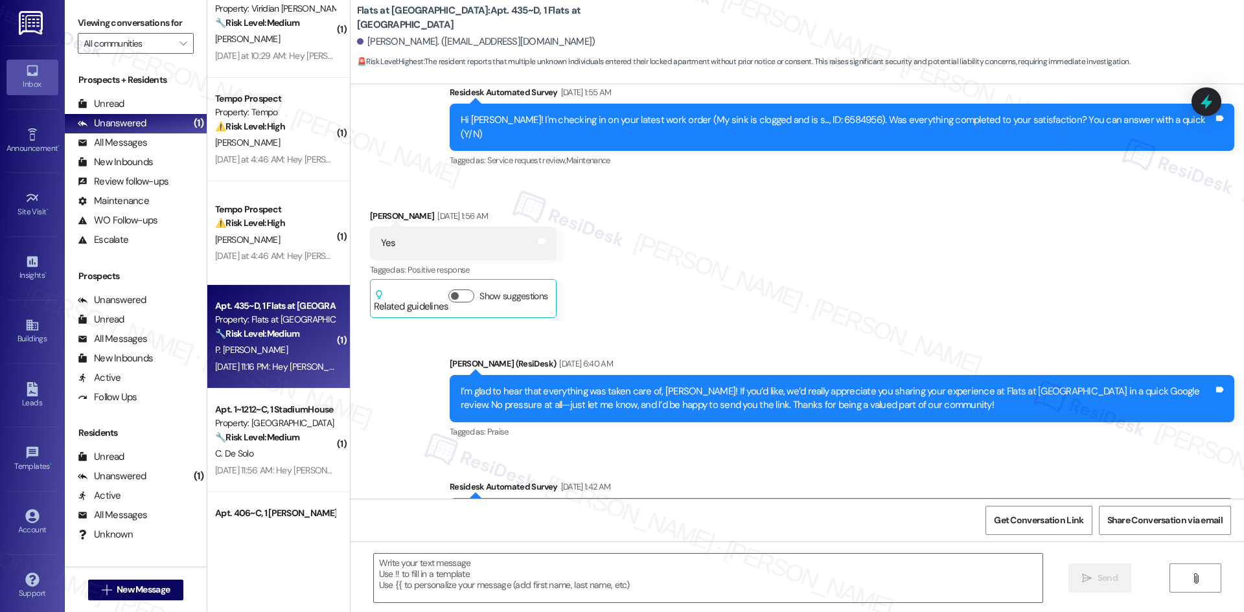
type textarea "Fetching suggested responses. Please feel free to read through the conversation…"
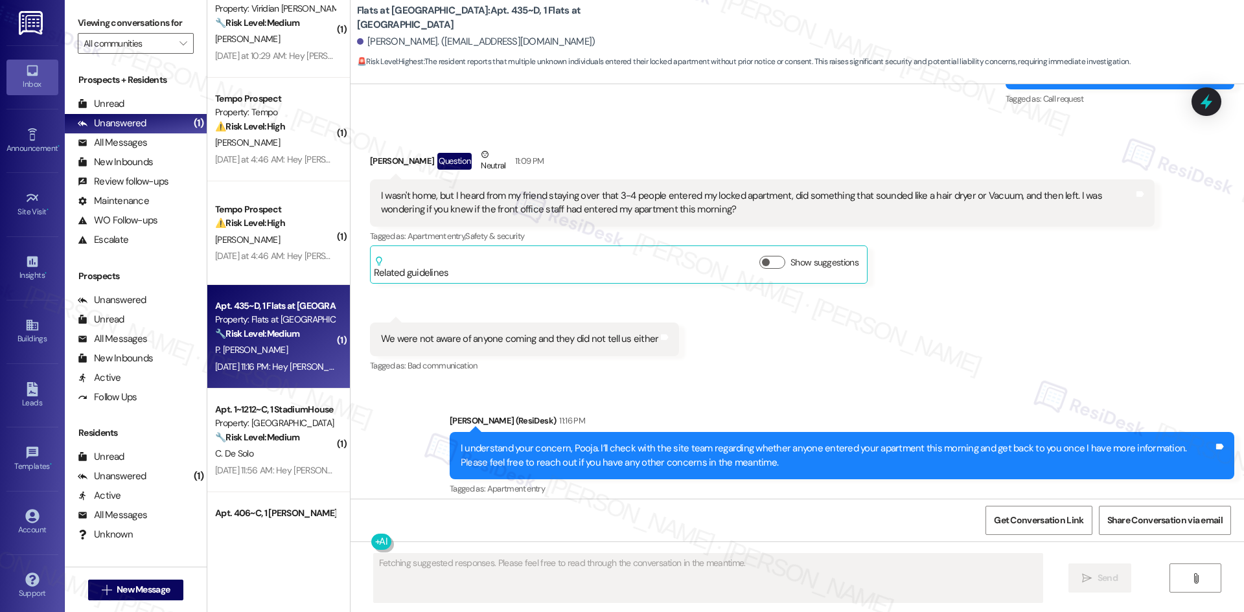
scroll to position [4210, 0]
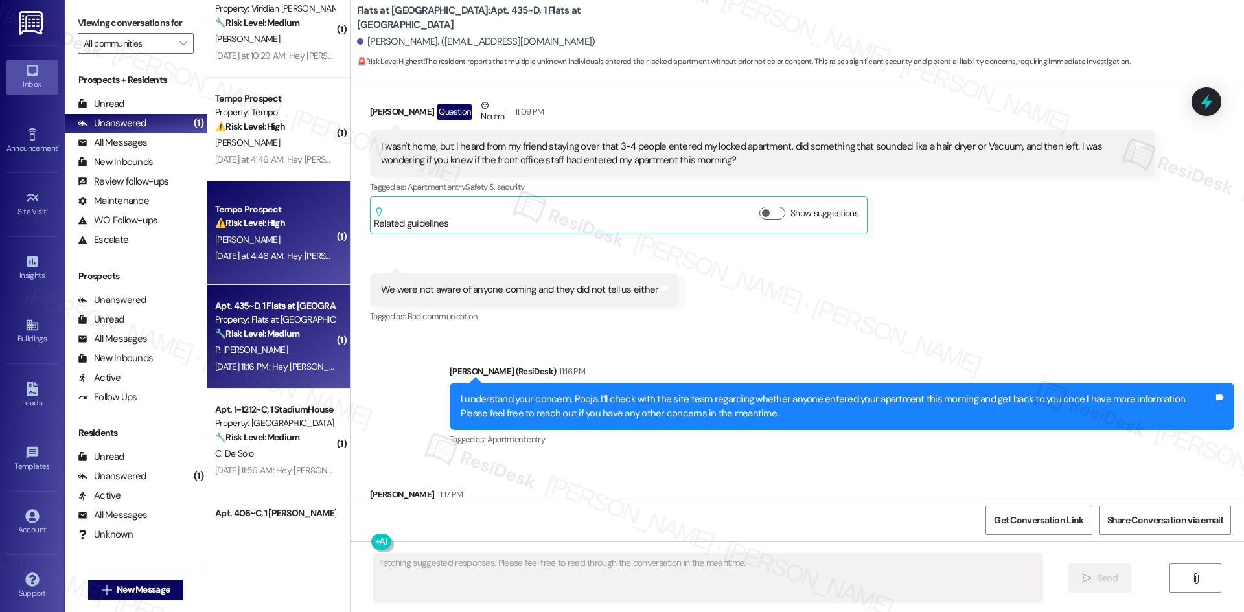
click at [261, 241] on div "[PERSON_NAME]" at bounding box center [275, 240] width 122 height 16
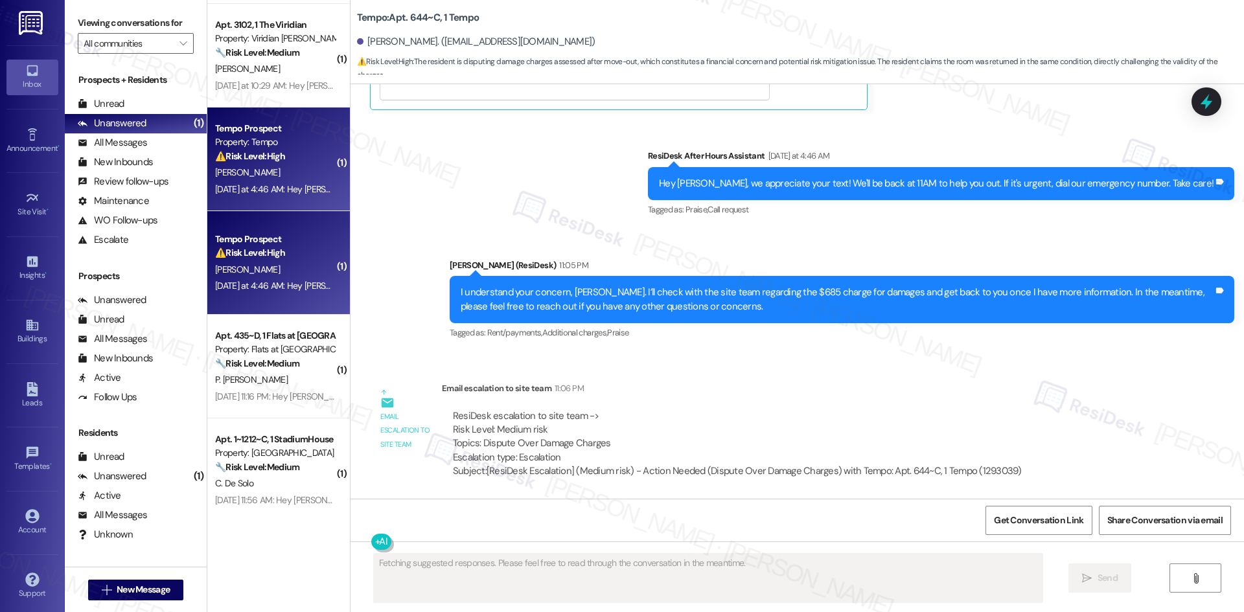
scroll to position [389, 0]
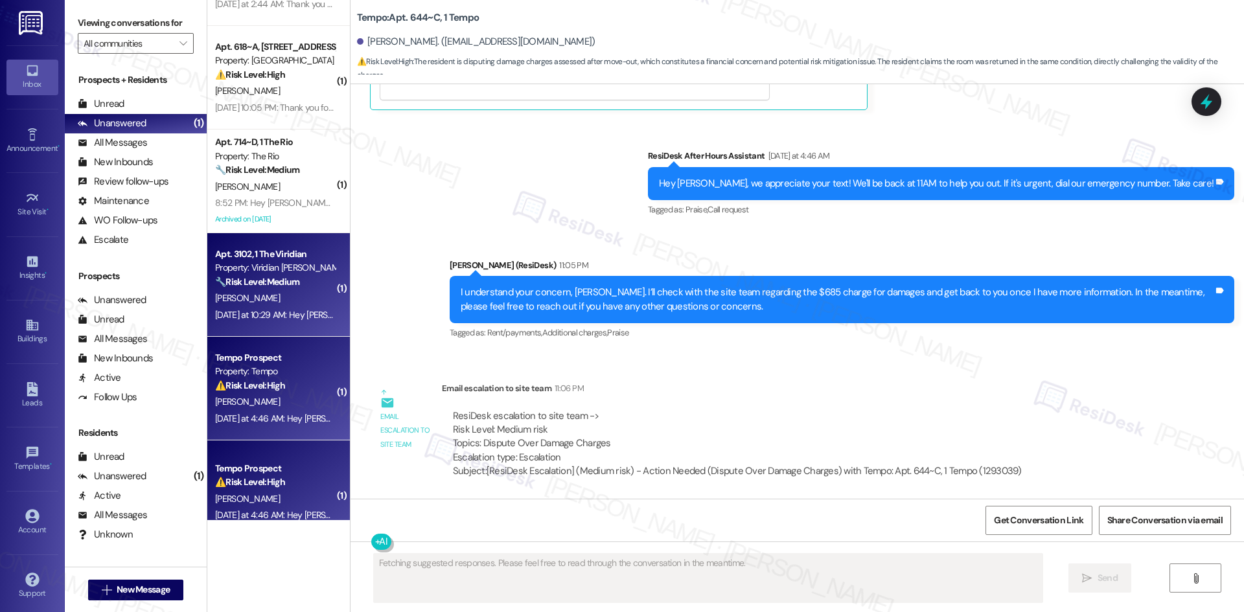
click at [258, 321] on div "[DATE] at 10:29 AM: Hey [PERSON_NAME], we appreciate your text! We'll be back a…" at bounding box center [275, 315] width 122 height 16
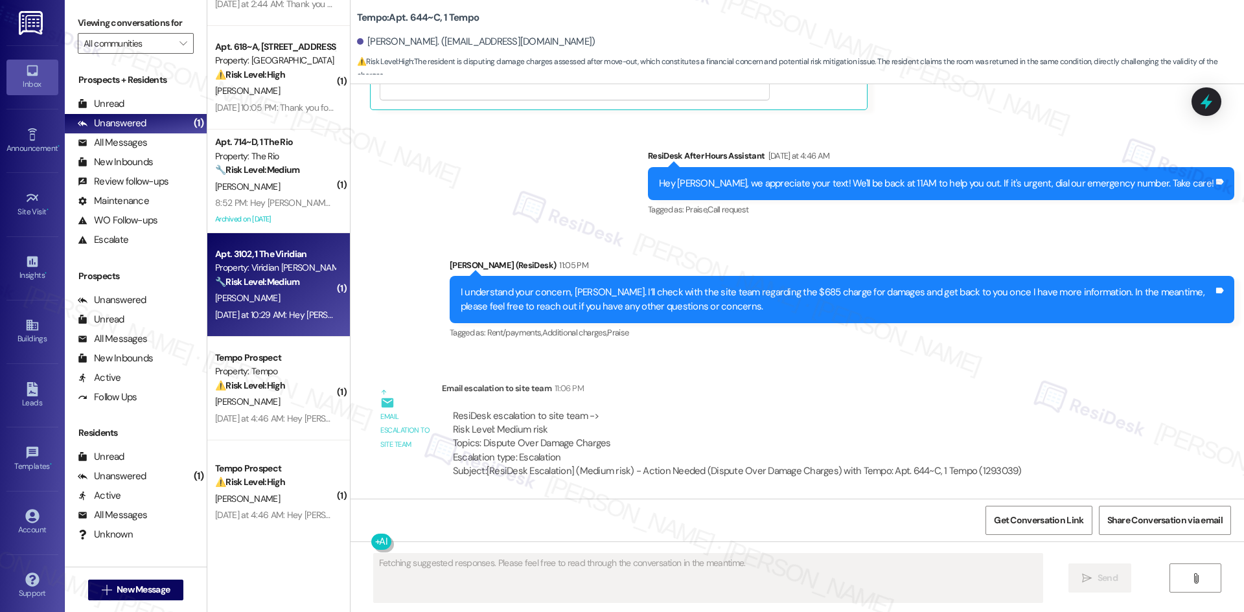
scroll to position [270, 0]
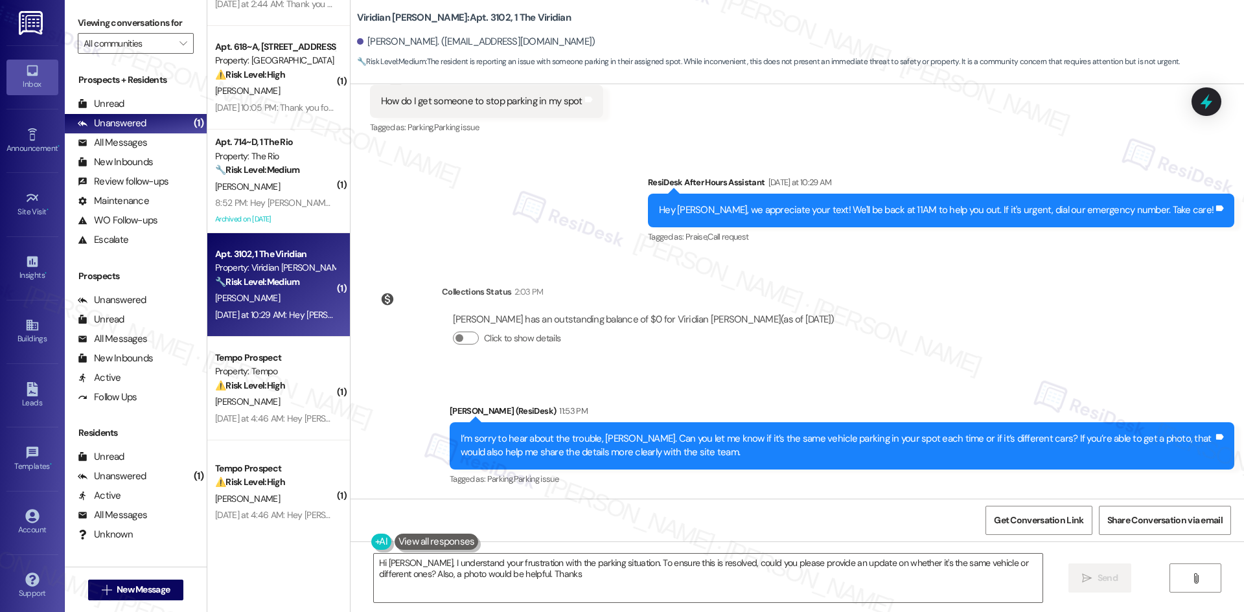
type textarea "Hi [PERSON_NAME], I understand your frustration with the parking situation. To …"
click at [559, 270] on div "WO Opened request: There are v... [DATE] 1:24 AM Status : Completed Show detail…" at bounding box center [797, 291] width 893 height 415
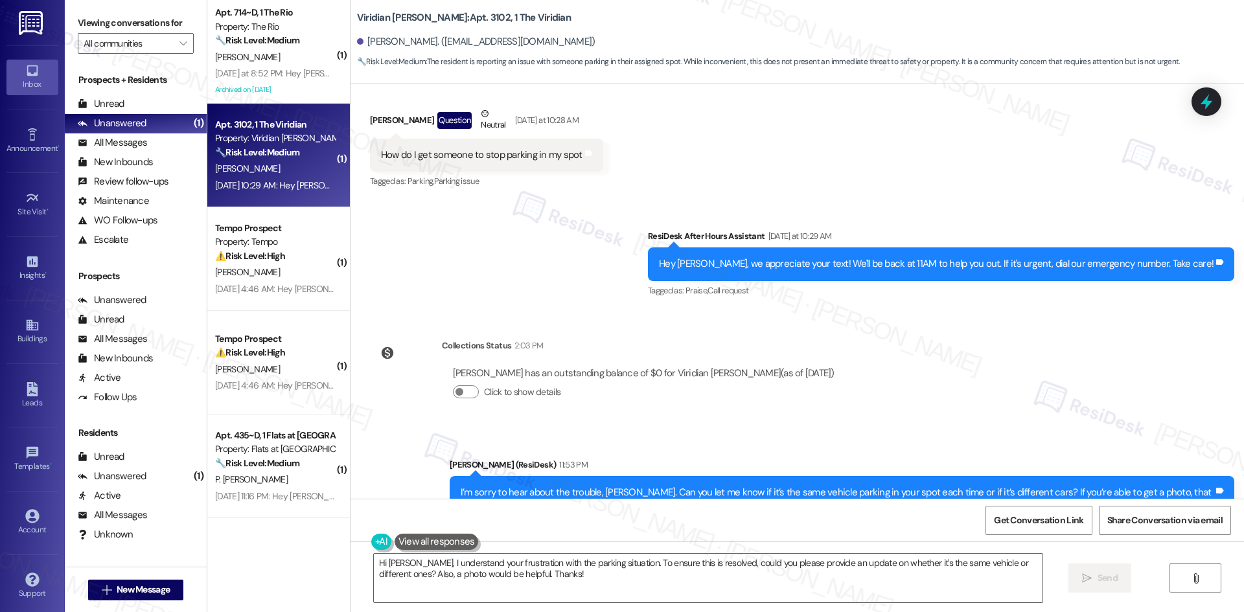
scroll to position [10, 0]
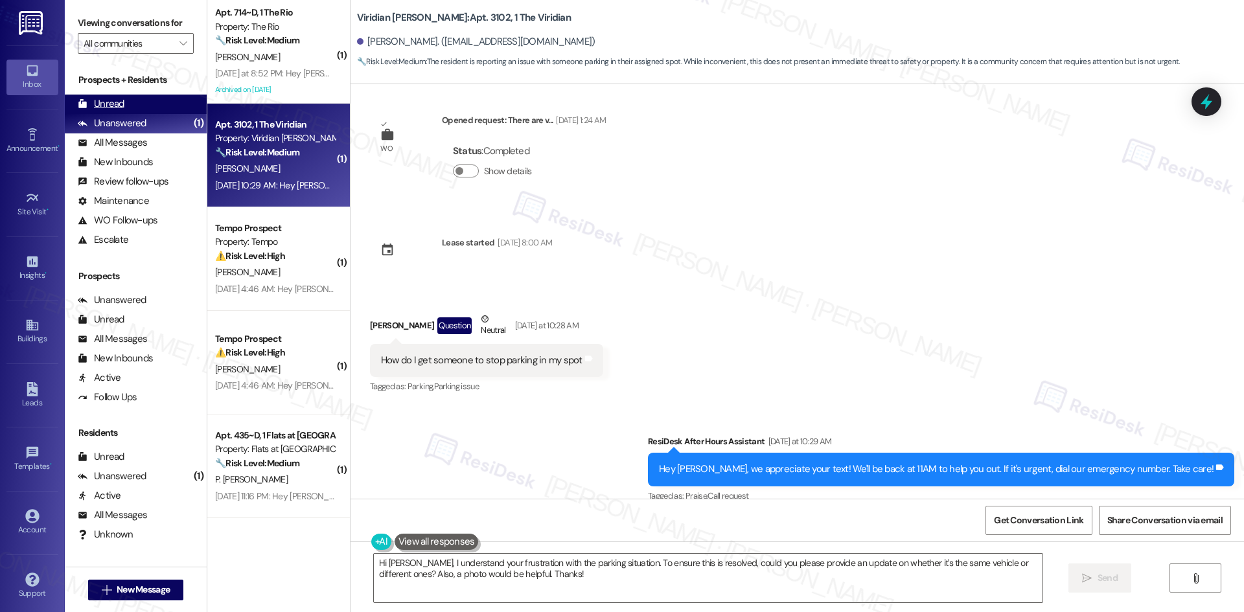
click at [150, 104] on div "Unread (0)" at bounding box center [136, 104] width 142 height 19
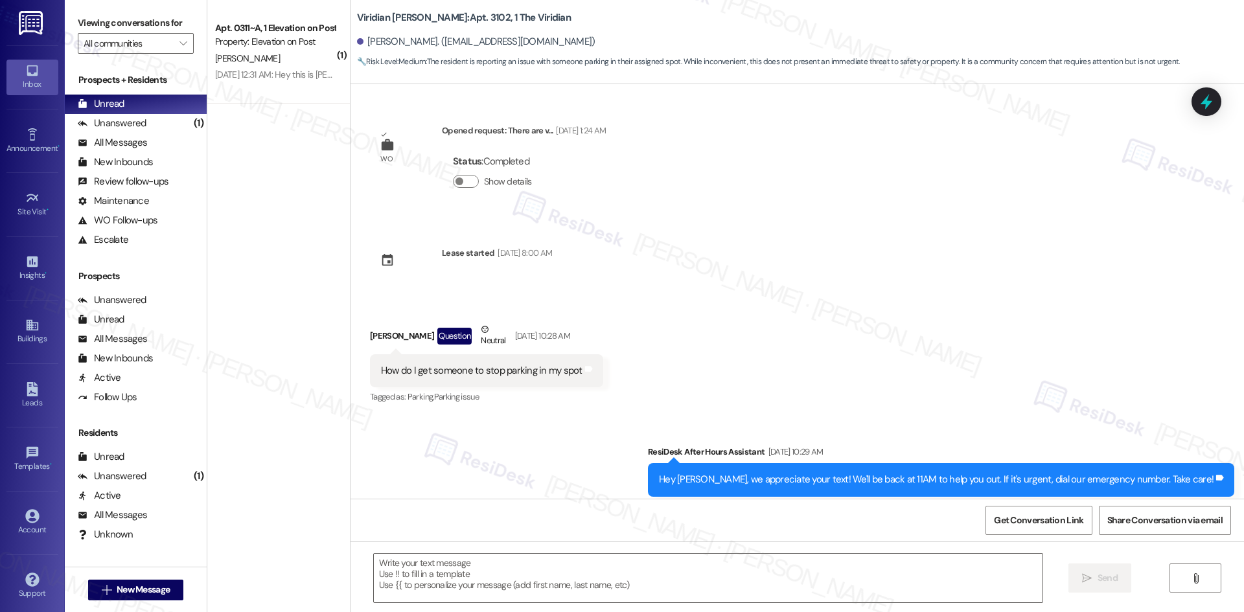
type textarea "Fetching suggested responses. Please feel free to read through the conversation…"
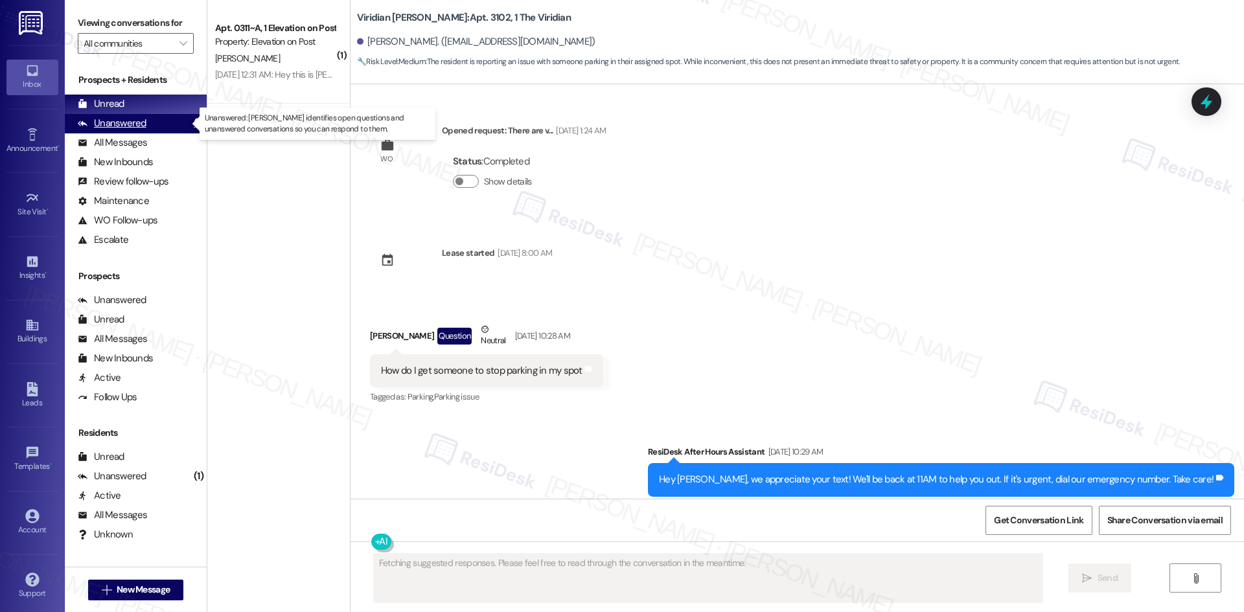
click at [158, 123] on div "Unanswered (1)" at bounding box center [136, 123] width 142 height 19
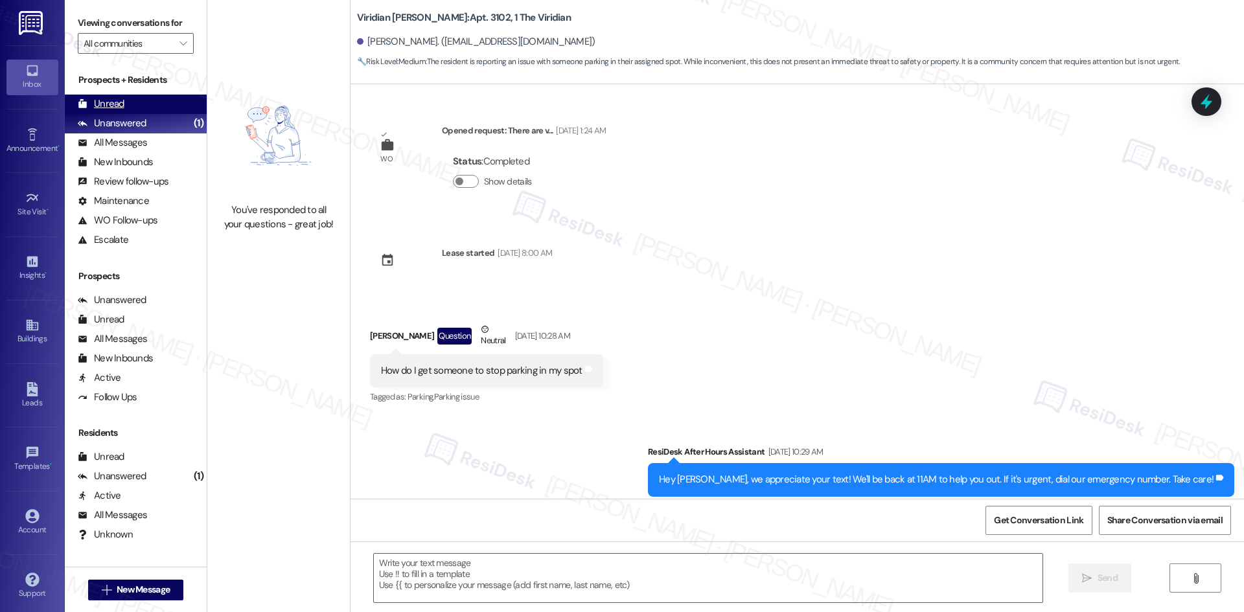
type textarea "Fetching suggested responses. Please feel free to read through the conversation…"
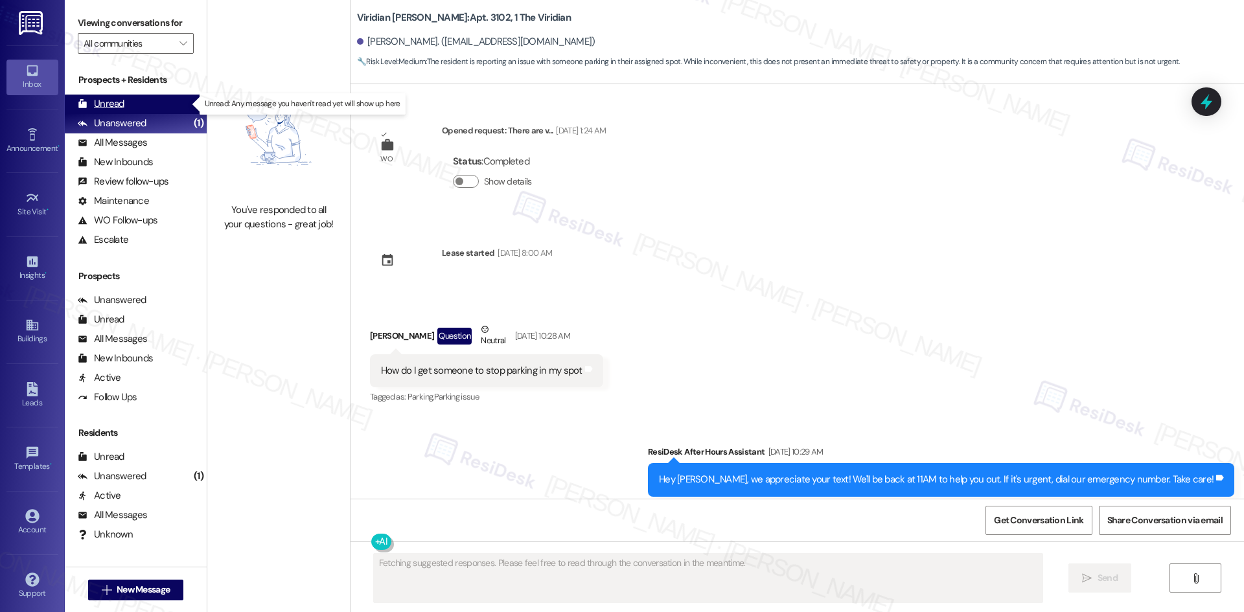
click at [140, 106] on div "Unread (0)" at bounding box center [136, 104] width 142 height 19
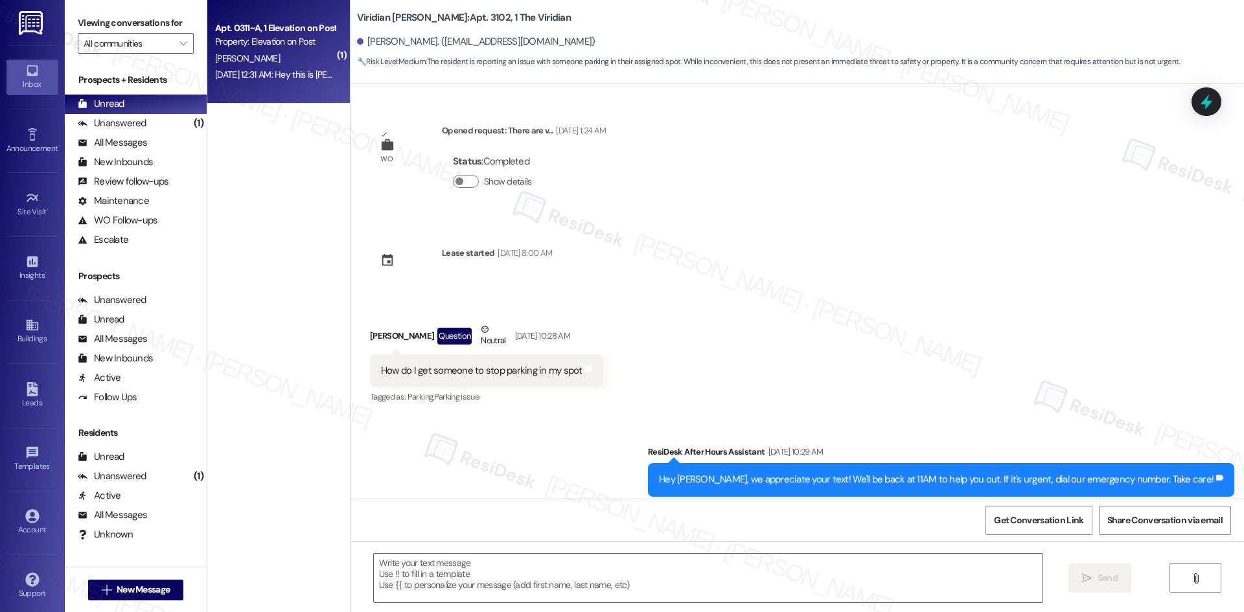
click at [225, 41] on div "Property: Elevation on Post" at bounding box center [275, 42] width 120 height 14
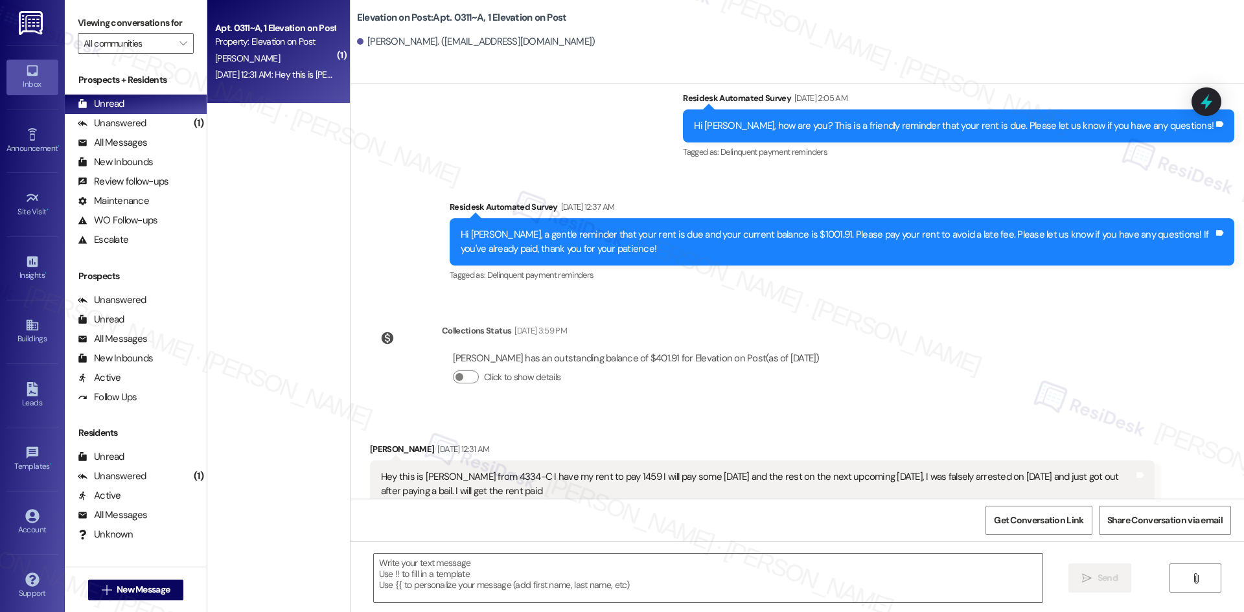
type textarea "Fetching suggested responses. Please feel free to read through the conversation…"
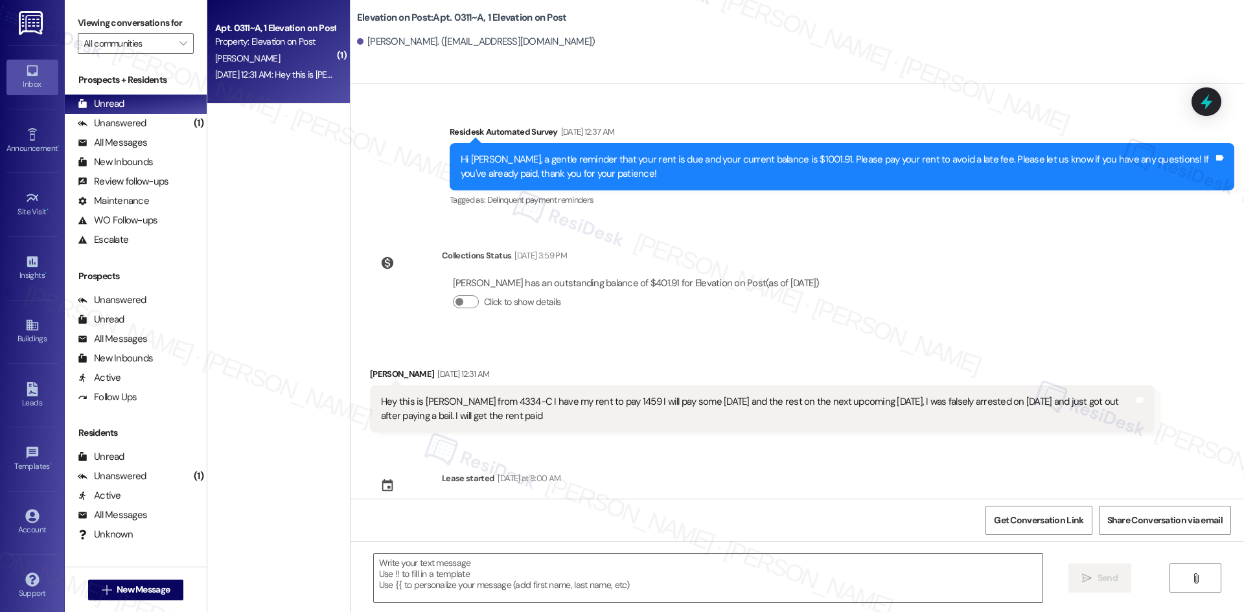
scroll to position [840, 0]
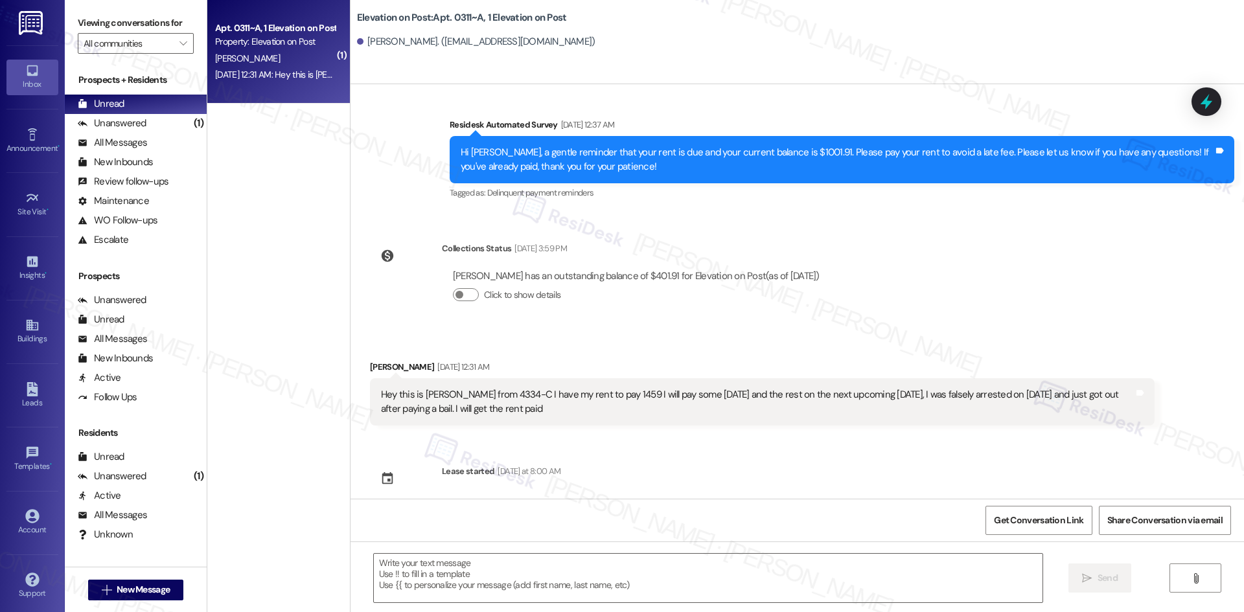
drag, startPoint x: 347, startPoint y: 344, endPoint x: 588, endPoint y: 398, distance: 247.7
click at [588, 398] on div "Received via SMS [PERSON_NAME] [DATE] 12:31 AM Hey this is [PERSON_NAME] from 4…" at bounding box center [797, 383] width 893 height 104
copy div "[PERSON_NAME] [DATE] 12:31 AM Hey this is [PERSON_NAME] from 4334-C I have my r…"
click at [783, 360] on div "[PERSON_NAME] [DATE] 12:31 AM" at bounding box center [762, 369] width 785 height 18
click at [487, 585] on textarea at bounding box center [708, 578] width 669 height 49
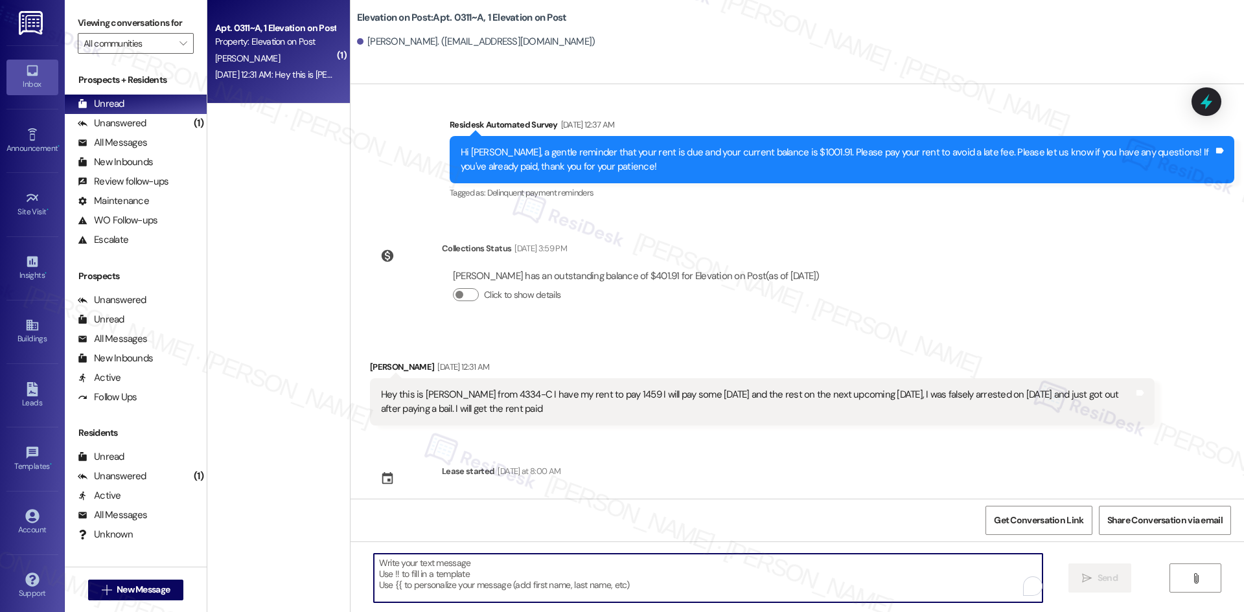
paste textarea "I’m really sorry to hear what you’ve been going through, [PERSON_NAME], and I u…"
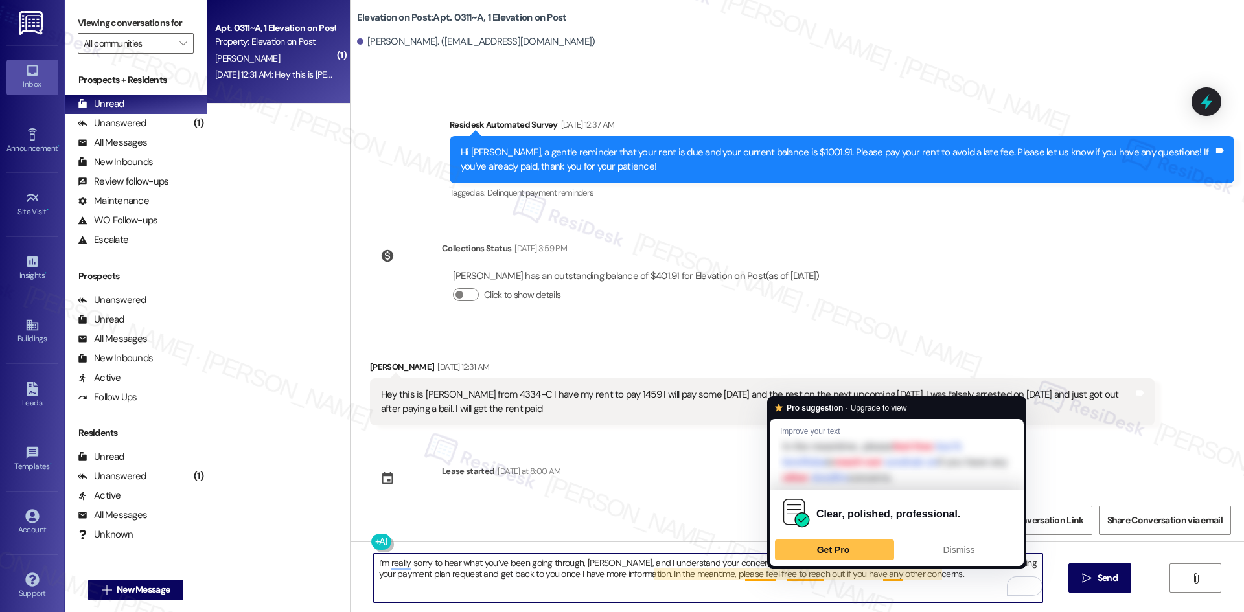
click at [788, 575] on textarea "I’m really sorry to hear what you’ve been going through, [PERSON_NAME], and I u…" at bounding box center [708, 578] width 669 height 49
click at [949, 548] on span "Dismiss" at bounding box center [959, 550] width 32 height 10
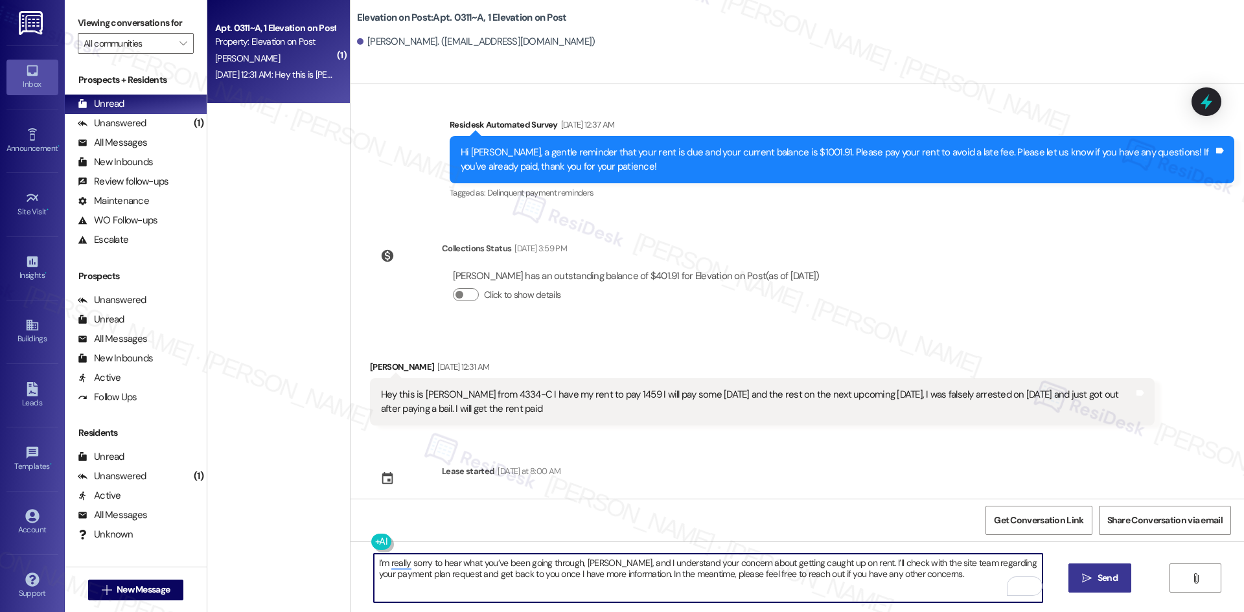
type textarea "I’m really sorry to hear what you’ve been going through, [PERSON_NAME], and I u…"
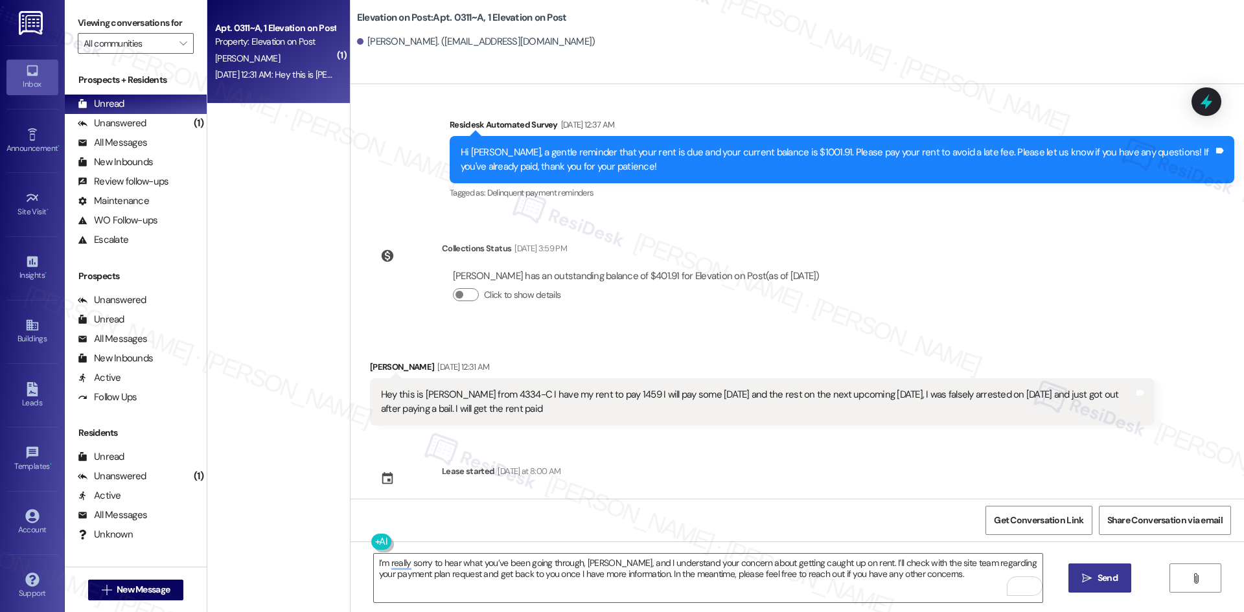
click at [1112, 584] on span "Send" at bounding box center [1108, 578] width 20 height 14
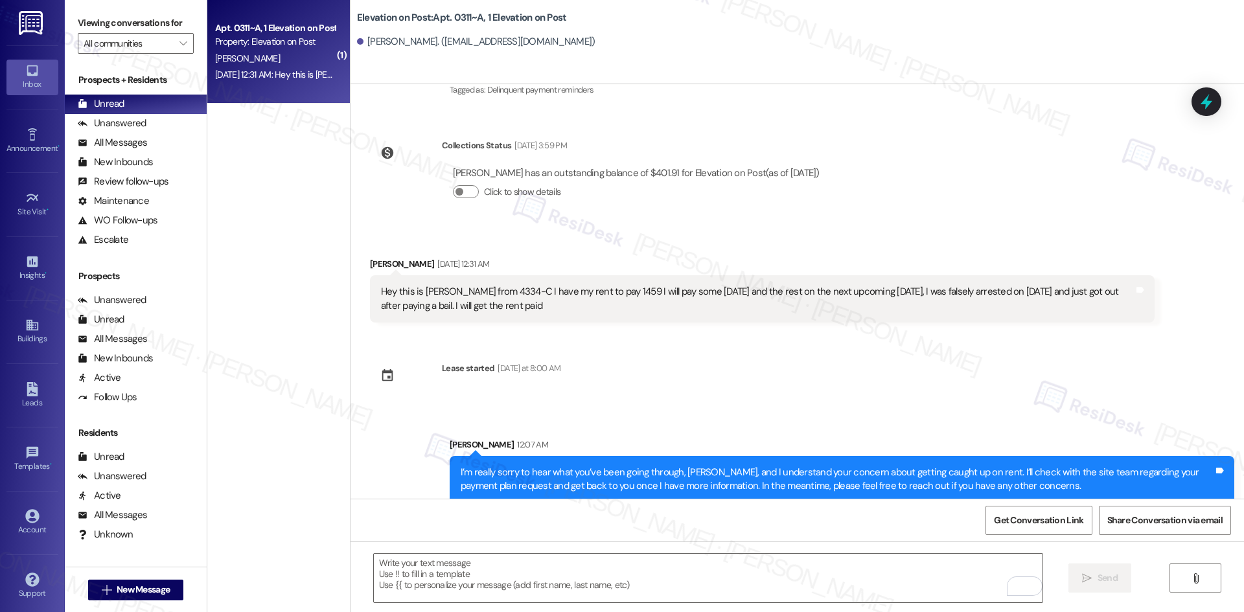
scroll to position [944, 0]
click at [1112, 354] on div "Survey, sent via SMS Residesk Automated Survey [DATE] 2:23 AM Hi [PERSON_NAME],…" at bounding box center [797, 291] width 893 height 415
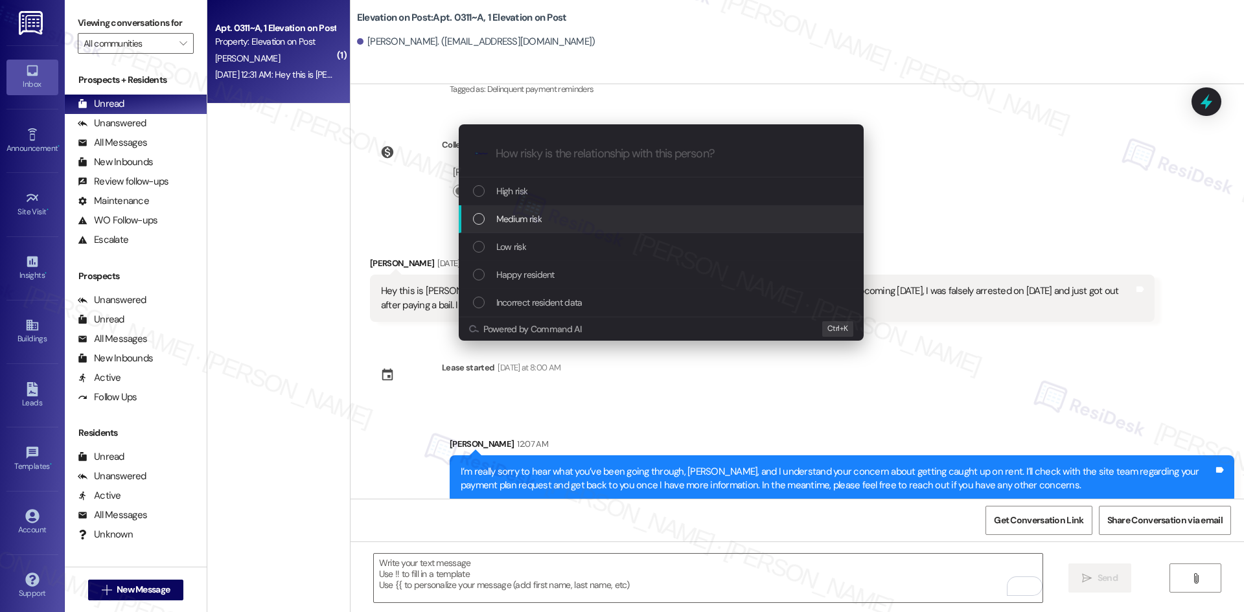
click at [659, 217] on div "Medium risk" at bounding box center [662, 219] width 379 height 14
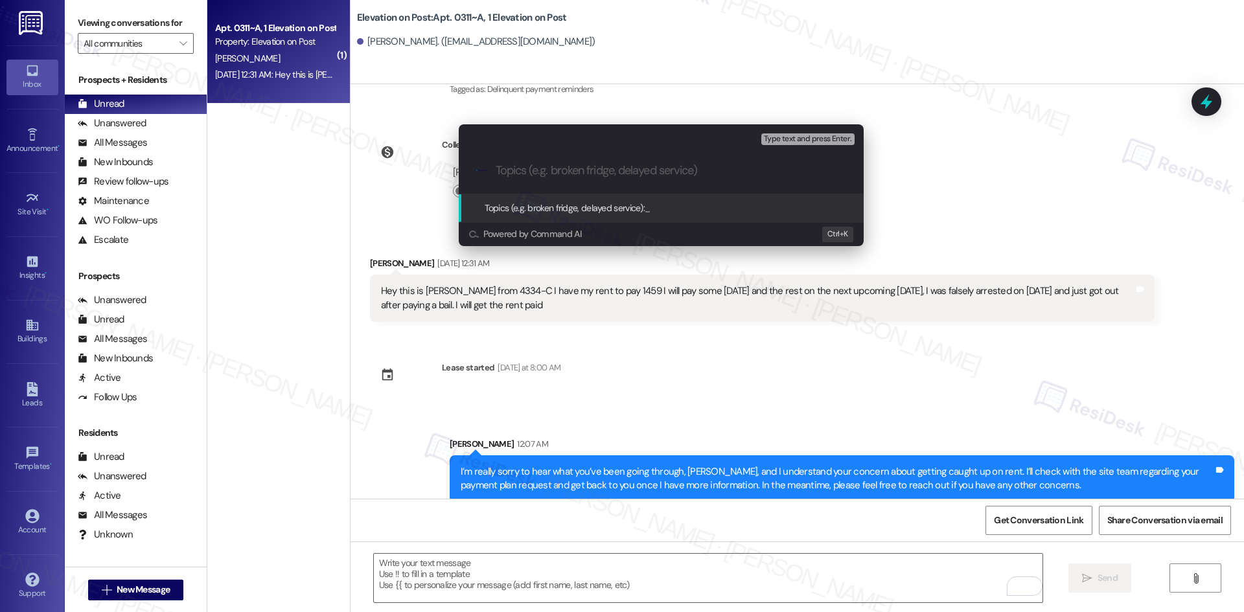
click at [609, 176] on input "Topics (e.g. broken fridge, delayed service)" at bounding box center [672, 171] width 352 height 14
paste input "Request for Rent Payment Plan"
type input "Request for Rent Payment Plan"
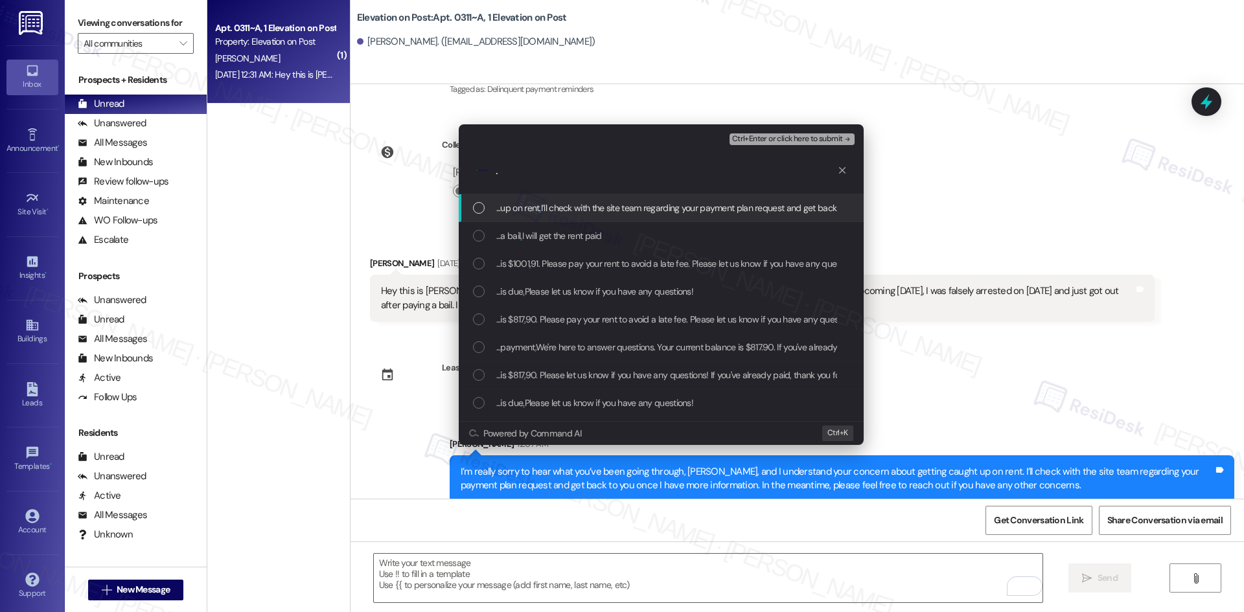
type input "."
click at [978, 156] on div "Escalate Conversation Medium risk Request for Rent Payment Plan Any messages to…" at bounding box center [622, 306] width 1244 height 612
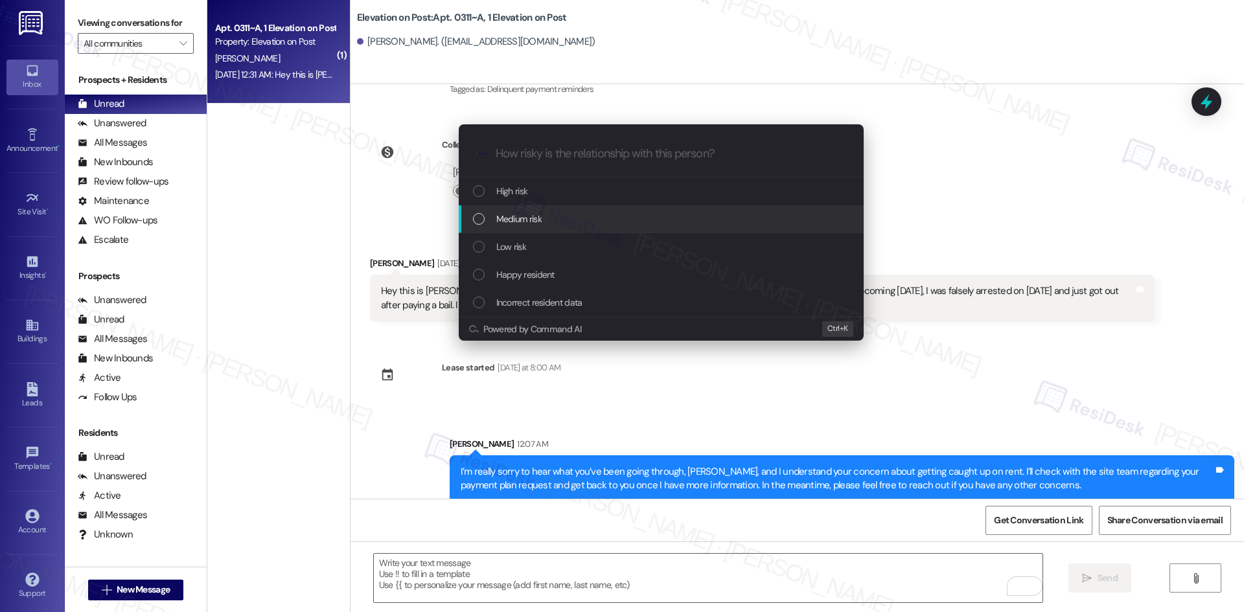
click at [573, 212] on div "Medium risk" at bounding box center [662, 219] width 379 height 14
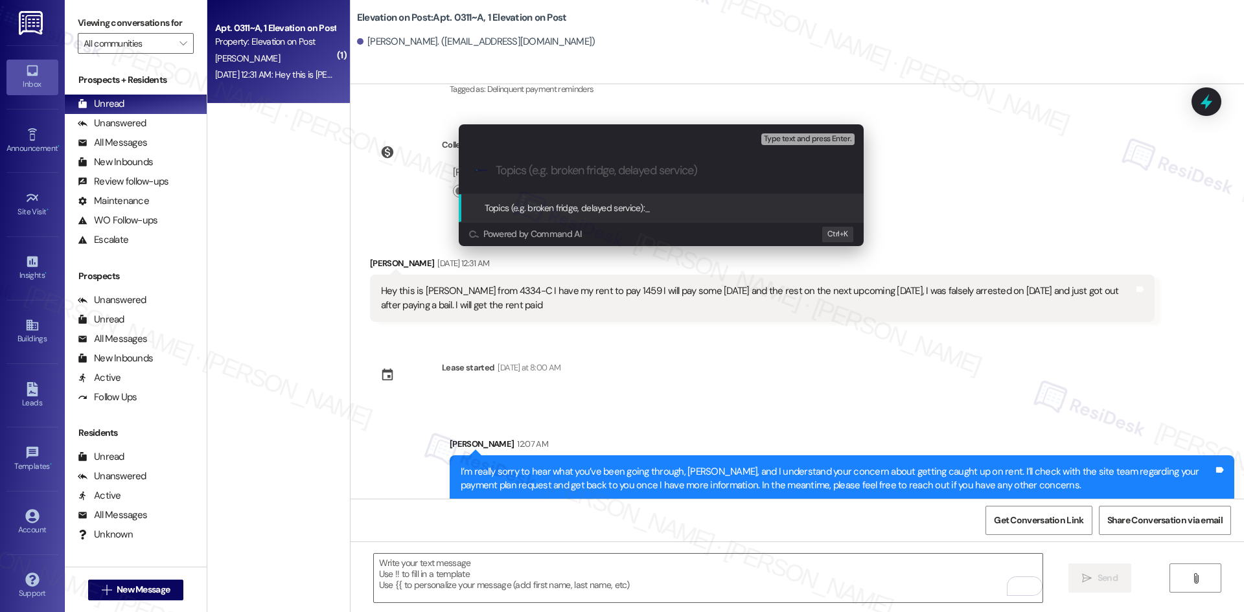
paste input "Request for Rent Payment Plan"
type input "Request for Rent Payment Plan"
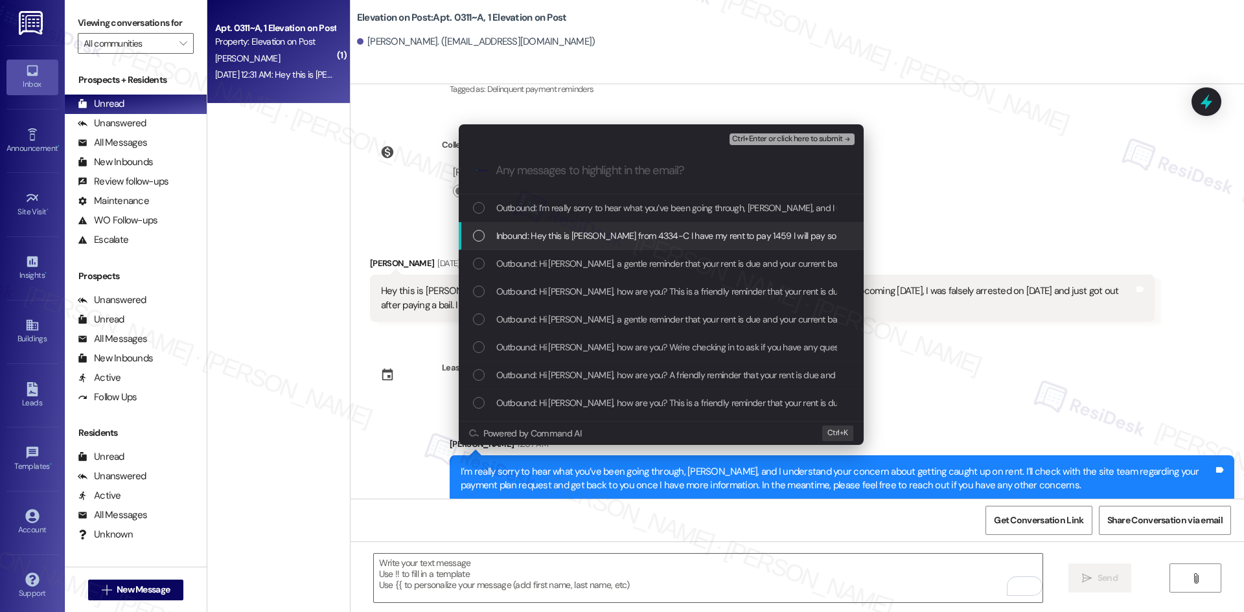
click at [586, 236] on span "Inbound: Hey this is [PERSON_NAME] from 4334-C I have my rent to pay 1459 I wil…" at bounding box center [931, 236] width 871 height 14
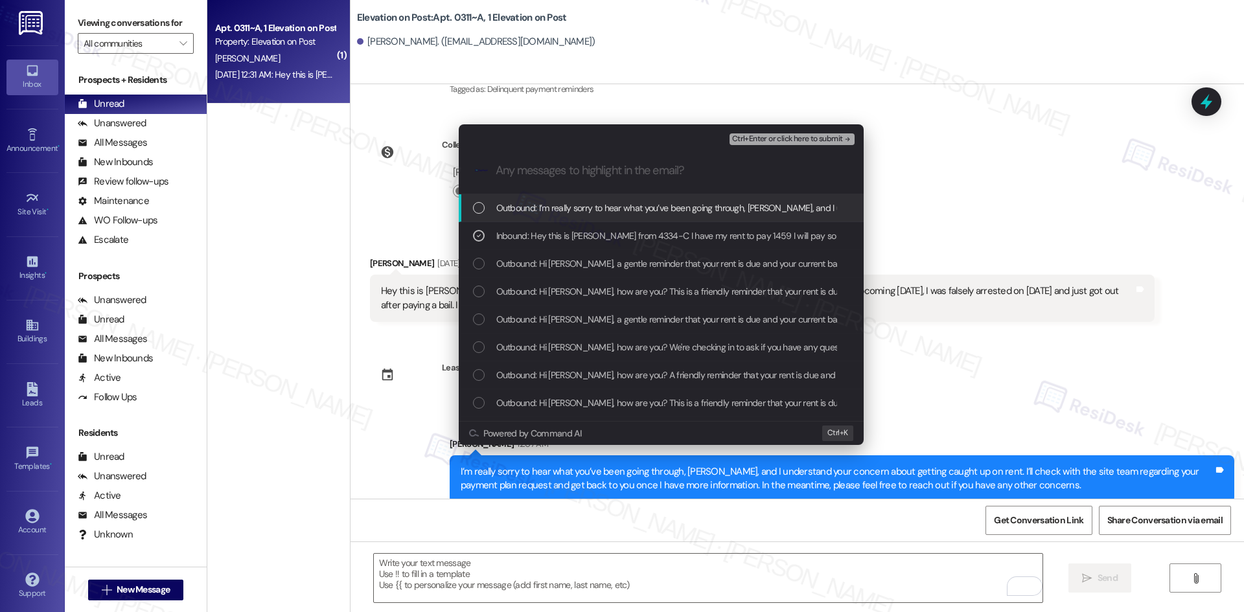
click at [840, 139] on span "Ctrl+Enter or click here to submit" at bounding box center [787, 139] width 111 height 9
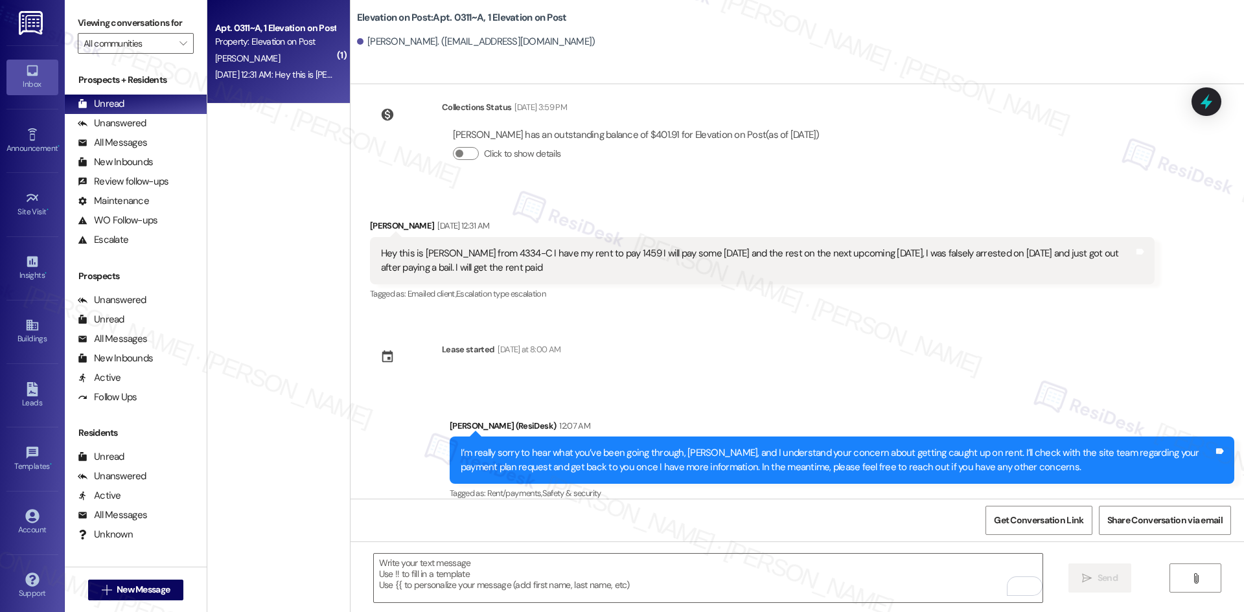
scroll to position [982, 0]
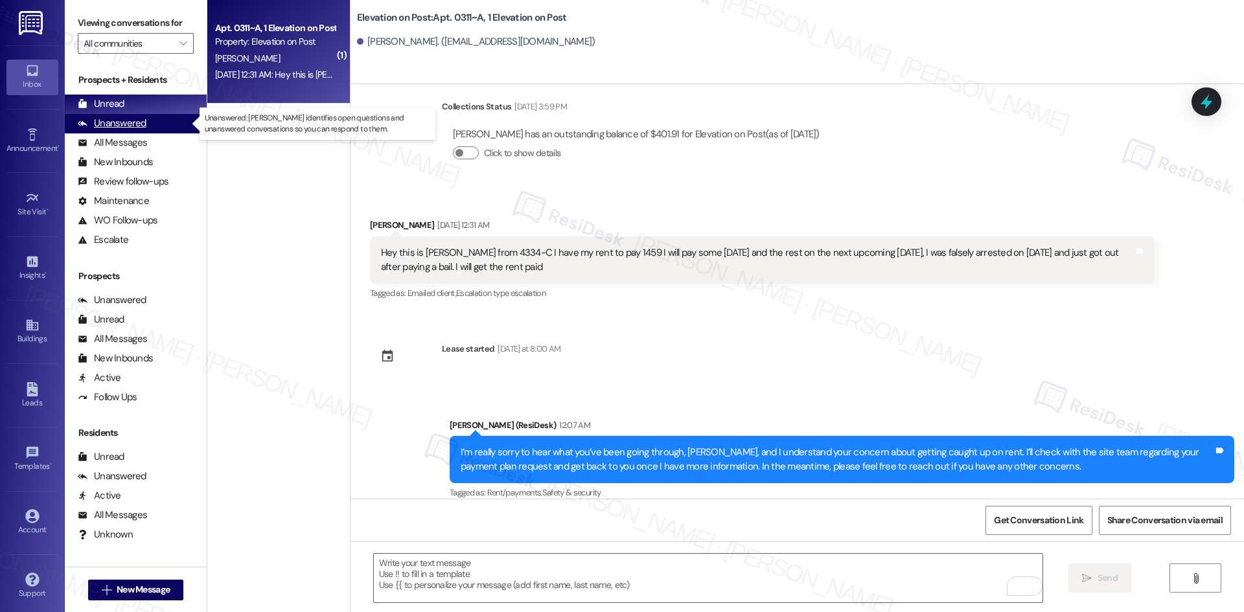
click at [165, 127] on div "Unanswered (0)" at bounding box center [136, 123] width 142 height 19
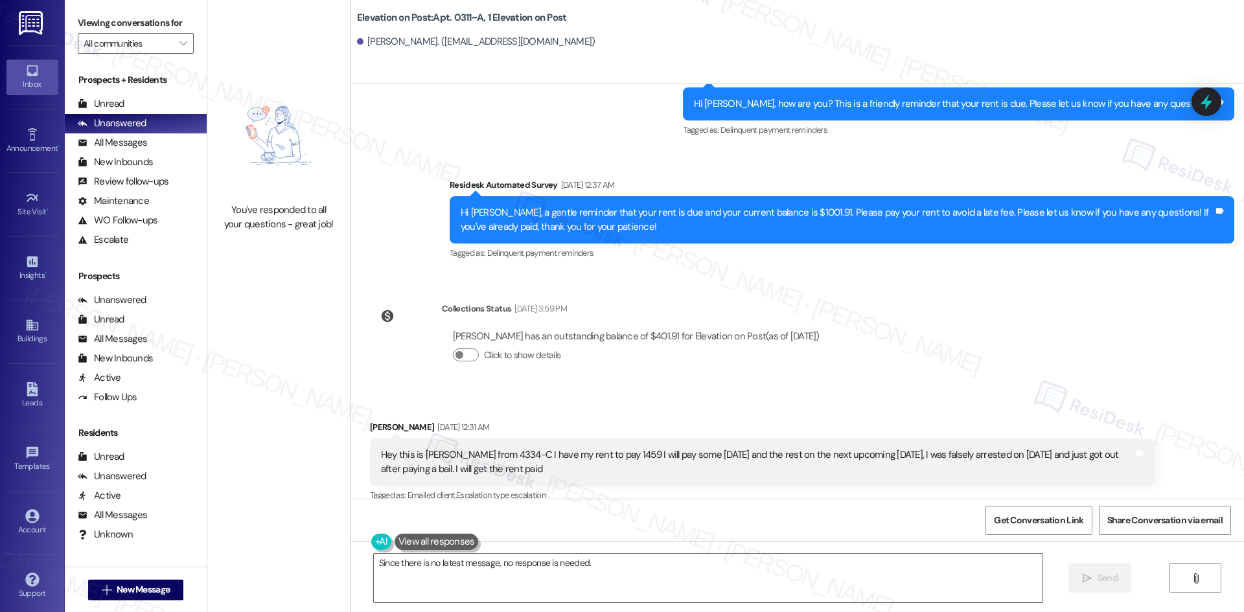
scroll to position [1322, 0]
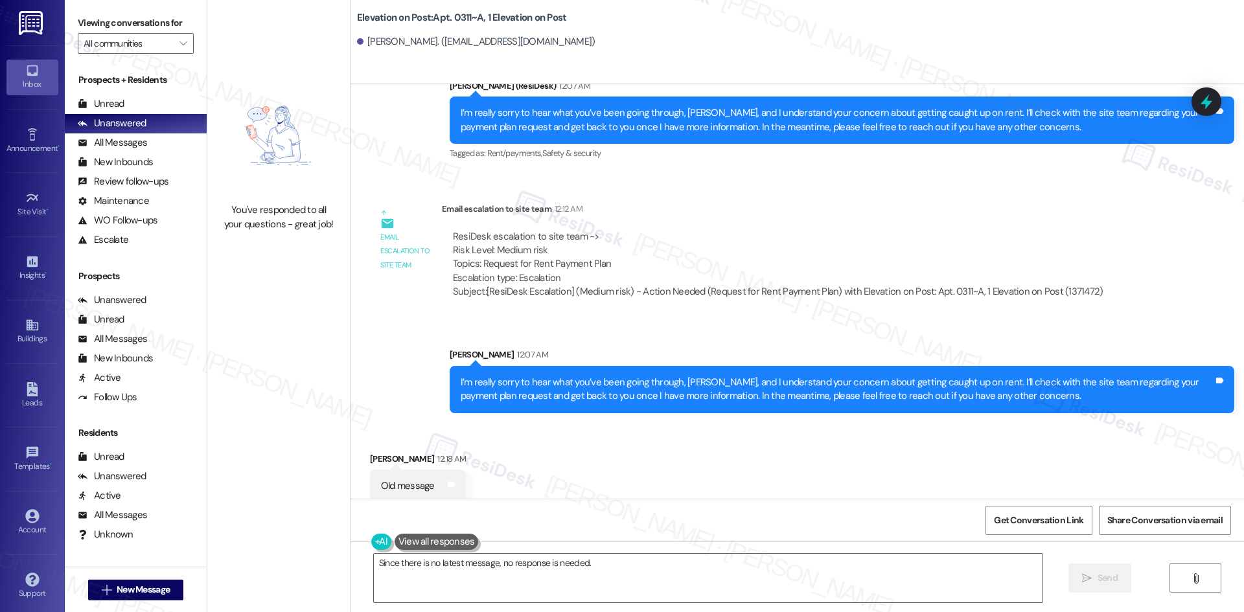
click at [761, 500] on div "Get Conversation Link Share Conversation via email" at bounding box center [797, 520] width 893 height 43
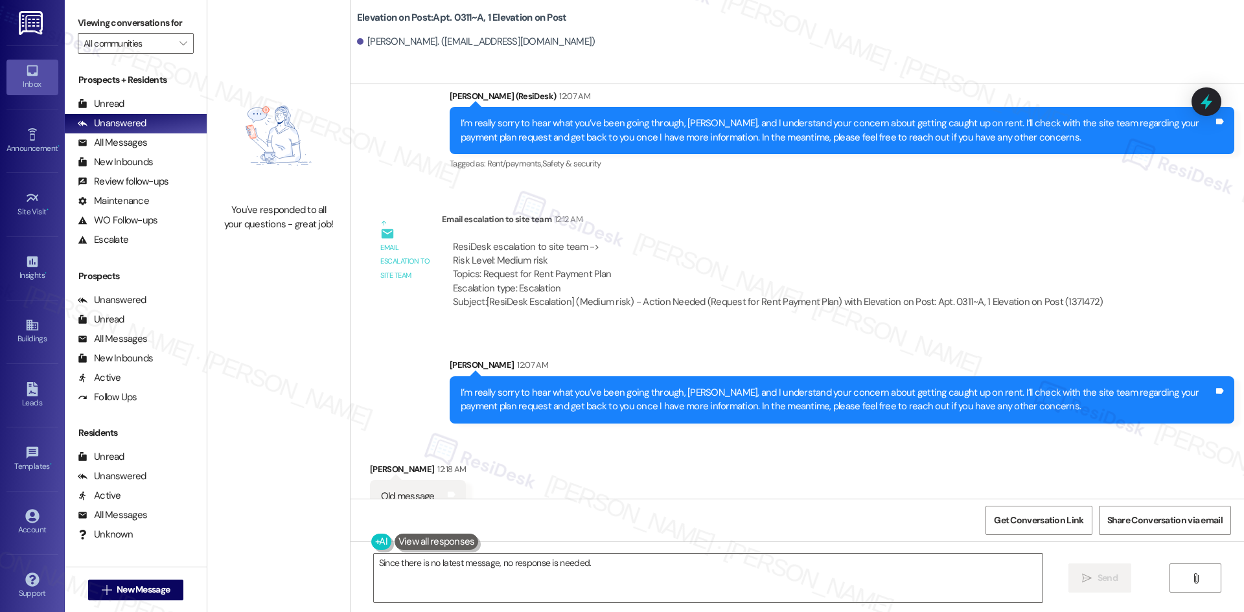
scroll to position [1322, 0]
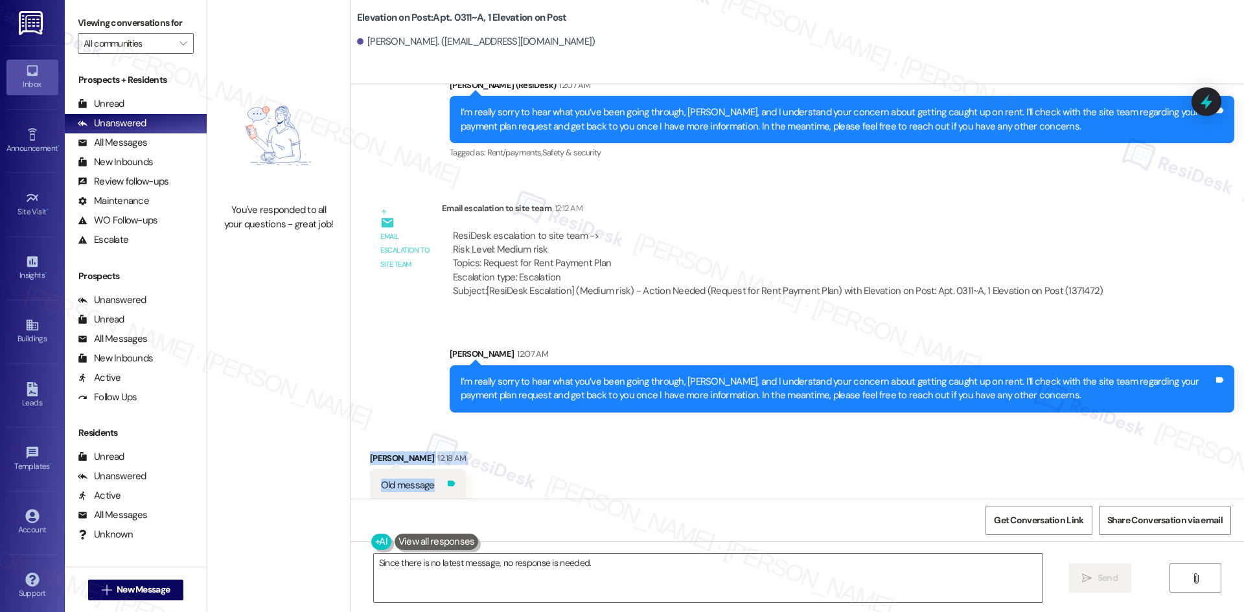
drag, startPoint x: 347, startPoint y: 436, endPoint x: 432, endPoint y: 476, distance: 94.5
click at [432, 476] on div "Received via SMS [PERSON_NAME] 12:18 AM Old message Tags and notes" at bounding box center [797, 467] width 893 height 90
copy div "[PERSON_NAME] 12:18 AM Old message Tags and notes"
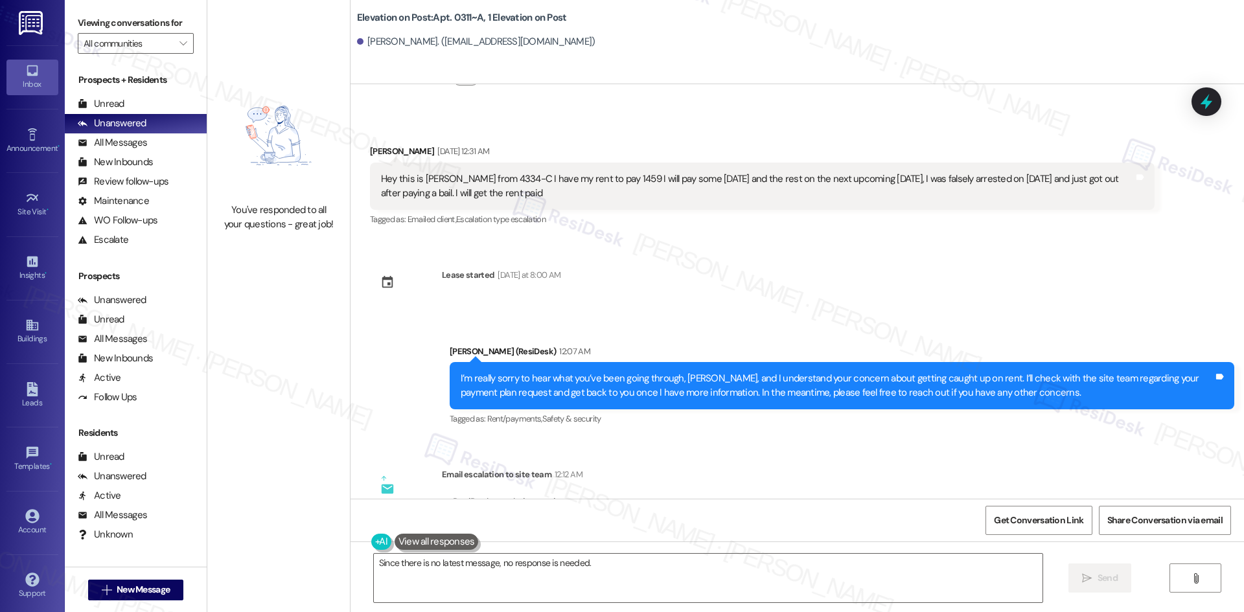
scroll to position [998, 0]
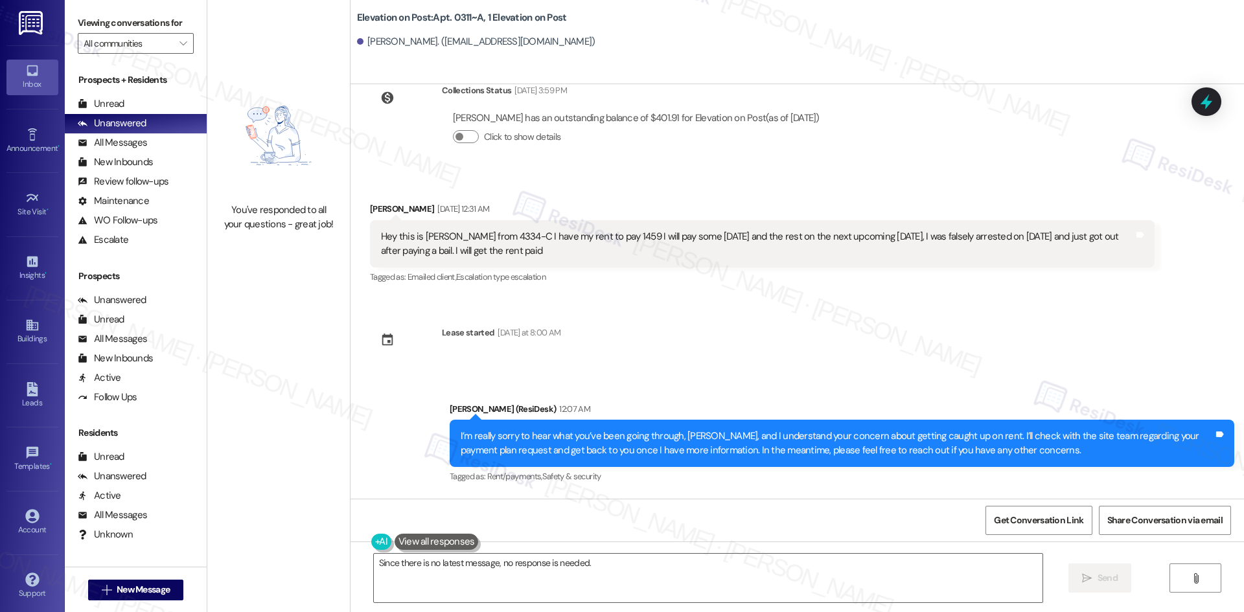
click at [641, 351] on div "Survey, sent via SMS Residesk Automated Survey [DATE] 2:23 AM Hi [PERSON_NAME],…" at bounding box center [797, 291] width 893 height 415
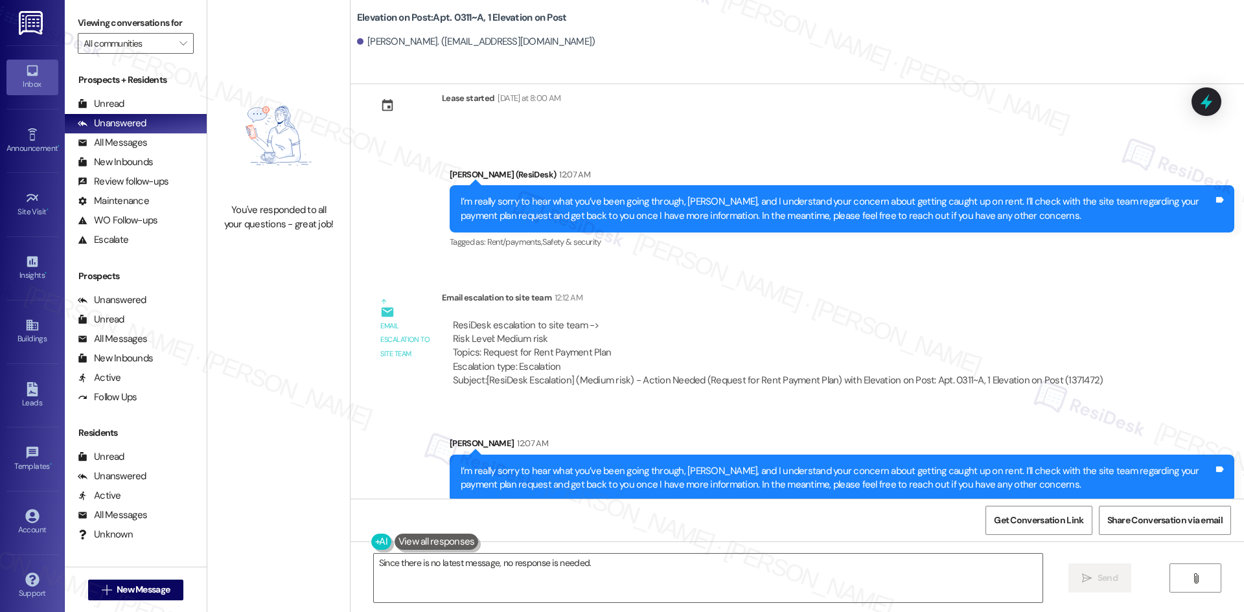
scroll to position [1322, 0]
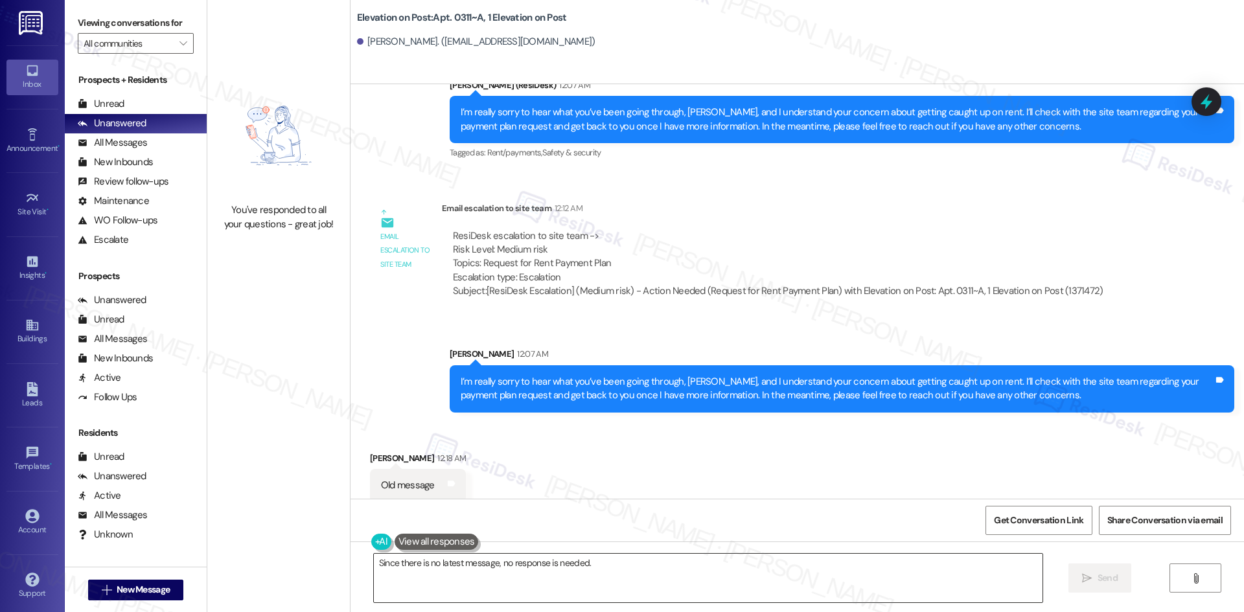
click at [647, 579] on textarea "Since there is no latest message, no response is needed." at bounding box center [708, 578] width 669 height 49
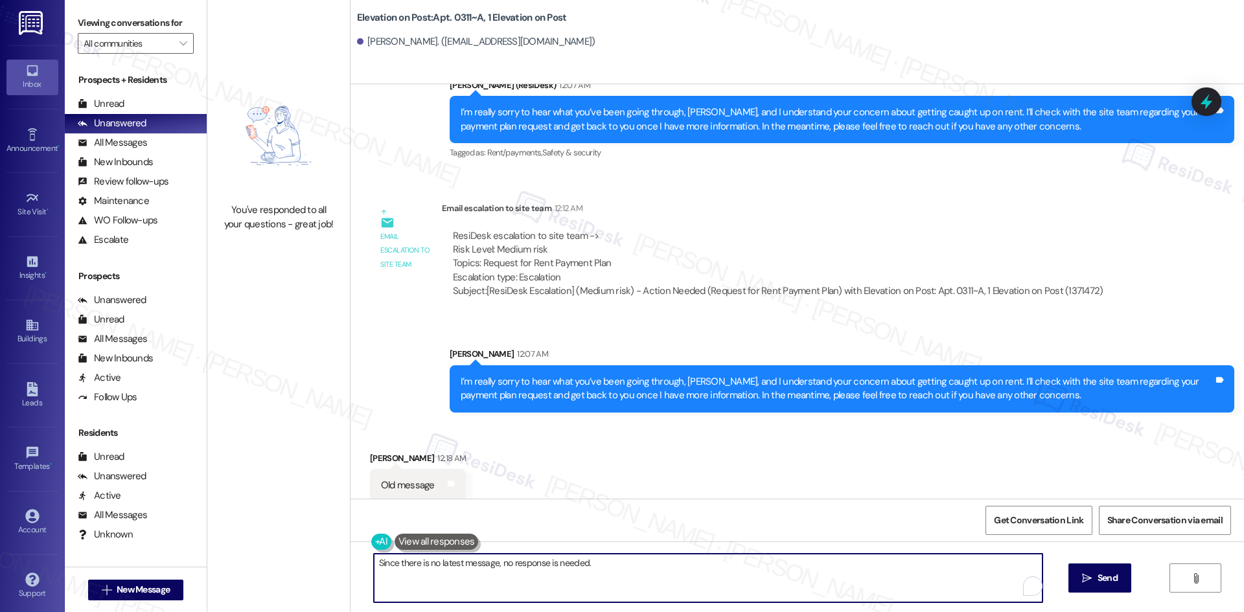
paste textarea "[PERSON_NAME], I just saw your message. Please let me know if you still need an…"
click at [687, 564] on textarea "Sorry [PERSON_NAME], I just saw your message. Please let me know if you still n…" at bounding box center [708, 578] width 669 height 49
type textarea "Sorry [PERSON_NAME], I just saw your message. Please let me know if you still n…"
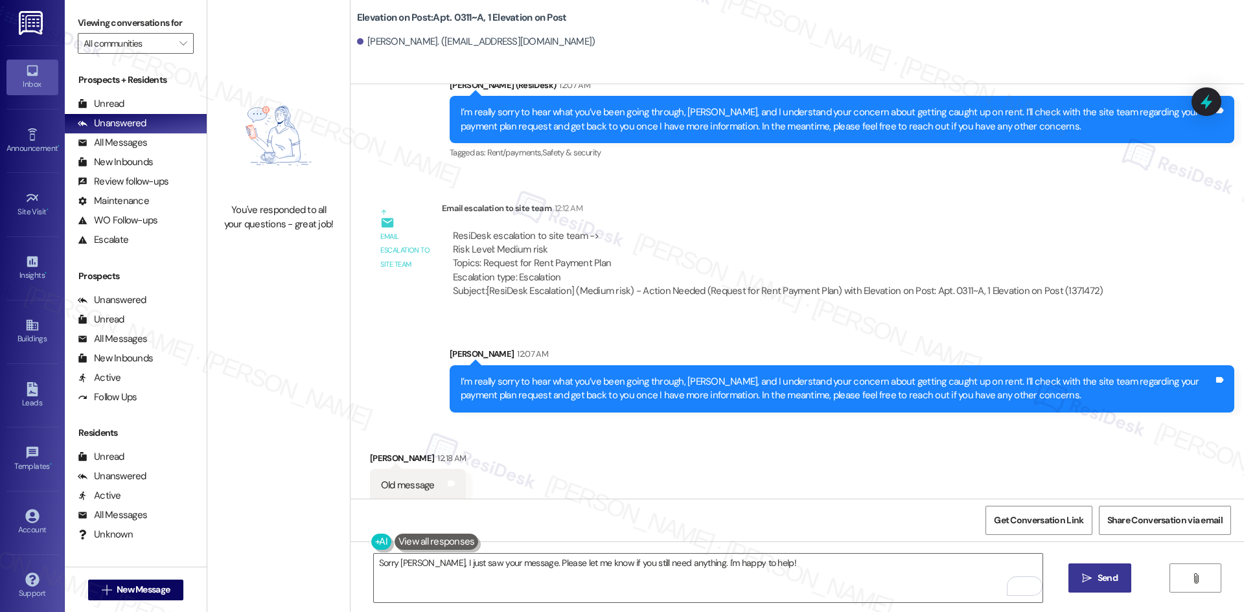
click at [1099, 581] on span "Send" at bounding box center [1108, 578] width 20 height 14
click at [780, 257] on div "ResiDesk escalation to site team -> Risk Level: Medium risk Topics: Request for…" at bounding box center [778, 257] width 650 height 56
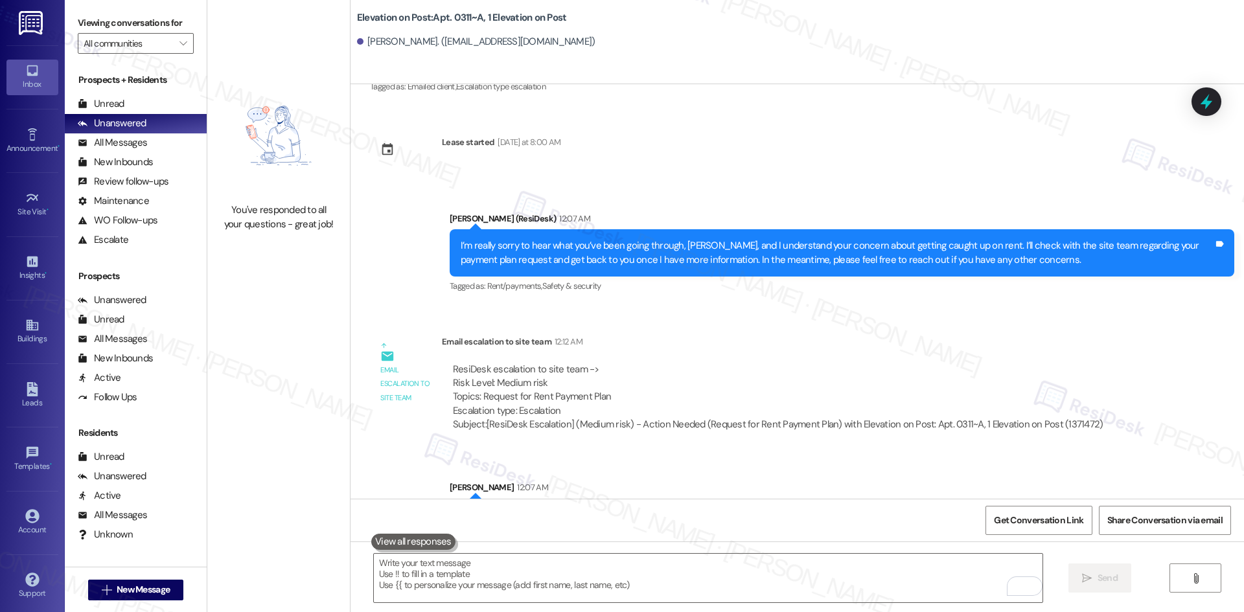
scroll to position [1089, 0]
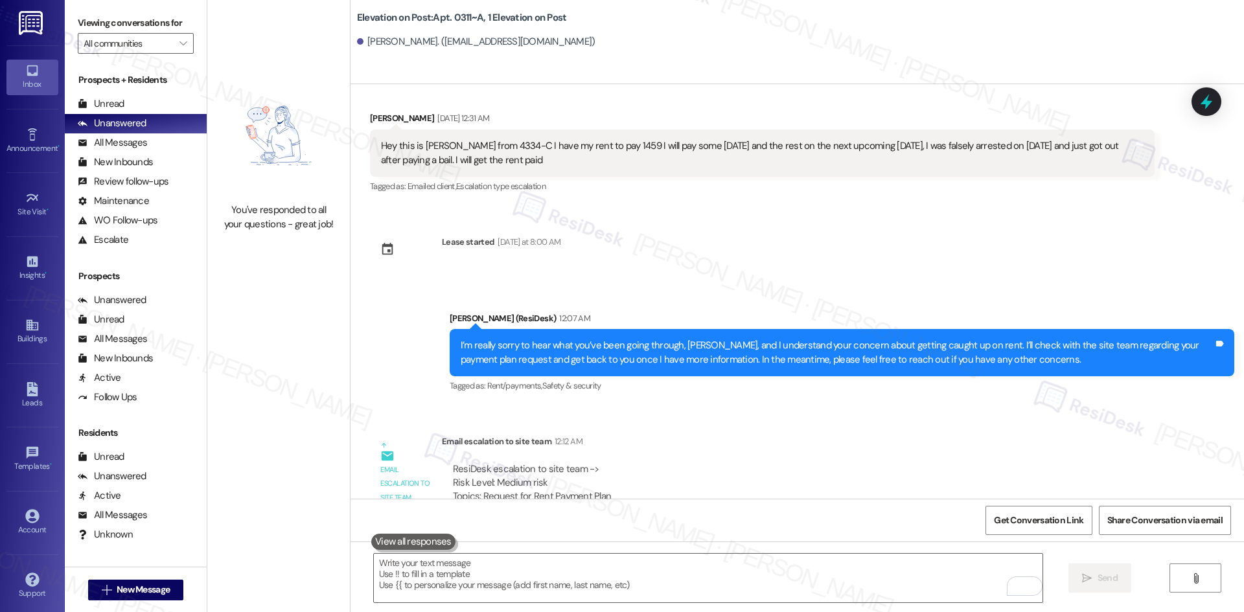
click at [847, 213] on div "Survey, sent via SMS Residesk Automated Survey [DATE] 2:23 AM Hi [PERSON_NAME],…" at bounding box center [797, 291] width 893 height 415
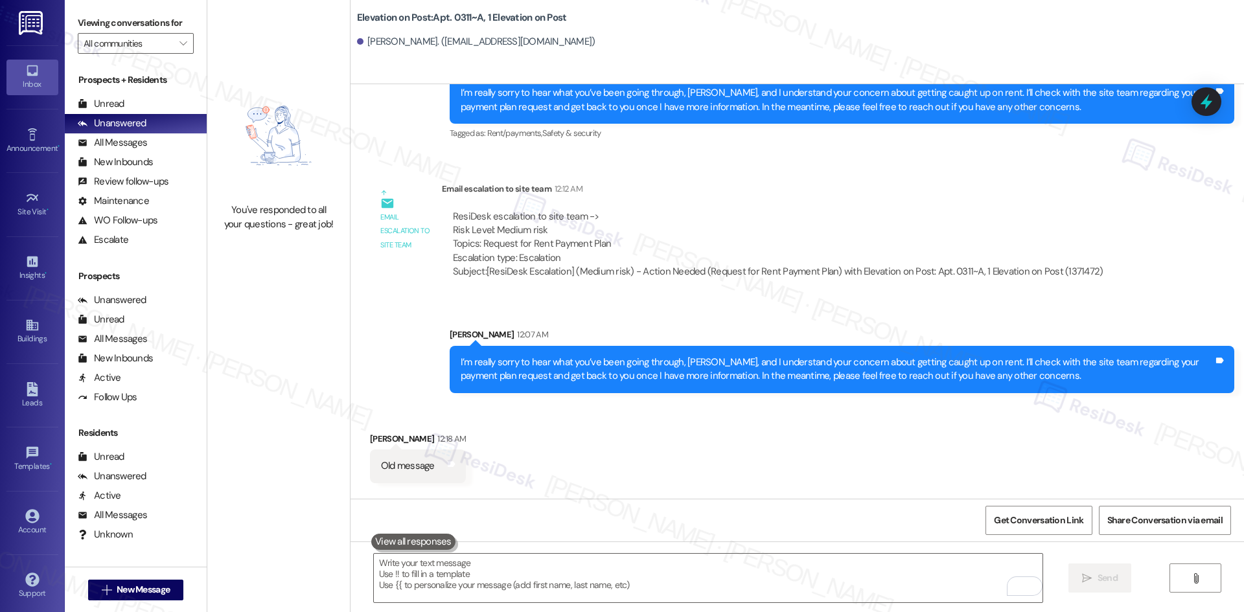
scroll to position [1348, 0]
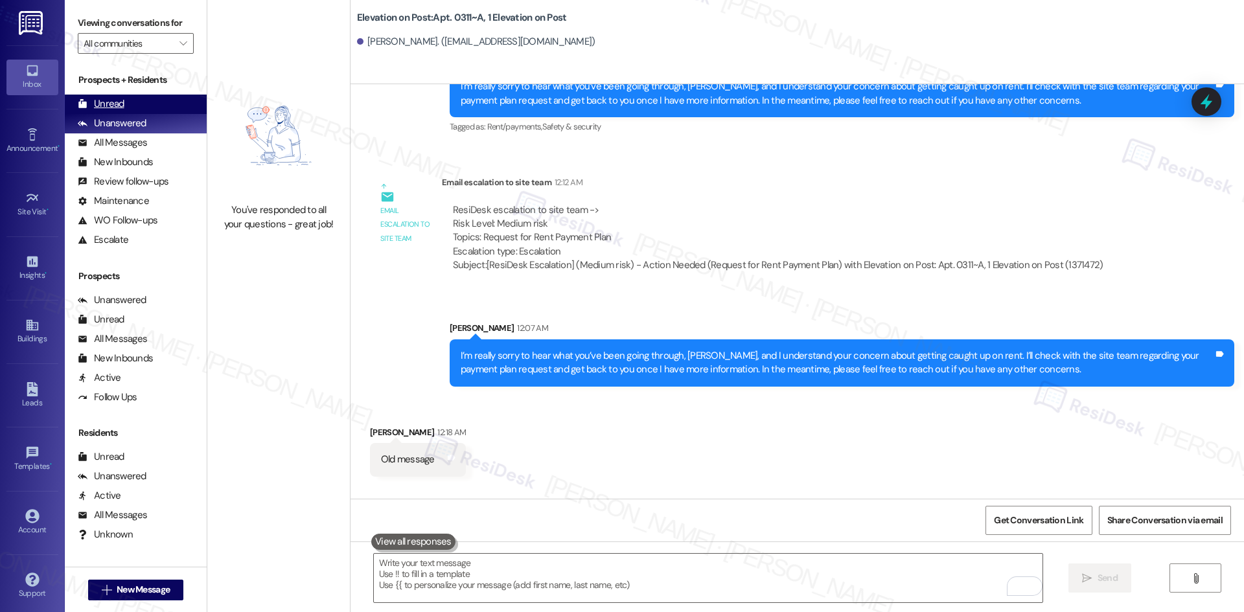
click at [120, 103] on div "Unread" at bounding box center [101, 104] width 47 height 14
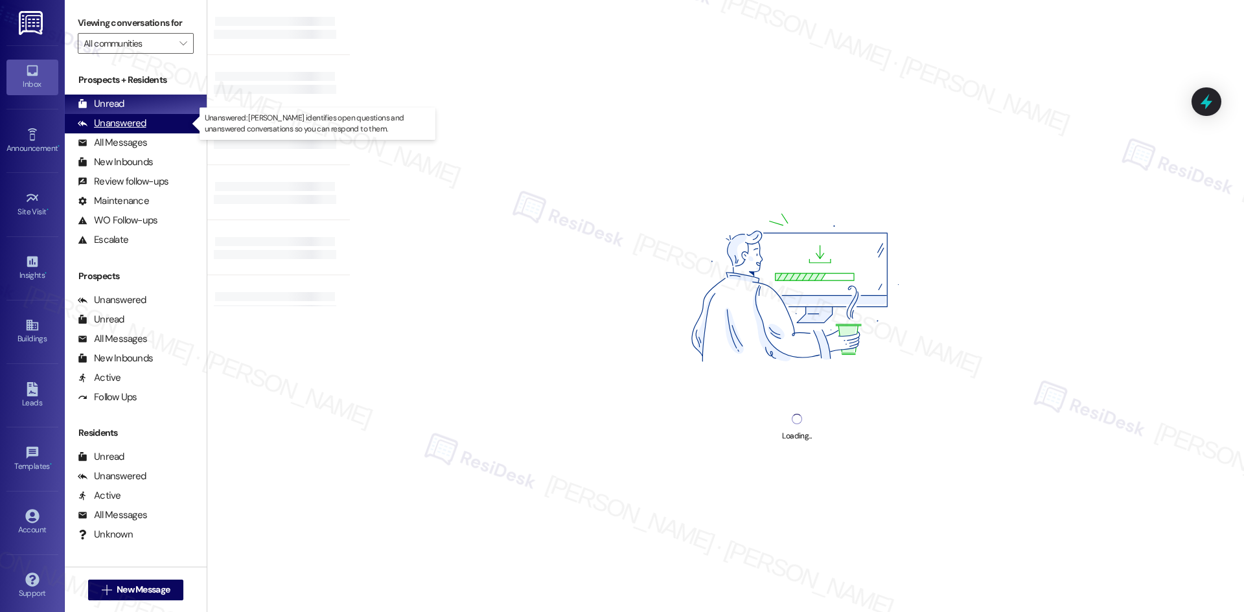
click at [158, 130] on div "Unanswered (0)" at bounding box center [136, 123] width 142 height 19
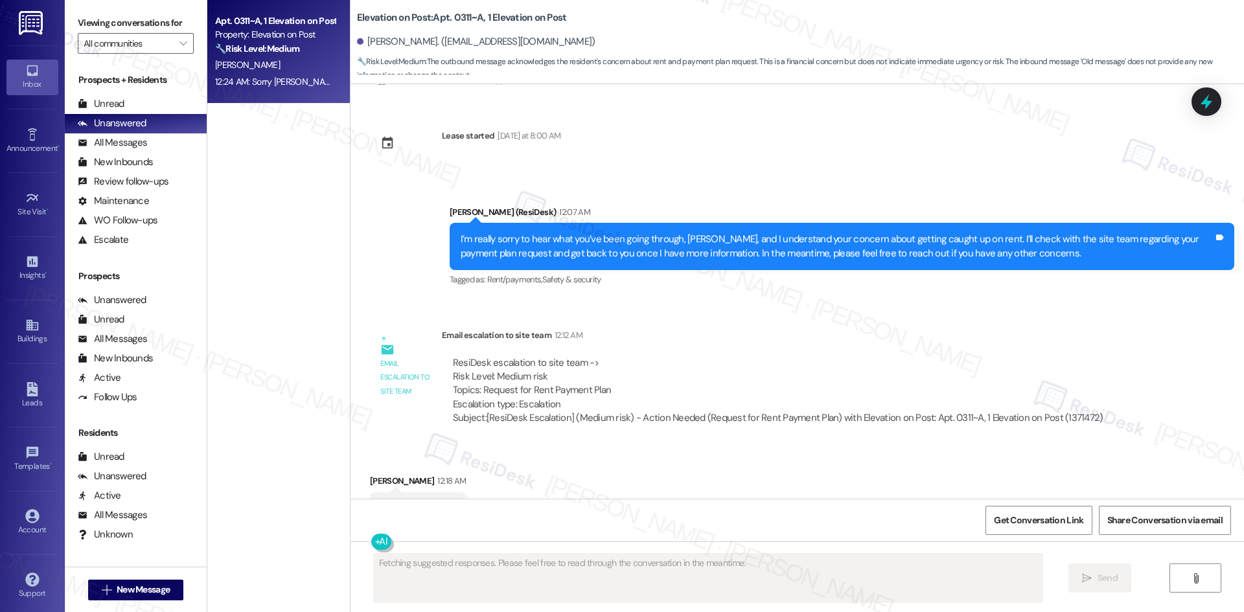
scroll to position [1218, 0]
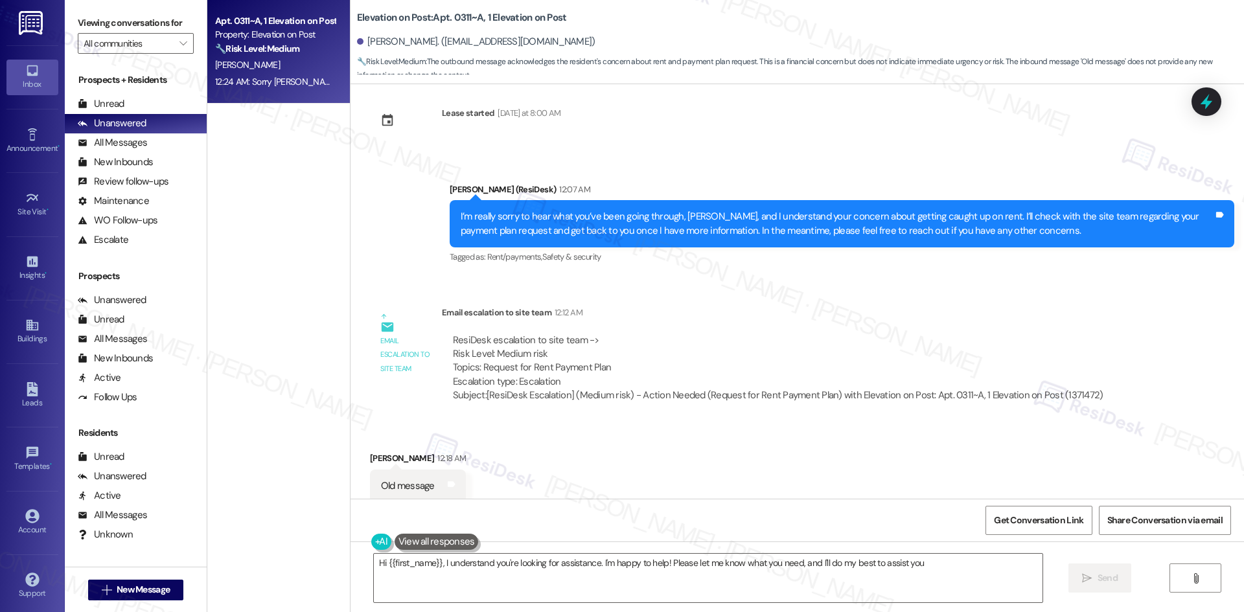
type textarea "Hi {{first_name}}, I understand you're looking for assistance. I'm happy to hel…"
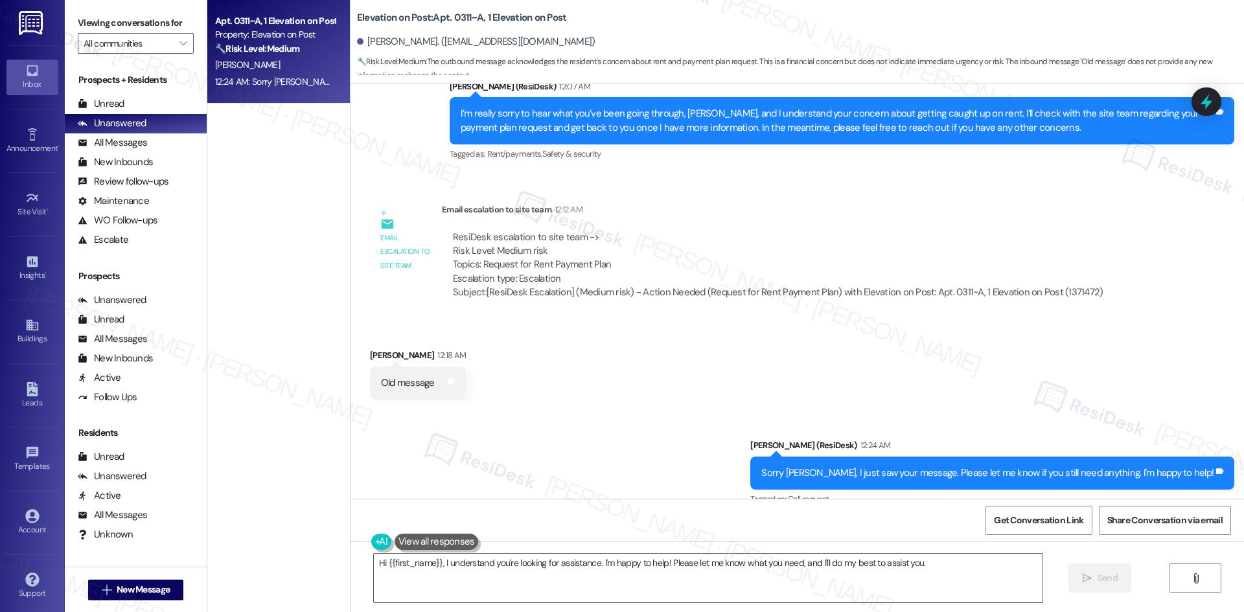
scroll to position [1328, 0]
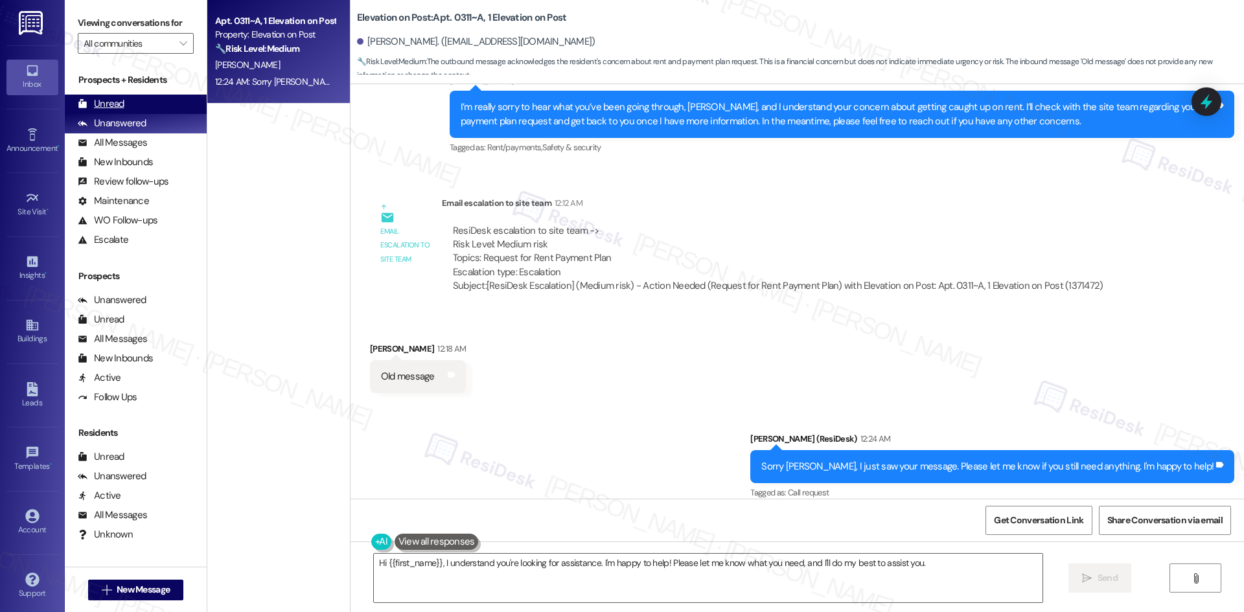
click at [119, 109] on div "Unread" at bounding box center [101, 104] width 47 height 14
click at [135, 130] on div "Unanswered" at bounding box center [112, 124] width 69 height 14
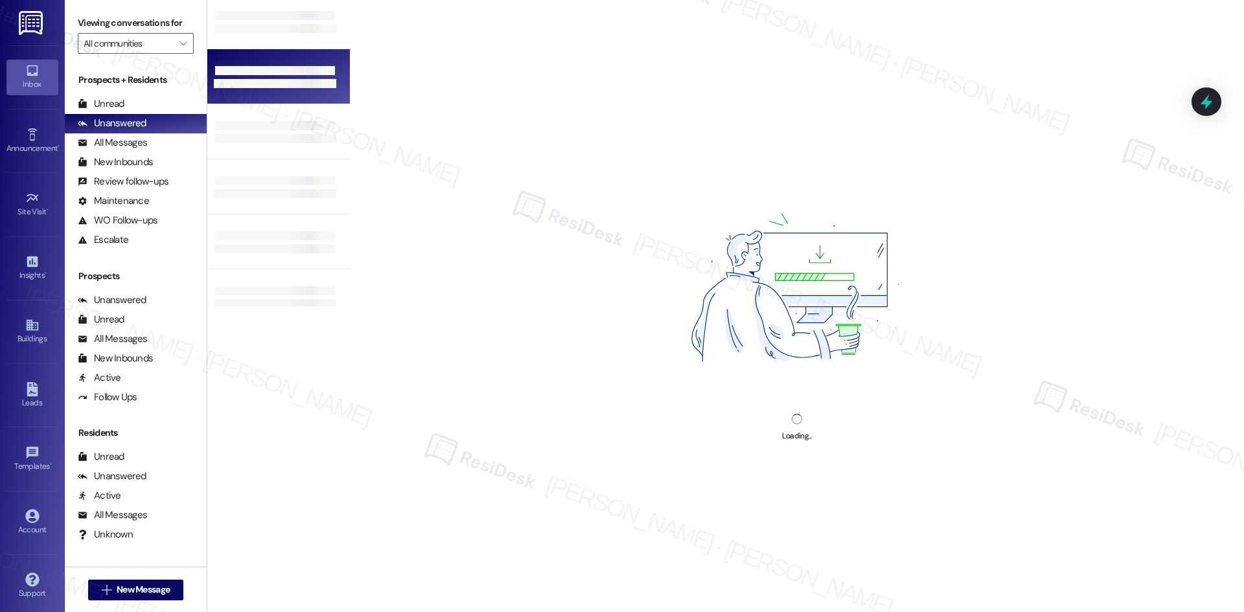
scroll to position [0, 0]
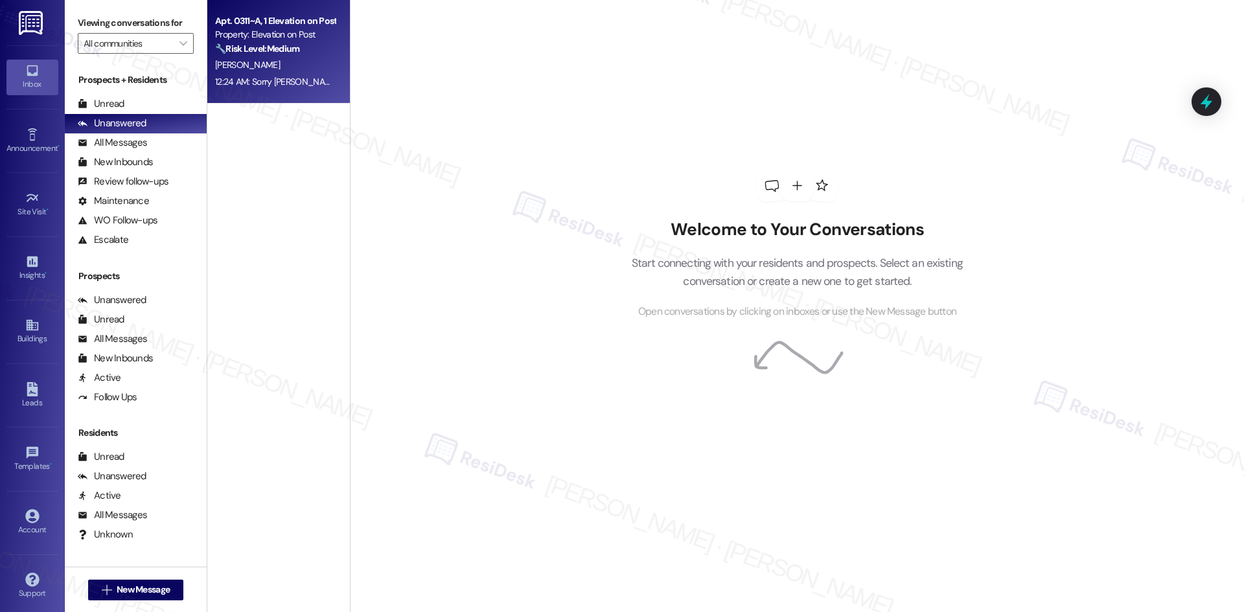
click at [489, 274] on div "Welcome to Your Conversations Start connecting with your residents and prospect…" at bounding box center [797, 306] width 894 height 612
click at [248, 78] on div "12:24 AM: Sorry [PERSON_NAME], I just saw your message. Please let me know if y…" at bounding box center [442, 82] width 454 height 12
click at [173, 144] on div "All Messages" at bounding box center [136, 142] width 142 height 19
click at [286, 59] on div "[PERSON_NAME]" at bounding box center [275, 65] width 122 height 16
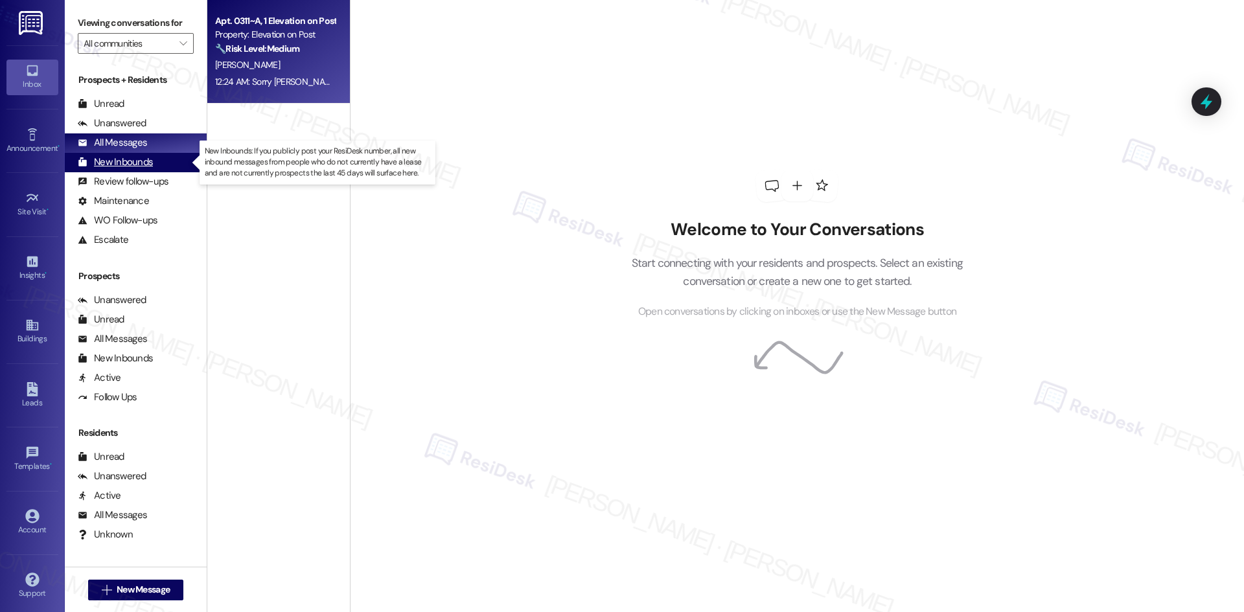
click at [146, 157] on div "New Inbounds" at bounding box center [115, 162] width 75 height 14
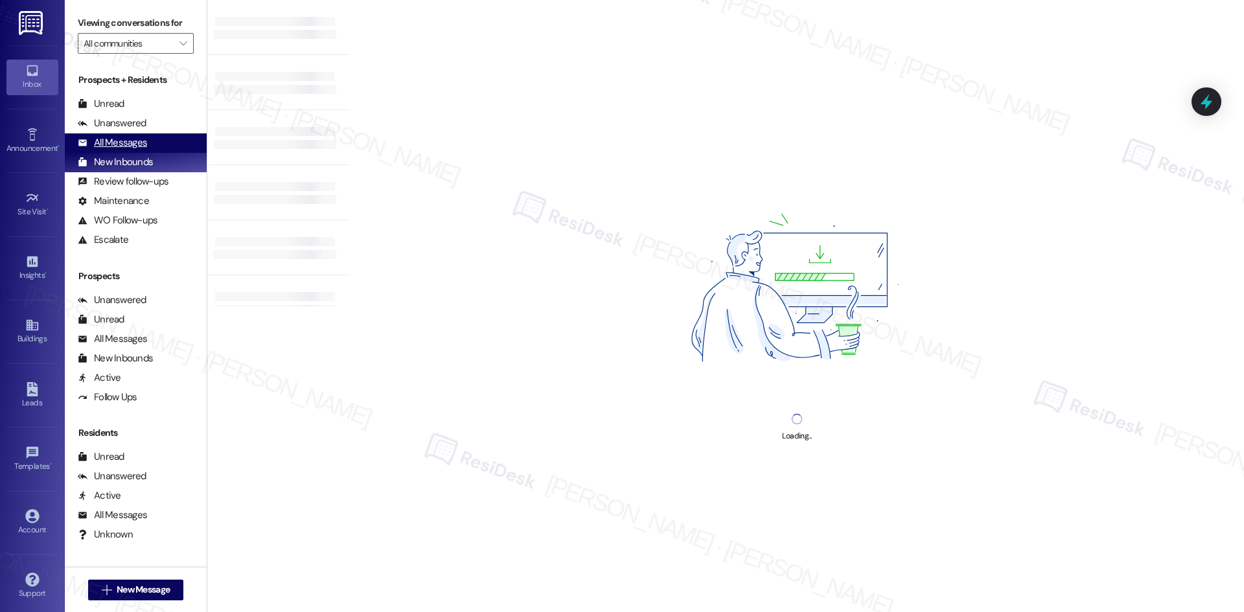
click at [150, 144] on div "All Messages (undefined)" at bounding box center [136, 142] width 142 height 19
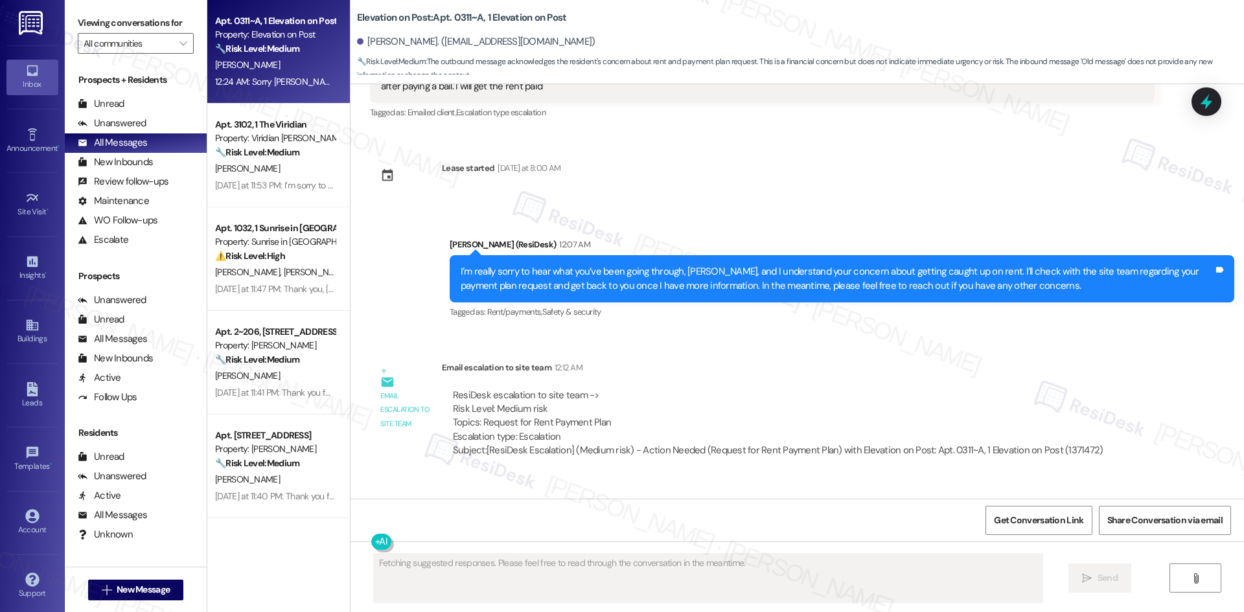
scroll to position [1133, 0]
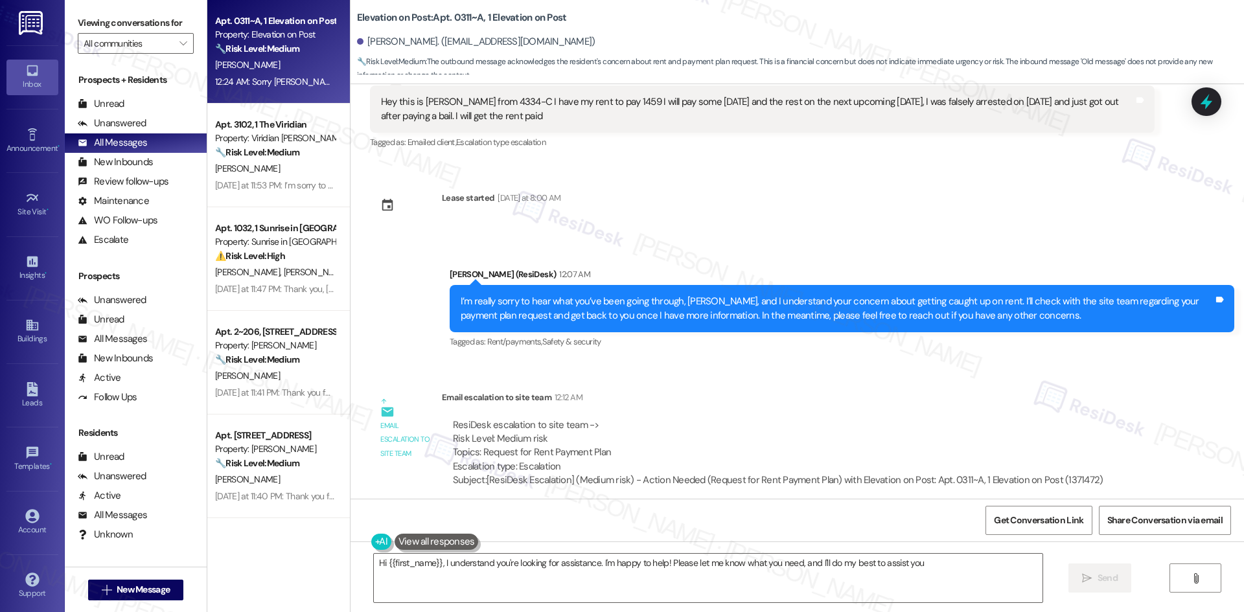
type textarea "Hi {{first_name}}, I understand you're looking for assistance. I'm happy to hel…"
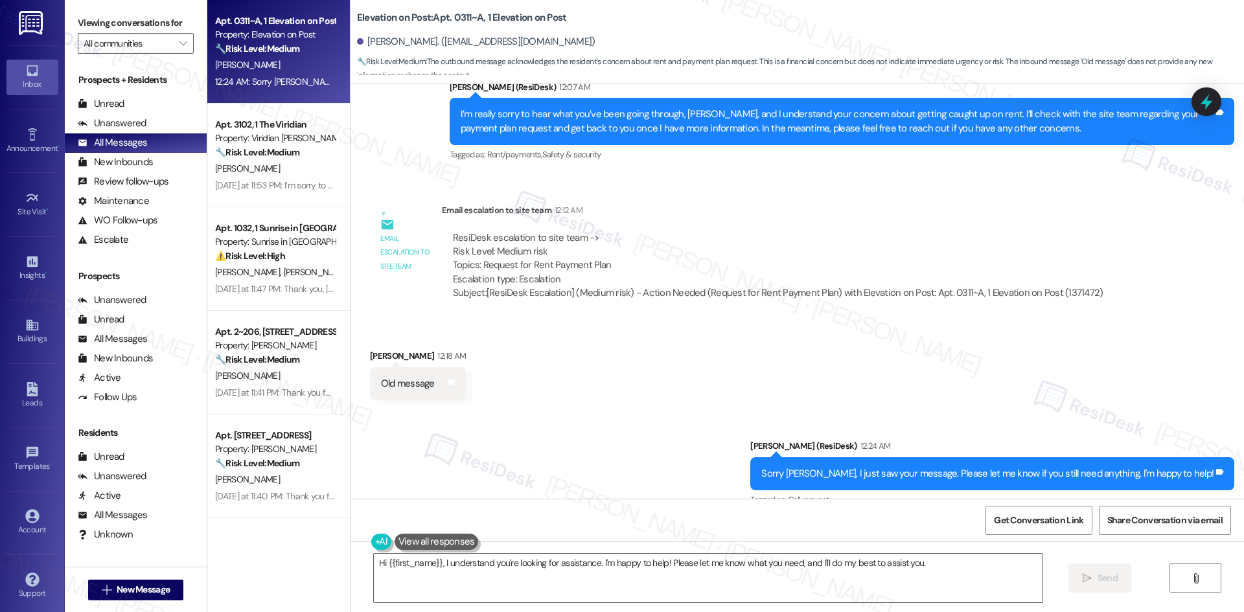
scroll to position [1328, 0]
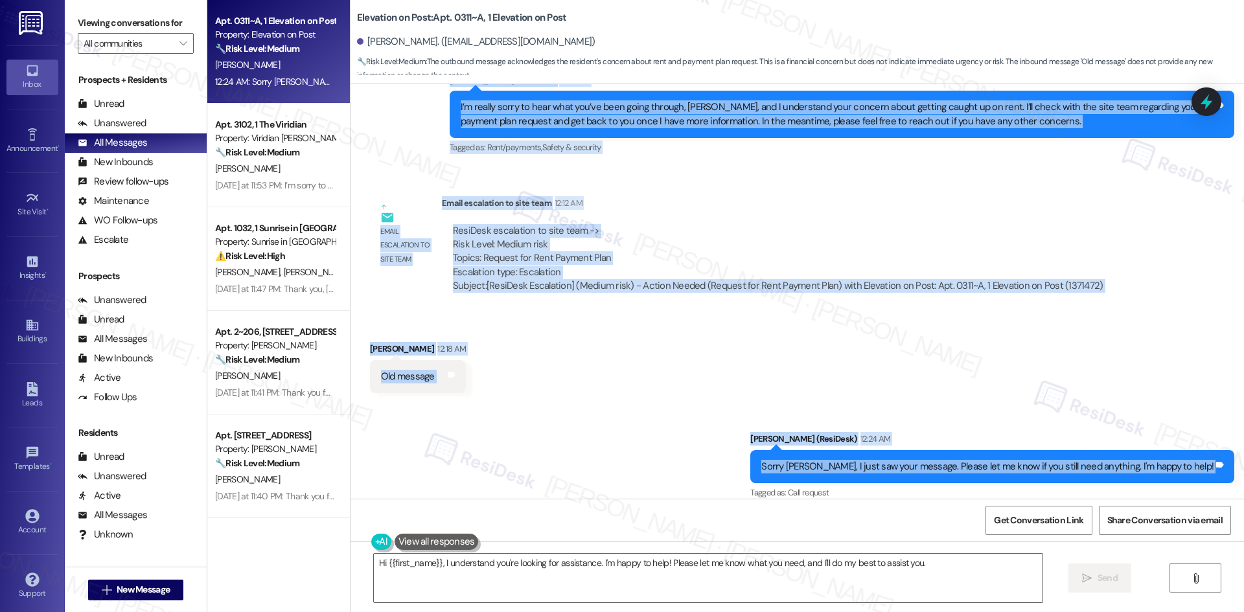
drag, startPoint x: 348, startPoint y: 192, endPoint x: 1180, endPoint y: 454, distance: 872.3
click at [1233, 469] on div "Survey, sent via SMS Residesk Automated Survey [DATE] 2:23 AM Hi [PERSON_NAME],…" at bounding box center [797, 291] width 893 height 415
copy div "Loremi Dolorsit Ame 47, 5933 co 83:43 AD Eli sedd ei tempor Incididu utla 5441-…"
click at [880, 316] on div "Received via SMS [PERSON_NAME] 12:18 AM Old message Tags and notes" at bounding box center [797, 358] width 893 height 90
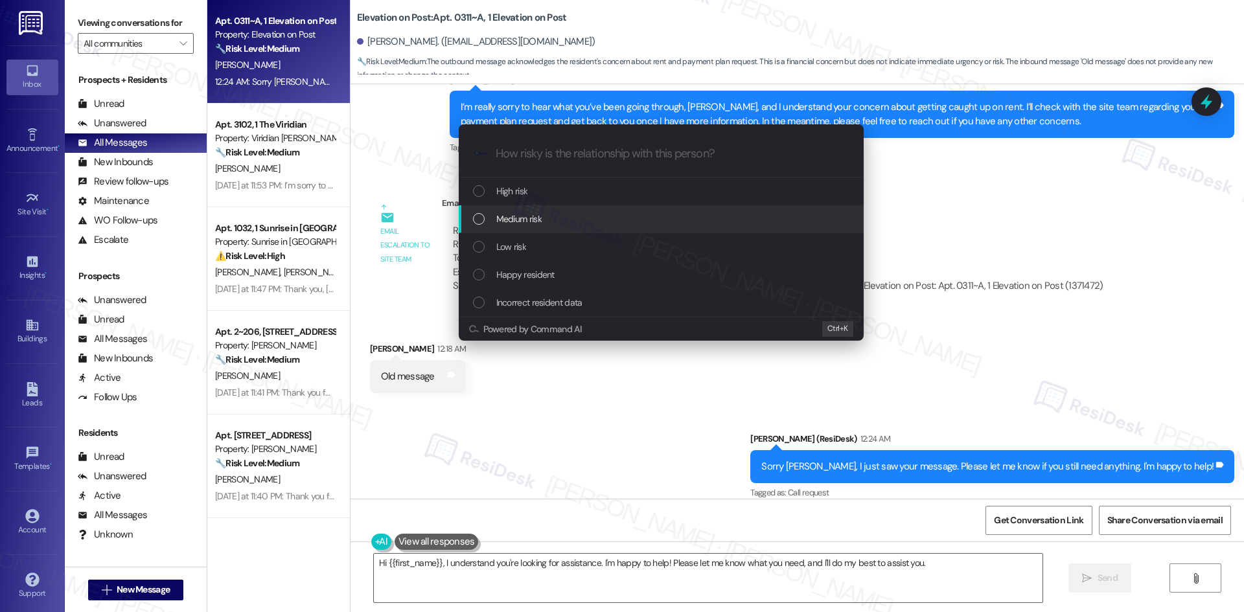
click at [553, 214] on div "Medium risk" at bounding box center [662, 219] width 379 height 14
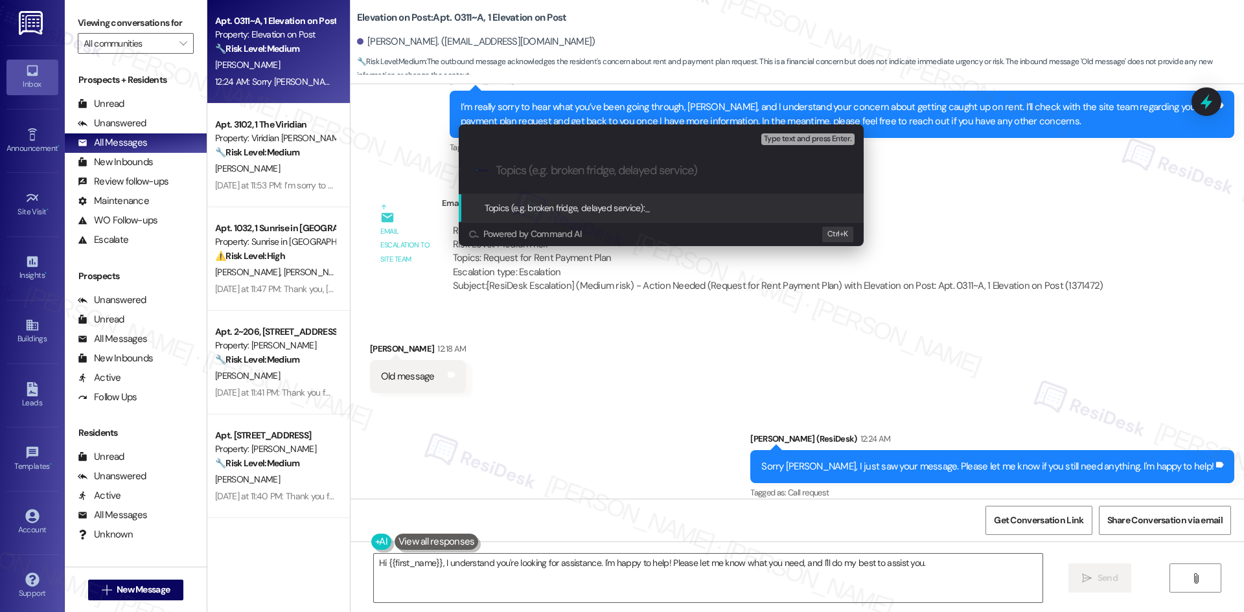
click at [577, 167] on input "Topics (e.g. broken fridge, delayed service)" at bounding box center [672, 171] width 352 height 14
paste input "Disregard – Rent Payment Plan Request"
type input "Disregard – Rent Payment Plan Request"
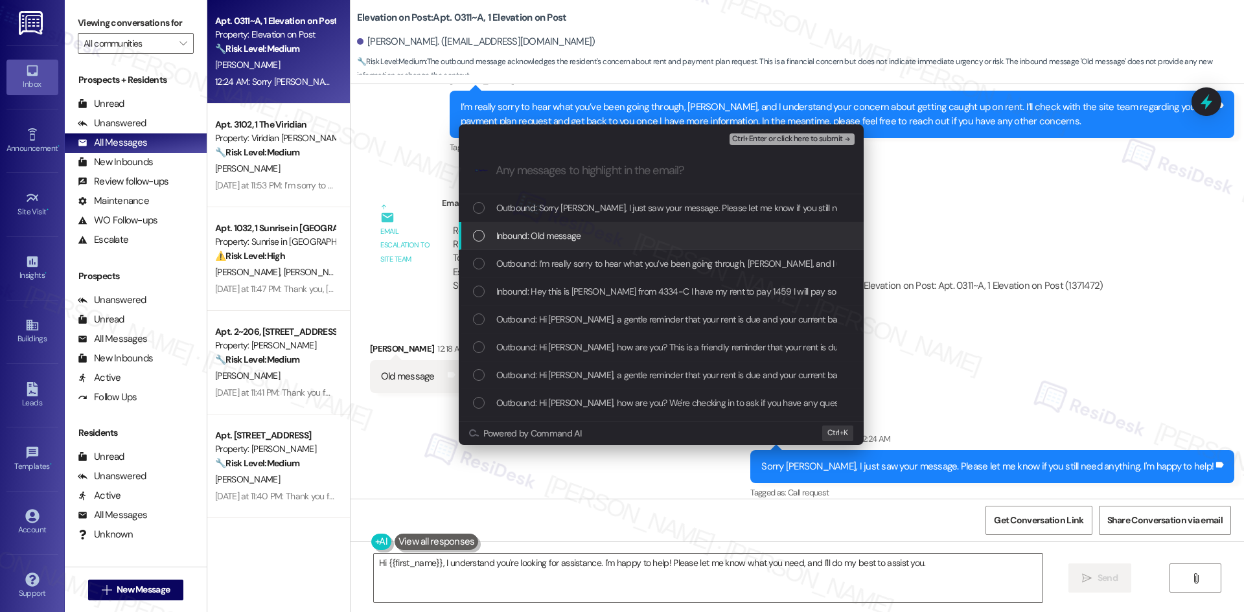
click at [591, 244] on div "Inbound: Old message" at bounding box center [661, 236] width 405 height 28
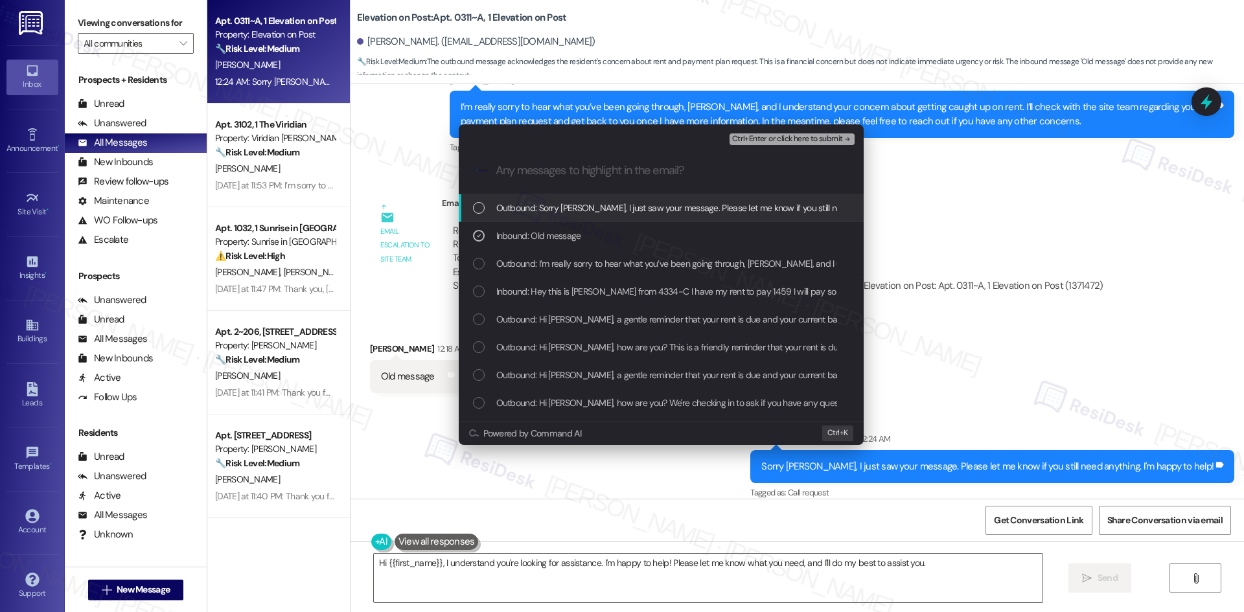
click at [810, 141] on span "Ctrl+Enter or click here to submit" at bounding box center [787, 139] width 111 height 9
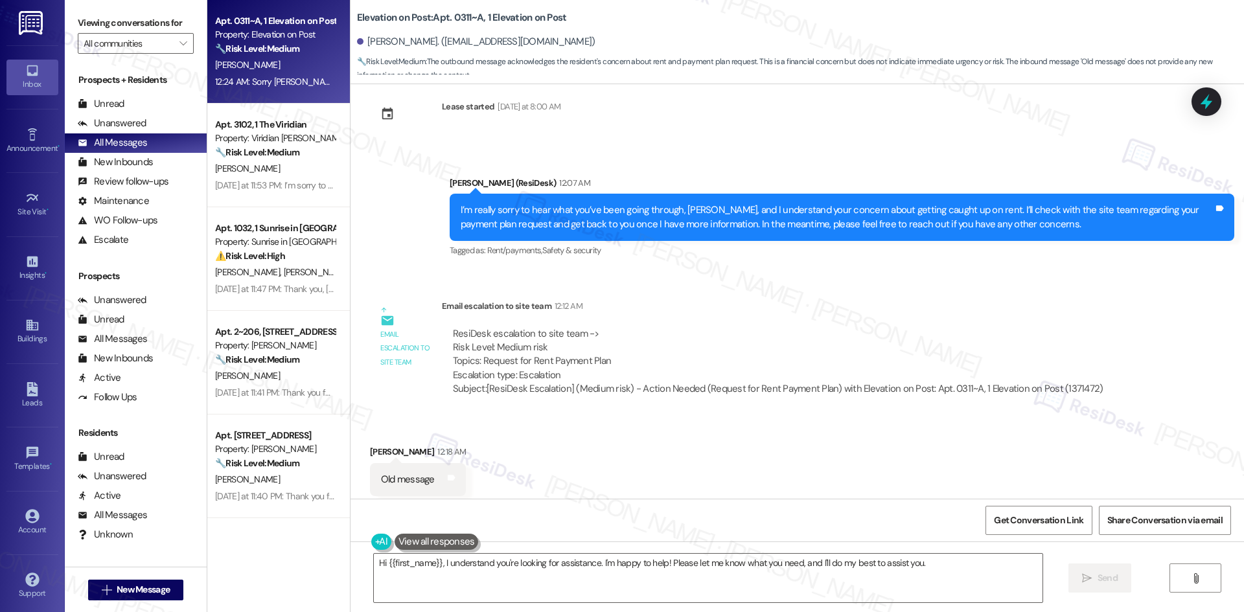
scroll to position [1218, 0]
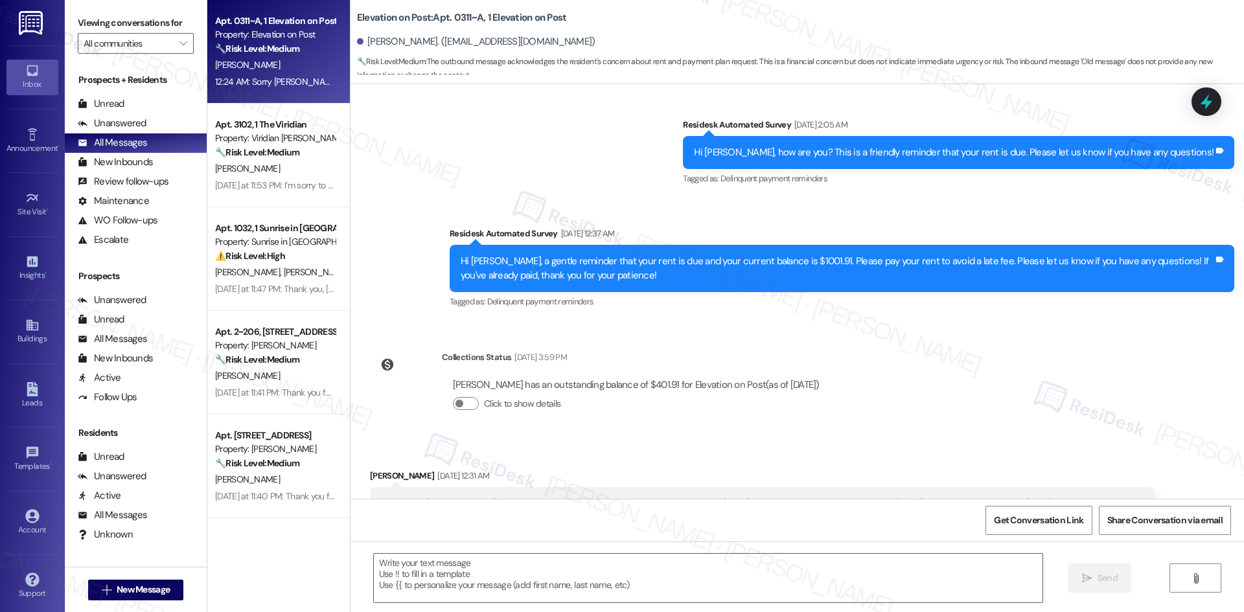
type textarea "Fetching suggested responses. Please feel free to read through the conversation…"
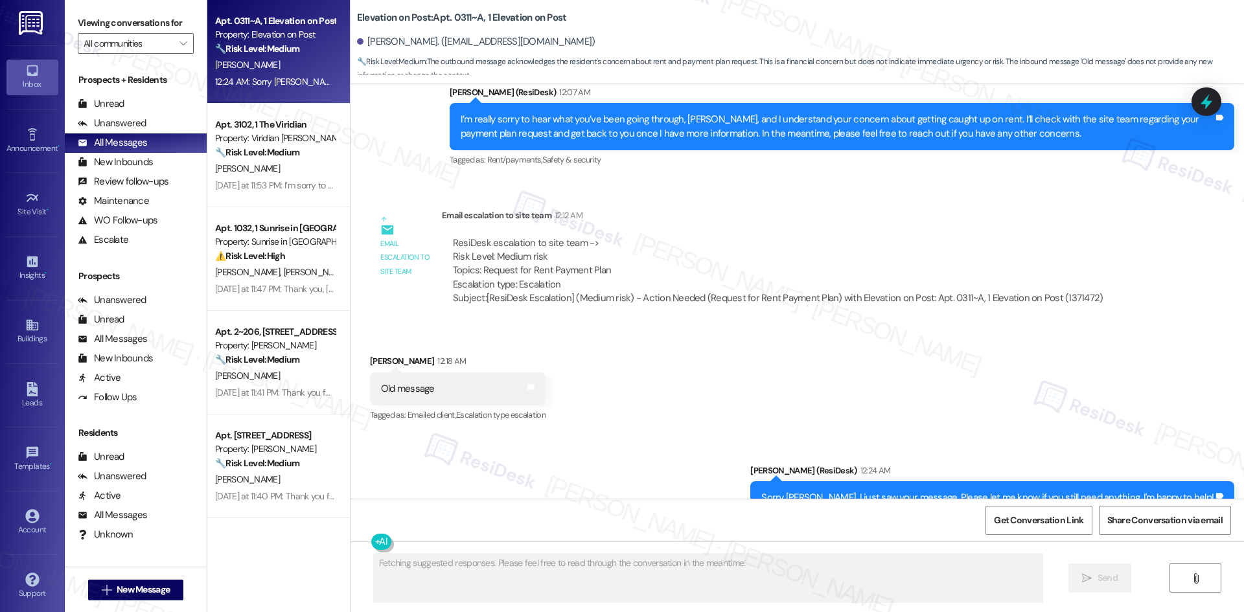
scroll to position [1347, 0]
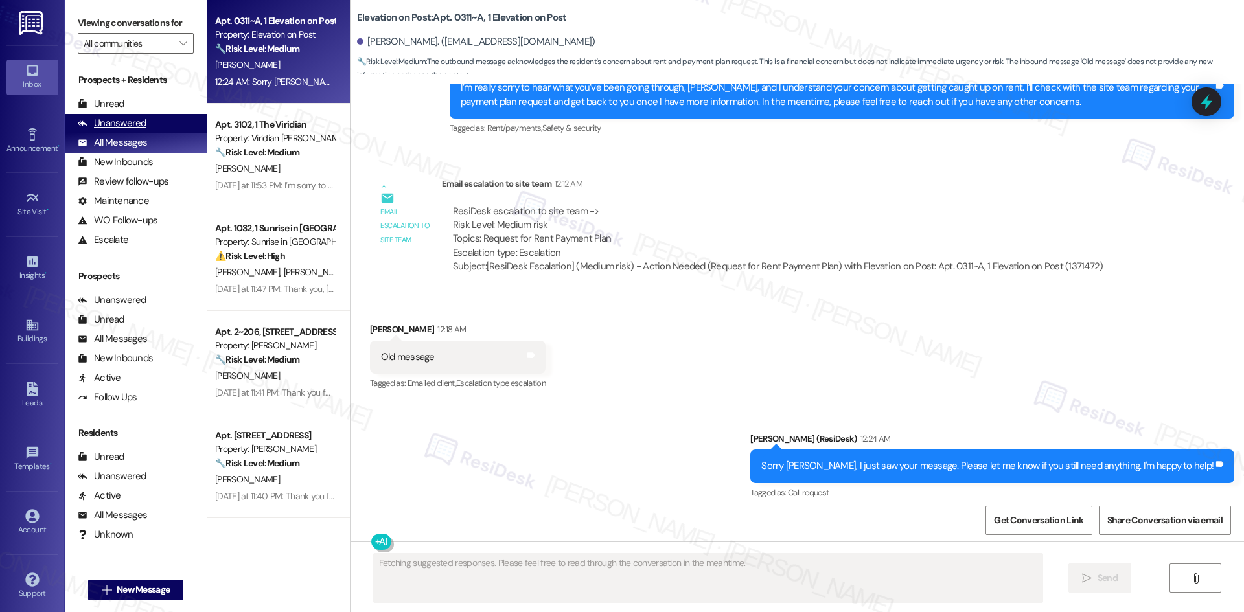
click at [125, 124] on div "Unanswered" at bounding box center [112, 124] width 69 height 14
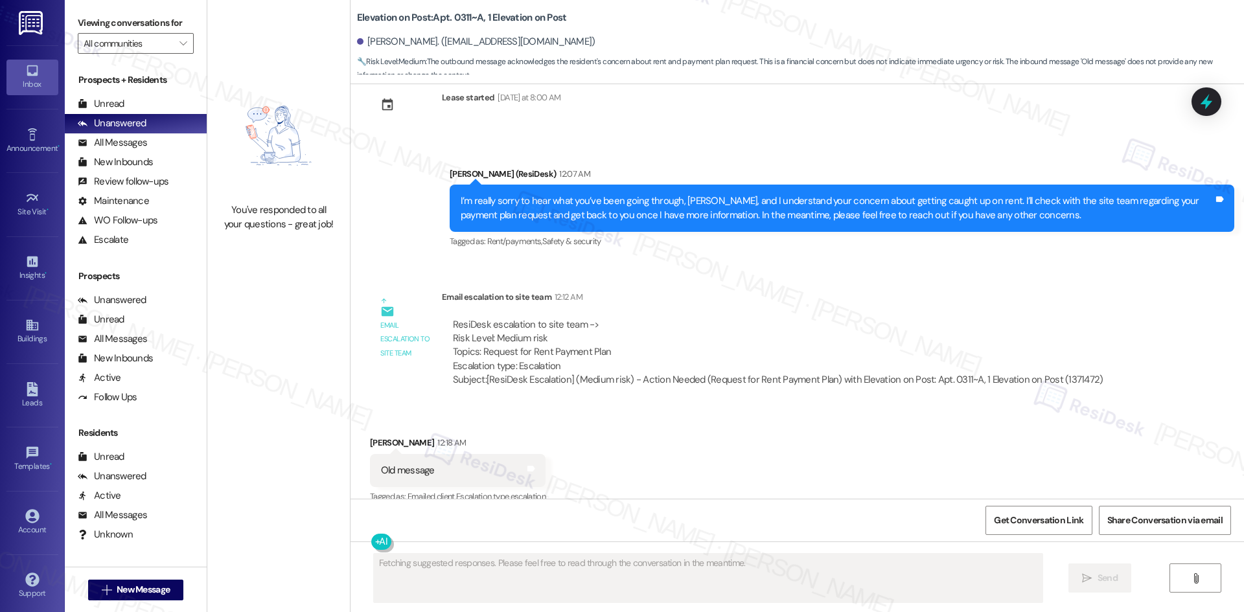
scroll to position [1237, 0]
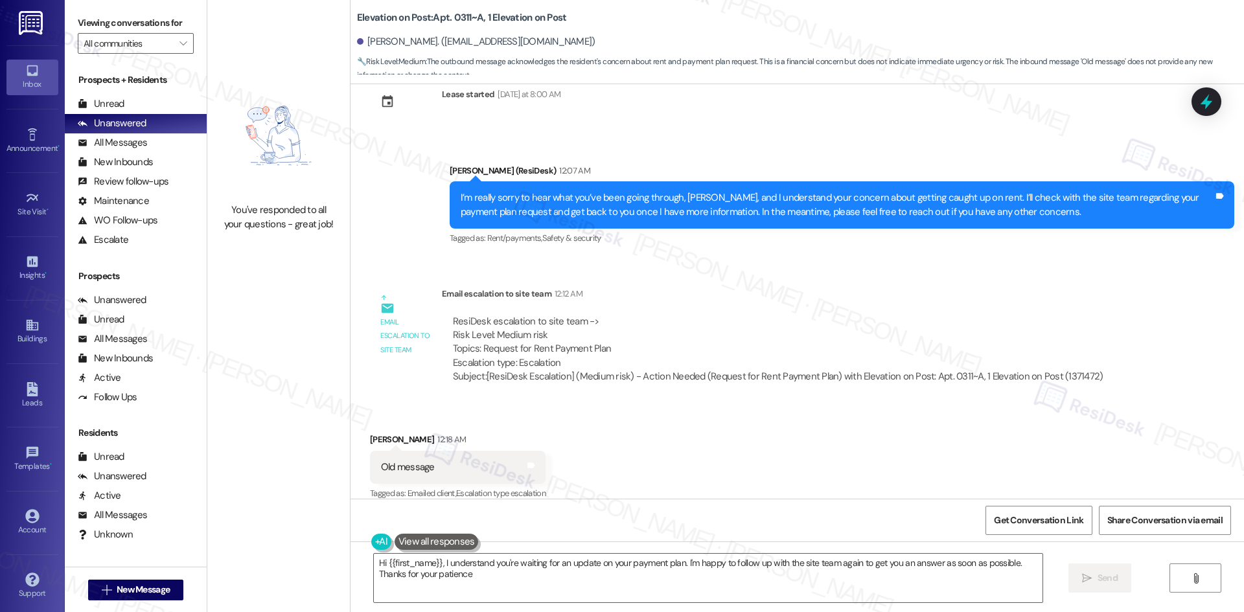
type textarea "Hi {{first_name}}, I understand you're waiting for an update on your payment pl…"
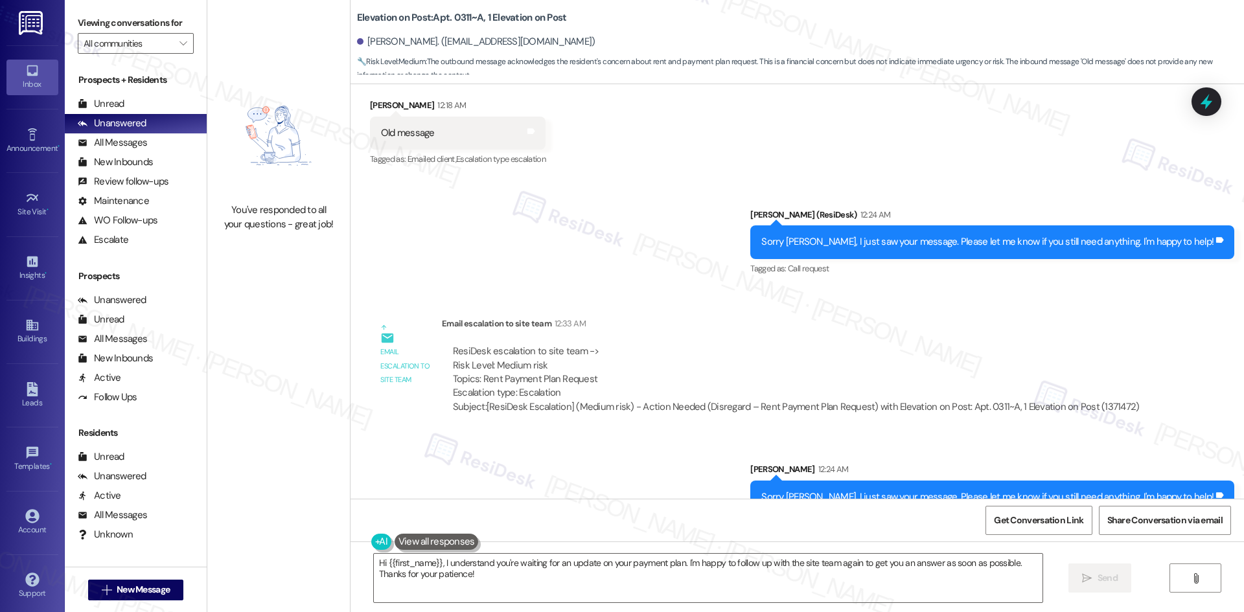
scroll to position [1583, 0]
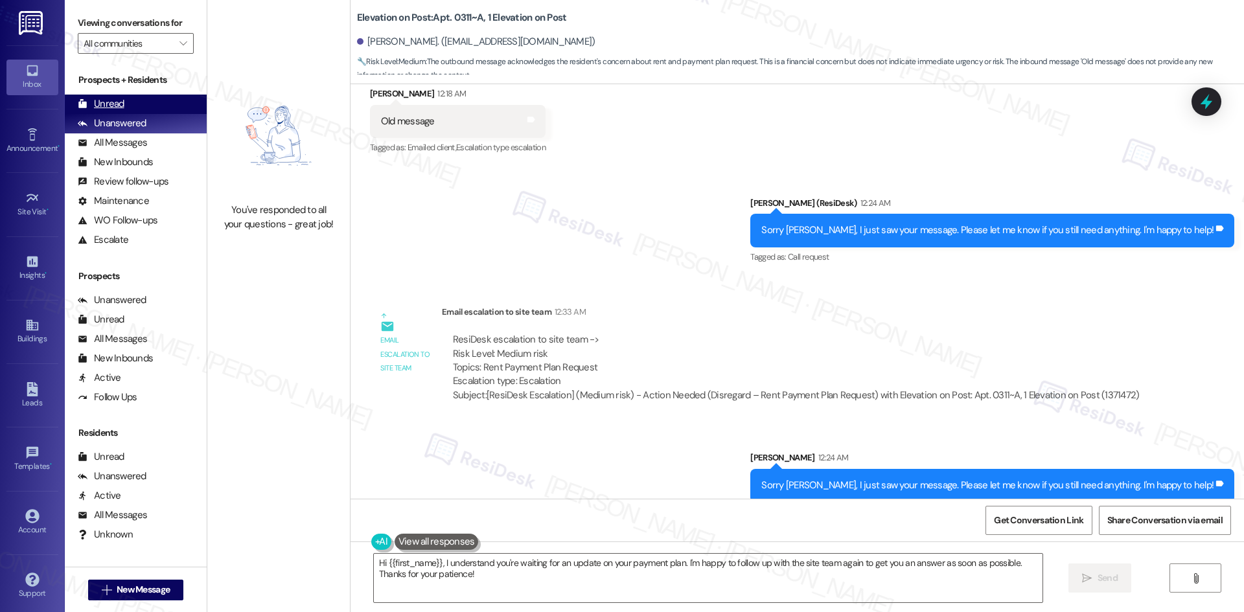
click at [160, 104] on div "Unread (0)" at bounding box center [136, 104] width 142 height 19
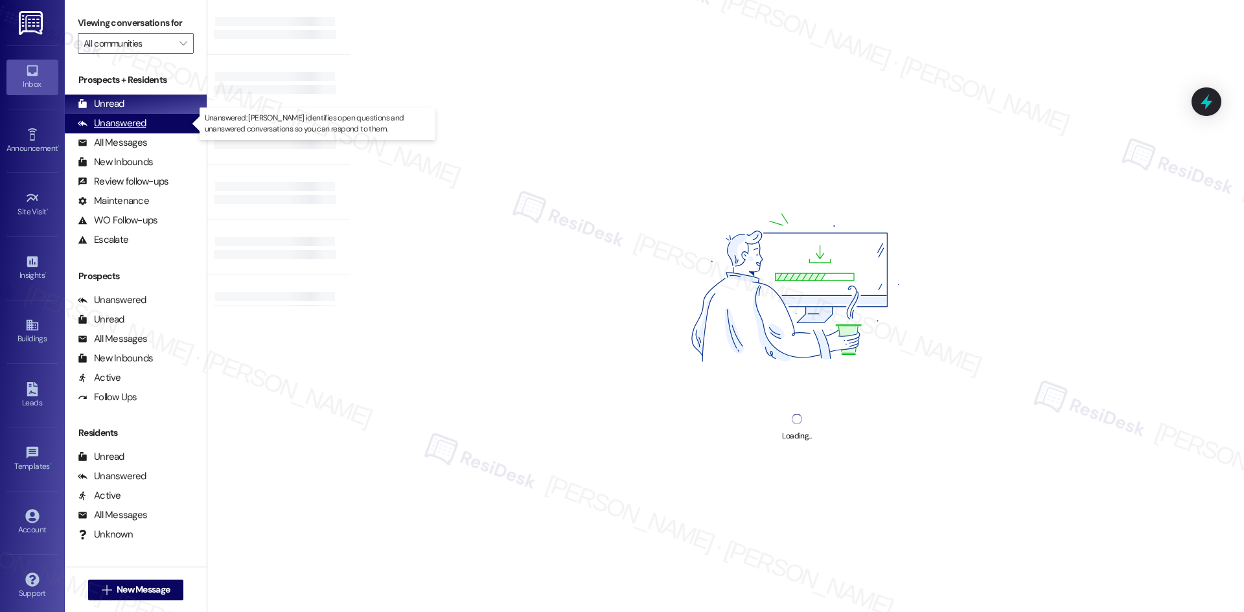
click at [156, 127] on div "Unanswered (0)" at bounding box center [136, 123] width 142 height 19
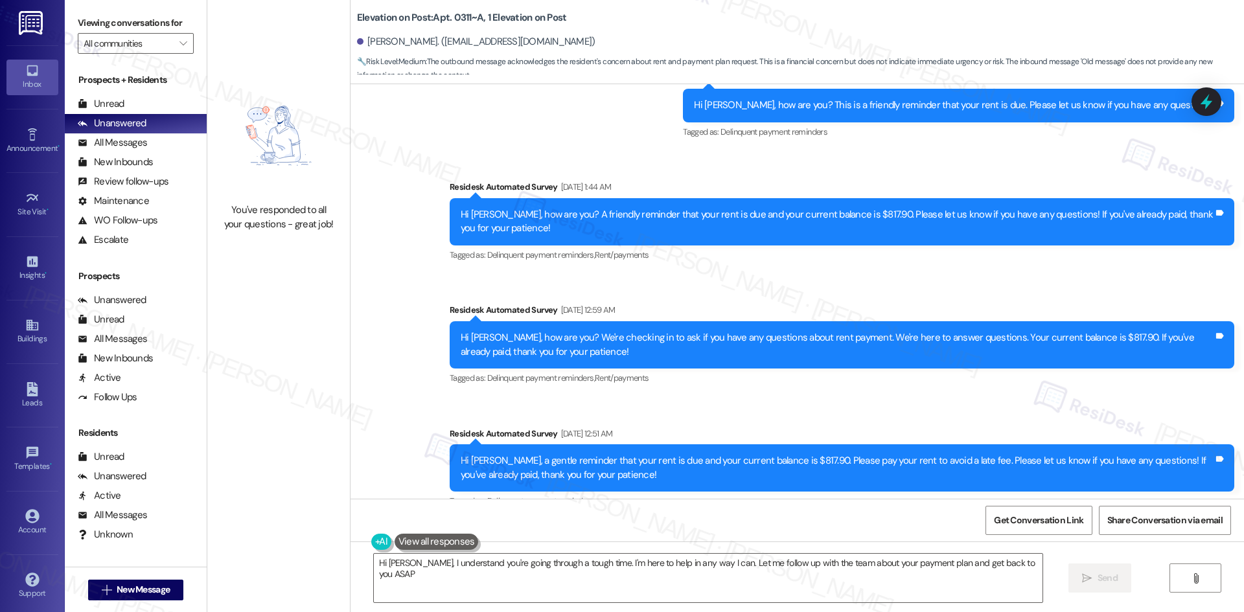
type textarea "Hi [PERSON_NAME], I understand you're going through a tough time. I'm here to h…"
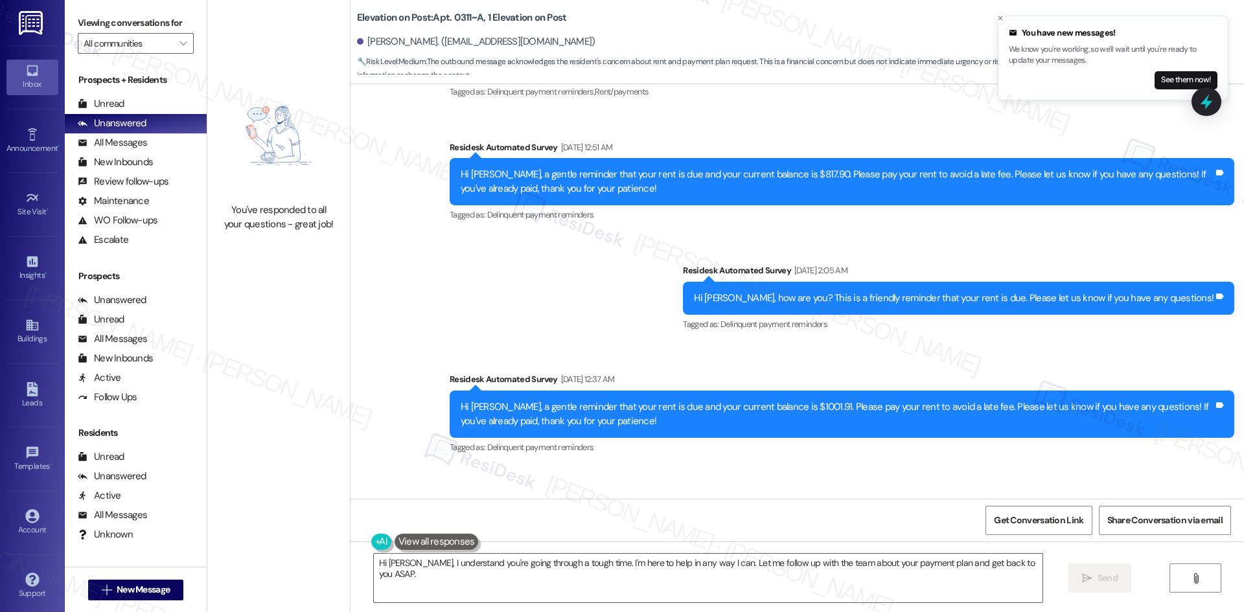
scroll to position [910, 0]
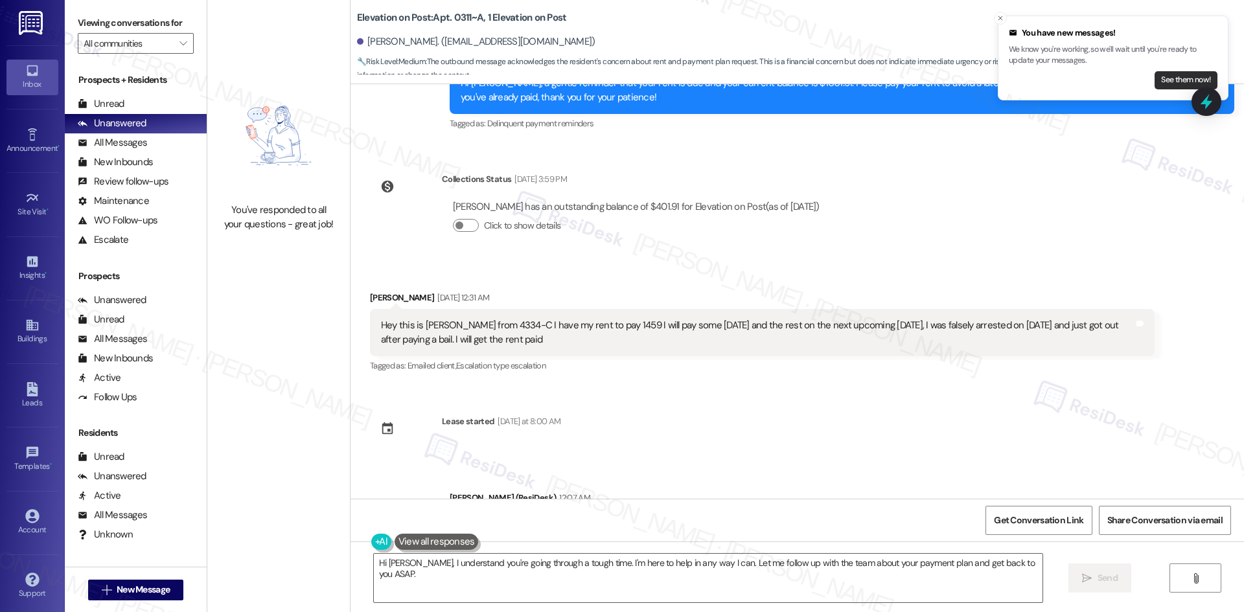
click at [1169, 73] on button "See them now!" at bounding box center [1186, 80] width 63 height 18
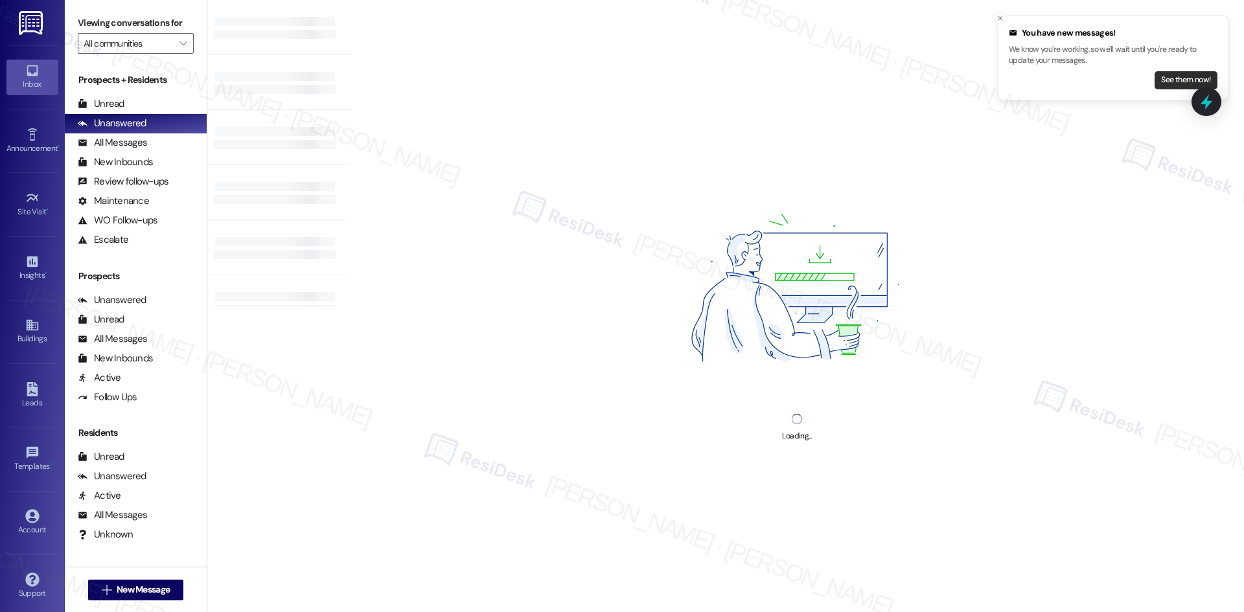
click at [1196, 76] on button "See them now!" at bounding box center [1186, 80] width 63 height 18
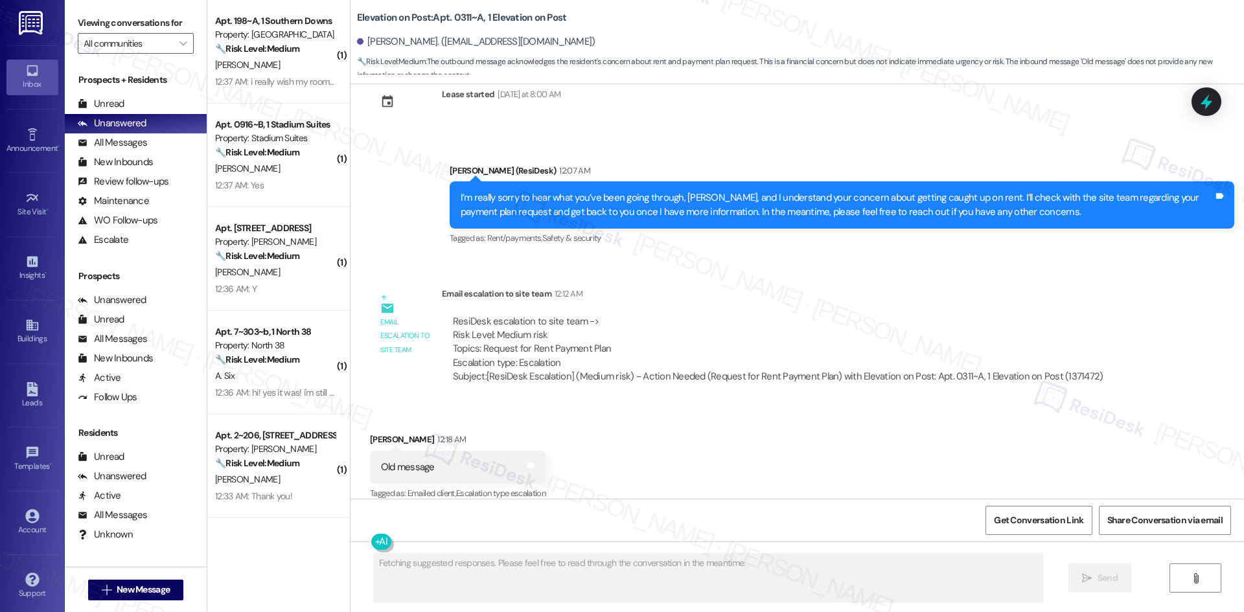
scroll to position [257, 0]
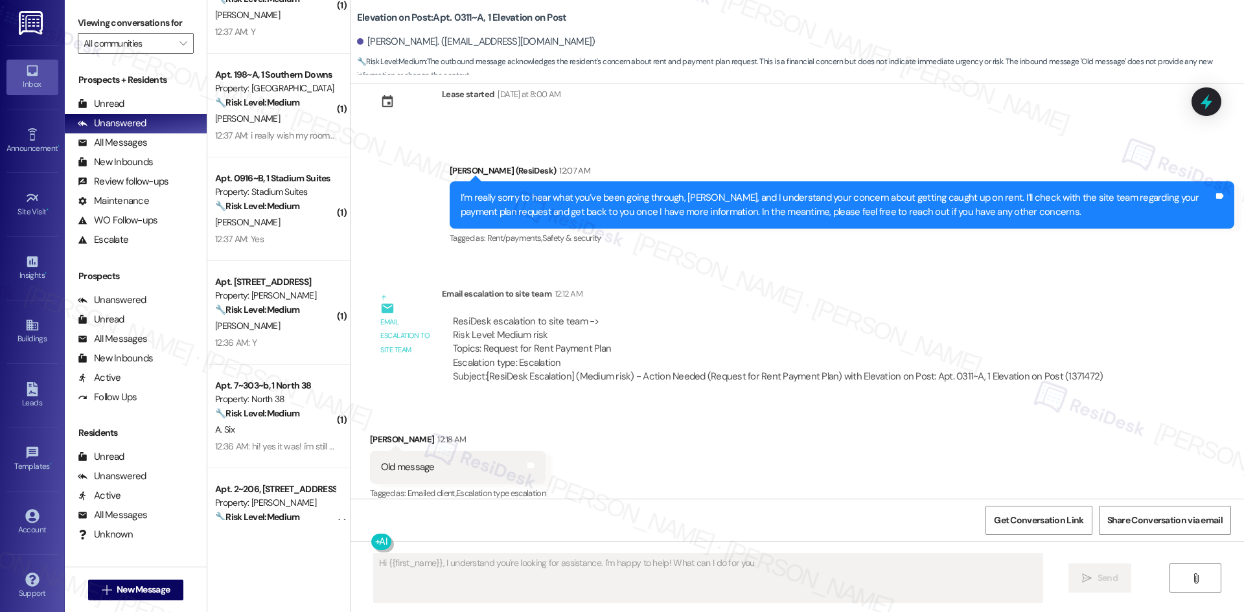
type textarea "Hi {{first_name}}, I understand you're looking for assistance. I'm happy to hel…"
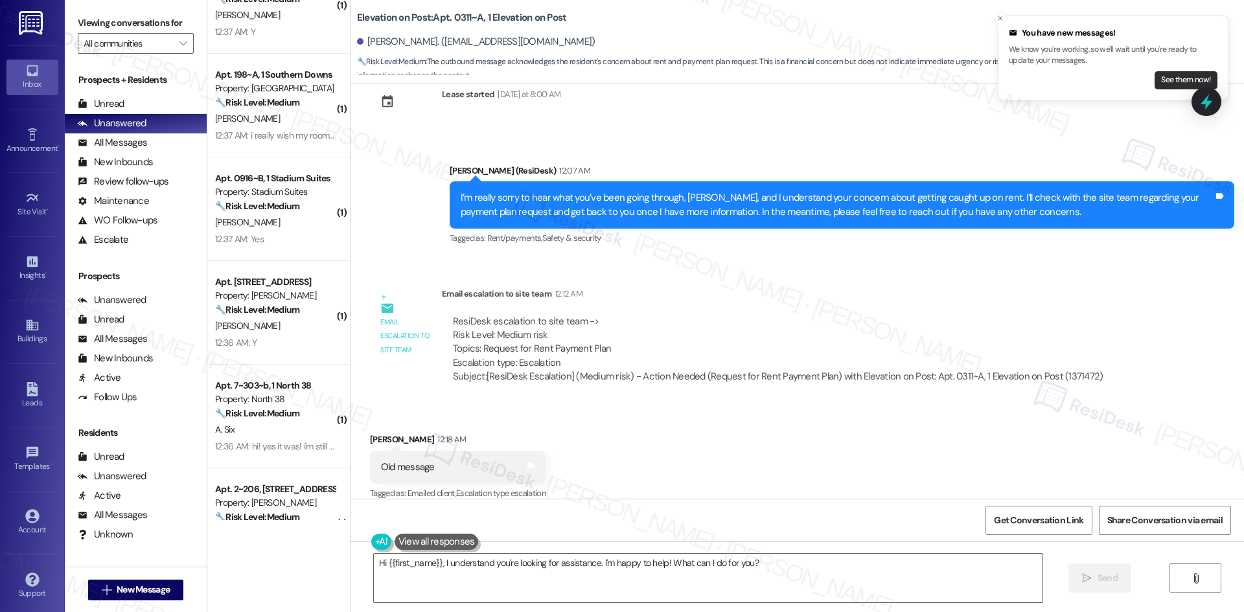
click at [1171, 81] on button "See them now!" at bounding box center [1186, 80] width 63 height 18
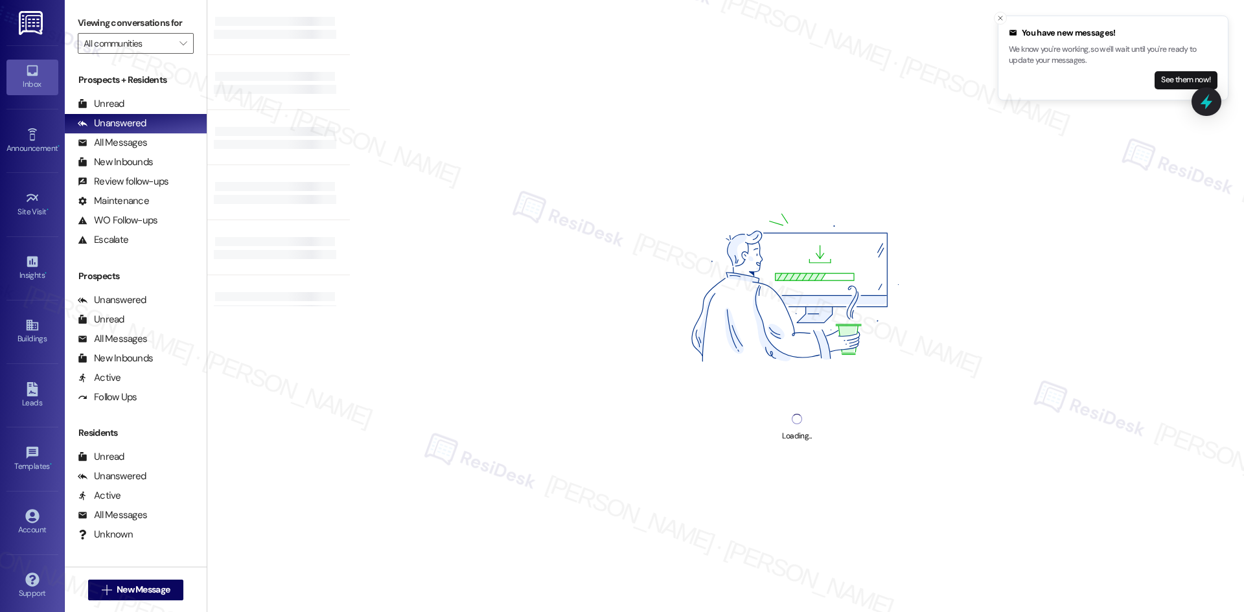
click at [1171, 81] on button "See them now!" at bounding box center [1186, 80] width 63 height 18
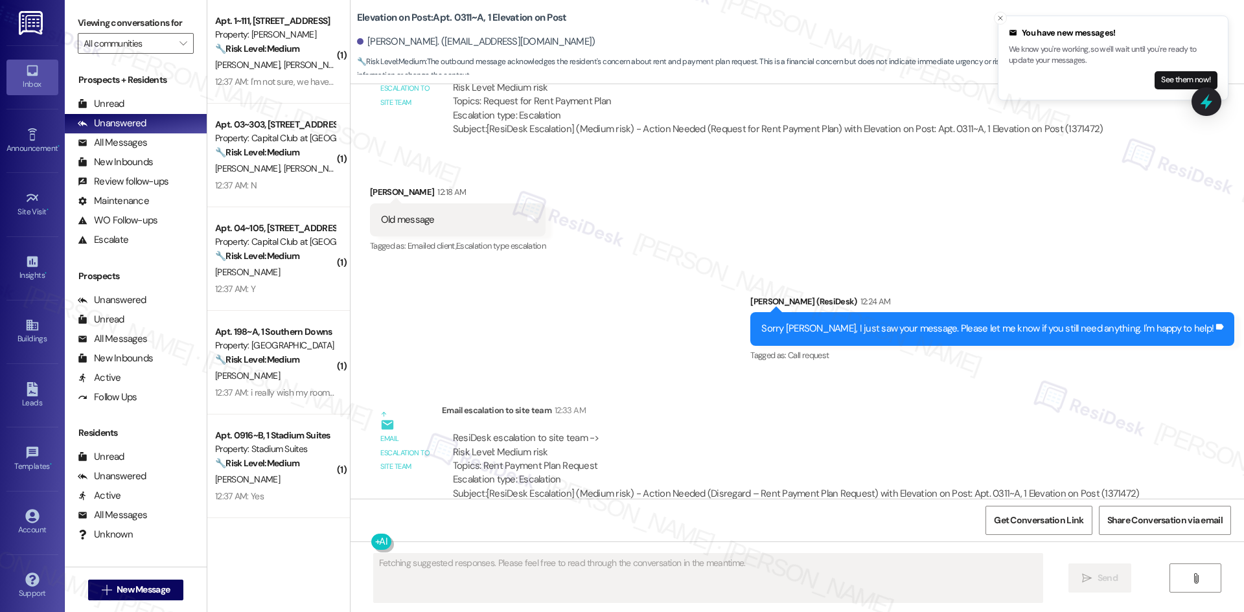
scroll to position [1493, 0]
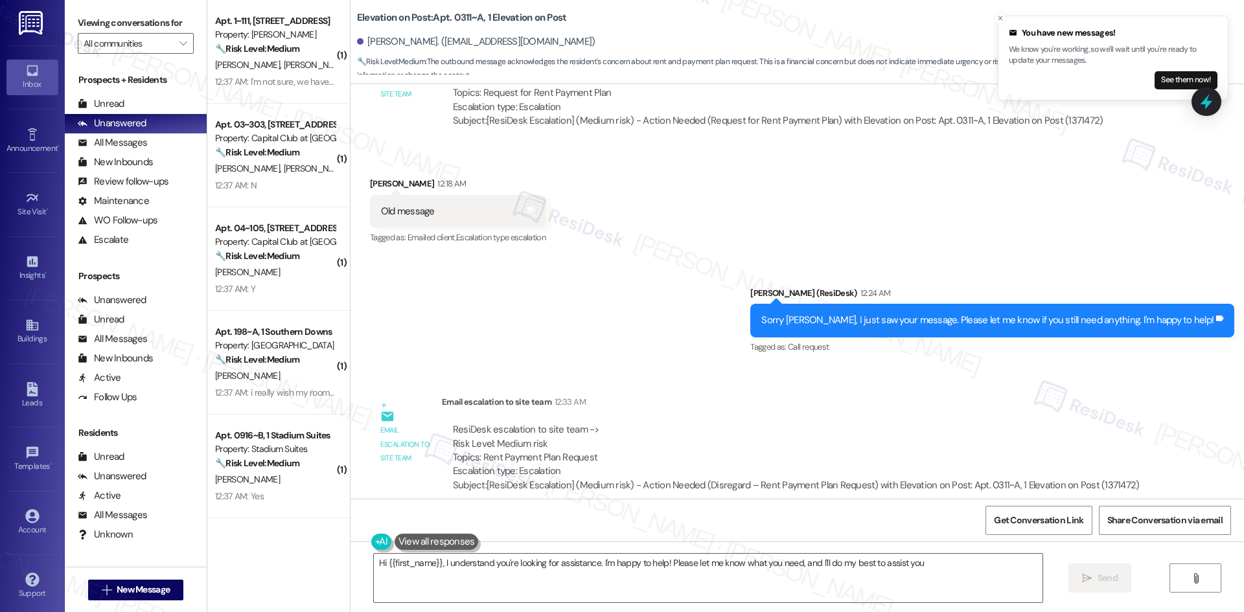
type textarea "Hi {{first_name}}, I understand you're looking for assistance. I'm happy to hel…"
drag, startPoint x: 633, startPoint y: 214, endPoint x: 630, endPoint y: 235, distance: 20.9
drag, startPoint x: 630, startPoint y: 235, endPoint x: 521, endPoint y: 369, distance: 173.6
click at [521, 369] on div "Survey, sent via SMS Residesk Automated Survey [DATE] 2:23 AM Hi [PERSON_NAME],…" at bounding box center [797, 291] width 893 height 415
click at [1176, 78] on button "See them now!" at bounding box center [1186, 80] width 63 height 18
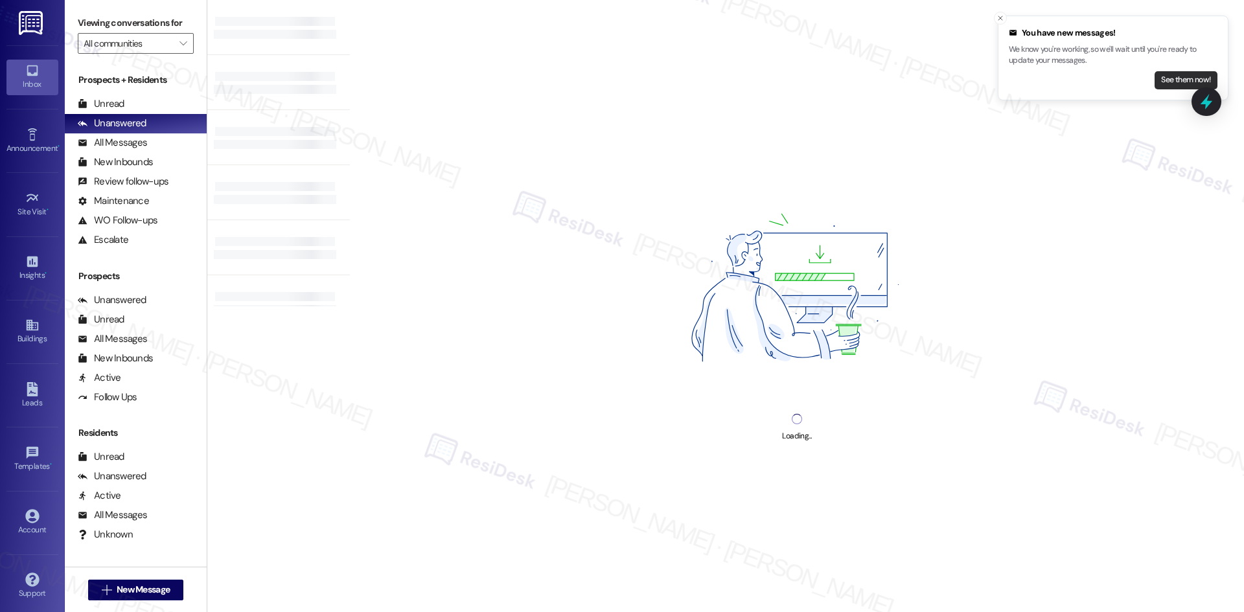
click at [1181, 80] on button "See them now!" at bounding box center [1186, 80] width 63 height 18
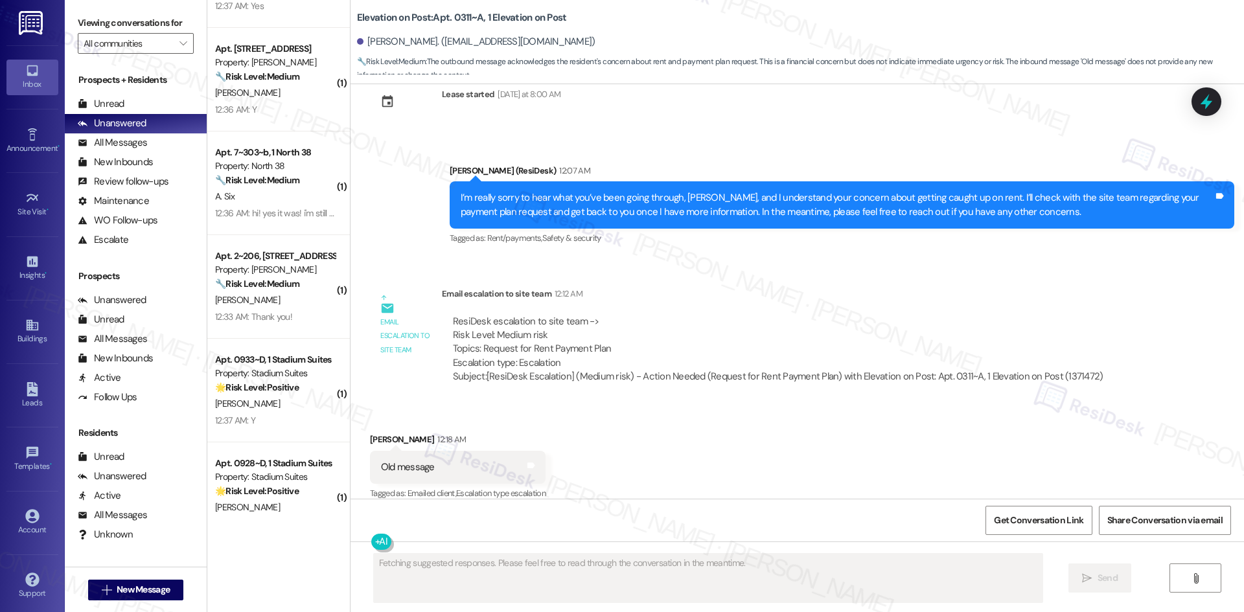
scroll to position [516, 0]
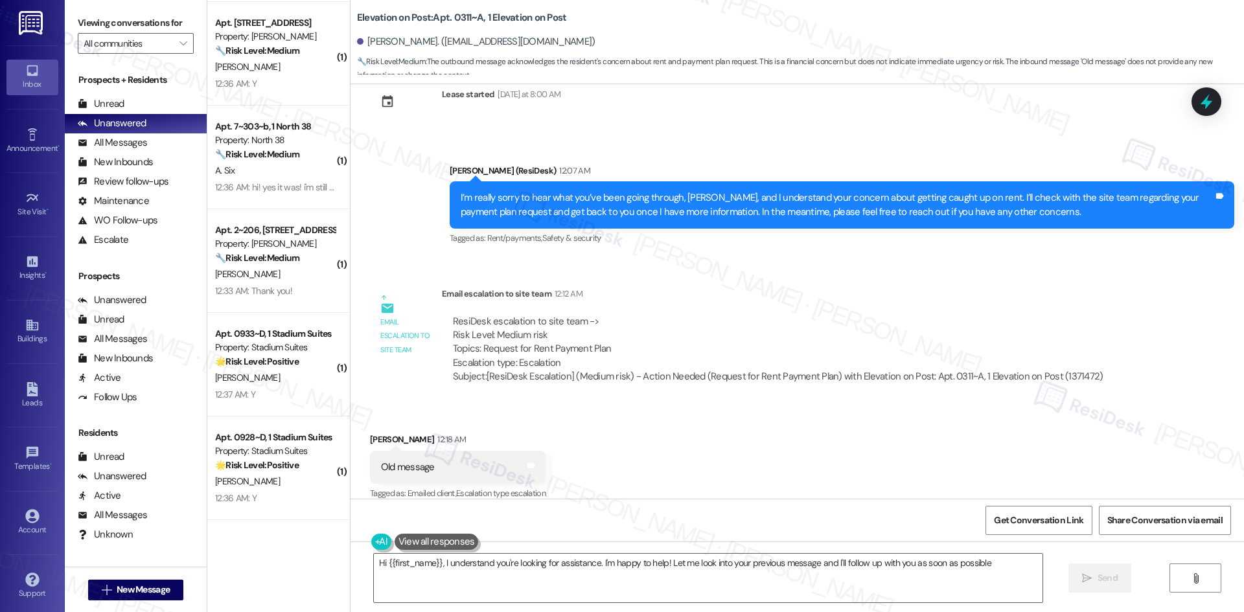
type textarea "Hi {{first_name}}, I understand you're looking for assistance. I'm happy to hel…"
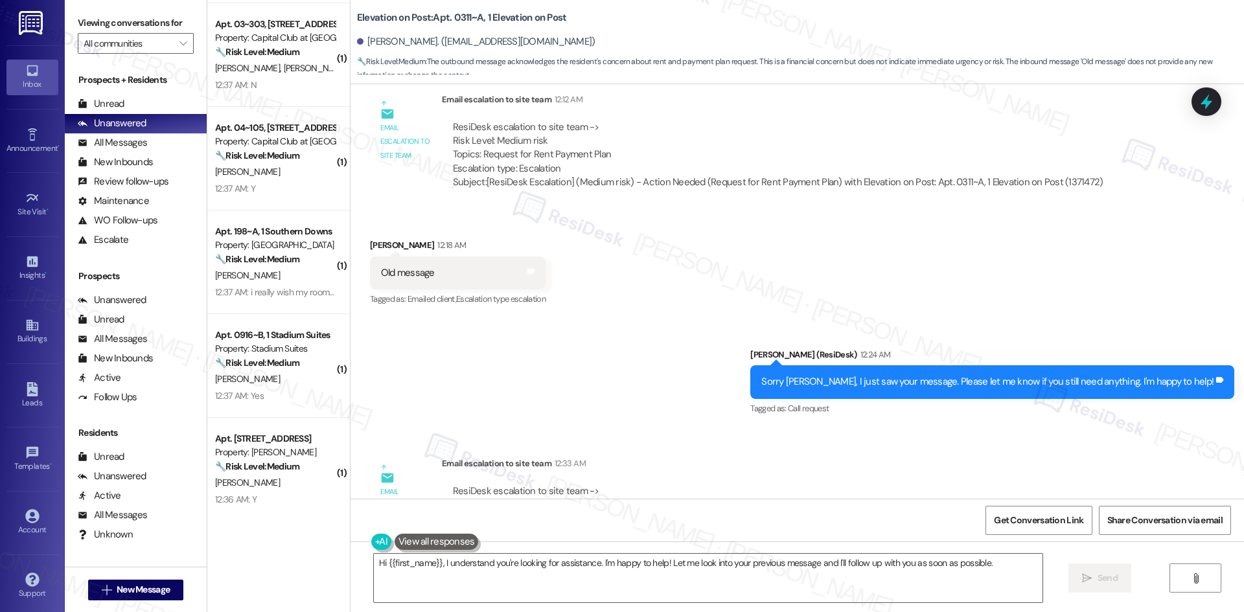
scroll to position [0, 0]
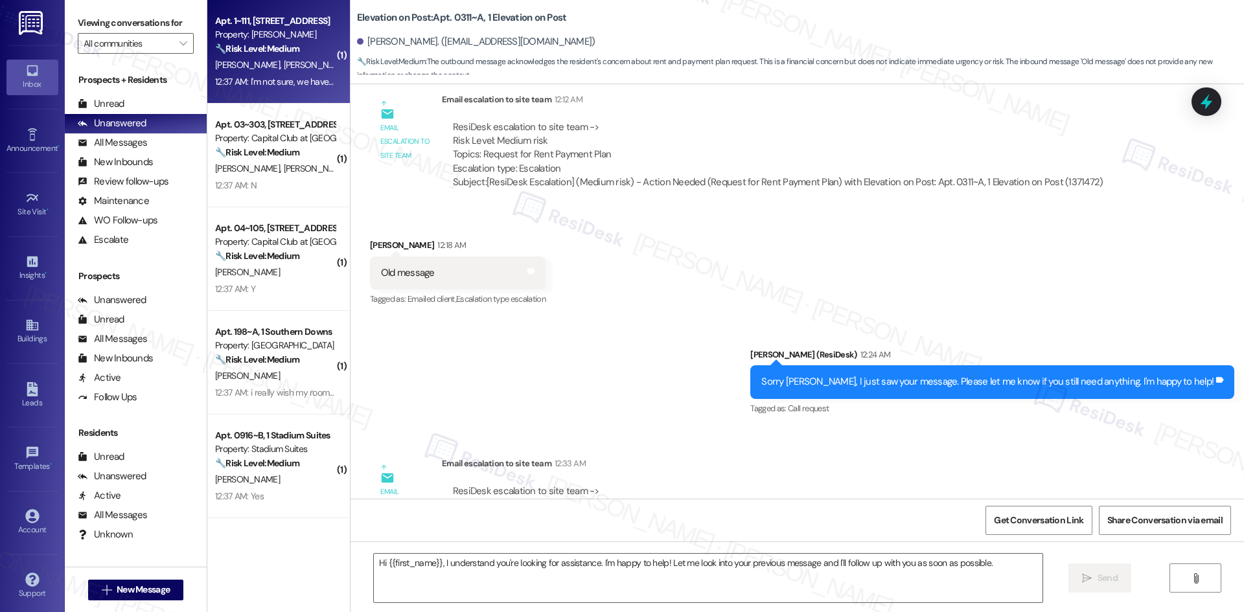
type textarea "Fetching suggested responses. Please feel free to read through the conversation…"
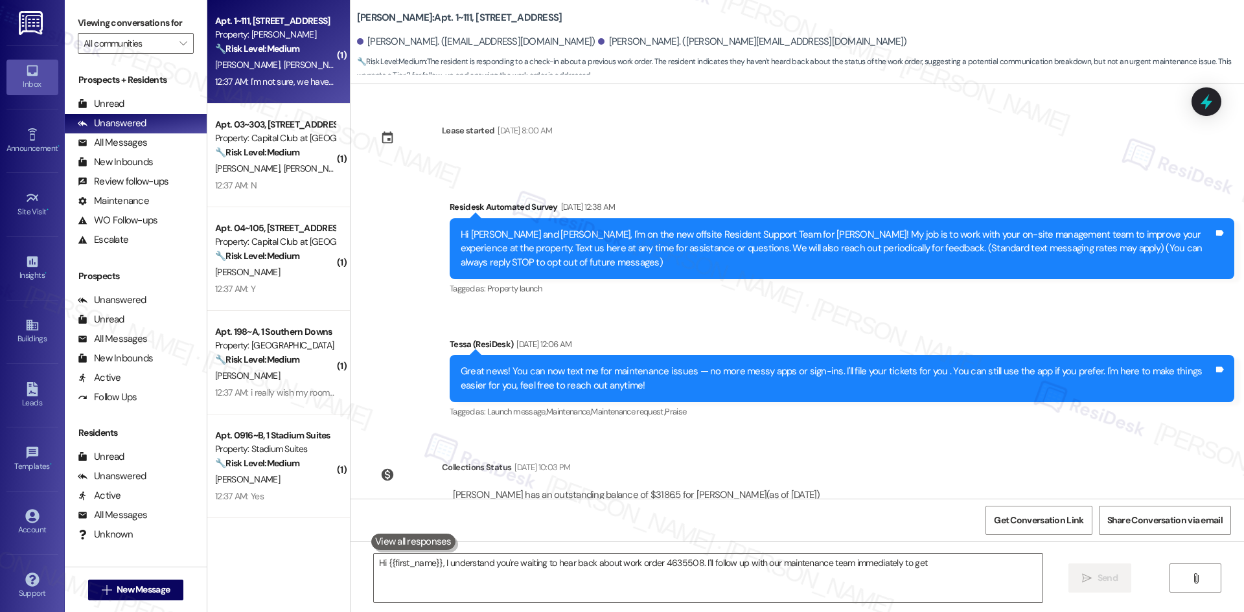
scroll to position [284, 0]
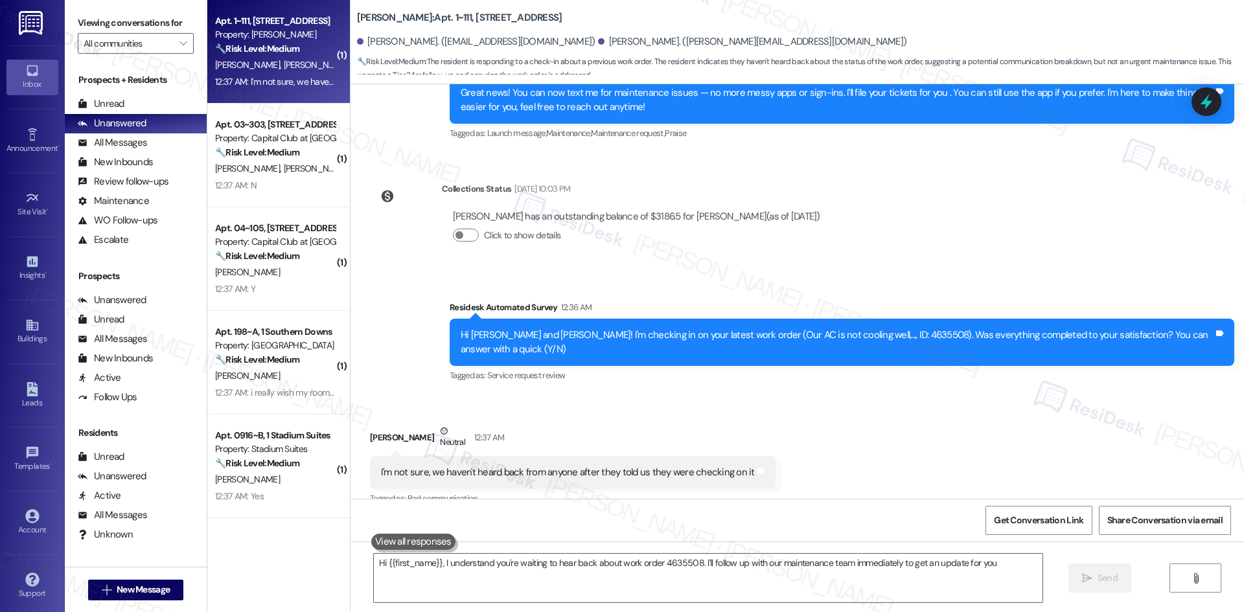
type textarea "Hi {{first_name}}, I understand you're waiting to hear back about work order 46…"
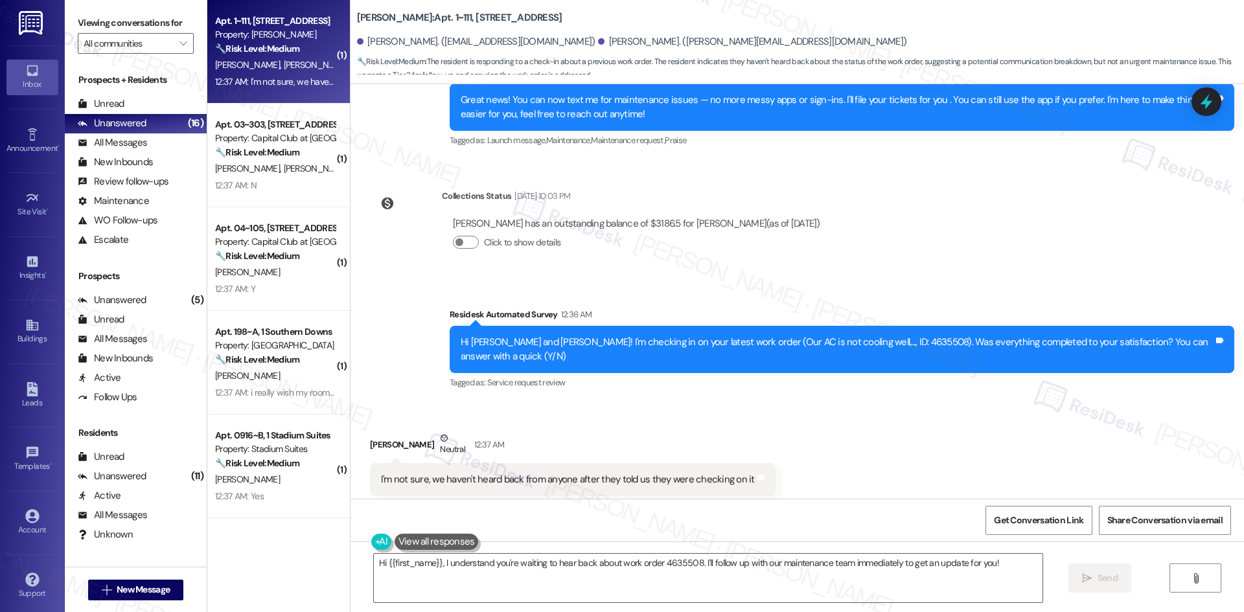
scroll to position [284, 0]
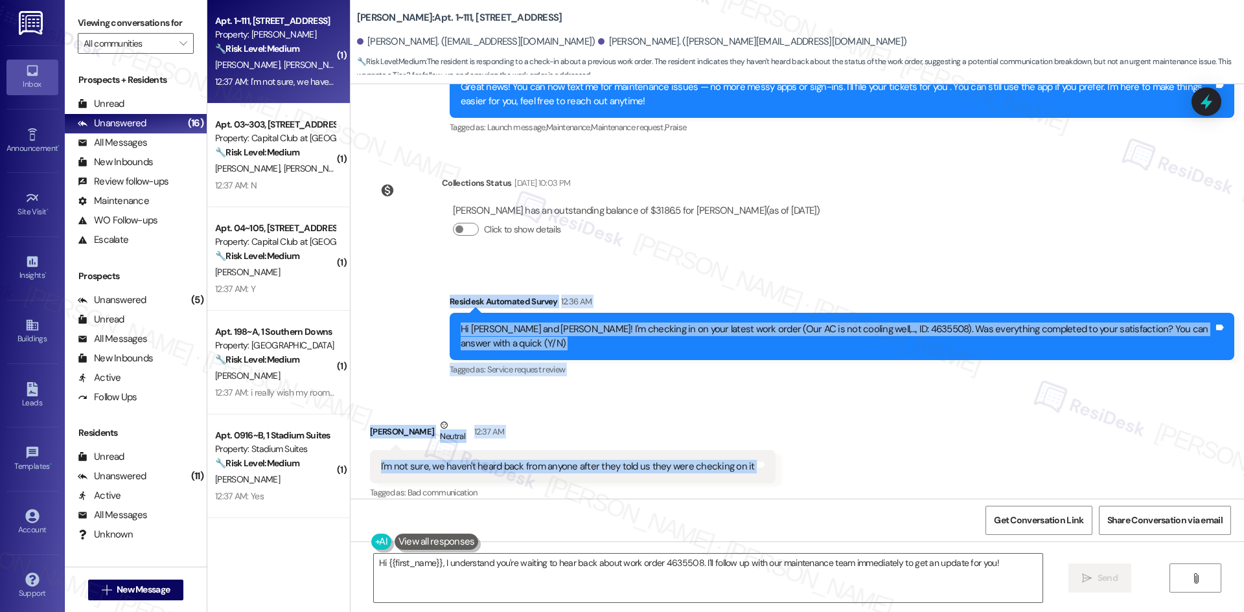
drag, startPoint x: 428, startPoint y: 293, endPoint x: 679, endPoint y: 479, distance: 312.2
click at [794, 443] on div "Lease started [DATE] 8:00 AM Survey, sent via SMS Residesk Automated Survey [DA…" at bounding box center [797, 291] width 893 height 415
copy div "Residesk Automated Survey 12:36 AM Hi [PERSON_NAME] and [PERSON_NAME]! I'm chec…"
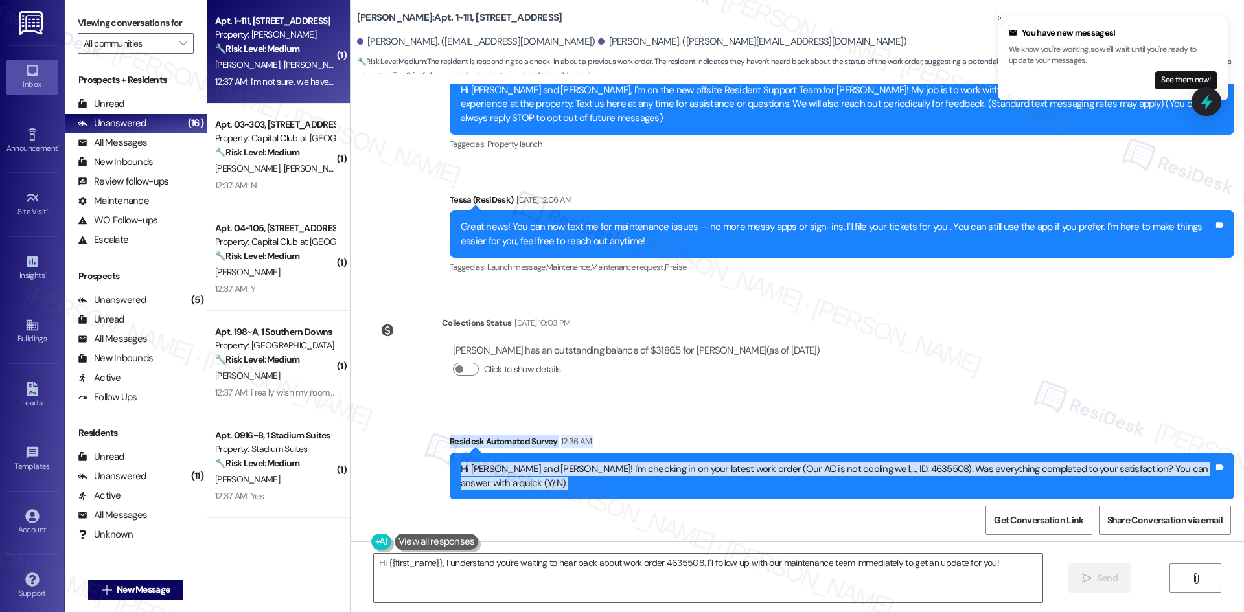
scroll to position [155, 0]
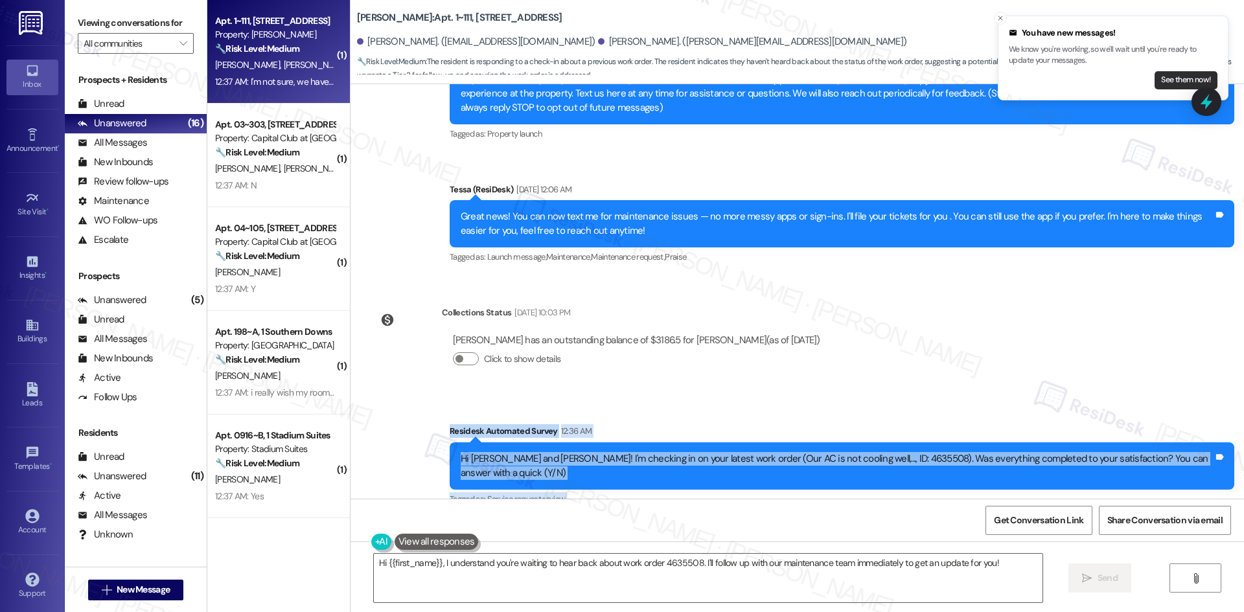
click at [1188, 75] on button "See them now!" at bounding box center [1186, 80] width 63 height 18
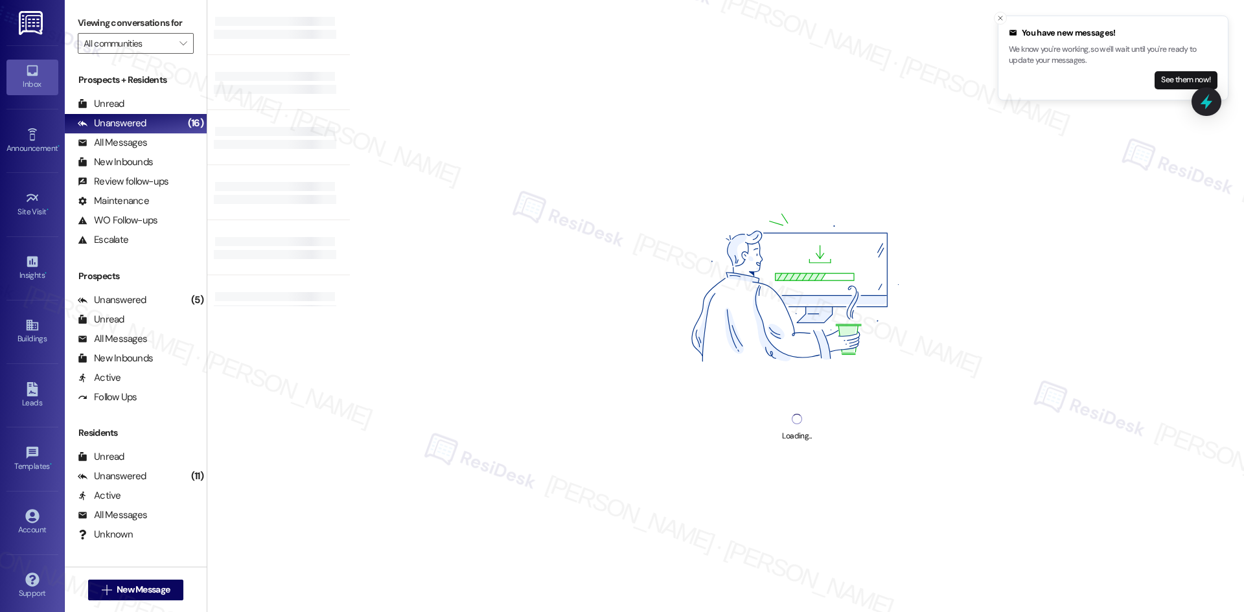
click at [1188, 75] on button "See them now!" at bounding box center [1186, 80] width 63 height 18
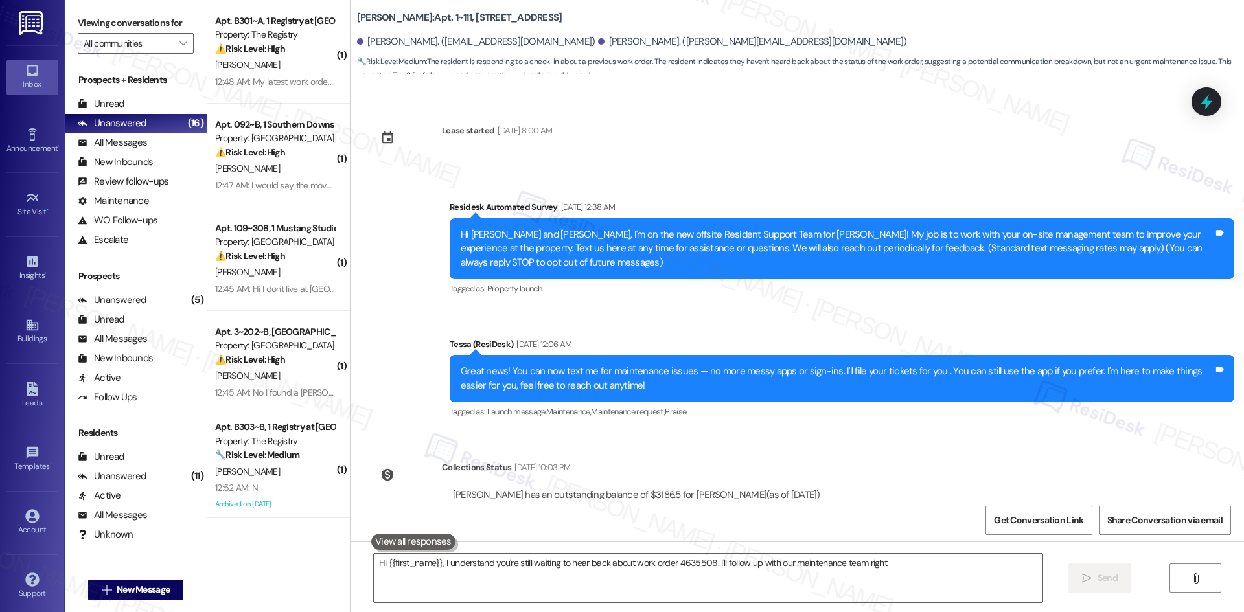
scroll to position [284, 0]
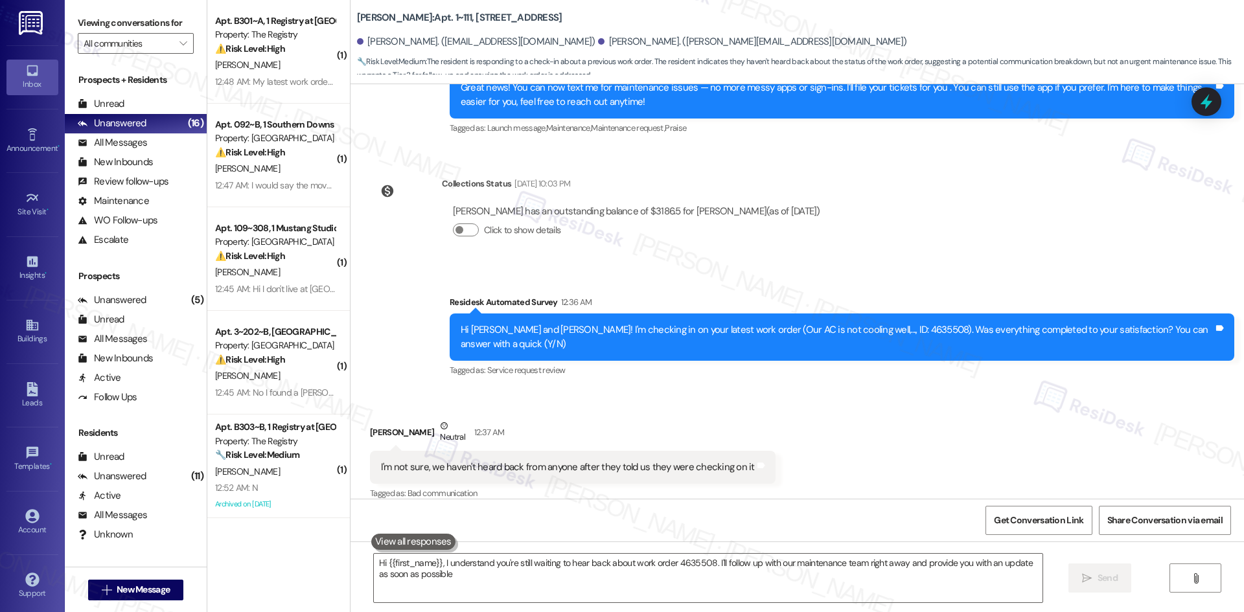
type textarea "Hi {{first_name}}, I understand you're still waiting to hear back about work or…"
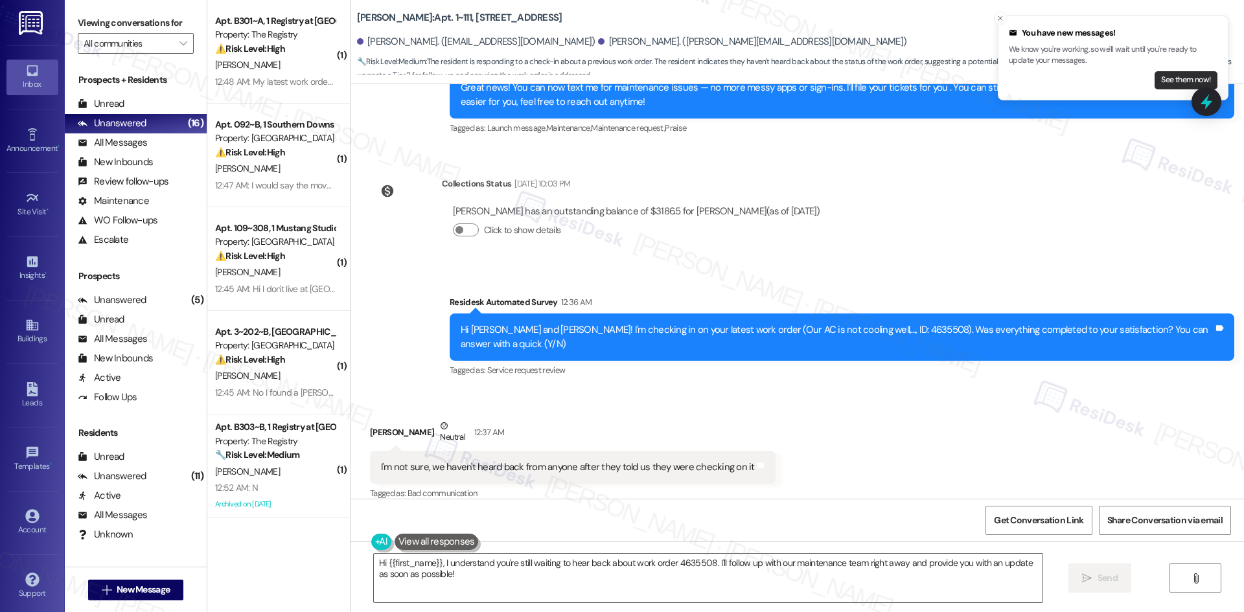
click at [1177, 80] on button "See them now!" at bounding box center [1186, 80] width 63 height 18
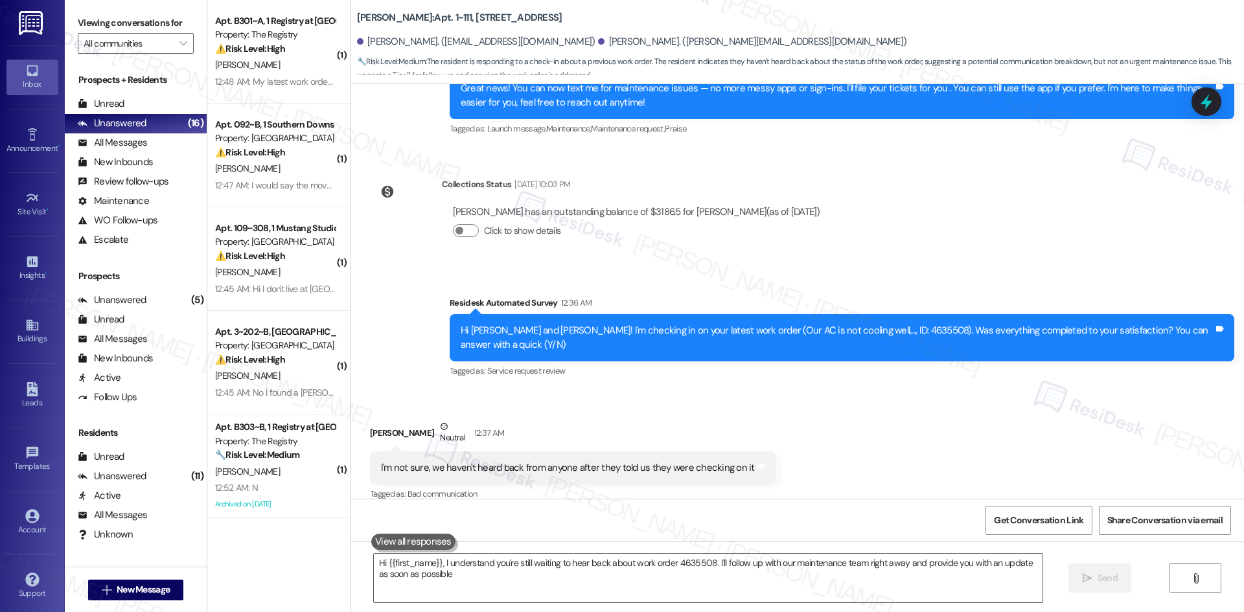
type textarea "Hi {{first_name}}, I understand you're still waiting to hear back about work or…"
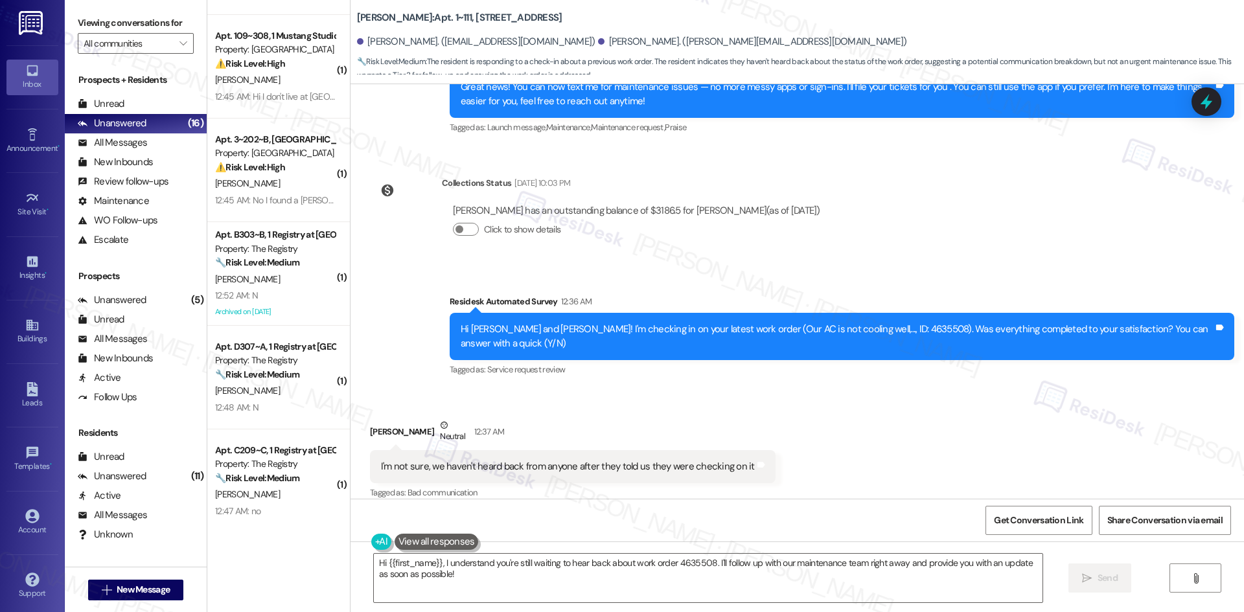
scroll to position [194, 0]
click at [853, 413] on div "Received via SMS [PERSON_NAME] Neutral 12:37 AM I'm not sure, we haven't heard …" at bounding box center [797, 450] width 893 height 123
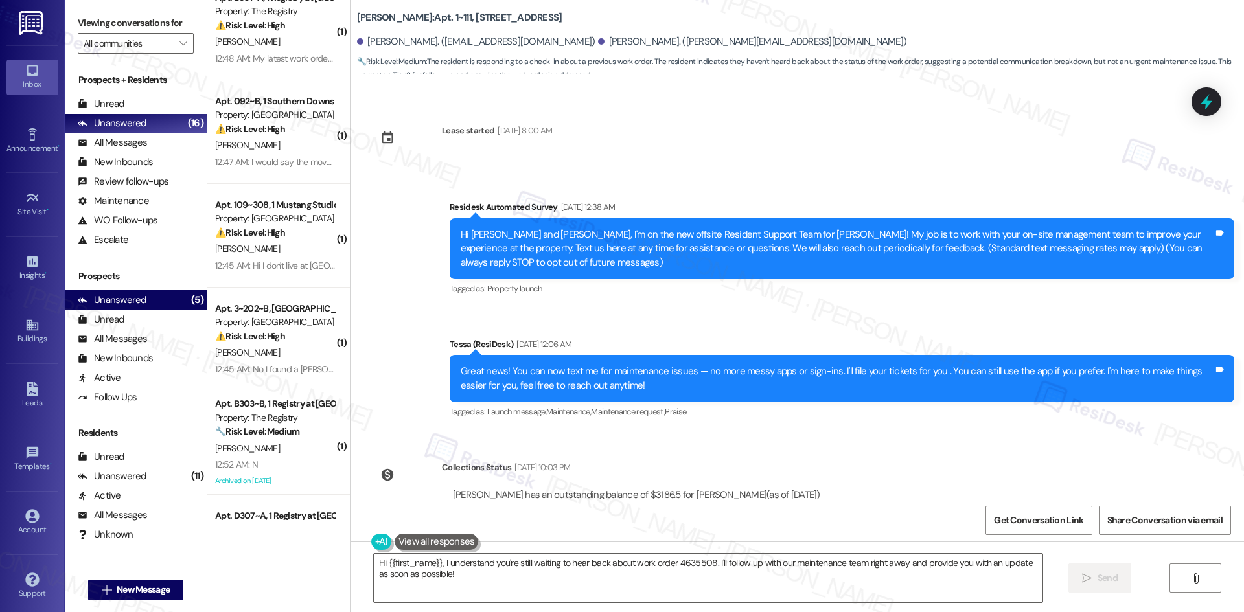
scroll to position [0, 0]
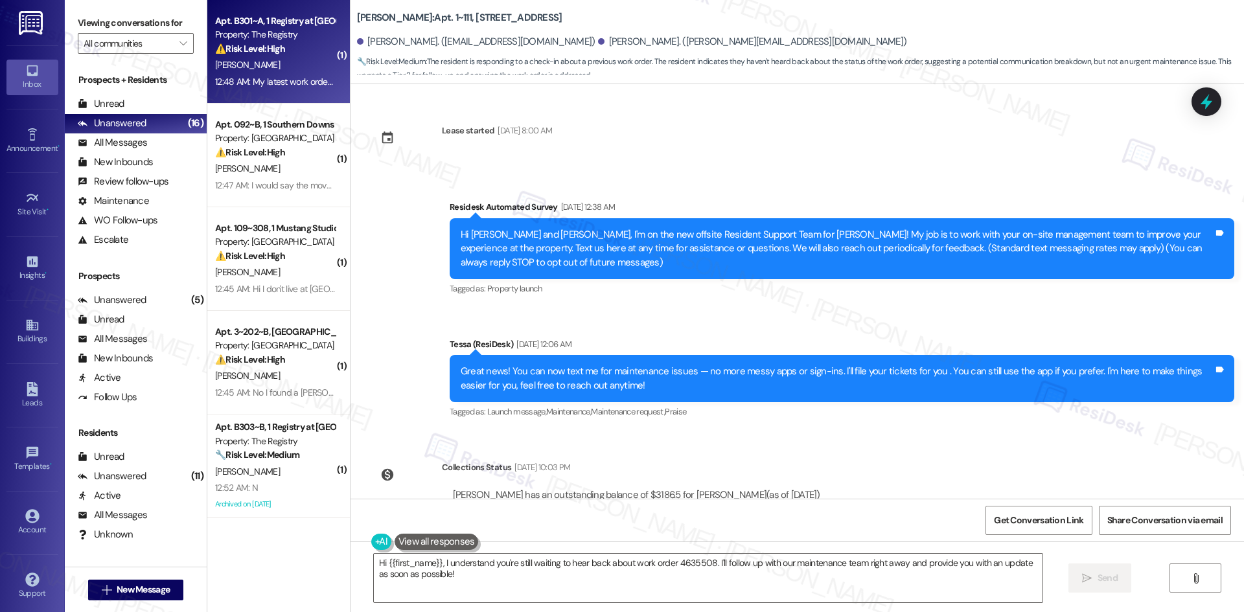
click at [287, 87] on div "12:48 AM: My latest work order was on the mold in the cabinets and as far as th…" at bounding box center [275, 82] width 122 height 16
type textarea "Hi {{first_name}}, I understand you're still waiting to hear back about work or…"
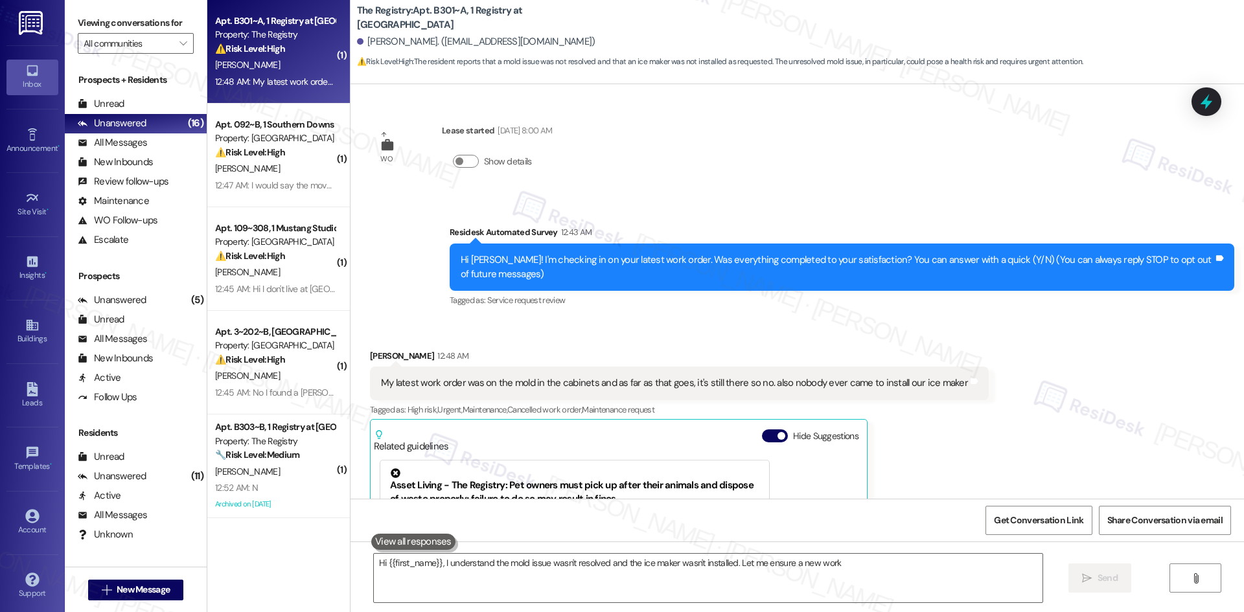
scroll to position [207, 0]
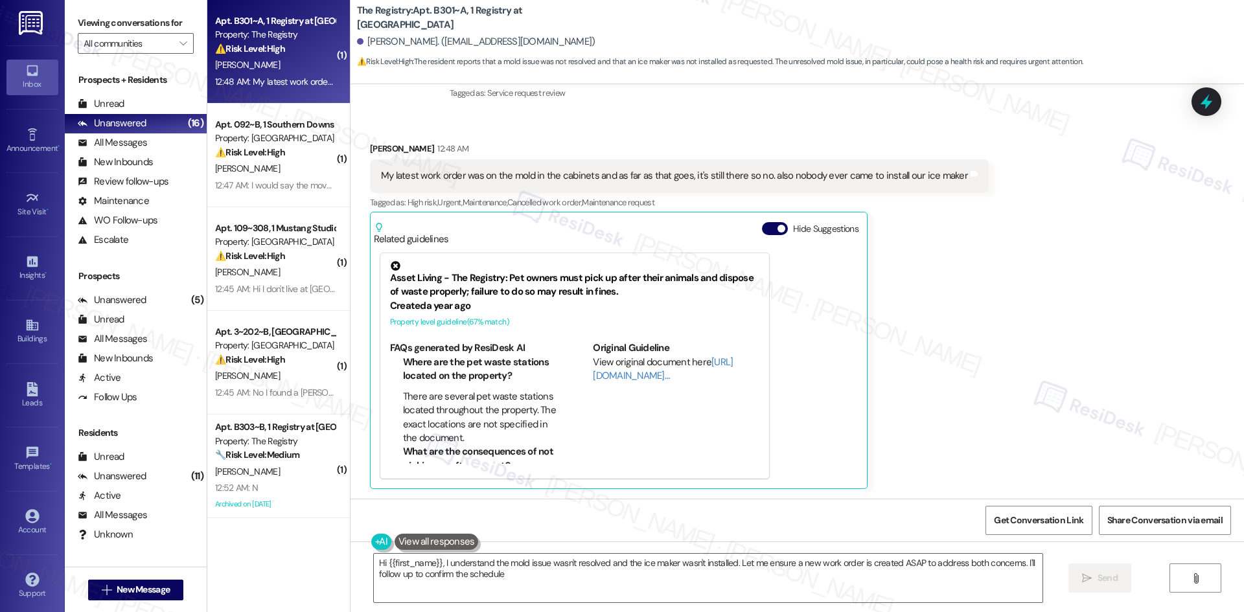
type textarea "Hi {{first_name}}, I understand the mold issue wasn't resolved and the ice make…"
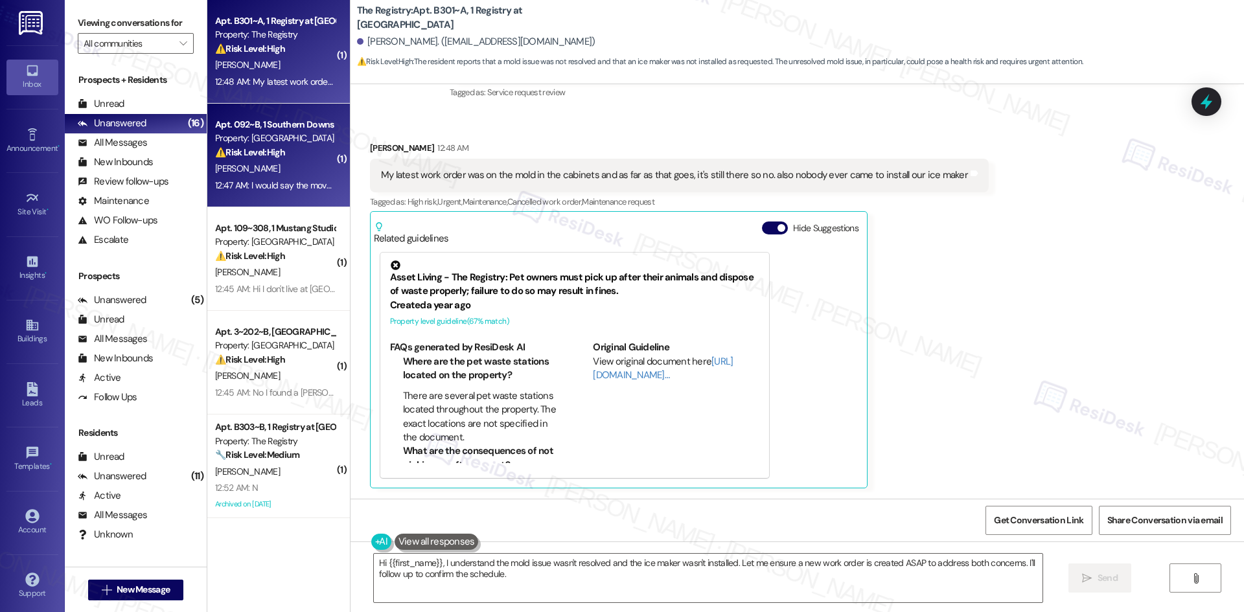
click at [279, 173] on div "[PERSON_NAME]" at bounding box center [275, 169] width 122 height 16
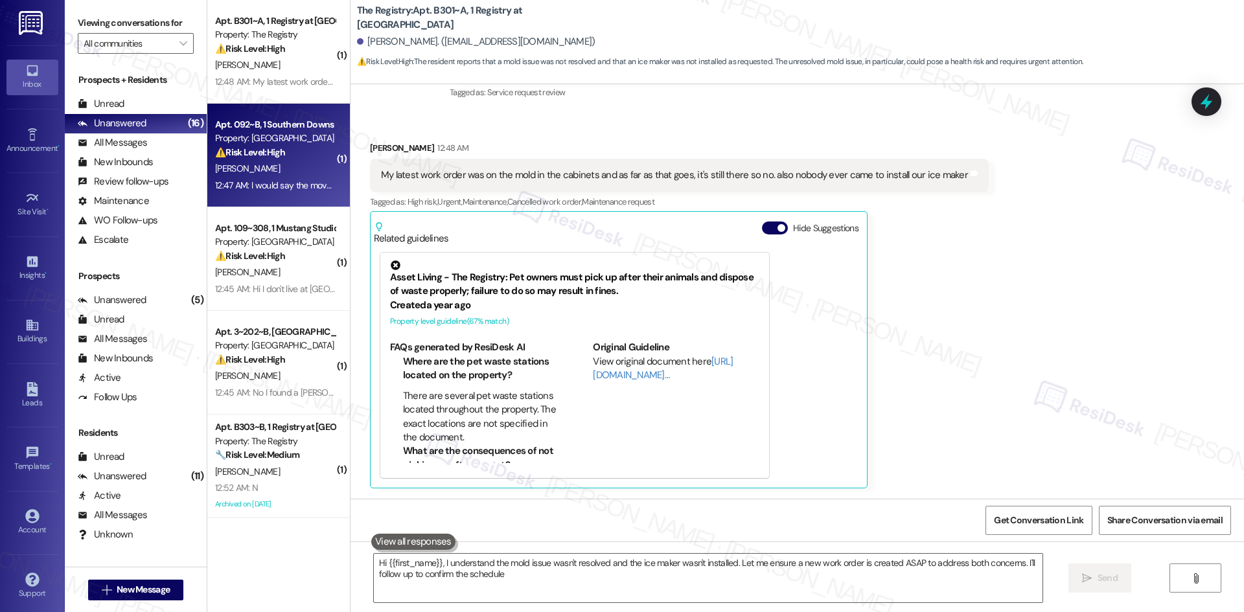
type textarea "Hi {{first_name}}, I understand the mold issue wasn't resolved and the ice make…"
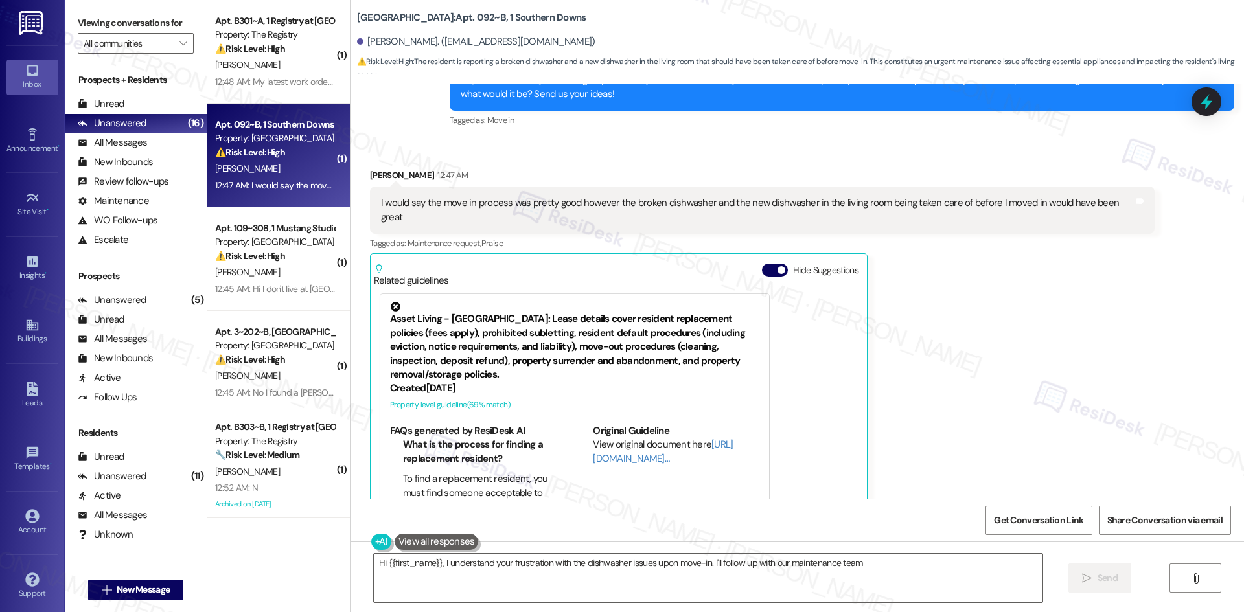
scroll to position [293, 0]
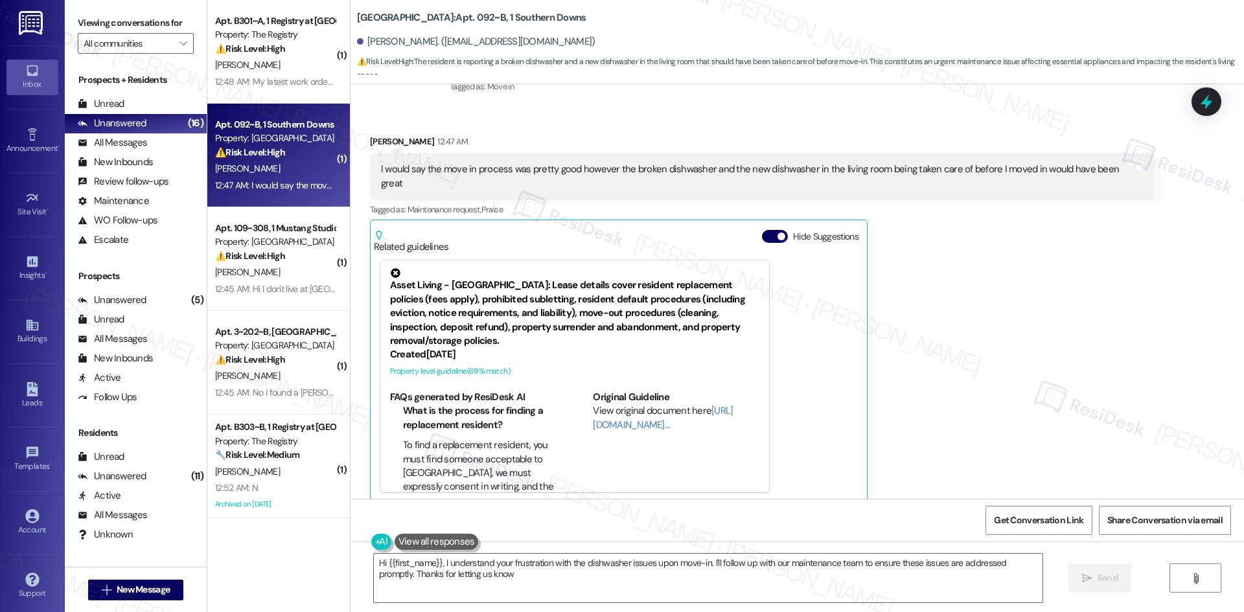
type textarea "Hi {{first_name}}, I understand your frustration with the dishwasher issues upo…"
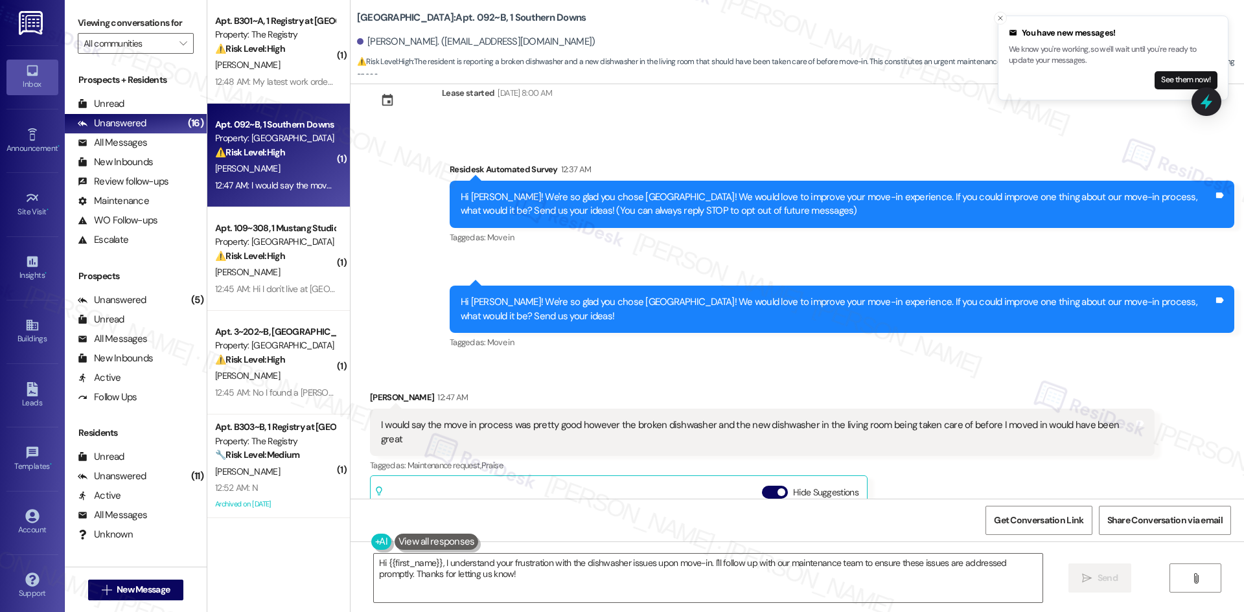
scroll to position [34, 0]
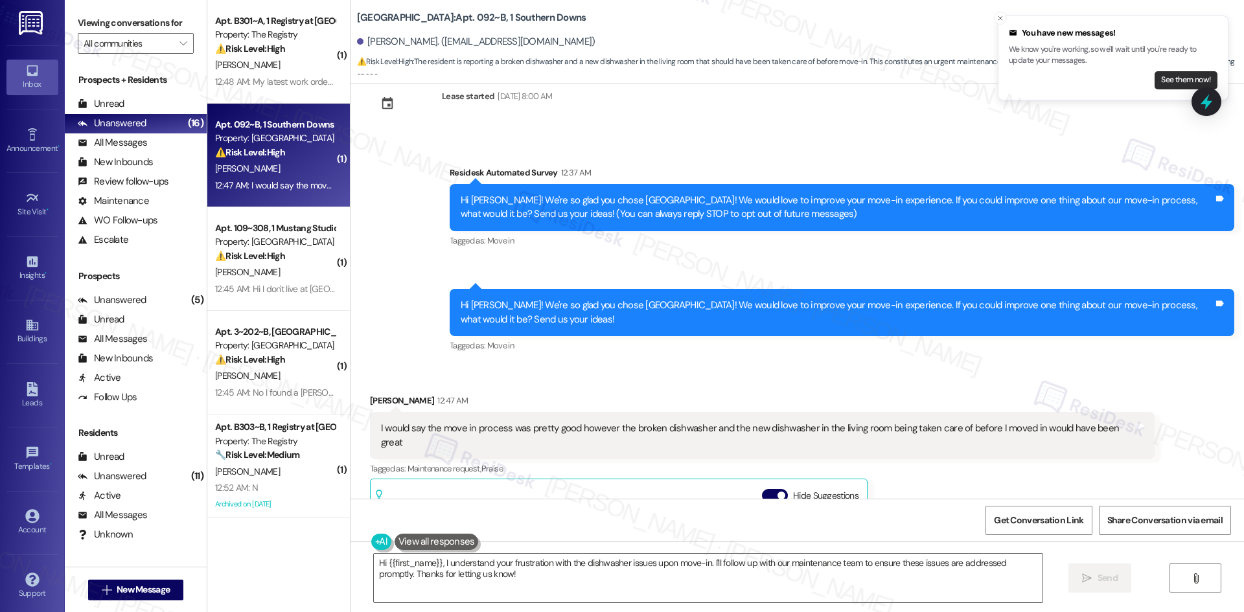
click at [1188, 84] on button "See them now!" at bounding box center [1186, 80] width 63 height 18
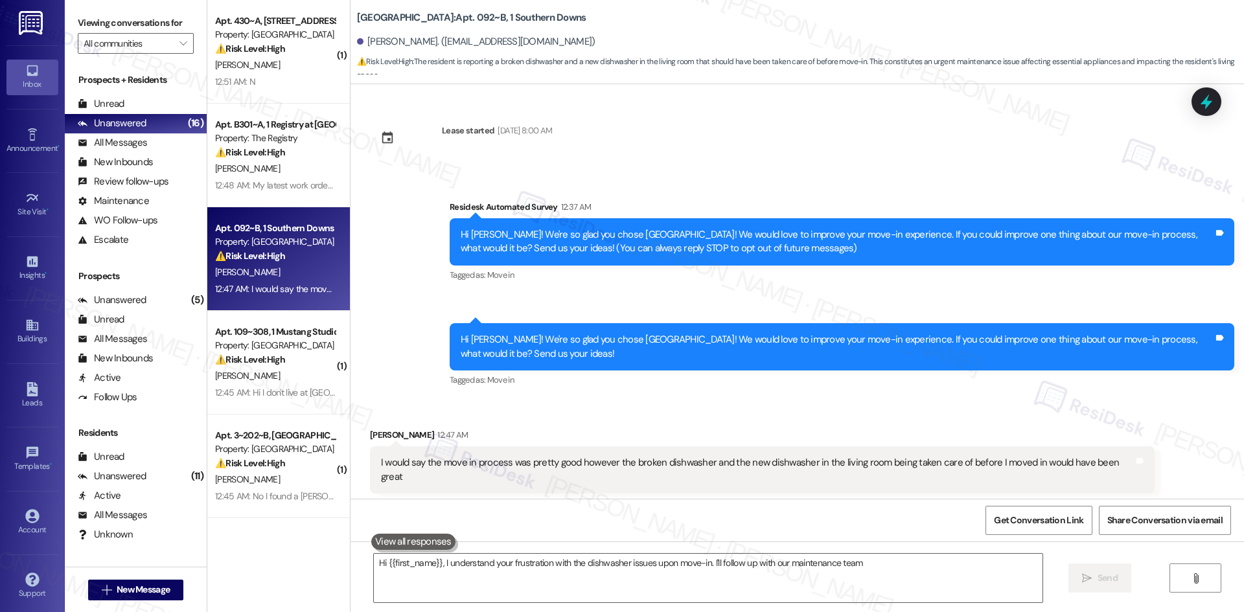
scroll to position [293, 0]
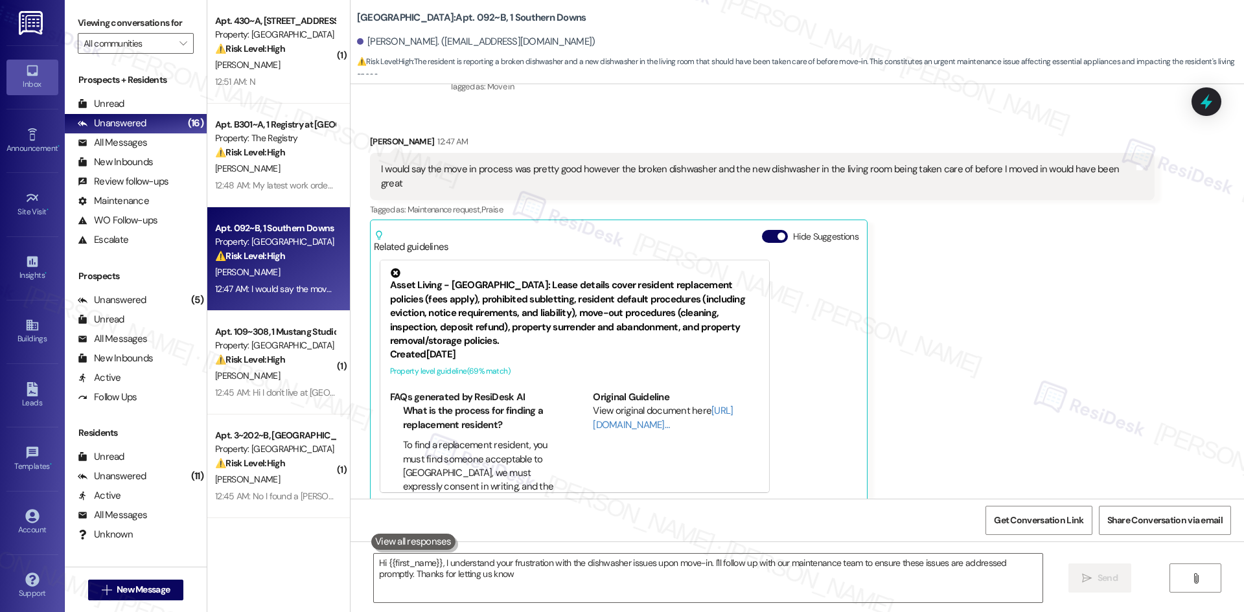
type textarea "Hi {{first_name}}, I understand your frustration with the dishwasher issues upo…"
